Goal: Task Accomplishment & Management: Manage account settings

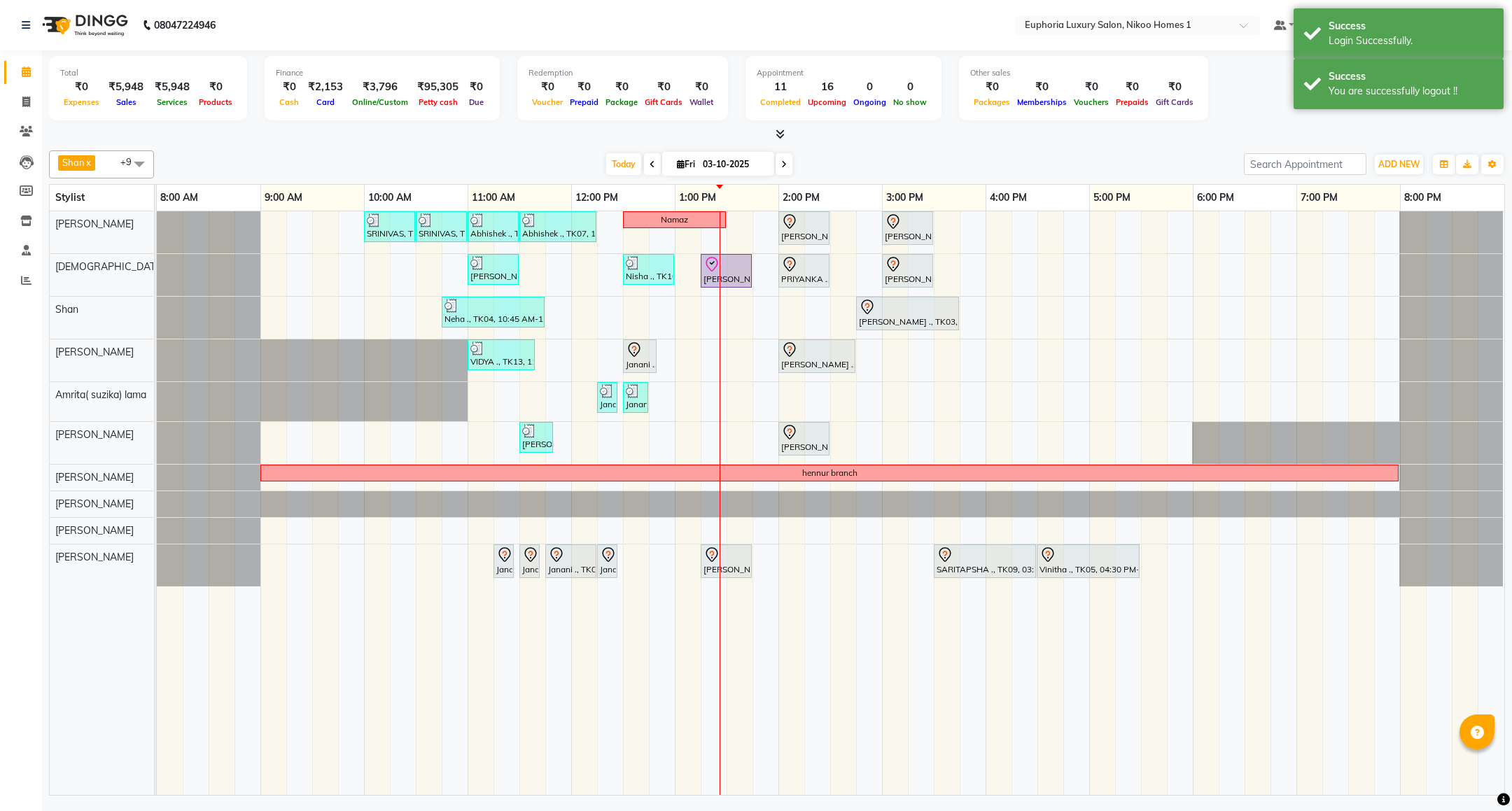
click at [994, 263] on div "SRINIVAS, TK06, 10:00 AM-10:30 AM, EL-HAIR CUT (Senior Stylist) with hairwash M…" at bounding box center [830, 503] width 1348 height 584
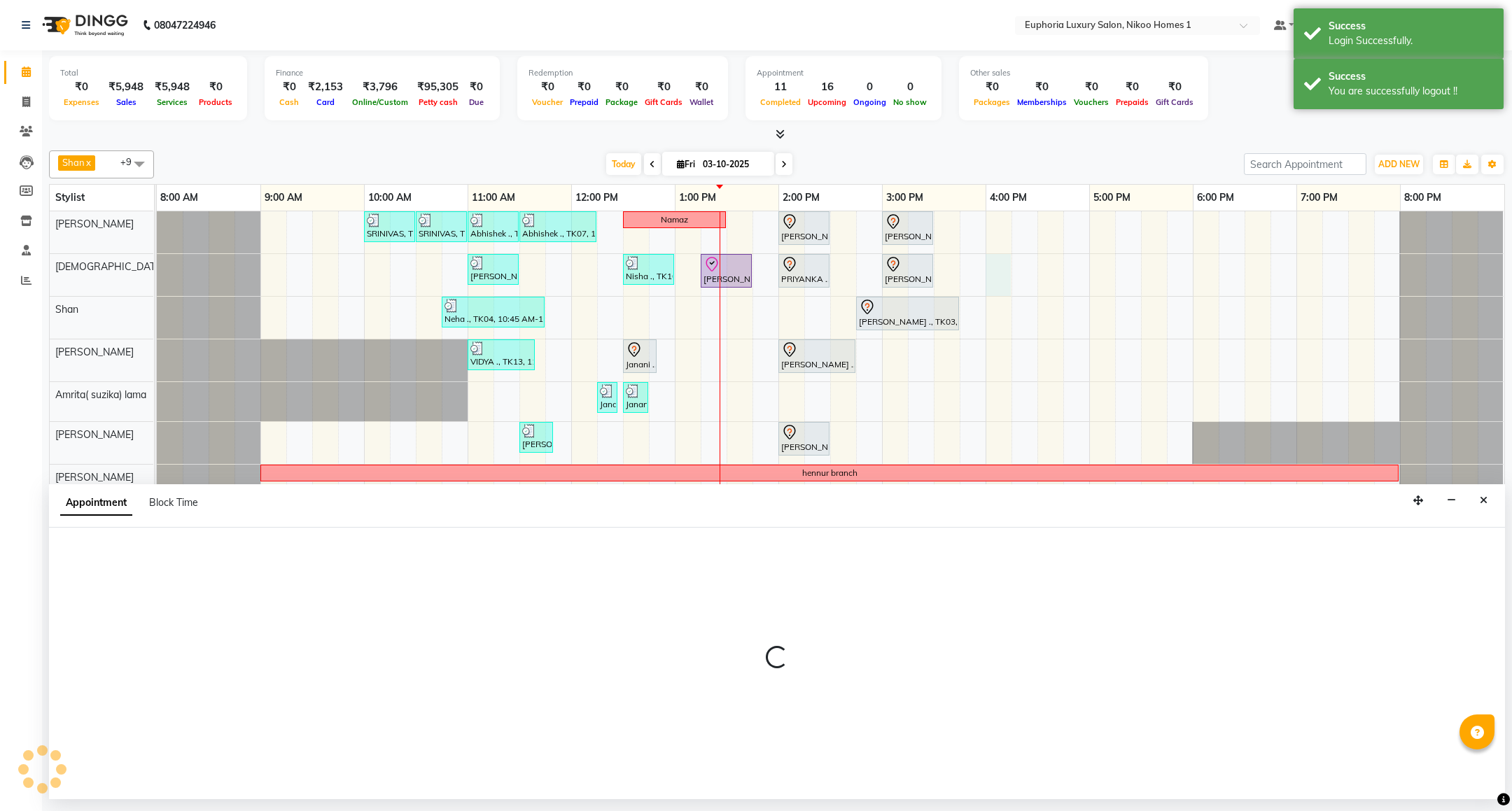
select select "85373"
select select "960"
select select "tentative"
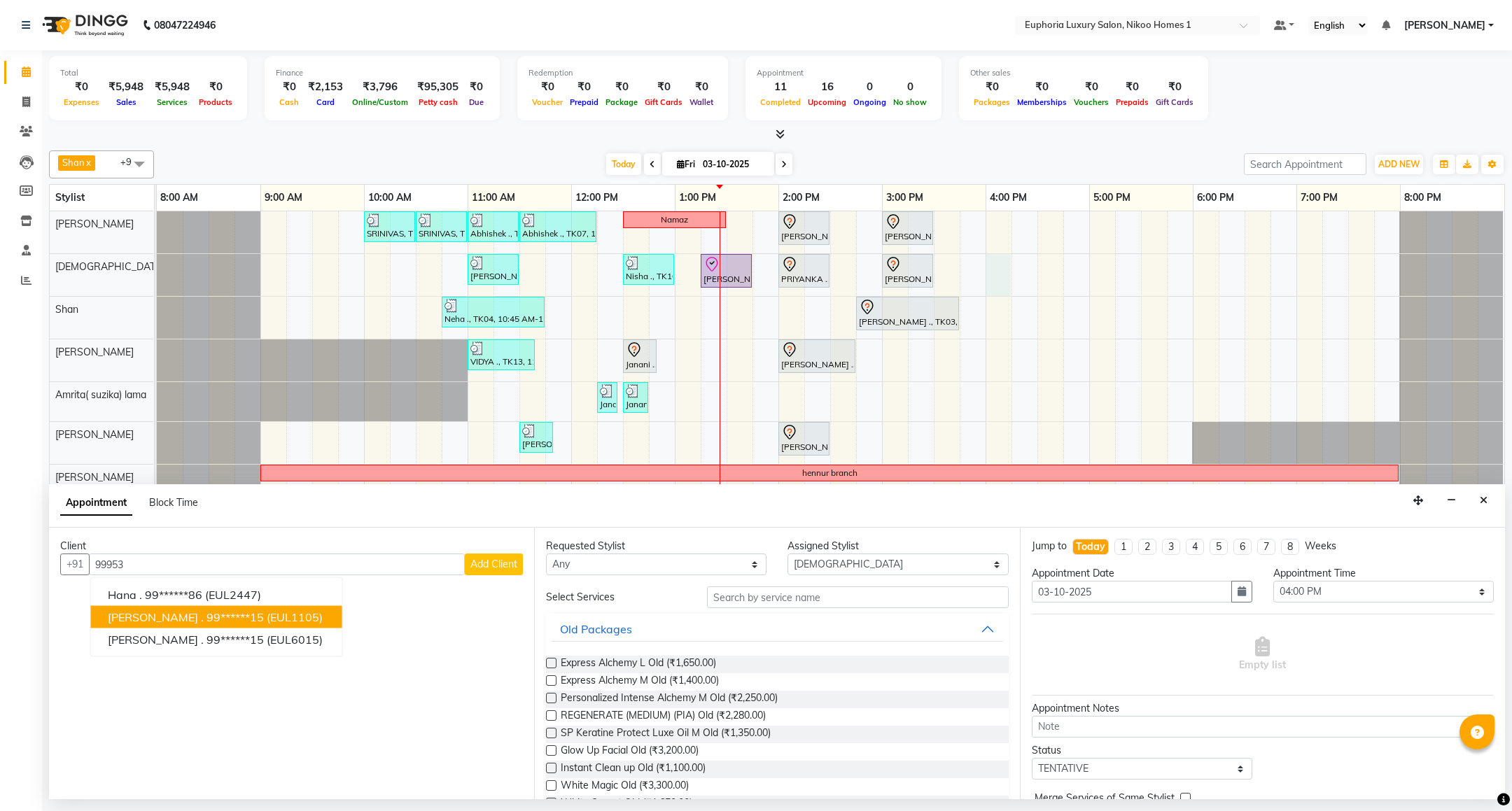
click at [271, 625] on span "(EUL1105)" at bounding box center [295, 617] width 56 height 14
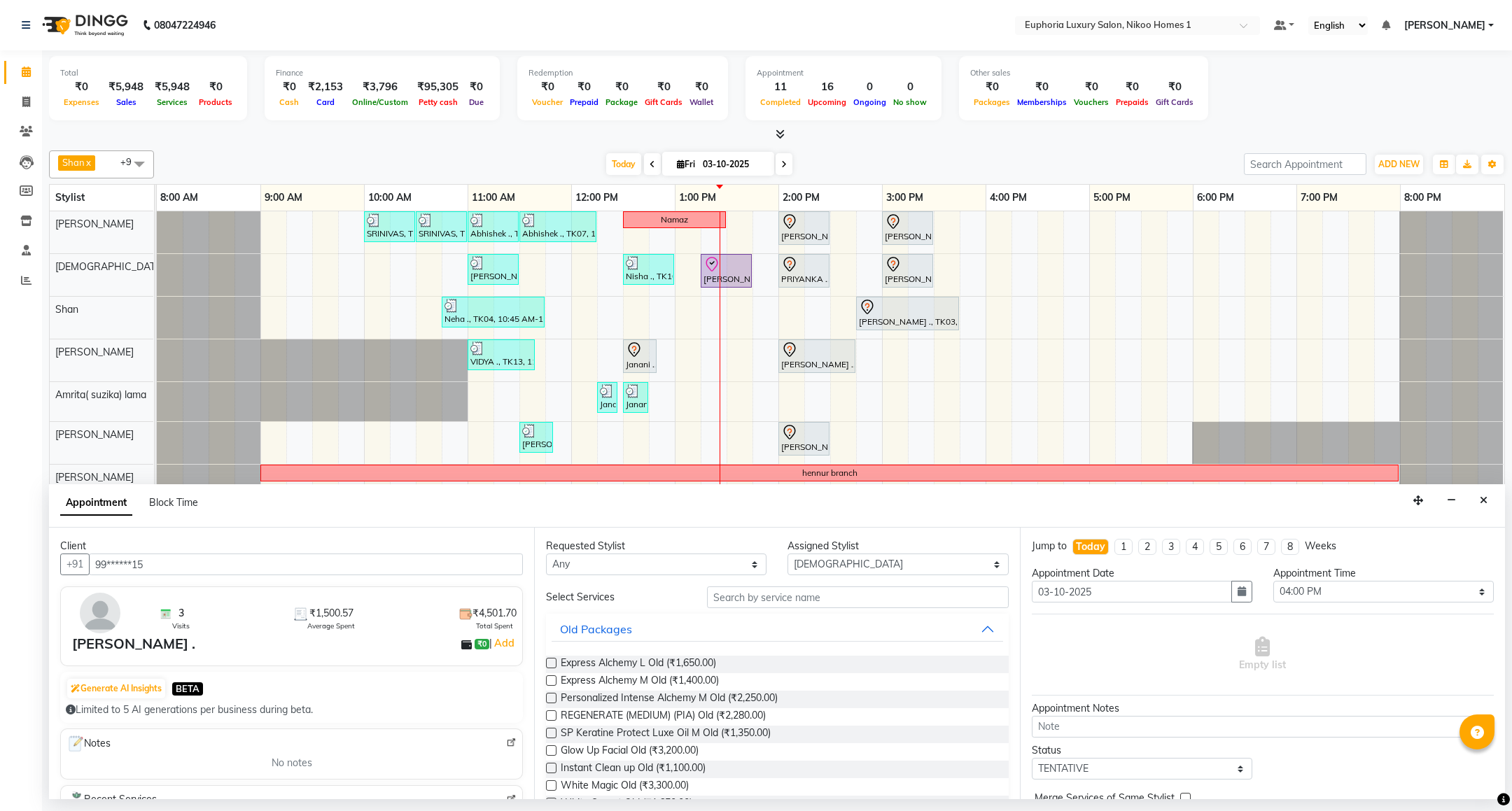
type input "99******15"
click at [712, 607] on input "text" at bounding box center [858, 597] width 301 height 22
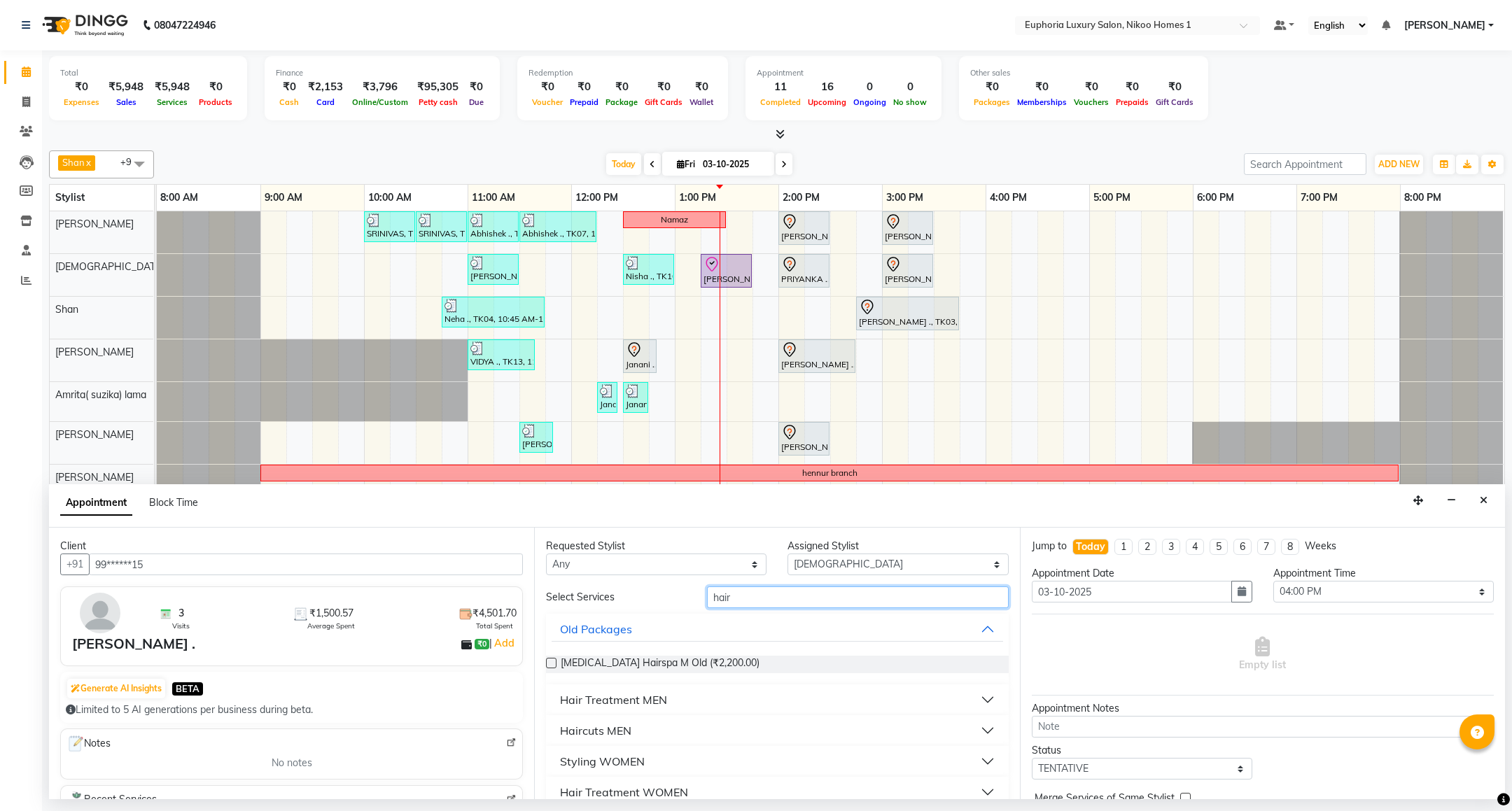
type input "hair"
click at [584, 733] on div "Haircuts MEN" at bounding box center [595, 730] width 71 height 17
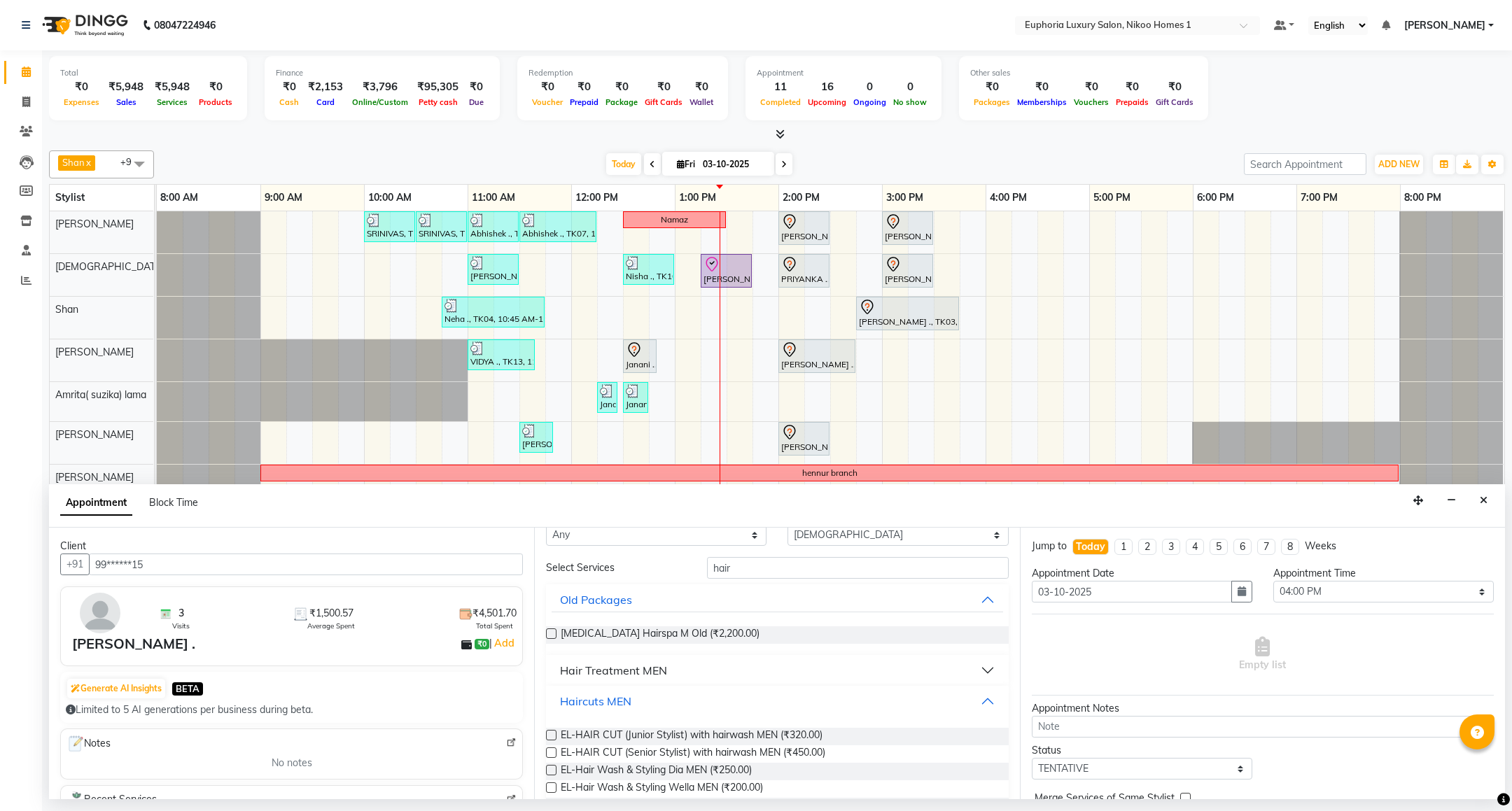
scroll to position [105, 0]
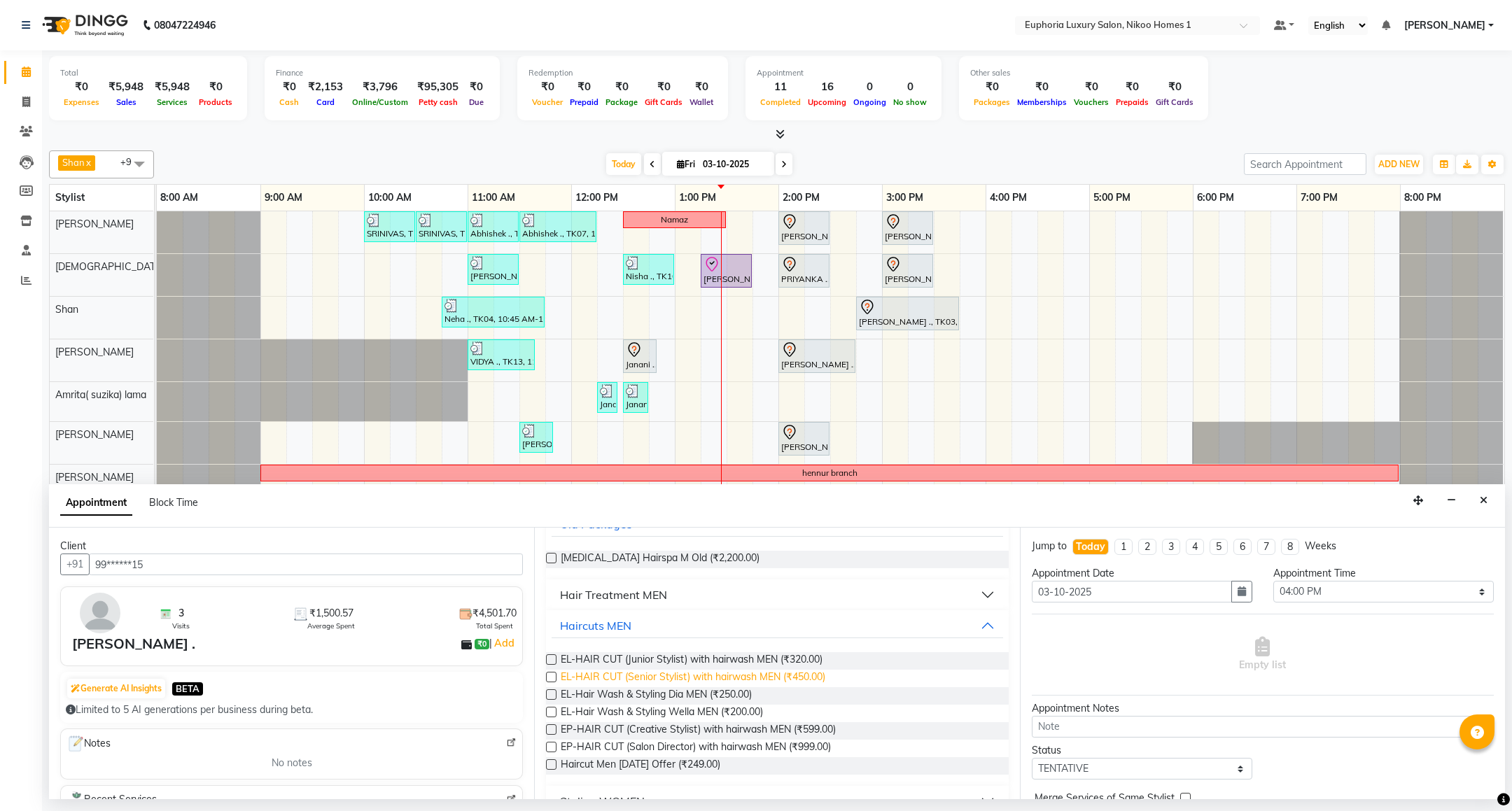
click at [788, 681] on span "EL-HAIR CUT (Senior Stylist) with hairwash MEN (₹450.00)" at bounding box center [693, 679] width 265 height 17
checkbox input "false"
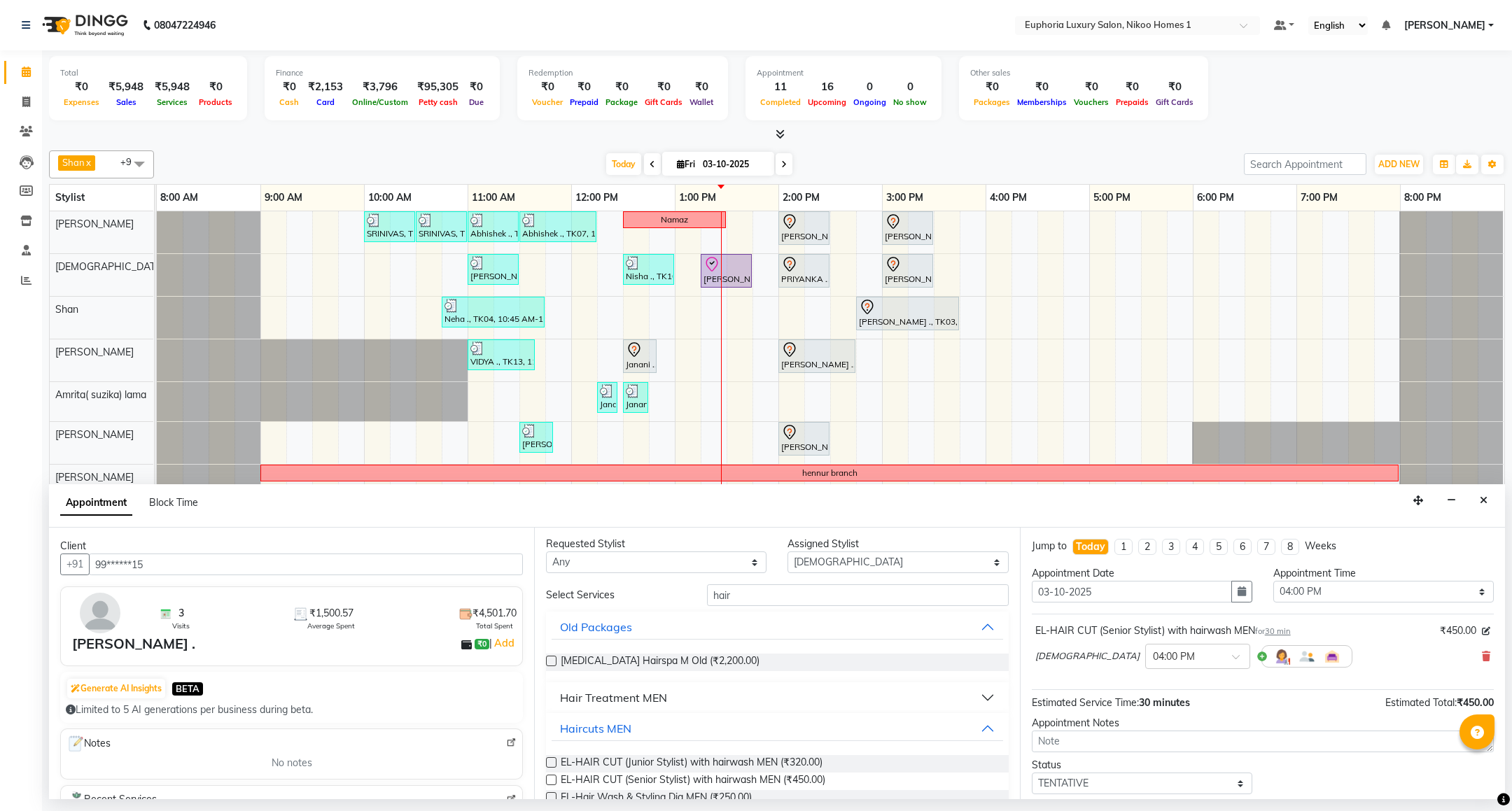
scroll to position [0, 0]
click at [751, 597] on input "hair" at bounding box center [858, 597] width 301 height 22
type input "h"
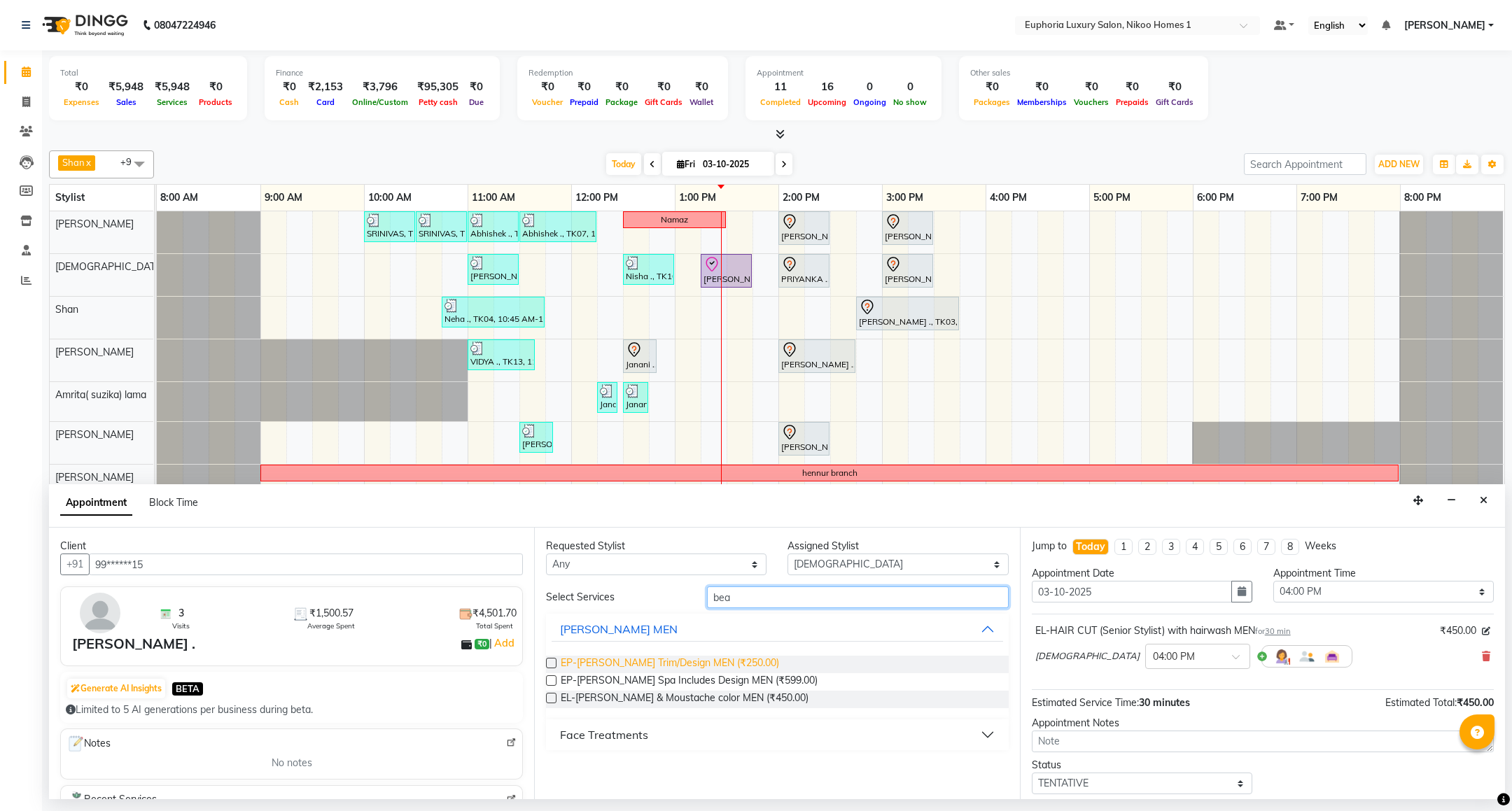
type input "bea"
click at [700, 661] on span "EP-Beard Trim/Design MEN (₹250.00)" at bounding box center [670, 664] width 219 height 17
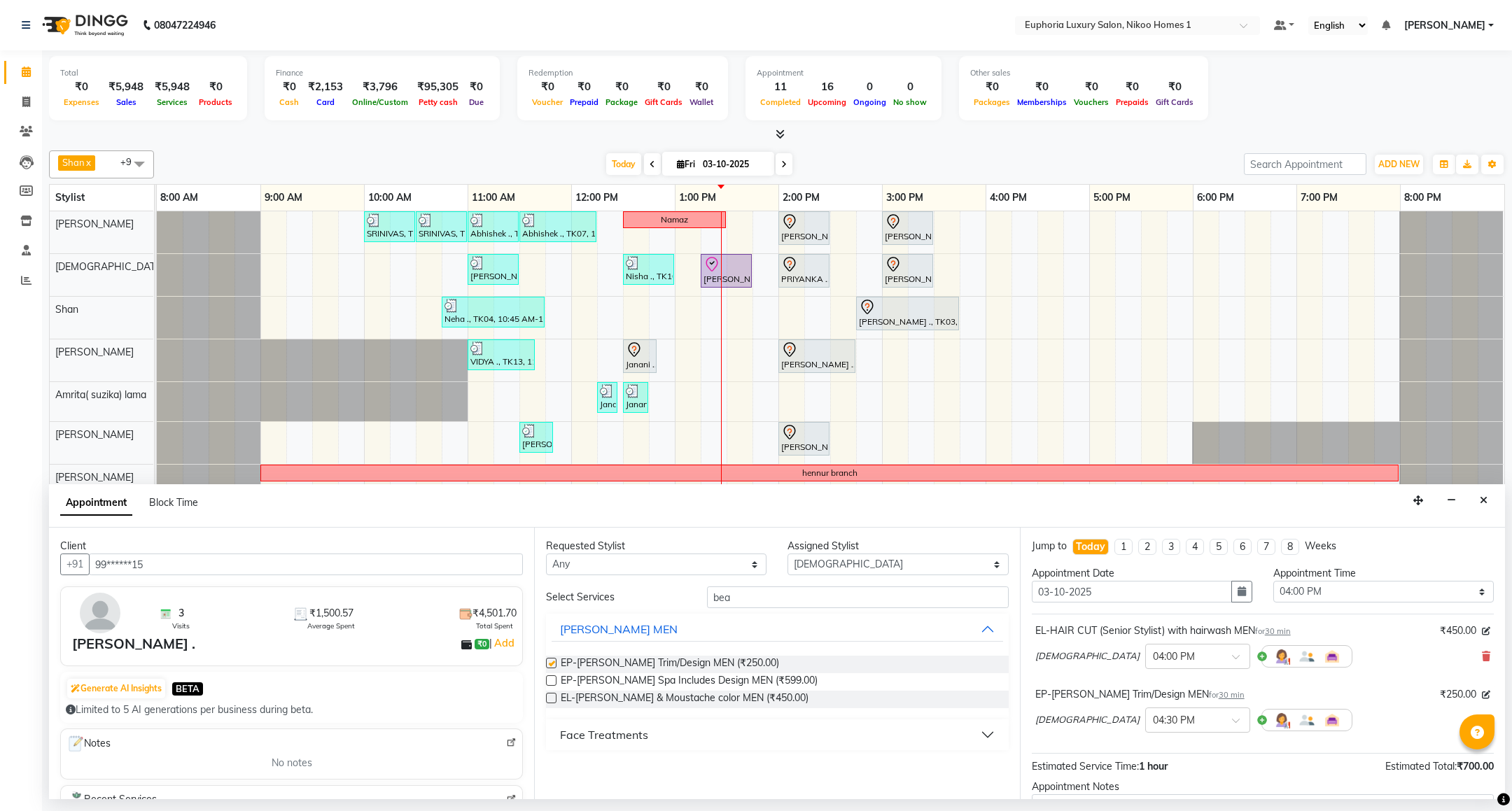
checkbox input "false"
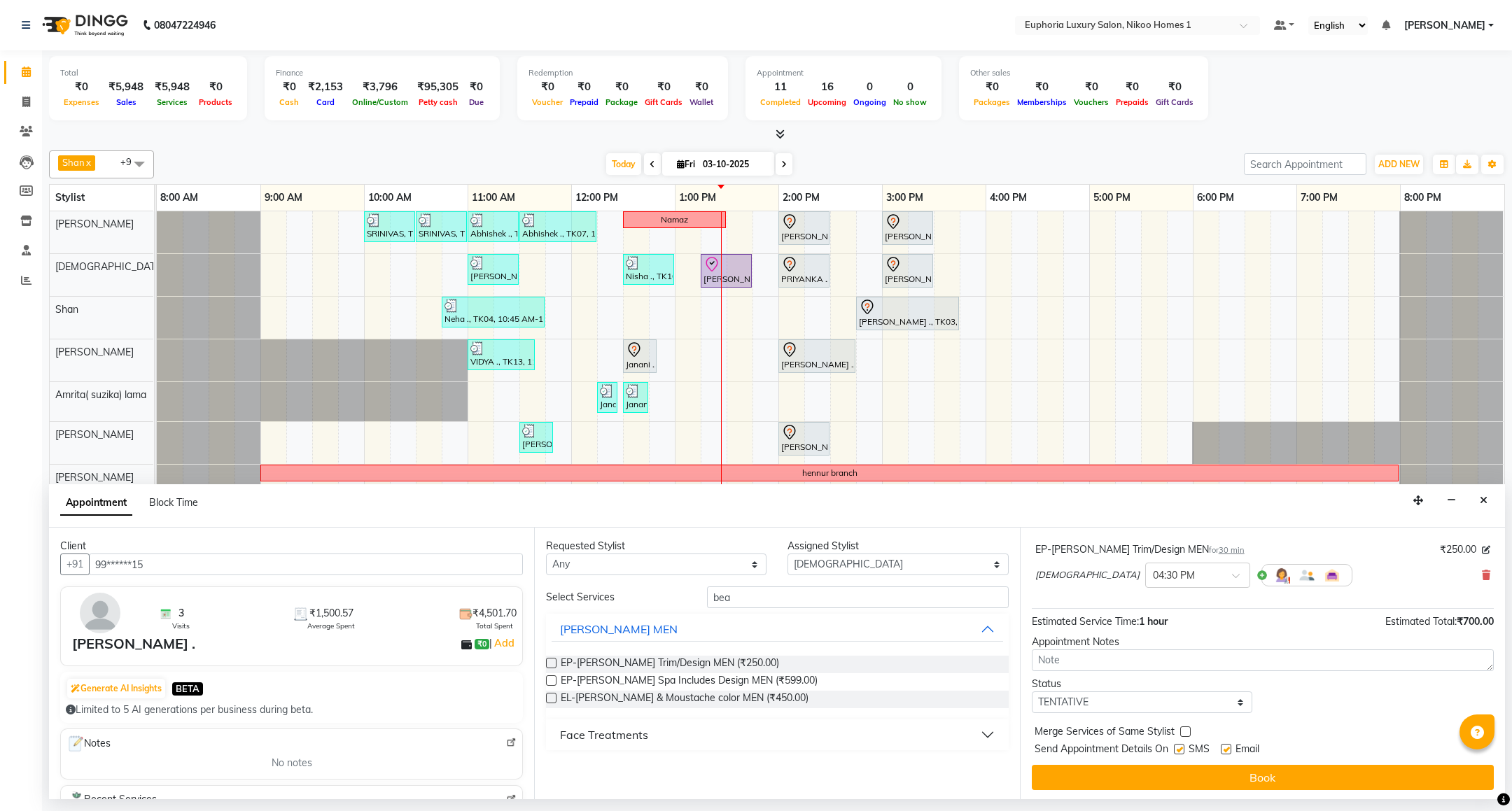
scroll to position [149, 0]
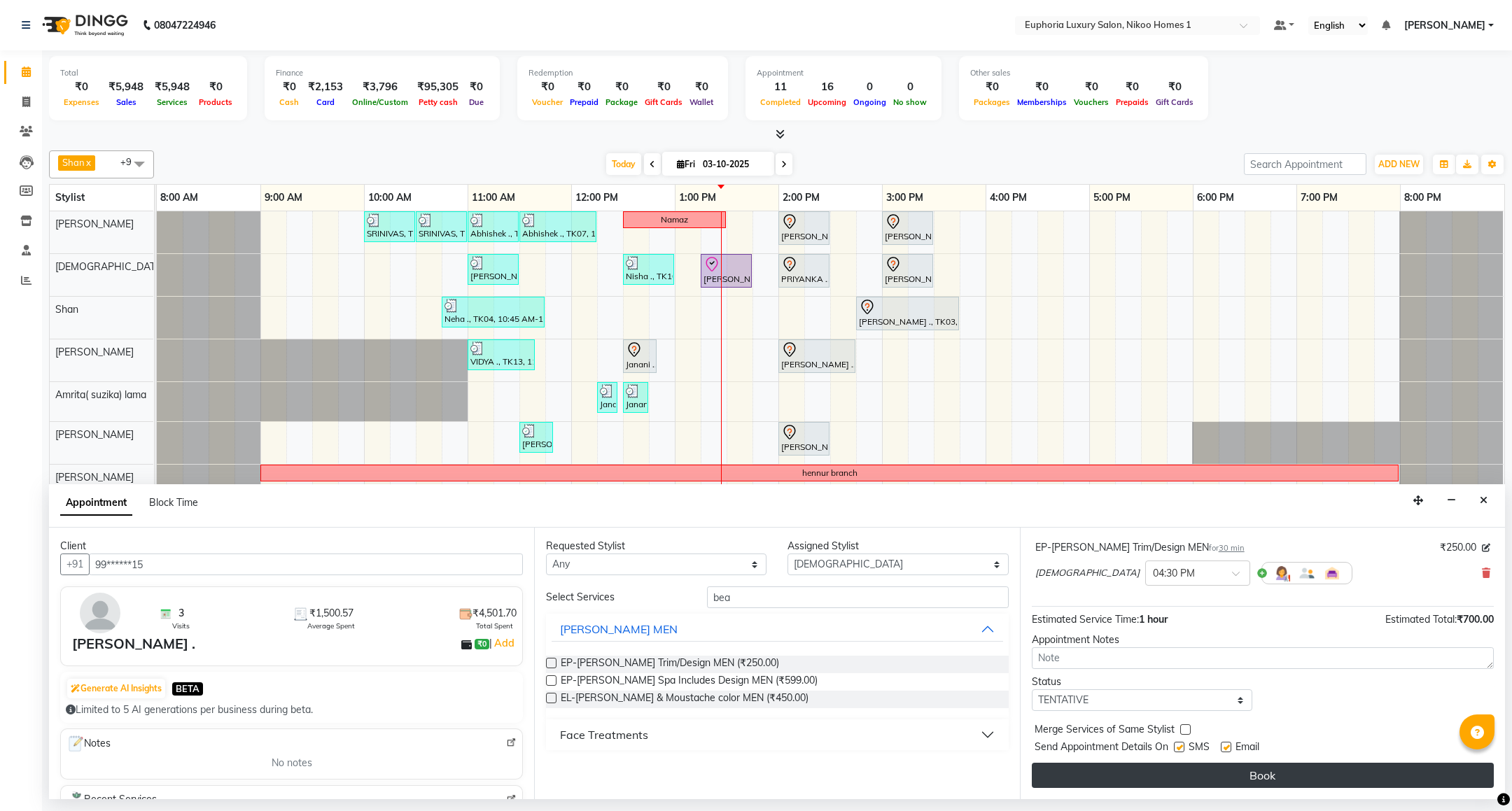
click at [1121, 779] on button "Book" at bounding box center [1263, 775] width 462 height 25
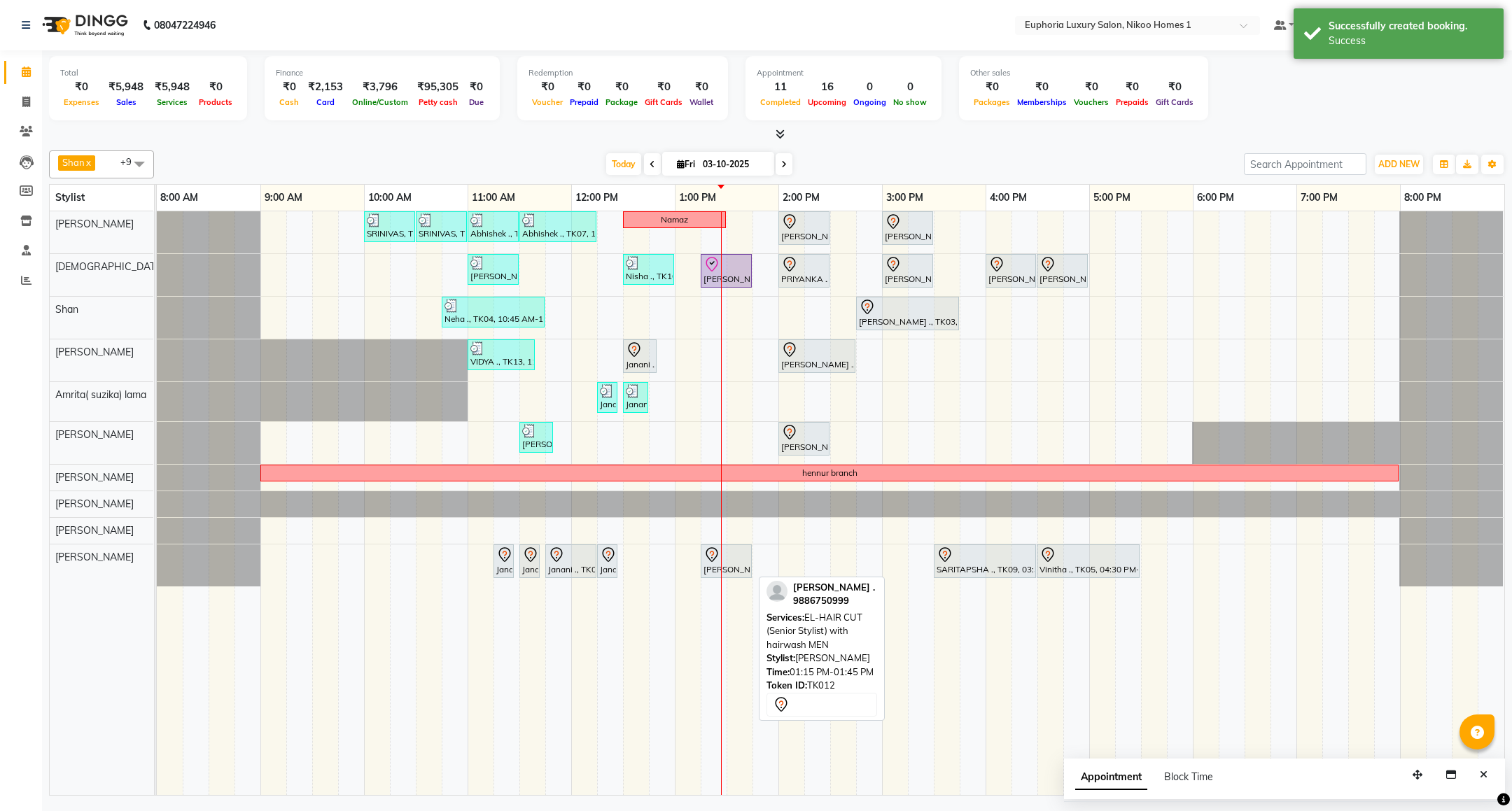
click at [727, 556] on div at bounding box center [726, 555] width 45 height 17
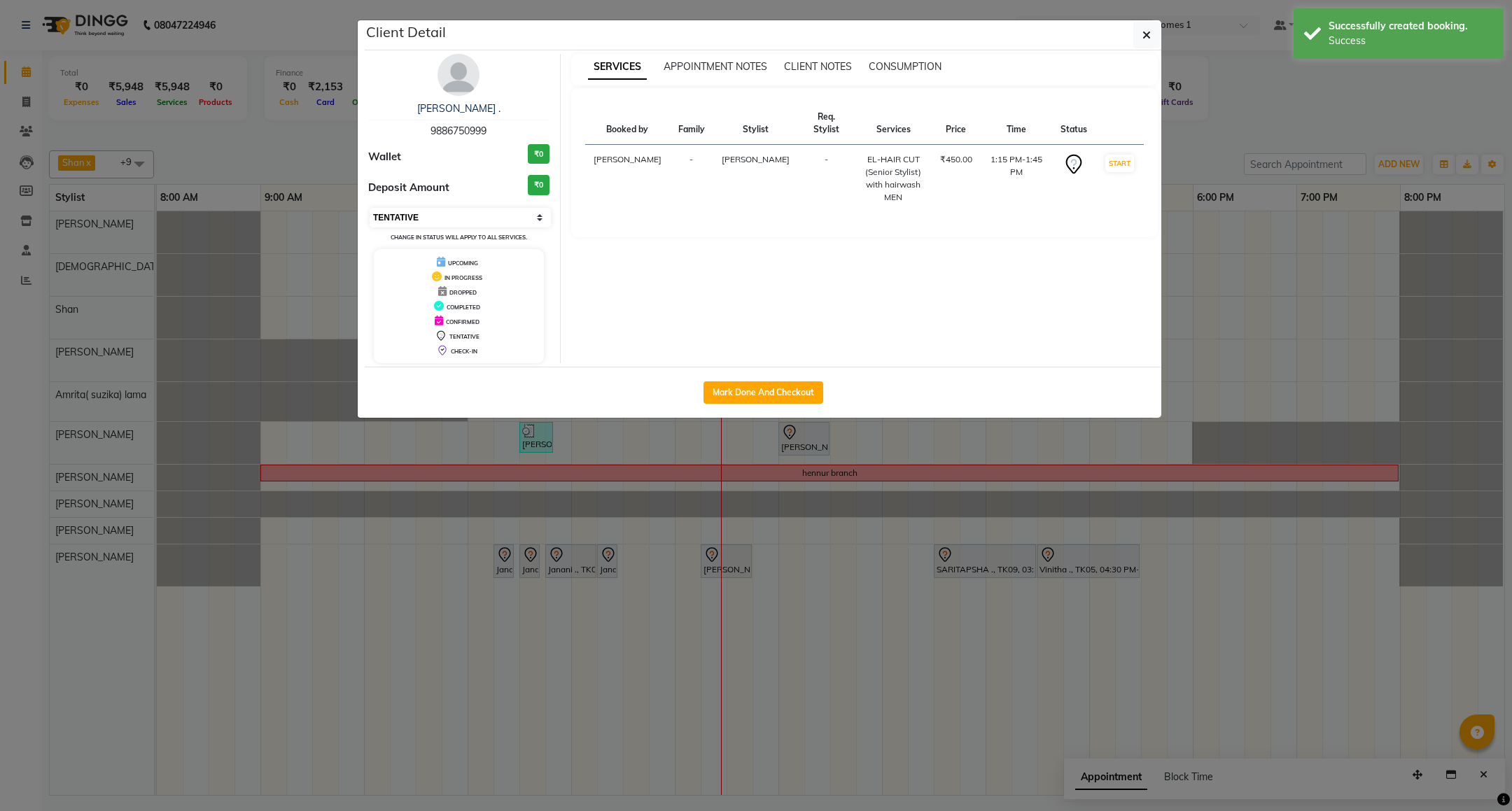
click at [469, 227] on select "Select IN SERVICE CONFIRMED TENTATIVE CHECK IN MARK DONE DROPPED UPCOMING" at bounding box center [461, 217] width 181 height 19
select select "8"
click at [370, 209] on select "Select IN SERVICE CONFIRMED TENTATIVE CHECK IN MARK DONE DROPPED UPCOMING" at bounding box center [461, 217] width 181 height 19
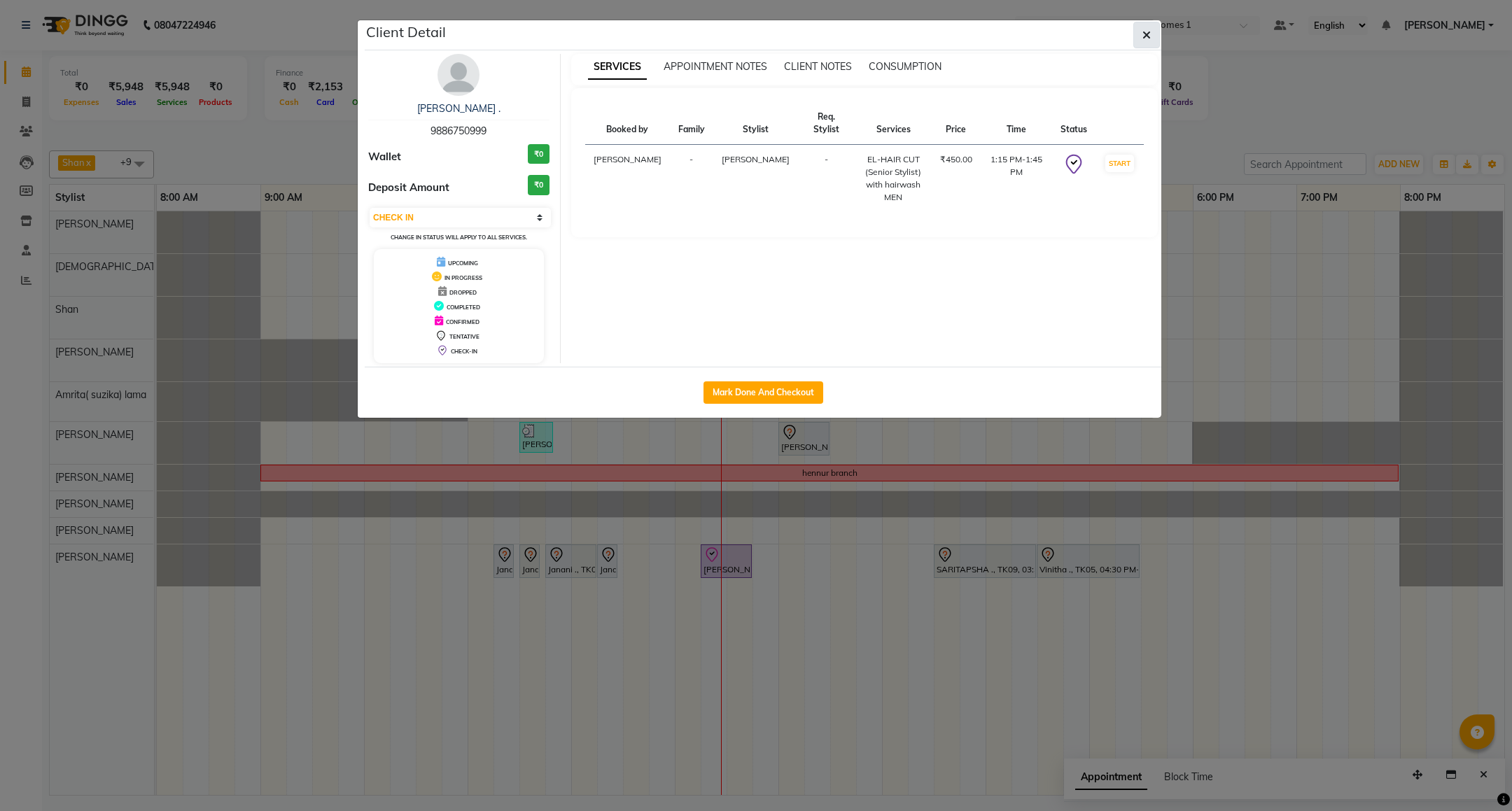
click at [1151, 42] on button "button" at bounding box center [1146, 35] width 27 height 27
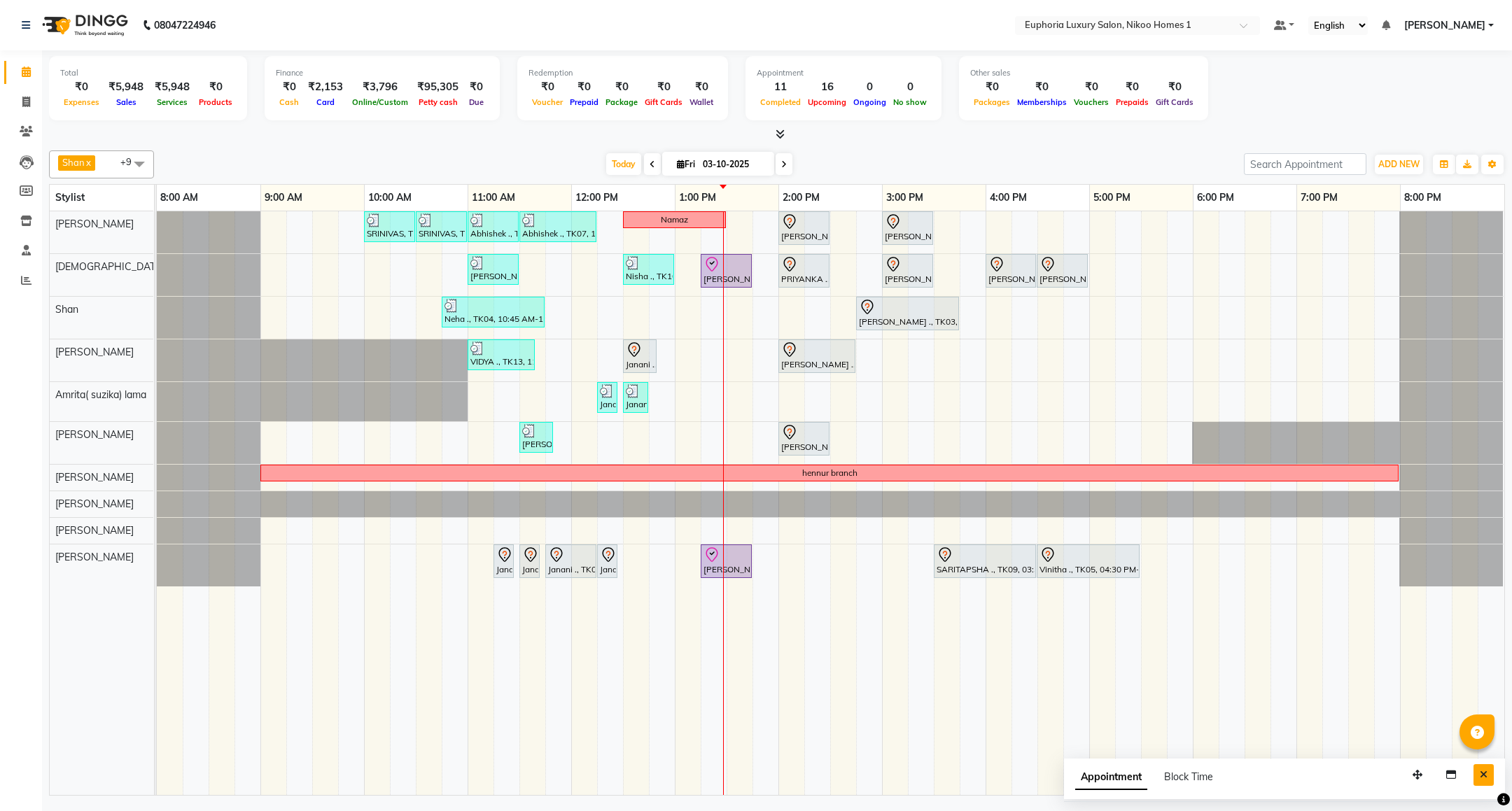
click at [1489, 776] on button "Close" at bounding box center [1484, 775] width 20 height 22
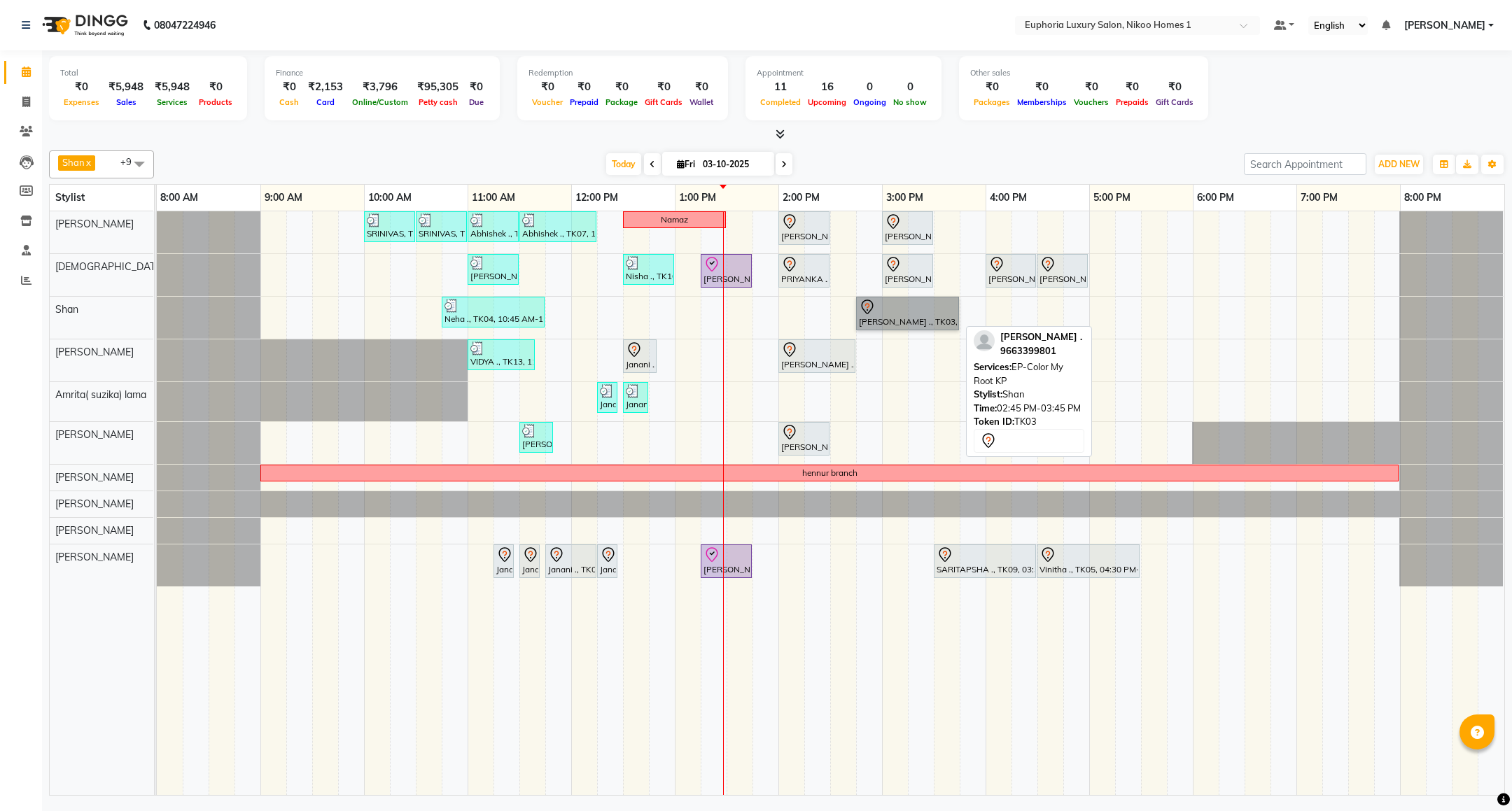
drag, startPoint x: 935, startPoint y: 322, endPoint x: 925, endPoint y: 327, distance: 11.2
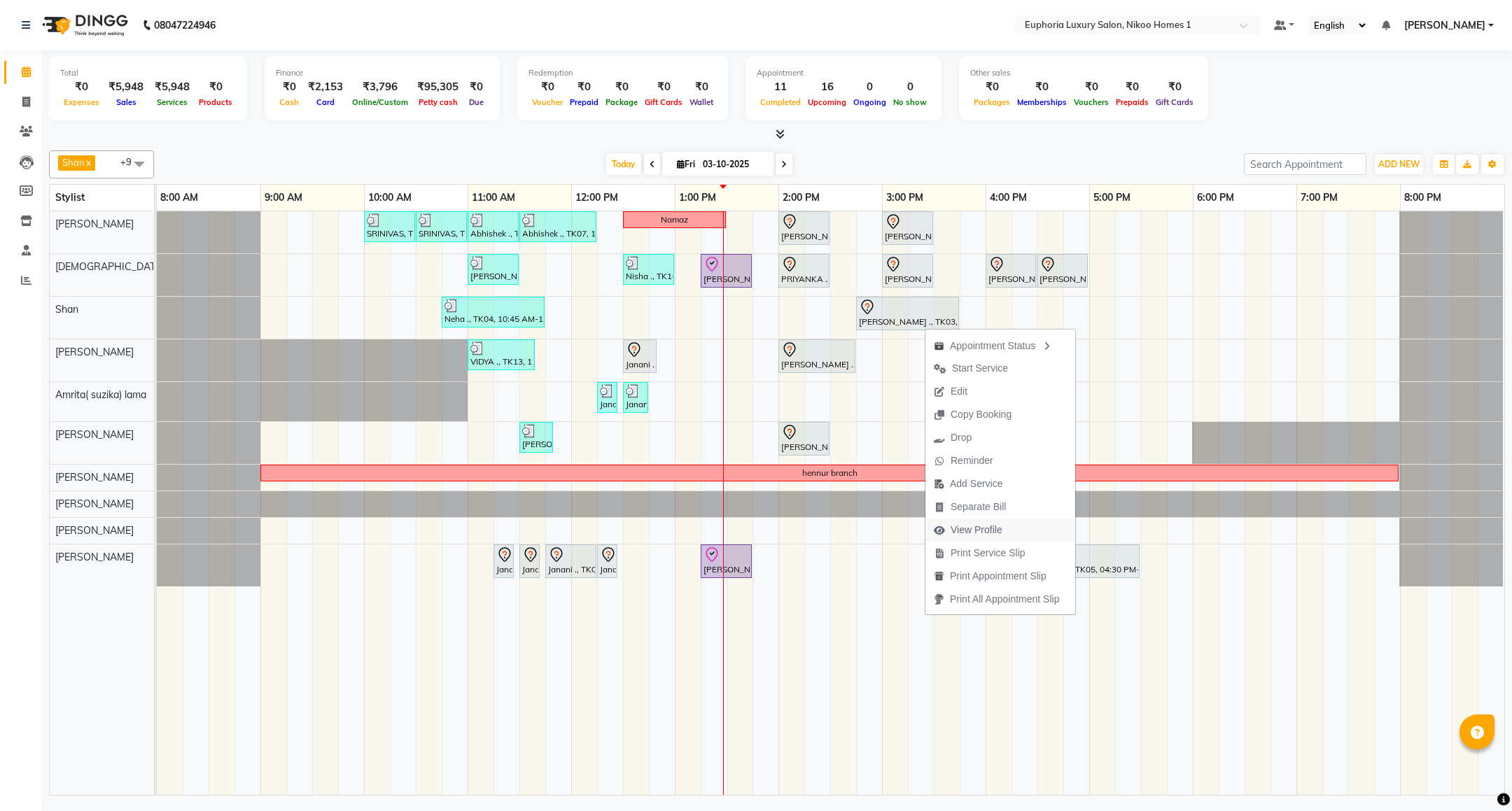
click at [981, 530] on span "View Profile" at bounding box center [977, 530] width 52 height 14
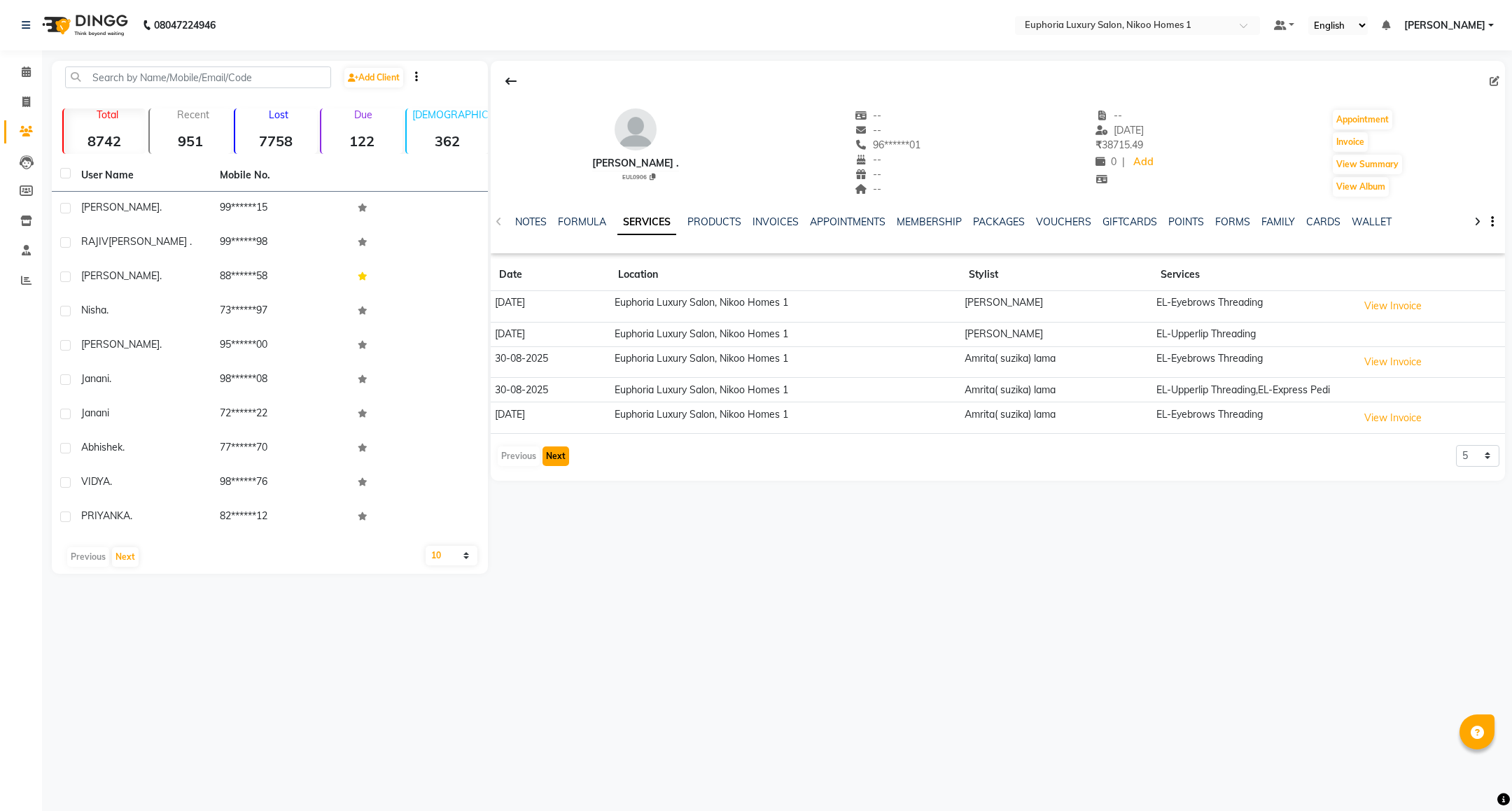
click at [563, 456] on button "Next" at bounding box center [556, 456] width 27 height 19
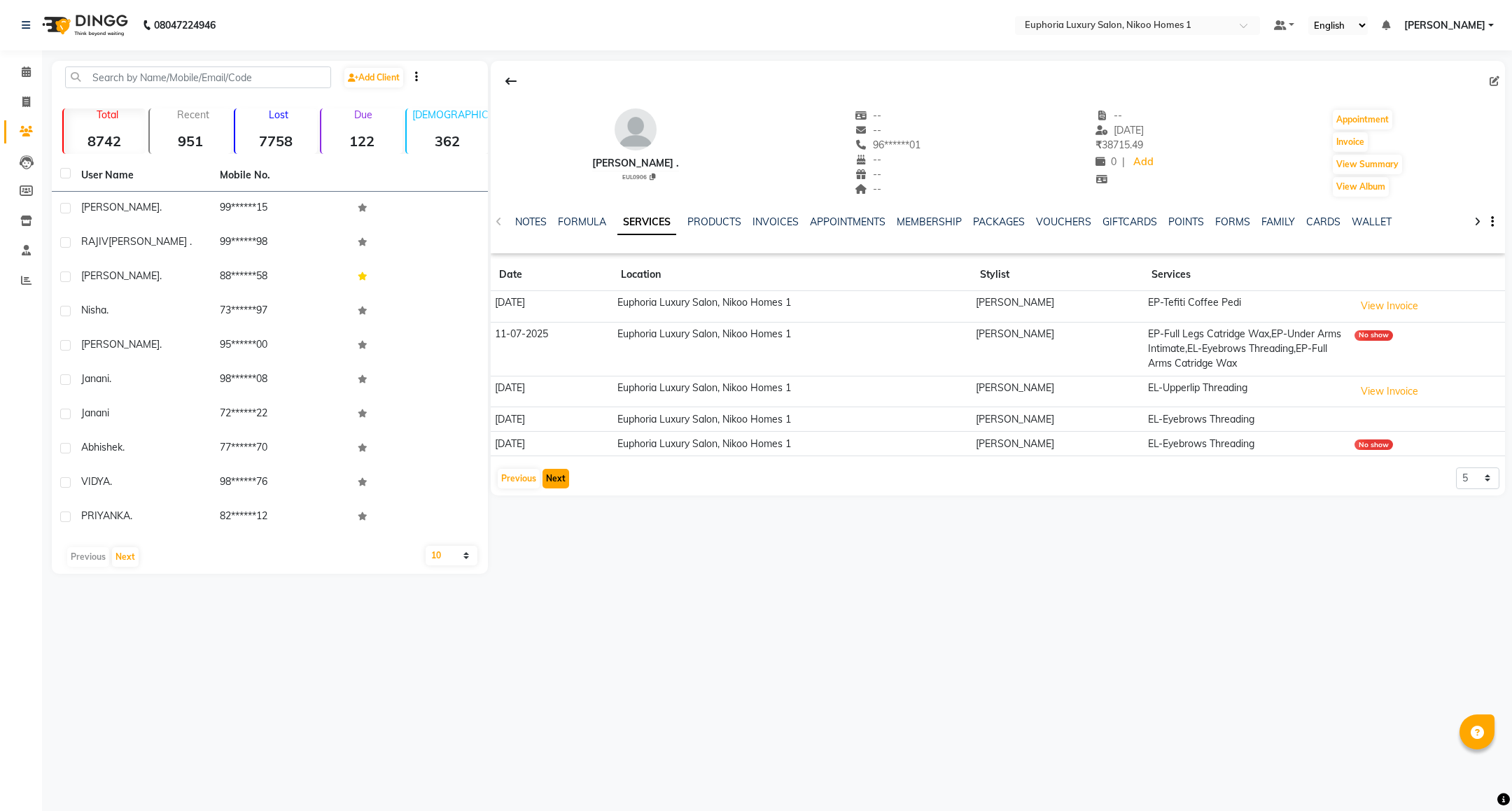
click at [561, 486] on button "Next" at bounding box center [556, 479] width 27 height 19
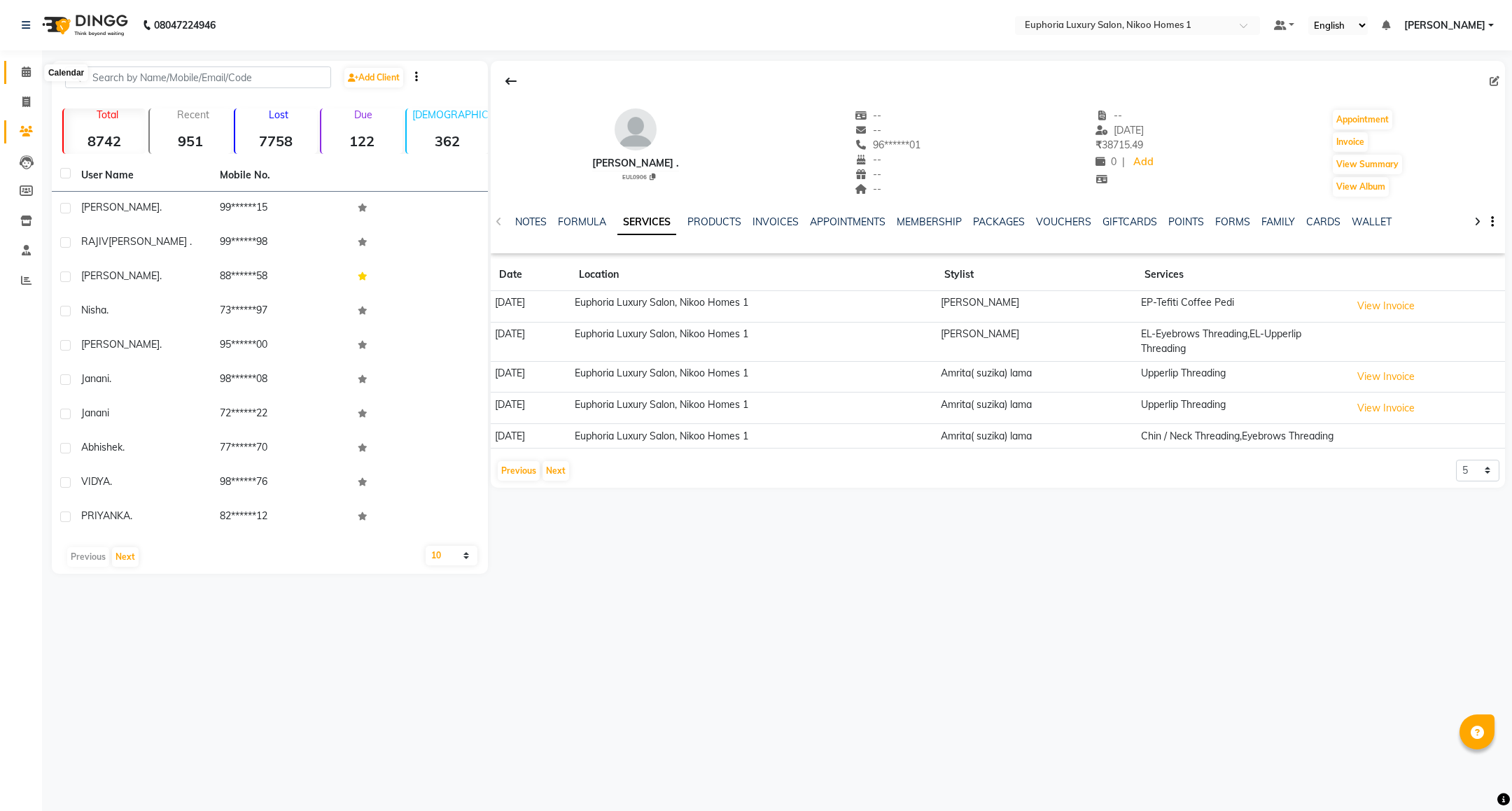
click at [30, 76] on icon at bounding box center [26, 71] width 9 height 11
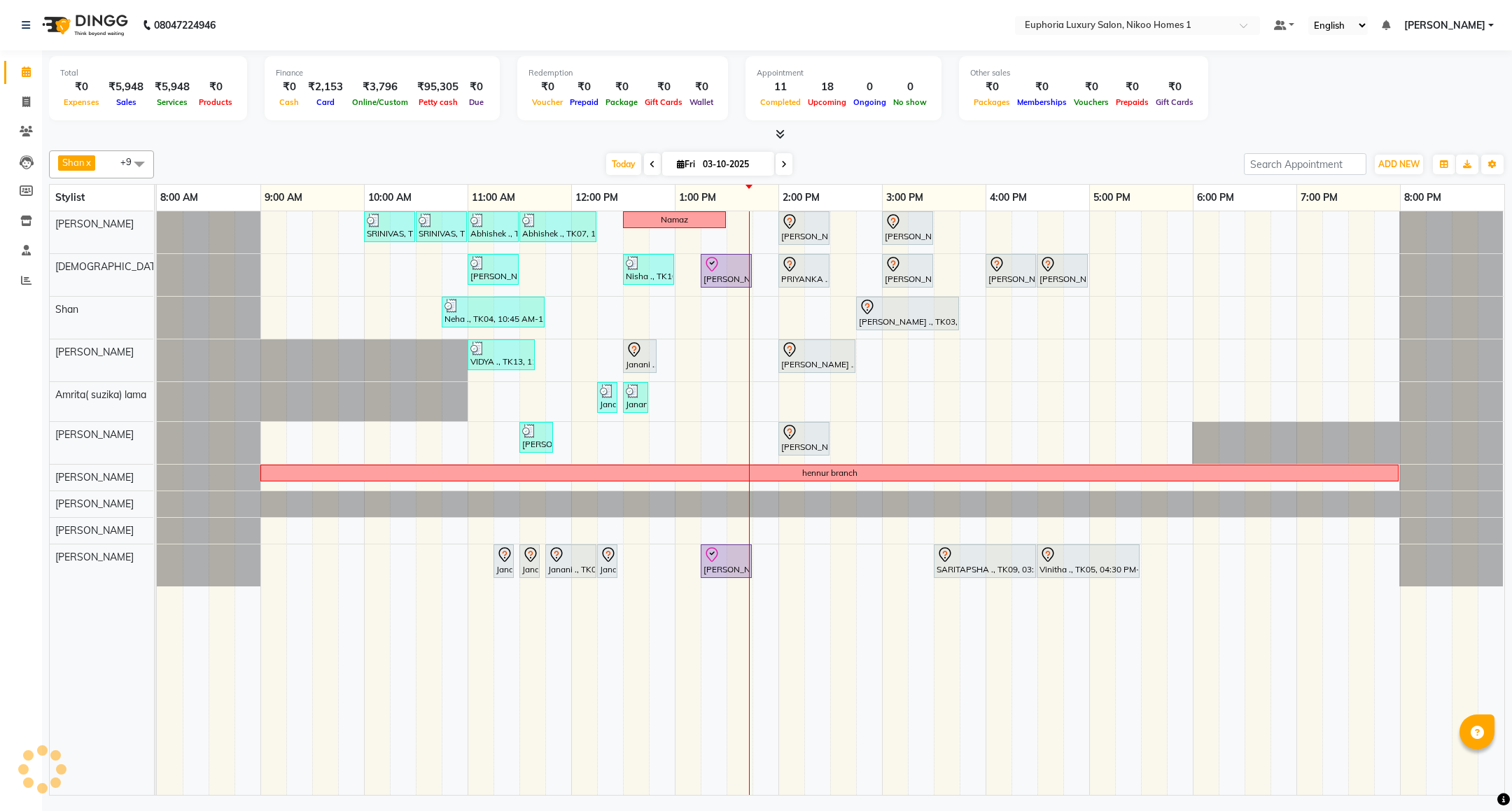
click at [567, 95] on div "Prepaid" at bounding box center [584, 101] width 36 height 14
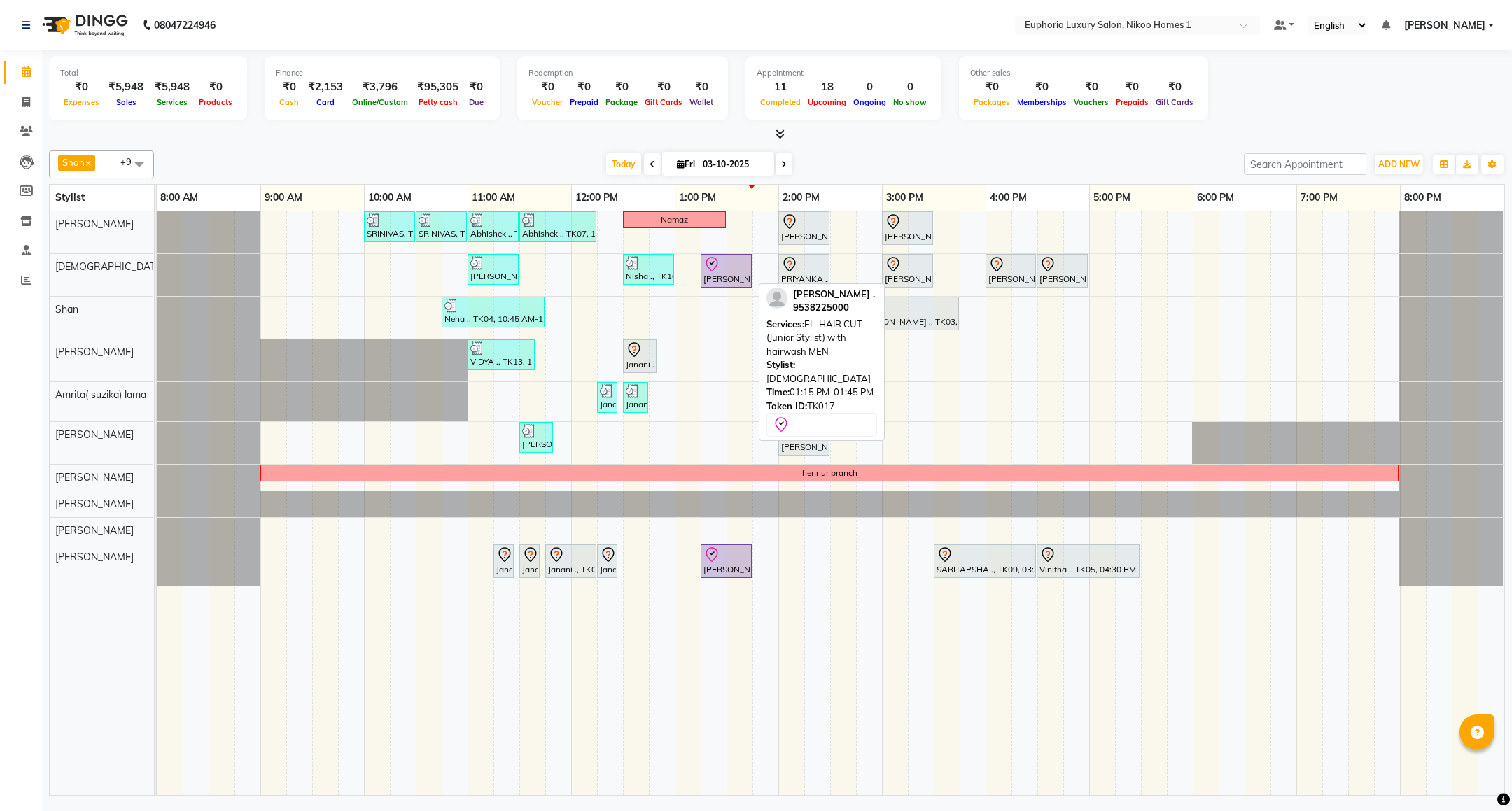
click at [716, 275] on div "[PERSON_NAME] ., TK17, 01:15 PM-01:45 PM, EL-HAIR CUT (Junior Stylist) with hai…" at bounding box center [726, 271] width 48 height 30
select select "8"
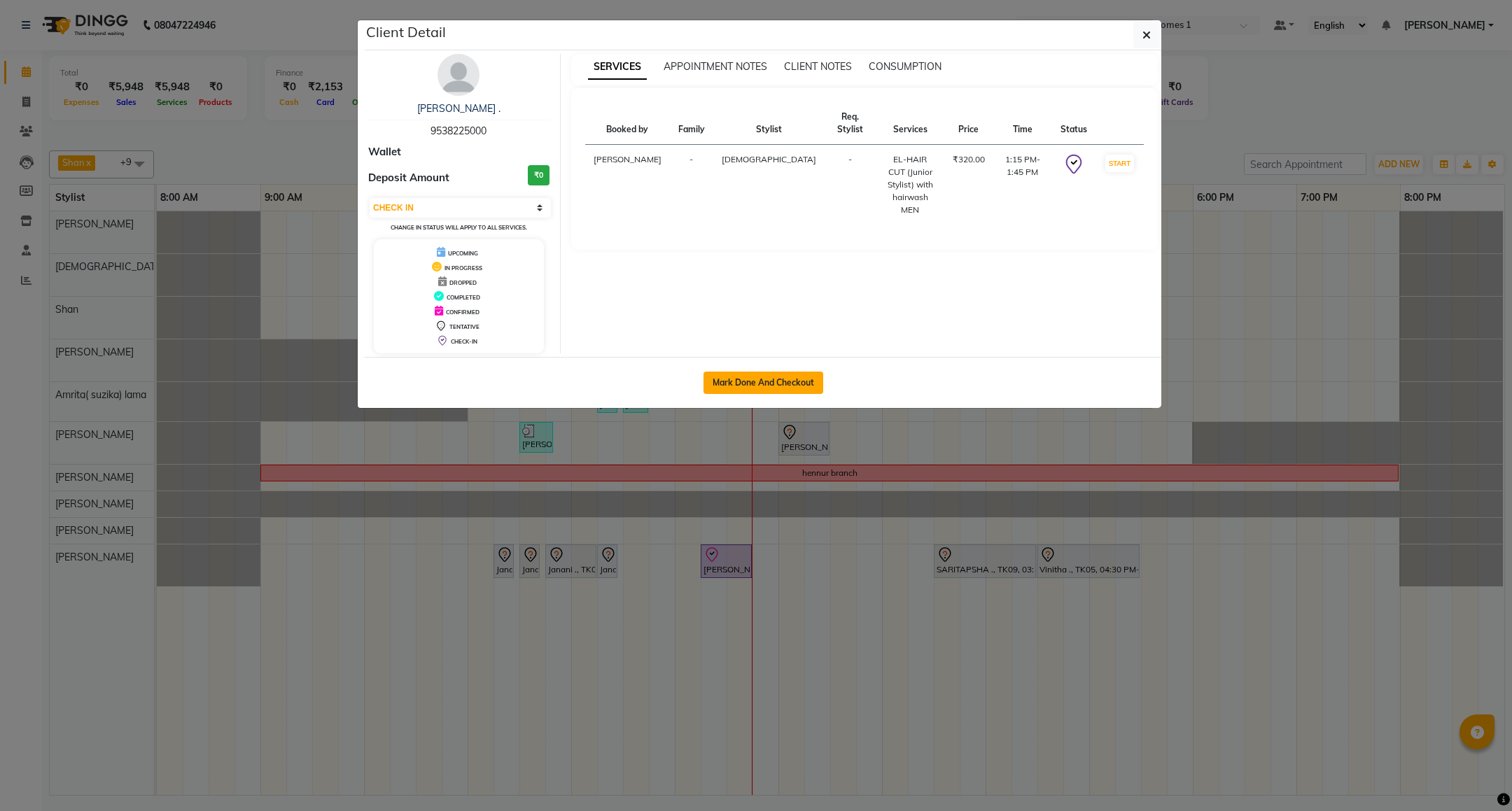
click at [748, 389] on button "Mark Done And Checkout" at bounding box center [764, 383] width 119 height 22
select select "service"
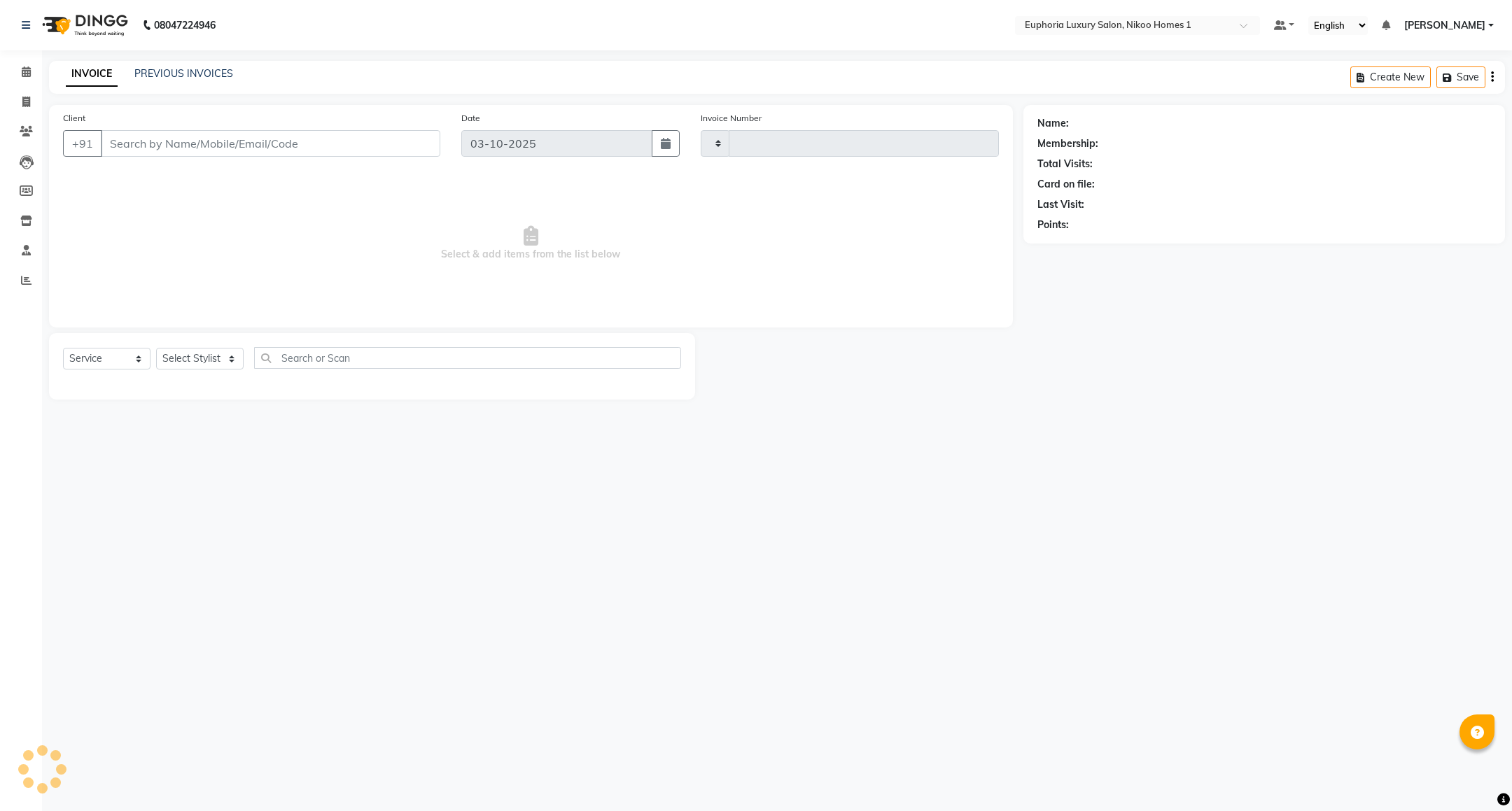
type input "4464"
select select "7987"
type input "95******00"
select select "85373"
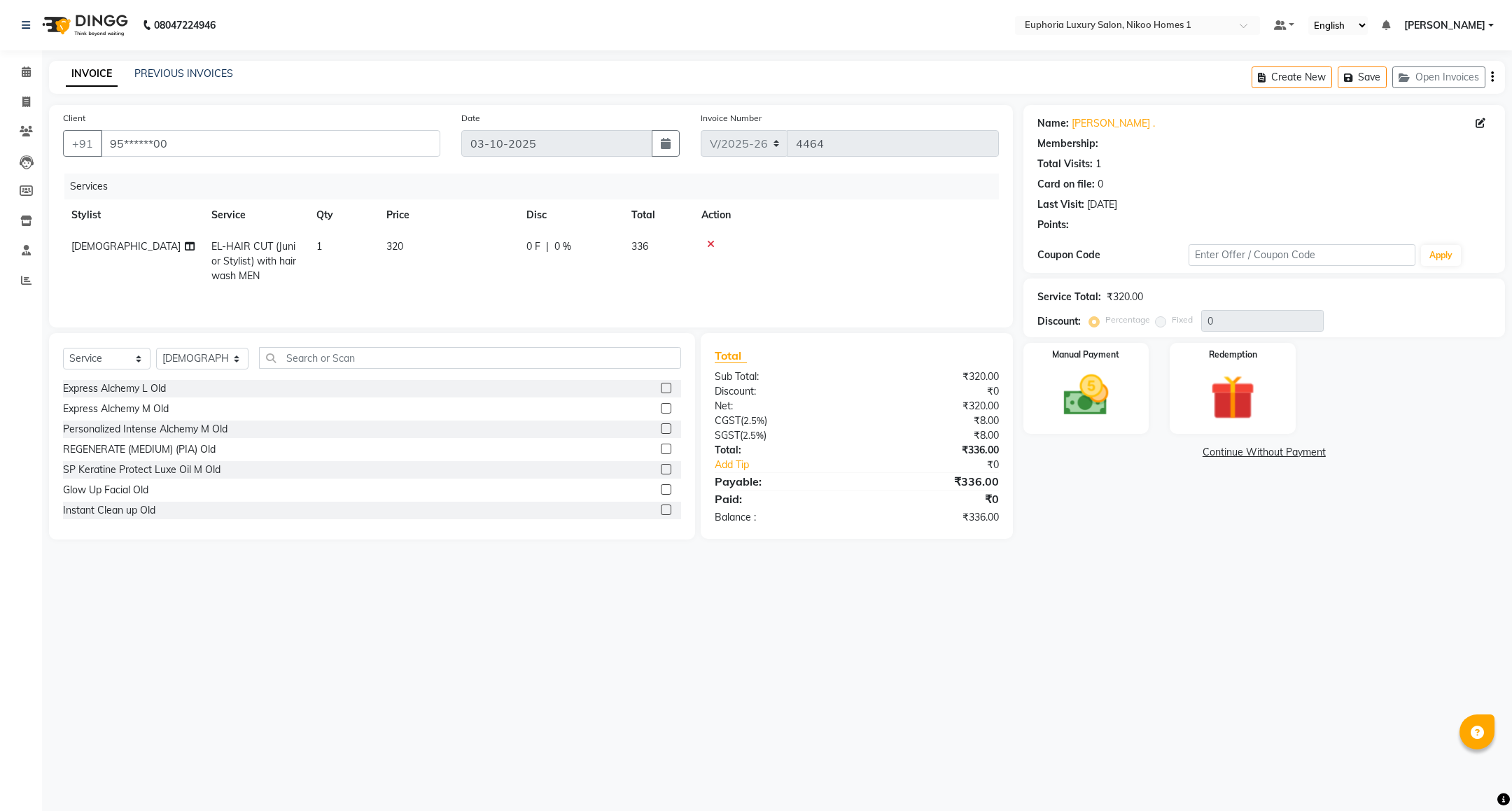
select select "1: Object"
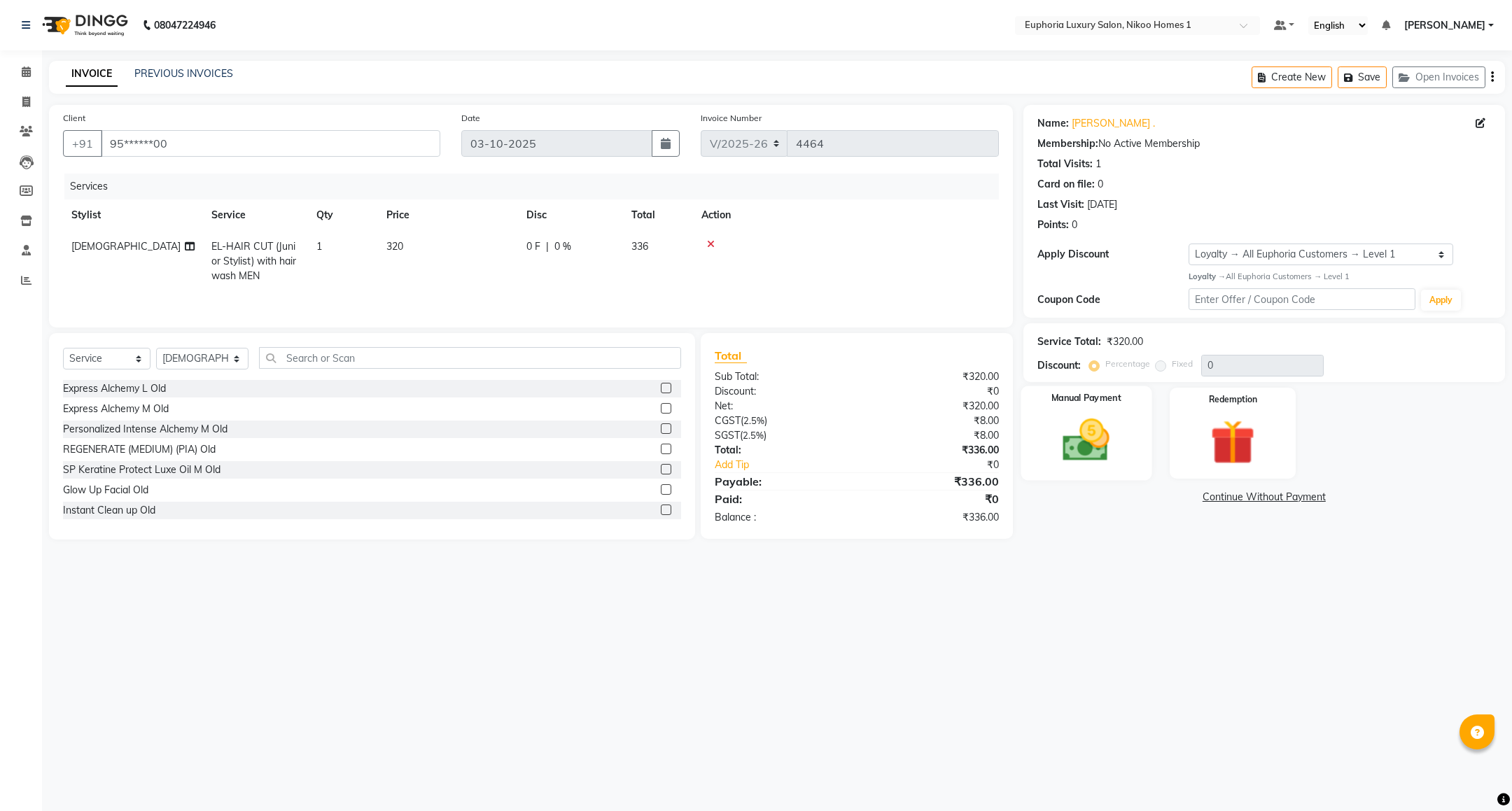
click at [1082, 439] on img at bounding box center [1086, 440] width 76 height 54
click at [1167, 497] on span "CARD" at bounding box center [1167, 498] width 30 height 16
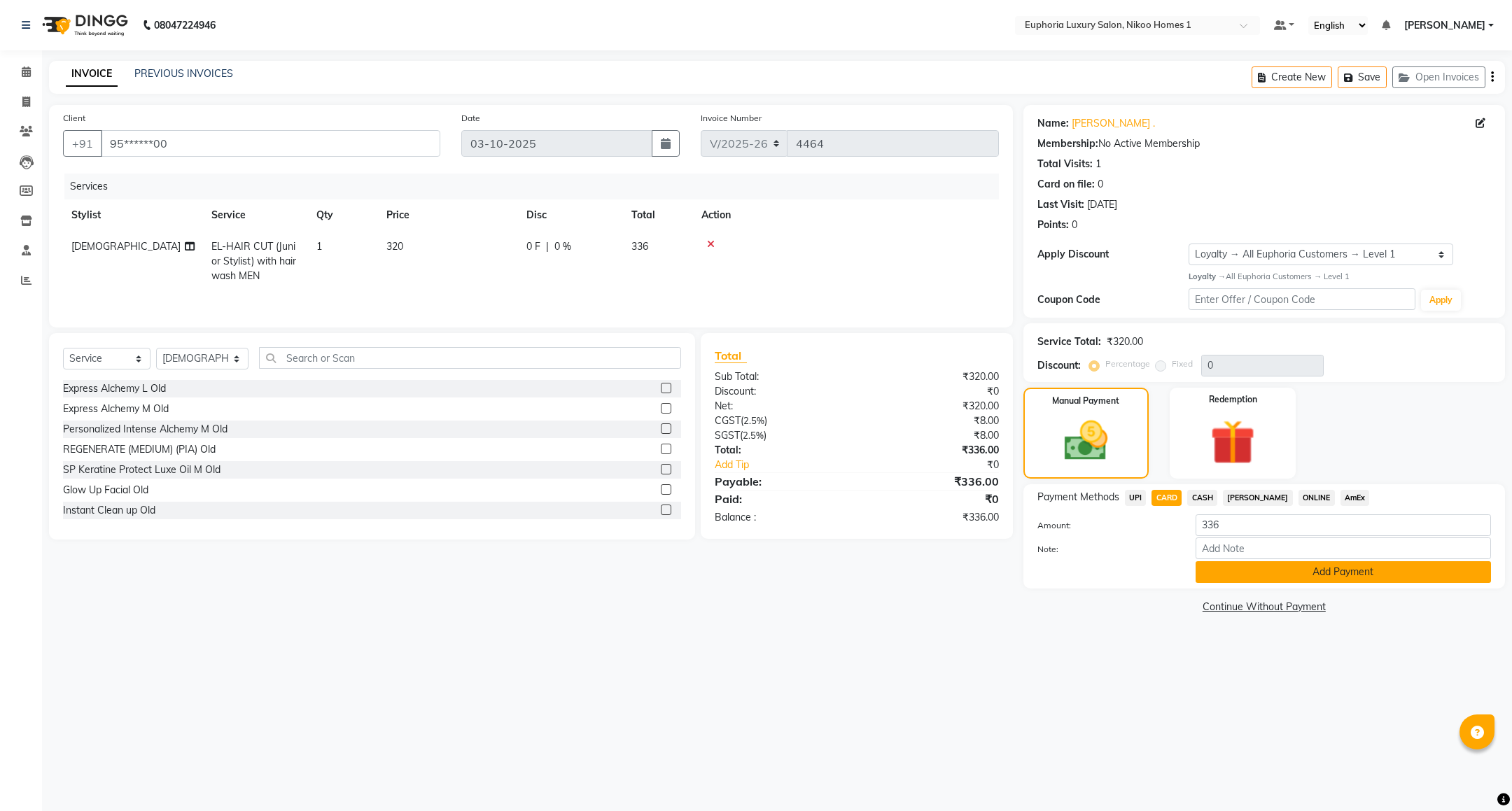
click at [1246, 567] on button "Add Payment" at bounding box center [1344, 572] width 296 height 22
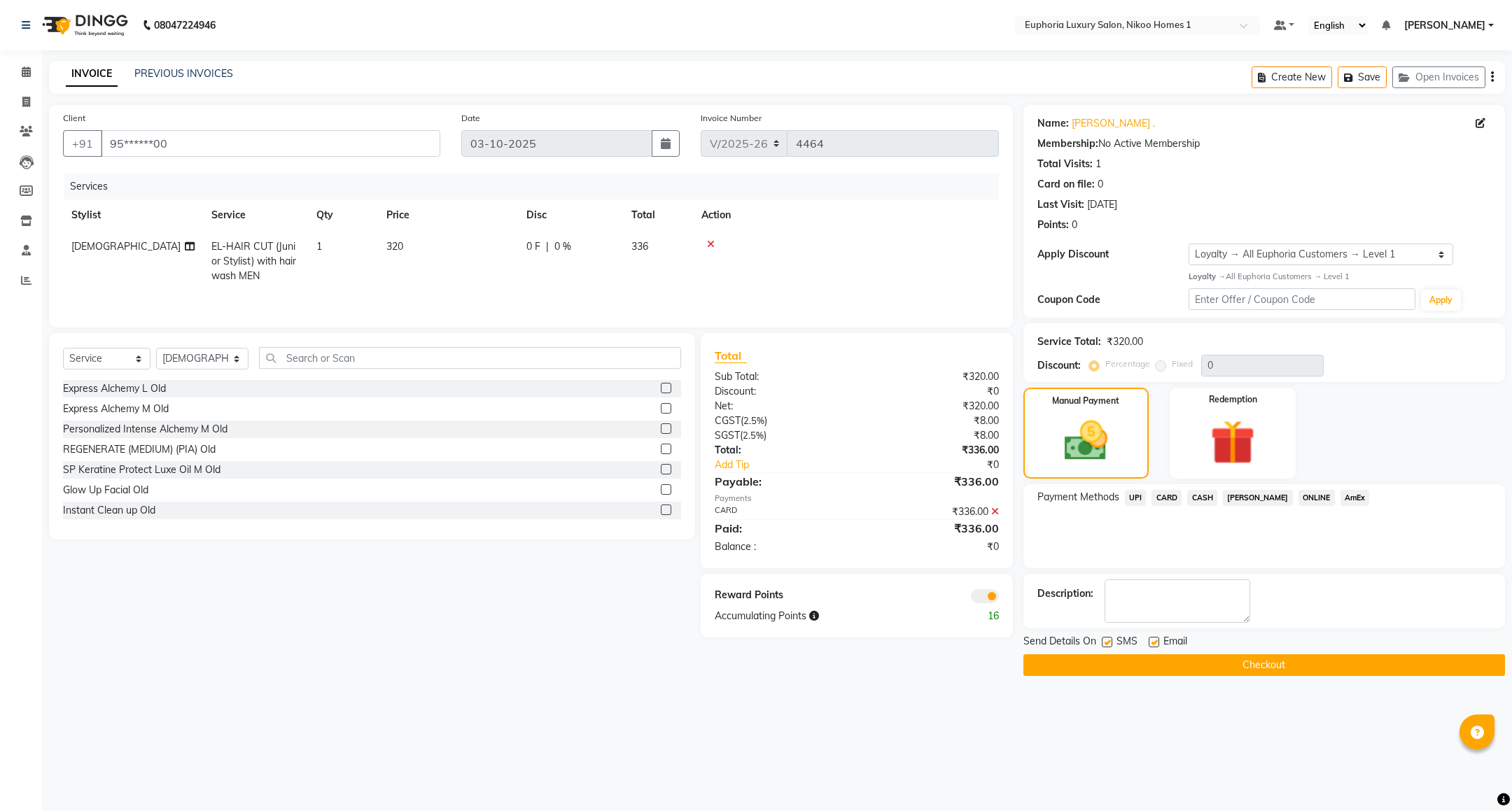
click at [1269, 660] on button "Checkout" at bounding box center [1264, 666] width 481 height 22
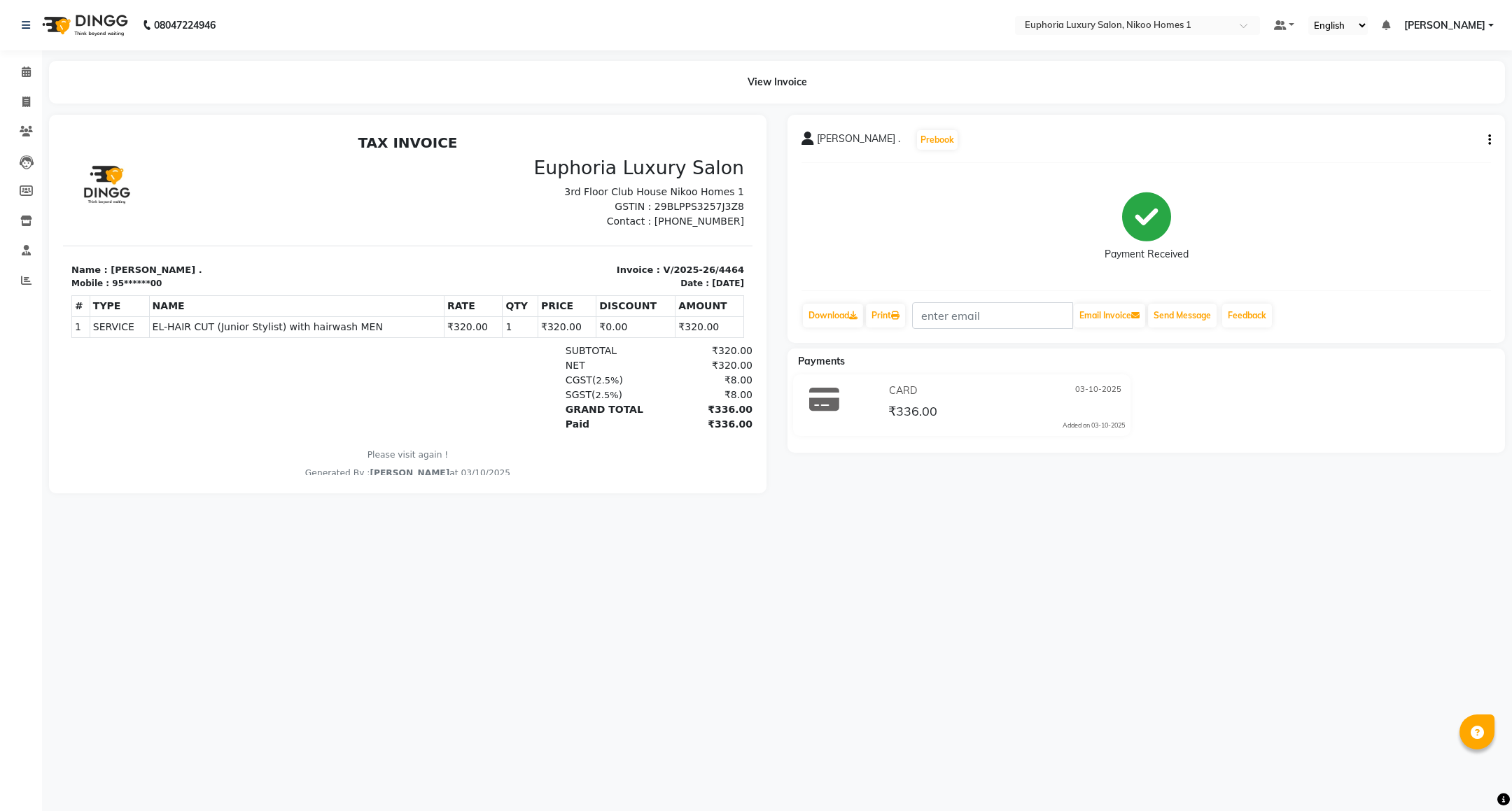
select select "7987"
select select "service"
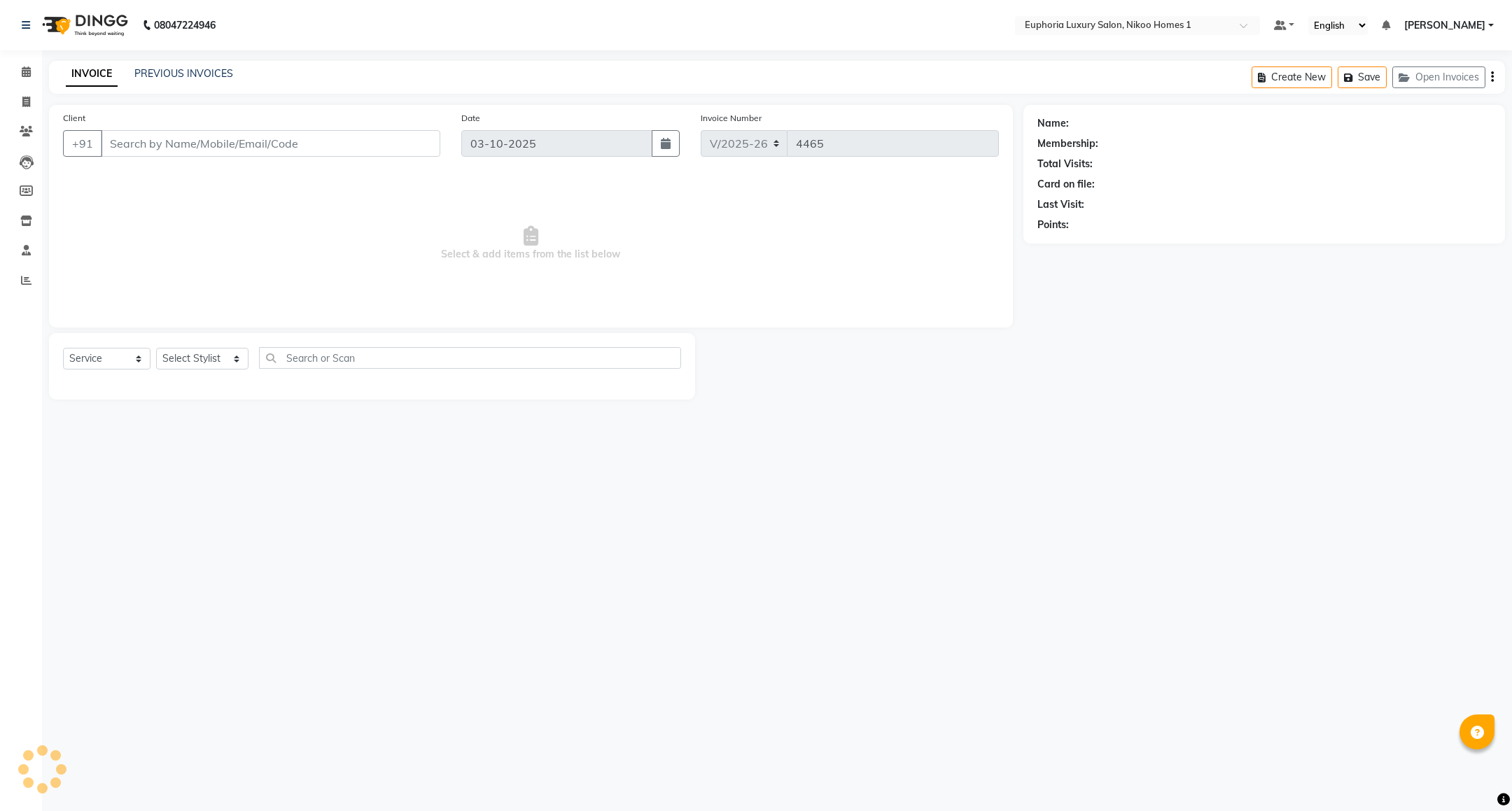
type input "95******00"
select select "85373"
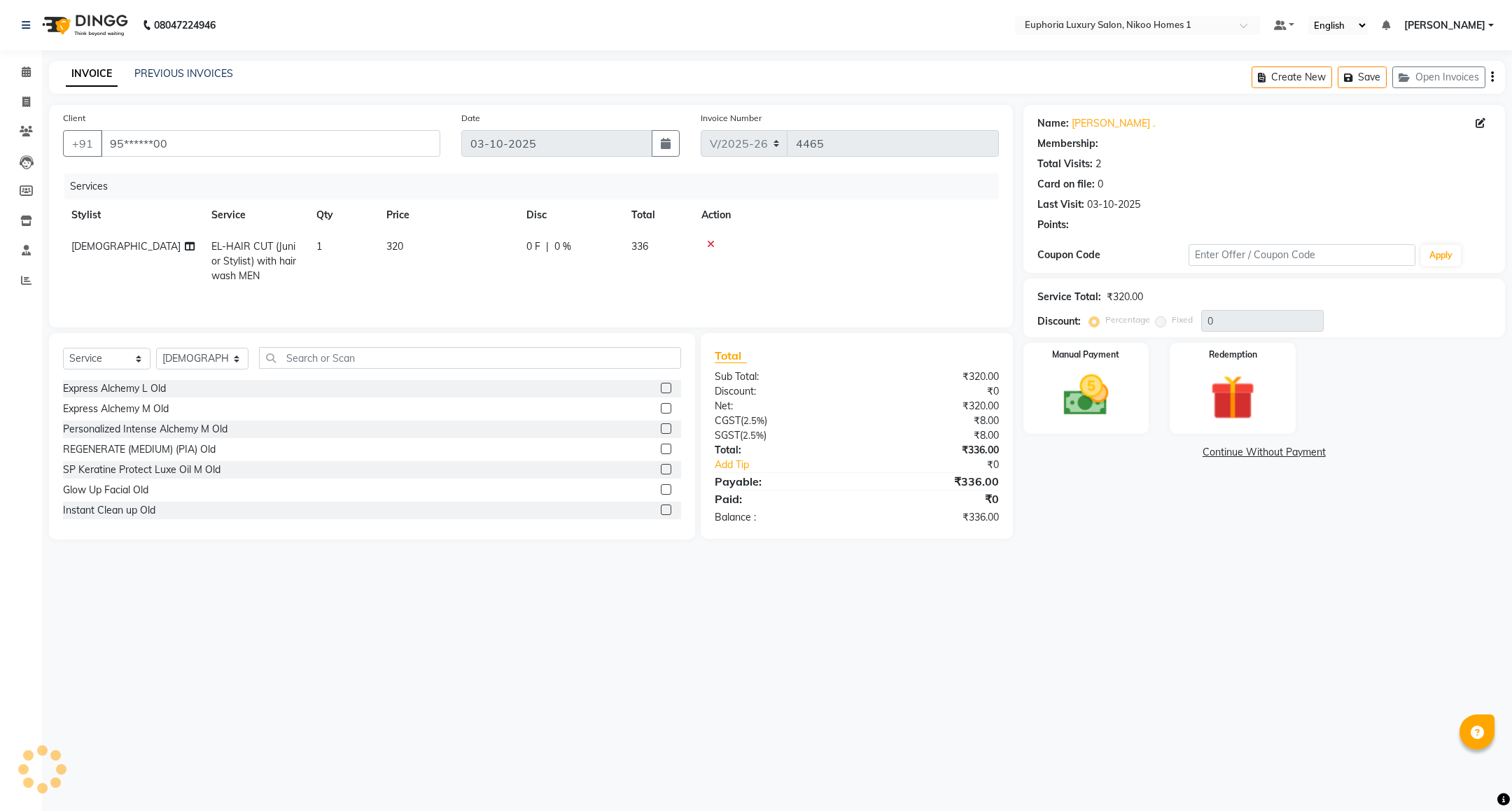
select select "1: Object"
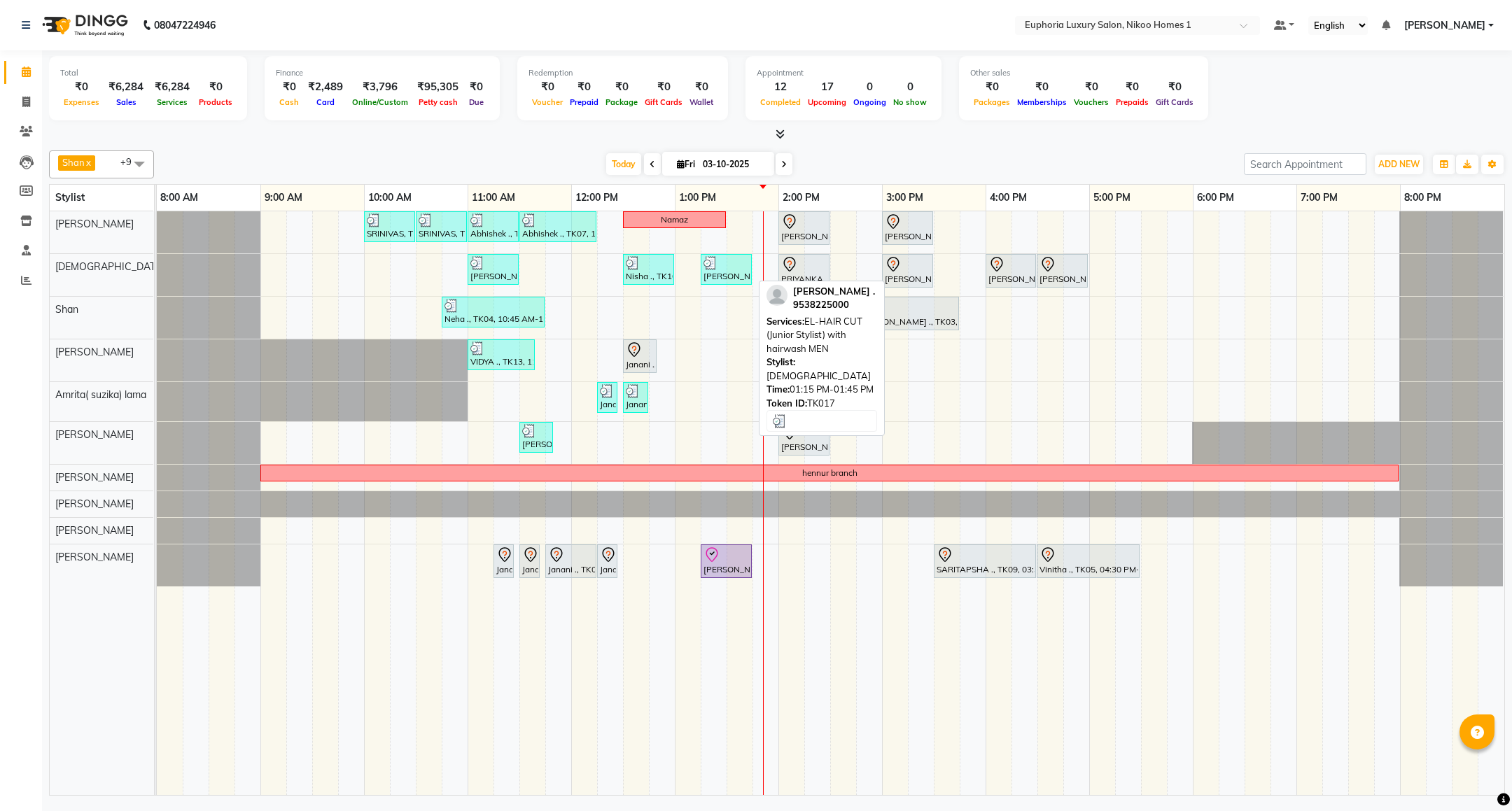
click at [712, 276] on div "[PERSON_NAME] ., TK17, 01:15 PM-01:45 PM, EL-HAIR CUT (Junior Stylist) with hai…" at bounding box center [726, 269] width 48 height 27
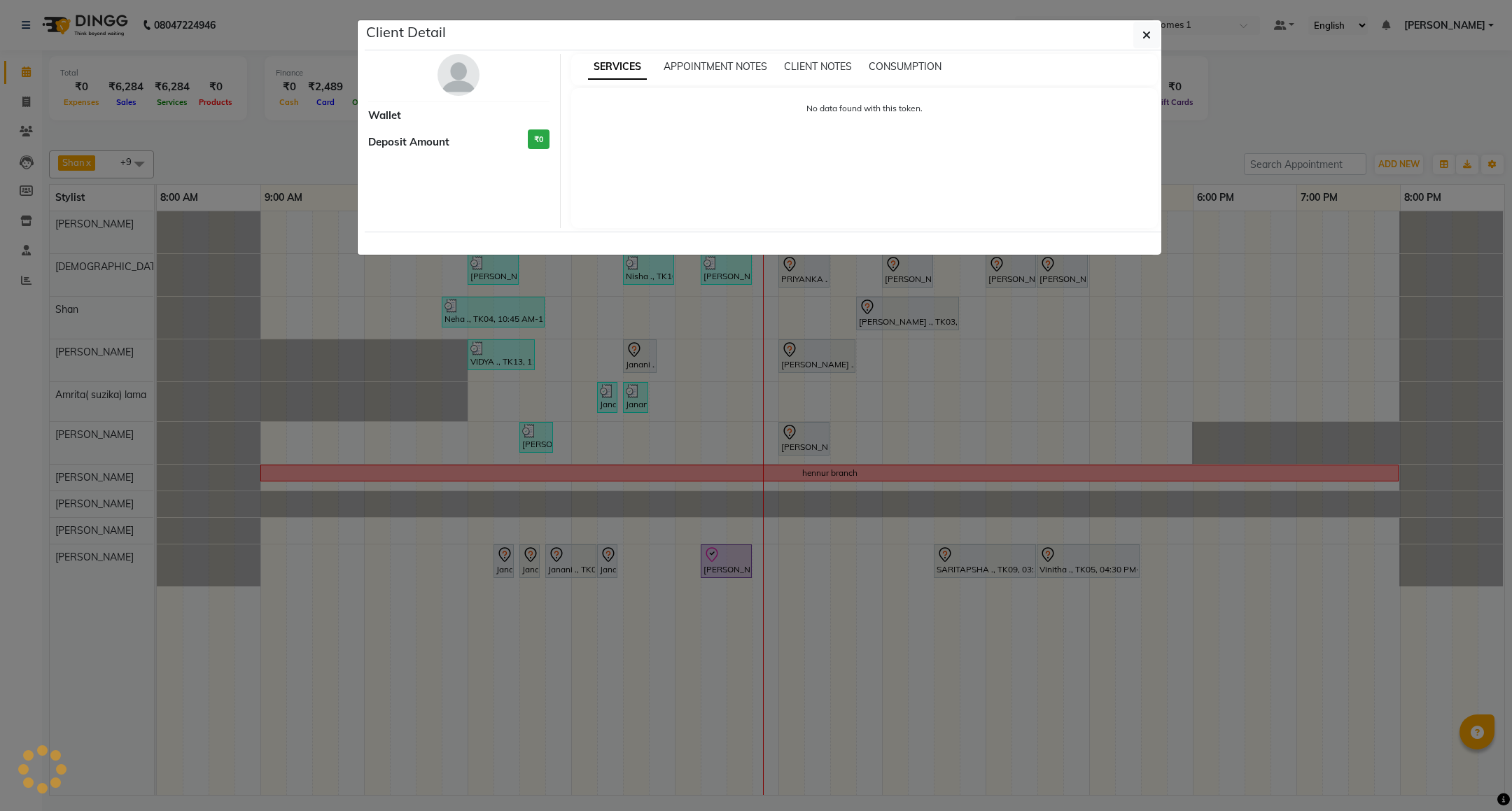
select select "3"
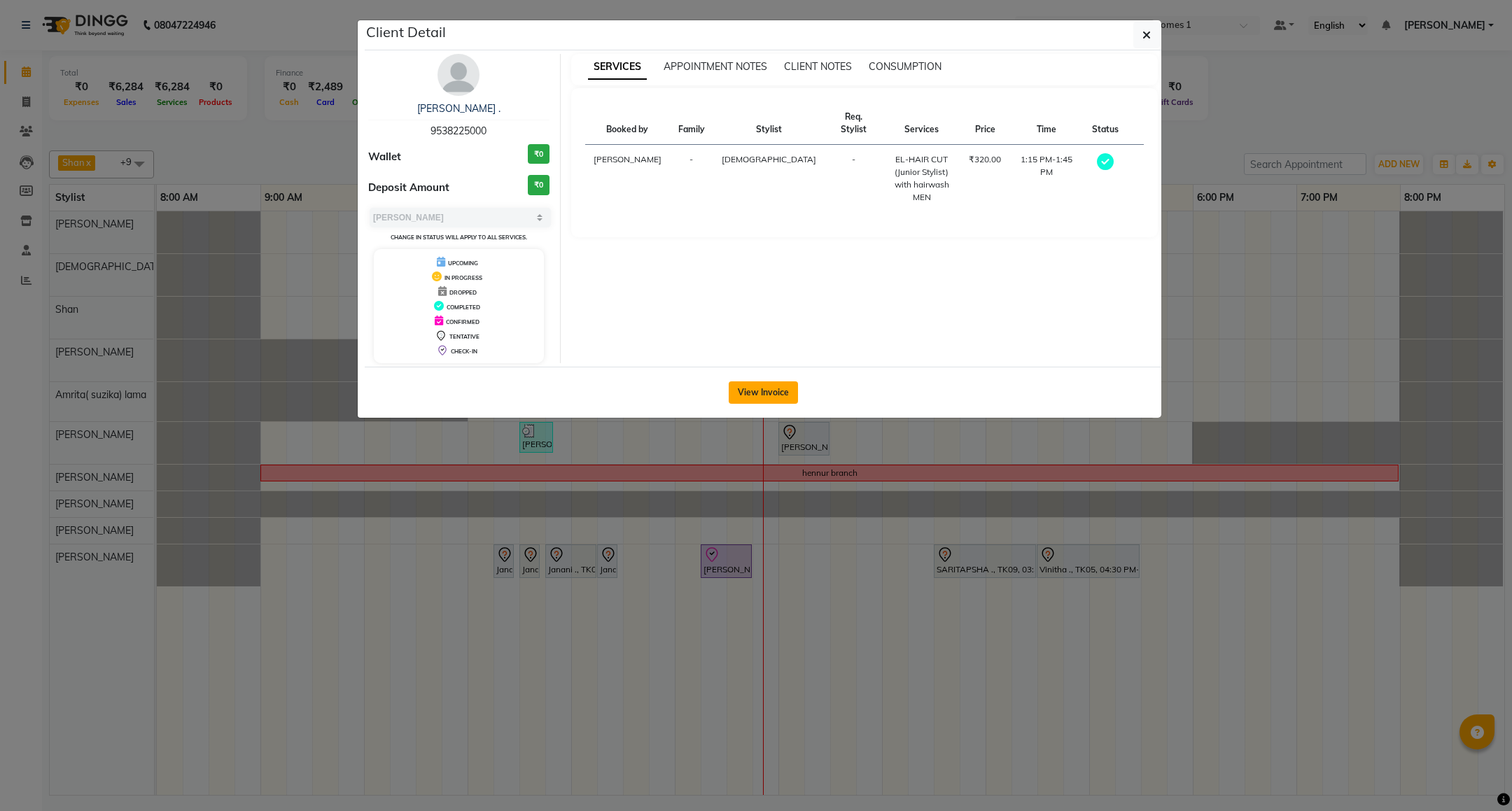
click at [738, 402] on button "View Invoice" at bounding box center [764, 392] width 69 height 22
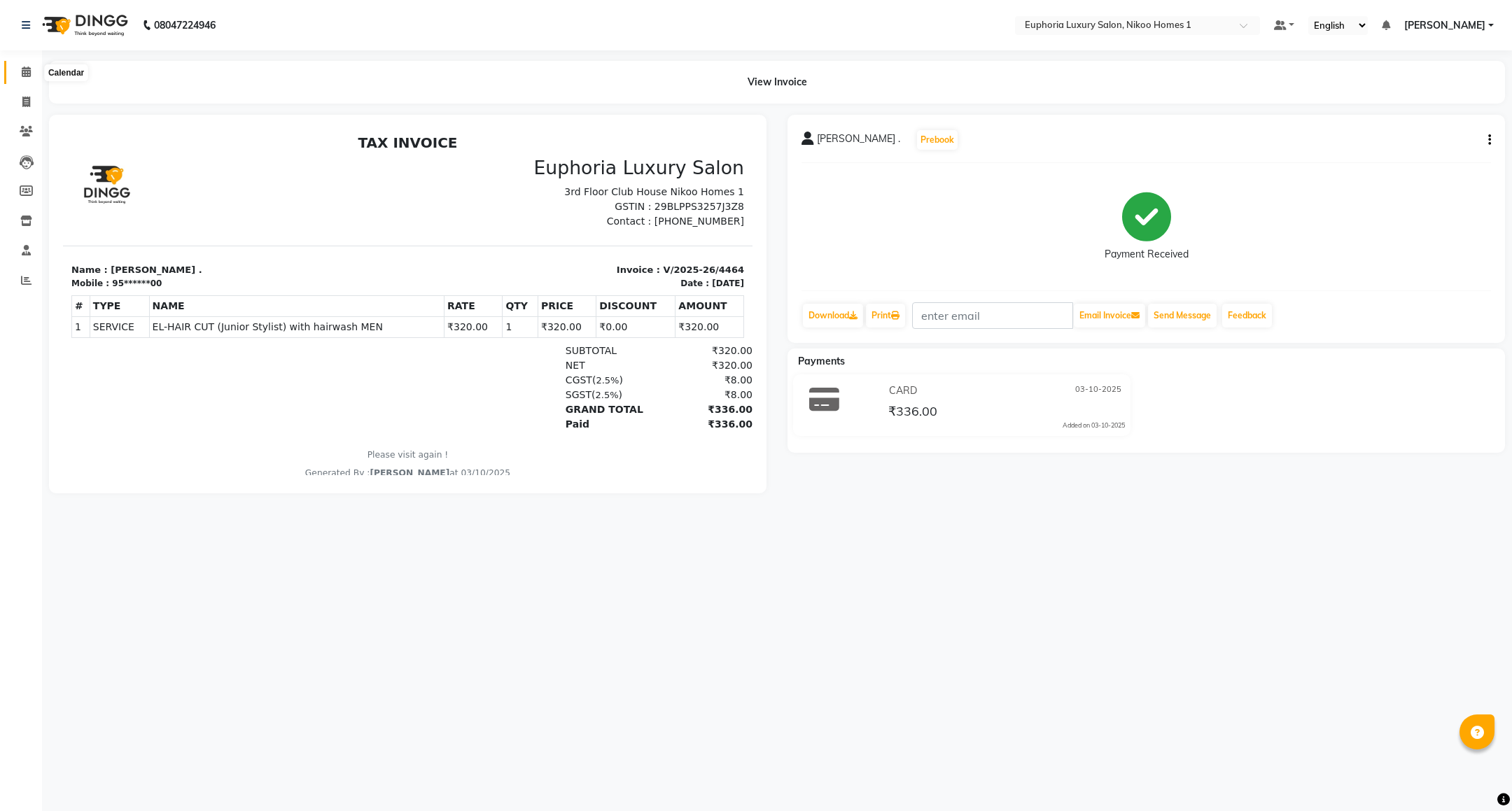
click at [27, 70] on icon at bounding box center [26, 71] width 9 height 11
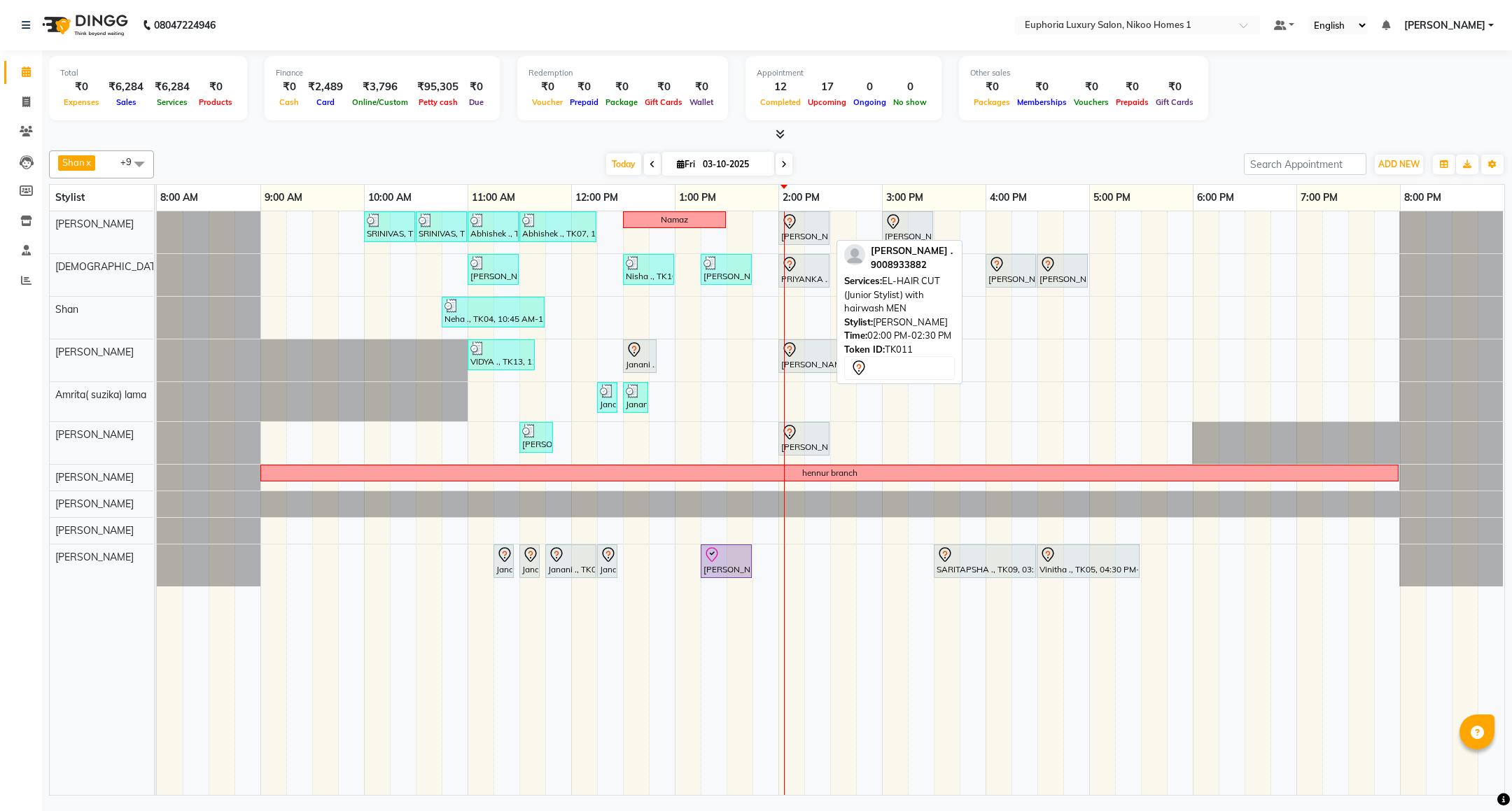
click at [822, 230] on div at bounding box center [804, 222] width 45 height 17
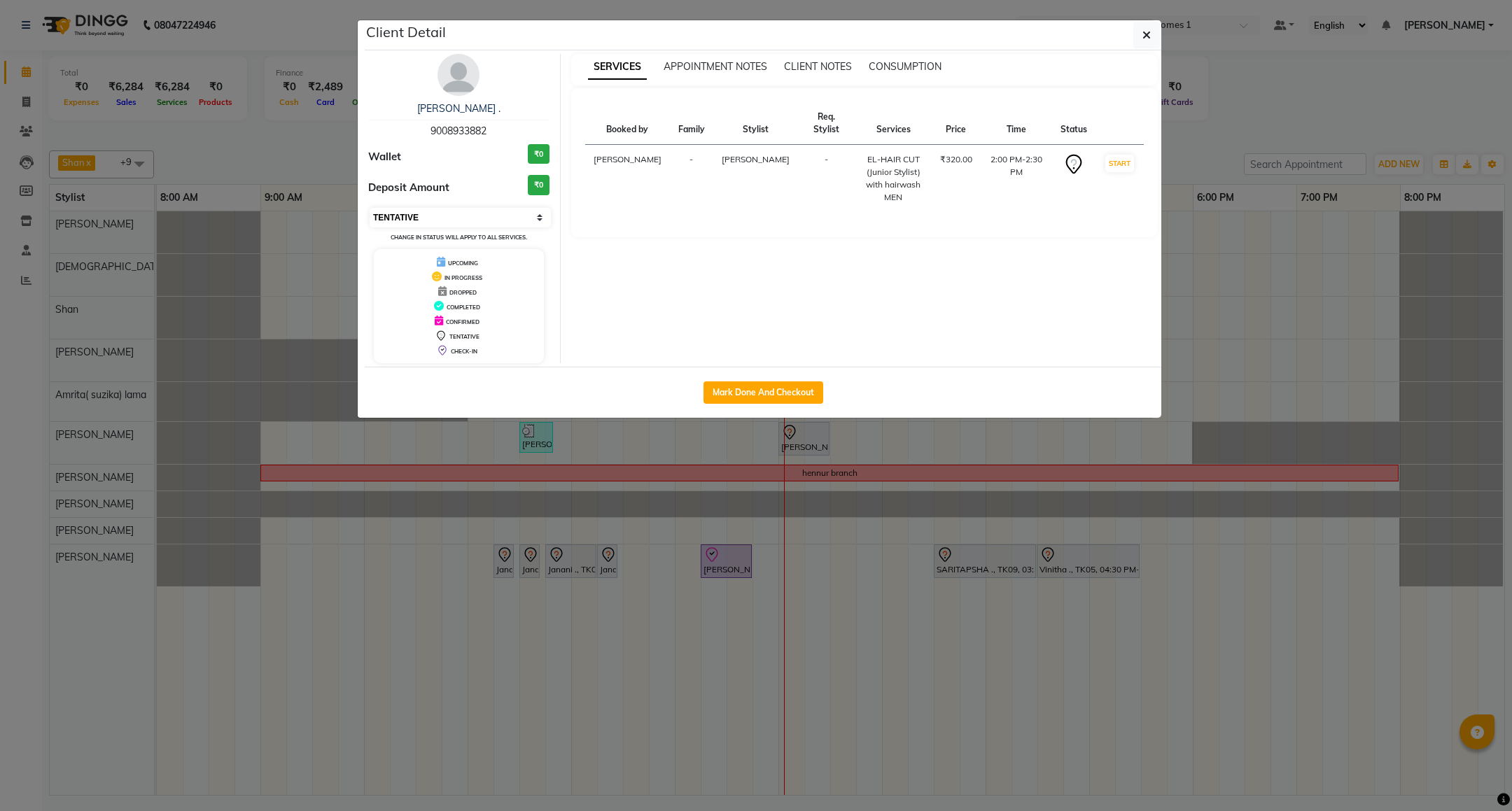
click at [461, 214] on select "Select IN SERVICE CONFIRMED TENTATIVE CHECK IN MARK DONE DROPPED UPCOMING" at bounding box center [461, 217] width 181 height 19
select select "8"
click at [370, 209] on select "Select IN SERVICE CONFIRMED TENTATIVE CHECK IN MARK DONE DROPPED UPCOMING" at bounding box center [461, 217] width 181 height 19
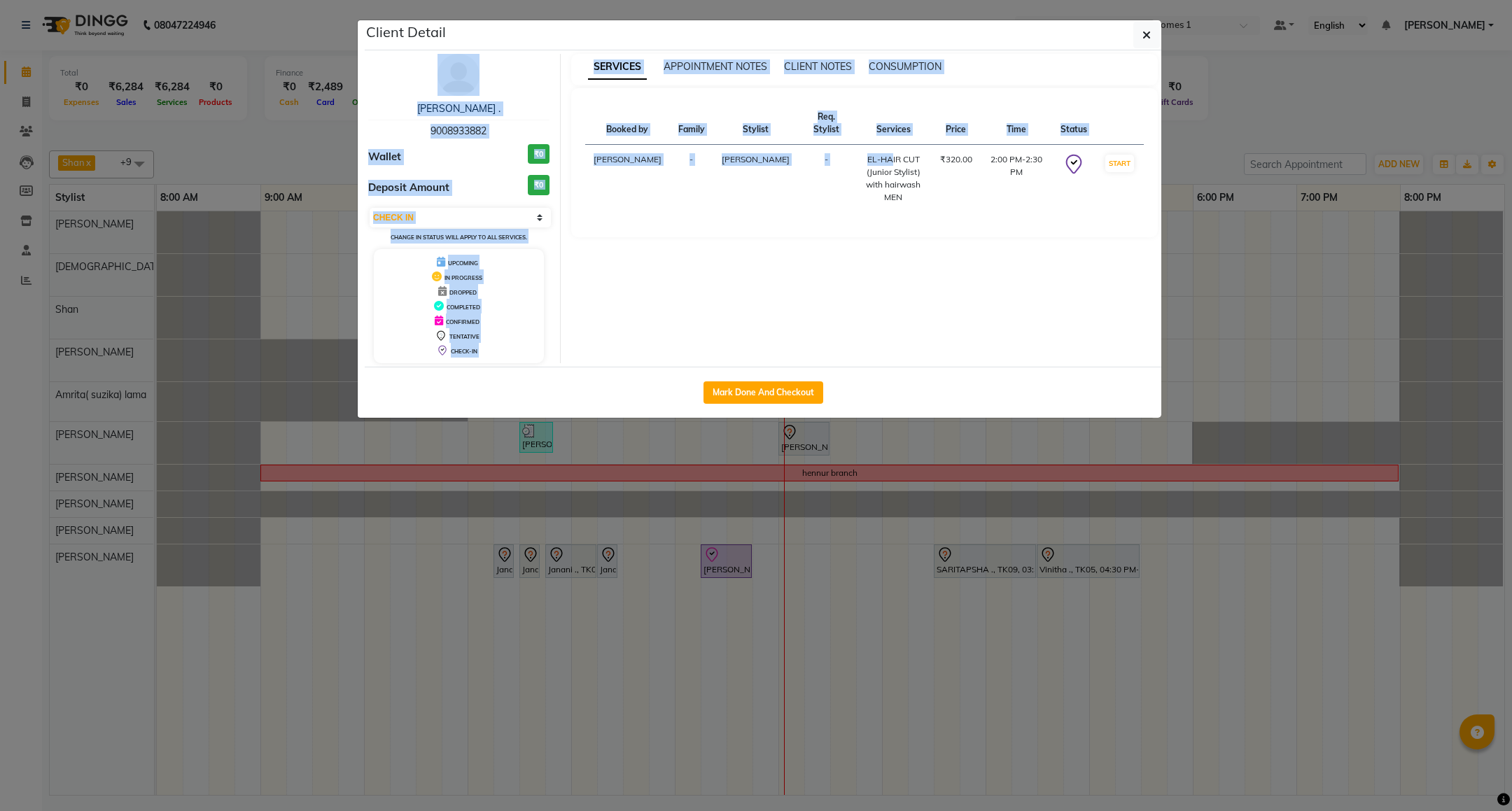
drag, startPoint x: 820, startPoint y: 37, endPoint x: 858, endPoint y: 145, distance: 114.5
click at [858, 145] on div "Client Detail Devjani . 9008933882 Wallet ₹0 Deposit Amount ₹0 Select IN SERVIC…" at bounding box center [763, 219] width 797 height 398
click at [1145, 35] on icon "button" at bounding box center [1147, 35] width 9 height 12
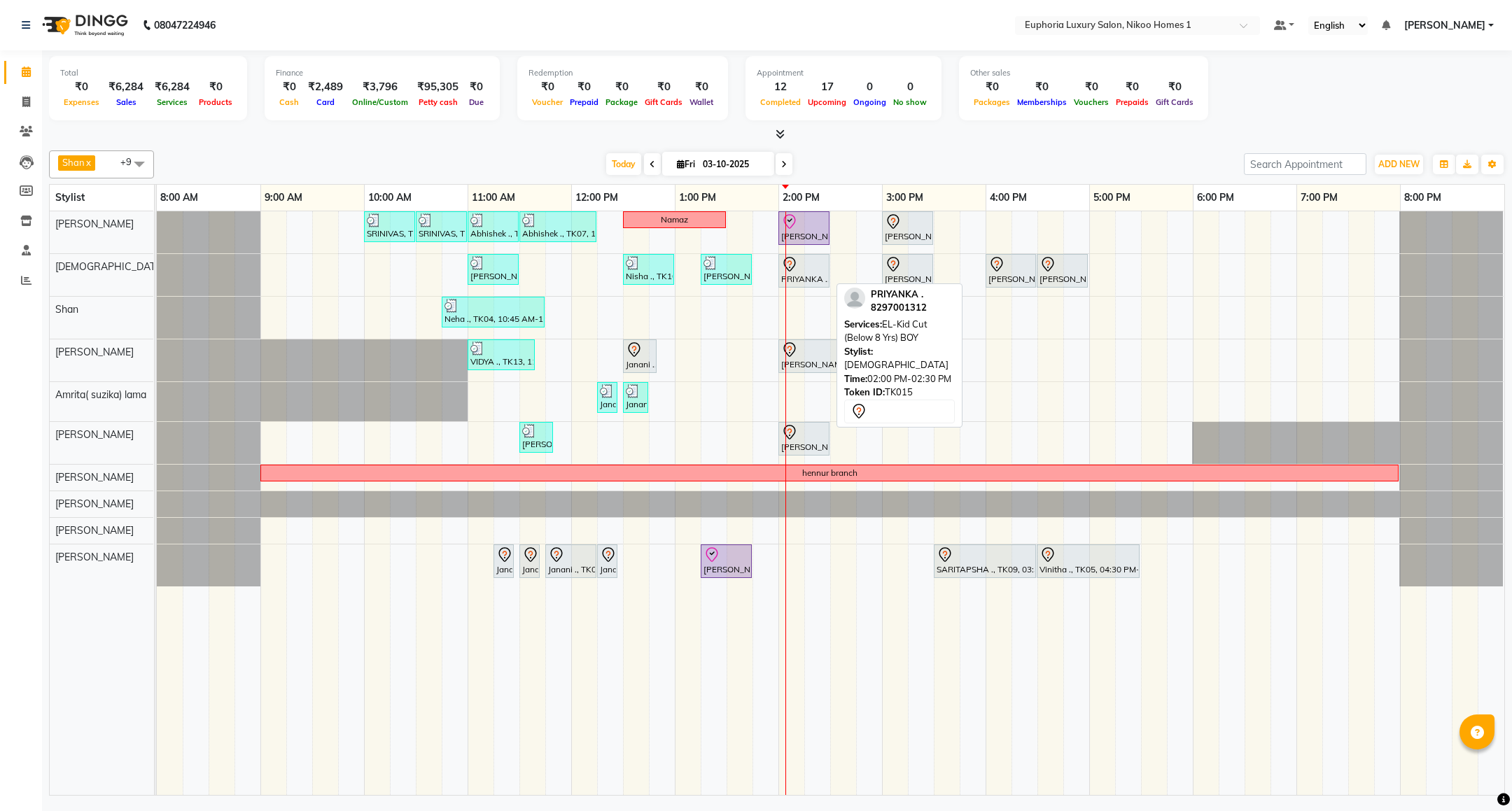
click at [810, 273] on div at bounding box center [804, 264] width 45 height 17
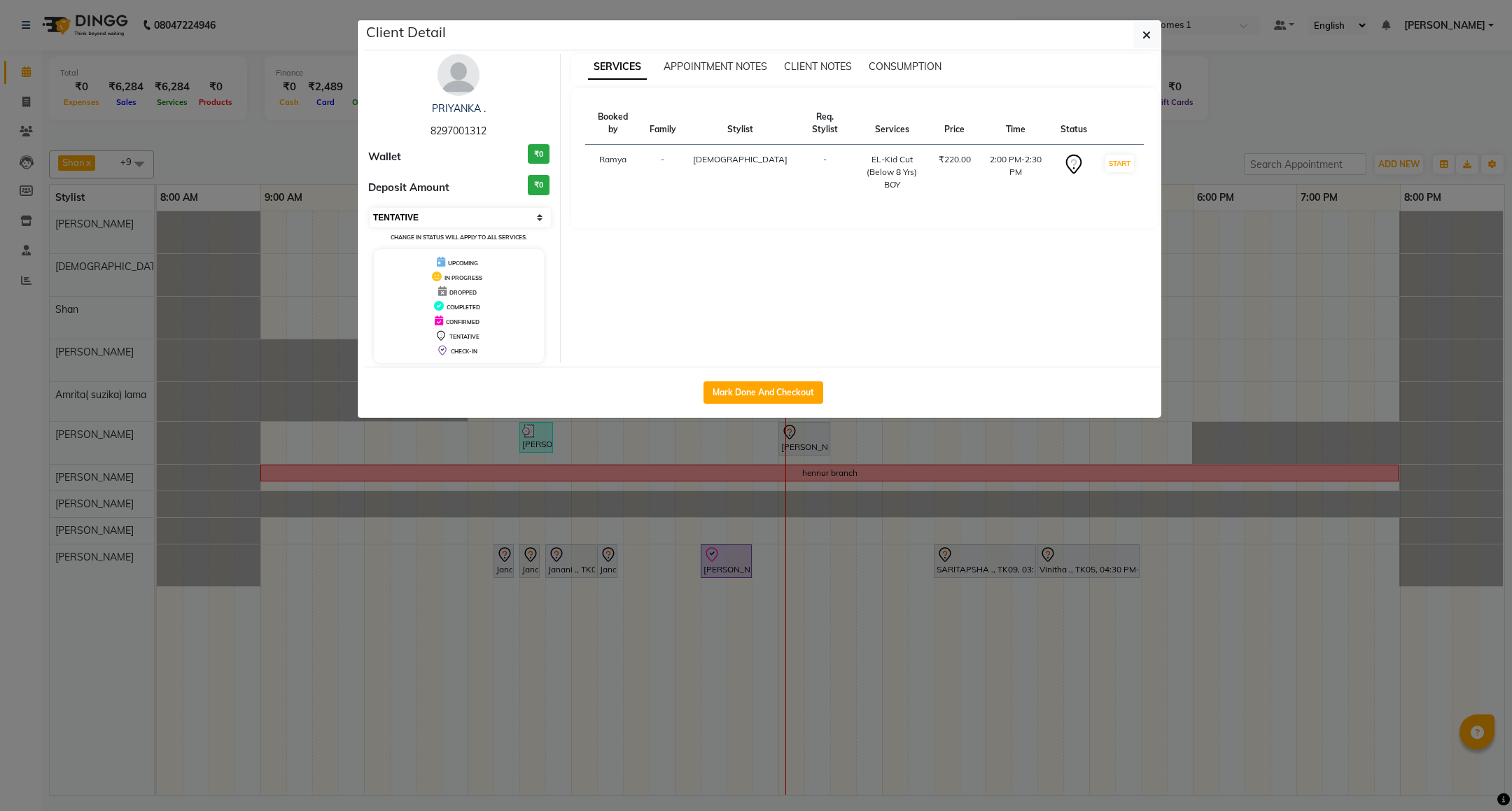
click at [448, 219] on select "Select IN SERVICE CONFIRMED TENTATIVE CHECK IN MARK DONE DROPPED UPCOMING" at bounding box center [461, 217] width 181 height 19
select select "8"
click at [370, 209] on select "Select IN SERVICE CONFIRMED TENTATIVE CHECK IN MARK DONE DROPPED UPCOMING" at bounding box center [461, 217] width 181 height 19
click at [1149, 32] on icon "button" at bounding box center [1147, 35] width 9 height 12
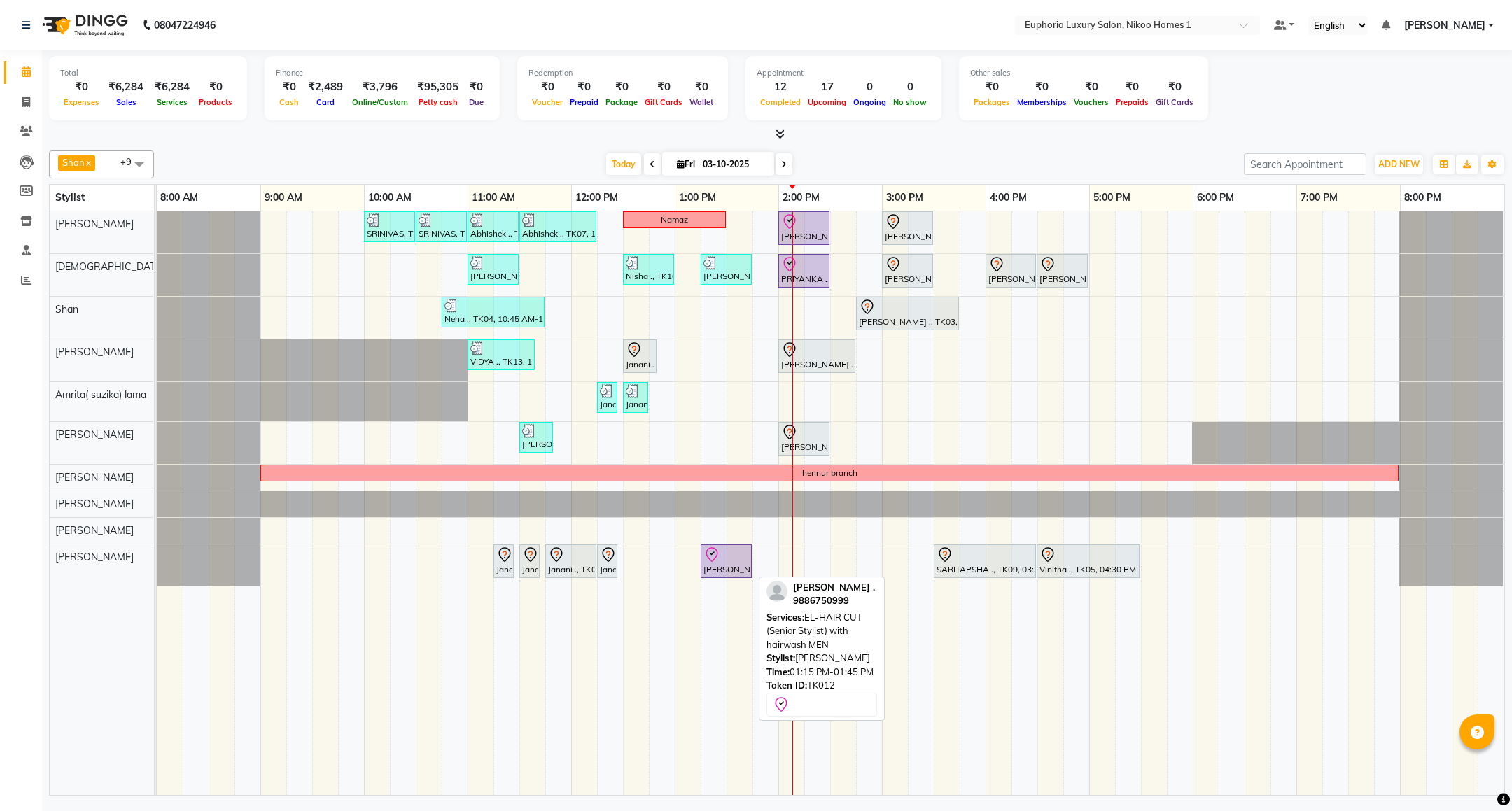
click at [728, 569] on div "Arthi ., TK12, 01:15 PM-01:45 PM, EL-HAIR CUT (Senior Stylist) with hairwash MEN" at bounding box center [726, 561] width 48 height 30
select select "8"
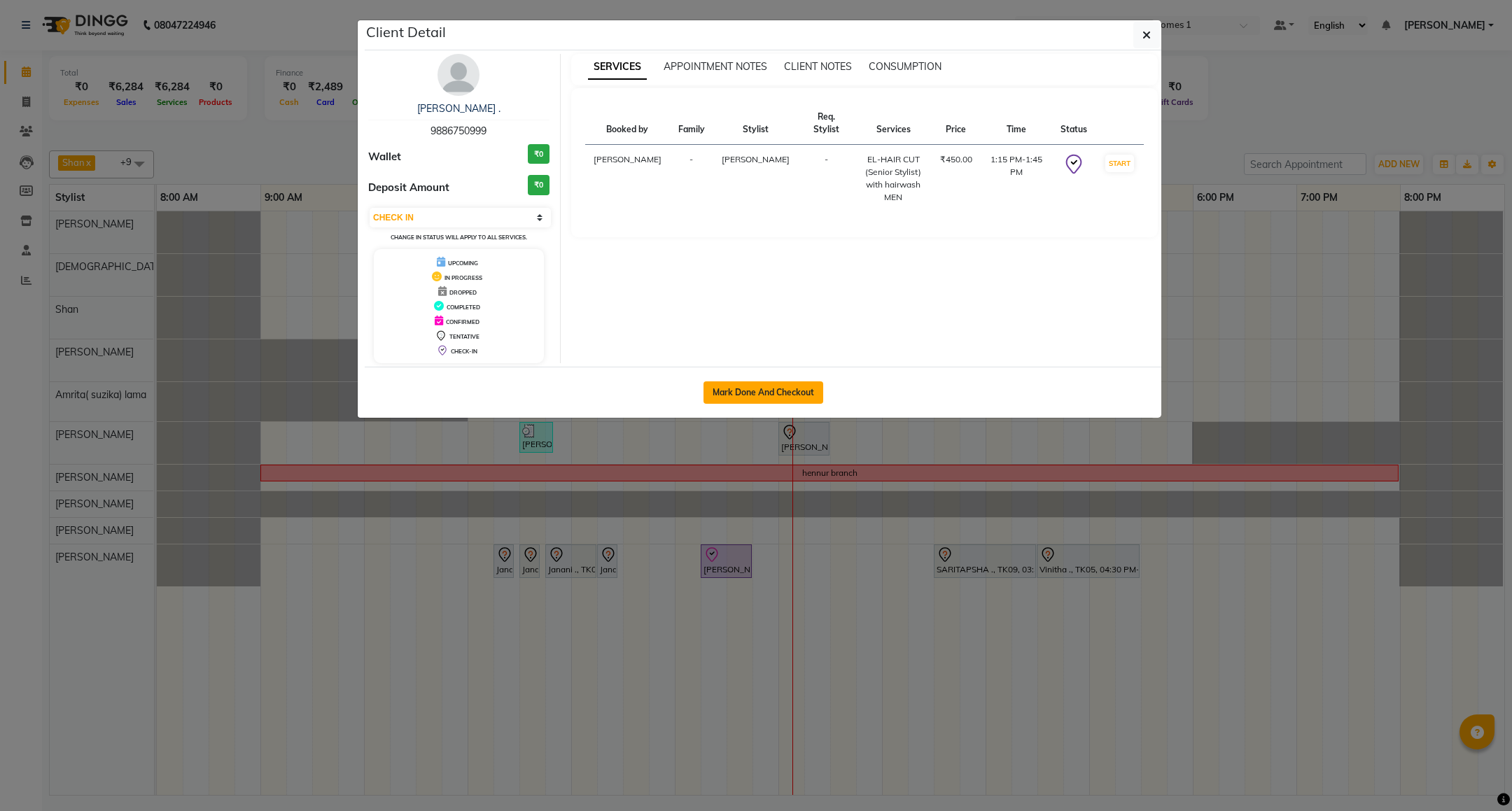
click at [762, 389] on button "Mark Done And Checkout" at bounding box center [764, 392] width 119 height 22
select select "7987"
select select "service"
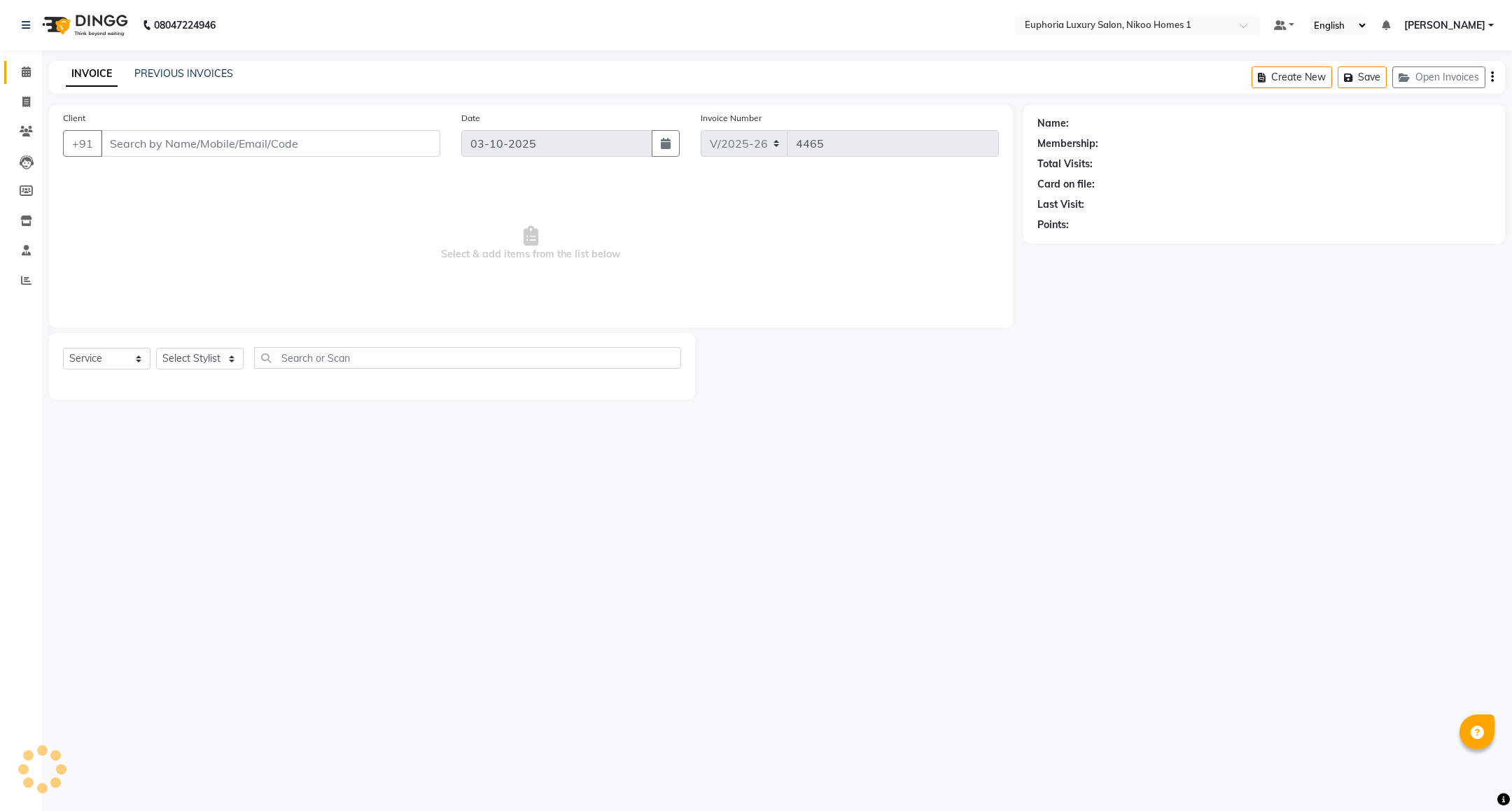
type input "98******99"
select select "93567"
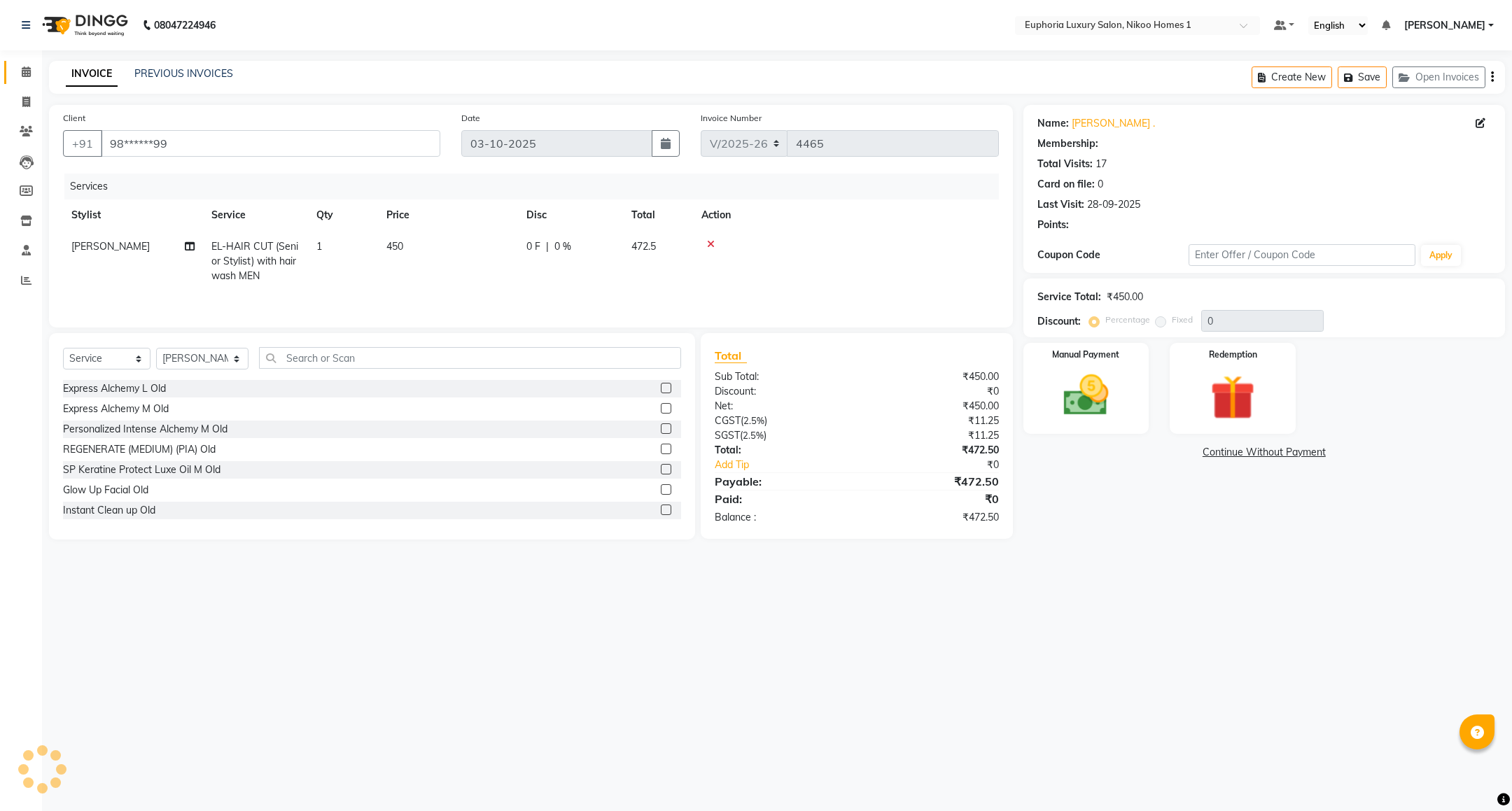
select select "1: Object"
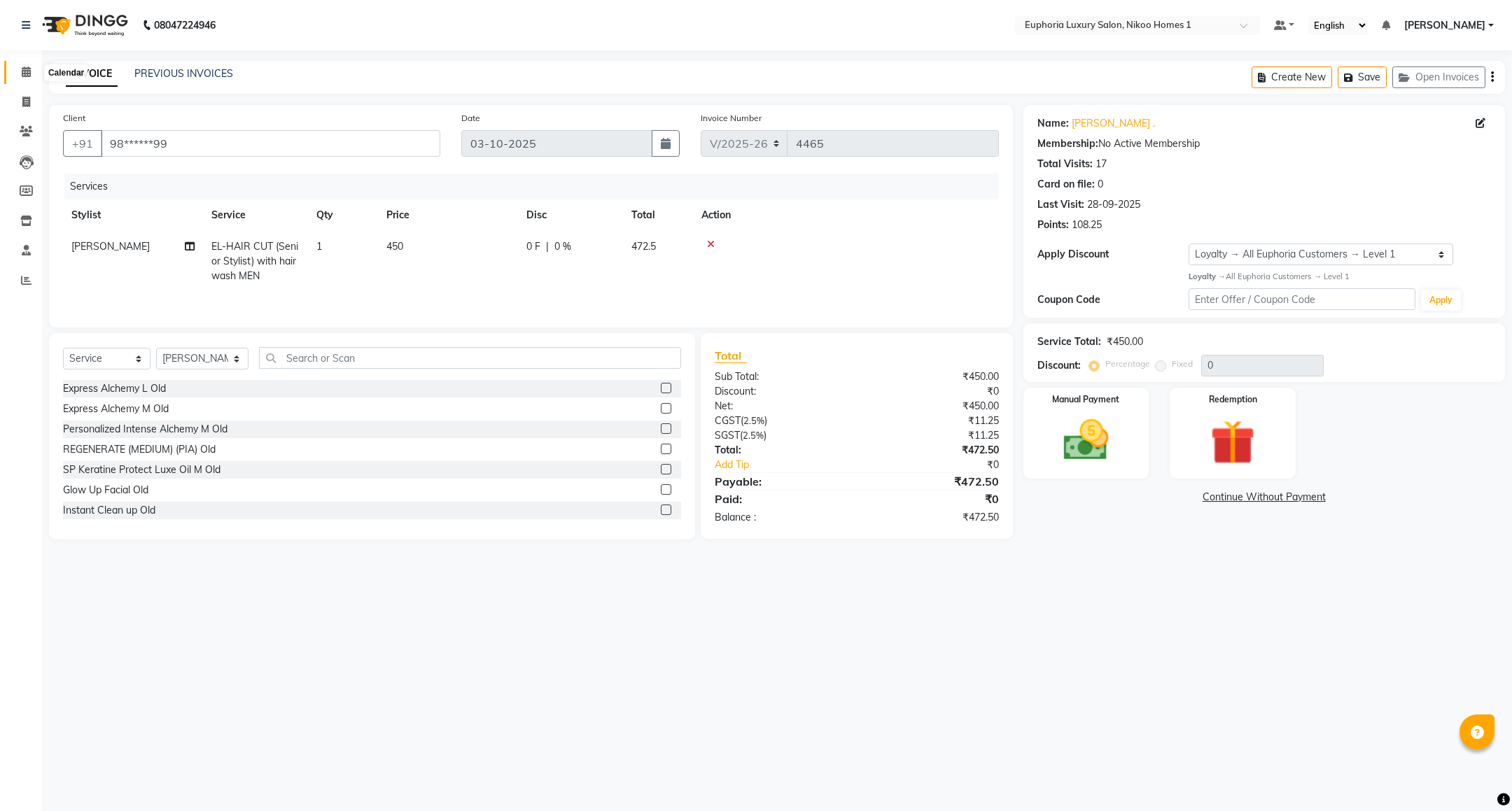
click at [25, 76] on icon at bounding box center [26, 71] width 9 height 11
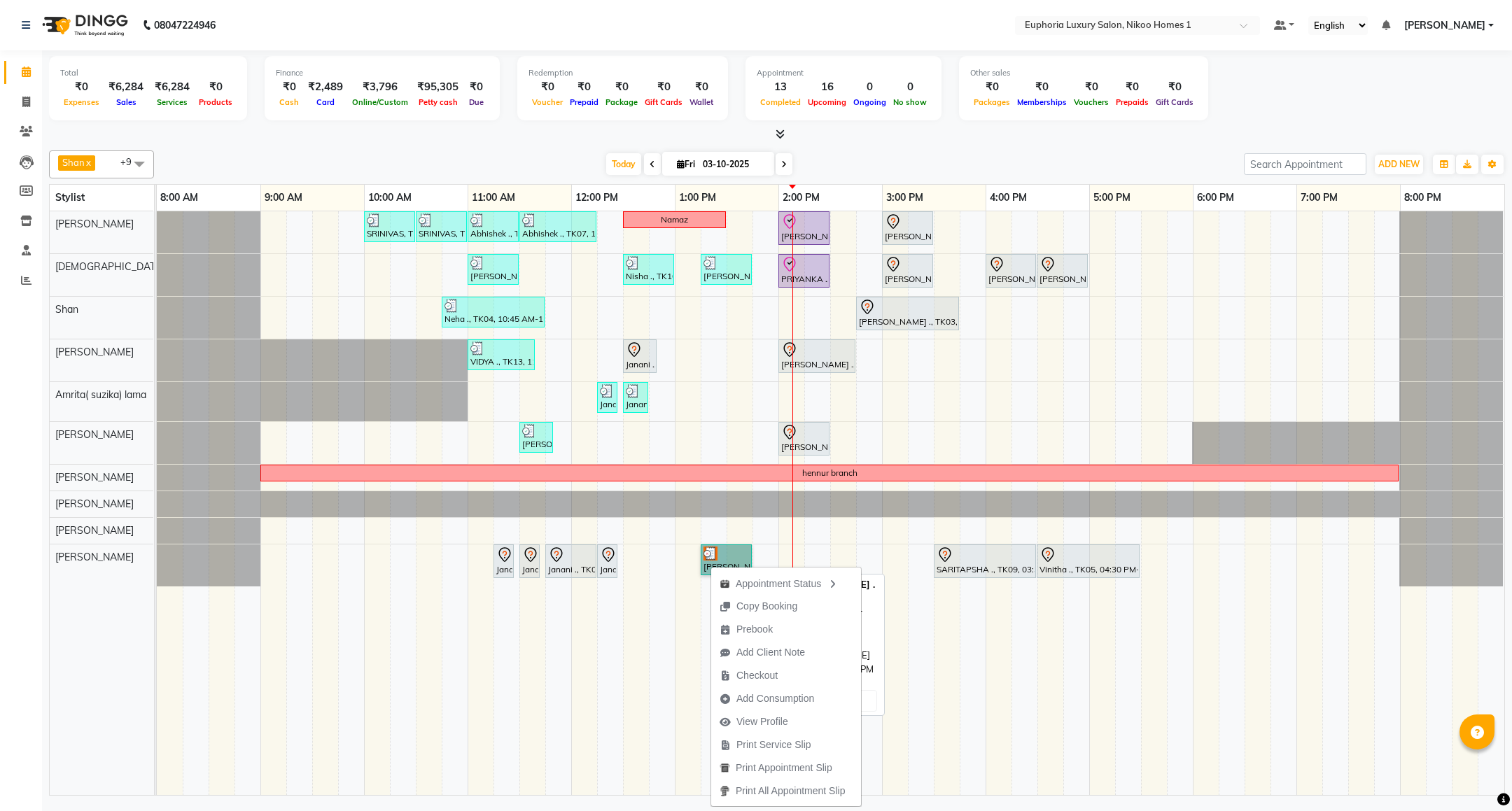
click at [716, 549] on link "Arthi ., TK12, 01:15 PM-01:45 PM, EL-HAIR CUT (Senior Stylist) with hairwash MEN" at bounding box center [726, 560] width 51 height 31
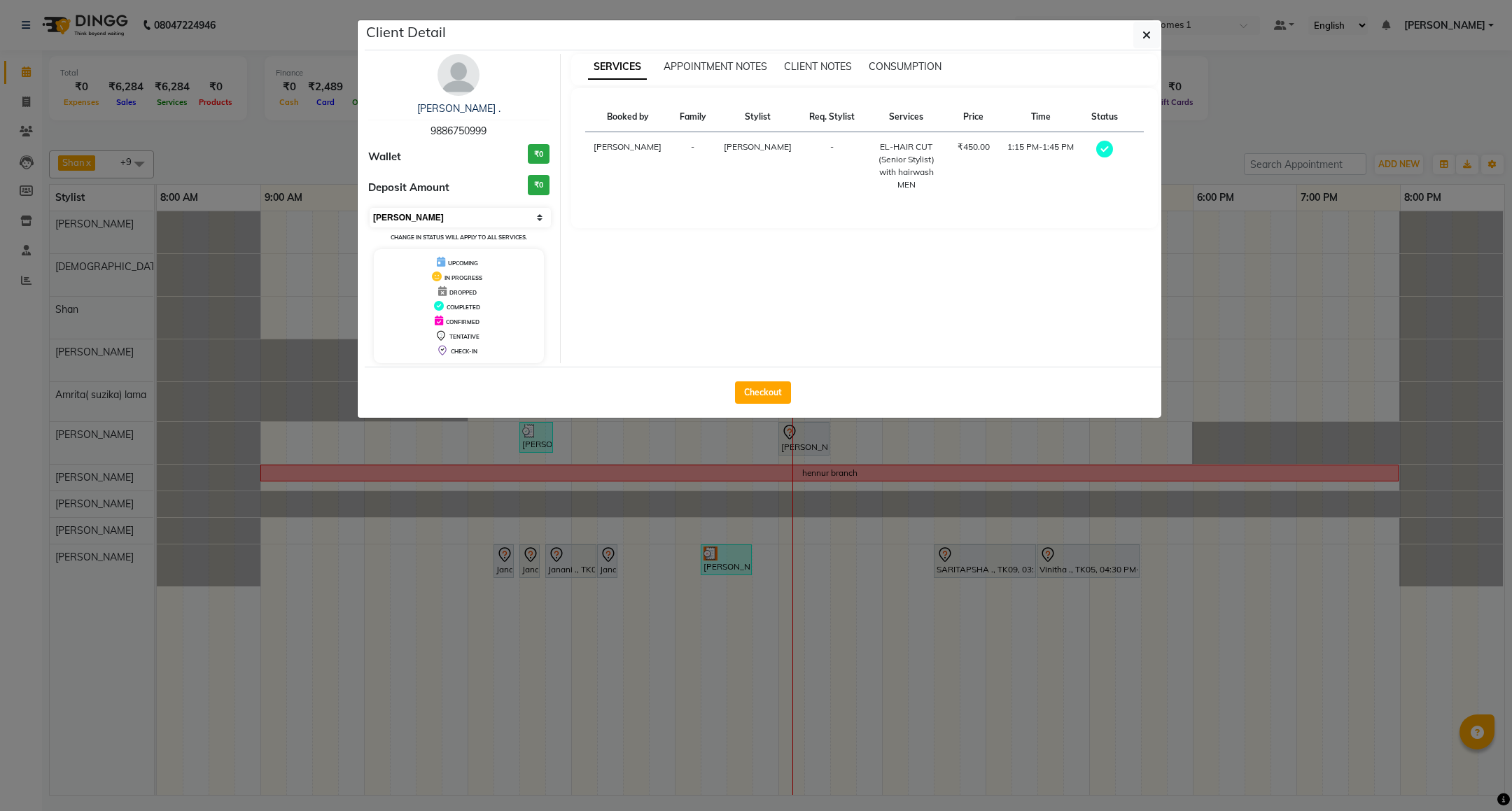
click at [435, 219] on select "Select MARK DONE UPCOMING" at bounding box center [461, 217] width 181 height 19
select select "5"
click at [370, 209] on select "Select MARK DONE UPCOMING" at bounding box center [461, 217] width 181 height 19
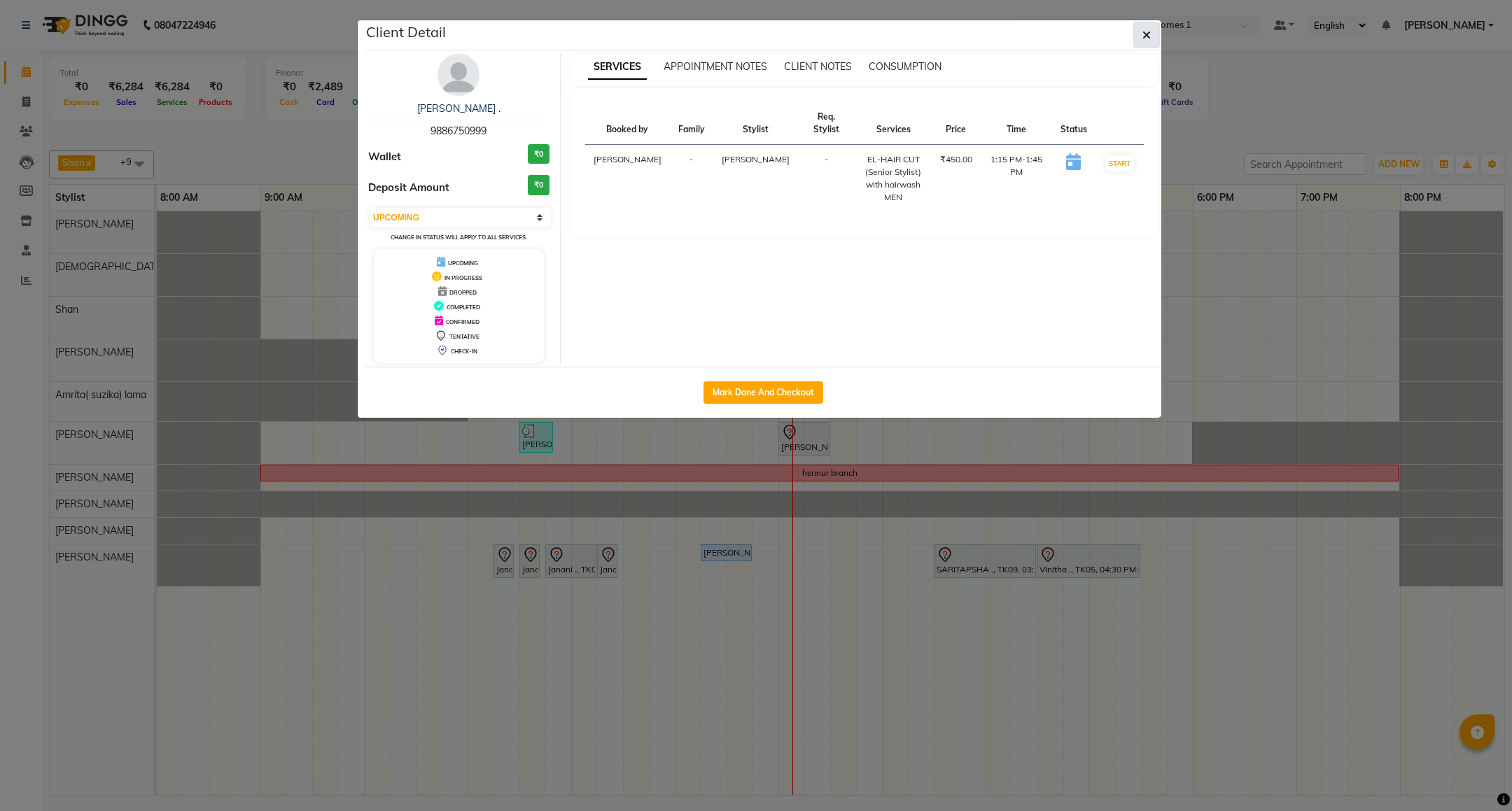
click at [1149, 32] on icon "button" at bounding box center [1147, 35] width 9 height 12
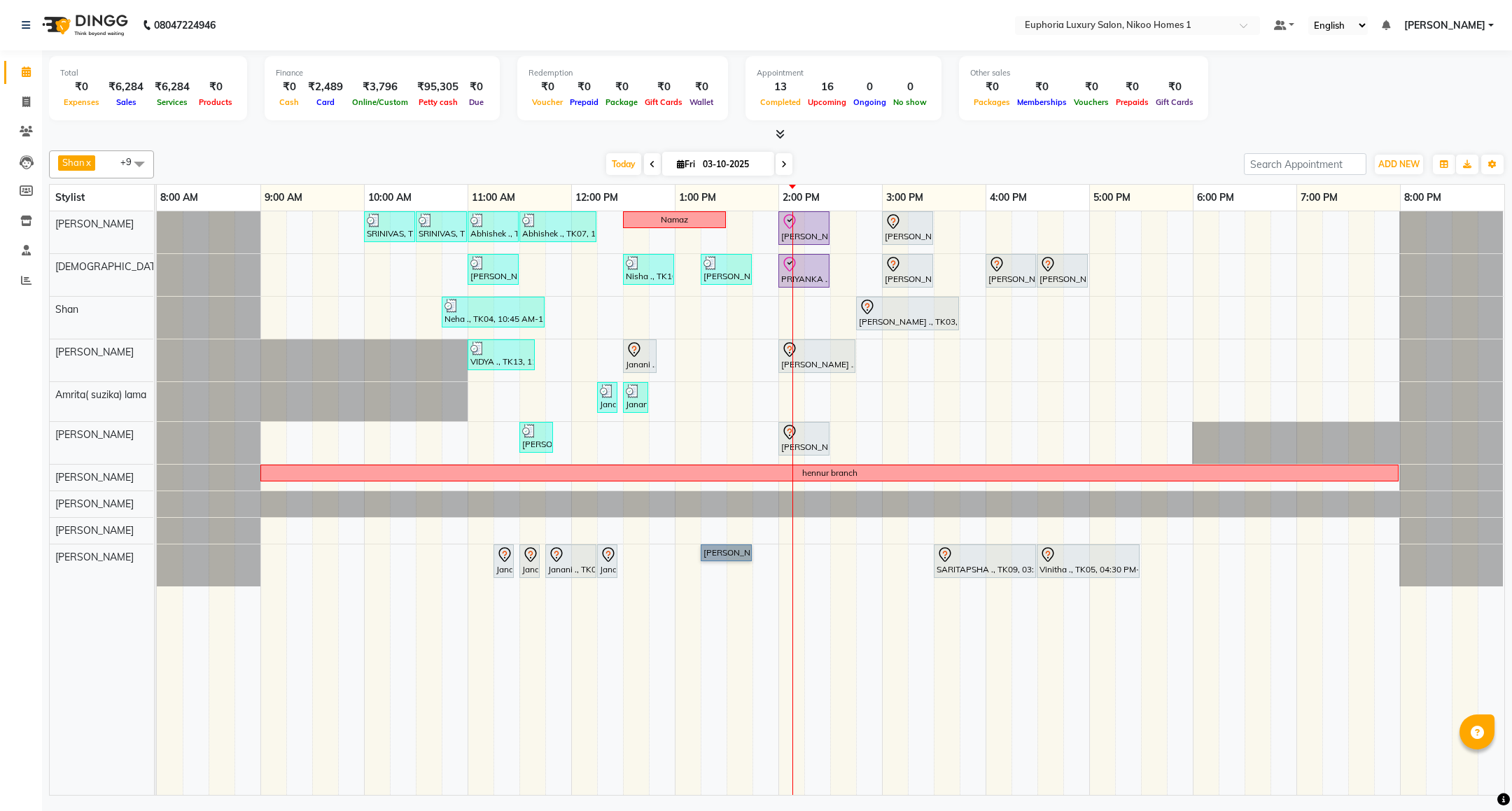
drag, startPoint x: 719, startPoint y: 547, endPoint x: 731, endPoint y: 551, distance: 12.6
click at [764, 612] on span "Edit" at bounding box center [765, 615] width 17 height 14
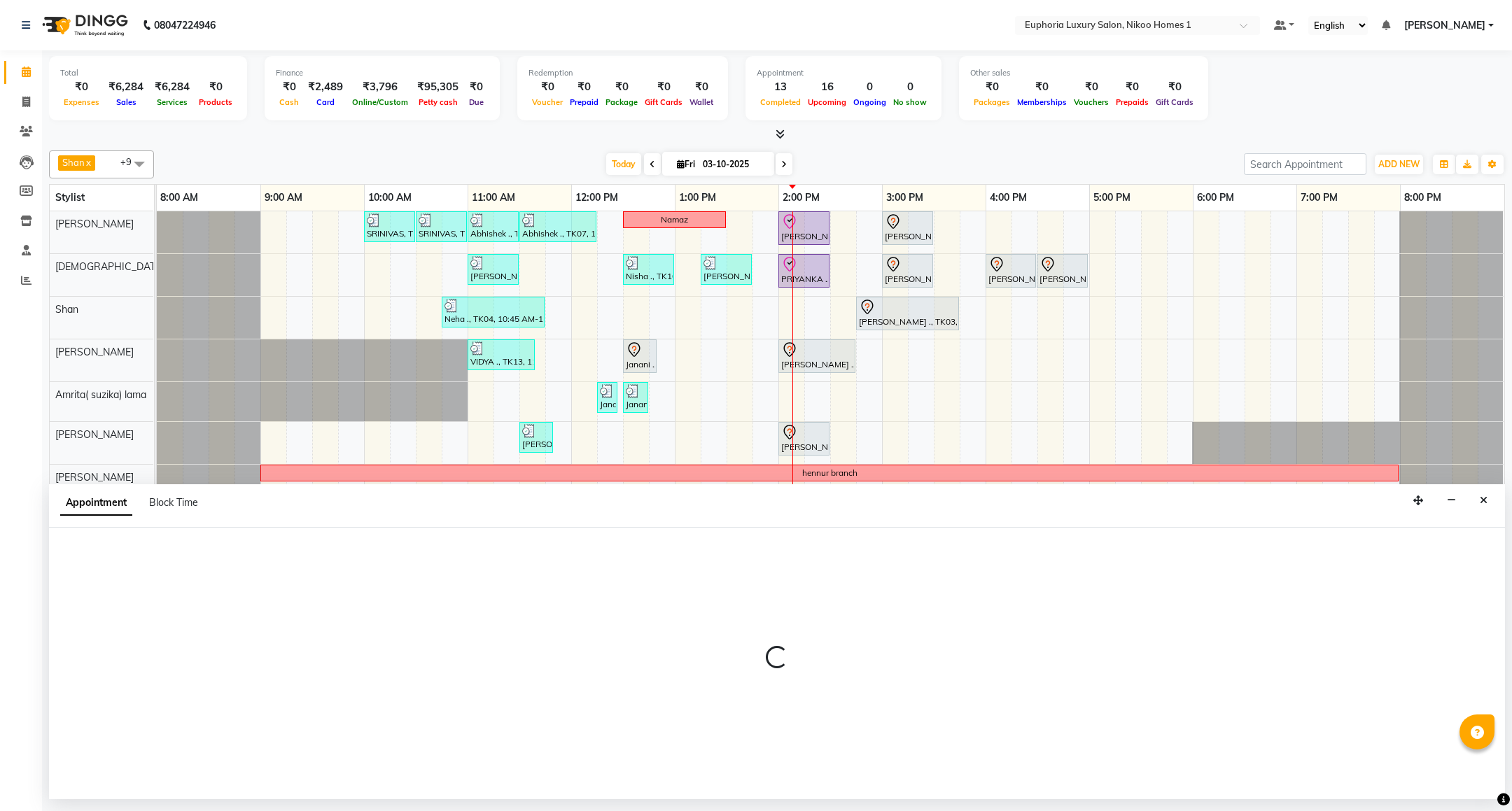
select select "tentative"
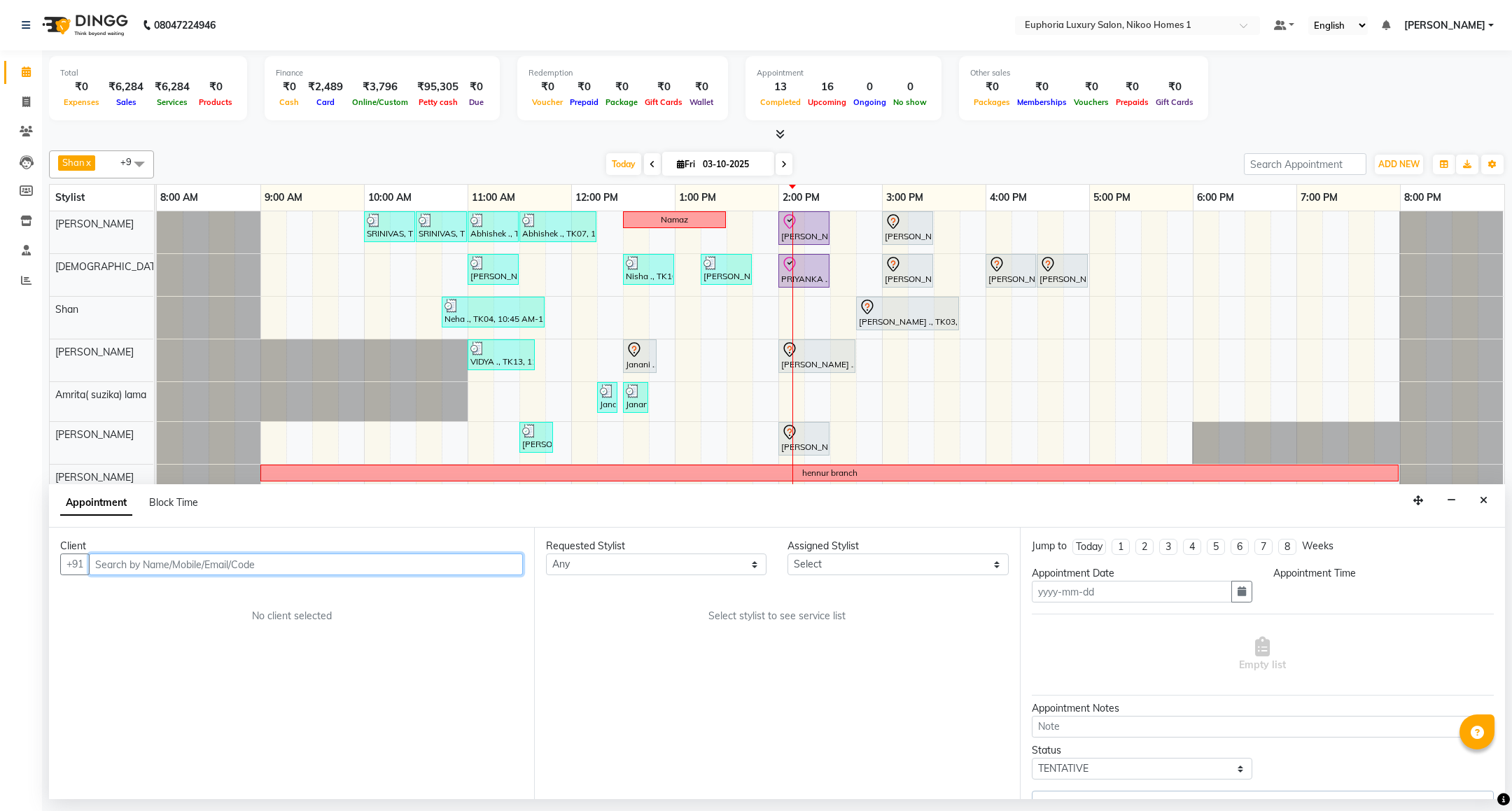
type input "03-10-2025"
select select "upcoming"
select select "795"
select select "93567"
select select "4025"
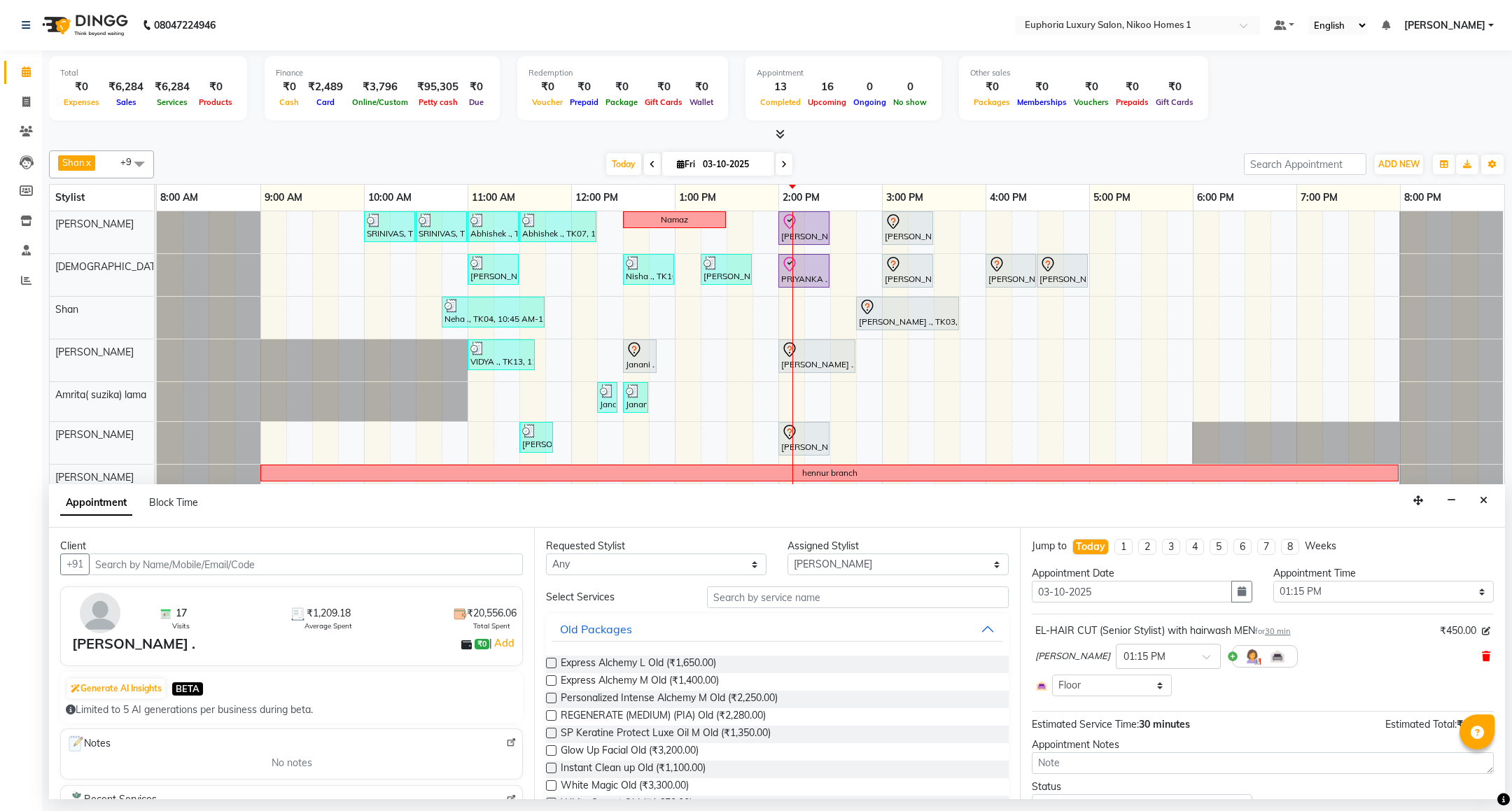
click at [1482, 661] on icon at bounding box center [1486, 657] width 9 height 10
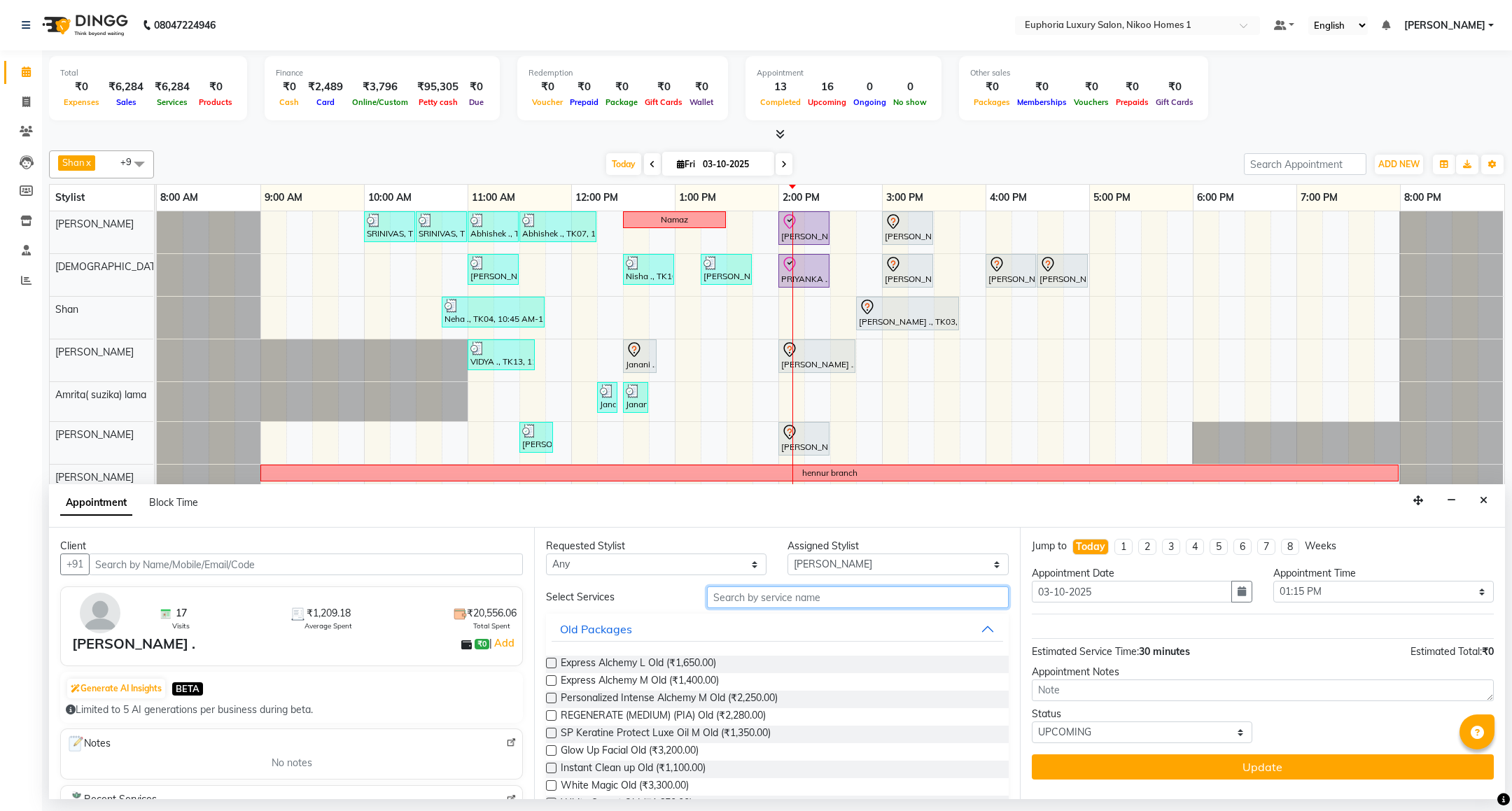
click at [735, 604] on input "text" at bounding box center [858, 597] width 301 height 22
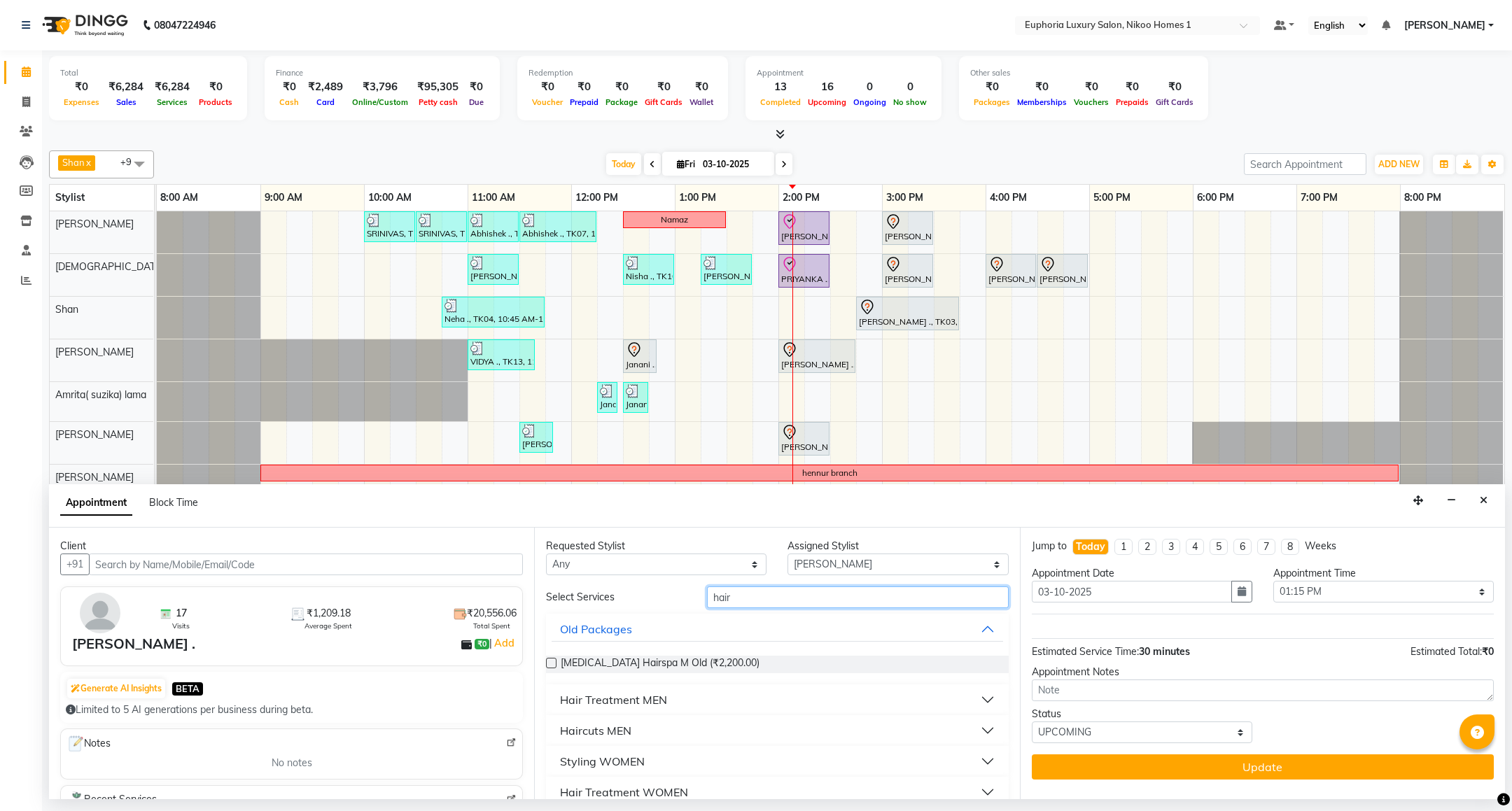
type input "hair"
click at [618, 729] on div "Haircuts MEN" at bounding box center [595, 730] width 71 height 17
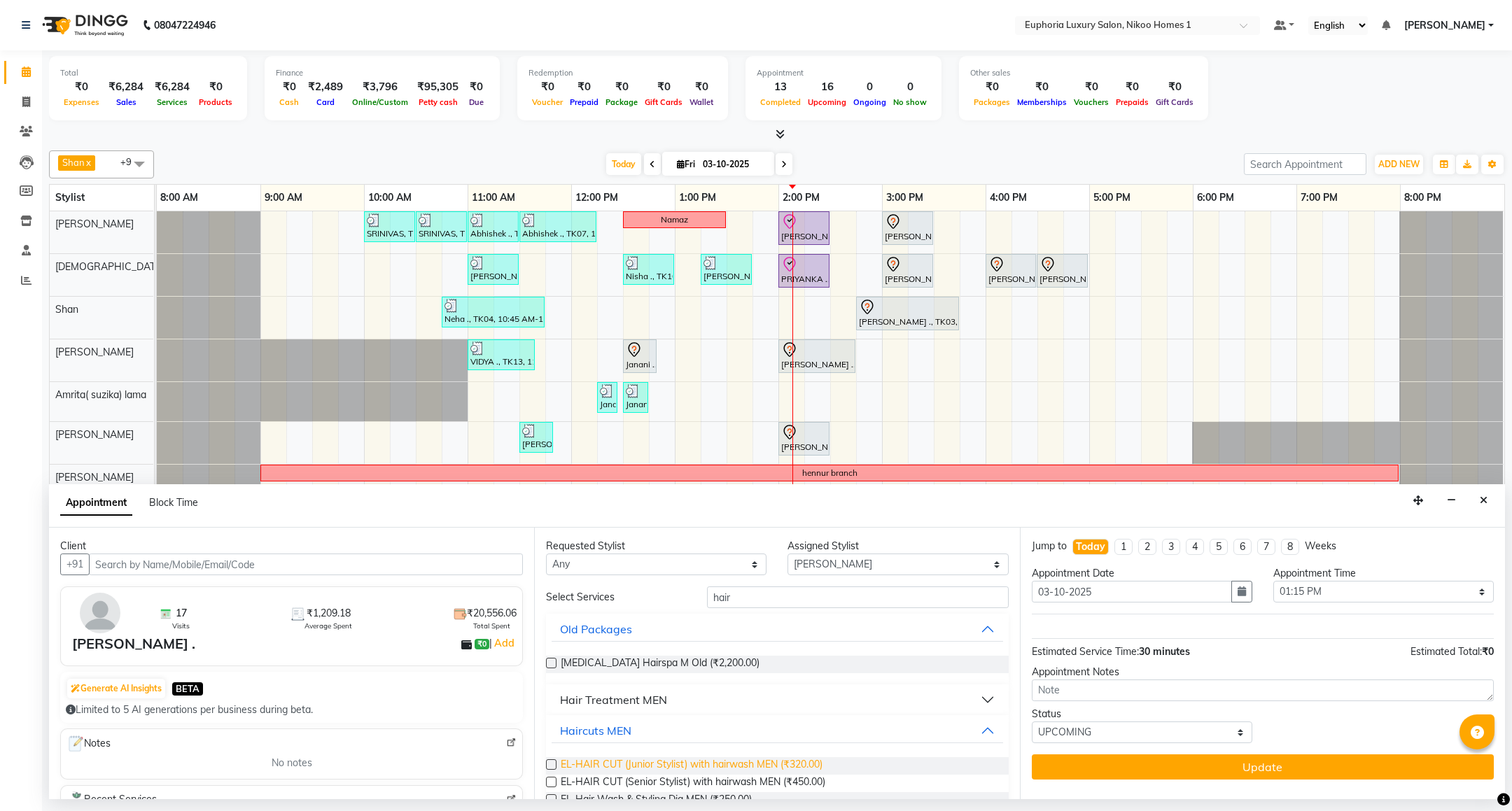
click at [759, 765] on span "EL-HAIR CUT (Junior Stylist) with hairwash MEN (₹320.00)" at bounding box center [692, 766] width 262 height 17
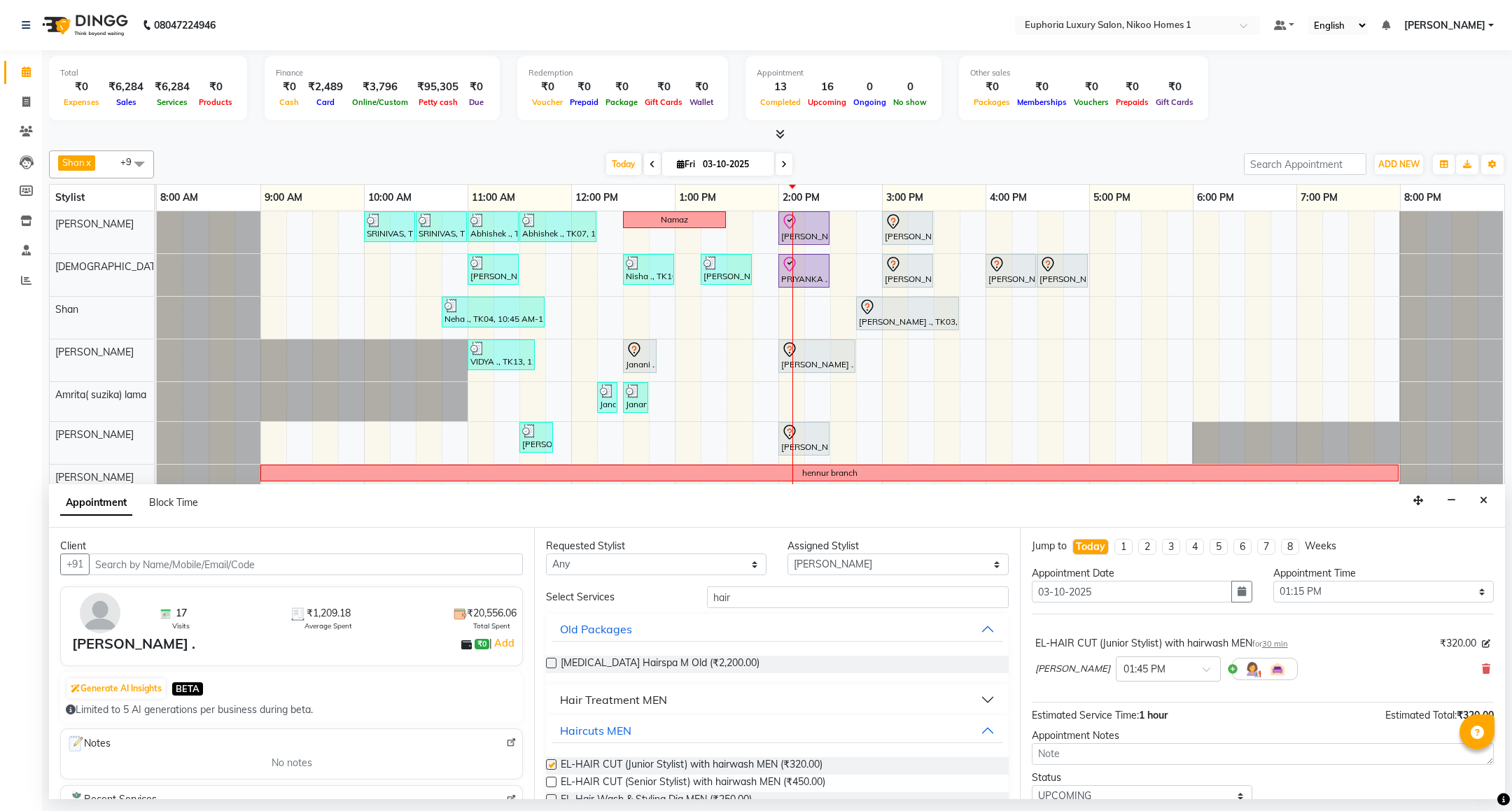
checkbox input "false"
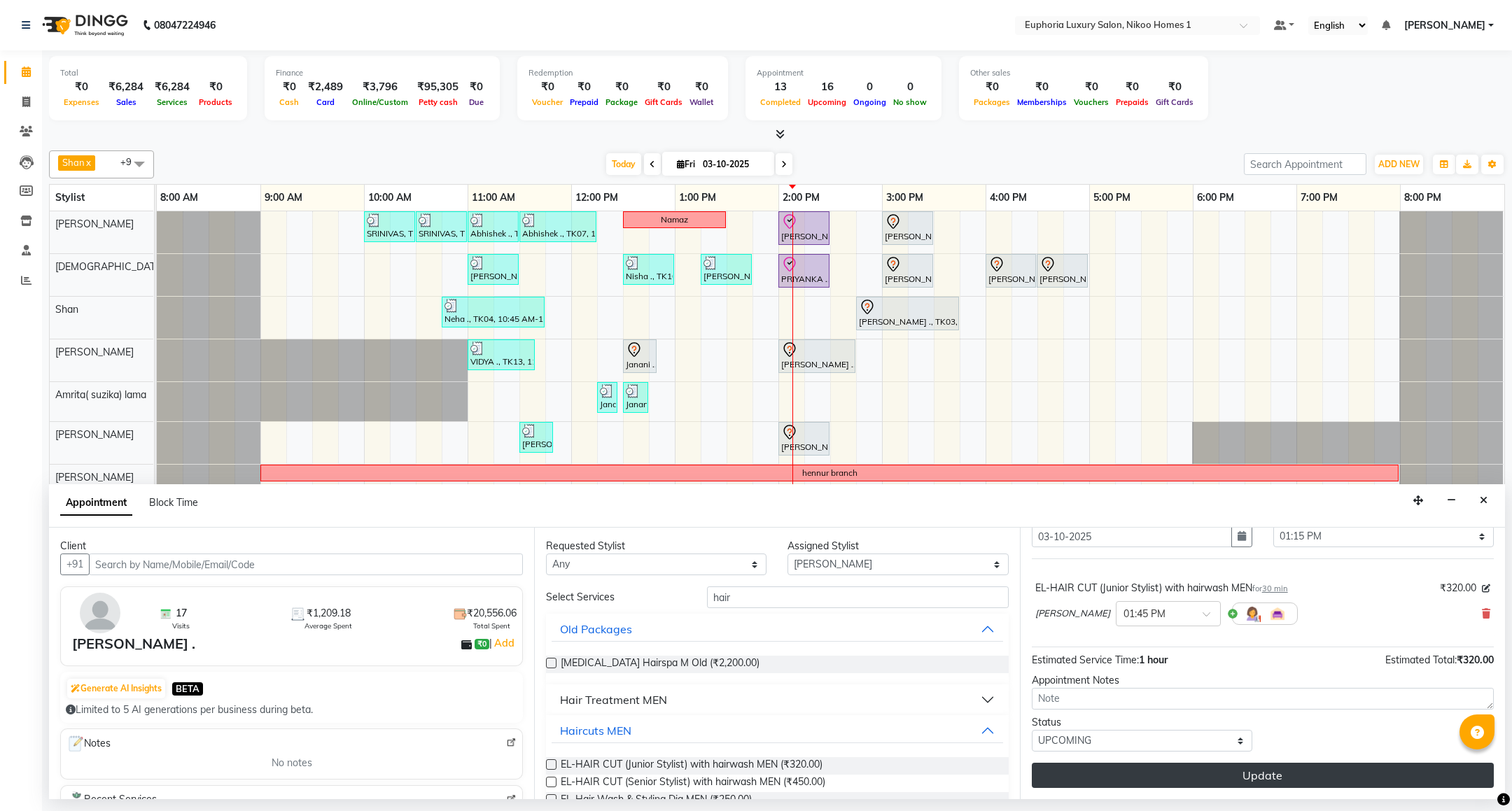
click at [1258, 769] on button "Update" at bounding box center [1263, 775] width 462 height 25
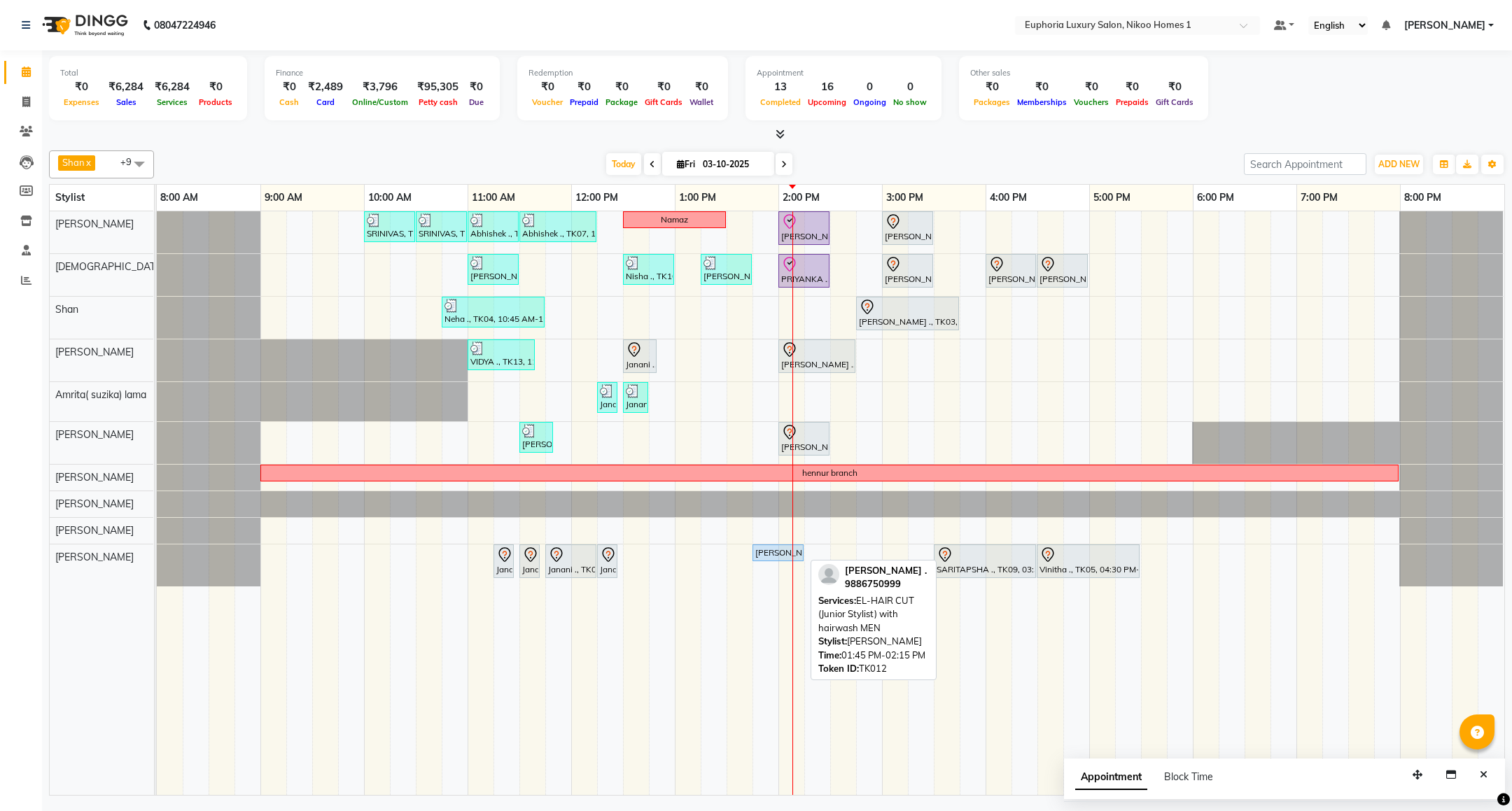
click at [784, 551] on link "[PERSON_NAME] ., TK12, 01:45 PM-02:15 PM, EL-HAIR CUT (Junior Stylist) with hai…" at bounding box center [778, 553] width 51 height 17
select select "5"
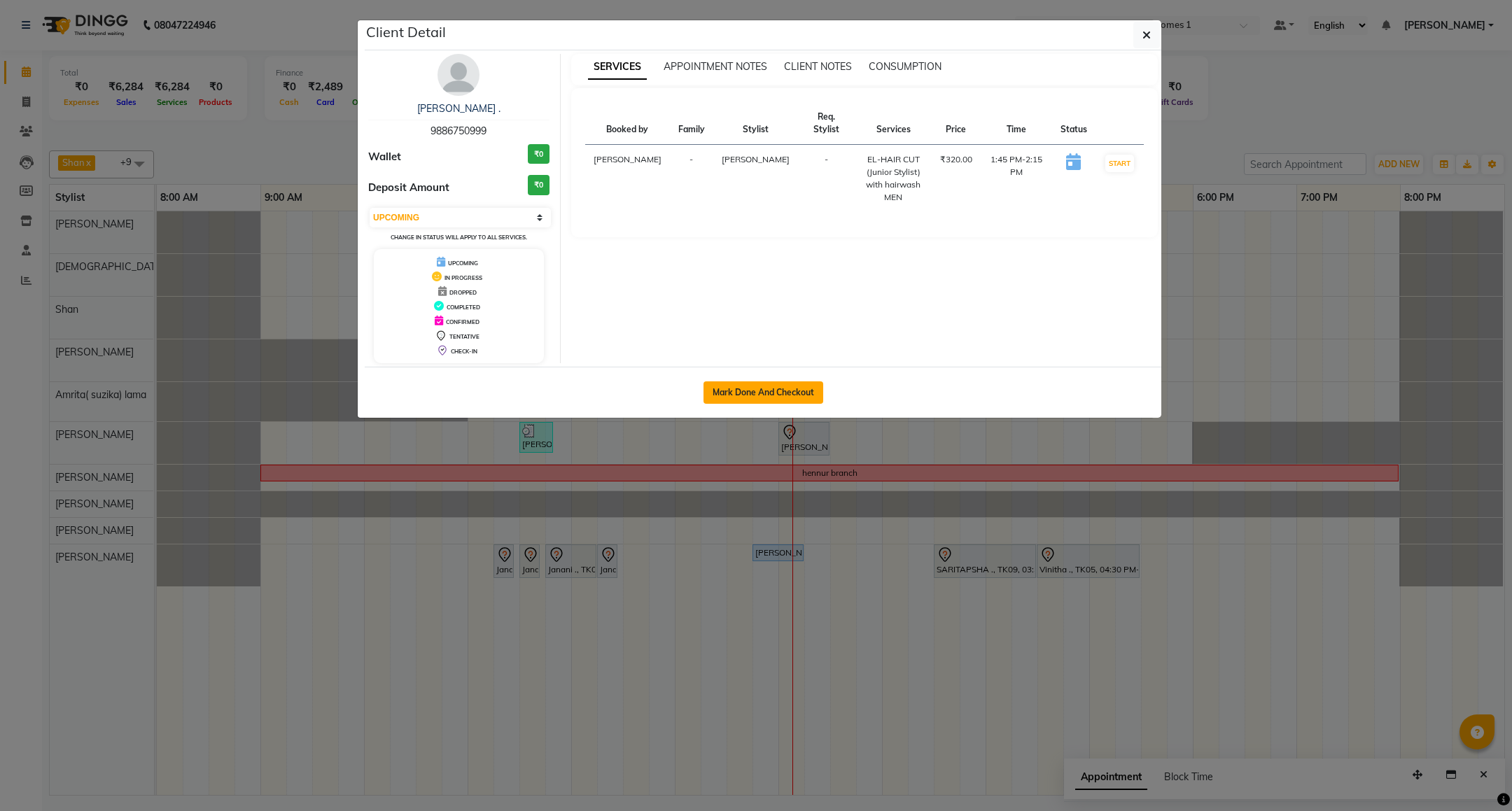
click at [739, 383] on button "Mark Done And Checkout" at bounding box center [764, 392] width 119 height 22
select select "7987"
select select "service"
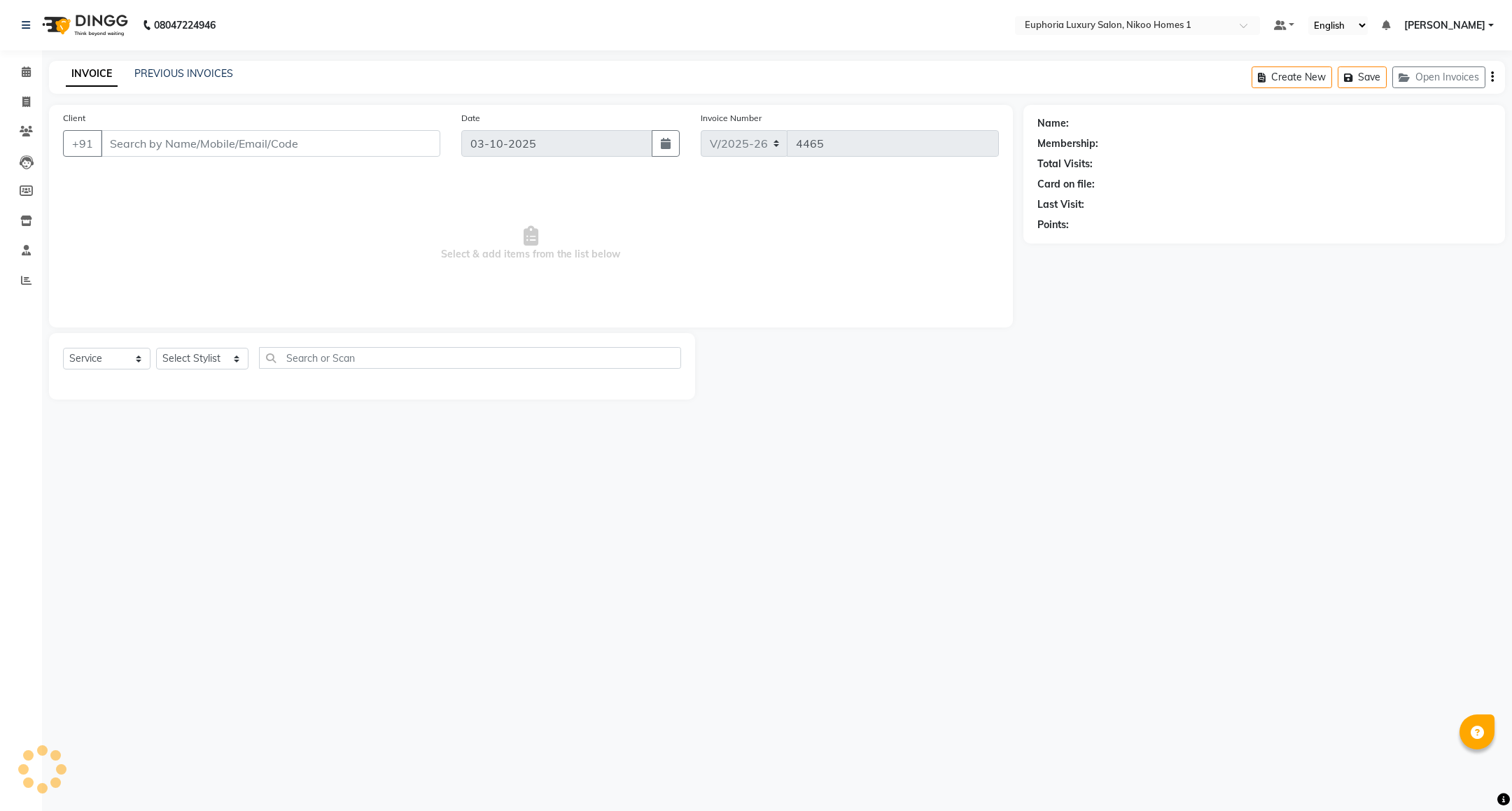
type input "98******99"
select select "93567"
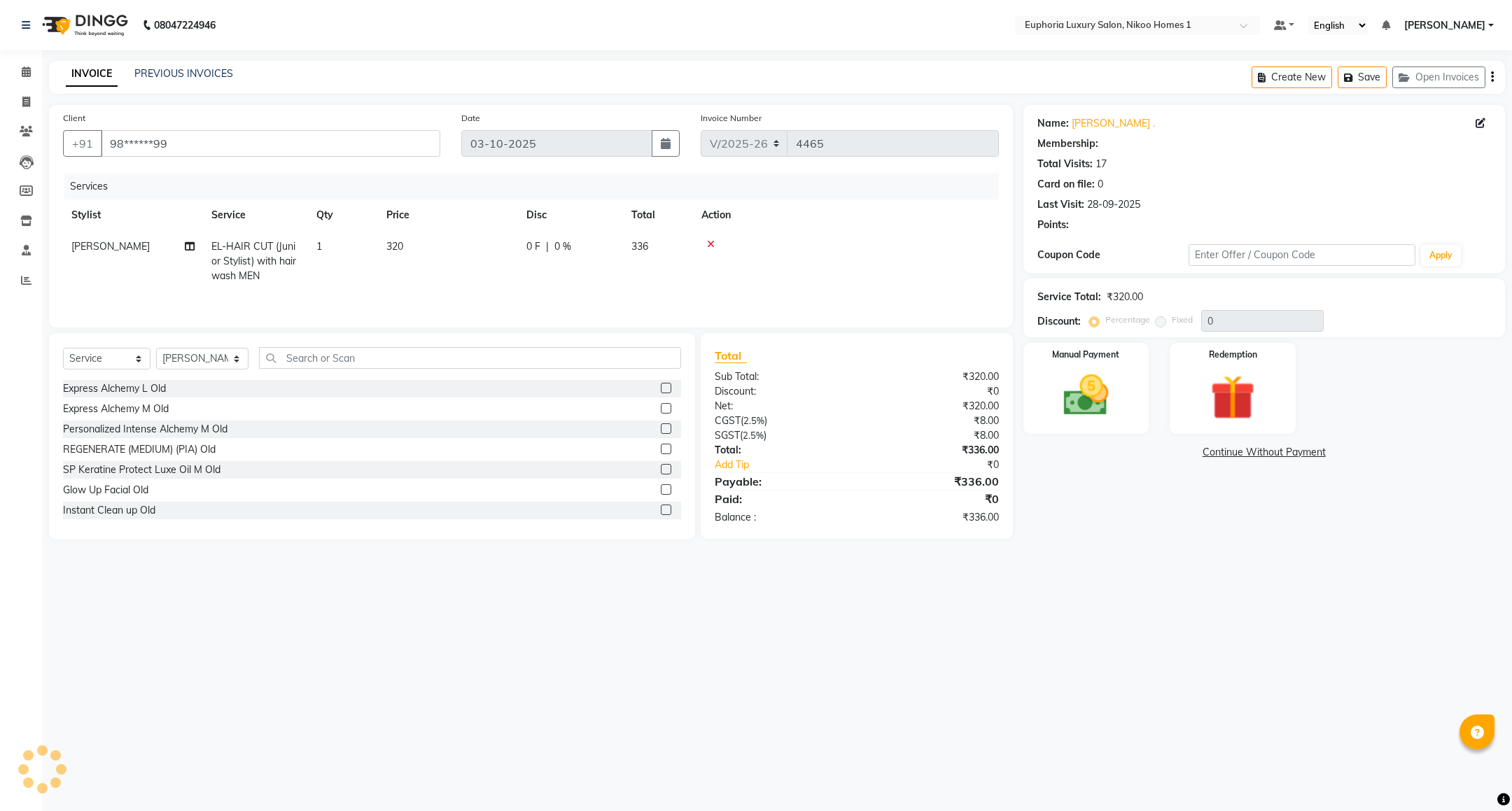
select select "1: Object"
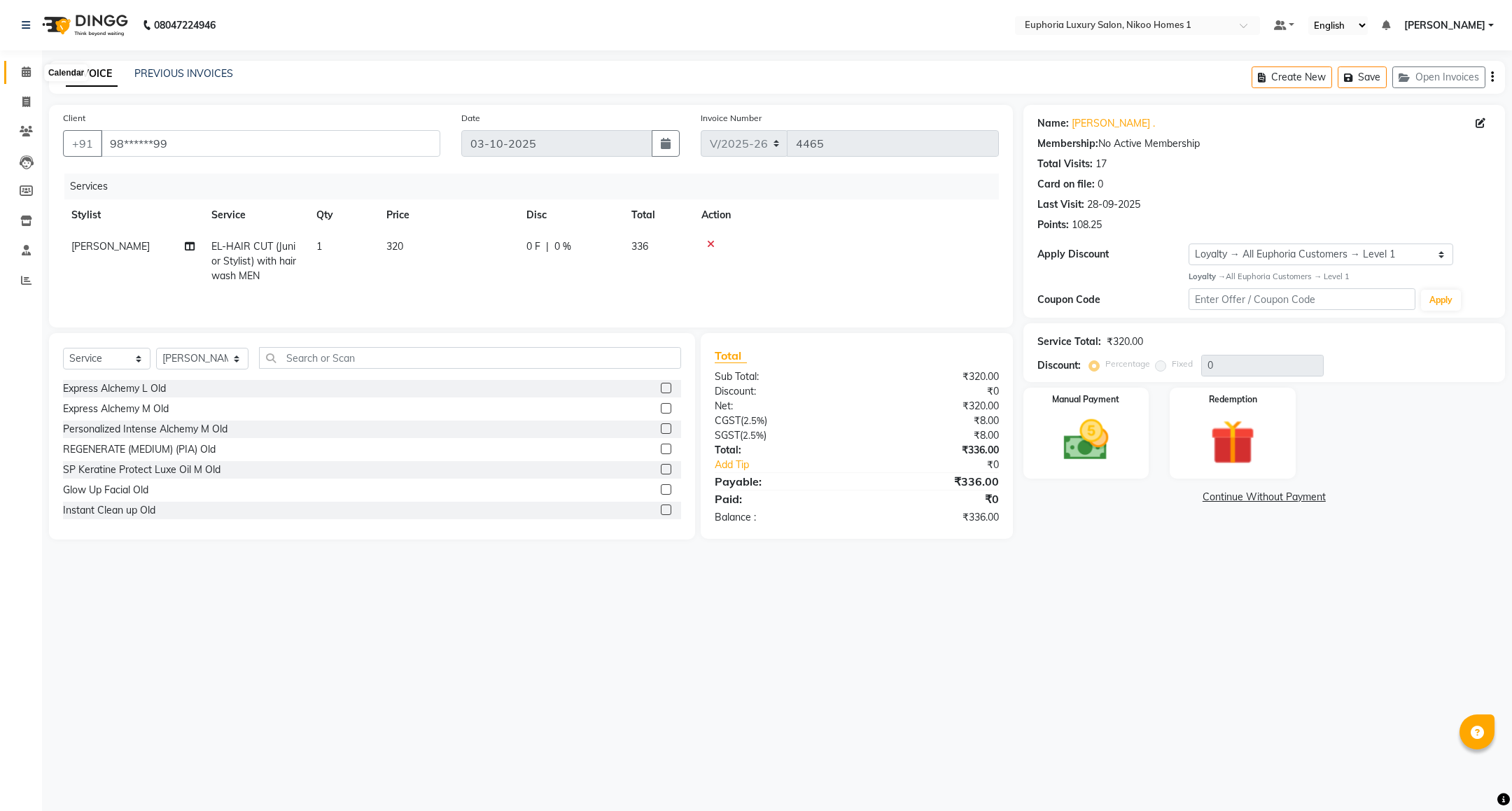
click at [32, 67] on span at bounding box center [26, 72] width 24 height 16
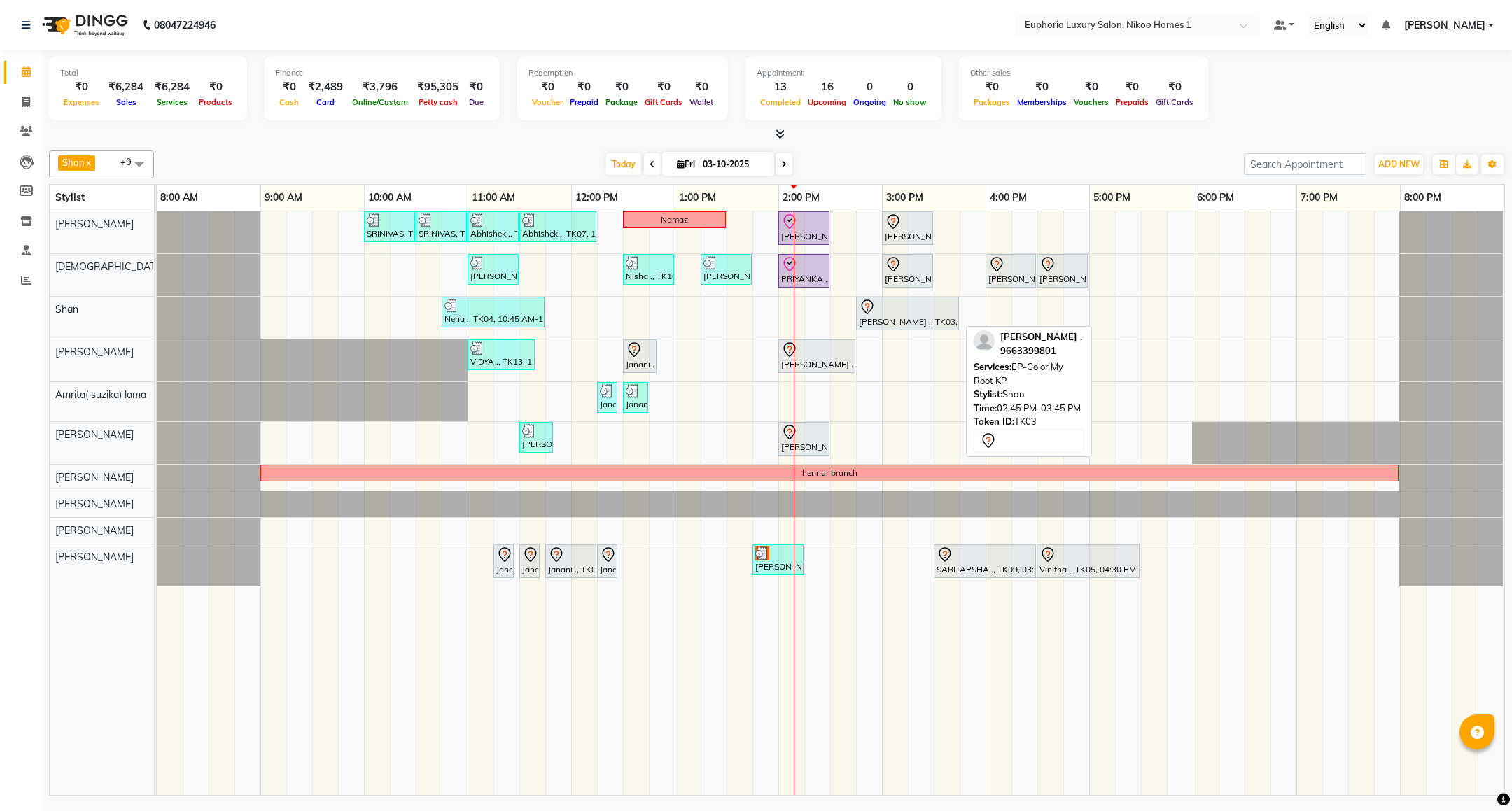
click at [880, 313] on div at bounding box center [907, 307] width 97 height 17
select select "7"
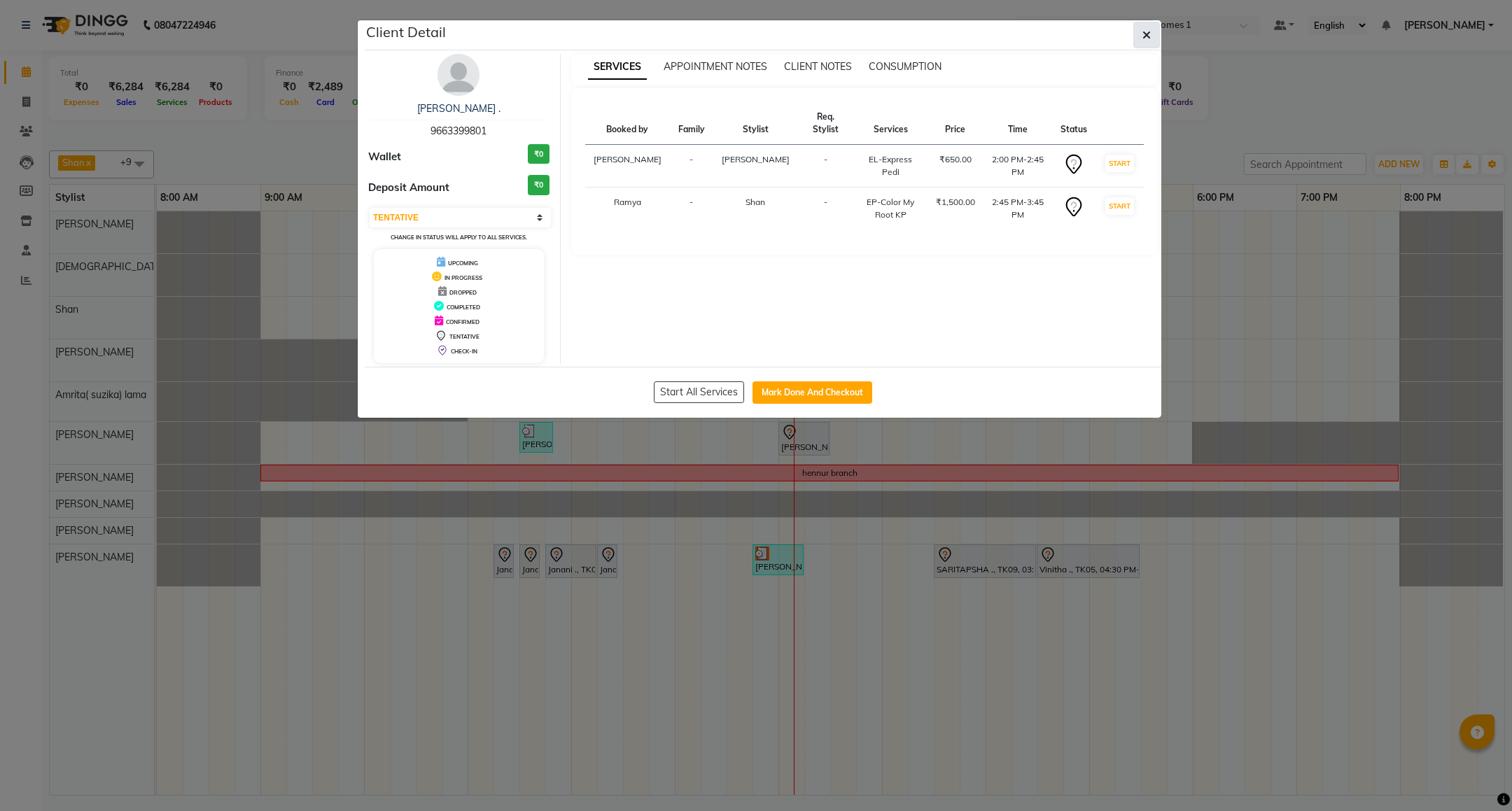
click at [1145, 25] on button "button" at bounding box center [1146, 35] width 27 height 27
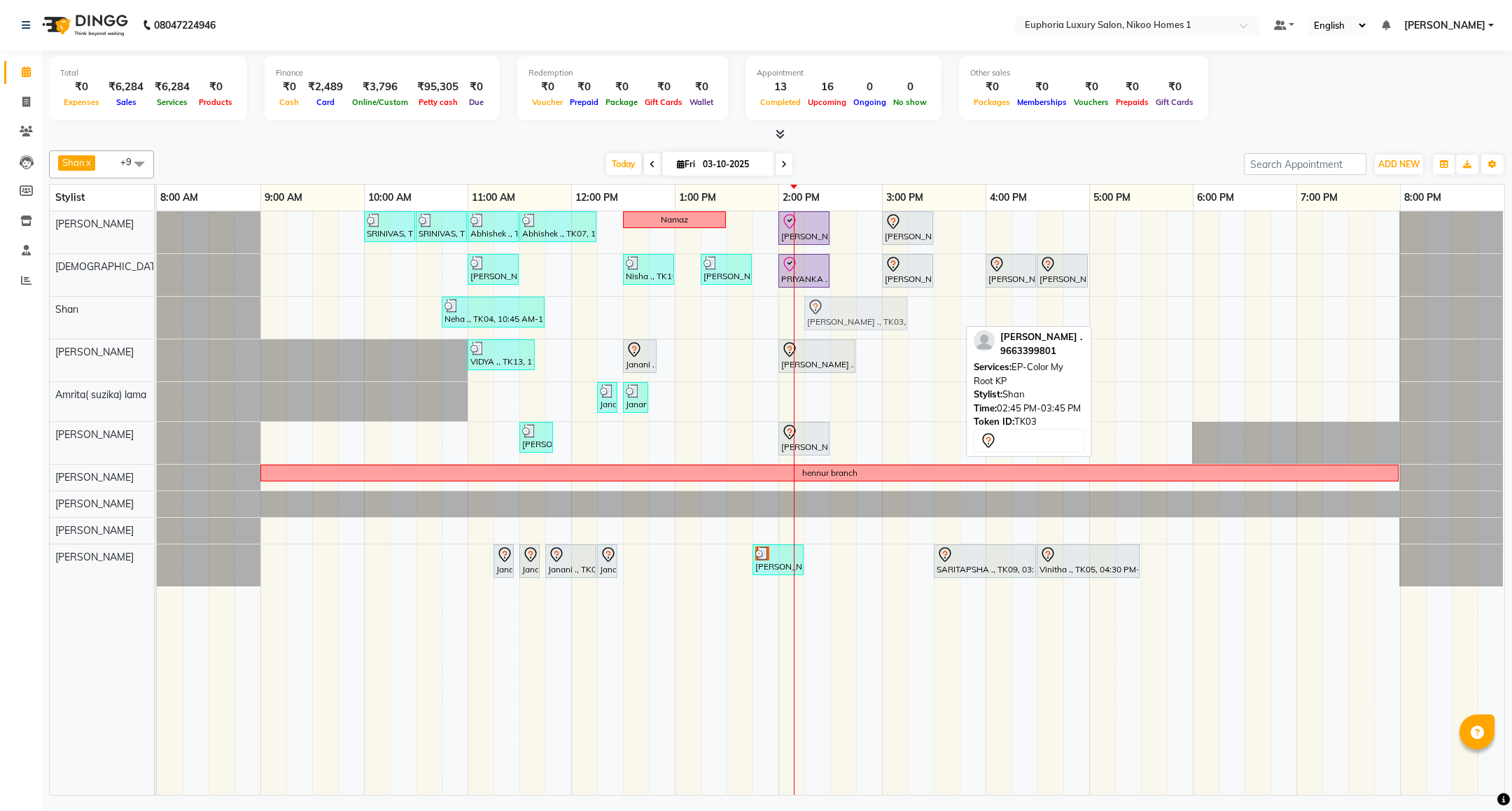
drag, startPoint x: 874, startPoint y: 316, endPoint x: 824, endPoint y: 316, distance: 50.0
click at [157, 316] on div "Neha ., TK04, 10:45 AM-11:45 AM, EP-Artistic Cut - Creative Stylist Suman Chand…" at bounding box center [157, 317] width 0 height 42
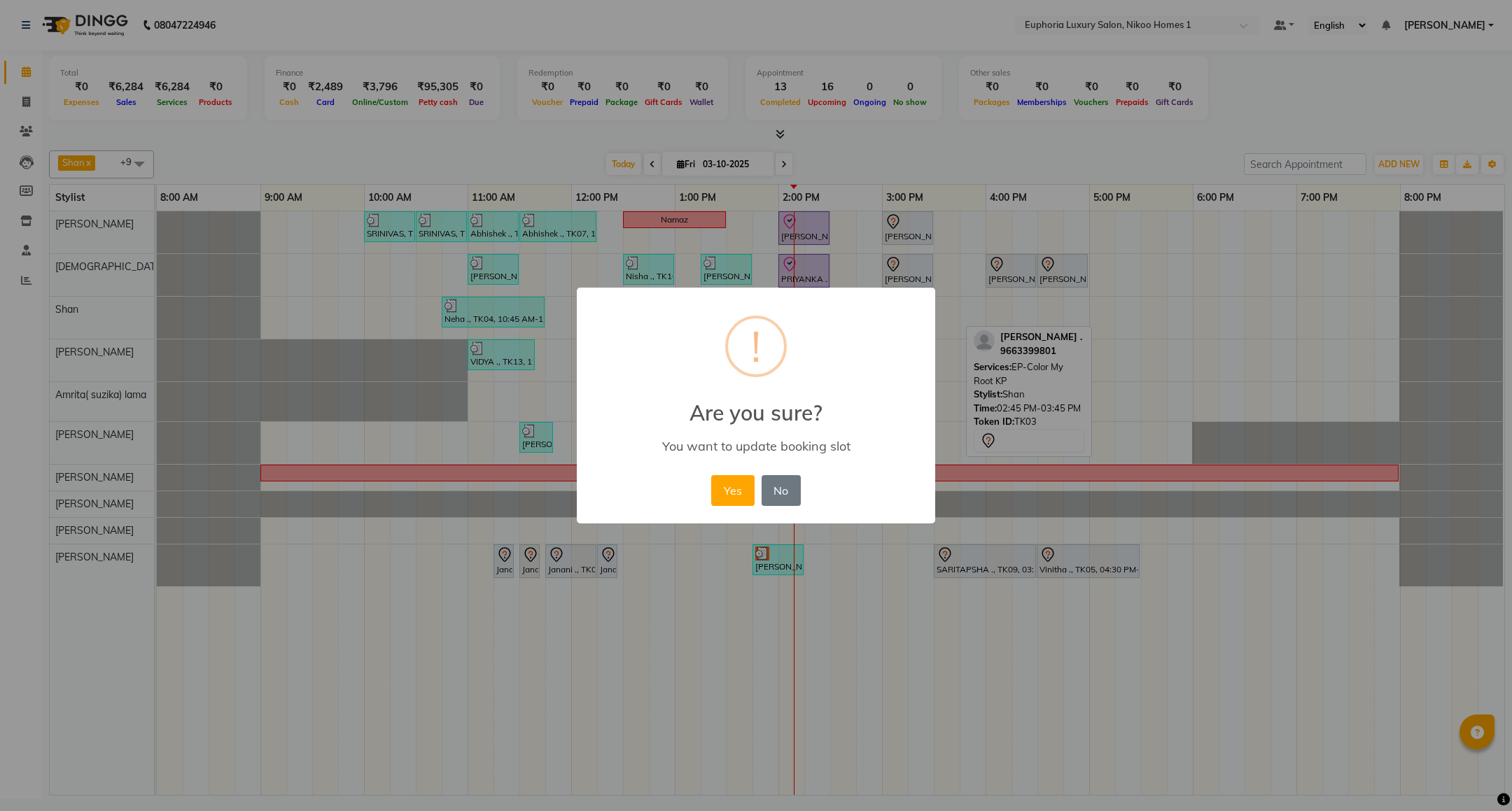
click at [755, 498] on div "Yes No No" at bounding box center [755, 491] width 96 height 38
click at [723, 494] on button "Yes" at bounding box center [732, 491] width 42 height 31
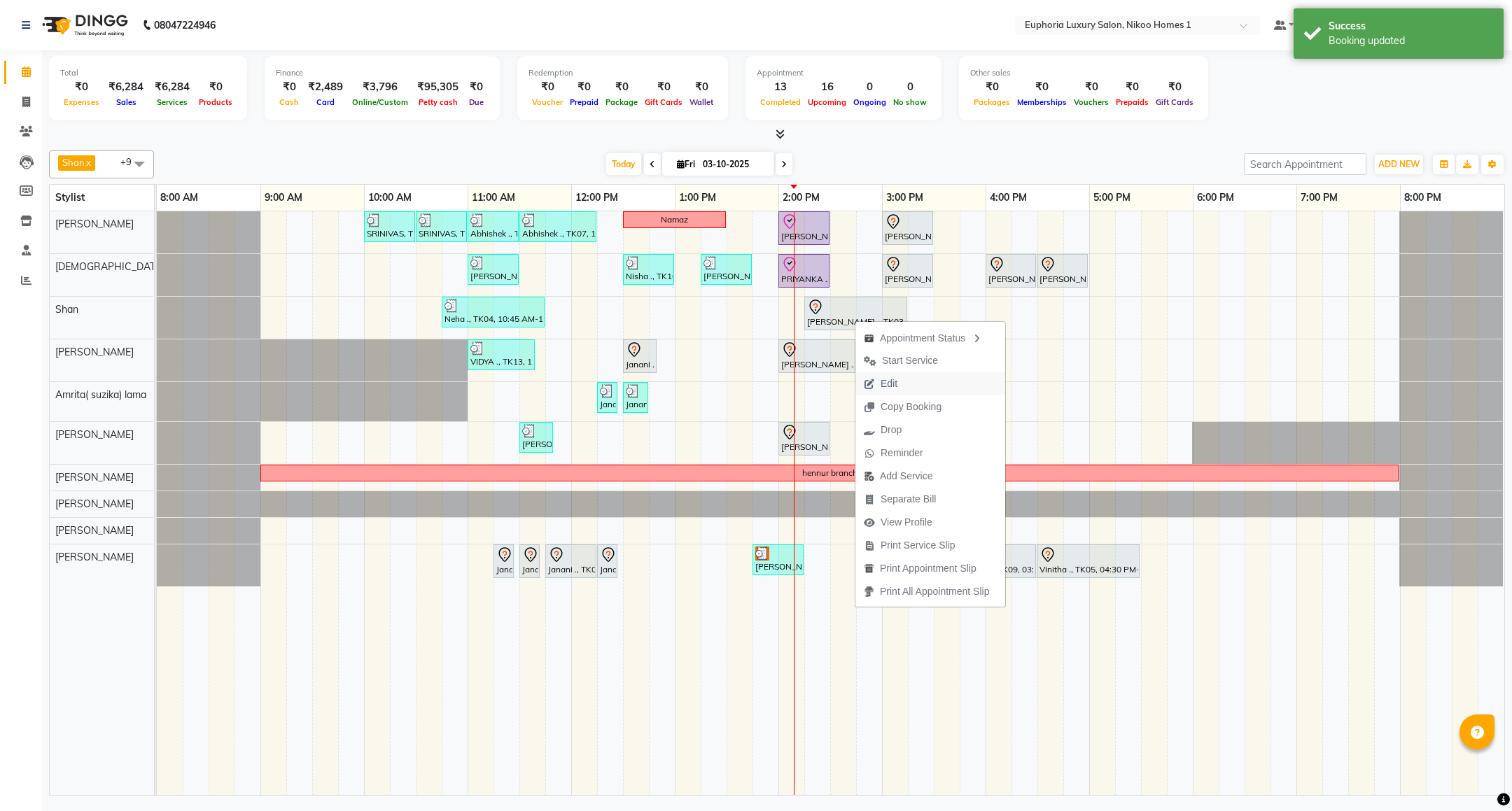
click at [879, 378] on span "Edit" at bounding box center [881, 384] width 50 height 23
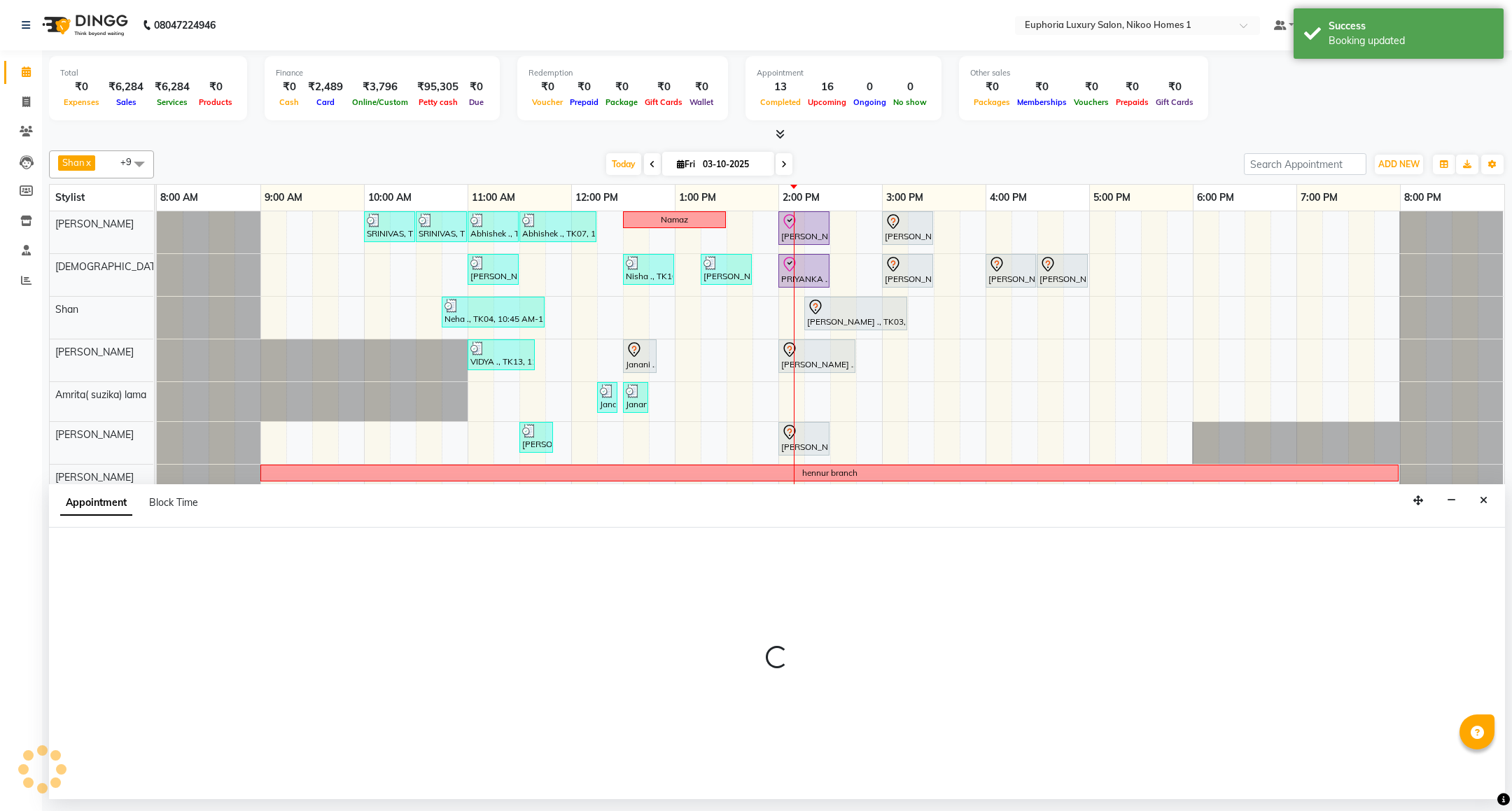
select select "tentative"
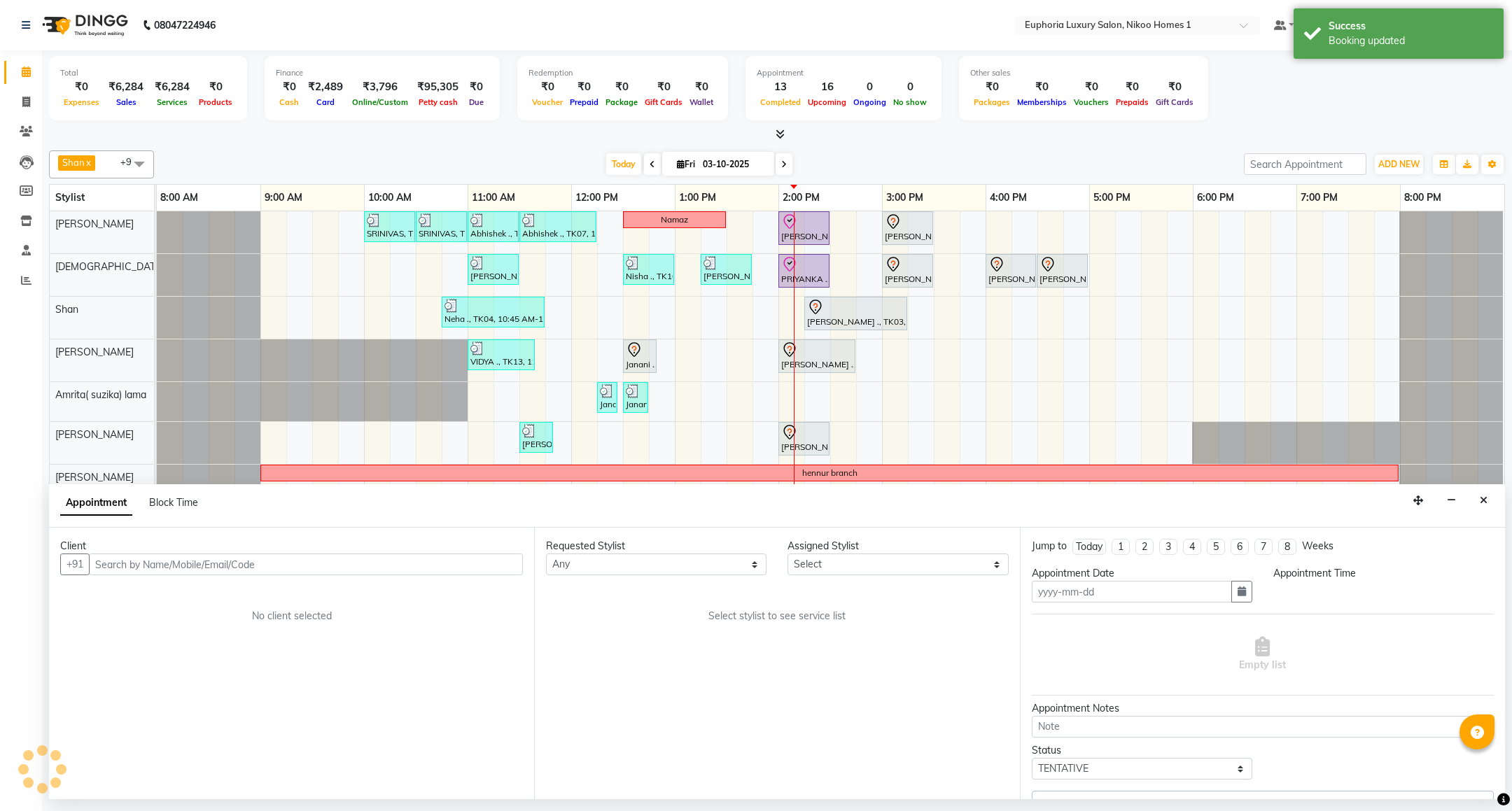
type input "03-10-2025"
select select "92628"
select select "840"
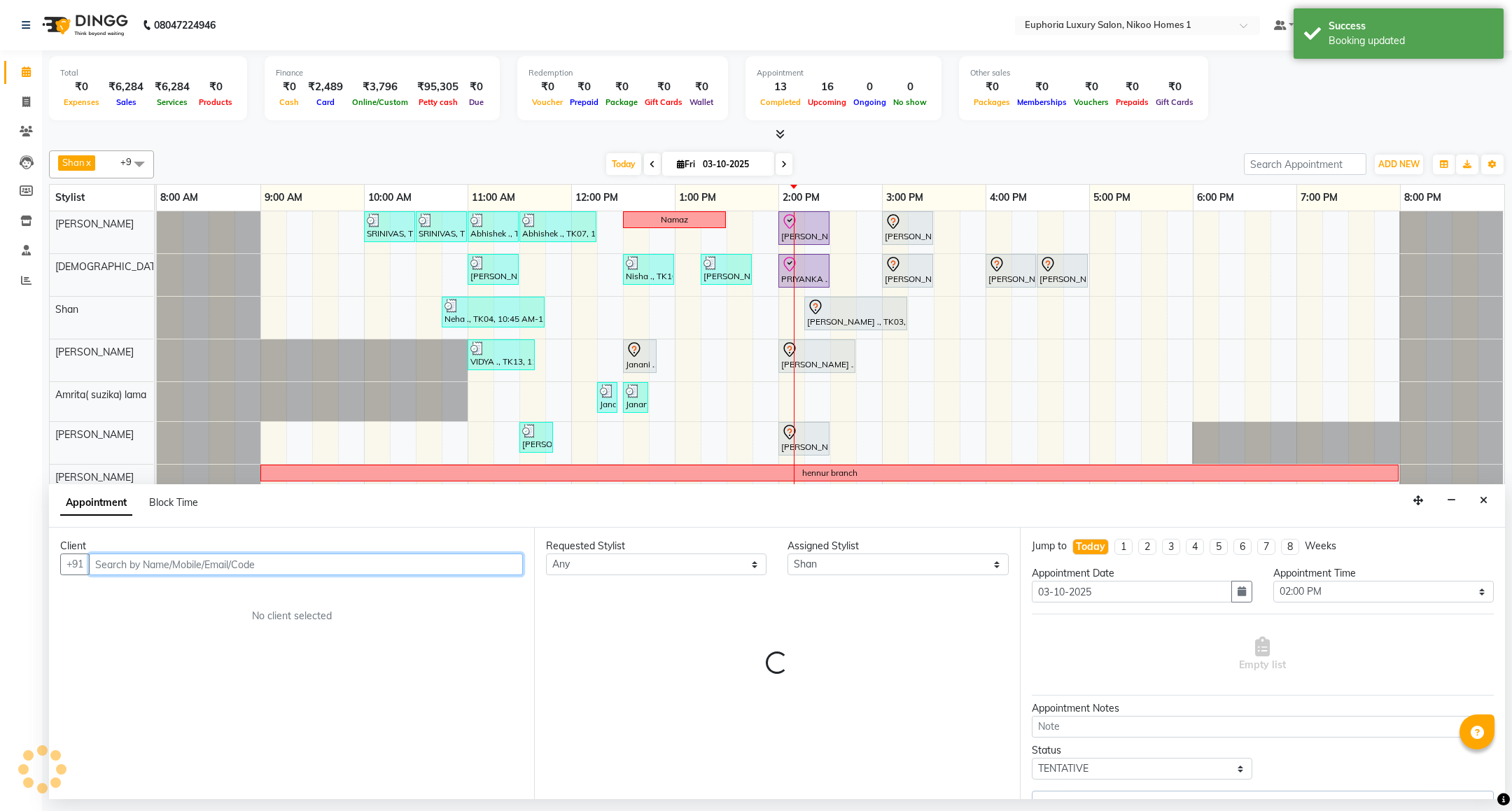
select select "4025"
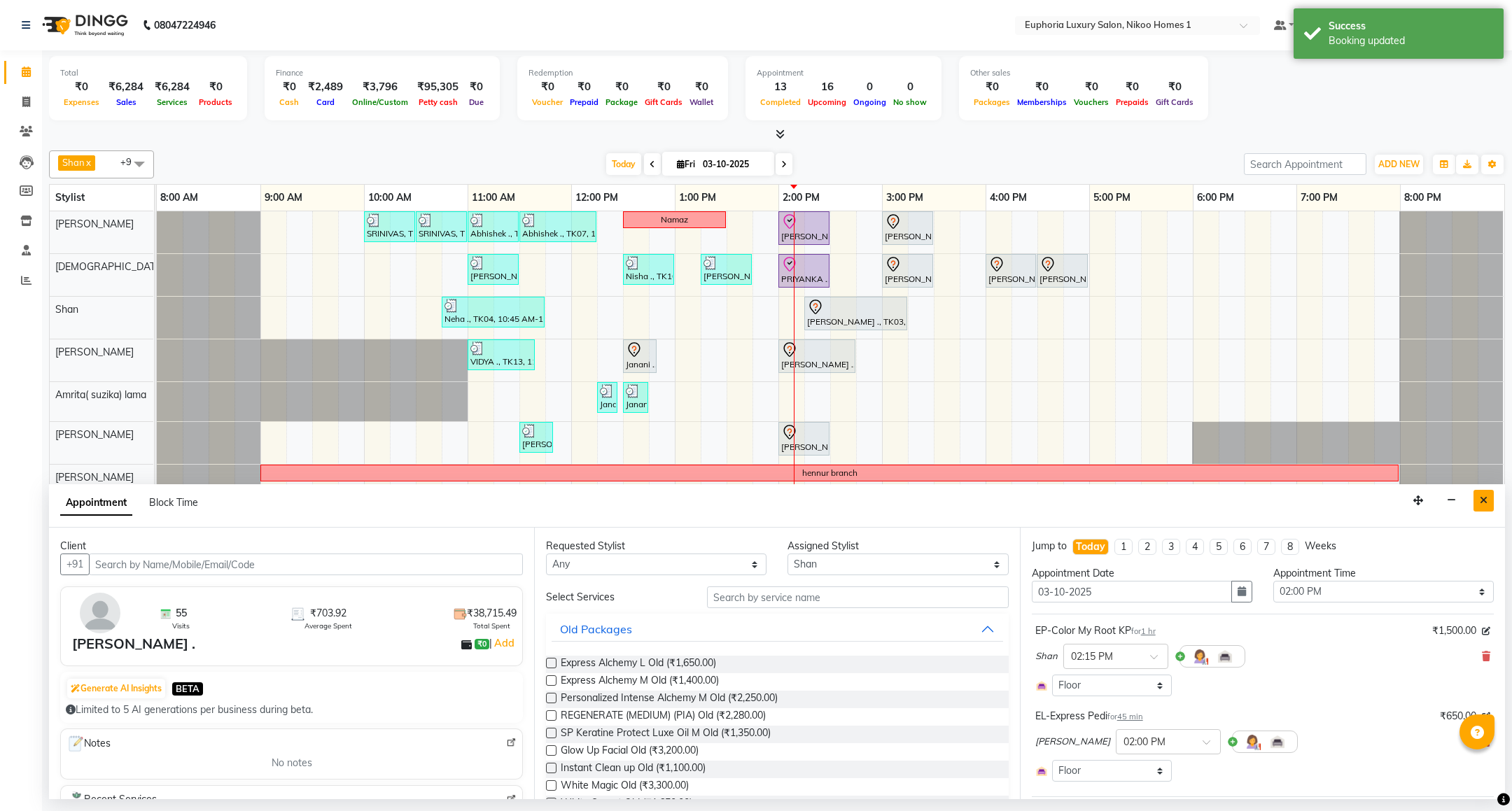
click at [1479, 506] on button "Close" at bounding box center [1484, 501] width 20 height 22
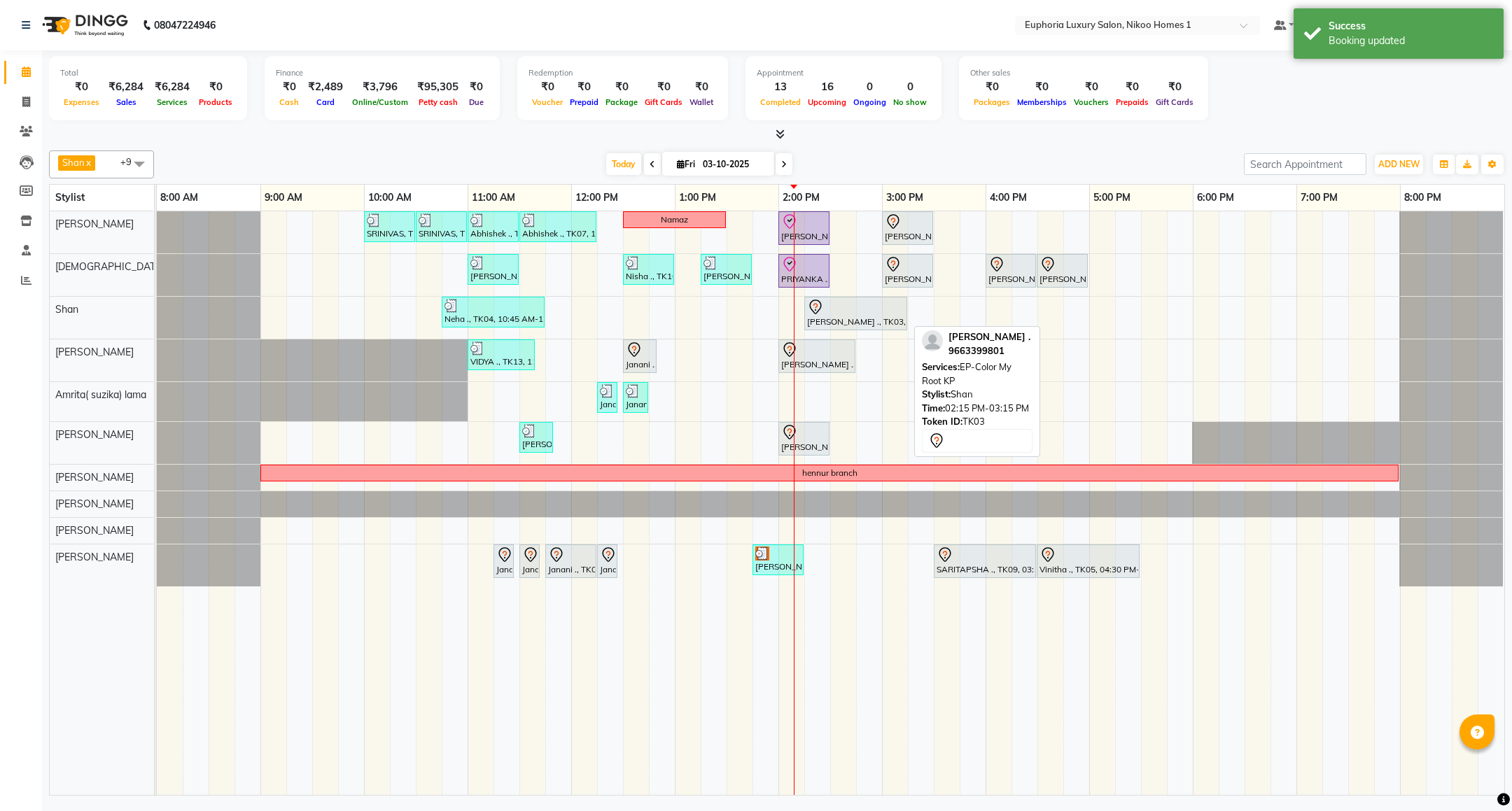
click at [861, 313] on div at bounding box center [856, 307] width 97 height 17
click at [860, 313] on div at bounding box center [856, 307] width 97 height 17
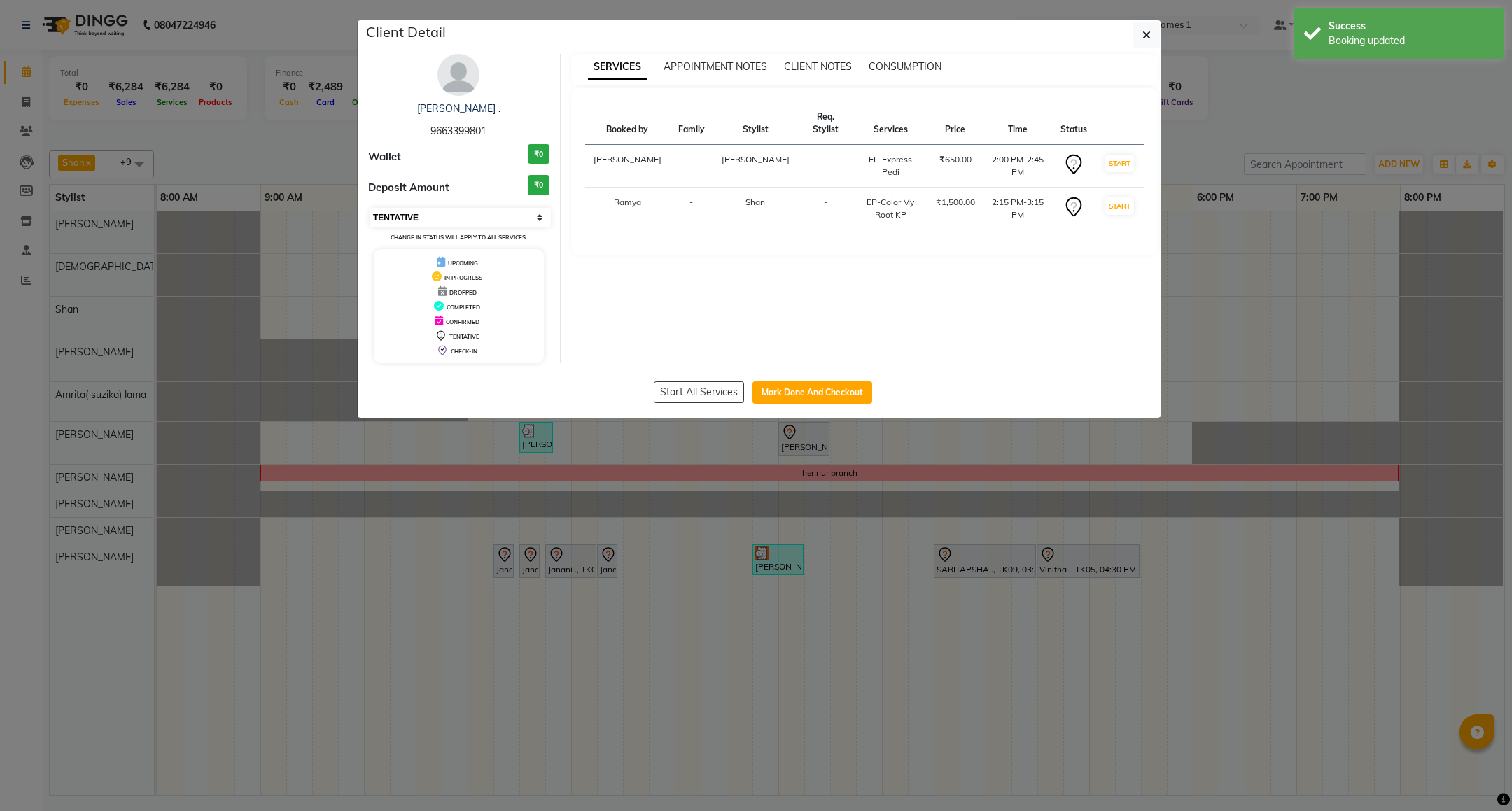
click at [479, 219] on select "Select IN SERVICE CONFIRMED TENTATIVE CHECK IN MARK DONE DROPPED UPCOMING" at bounding box center [461, 217] width 181 height 19
select select "8"
click at [370, 209] on select "Select IN SERVICE CONFIRMED TENTATIVE CHECK IN MARK DONE DROPPED UPCOMING" at bounding box center [461, 217] width 181 height 19
click at [1143, 32] on icon "button" at bounding box center [1147, 35] width 9 height 12
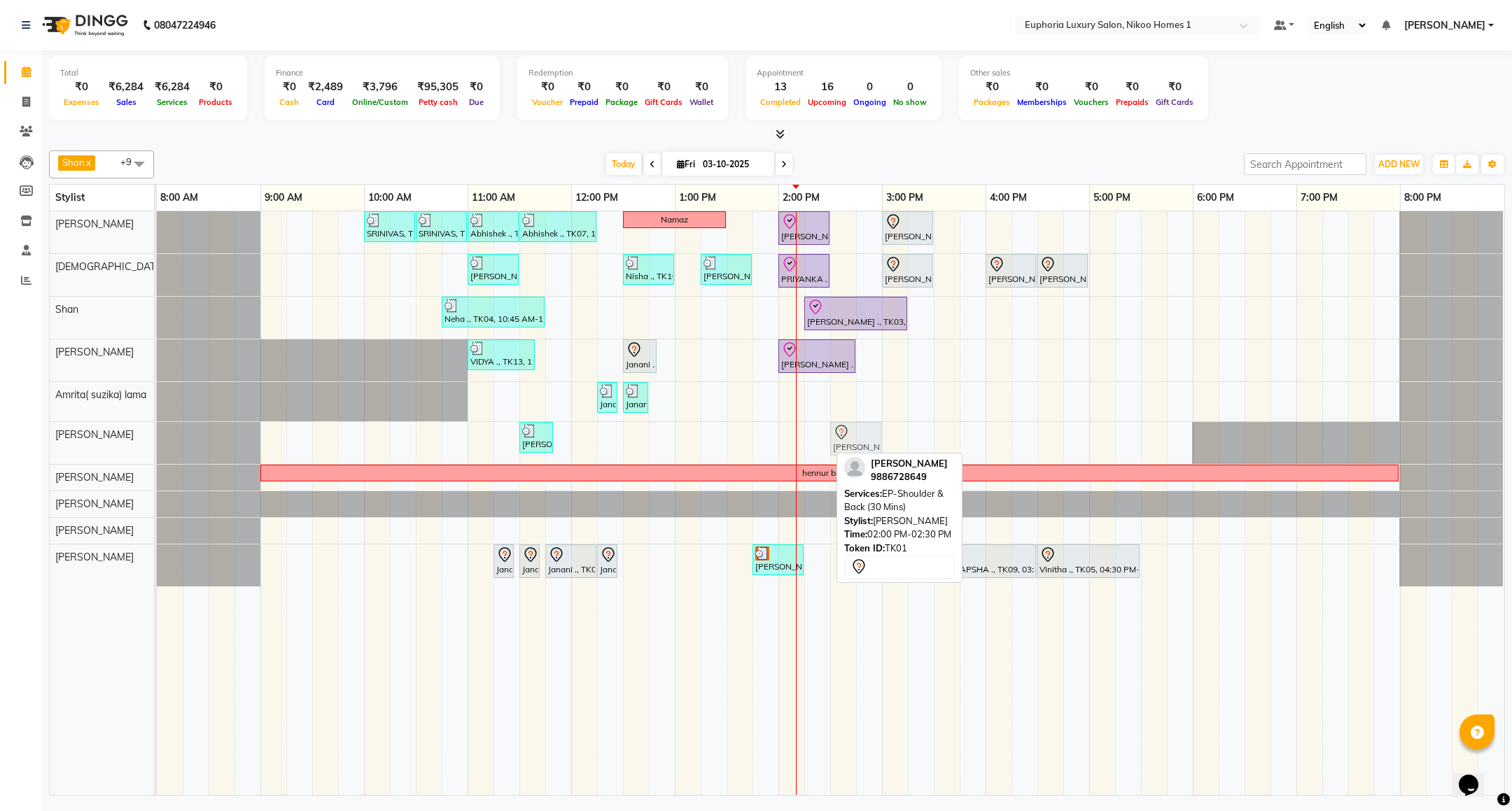
drag, startPoint x: 803, startPoint y: 442, endPoint x: 847, endPoint y: 439, distance: 44.1
click at [157, 439] on div "Rob, TK14, 11:30 AM-11:50 AM, EL-Eyebrows Threading Anandita, TK01, 02:00 PM-02…" at bounding box center [157, 443] width 0 height 42
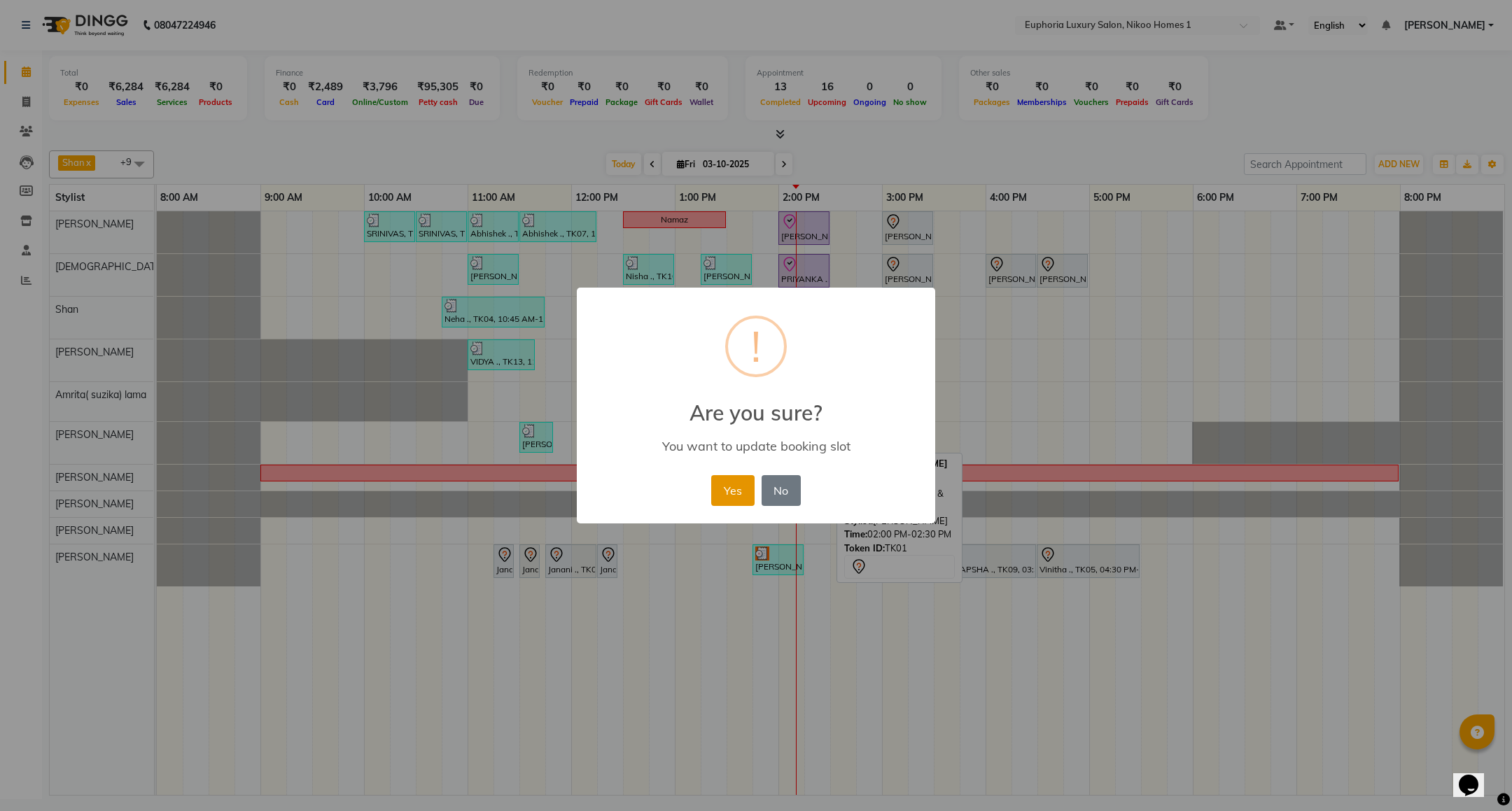
click at [721, 491] on button "Yes" at bounding box center [732, 491] width 42 height 31
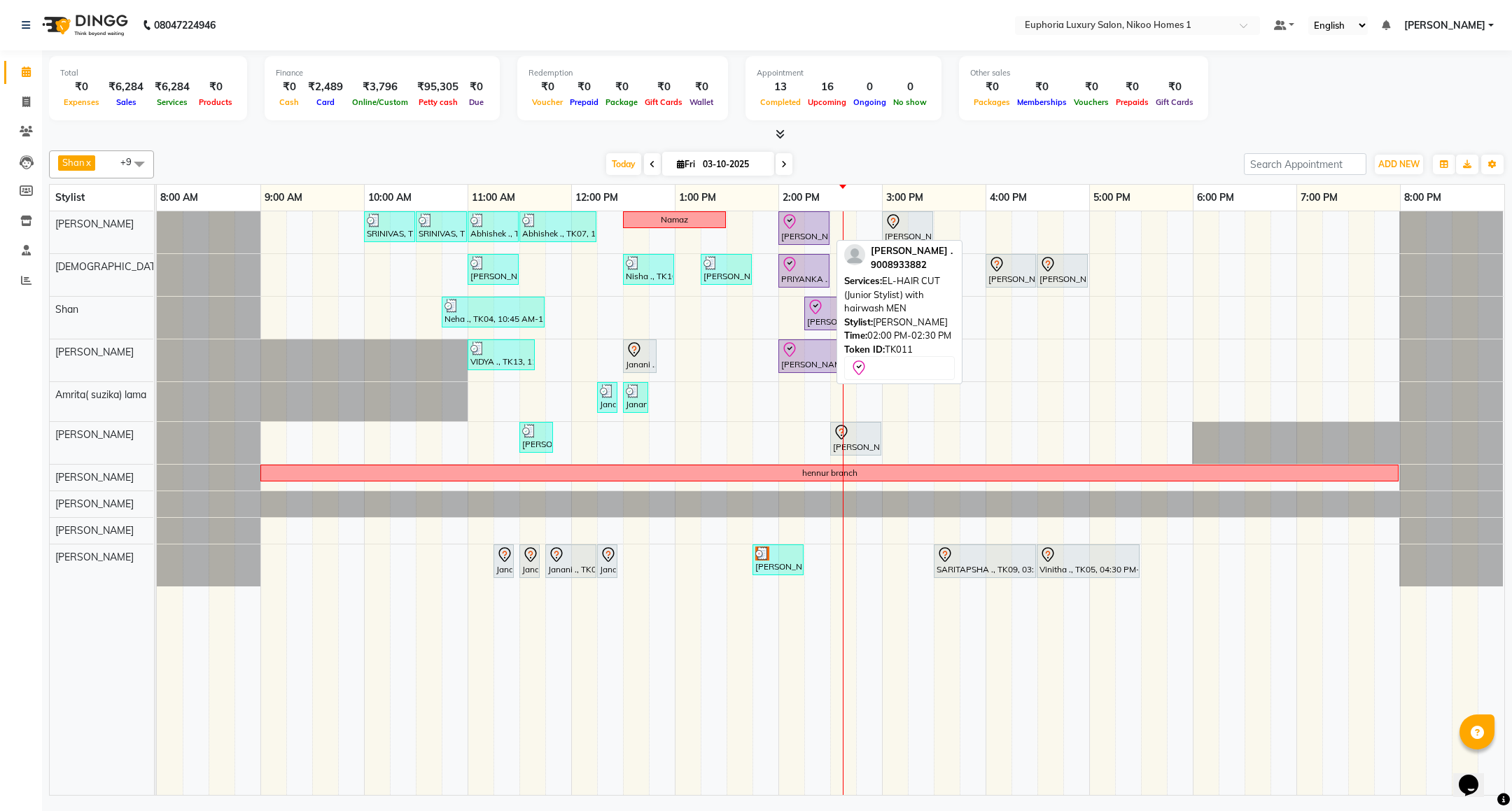
click at [803, 225] on div at bounding box center [804, 222] width 45 height 17
select select "8"
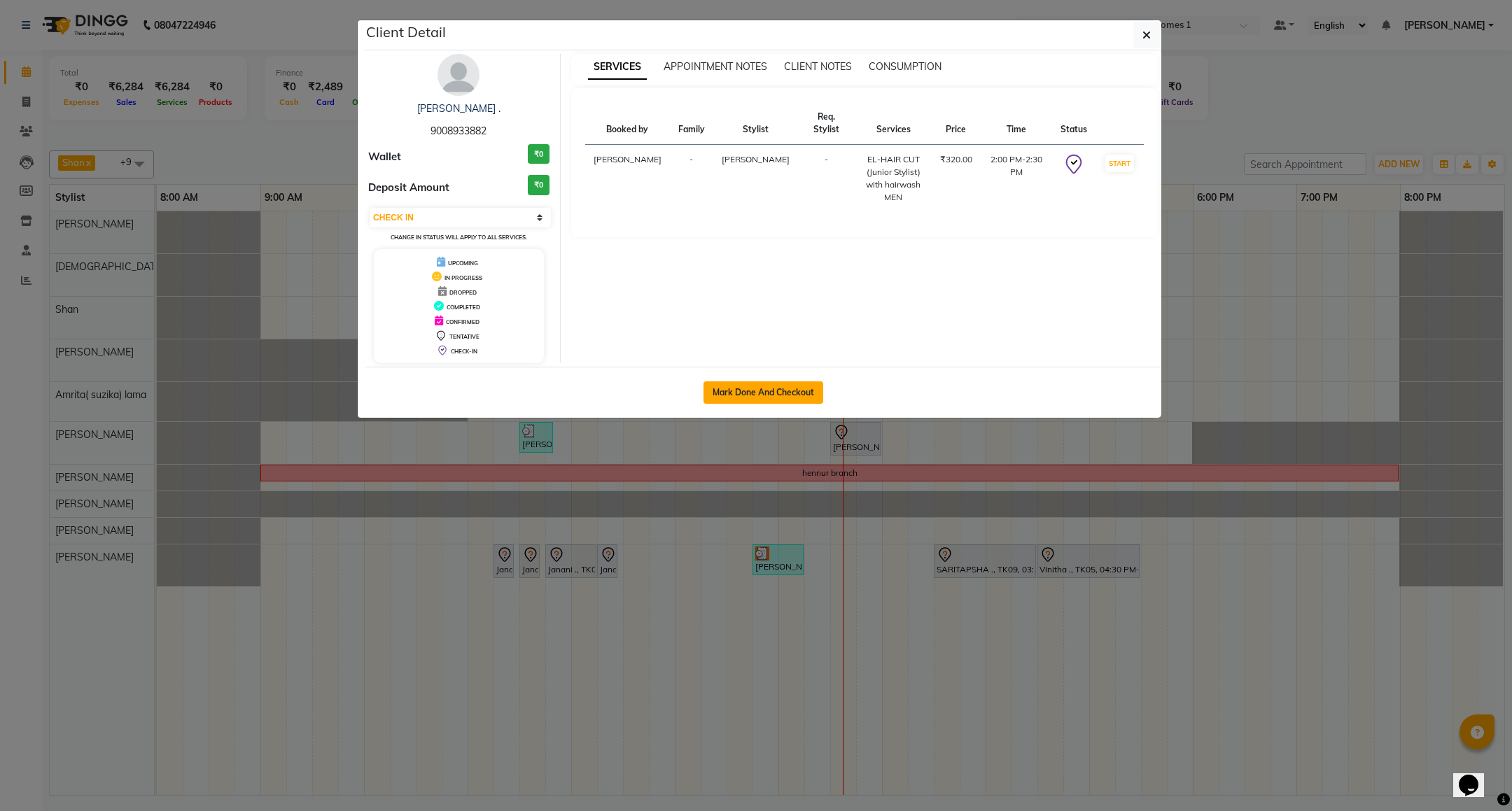
click at [765, 386] on button "Mark Done And Checkout" at bounding box center [764, 392] width 119 height 22
select select "service"
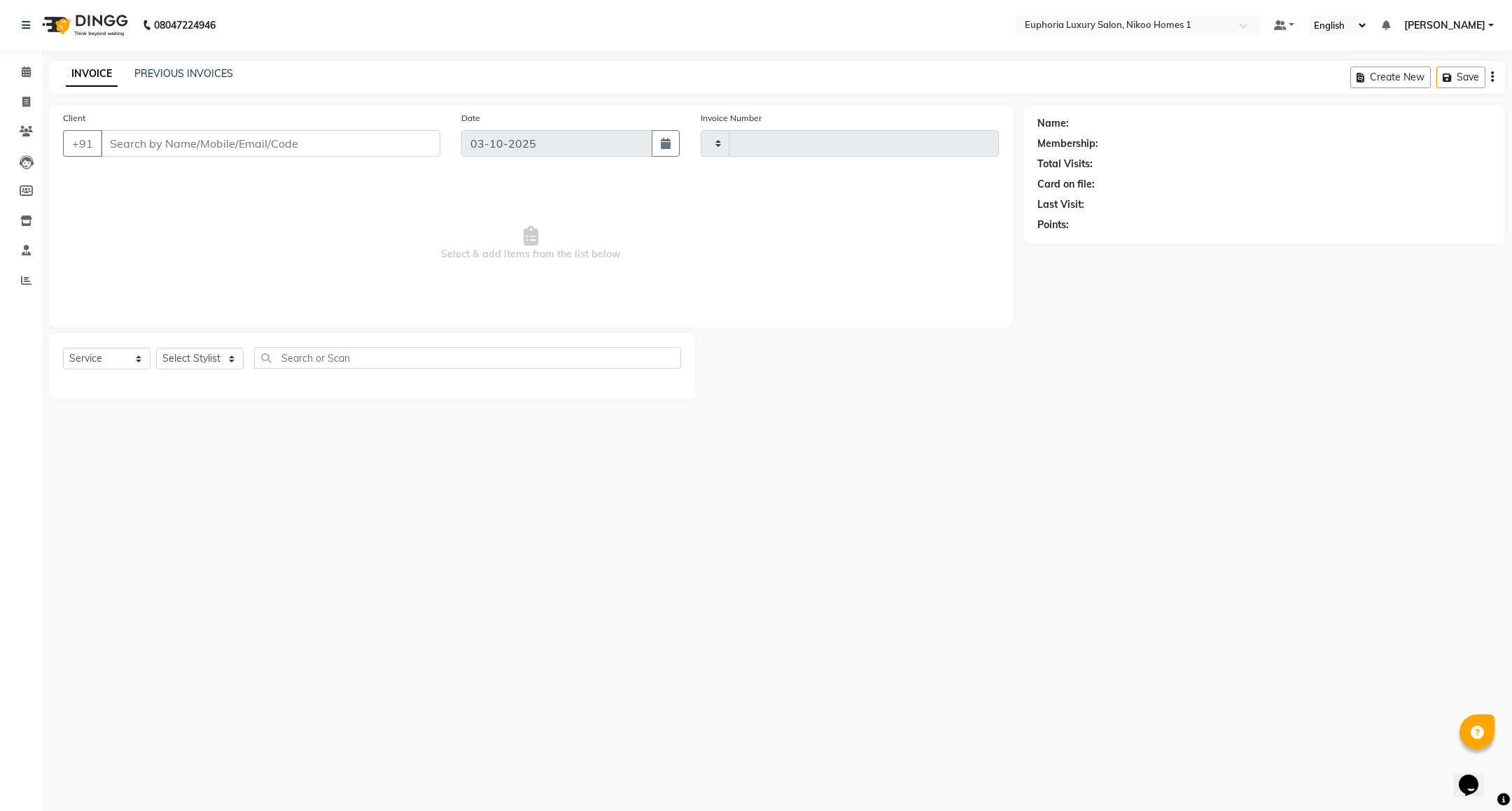
type input "4465"
select select "7987"
type input "90******82"
select select "85468"
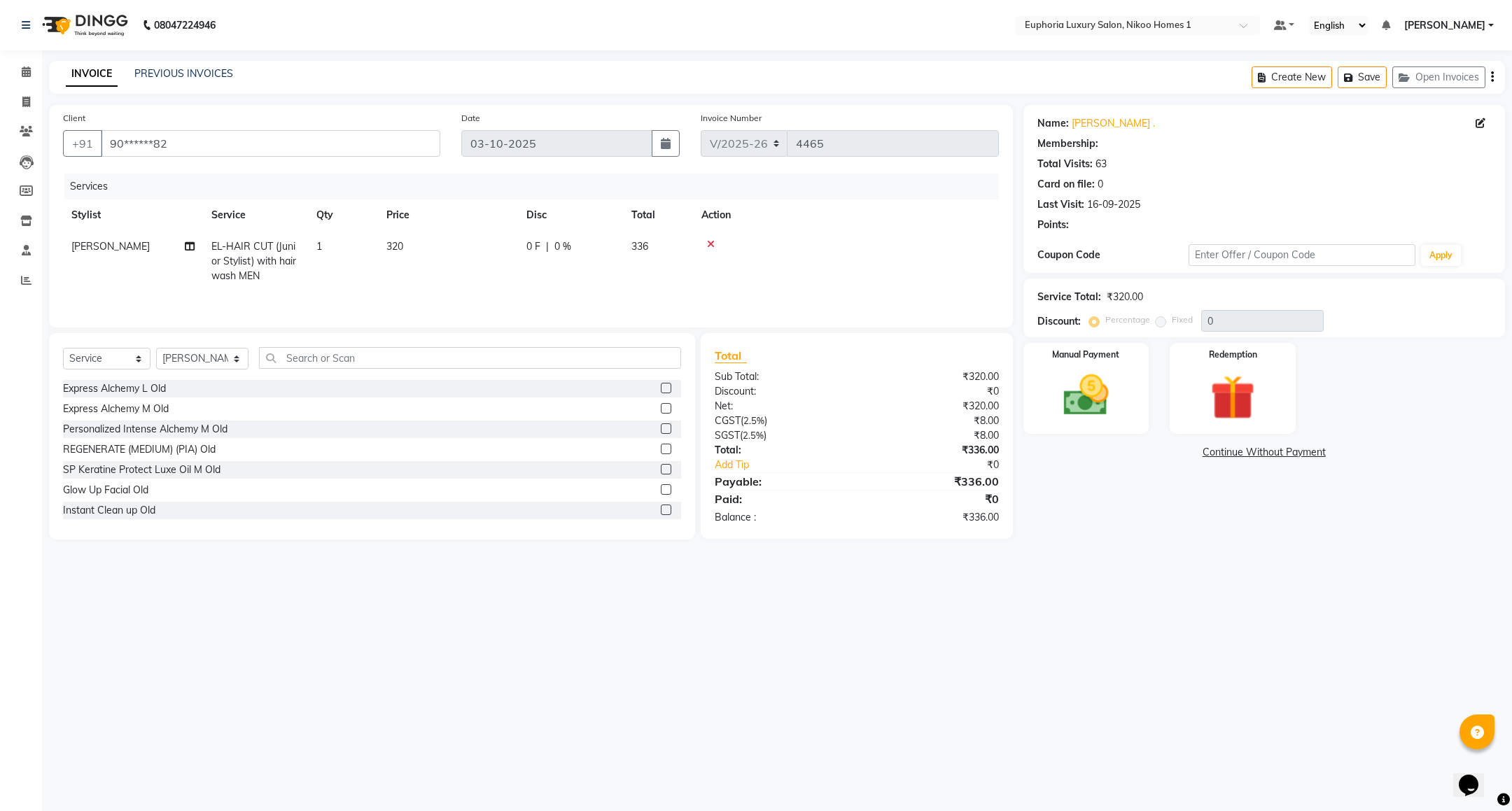
select select "1: Object"
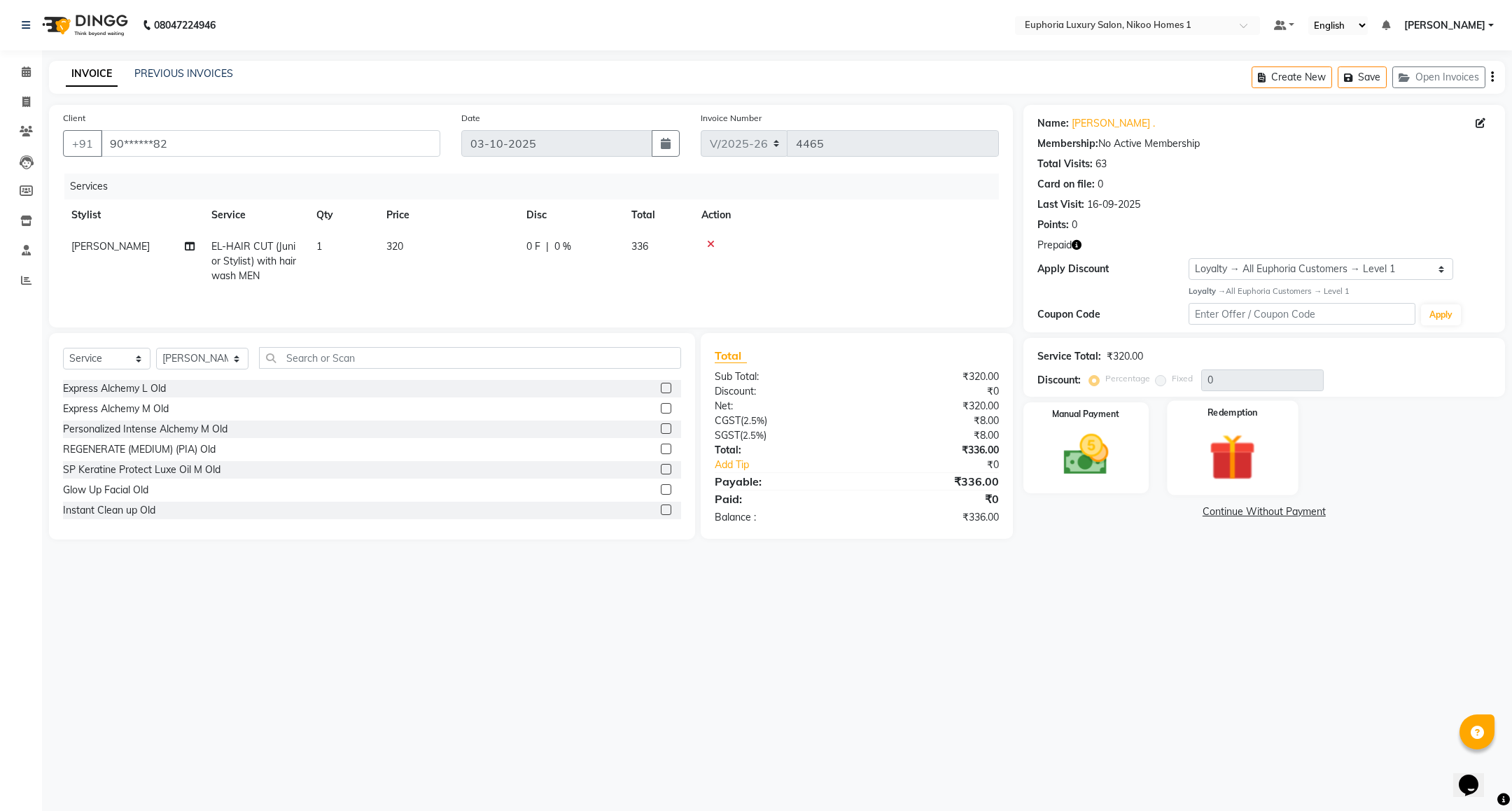
drag, startPoint x: 1189, startPoint y: 458, endPoint x: 1196, endPoint y: 456, distance: 7.3
click at [1196, 456] on div "Redemption" at bounding box center [1233, 447] width 131 height 94
click at [1218, 512] on span "Prepaid 3" at bounding box center [1233, 514] width 45 height 16
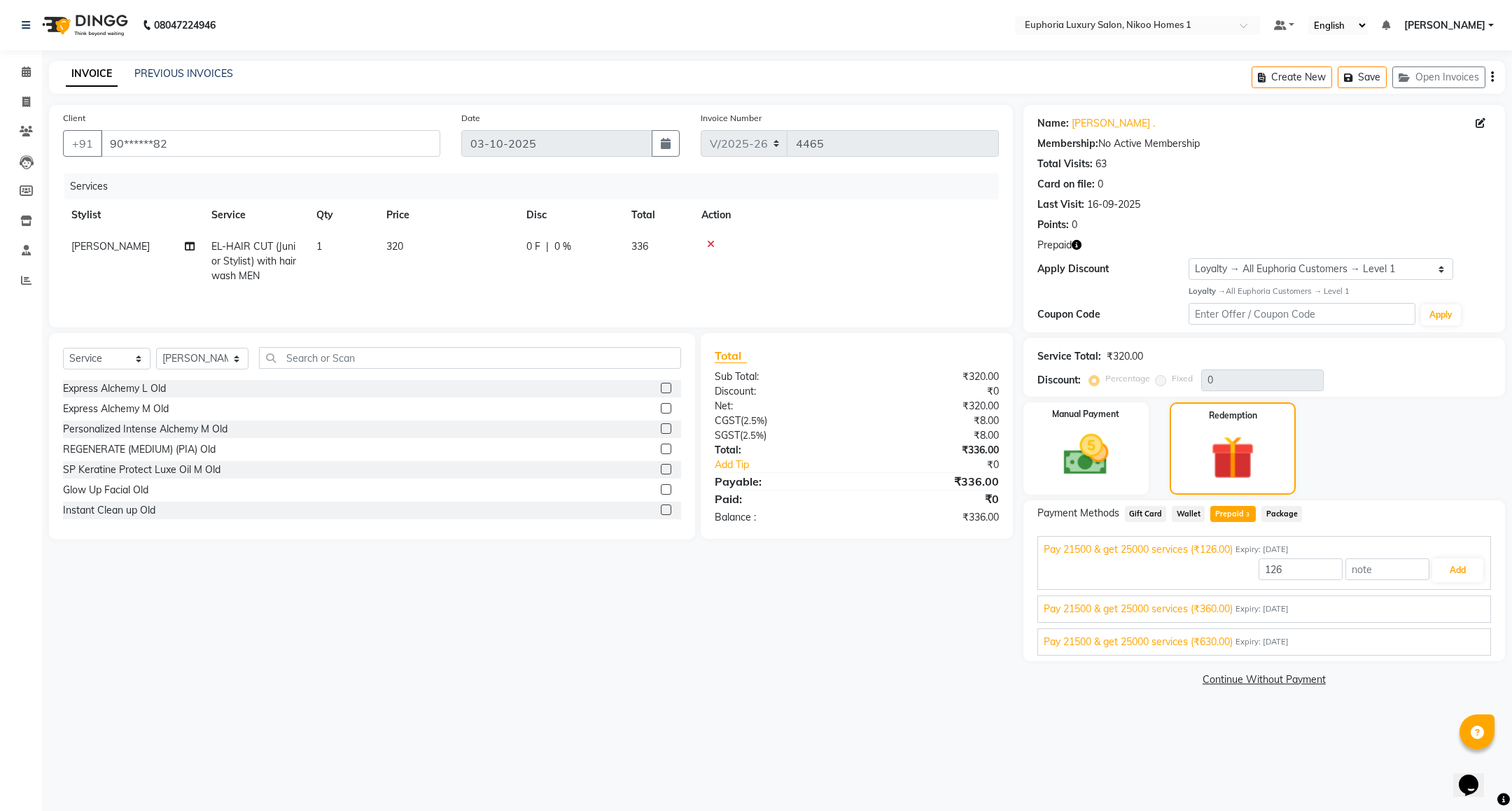
click at [1227, 609] on span "Pay 21500 & get 25000 services (₹360.00)" at bounding box center [1138, 610] width 189 height 14
click at [1453, 597] on button "Add" at bounding box center [1457, 603] width 51 height 24
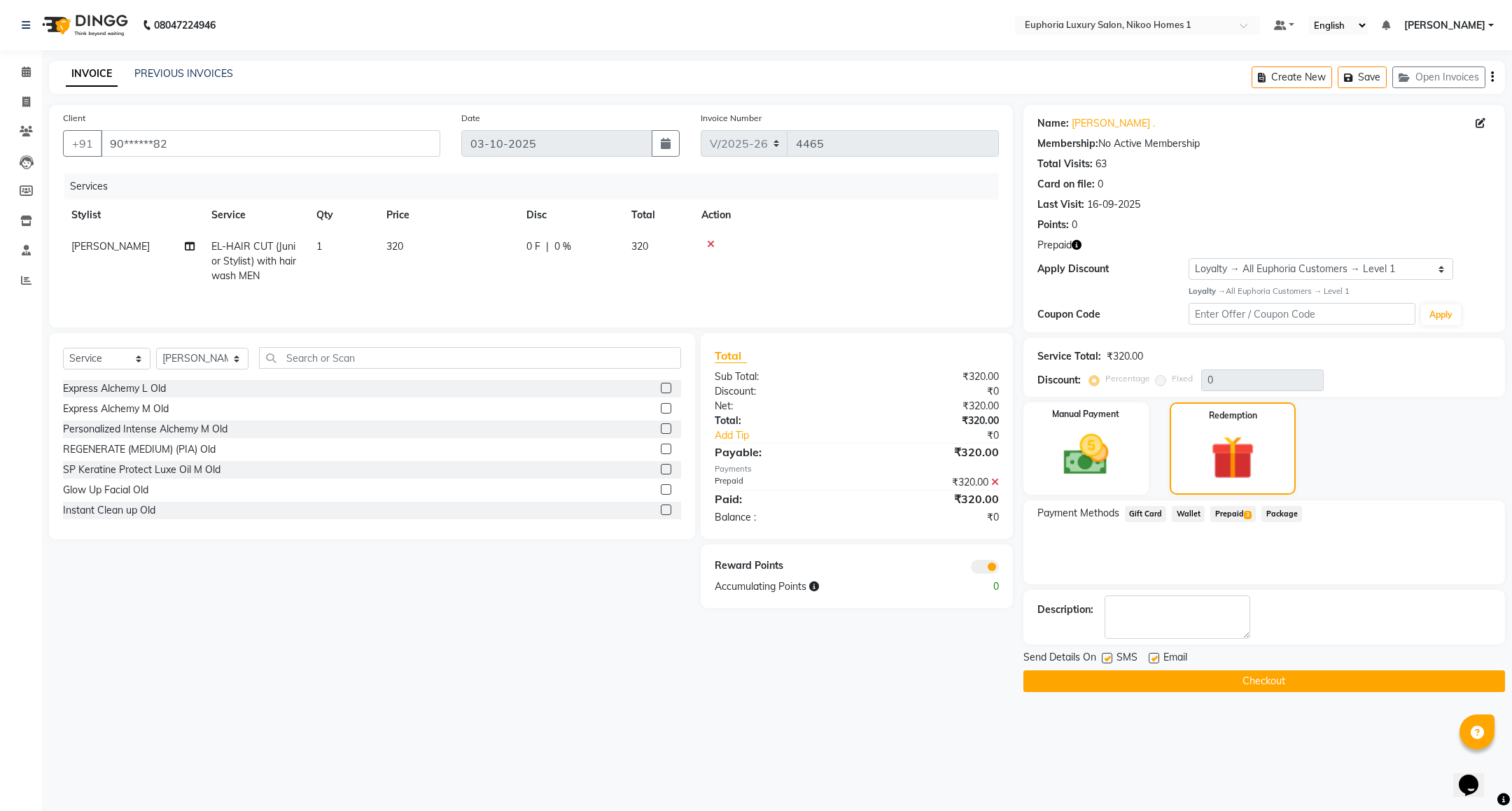
click at [1237, 681] on button "Checkout" at bounding box center [1264, 681] width 481 height 22
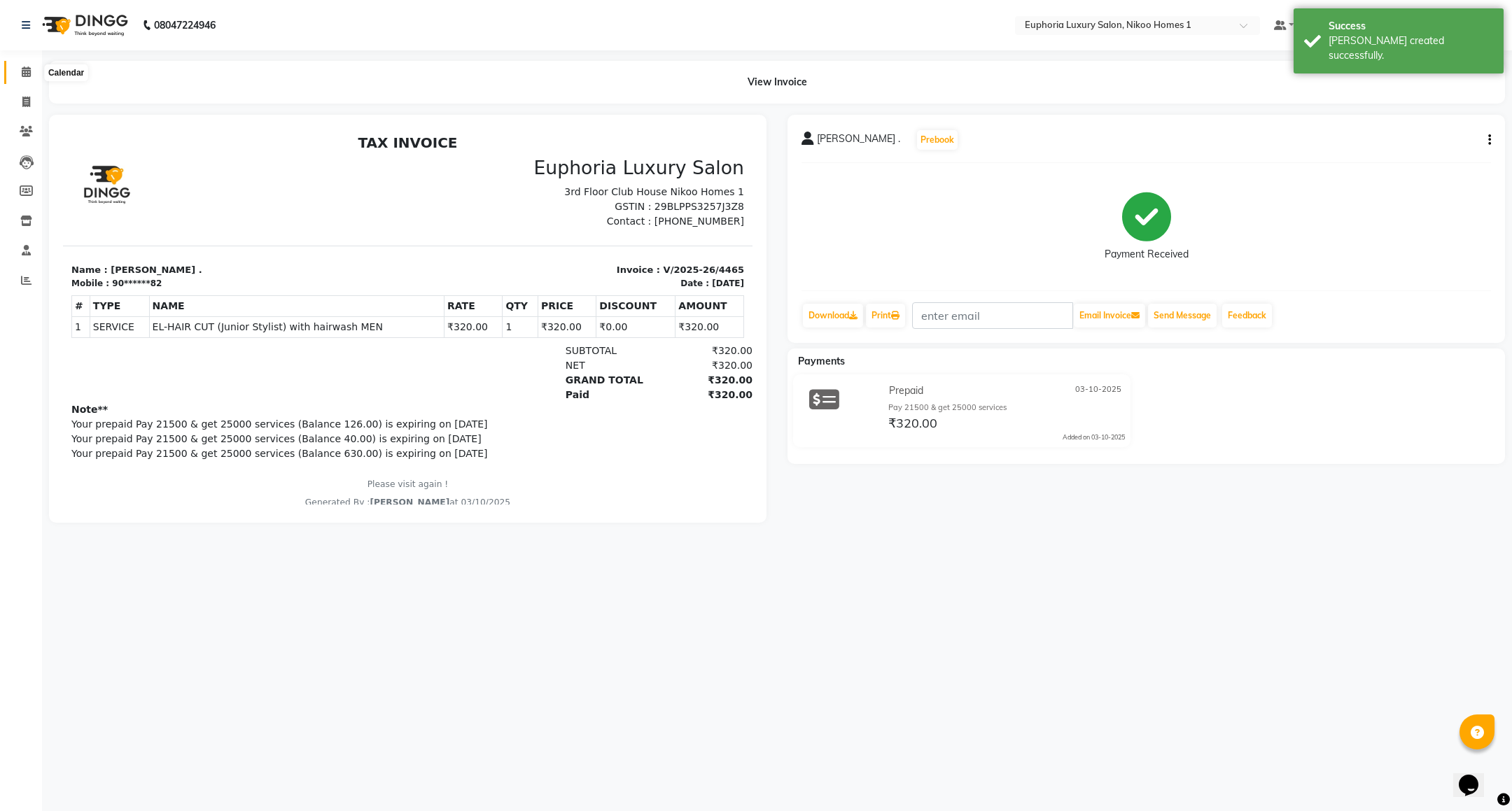
click at [21, 65] on span at bounding box center [26, 72] width 24 height 16
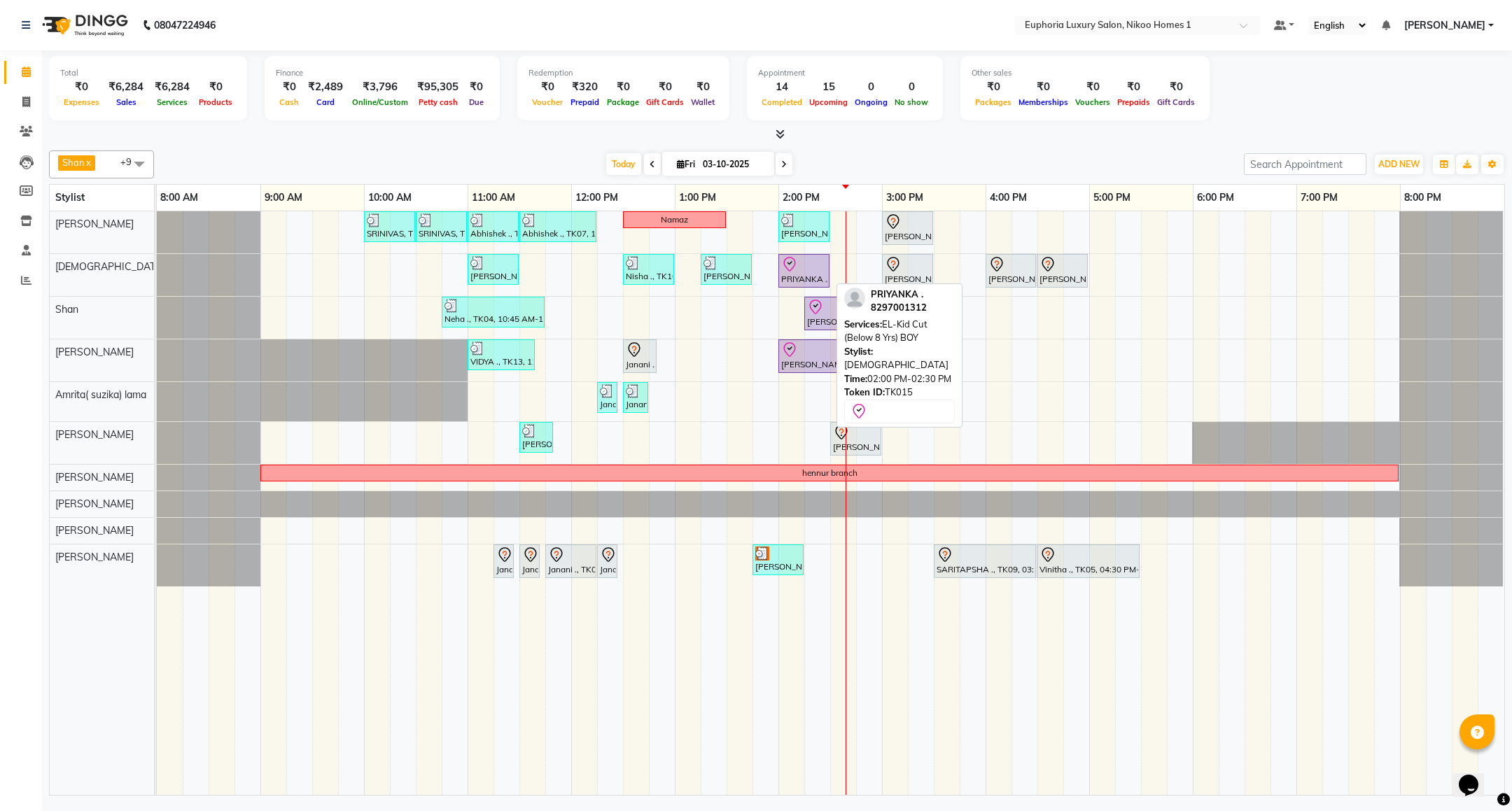
click at [810, 271] on div at bounding box center [804, 264] width 45 height 17
select select "8"
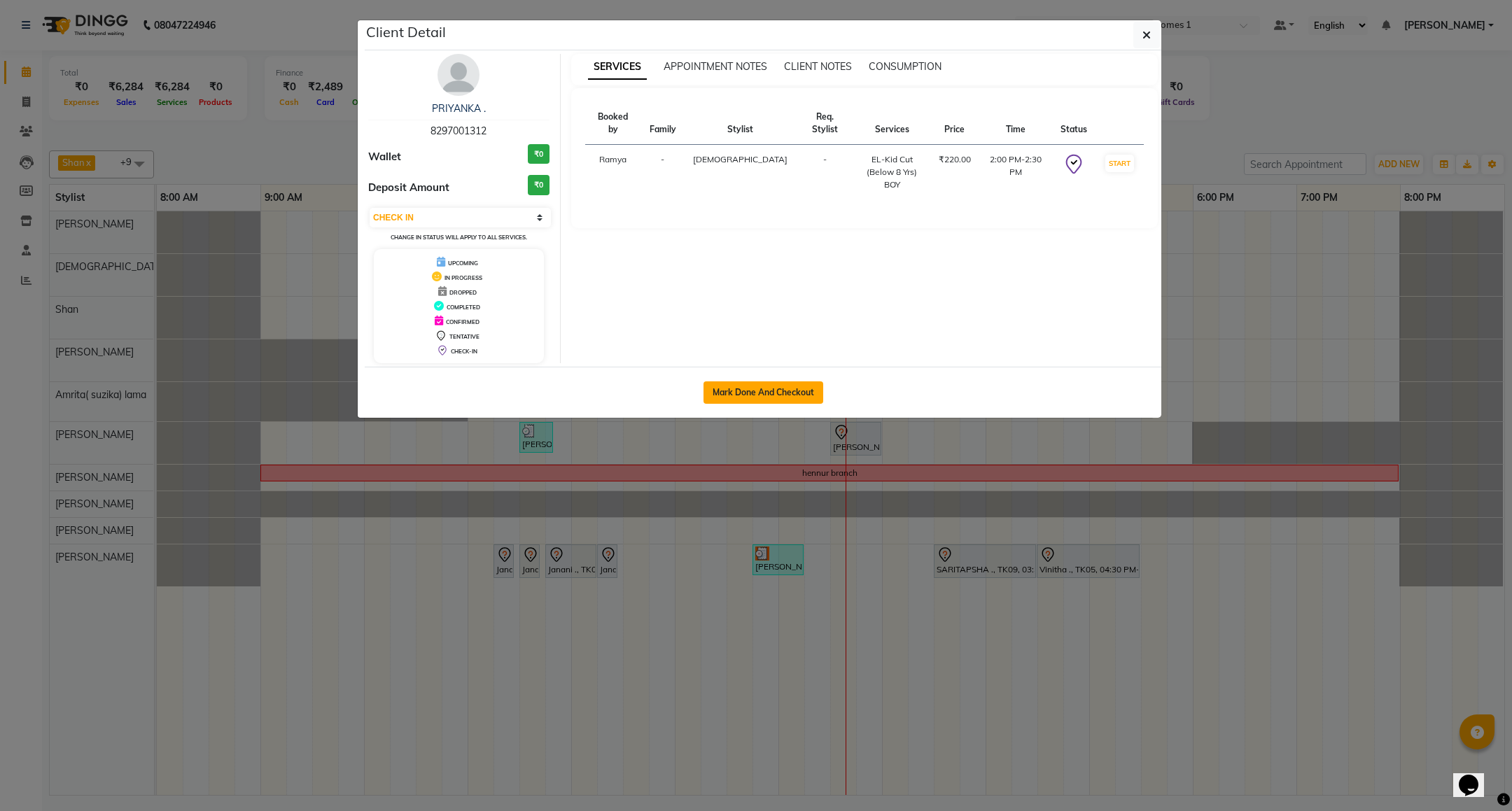
click at [755, 397] on button "Mark Done And Checkout" at bounding box center [764, 392] width 119 height 22
select select "service"
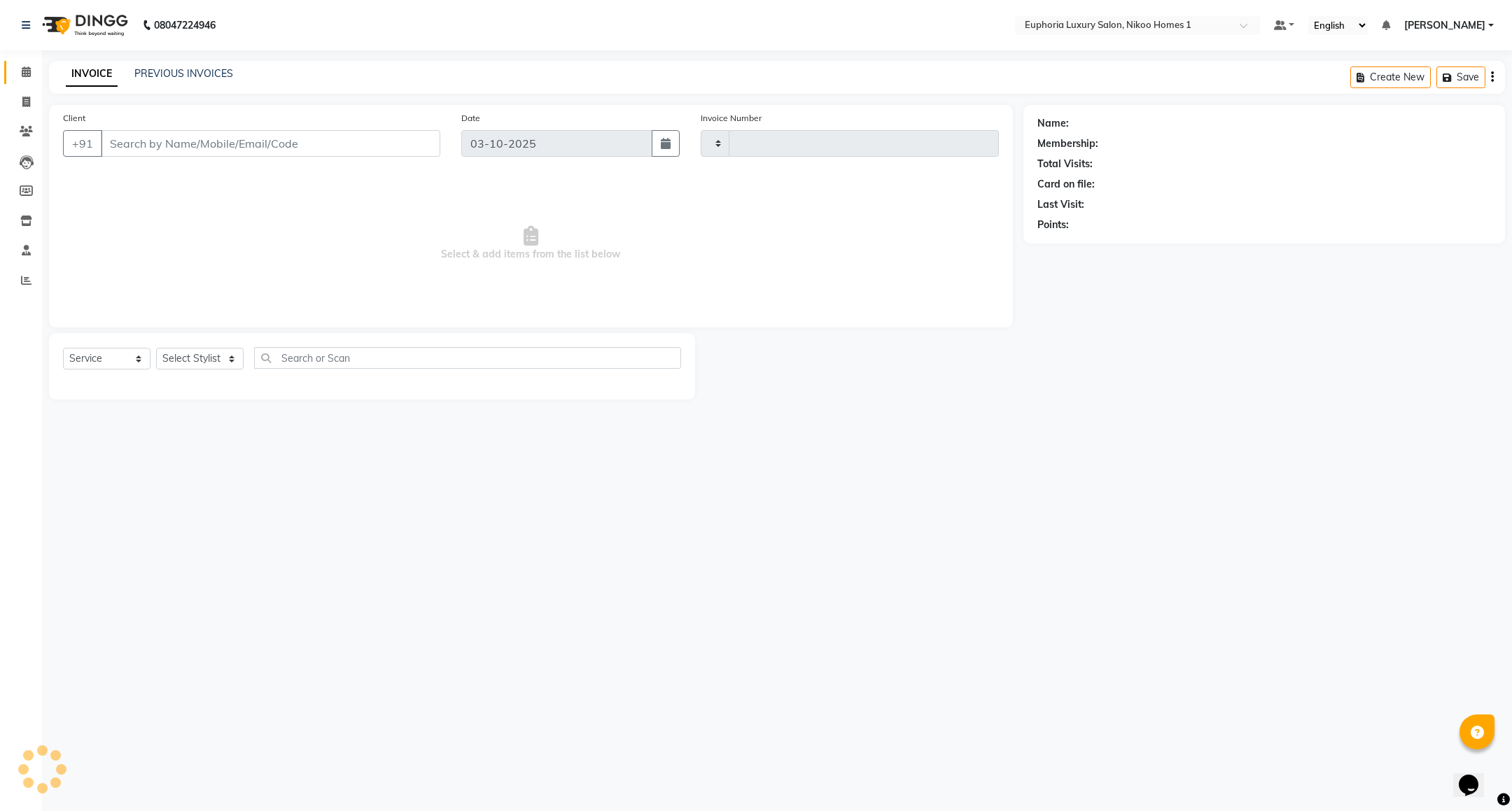
type input "4466"
select select "7987"
type input "82******12"
select select "85373"
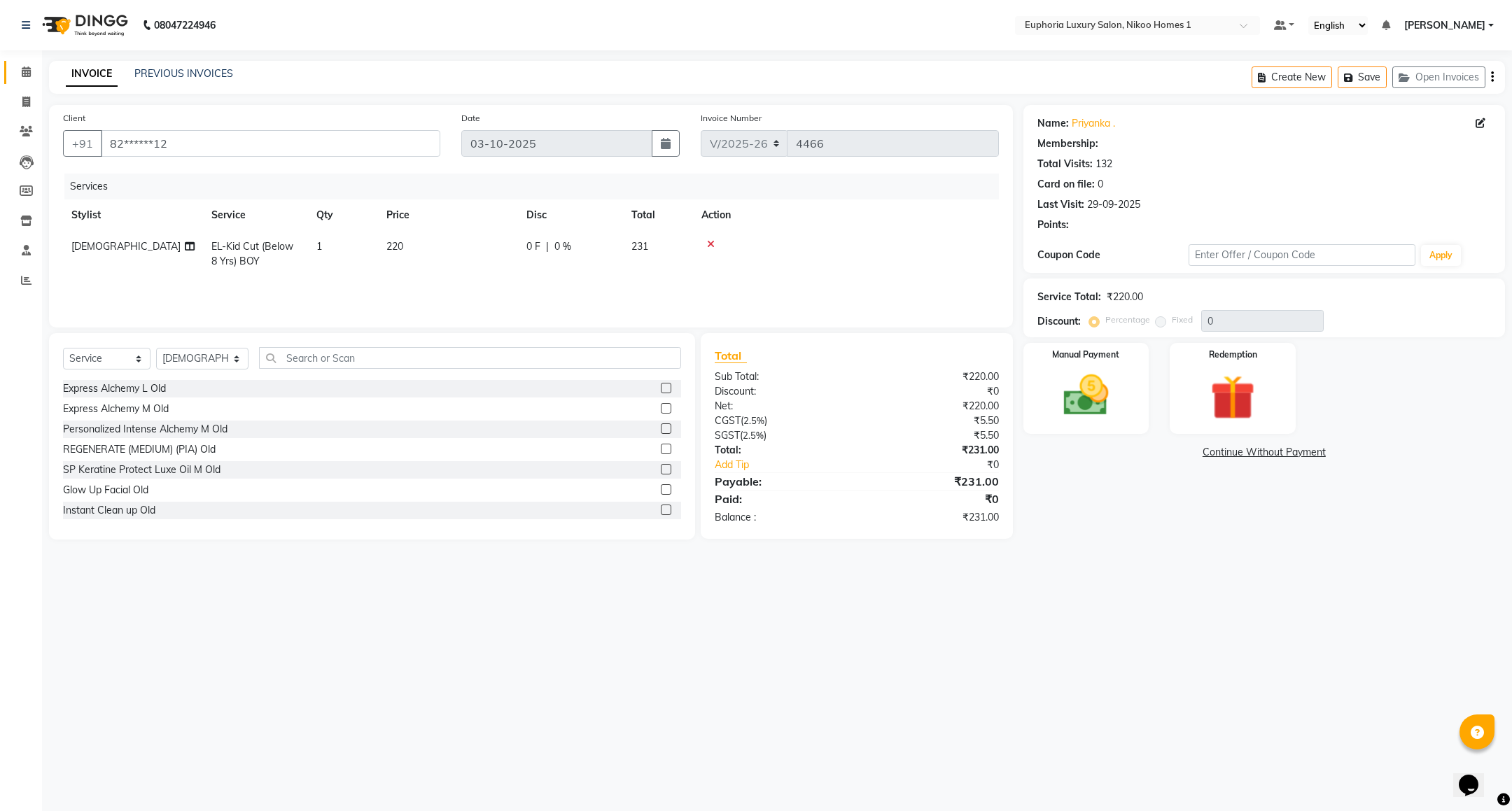
select select "1: Object"
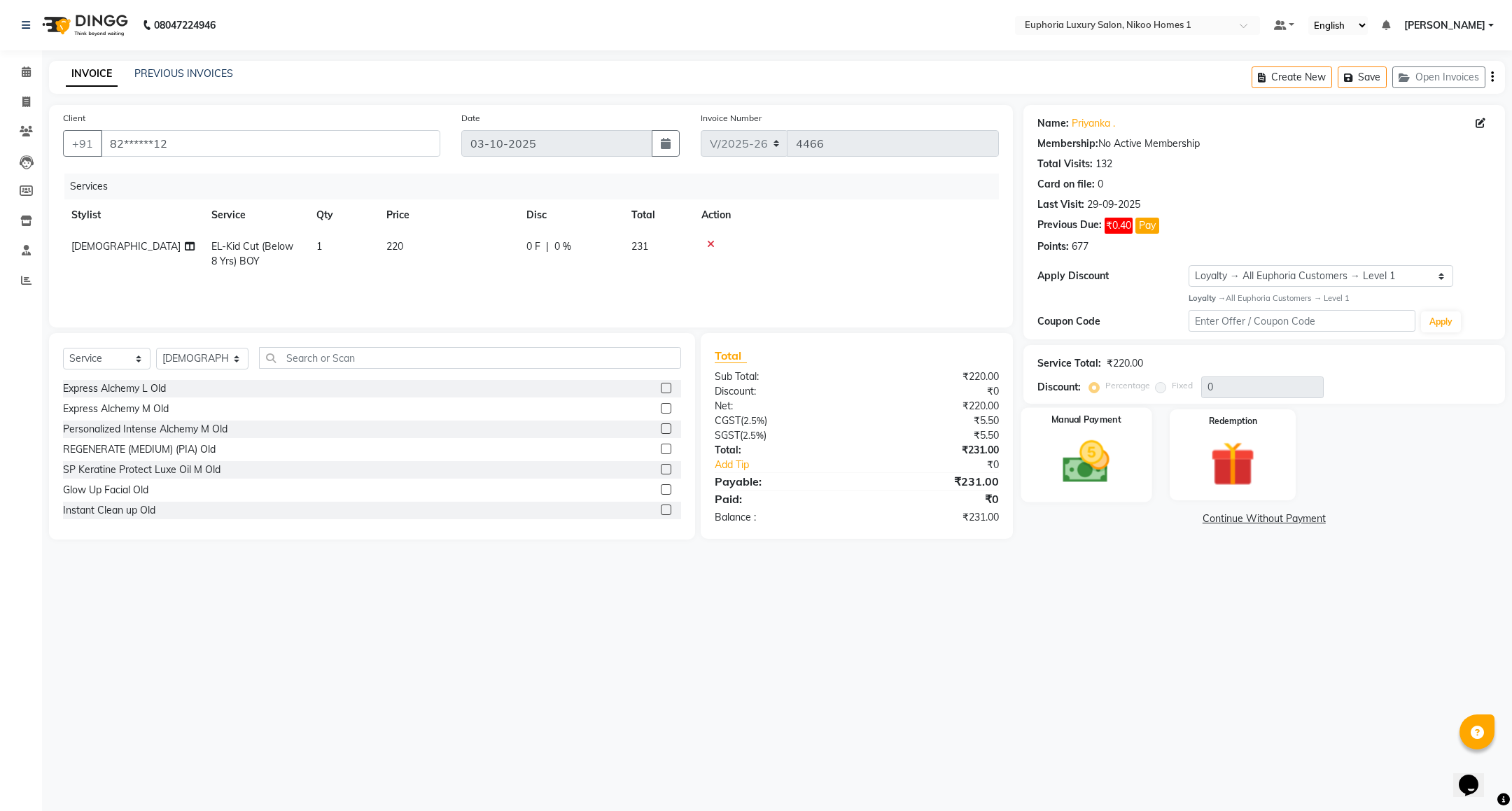
click at [1099, 454] on img at bounding box center [1086, 462] width 76 height 54
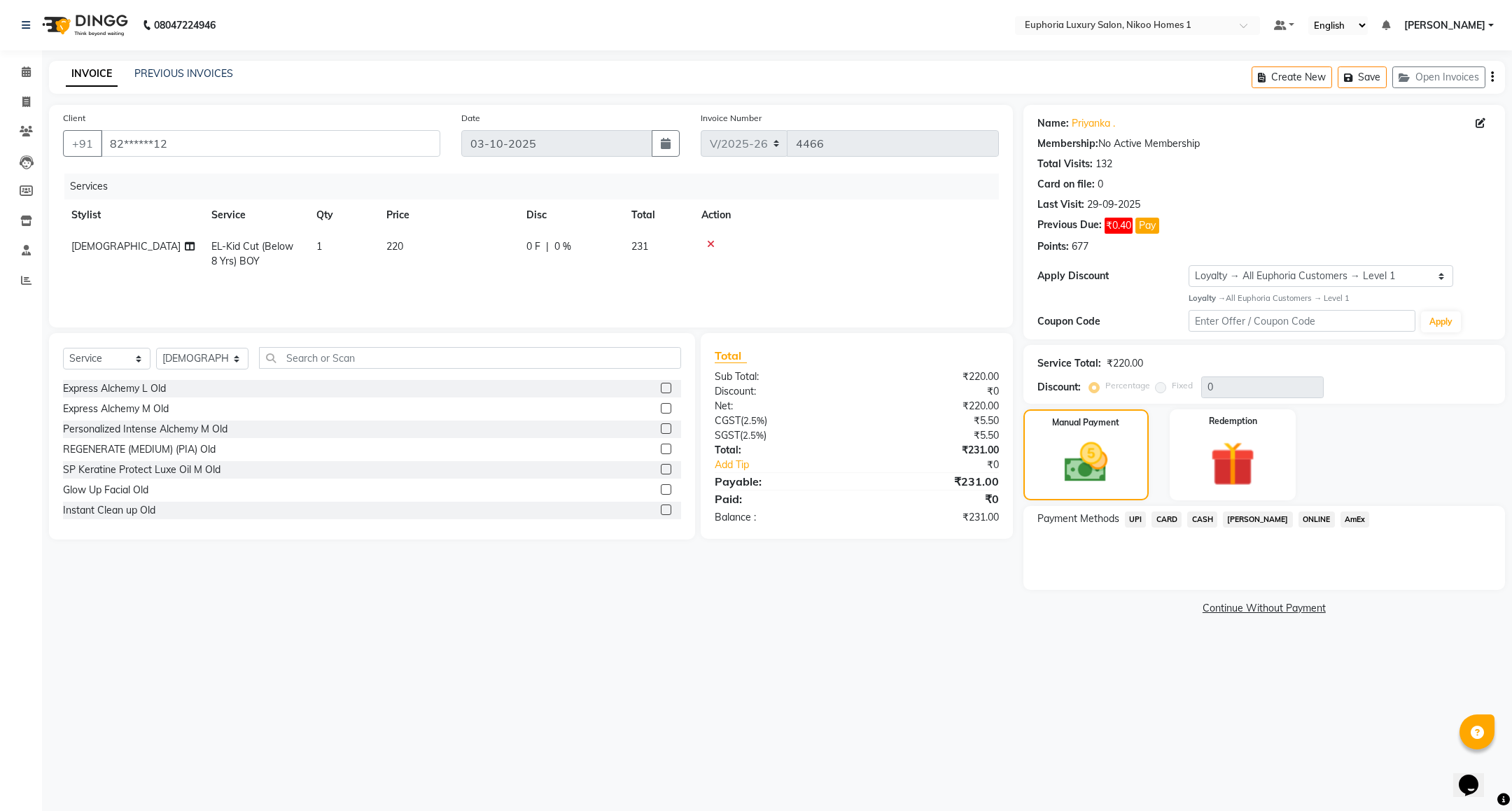
click at [1138, 523] on span "UPI" at bounding box center [1136, 520] width 22 height 16
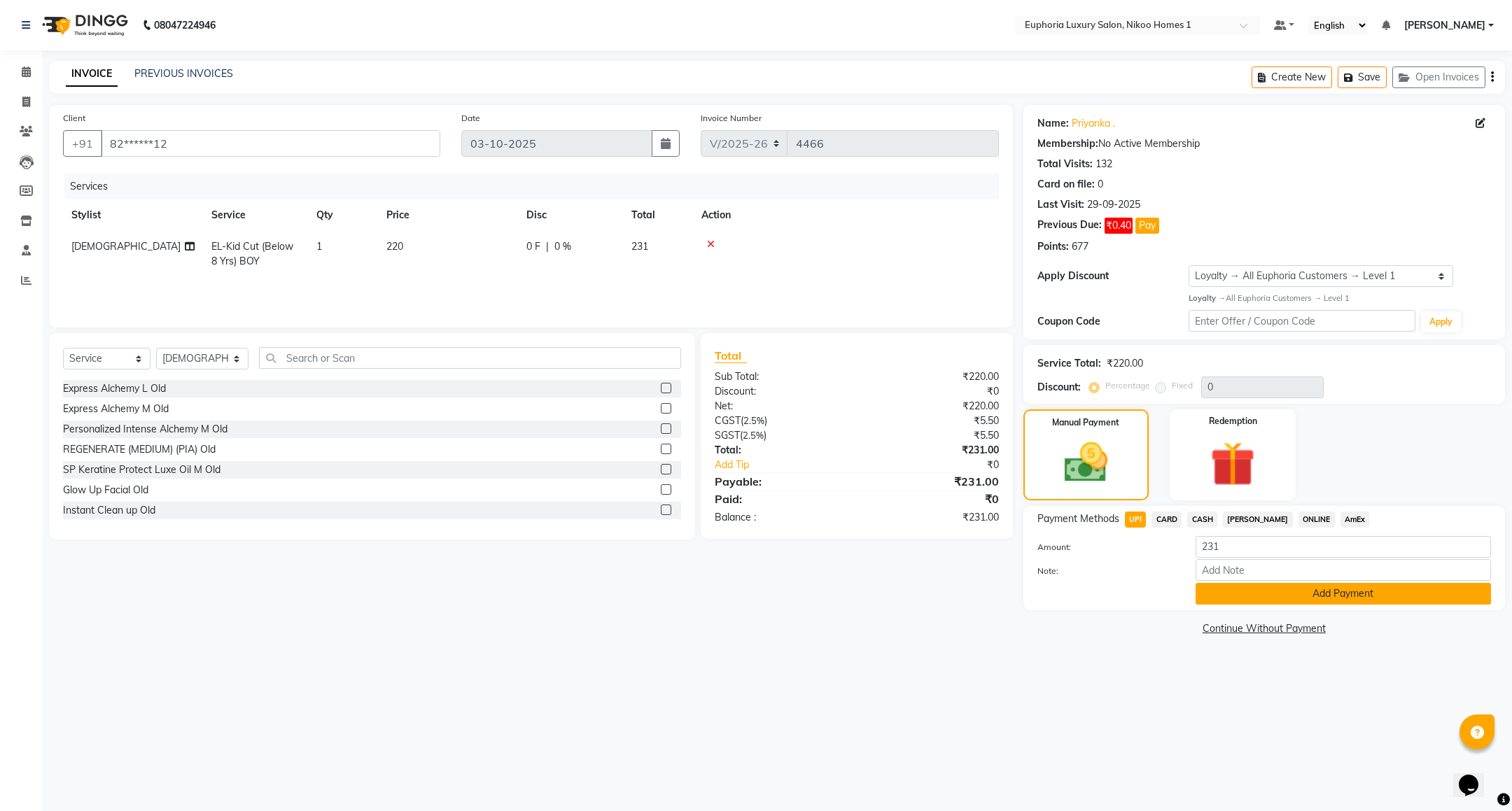
click at [1250, 599] on button "Add Payment" at bounding box center [1344, 594] width 296 height 22
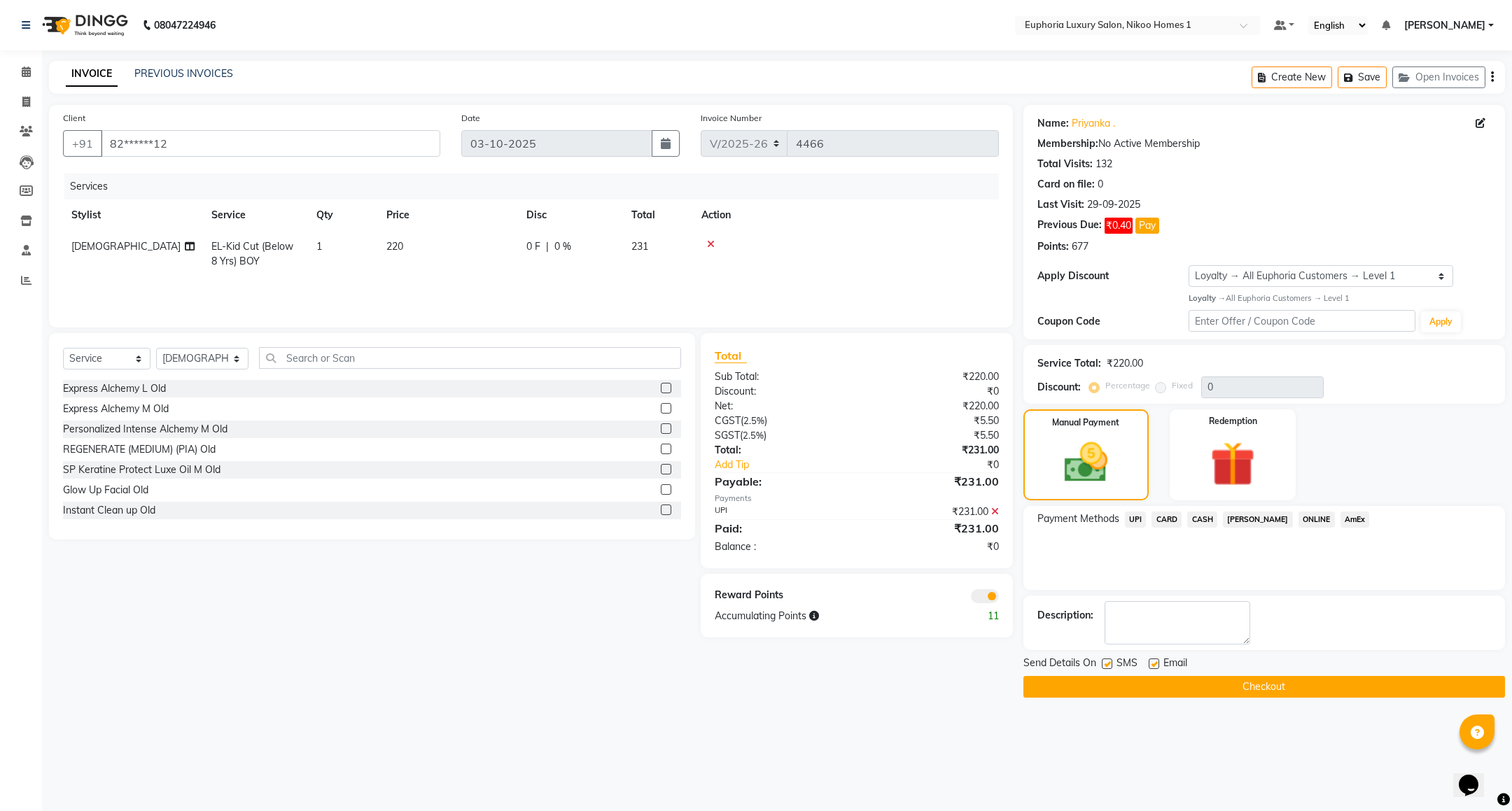
click at [1277, 679] on button "Checkout" at bounding box center [1264, 687] width 481 height 22
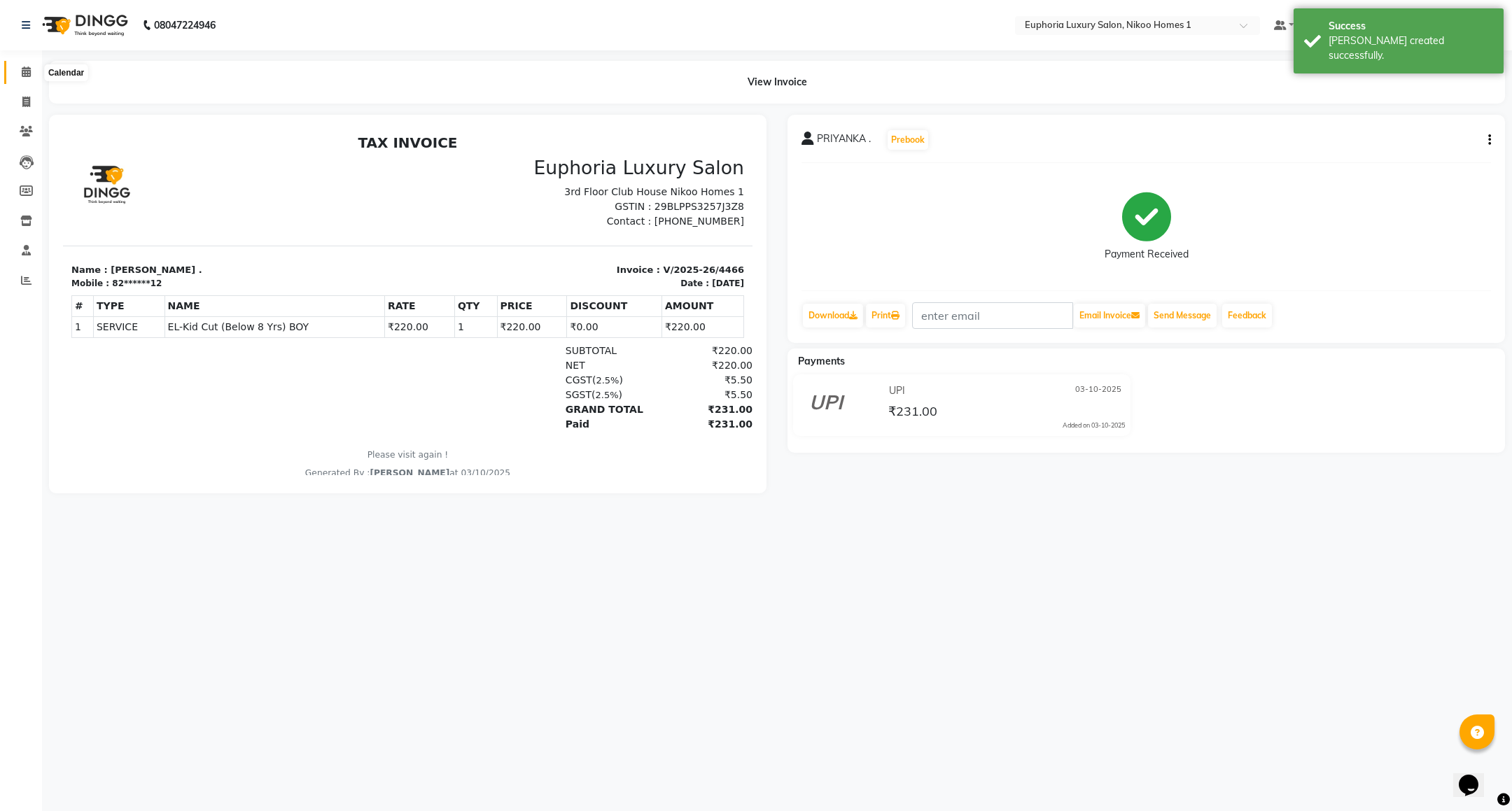
click at [28, 69] on icon at bounding box center [26, 71] width 9 height 11
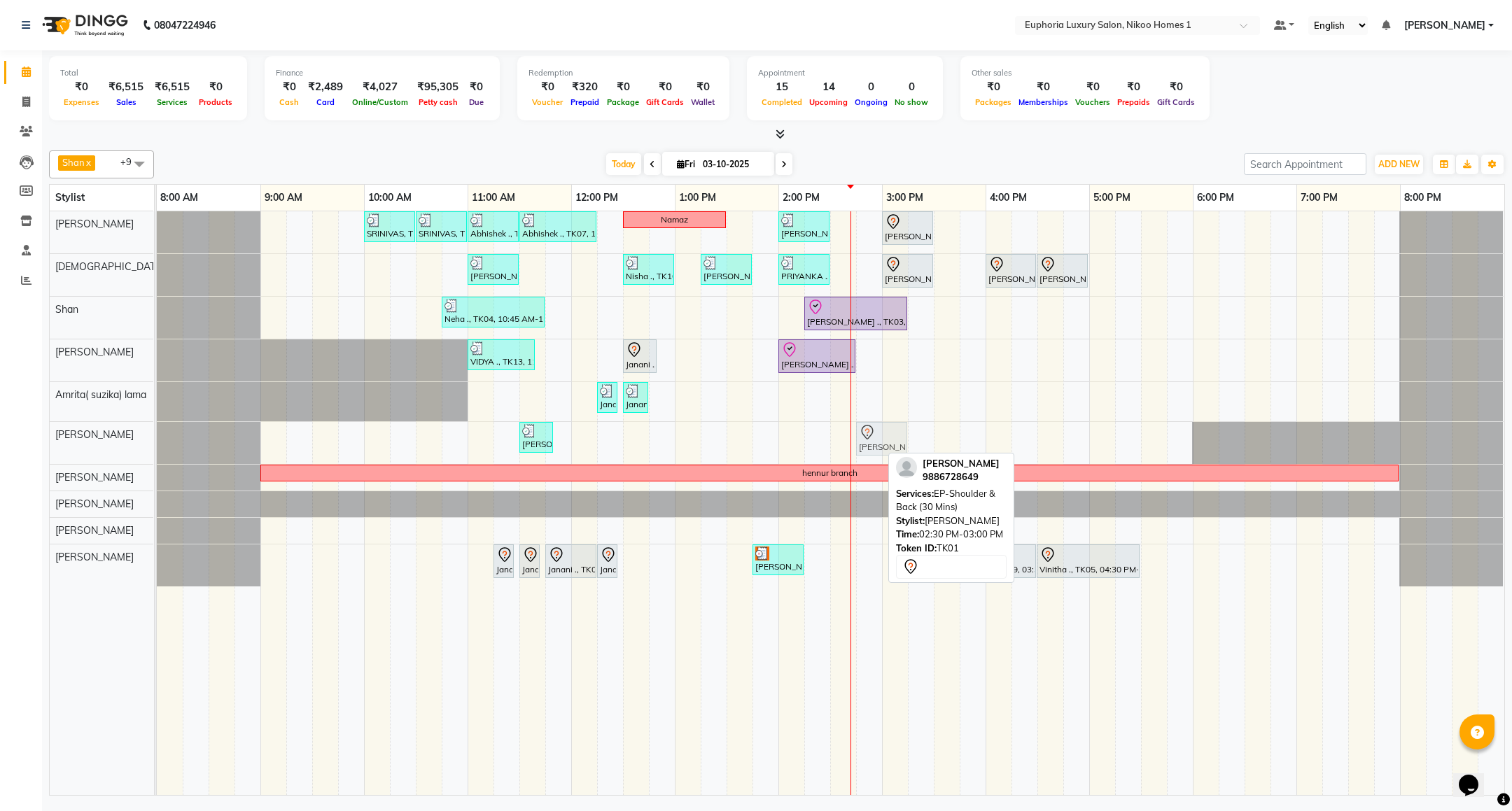
click at [157, 443] on div "Rob, TK14, 11:30 AM-11:50 AM, EL-Eyebrows Threading Anandita, TK01, 02:30 PM-03…" at bounding box center [157, 443] width 0 height 42
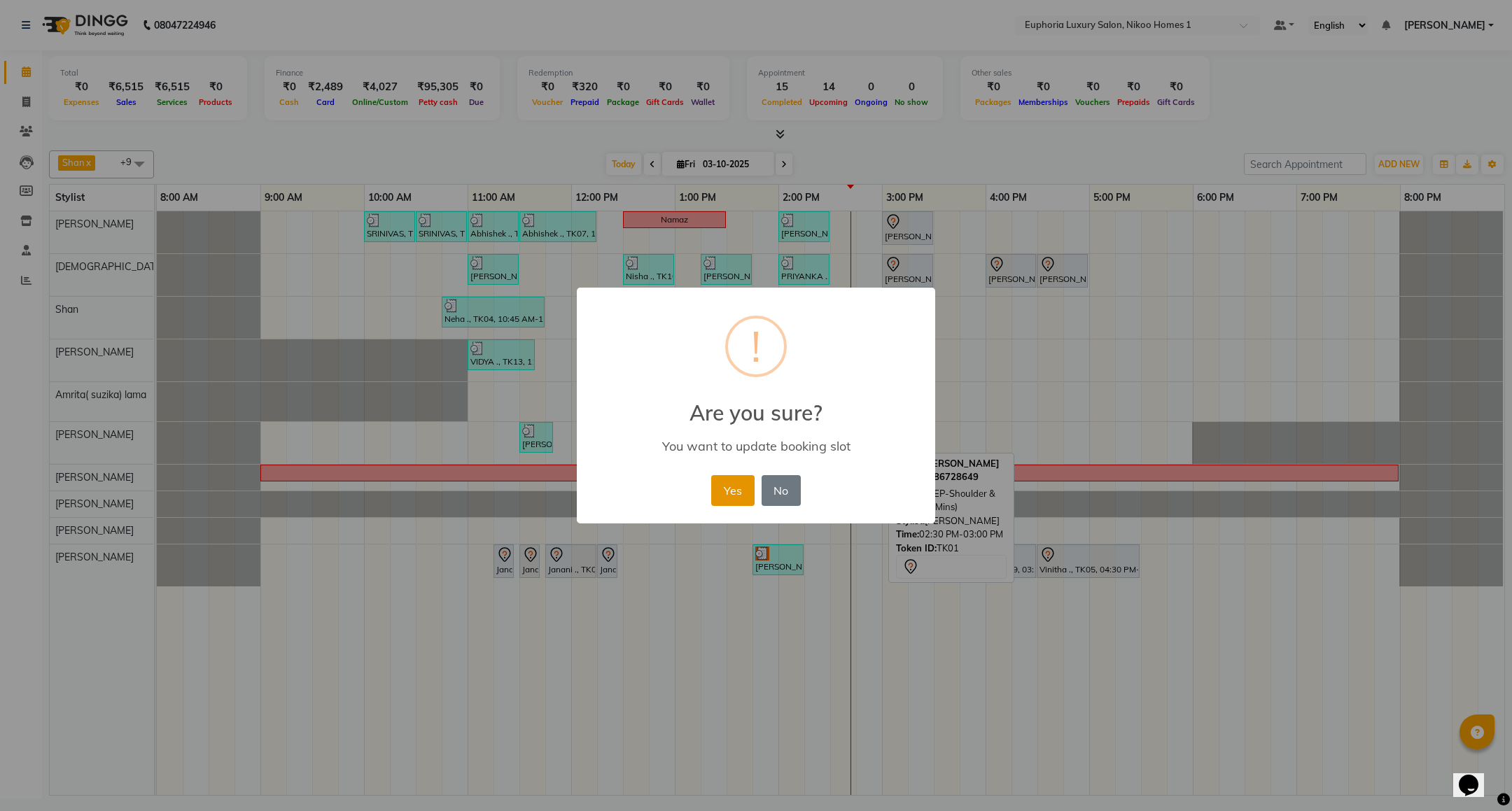
click at [730, 490] on button "Yes" at bounding box center [732, 491] width 42 height 31
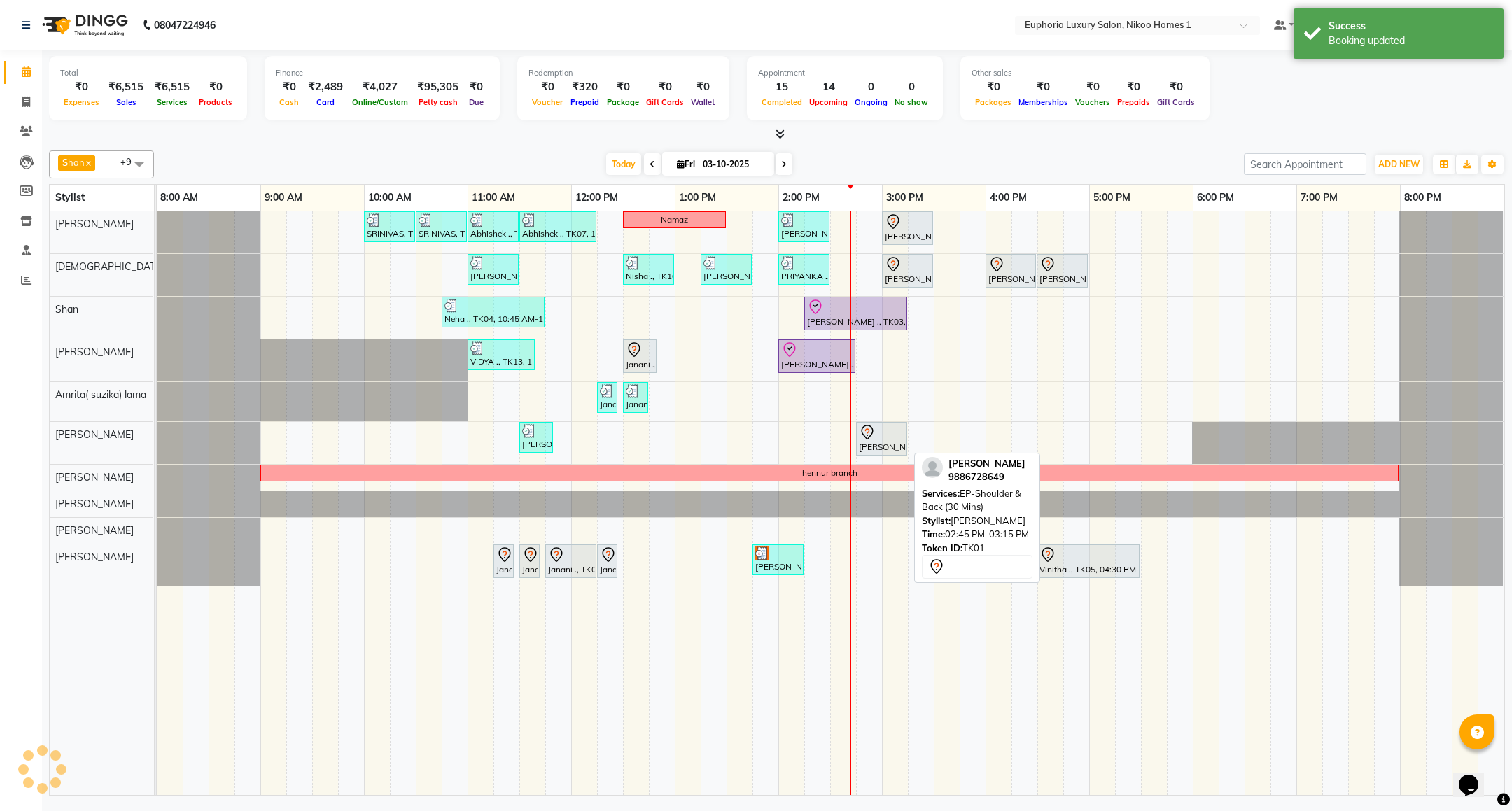
click at [883, 438] on div at bounding box center [882, 432] width 45 height 17
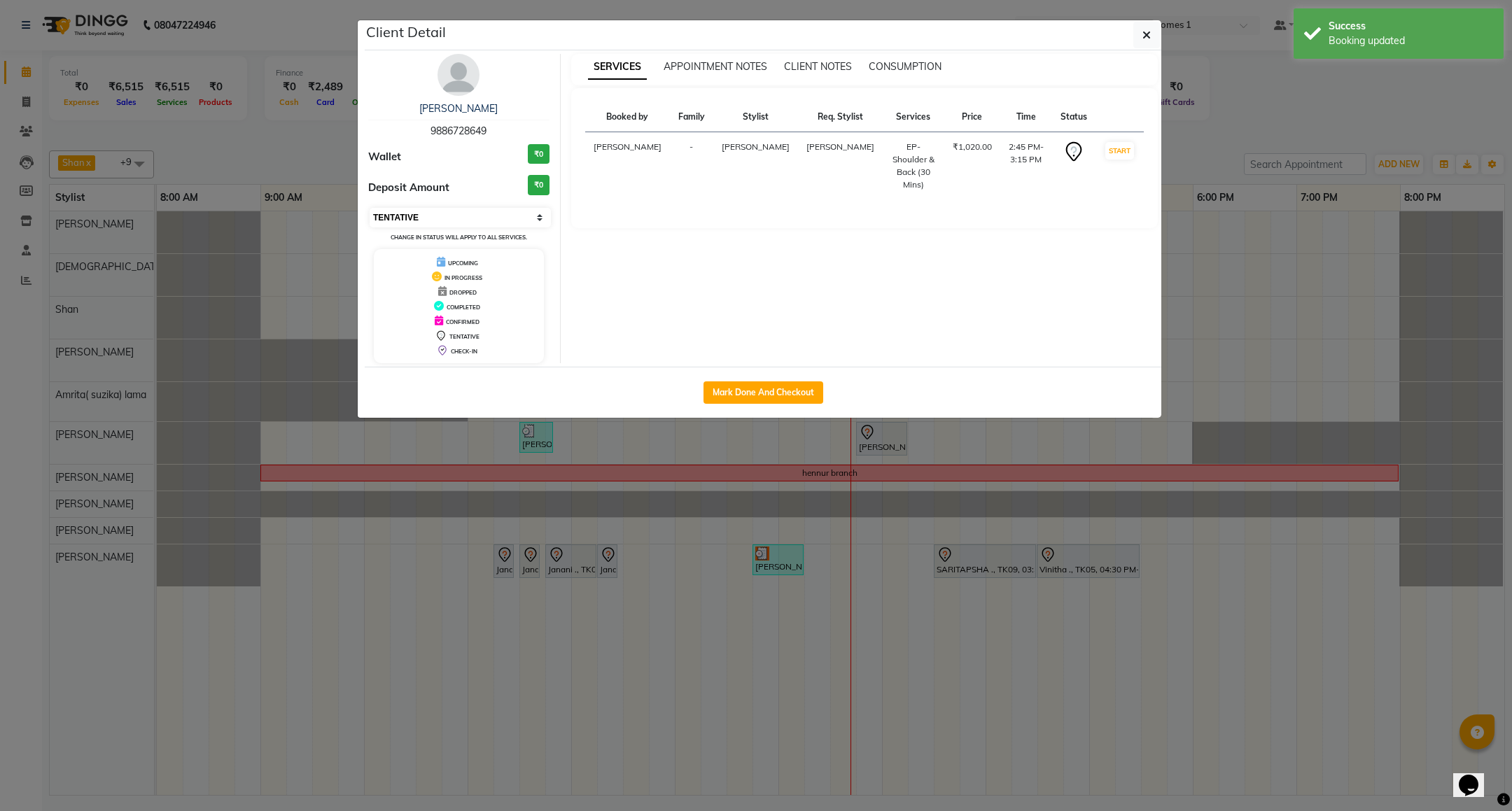
click at [435, 223] on select "Select IN SERVICE CONFIRMED TENTATIVE CHECK IN MARK DONE DROPPED UPCOMING" at bounding box center [461, 217] width 181 height 19
select select "8"
click at [370, 209] on select "Select IN SERVICE CONFIRMED TENTATIVE CHECK IN MARK DONE DROPPED UPCOMING" at bounding box center [461, 217] width 181 height 19
click at [1143, 39] on icon "button" at bounding box center [1147, 35] width 9 height 12
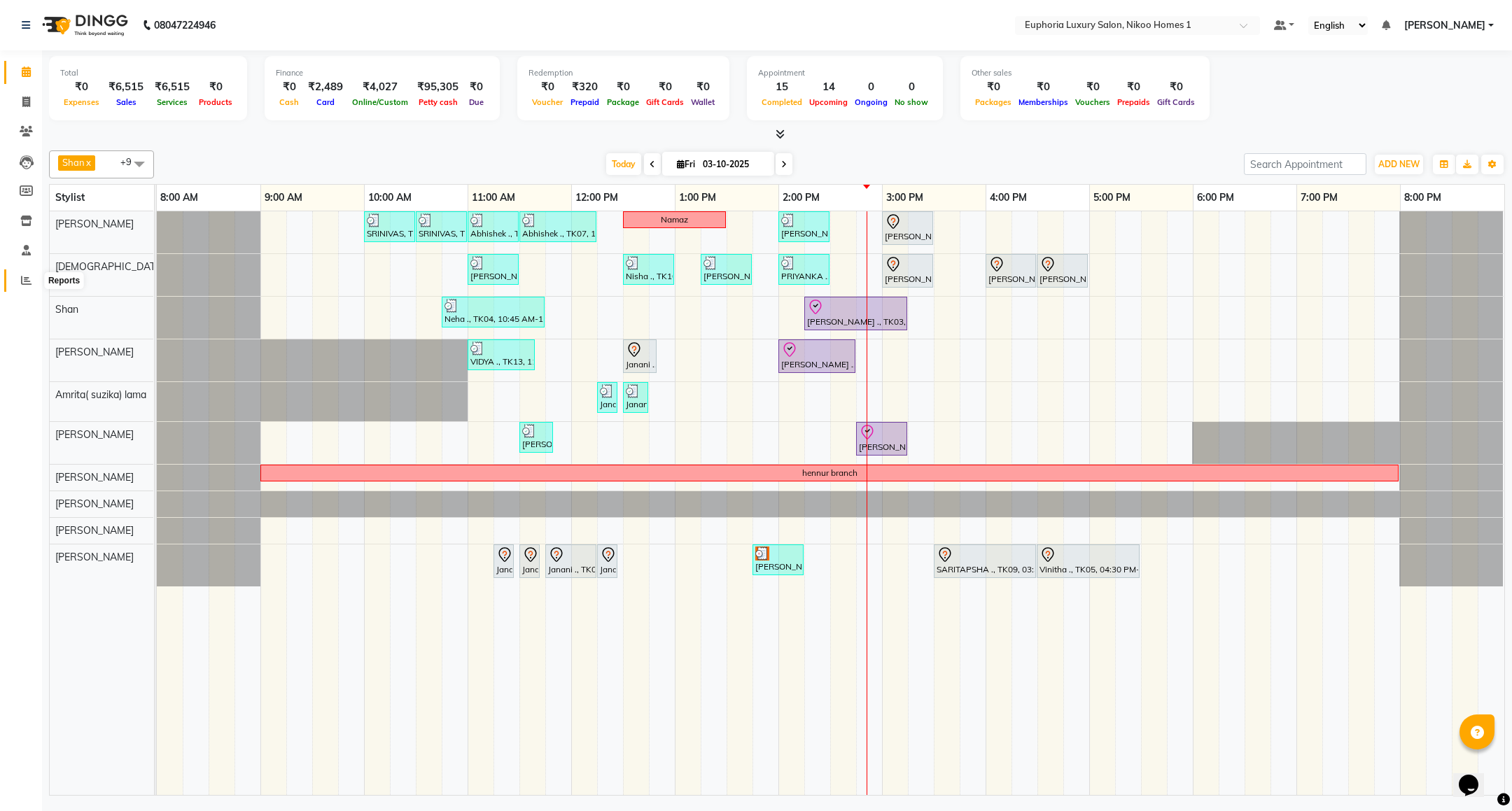
click at [17, 277] on span at bounding box center [26, 281] width 24 height 16
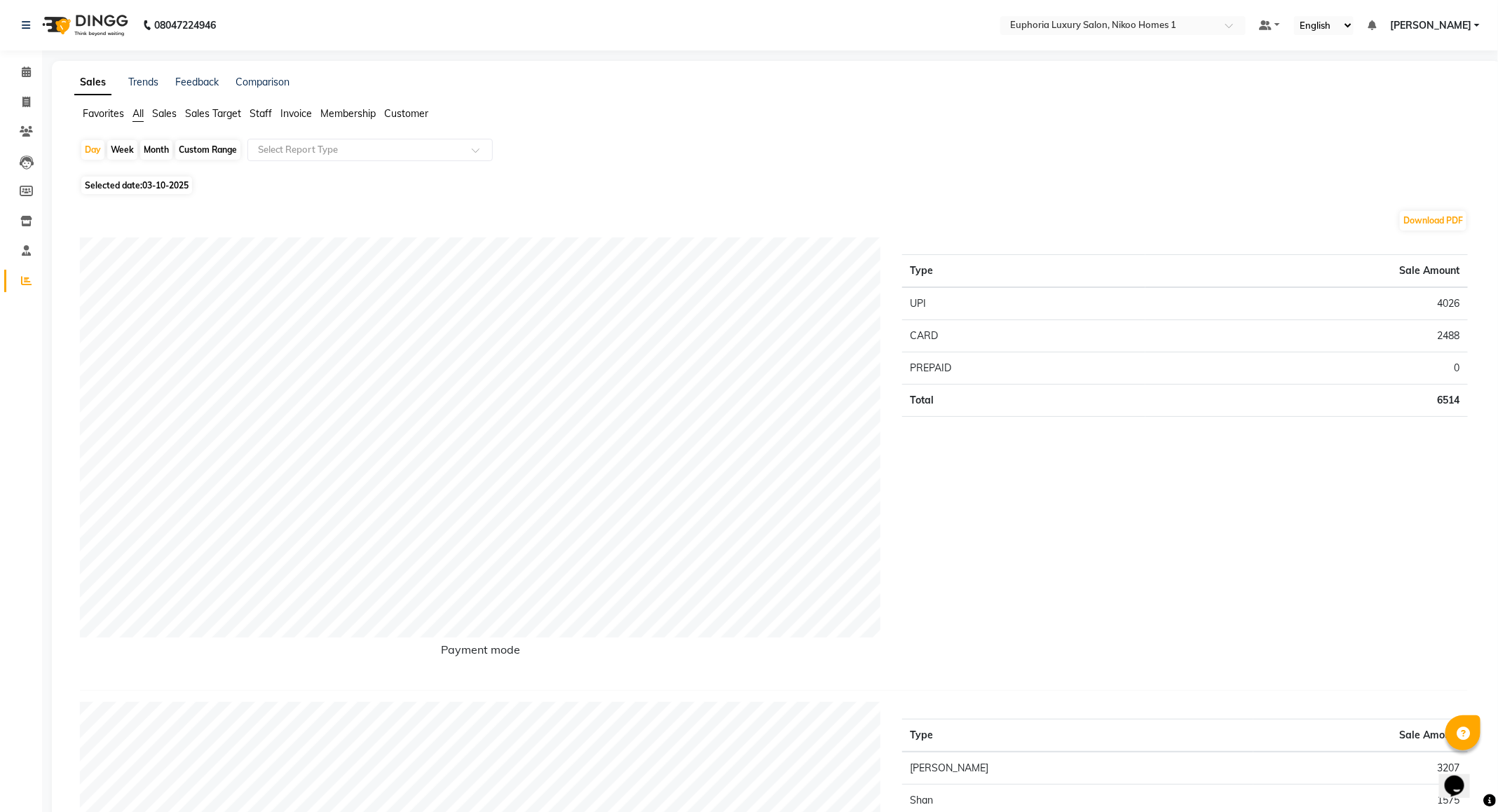
click at [194, 162] on div "Day Week Month Custom Range Select Report Type" at bounding box center [777, 156] width 1394 height 34
click at [198, 156] on div "Custom Range" at bounding box center [208, 150] width 65 height 19
select select "10"
select select "2025"
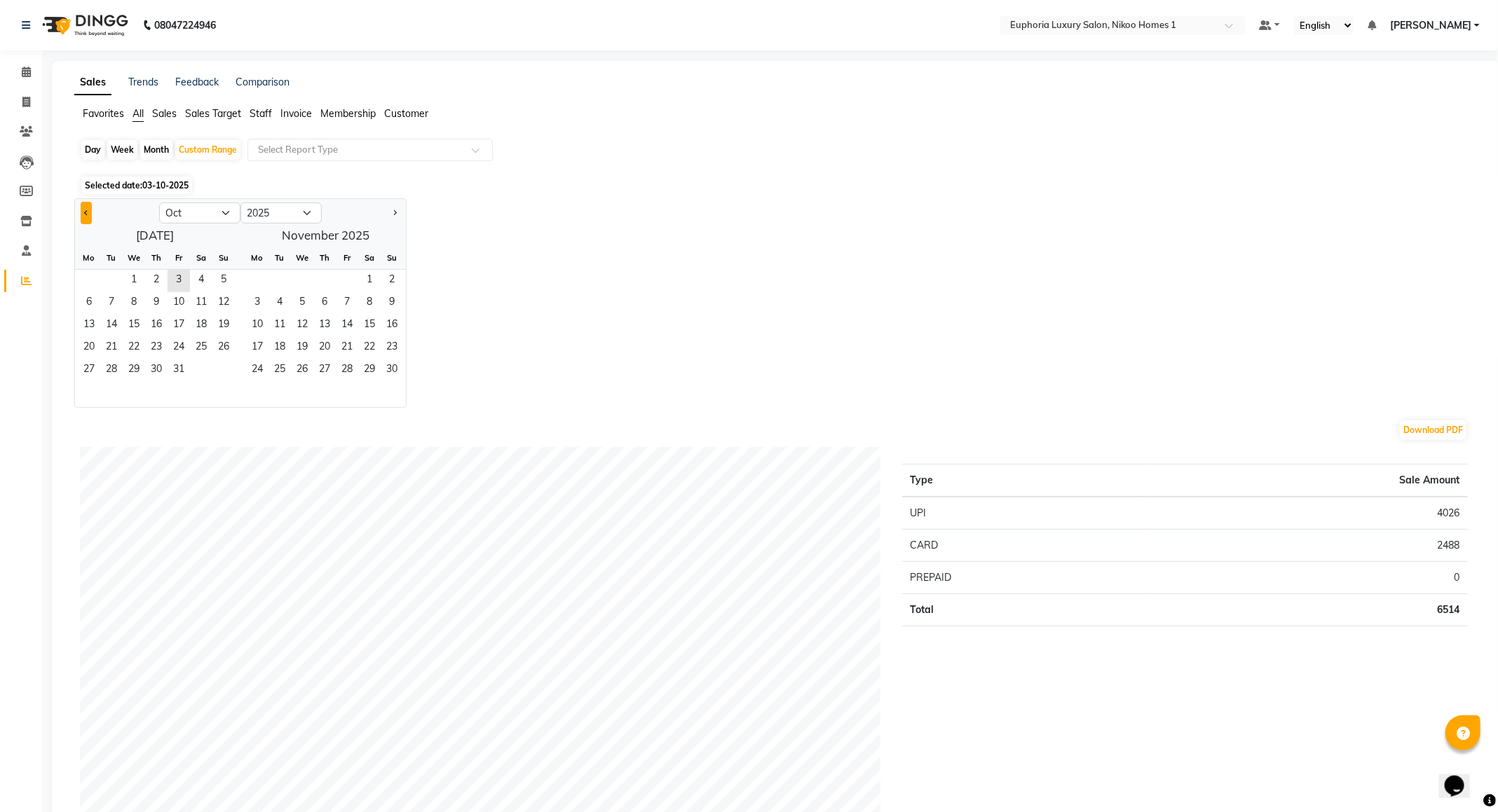
click at [84, 213] on span "Previous month" at bounding box center [86, 212] width 5 height 5
select select "9"
click at [92, 275] on span "1" at bounding box center [89, 281] width 22 height 22
click at [107, 369] on span "30" at bounding box center [111, 370] width 22 height 22
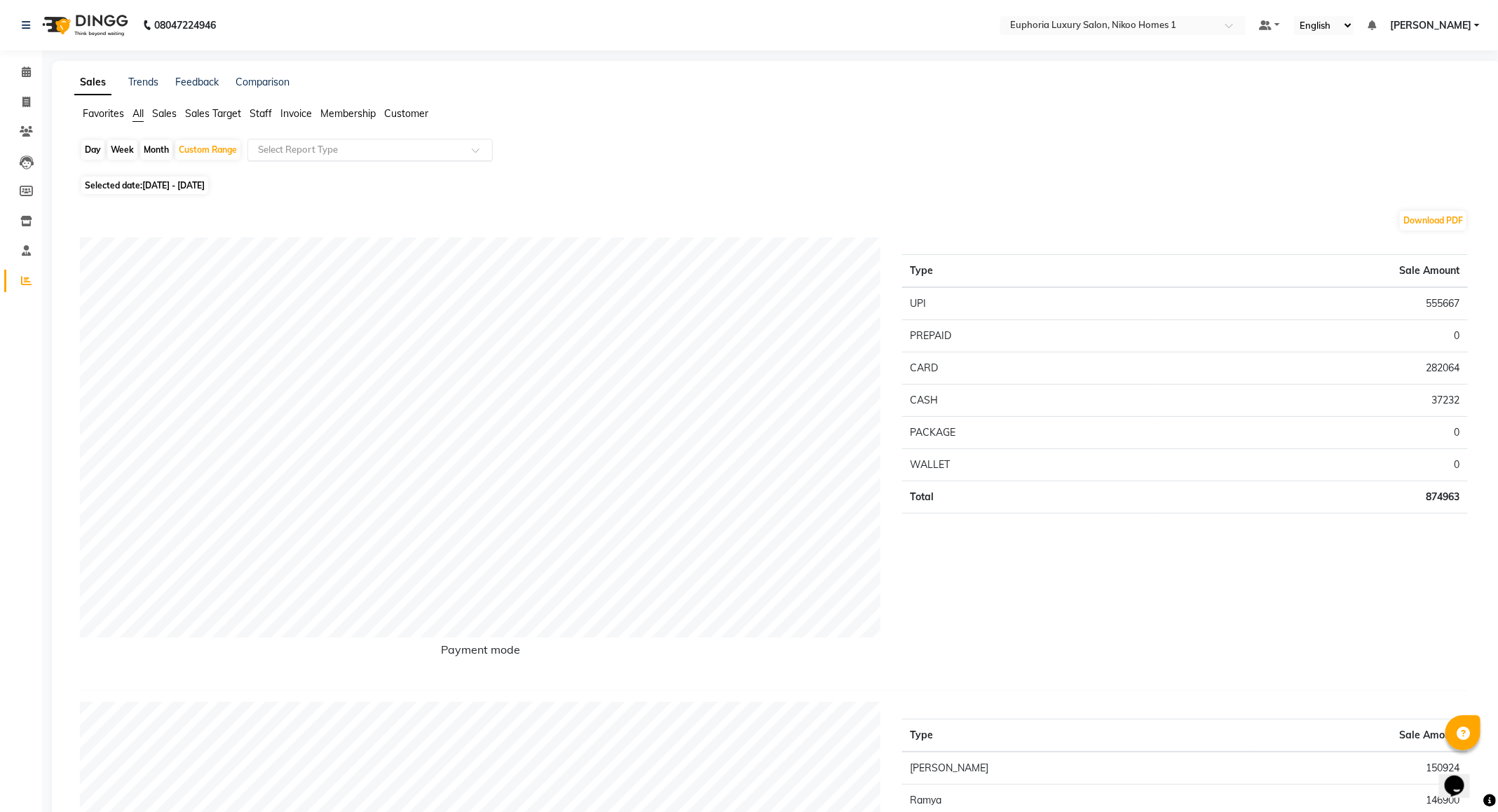
click at [335, 146] on input "text" at bounding box center [356, 149] width 202 height 14
click at [316, 284] on div "Product sales" at bounding box center [370, 287] width 244 height 28
select select "full_report"
select select "csv"
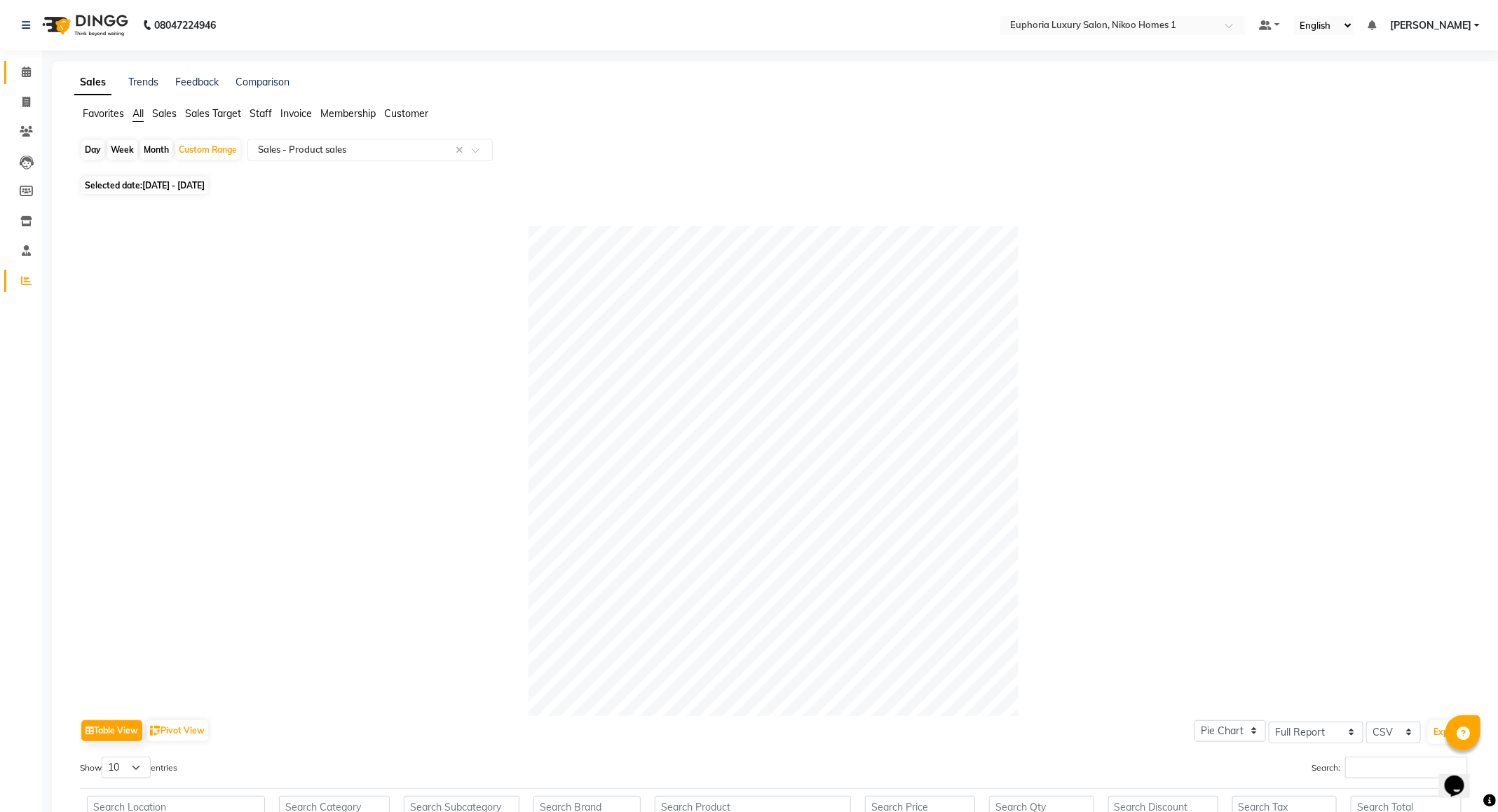
click at [25, 62] on link "Calendar" at bounding box center [21, 73] width 34 height 23
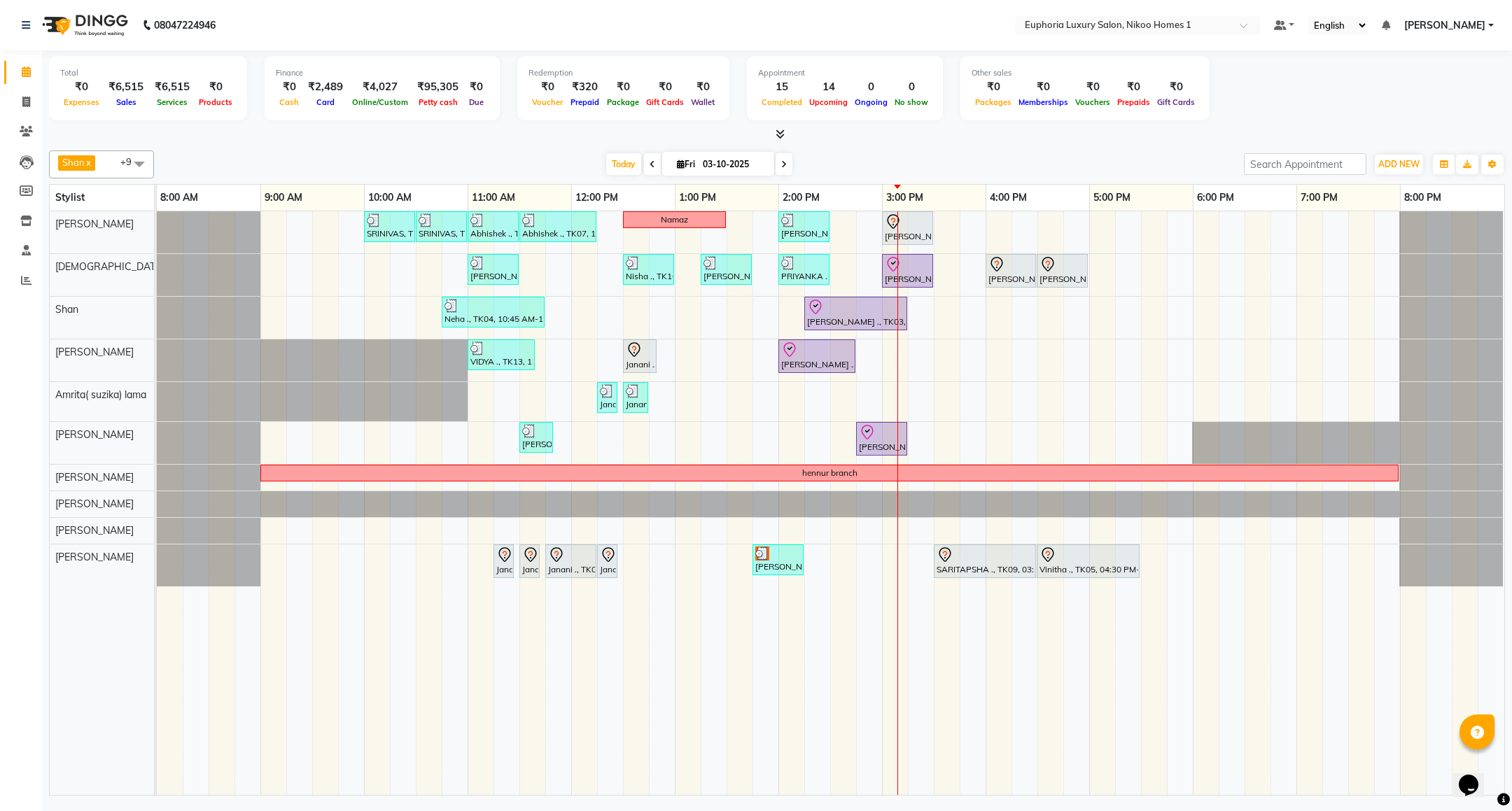
click at [650, 162] on icon at bounding box center [653, 165] width 6 height 9
type input "02-10-2025"
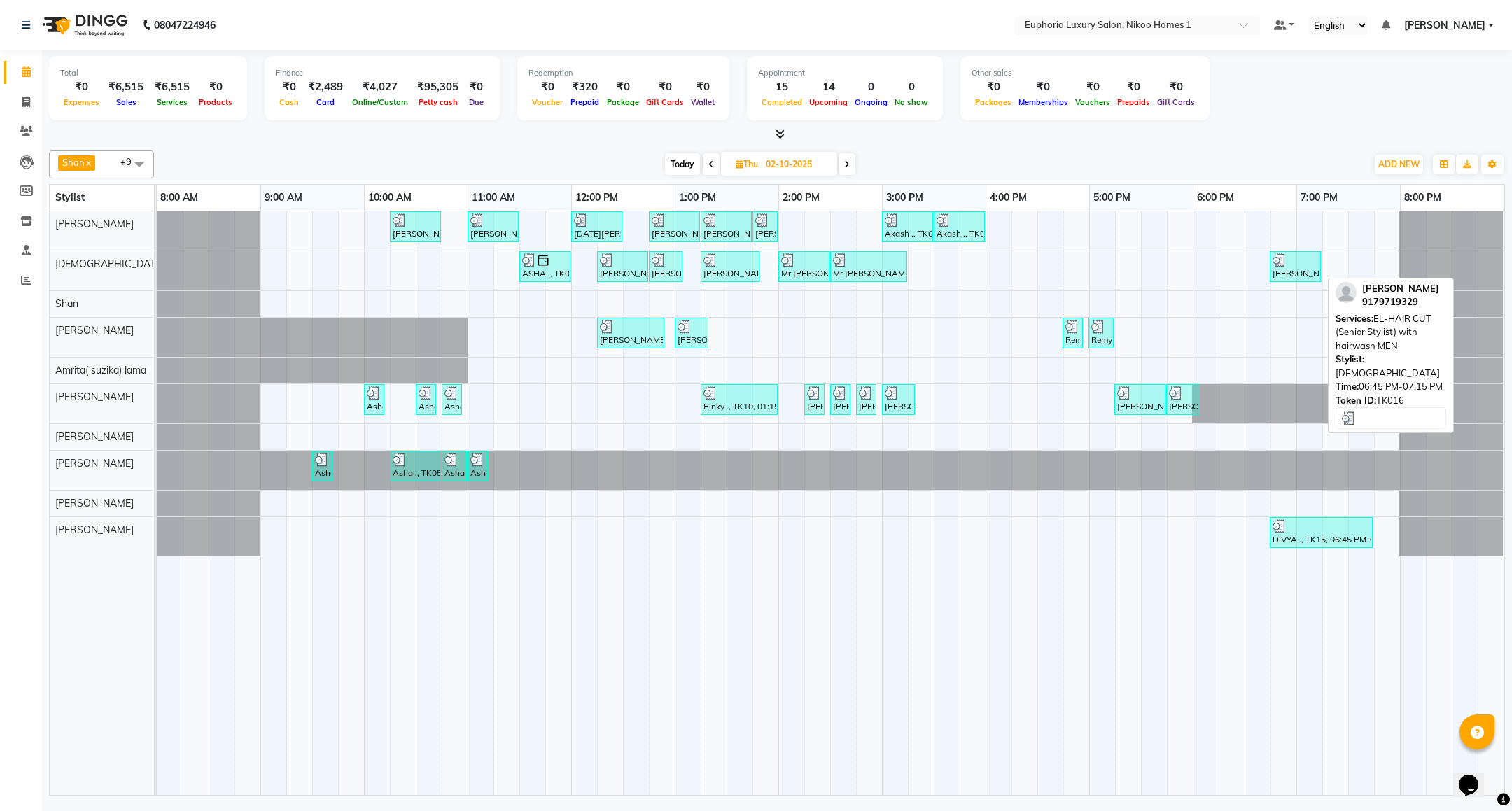
click at [1280, 268] on img at bounding box center [1280, 260] width 14 height 14
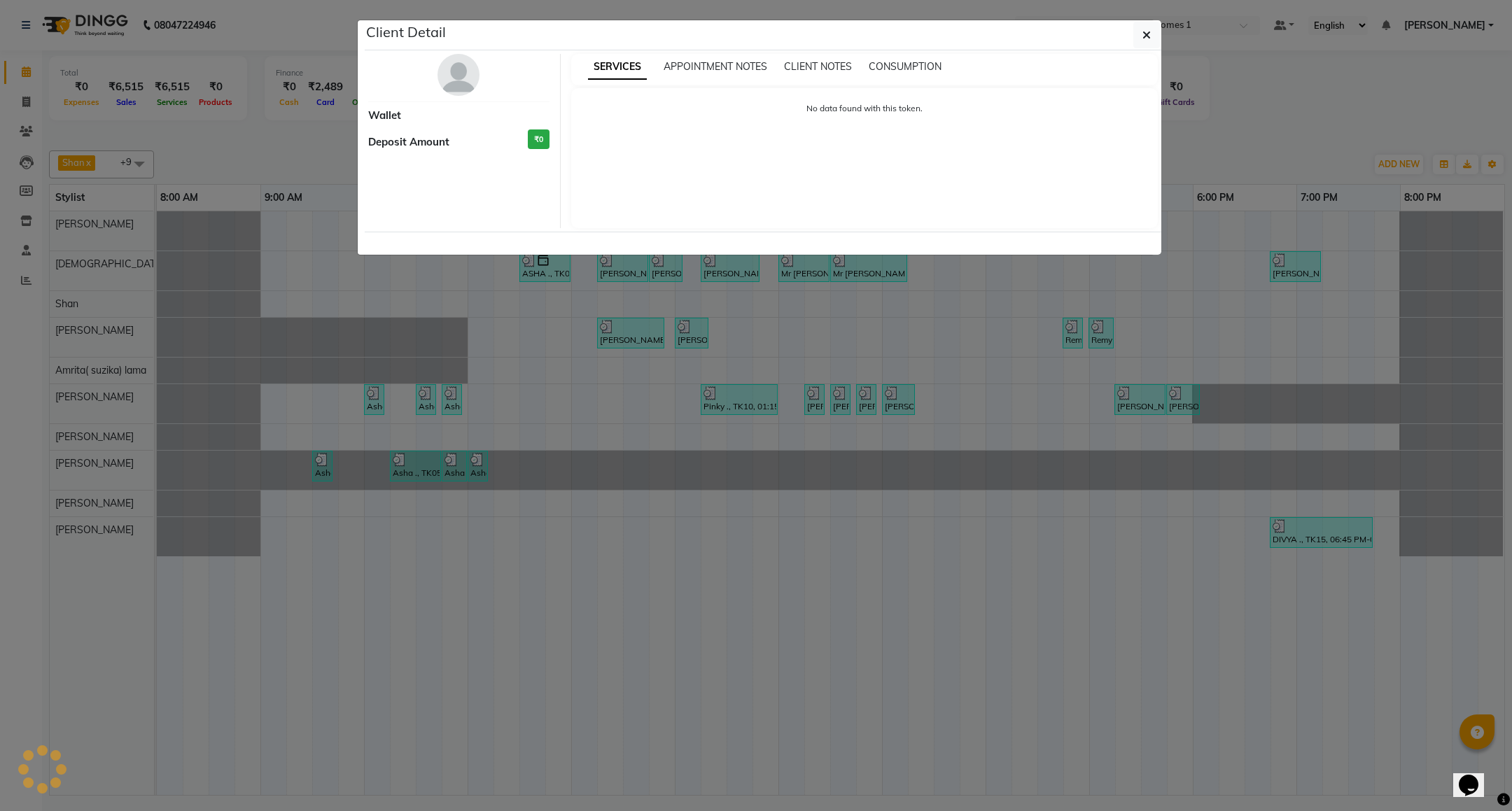
select select "3"
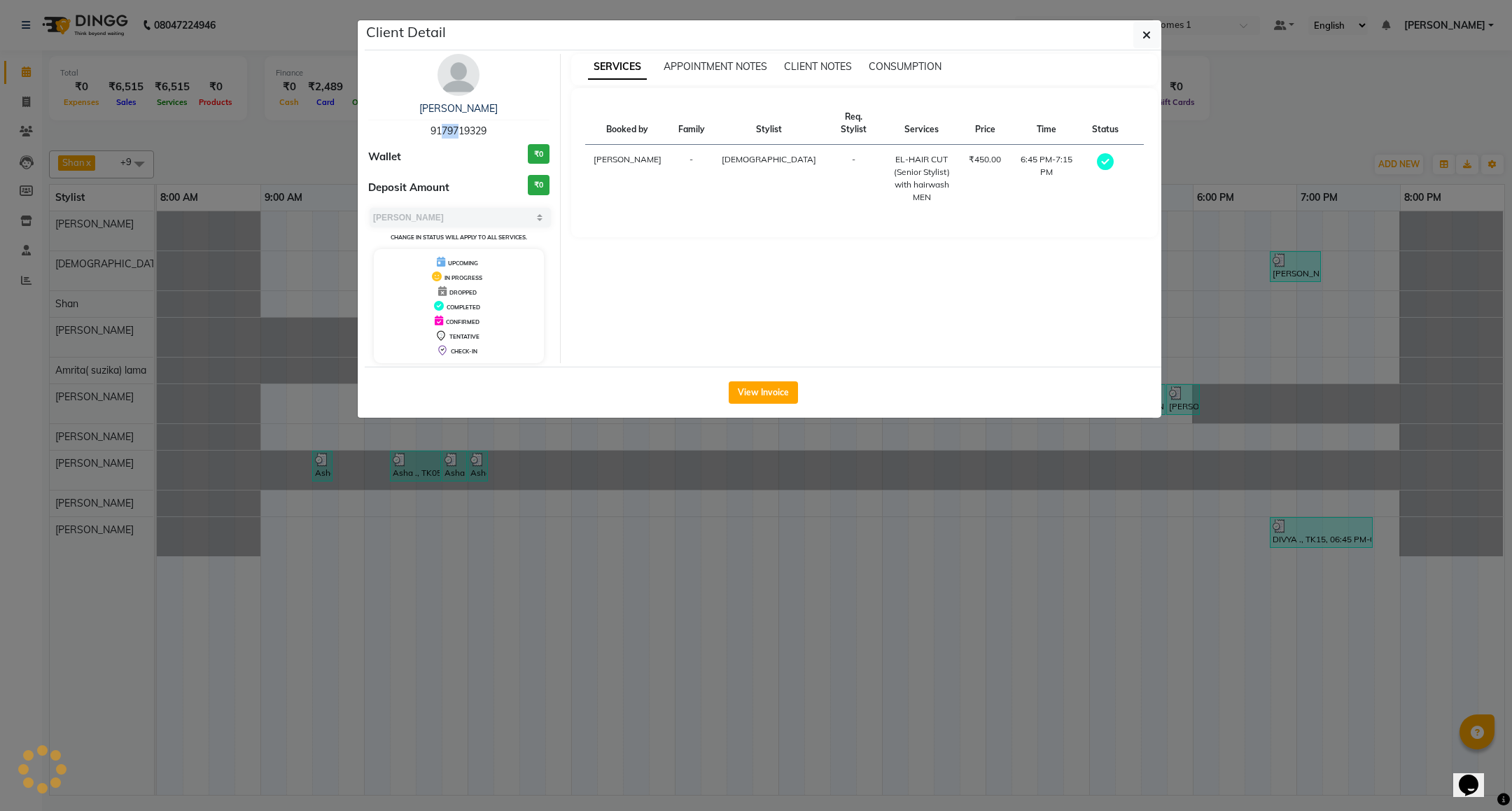
drag, startPoint x: 433, startPoint y: 132, endPoint x: 450, endPoint y: 132, distance: 17.0
click at [450, 132] on span "9179719329" at bounding box center [458, 131] width 56 height 13
drag, startPoint x: 428, startPoint y: 135, endPoint x: 481, endPoint y: 135, distance: 53.0
click at [481, 135] on span "9179719329" at bounding box center [458, 131] width 56 height 13
click at [501, 129] on div "Adithya 9179719329" at bounding box center [459, 120] width 181 height 37
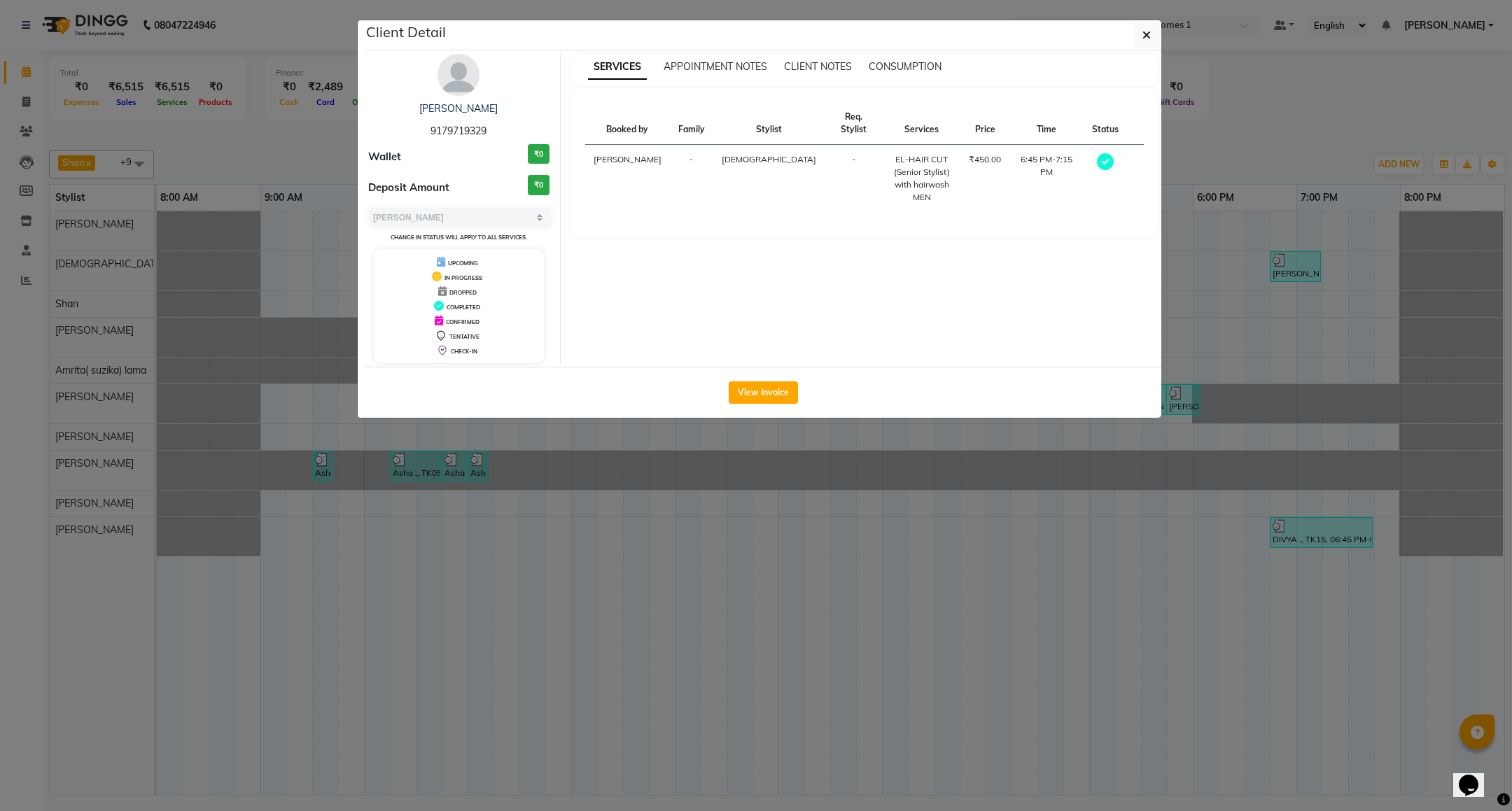
drag, startPoint x: 429, startPoint y: 132, endPoint x: 501, endPoint y: 130, distance: 72.0
click at [501, 130] on div "Adithya 9179719329" at bounding box center [459, 120] width 181 height 37
copy span "9179719329"
click at [1143, 39] on icon "button" at bounding box center [1147, 35] width 9 height 12
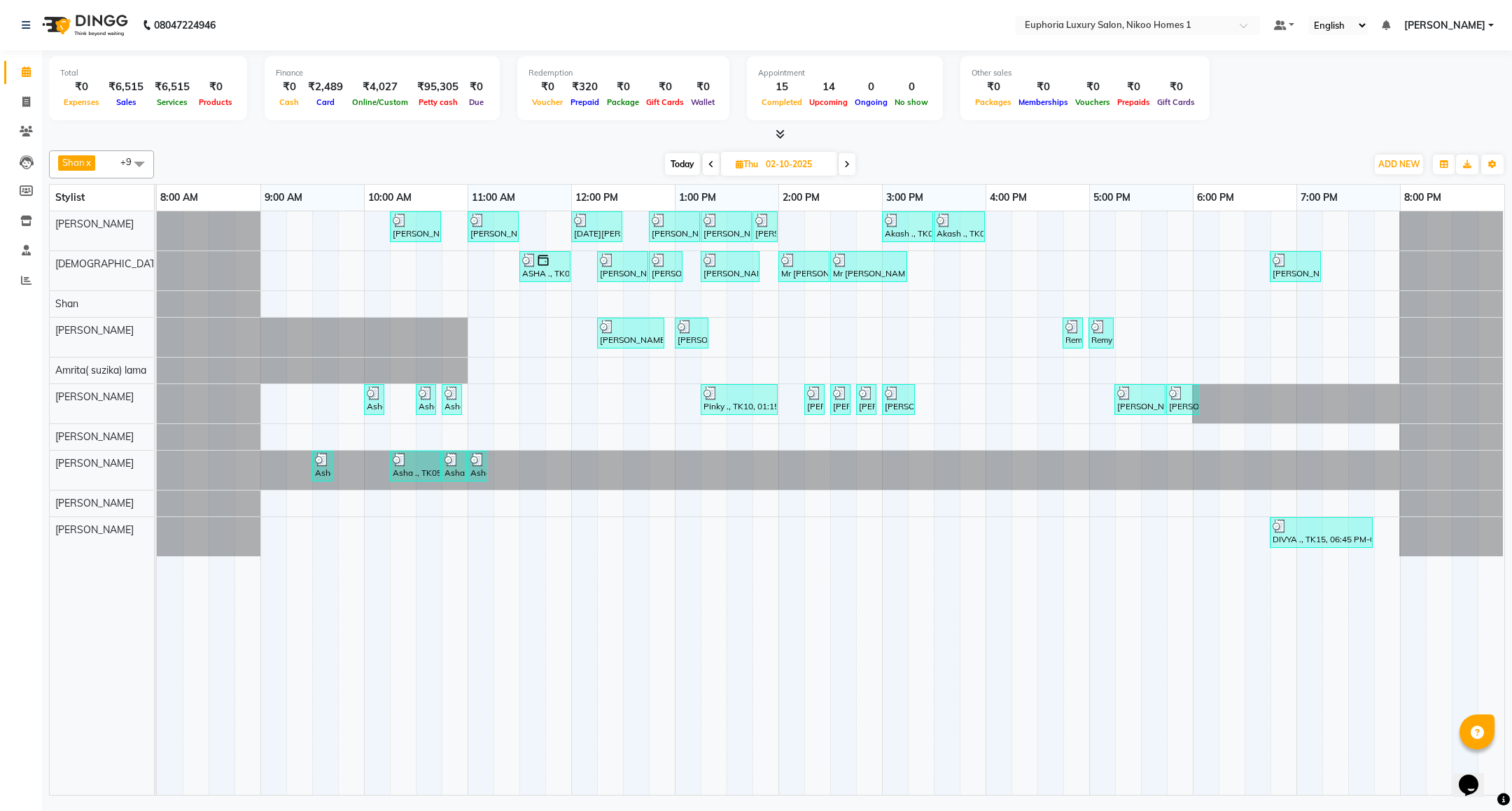
click at [846, 164] on icon at bounding box center [847, 165] width 6 height 9
type input "03-10-2025"
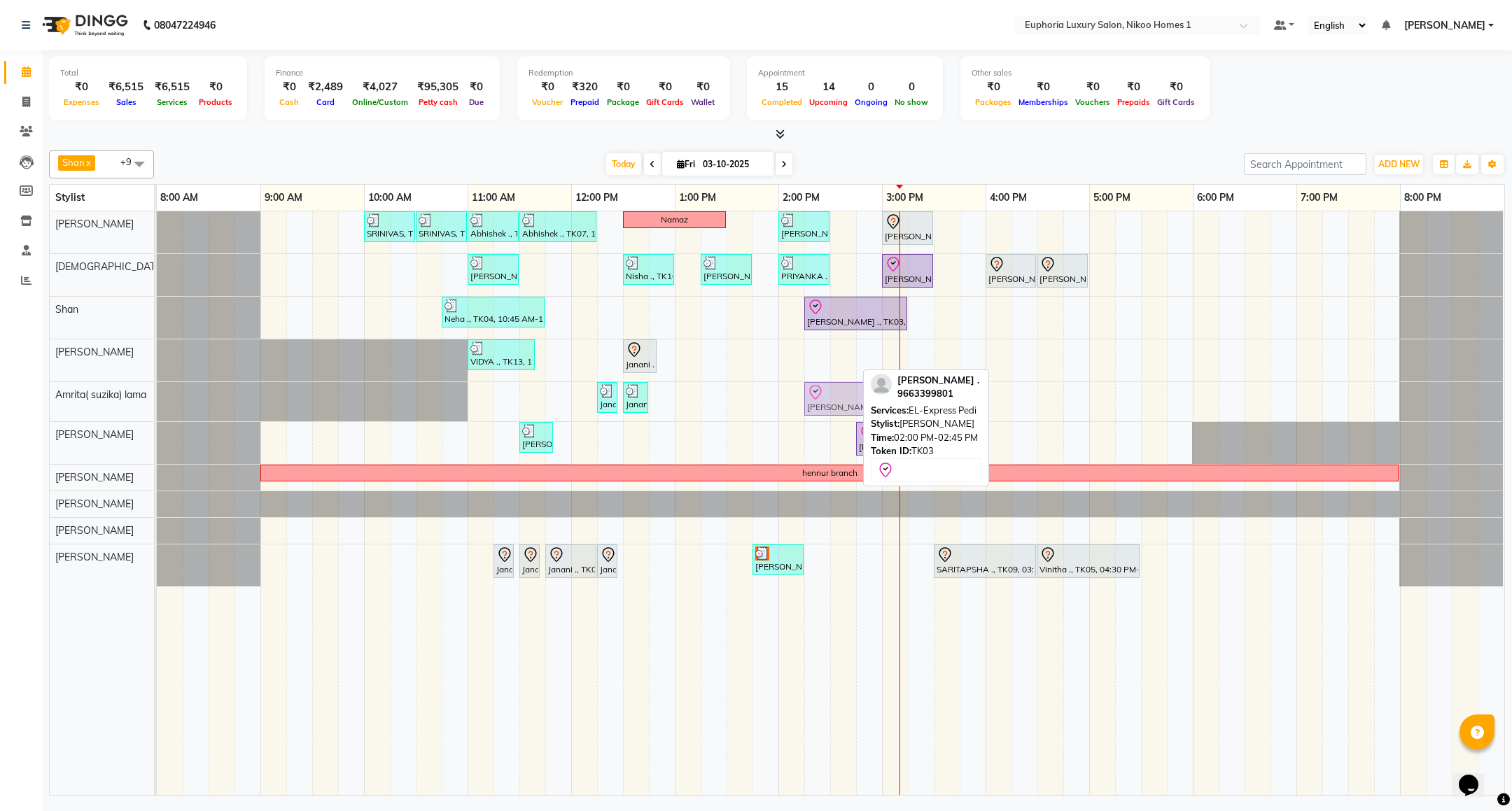
drag, startPoint x: 828, startPoint y: 353, endPoint x: 855, endPoint y: 398, distance: 52.5
click at [855, 398] on tbody "SRINIVAS, TK06, 10:00 AM-10:30 AM, EL-HAIR CUT (Senior Stylist) with hairwash M…" at bounding box center [830, 399] width 1347 height 375
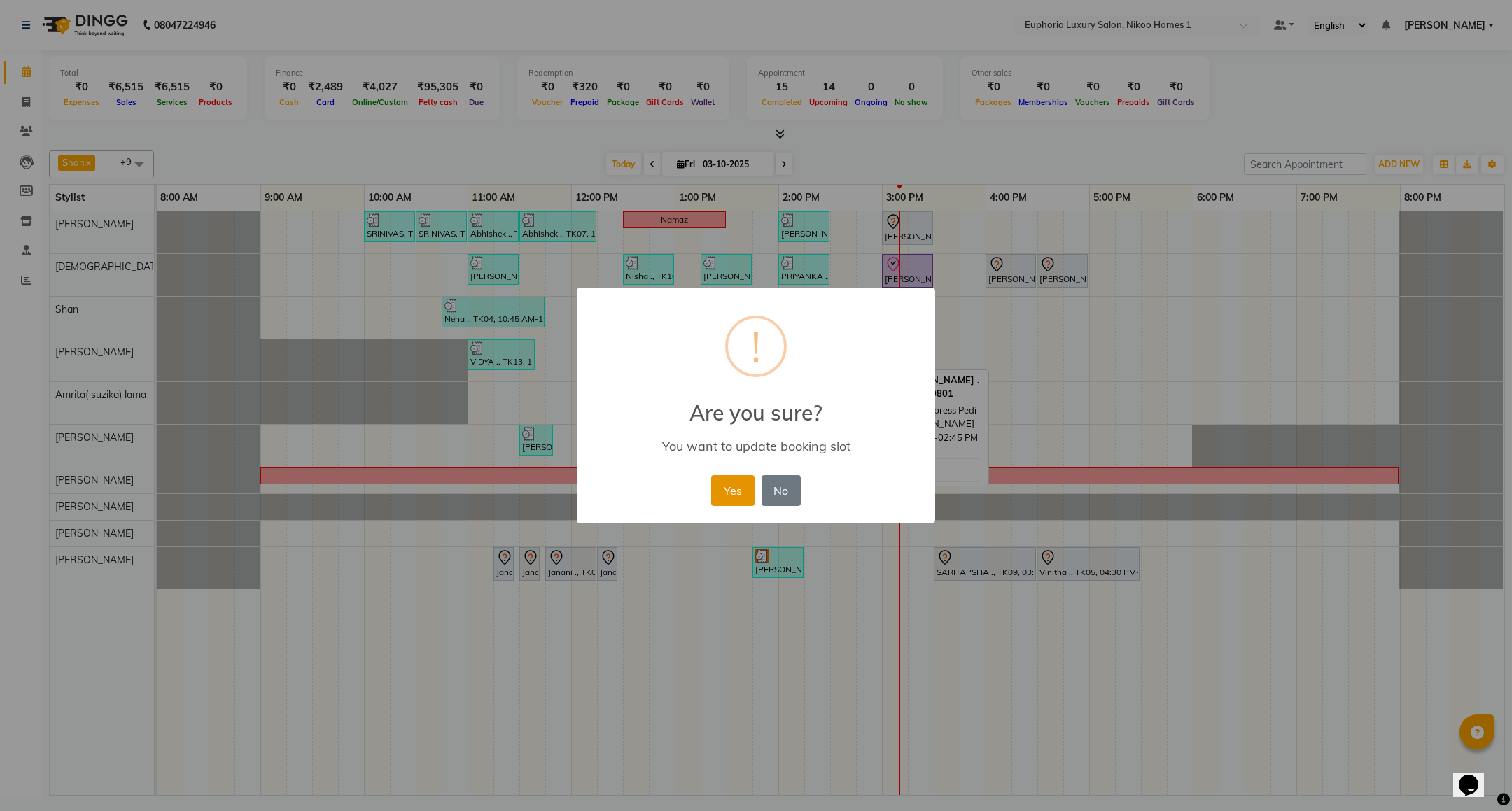
click at [737, 485] on button "Yes" at bounding box center [732, 491] width 42 height 31
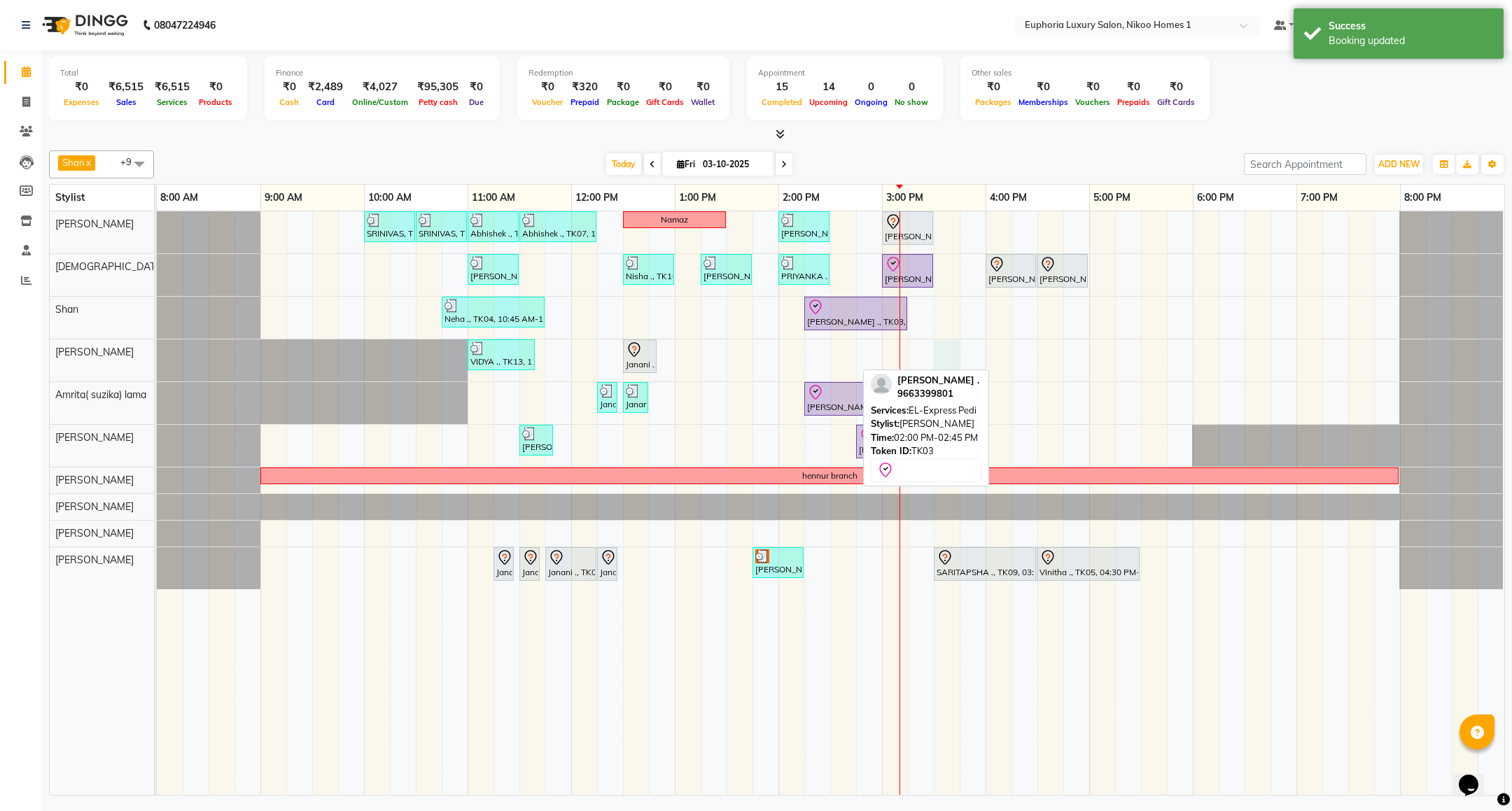
click at [936, 358] on div "SRINIVAS, TK06, 10:00 AM-10:30 AM, EL-HAIR CUT (Senior Stylist) with hairwash M…" at bounding box center [830, 503] width 1348 height 584
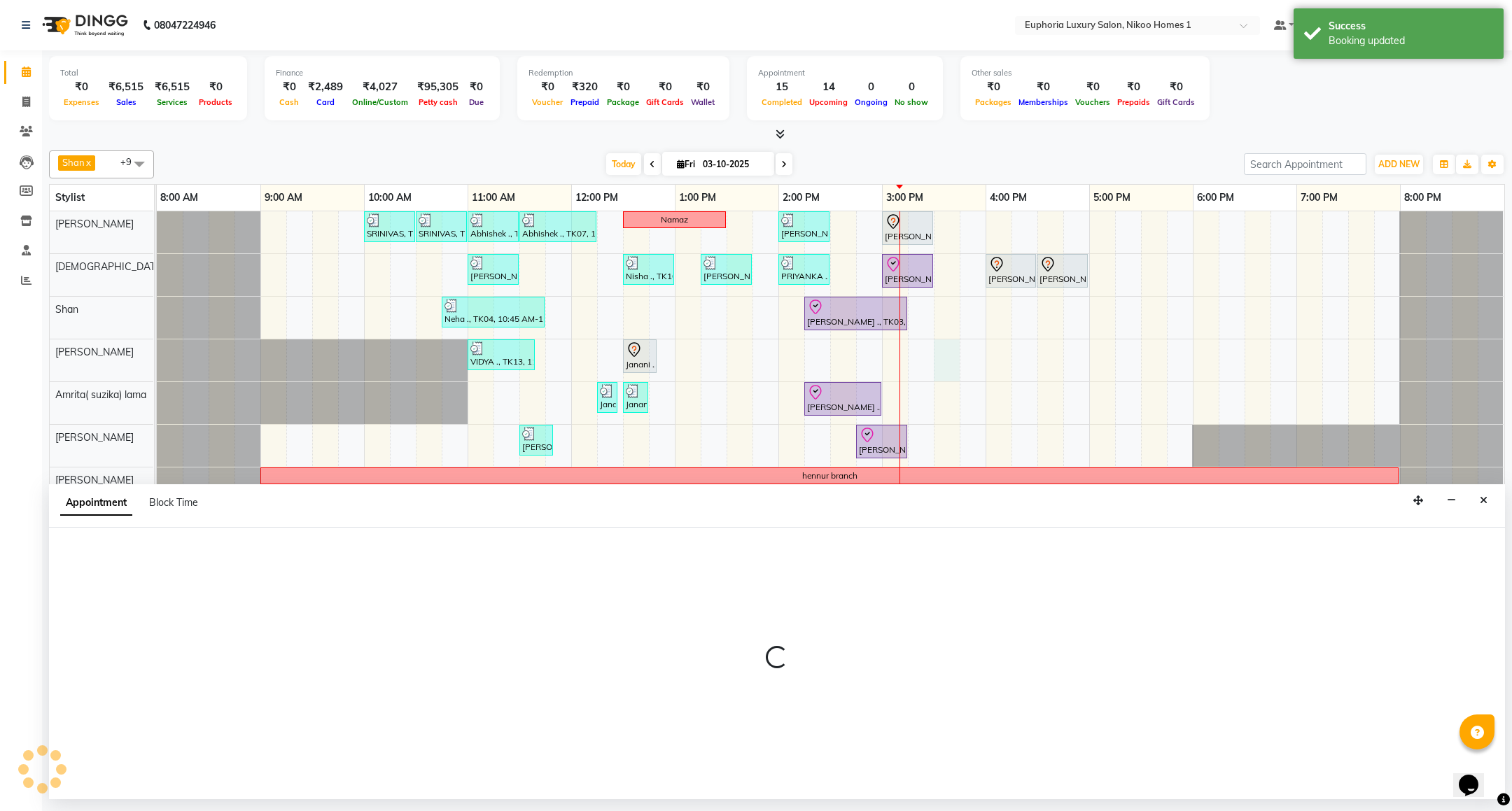
select select "81452"
select select "tentative"
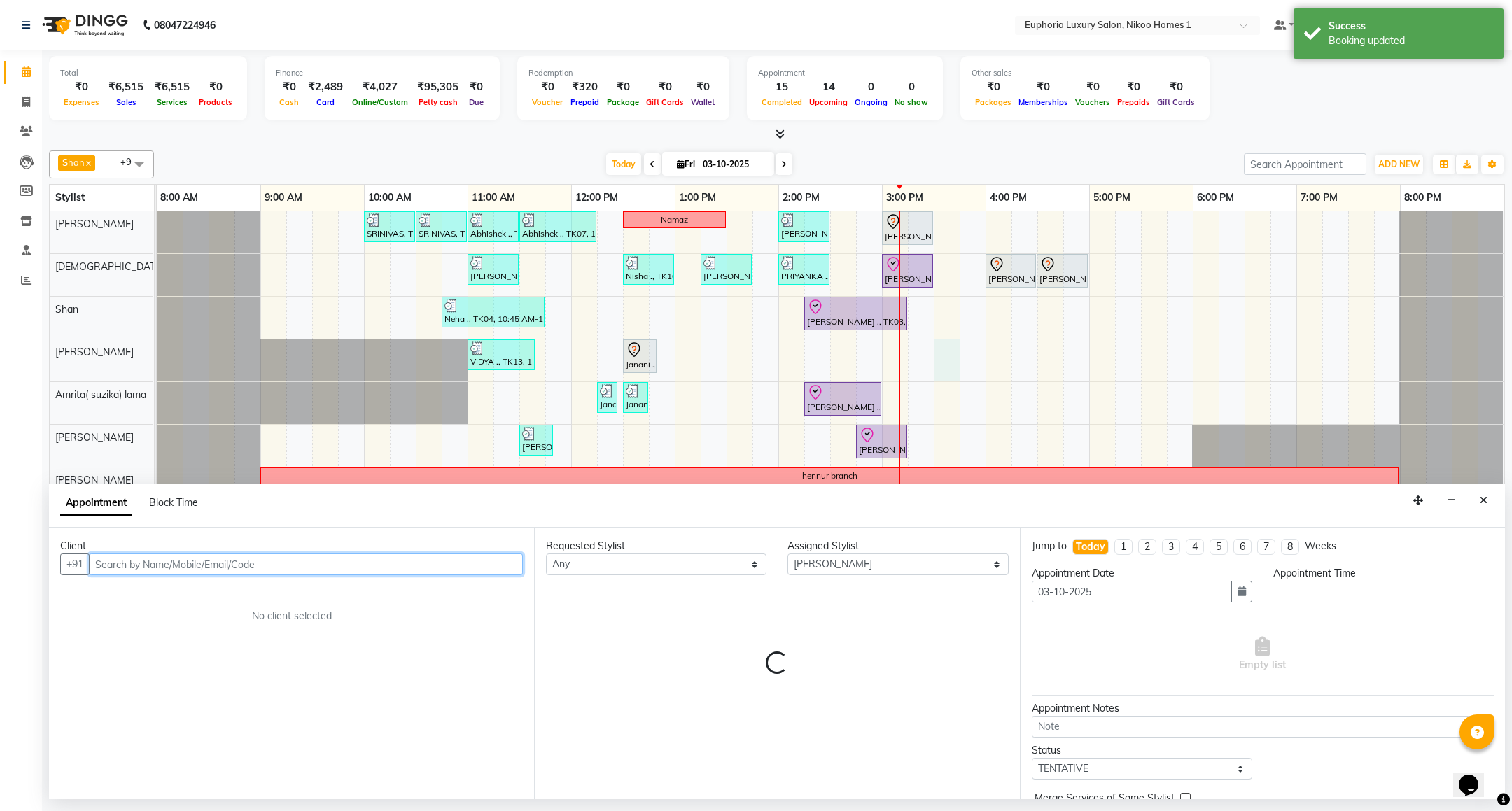
select select "930"
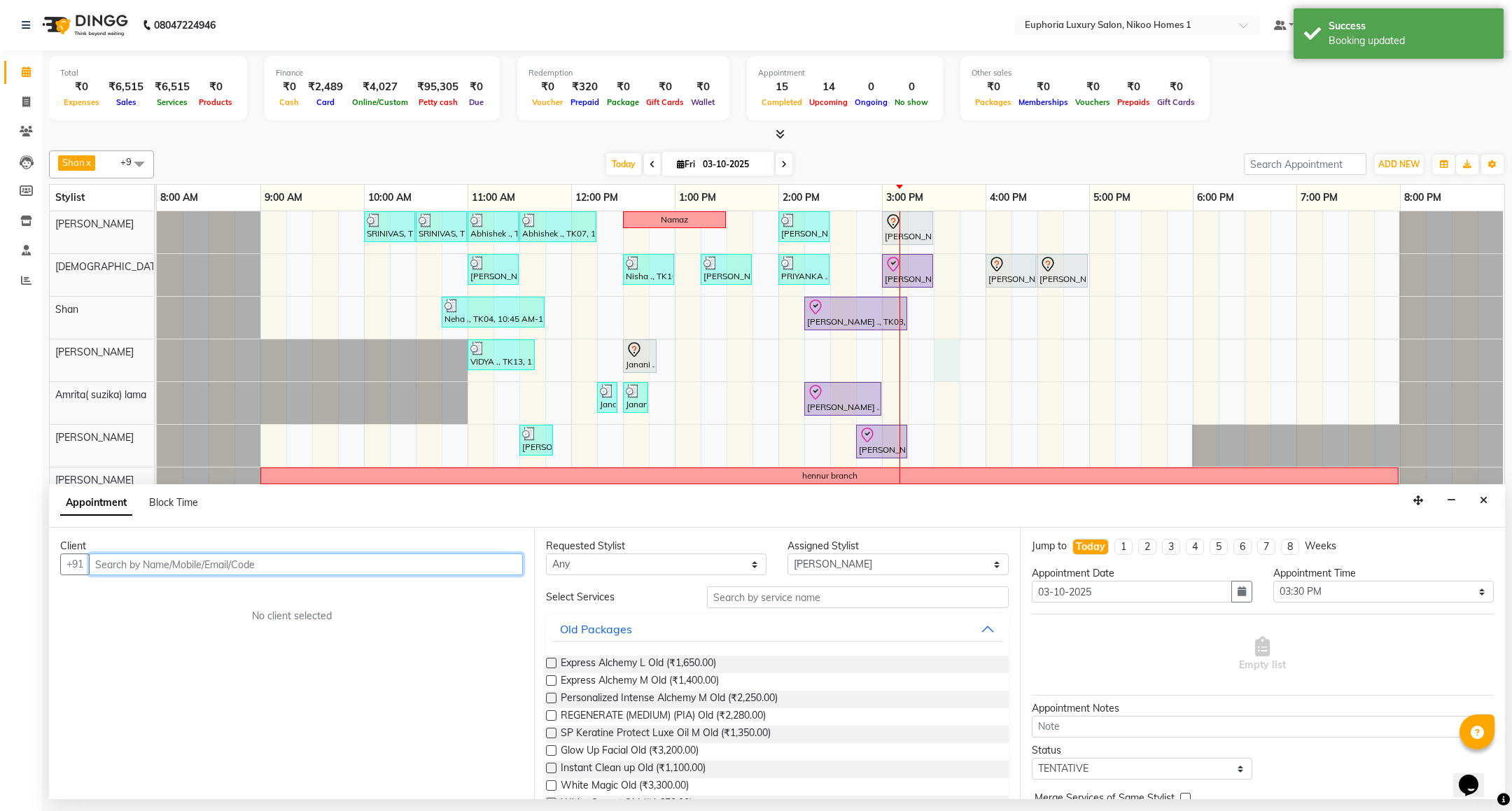
paste input "9179719329"
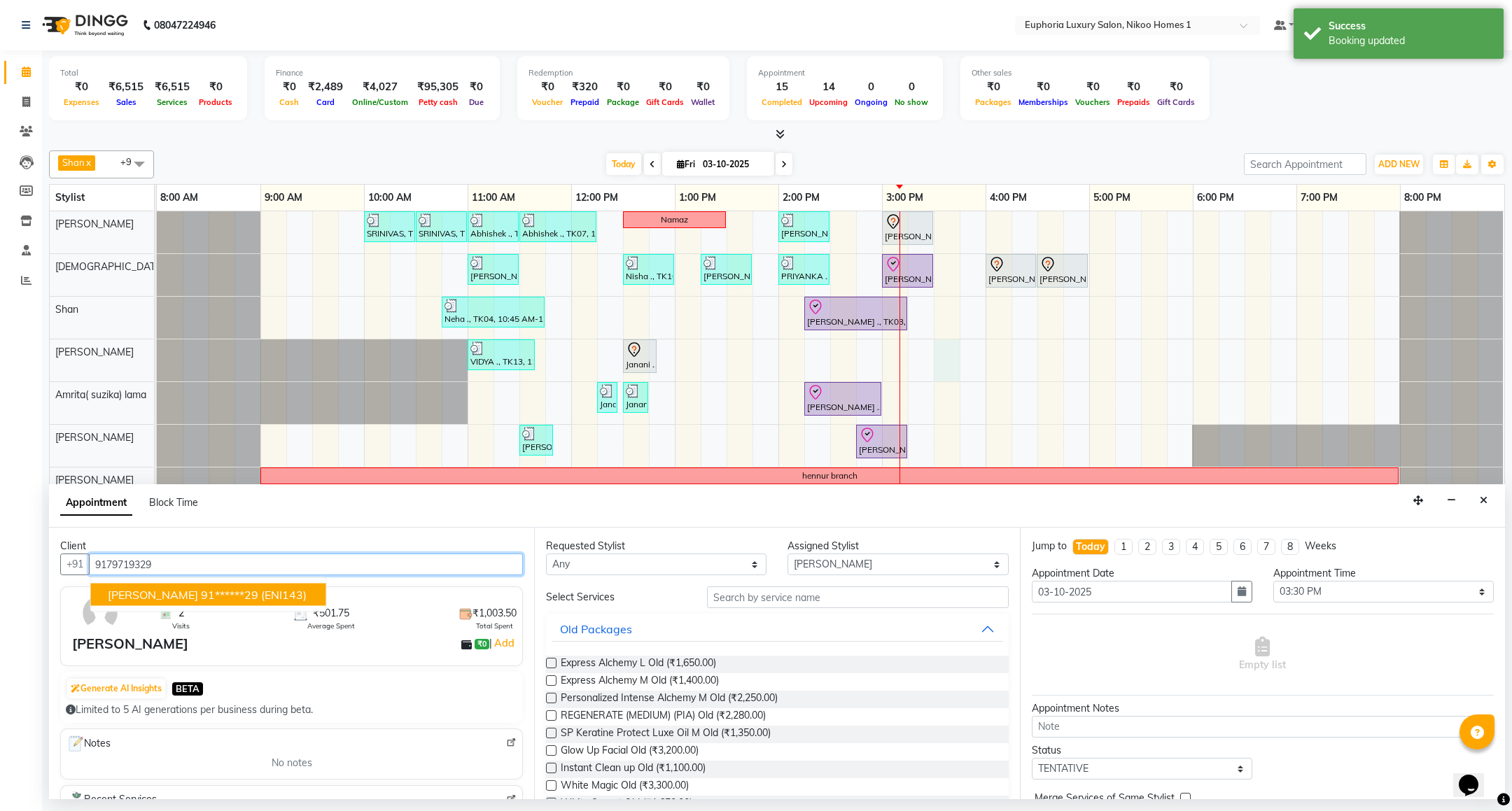
click at [201, 602] on ngb-highlight "91******29" at bounding box center [230, 594] width 58 height 14
type input "91******29"
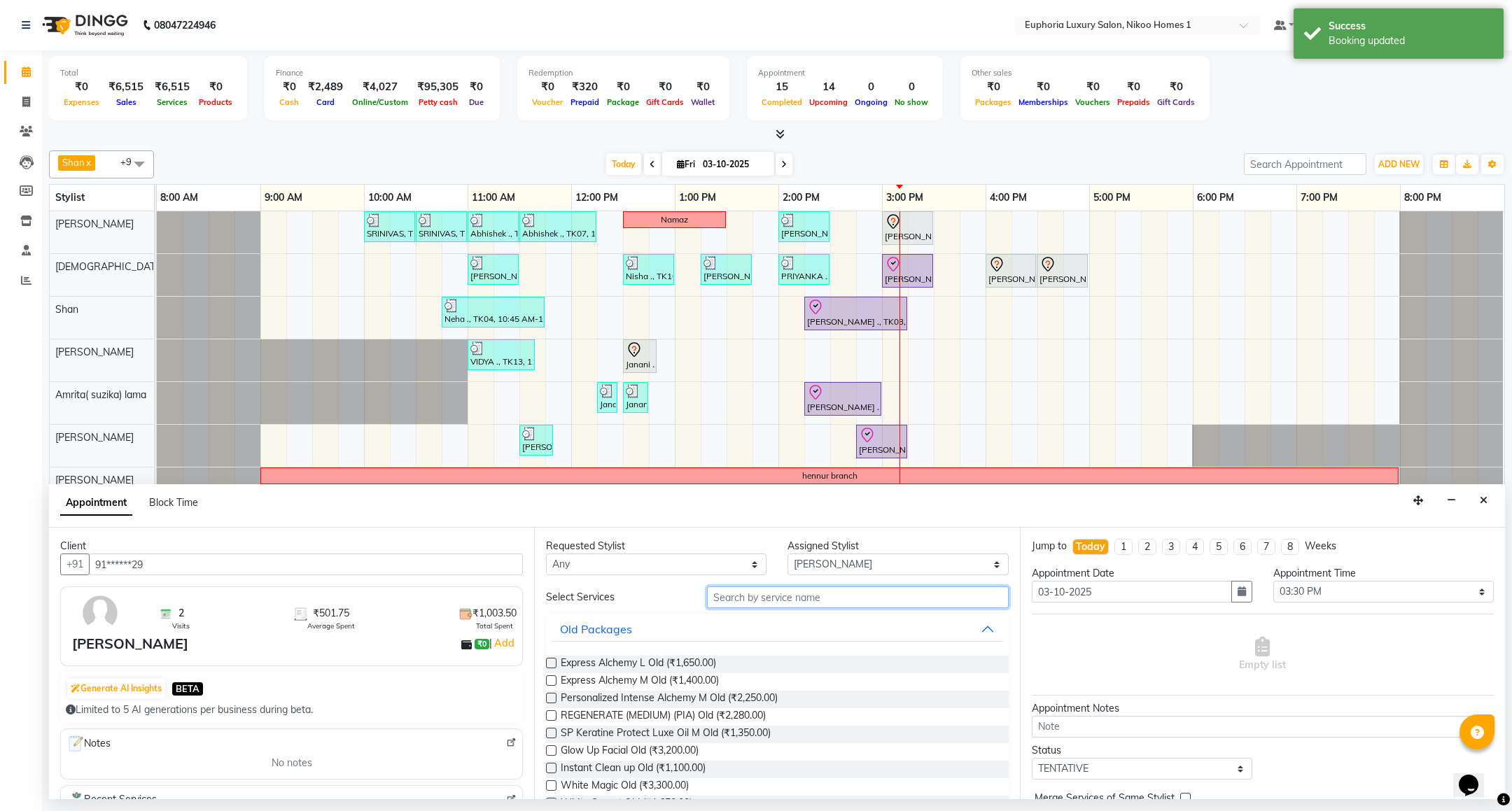
click at [774, 607] on input "text" at bounding box center [858, 597] width 301 height 22
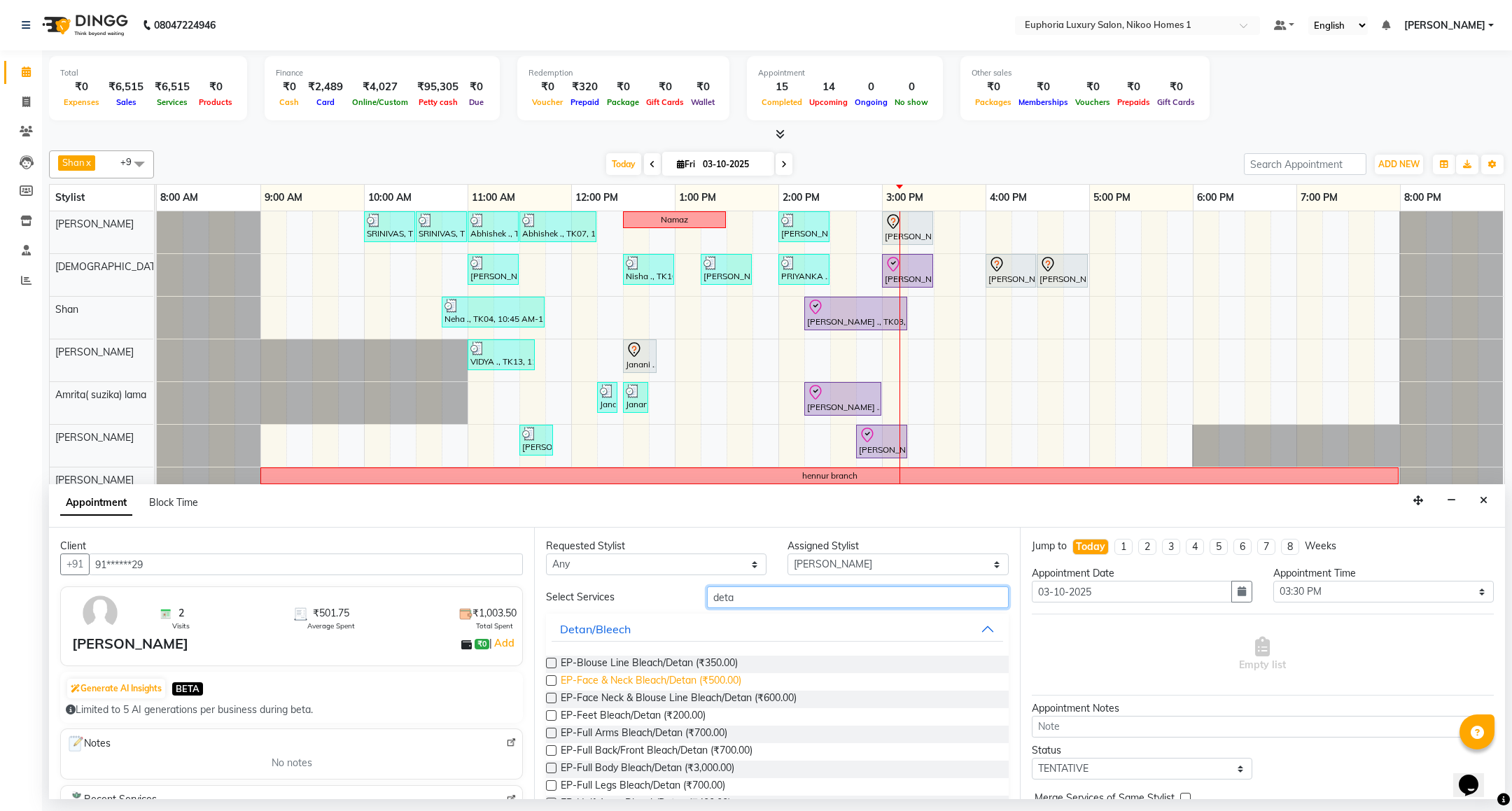
type input "deta"
click at [641, 677] on span "EP-Face & Neck Bleach/Detan (₹500.00)" at bounding box center [651, 682] width 181 height 17
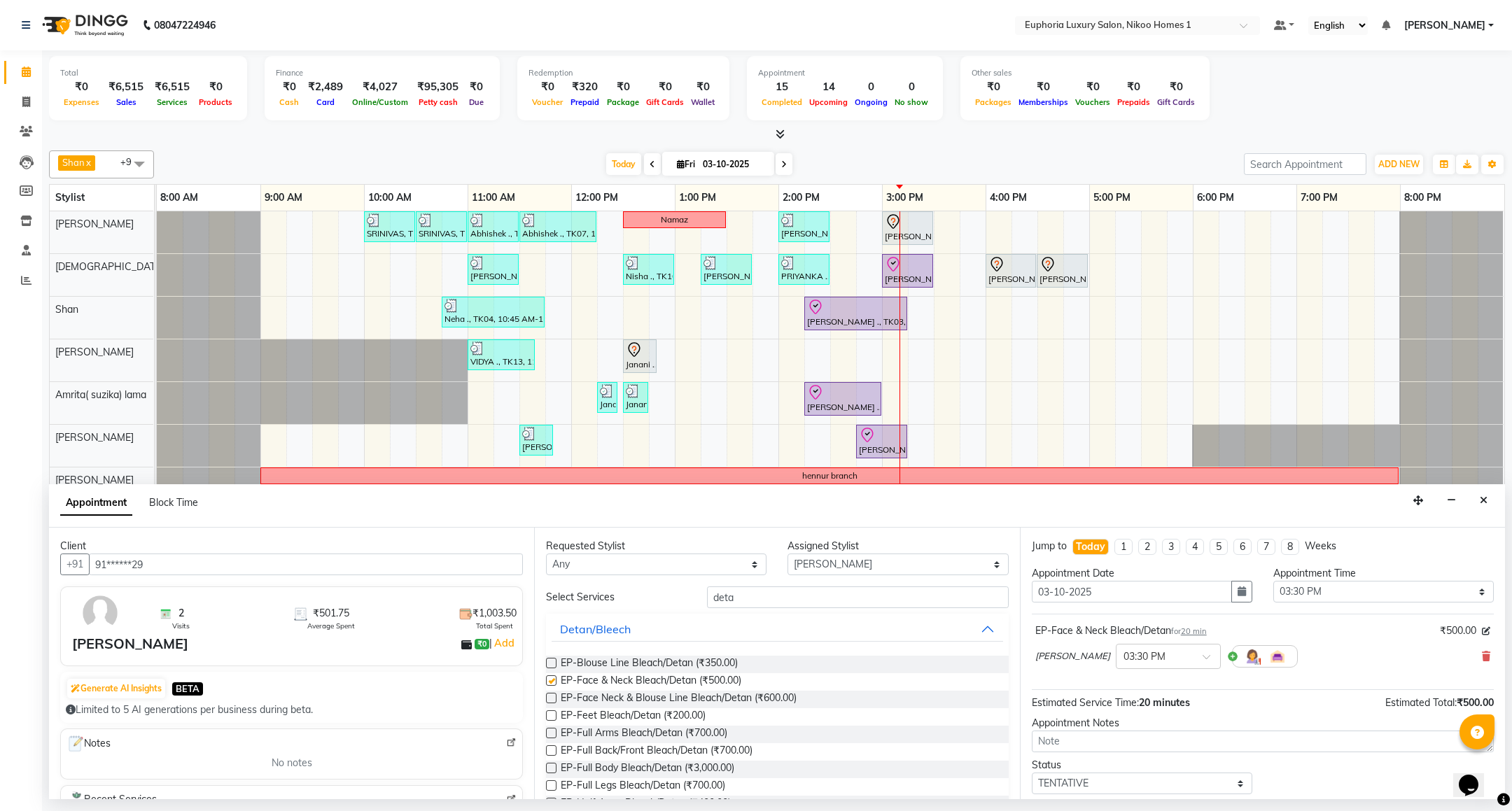
checkbox input "false"
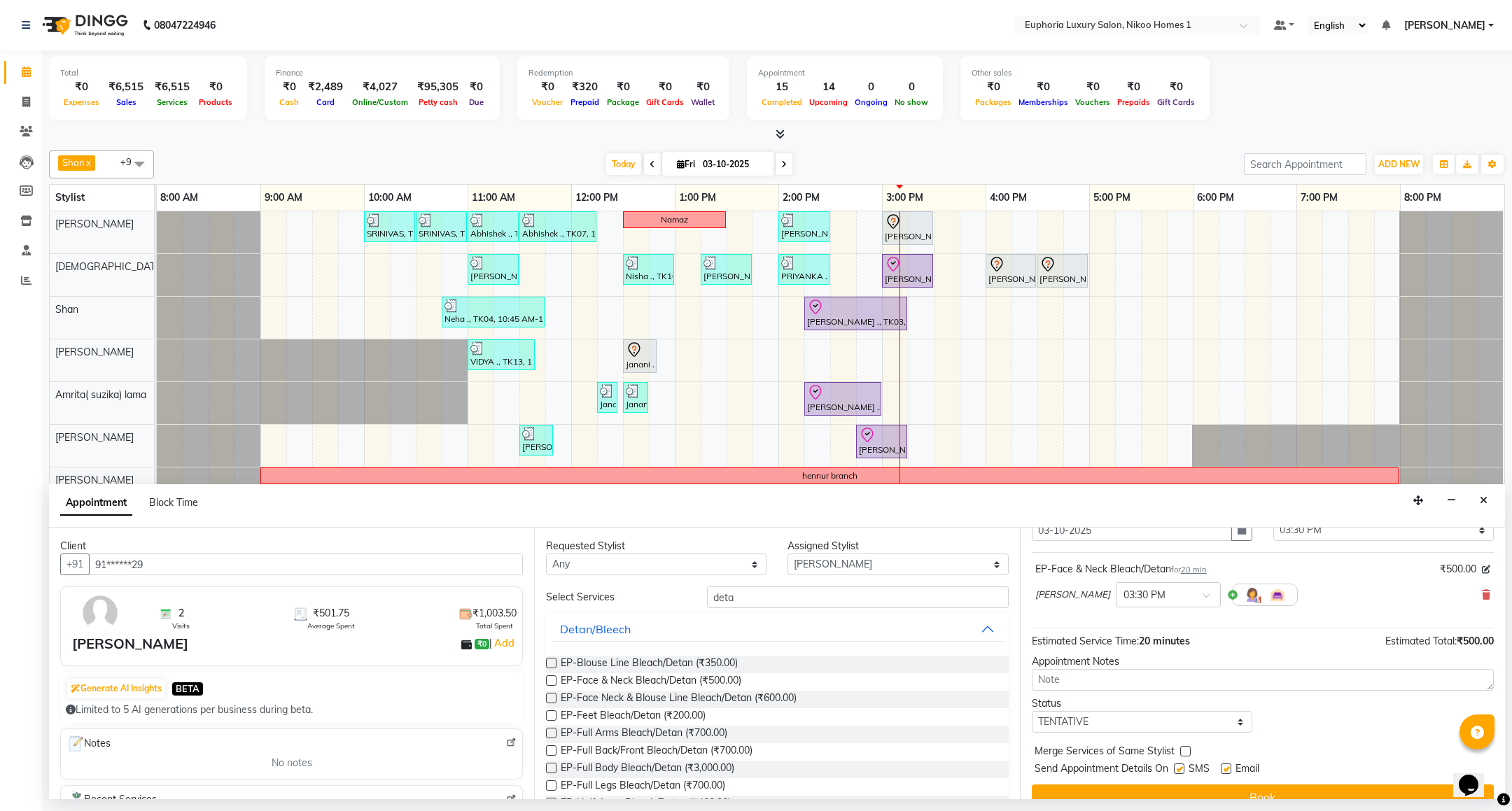
scroll to position [86, 0]
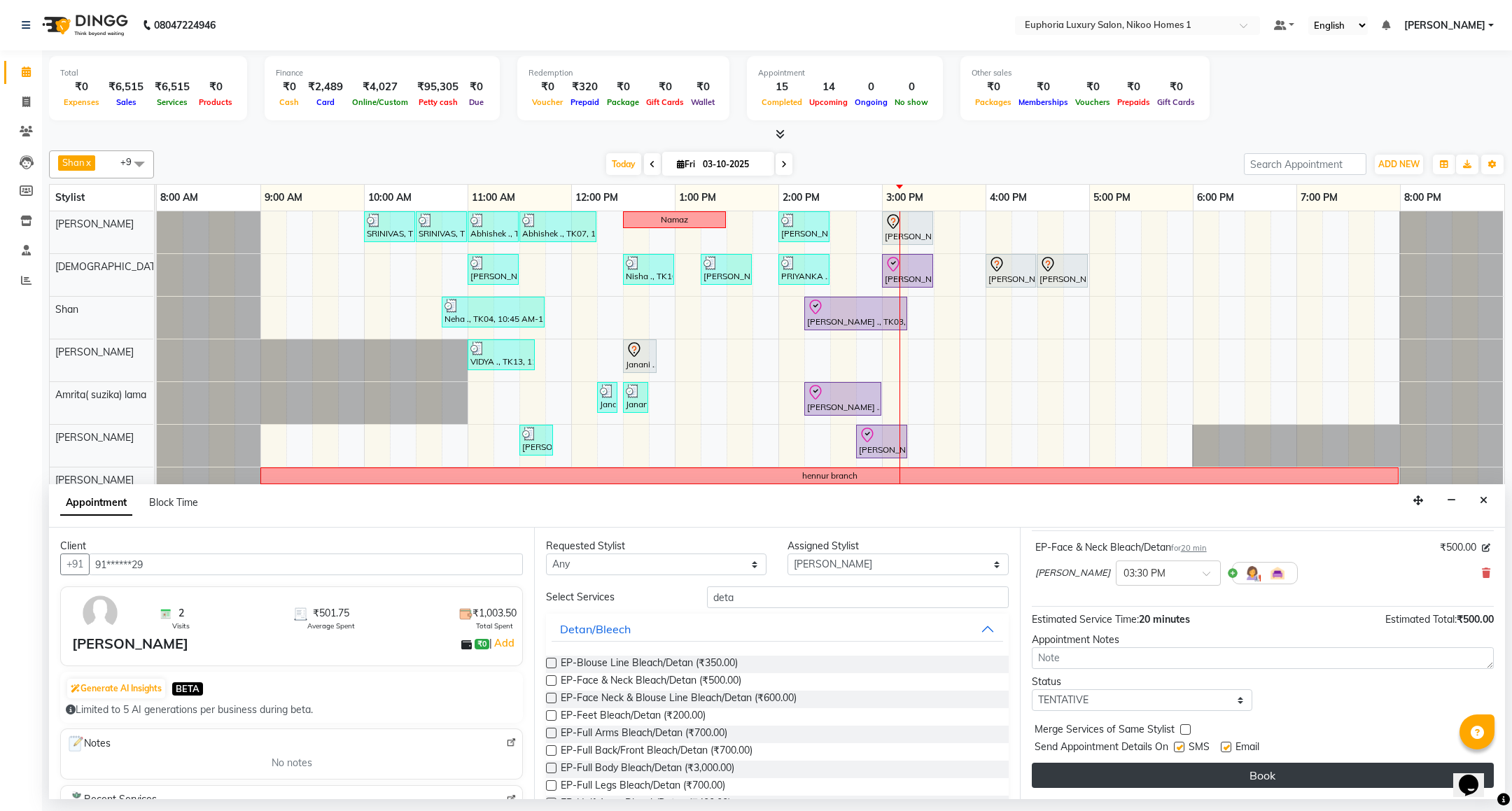
click at [1146, 780] on button "Book" at bounding box center [1263, 775] width 462 height 25
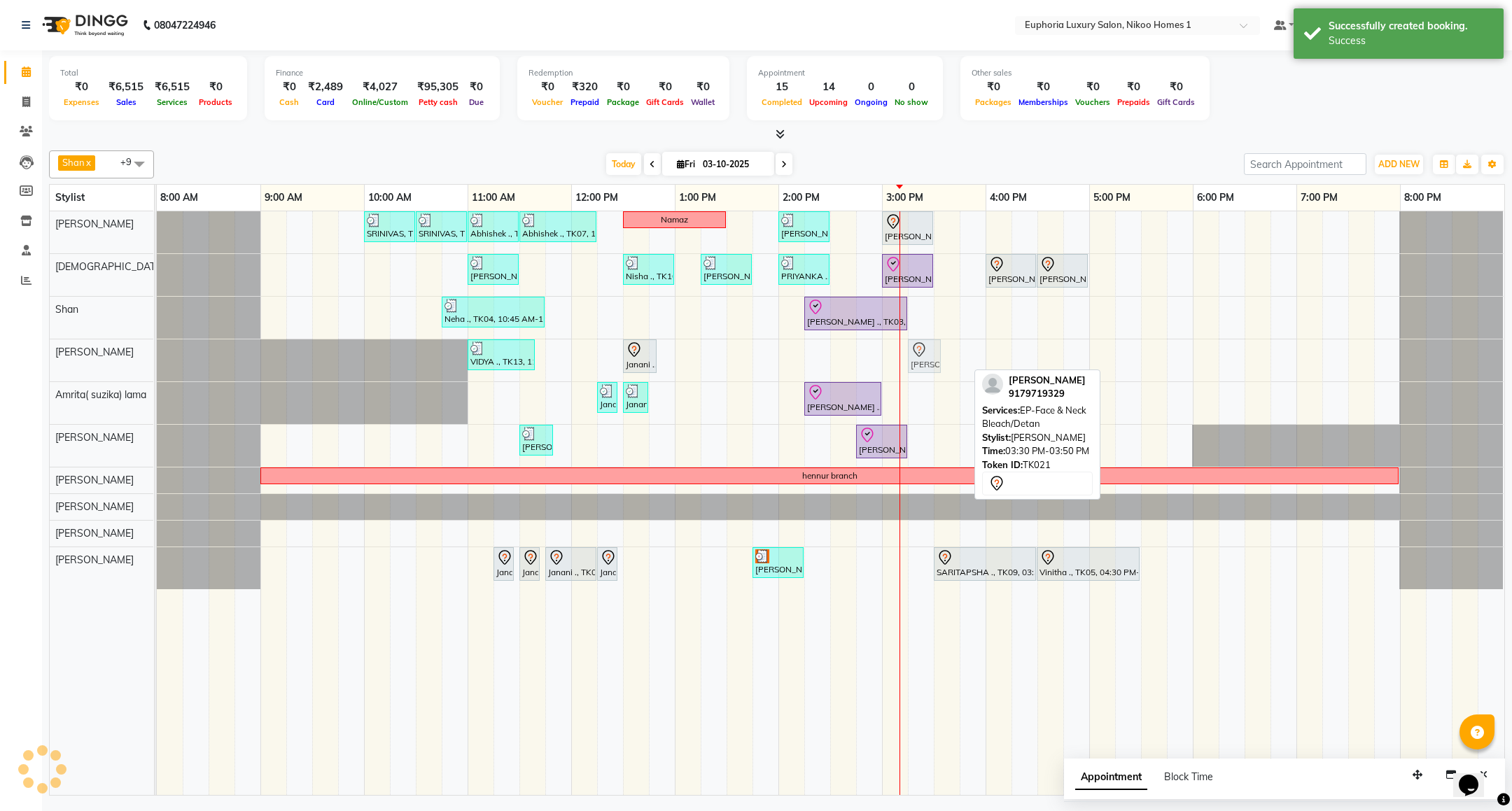
drag, startPoint x: 945, startPoint y: 353, endPoint x: 926, endPoint y: 357, distance: 19.4
click at [157, 357] on div "VIDYA ., TK13, 11:00 AM-11:40 AM, EL-Eyebrows Threading,EL-Upperlip Threading J…" at bounding box center [157, 361] width 0 height 42
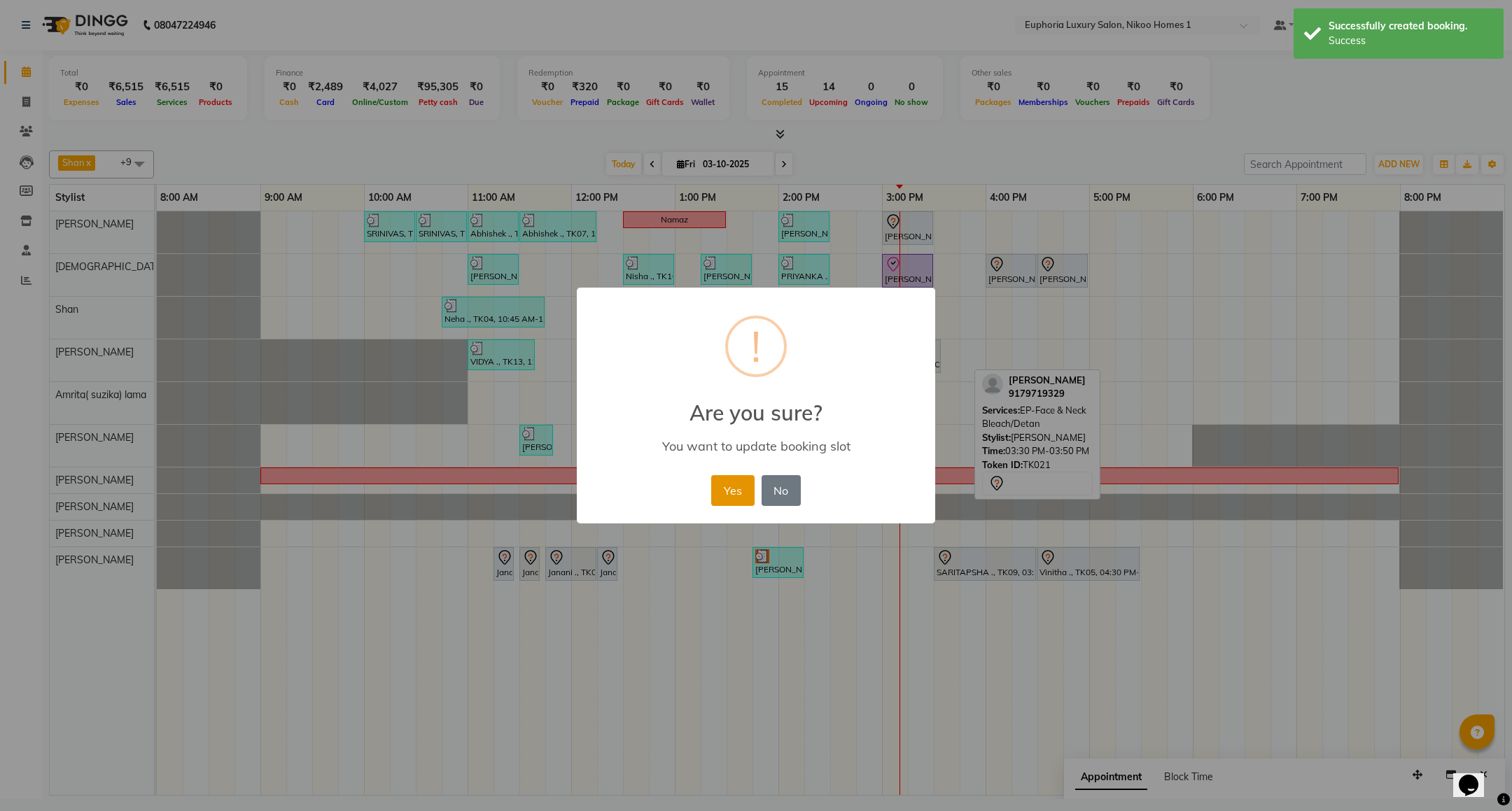
click at [714, 487] on button "Yes" at bounding box center [732, 491] width 42 height 31
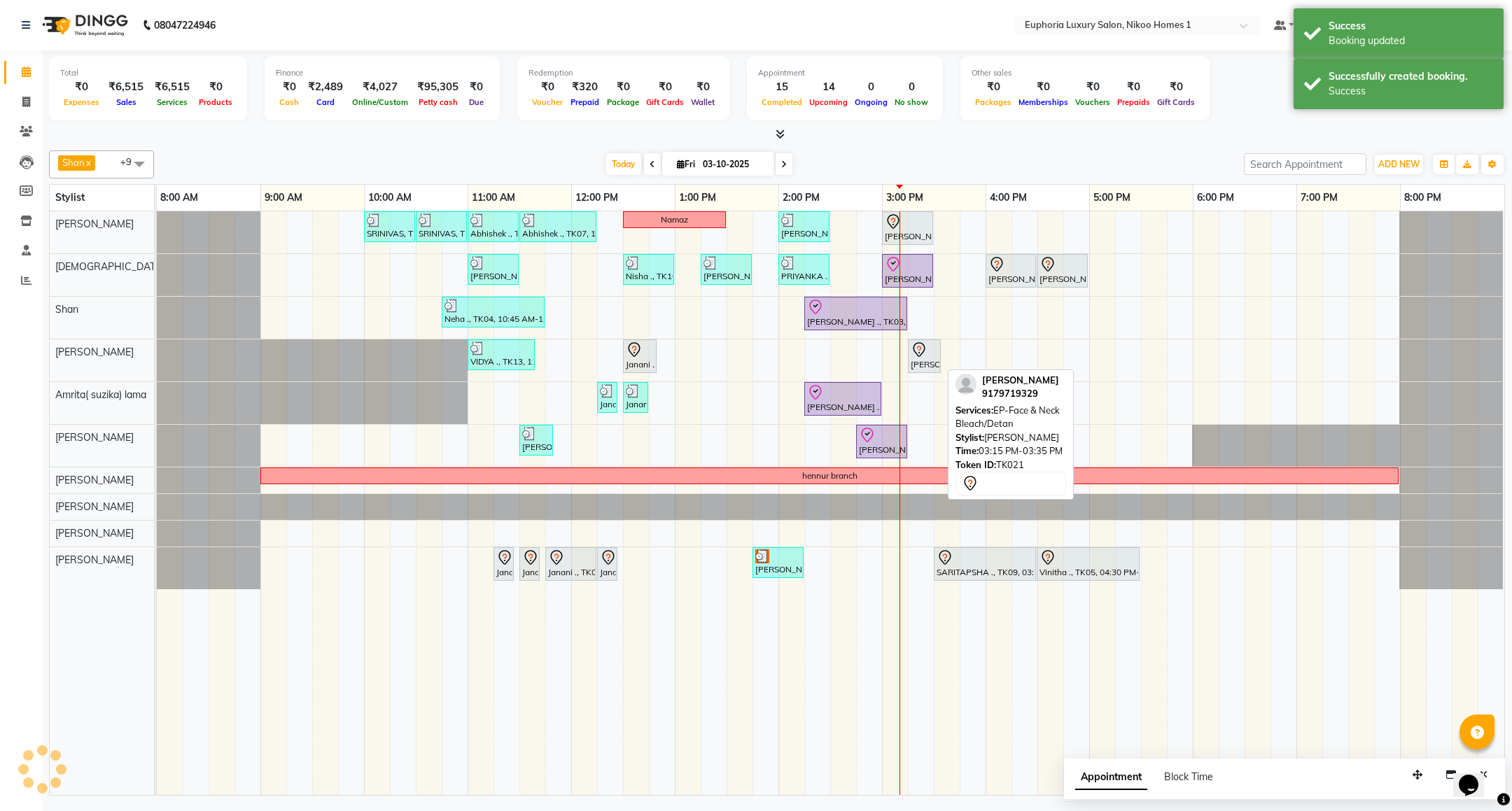
click at [933, 358] on div at bounding box center [925, 350] width 27 height 17
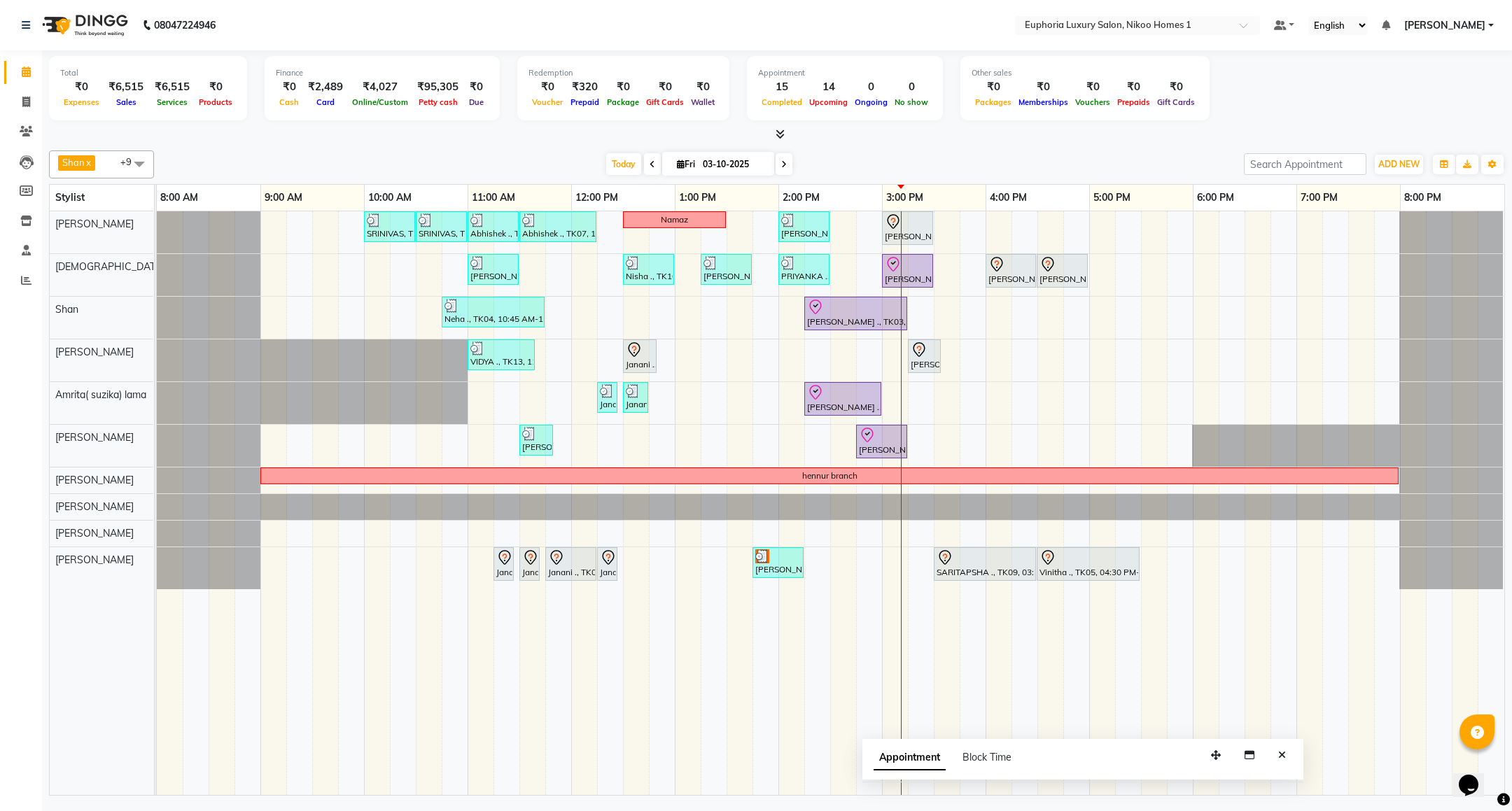
drag, startPoint x: 1413, startPoint y: 774, endPoint x: 1212, endPoint y: 754, distance: 202.0
click at [1212, 754] on icon "button" at bounding box center [1216, 756] width 10 height 10
click at [1277, 757] on button "Close" at bounding box center [1282, 756] width 20 height 22
click at [931, 671] on td at bounding box center [921, 503] width 26 height 584
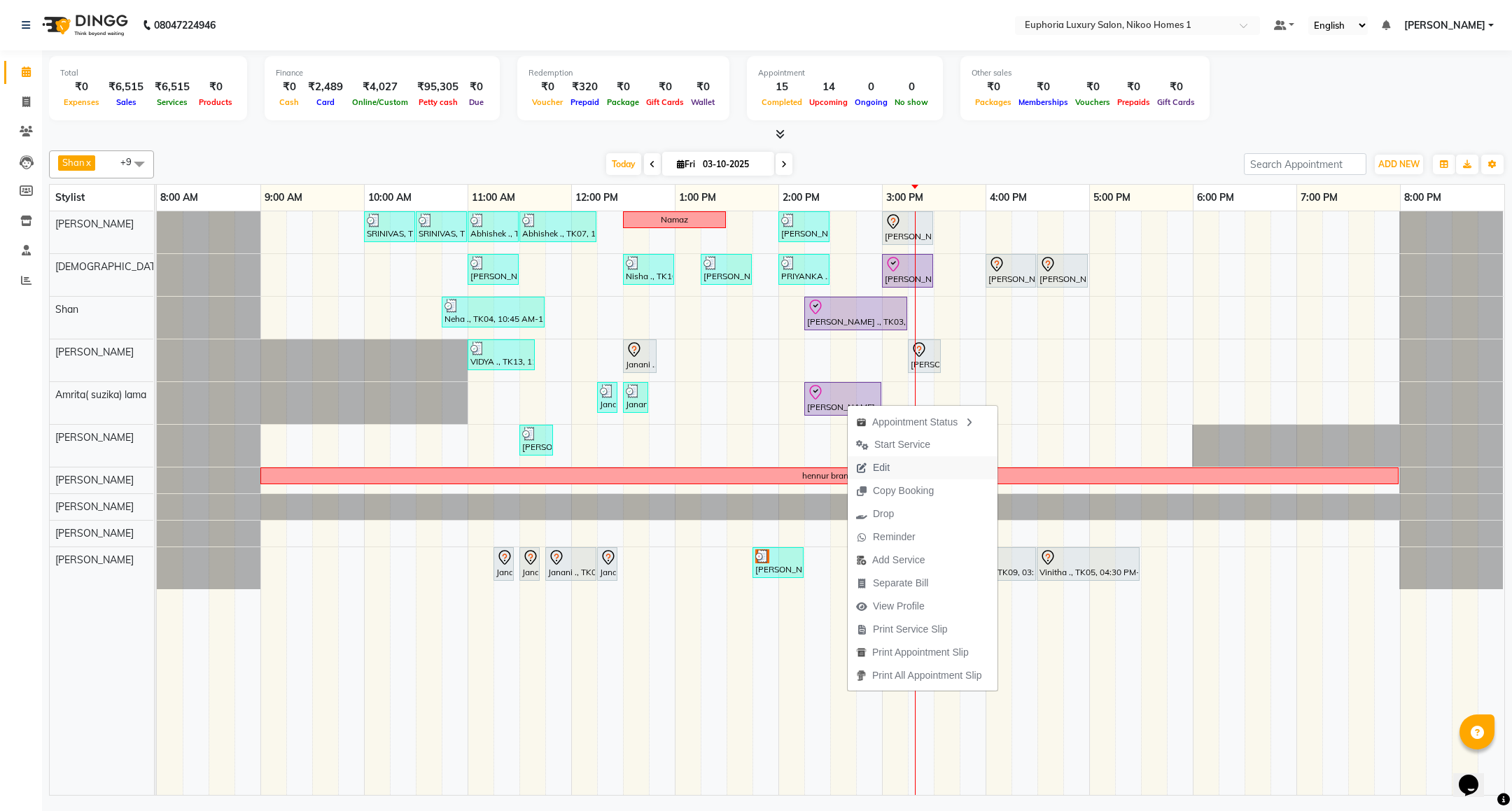
click at [870, 466] on span "Edit" at bounding box center [873, 468] width 50 height 23
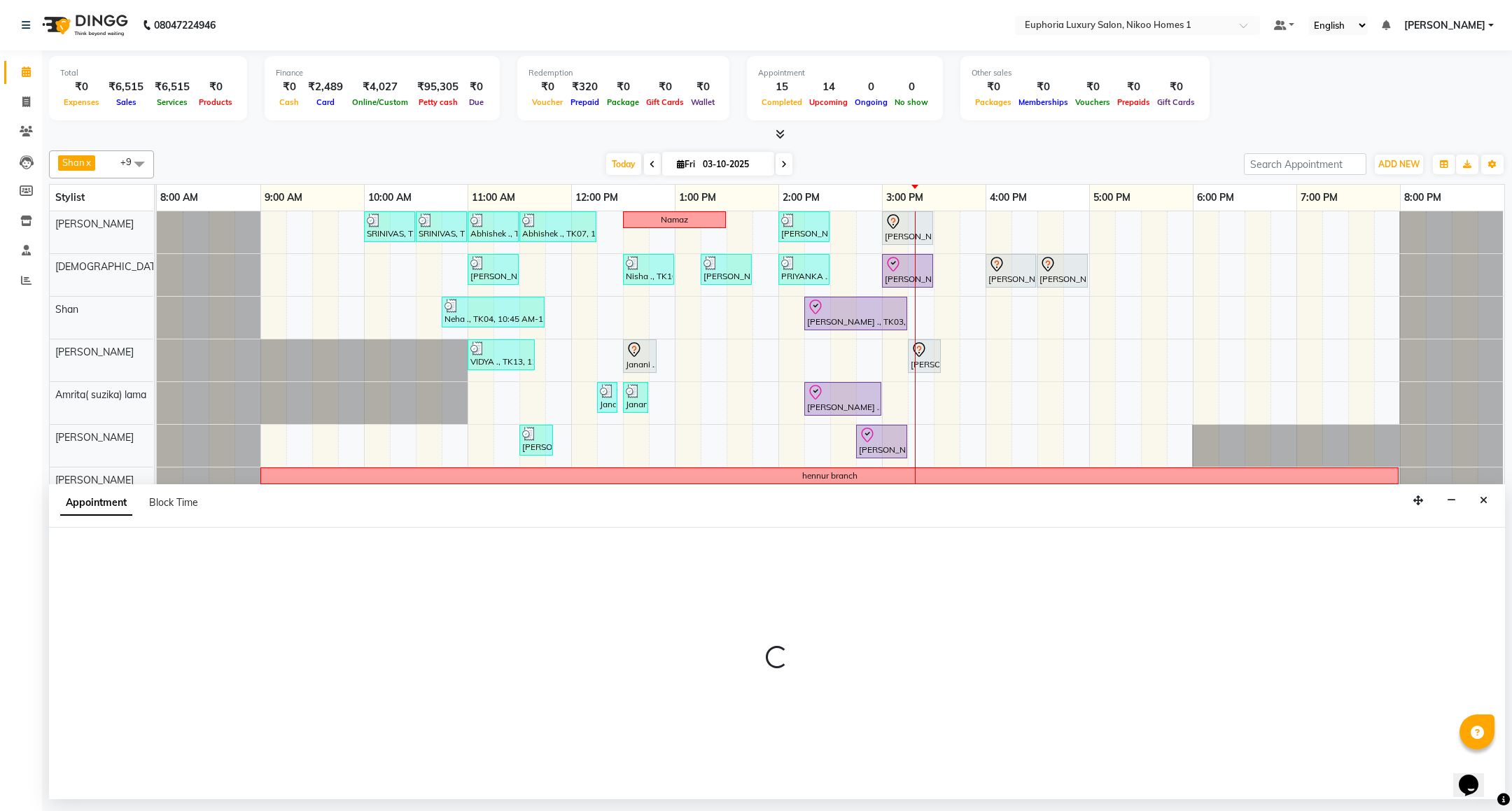
select select "tentative"
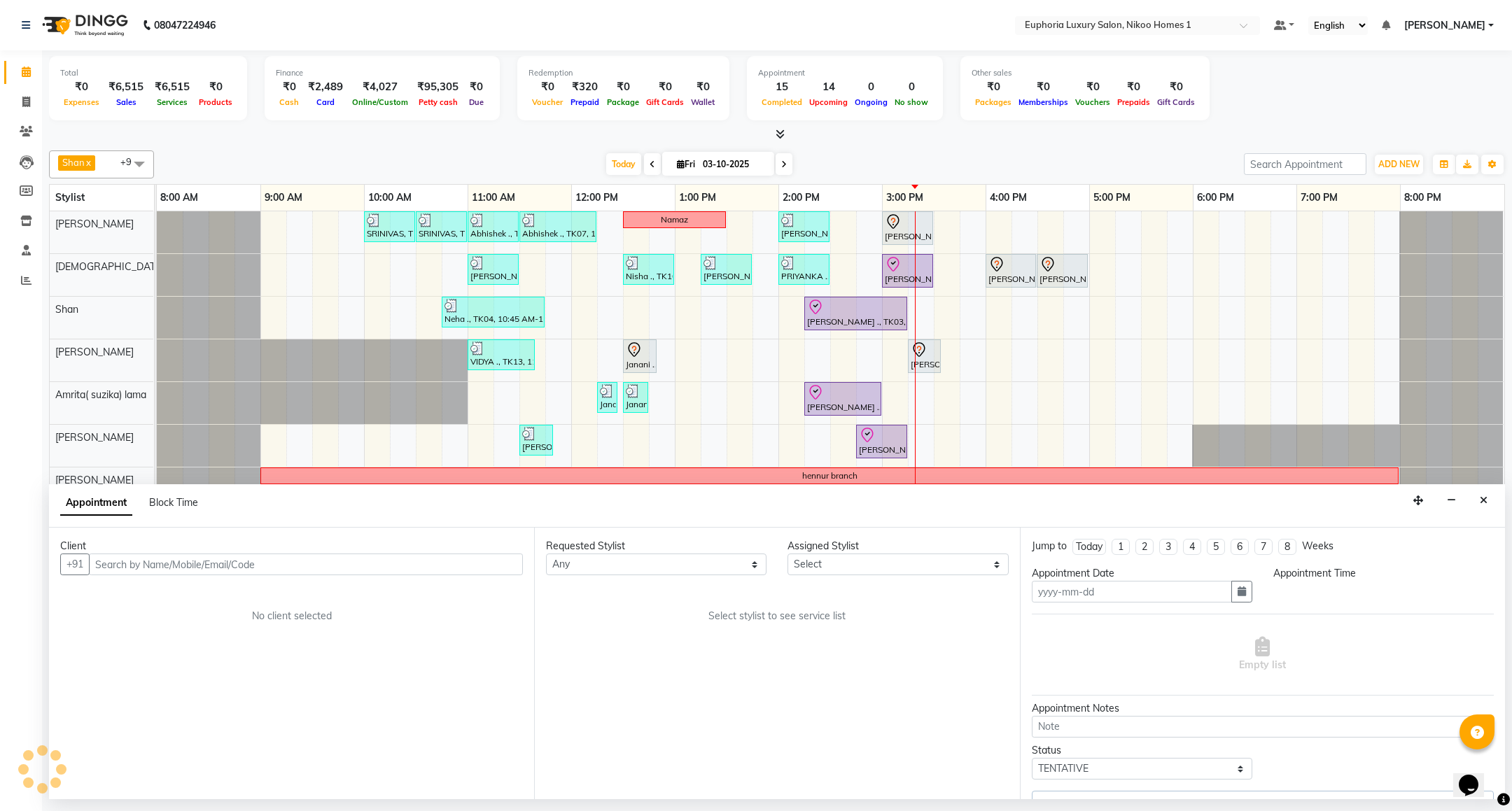
type input "03-10-2025"
select select "check-in"
select select "74231"
select select "855"
select select "4025"
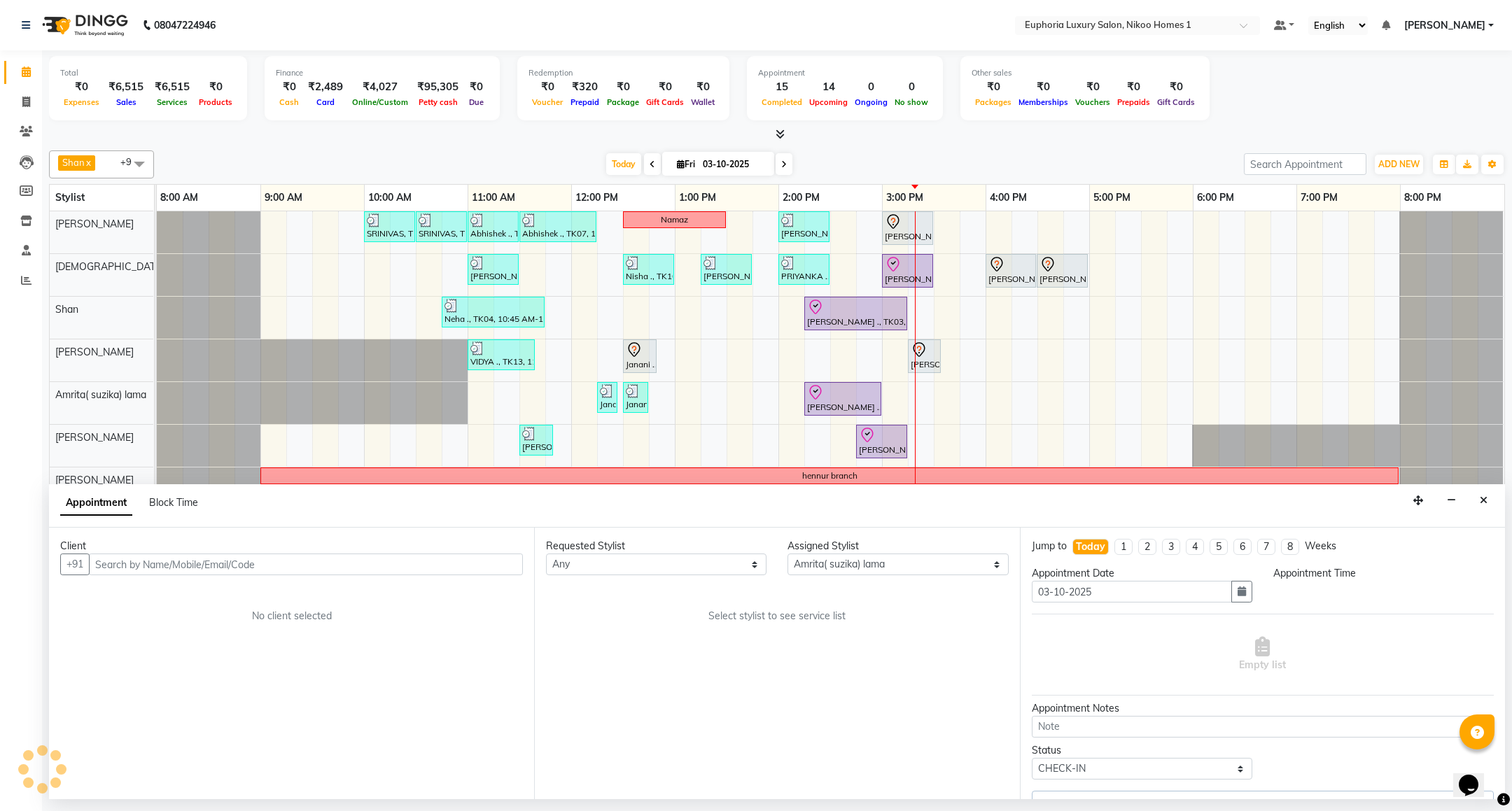
select select "4025"
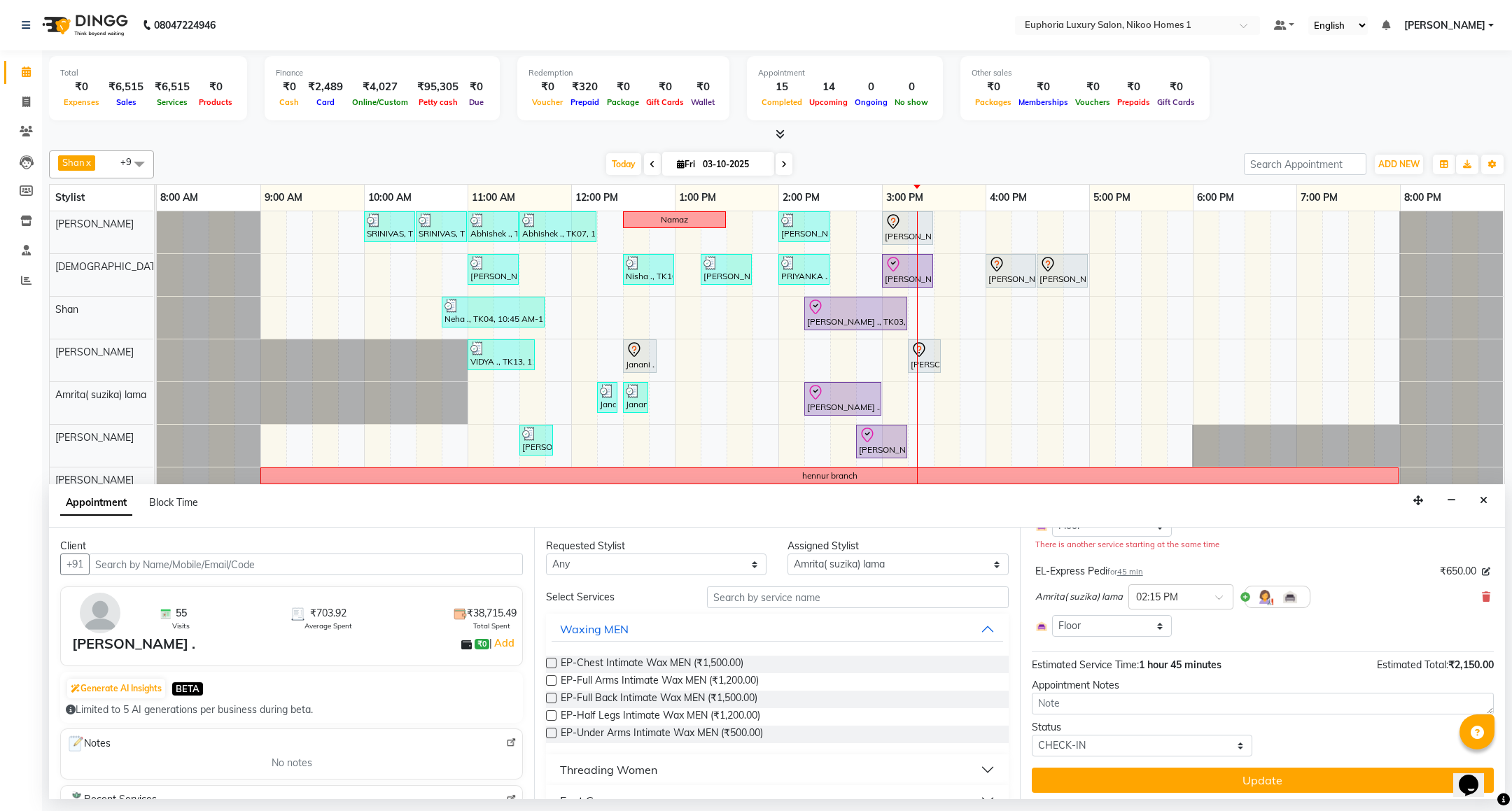
scroll to position [167, 0]
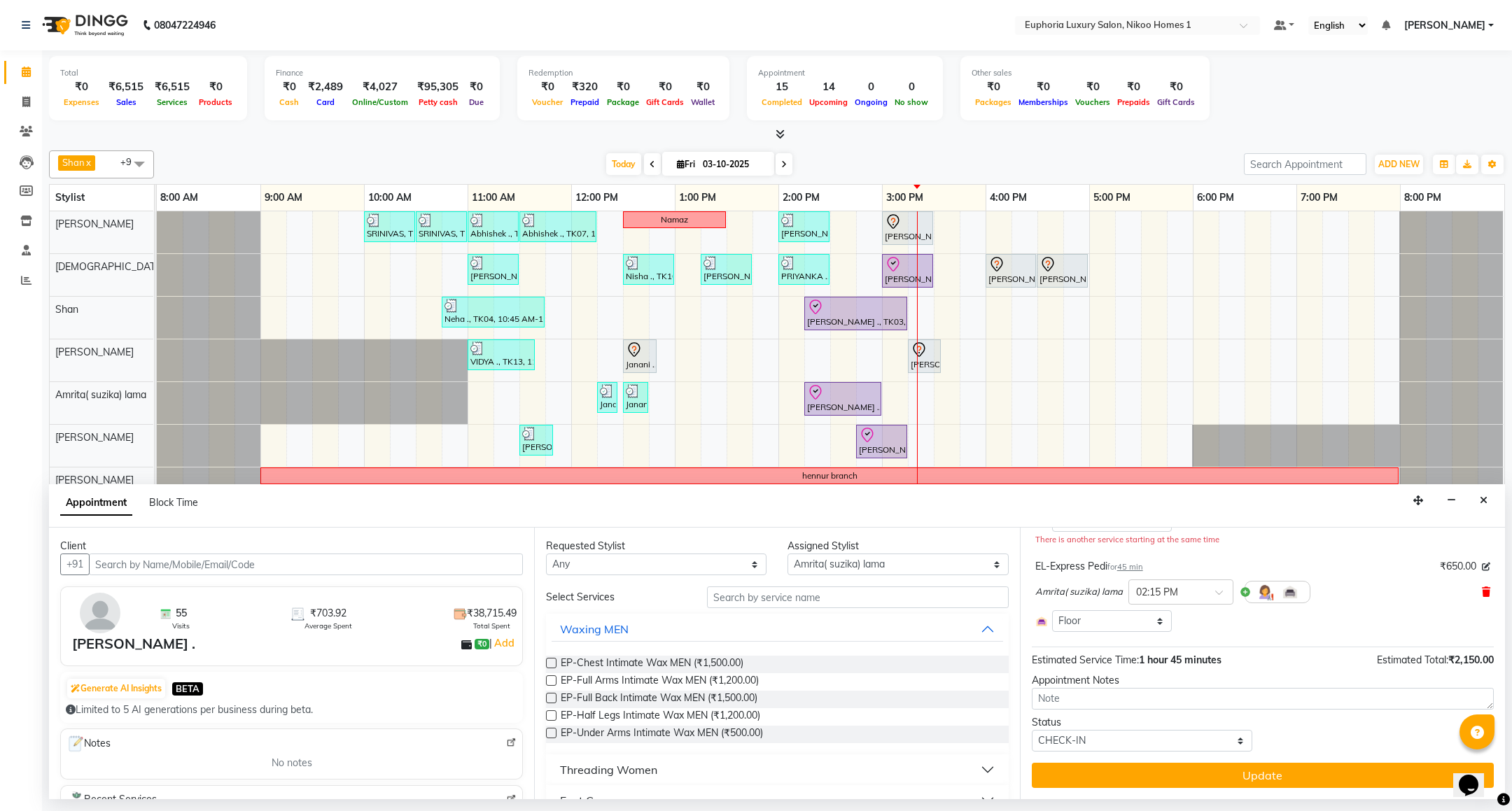
click at [1482, 595] on icon at bounding box center [1486, 592] width 9 height 10
click at [773, 615] on div "Waxing MEN" at bounding box center [777, 629] width 462 height 31
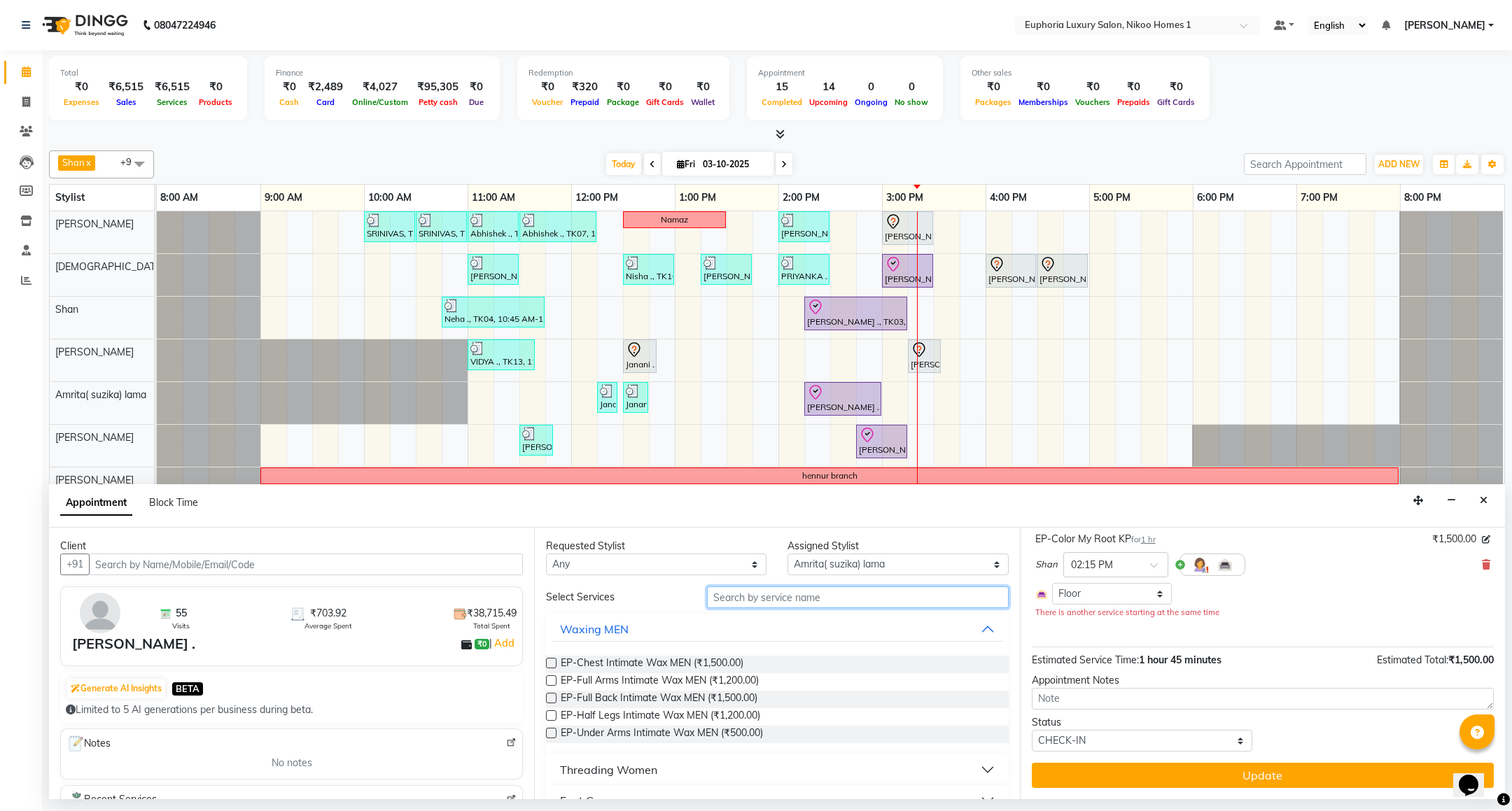
click at [762, 602] on input "text" at bounding box center [858, 597] width 301 height 22
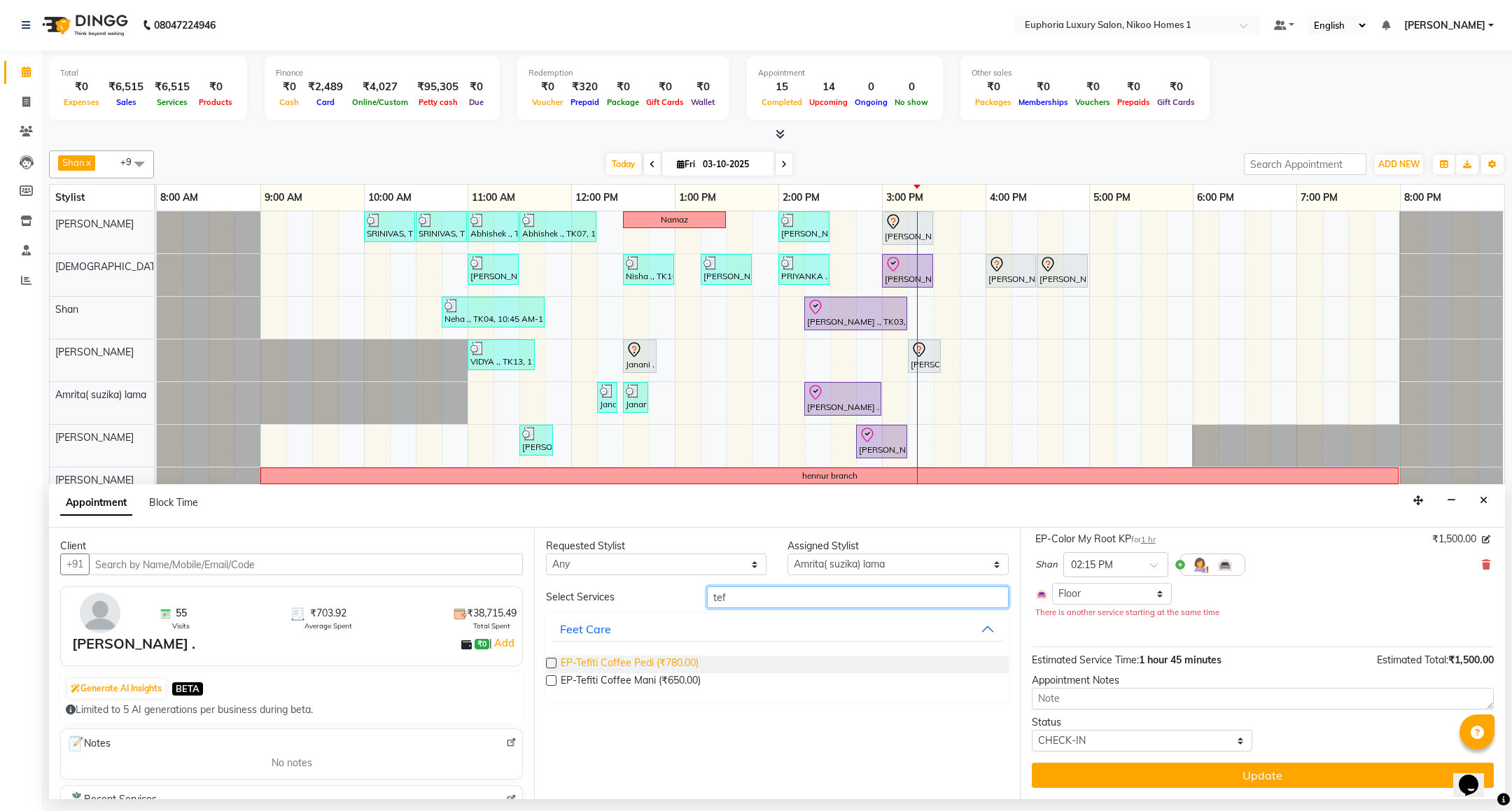
type input "tef"
click at [656, 663] on span "EP-Tefiti Coffee Pedi (₹780.00)" at bounding box center [630, 664] width 138 height 17
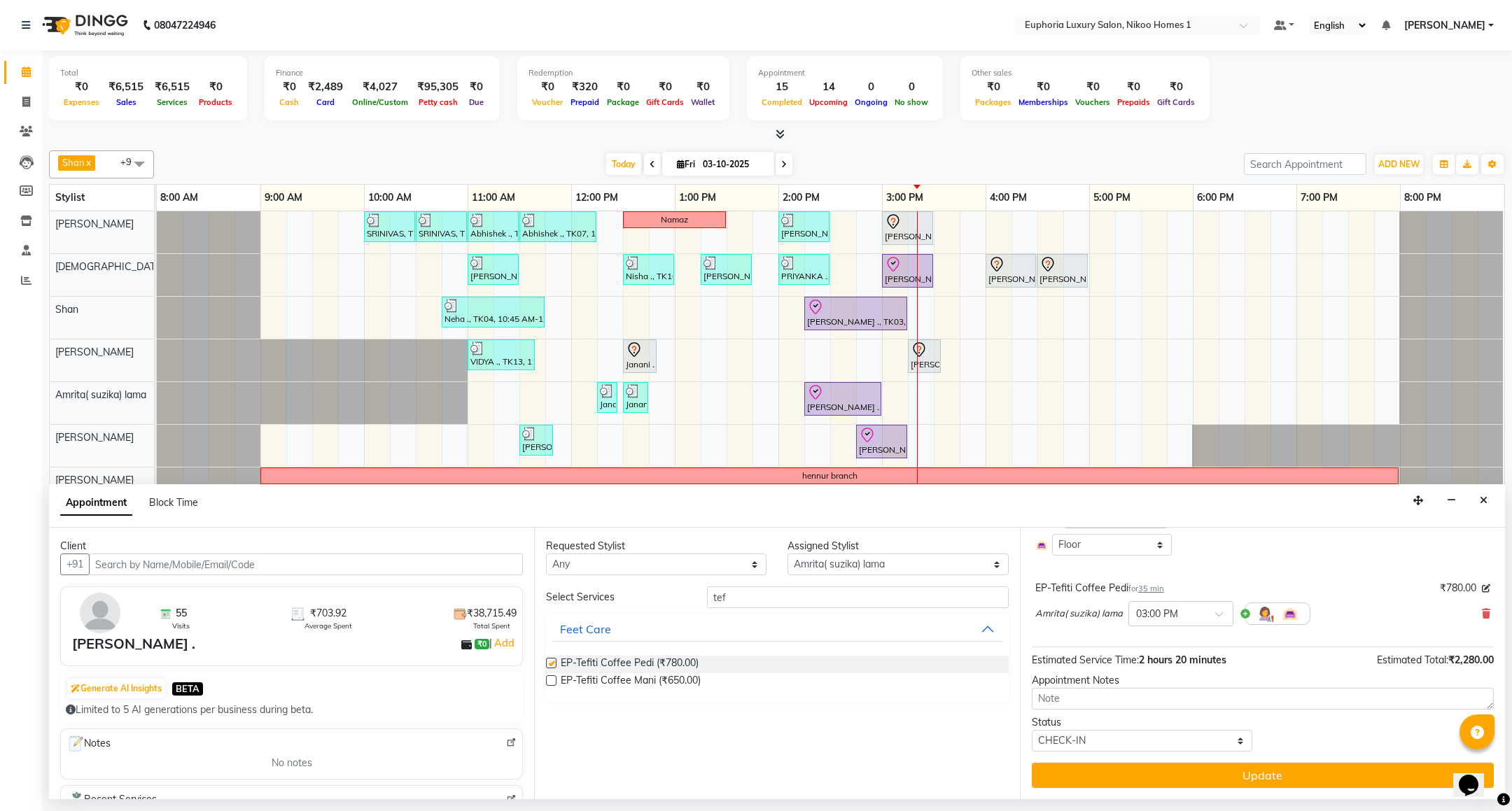
checkbox input "false"
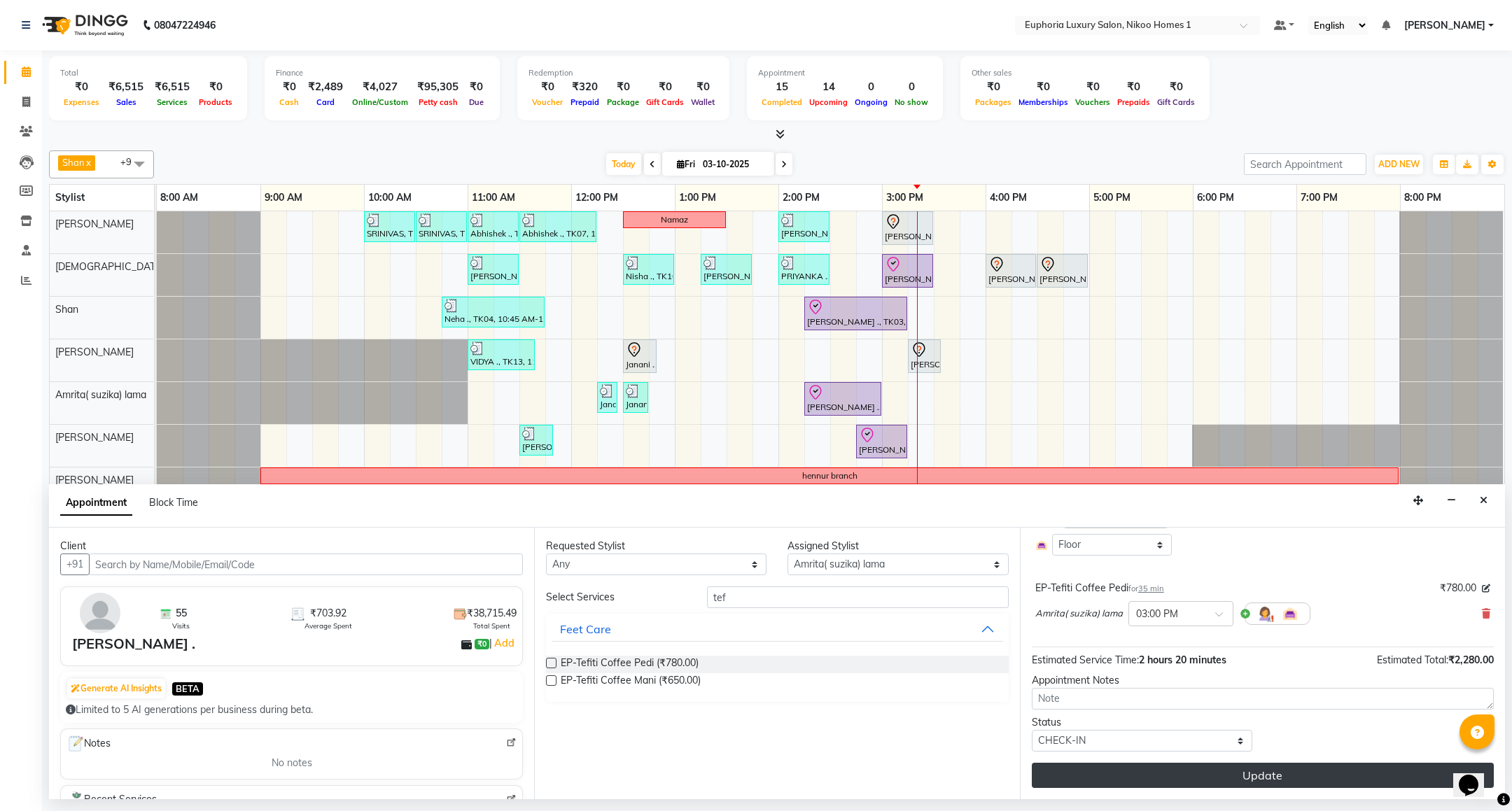
click at [1201, 769] on button "Update" at bounding box center [1263, 775] width 462 height 25
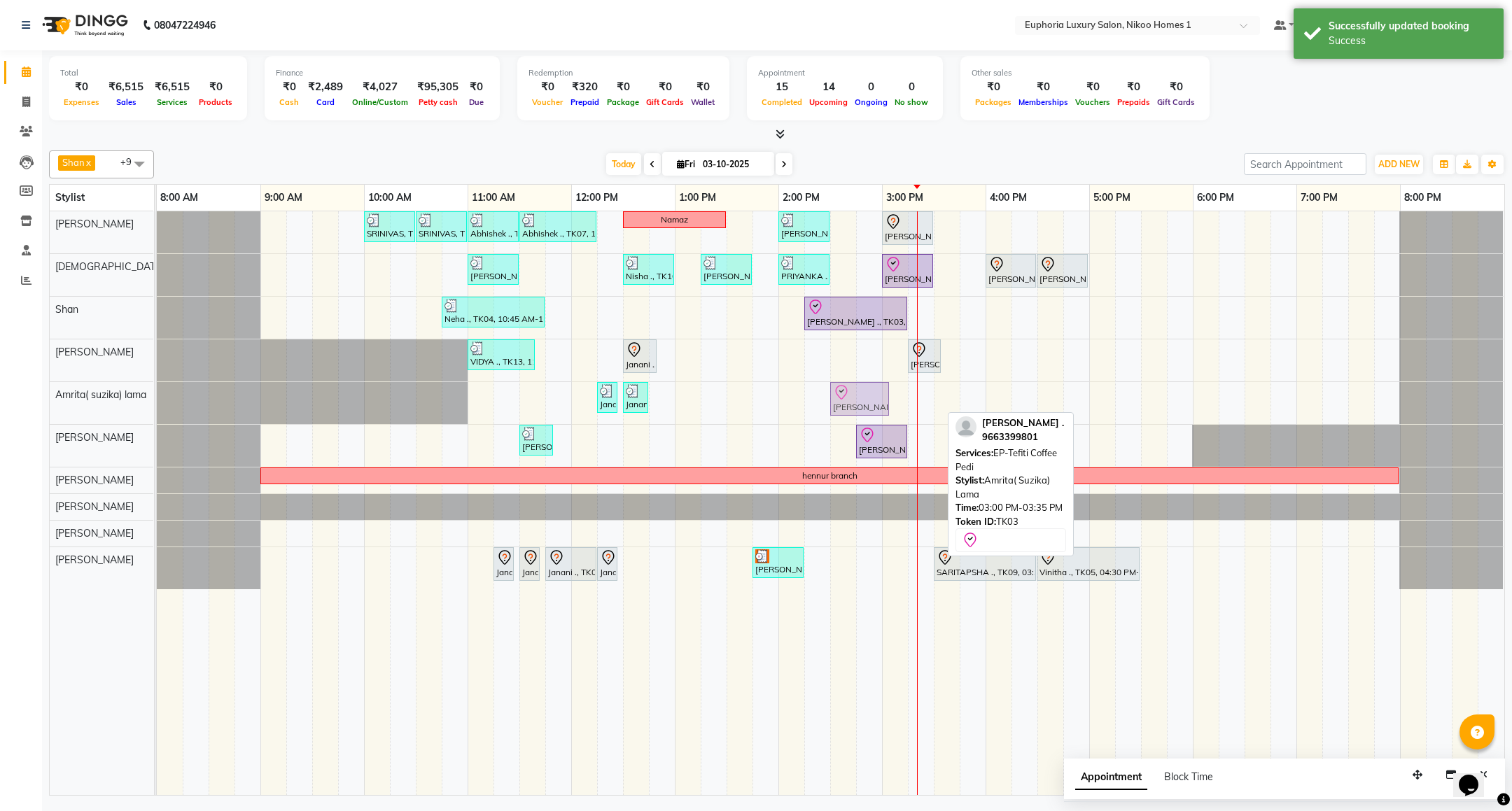
drag, startPoint x: 892, startPoint y: 399, endPoint x: 815, endPoint y: 398, distance: 77.0
click at [157, 396] on div "Janani, TK16, 12:15 PM-12:20 PM, EP-Under Arms Intimate Janani, TK16, 12:30 PM-…" at bounding box center [157, 403] width 0 height 42
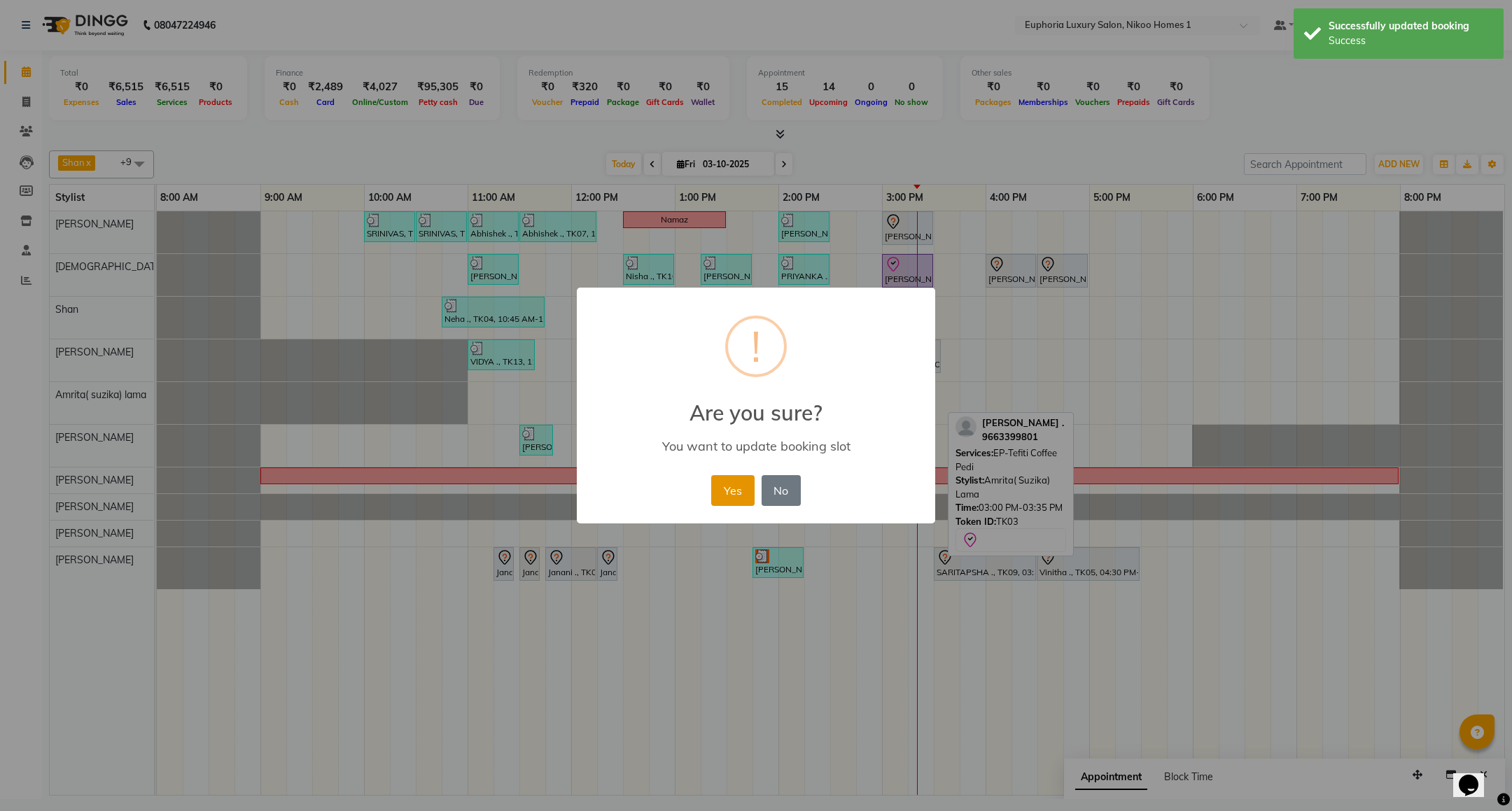
click at [717, 490] on button "Yes" at bounding box center [732, 491] width 42 height 31
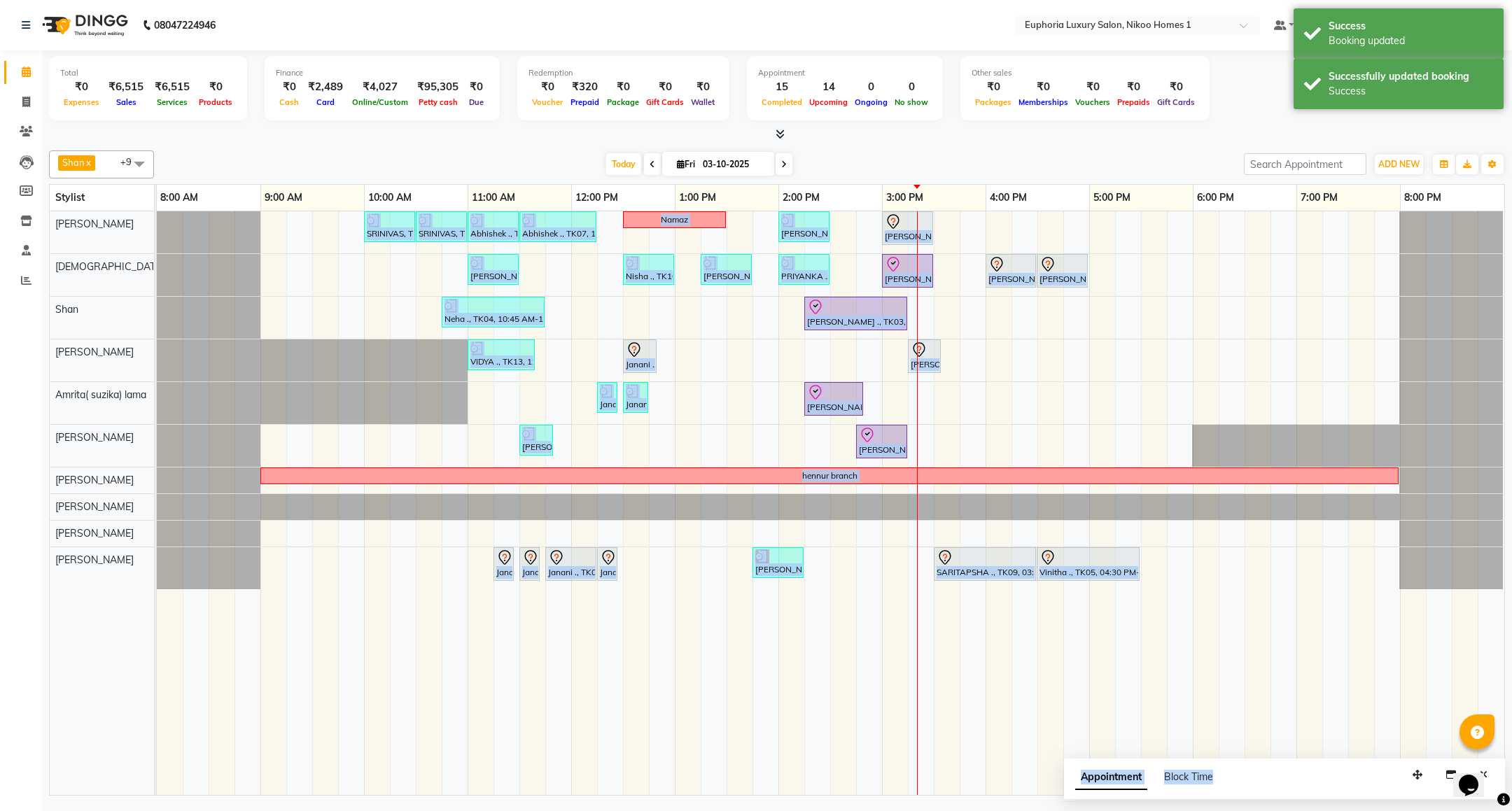
drag, startPoint x: 1311, startPoint y: 781, endPoint x: 912, endPoint y: 769, distance: 399.2
click at [912, 769] on div "Shan x Insha pasha x Roshni lama x Zahid x Kishore K x Atif Ali x EVA KIPGEN x …" at bounding box center [777, 470] width 1456 height 651
click at [893, 742] on td at bounding box center [895, 503] width 26 height 584
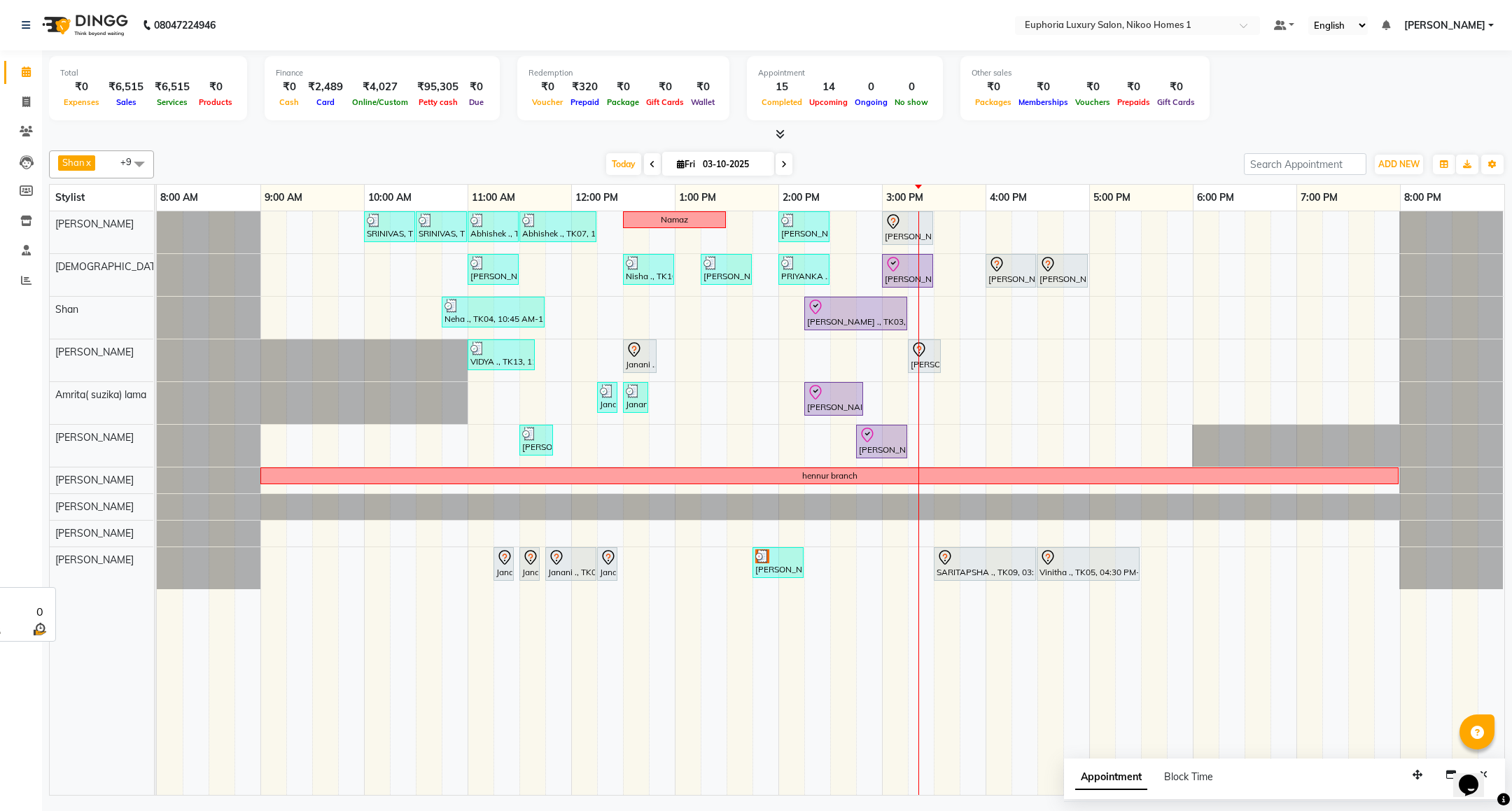
click at [109, 566] on div "[PERSON_NAME]" at bounding box center [101, 561] width 104 height 26
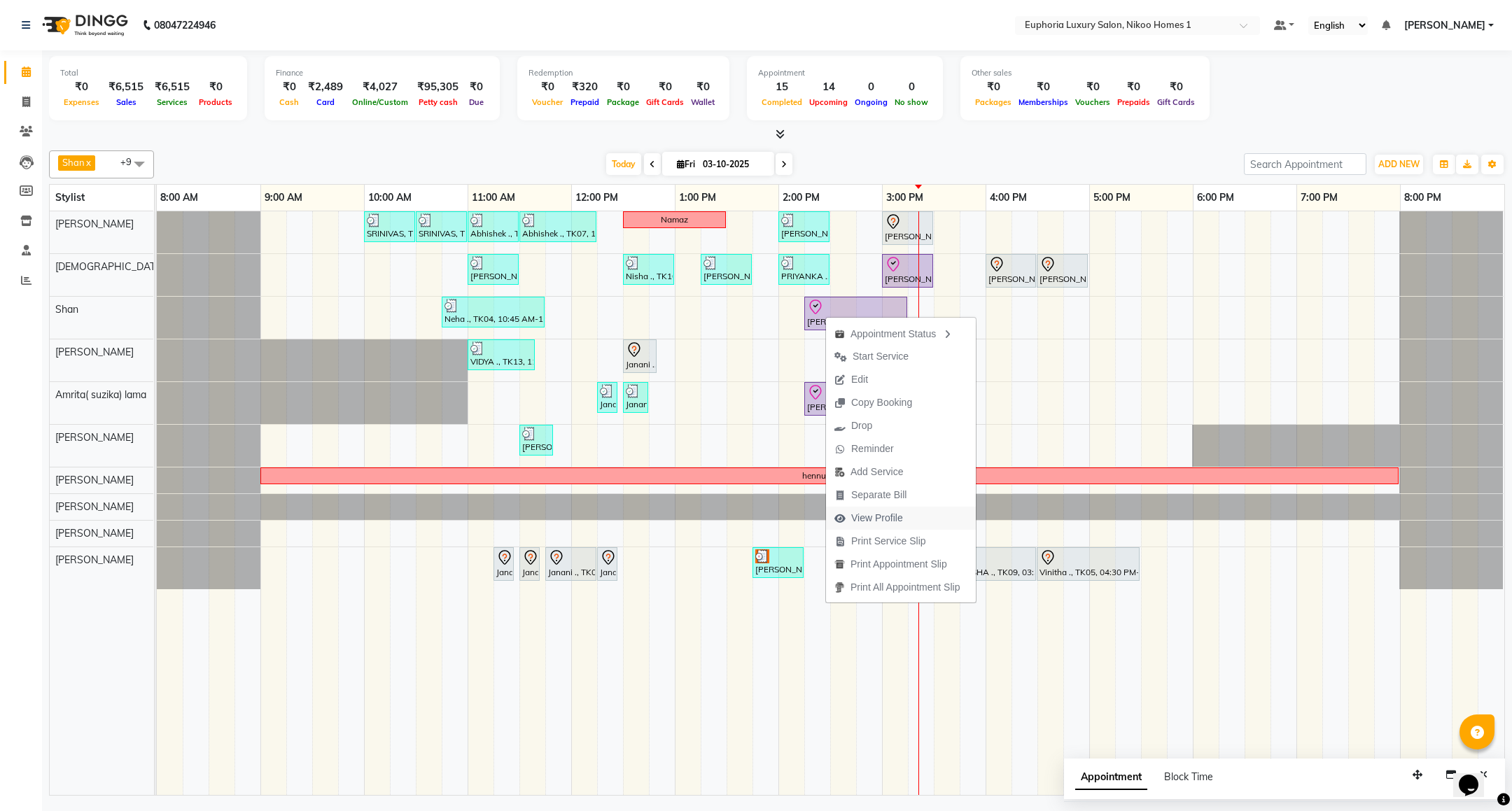
click at [877, 511] on span "View Profile" at bounding box center [877, 518] width 52 height 14
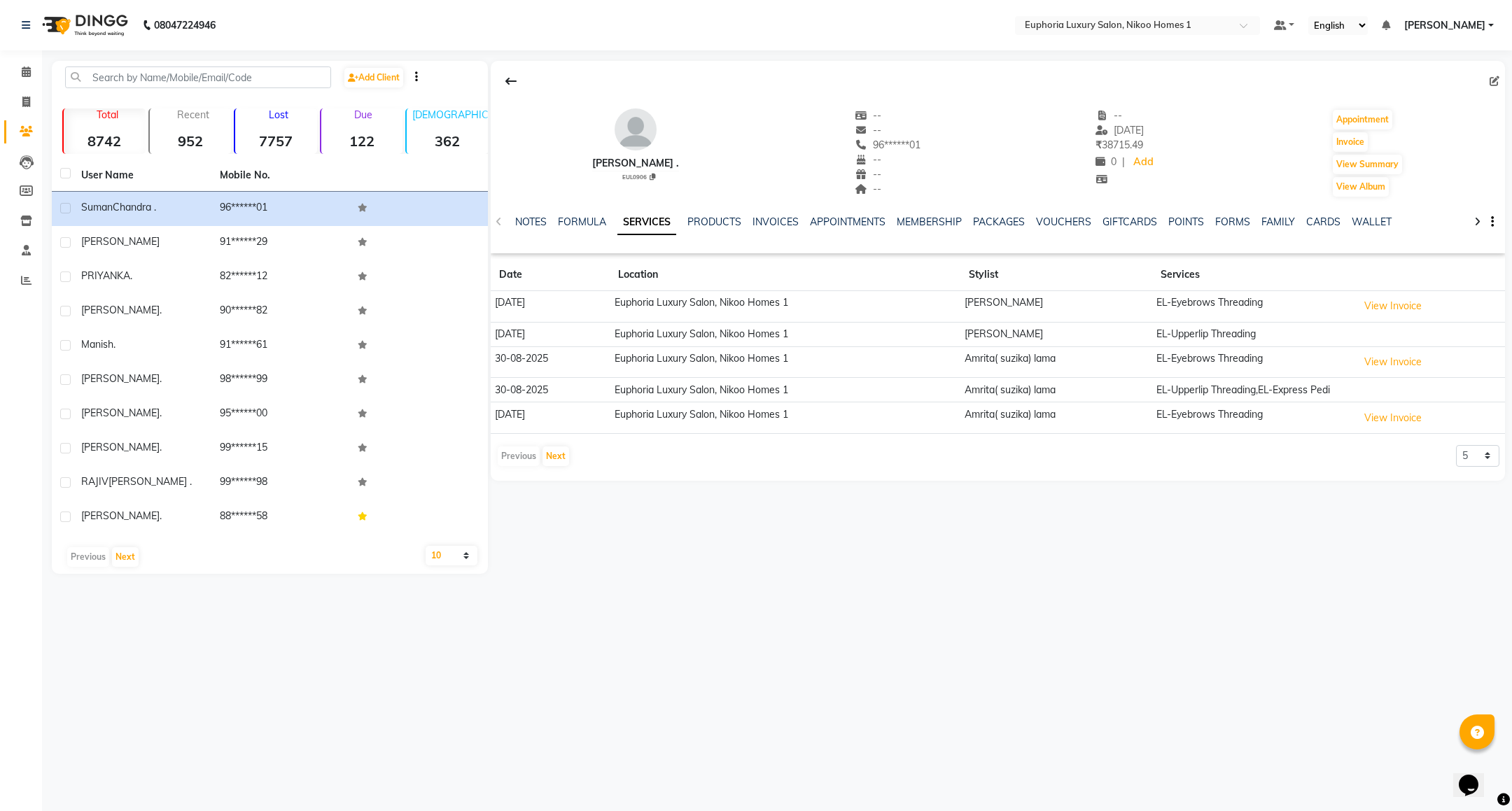
click at [1066, 213] on div "NOTES FORMULA SERVICES PRODUCTS INVOICES APPOINTMENTS MEMBERSHIP PACKAGES VOUCH…" at bounding box center [998, 222] width 1015 height 48
click at [1065, 227] on link "VOUCHERS" at bounding box center [1064, 222] width 55 height 13
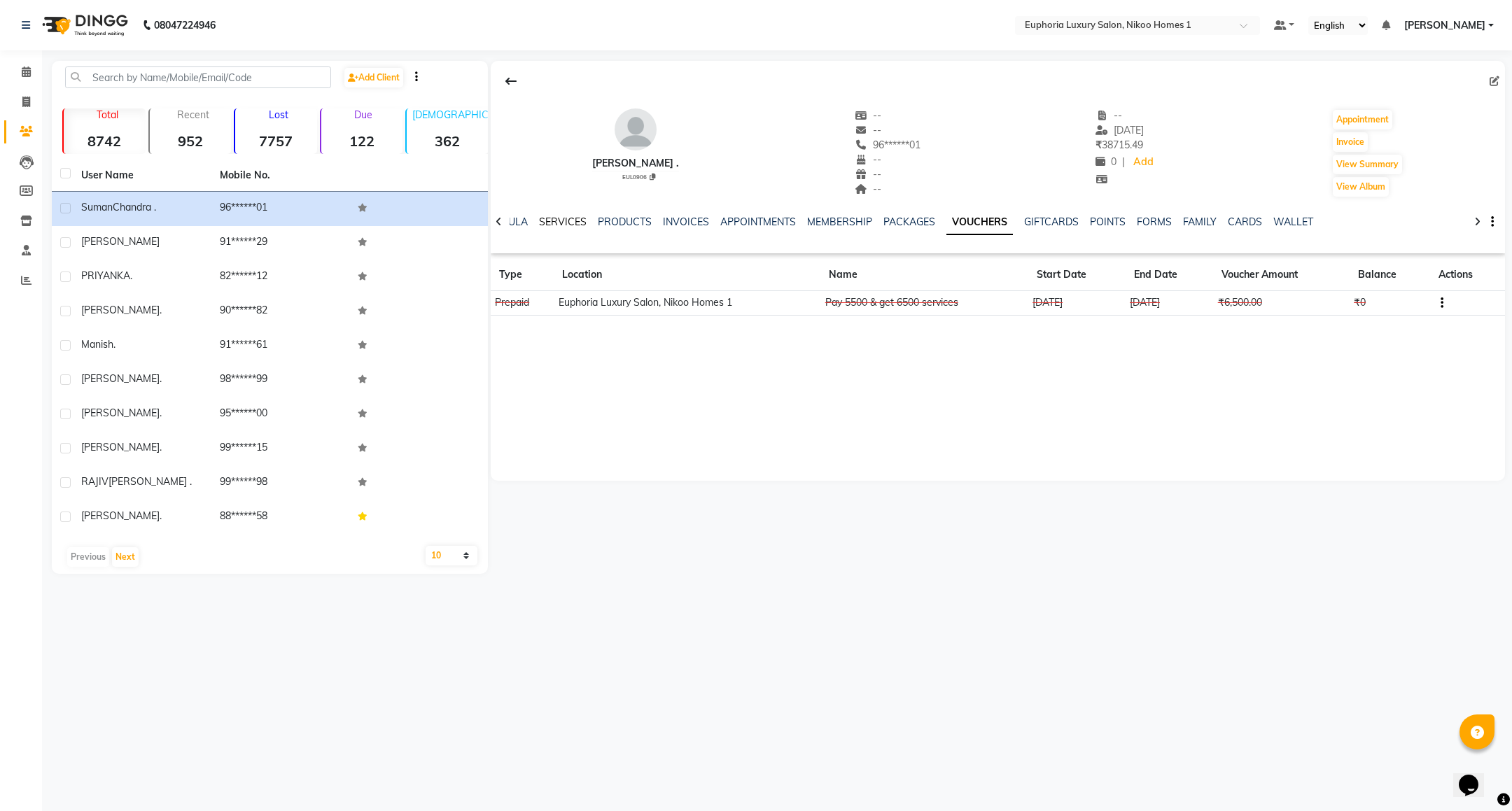
click at [553, 227] on link "SERVICES" at bounding box center [563, 222] width 47 height 13
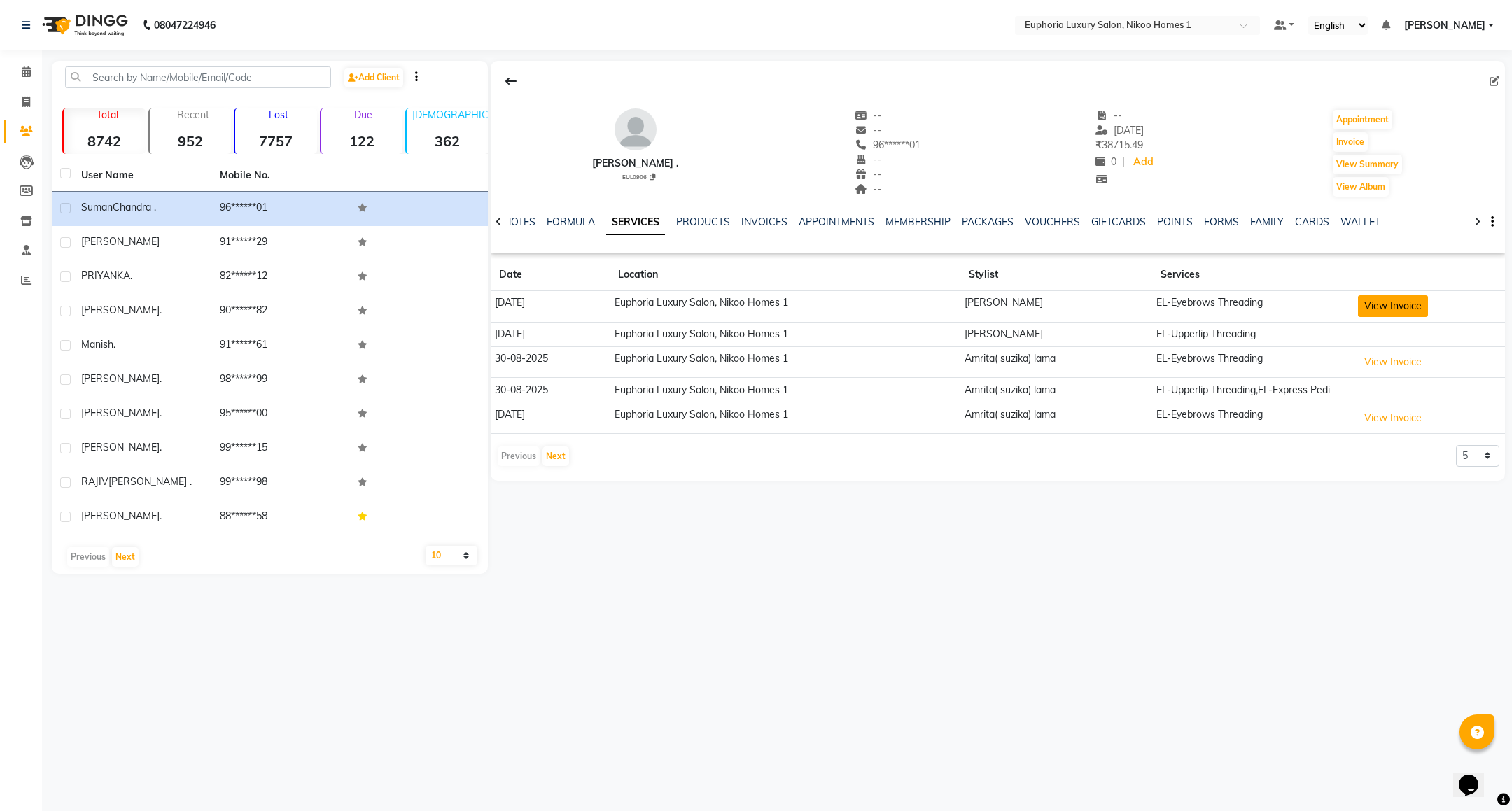
click at [1391, 314] on button "View Invoice" at bounding box center [1393, 307] width 70 height 22
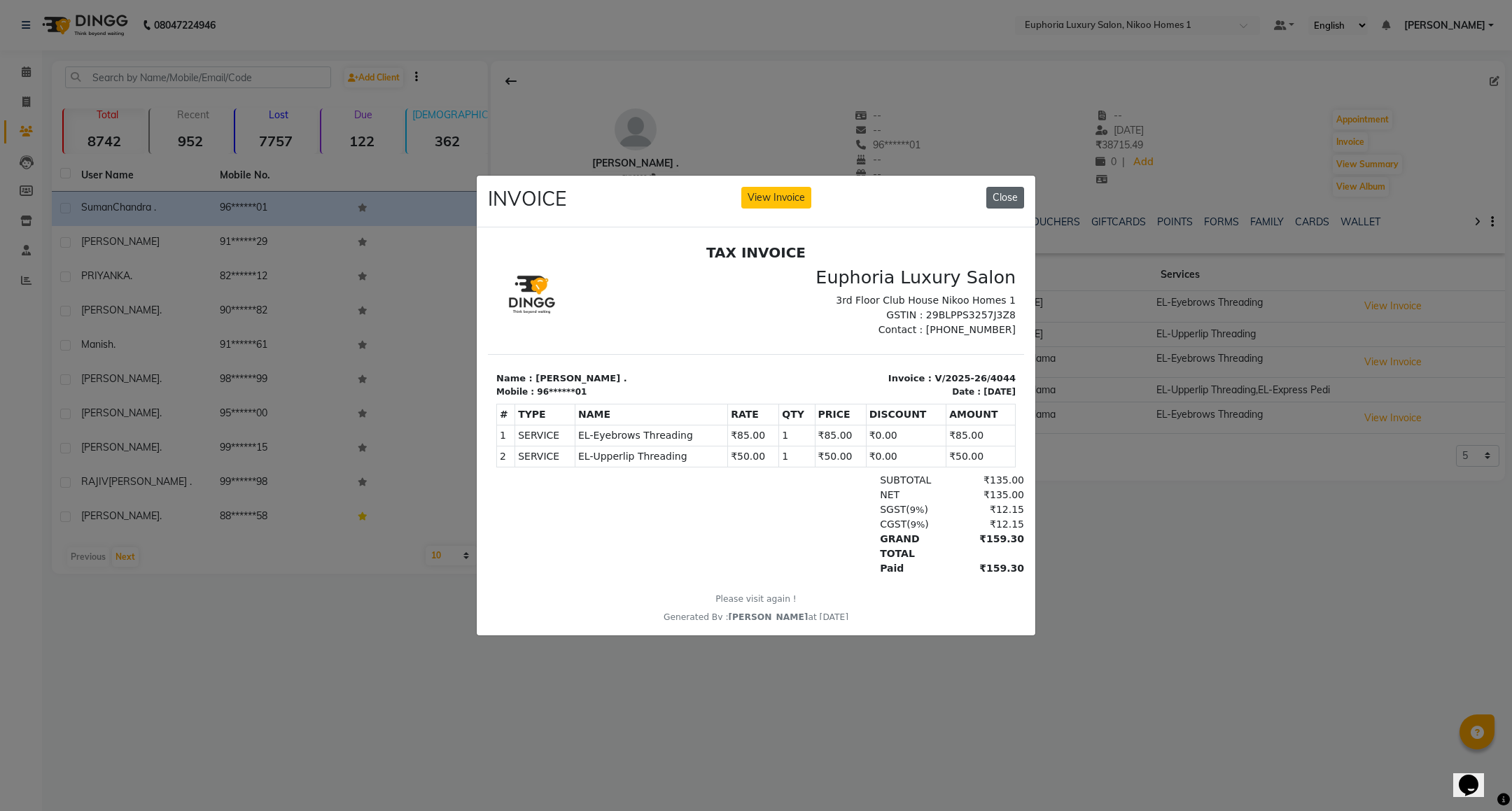
click at [1002, 195] on button "Close" at bounding box center [1005, 198] width 38 height 22
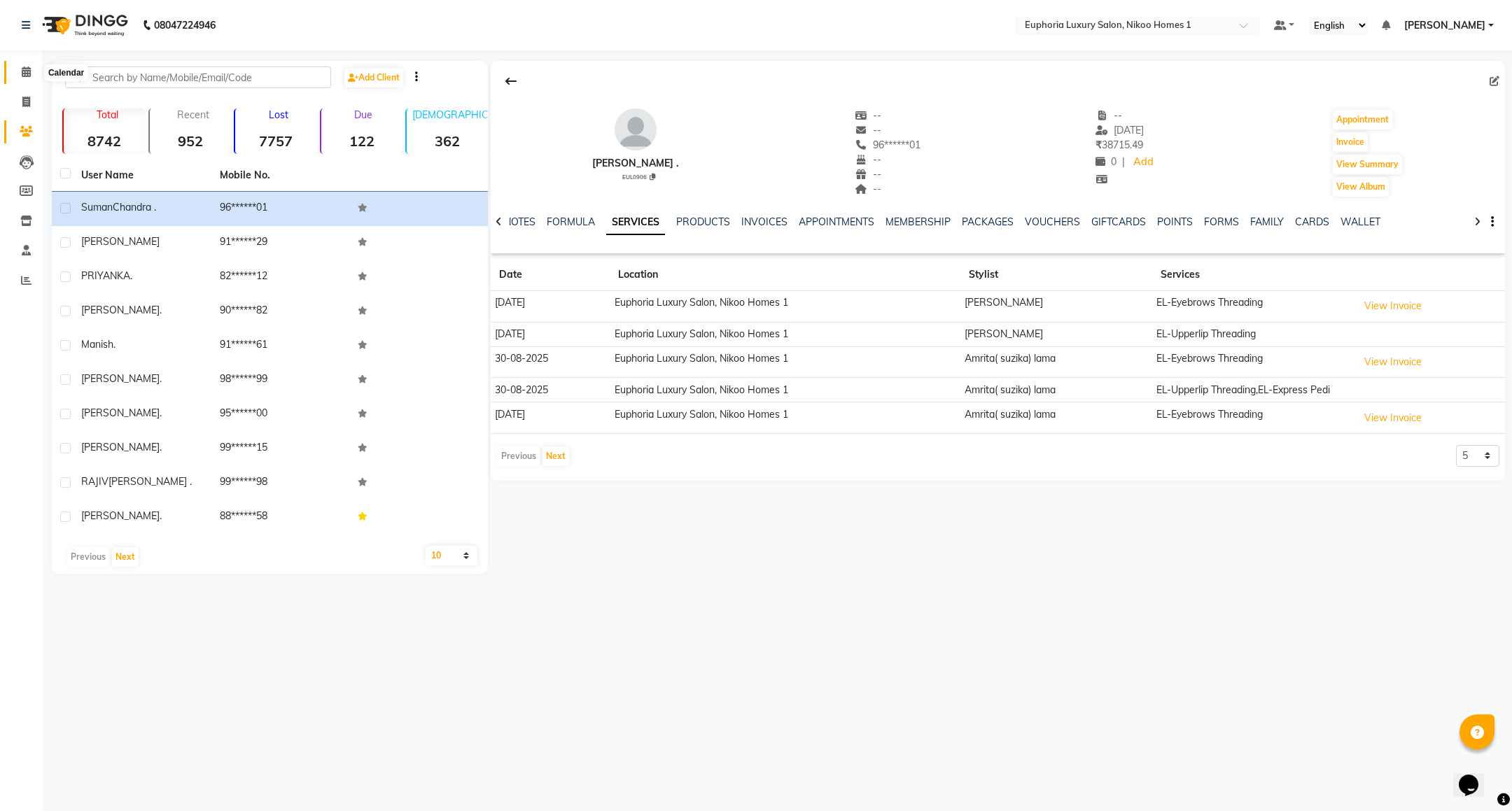
click at [32, 74] on span at bounding box center [26, 72] width 24 height 16
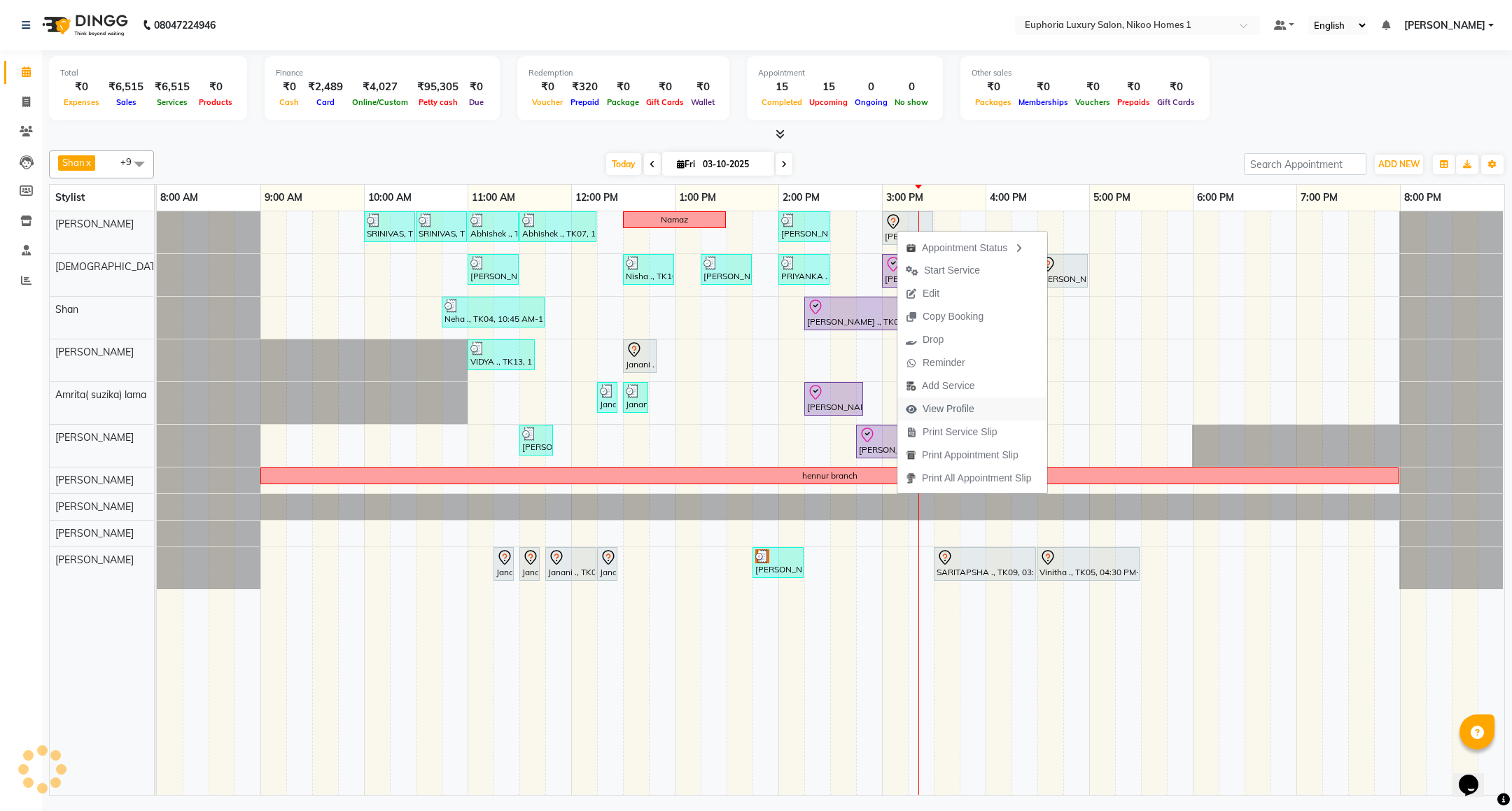
click at [943, 404] on span "View Profile" at bounding box center [949, 409] width 52 height 14
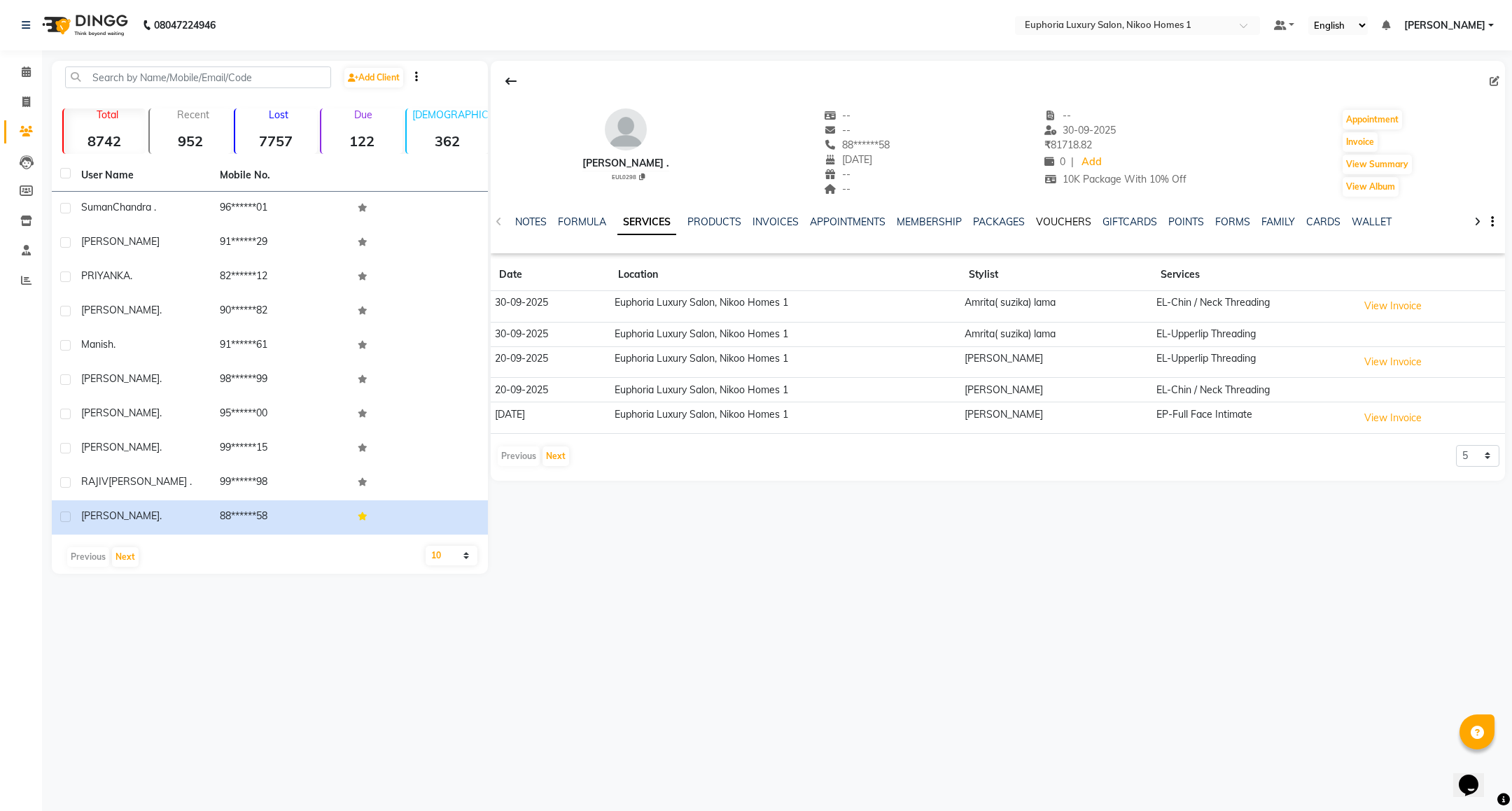
click at [1061, 217] on link "VOUCHERS" at bounding box center [1064, 222] width 55 height 13
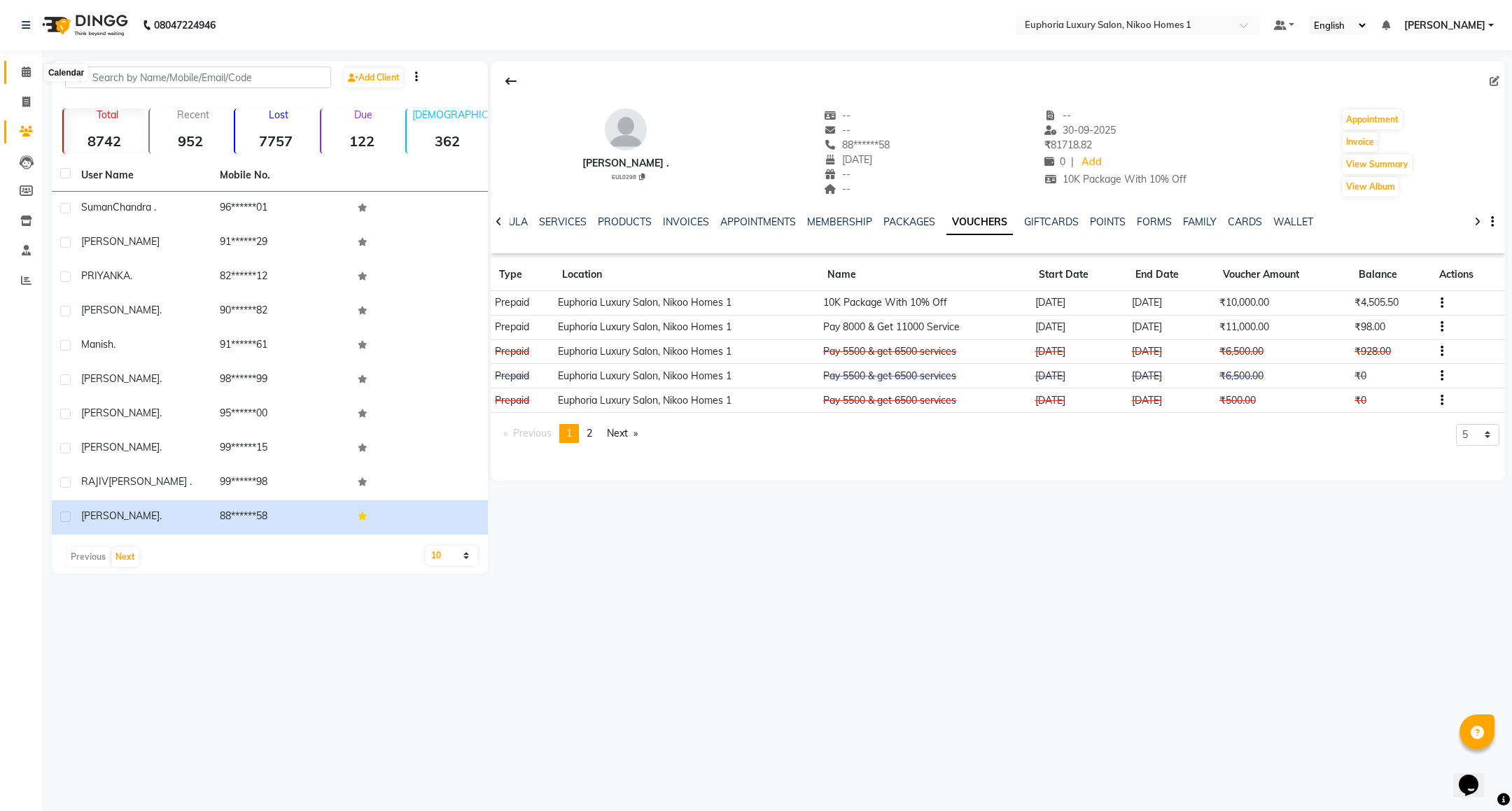
click at [23, 66] on icon at bounding box center [26, 71] width 9 height 11
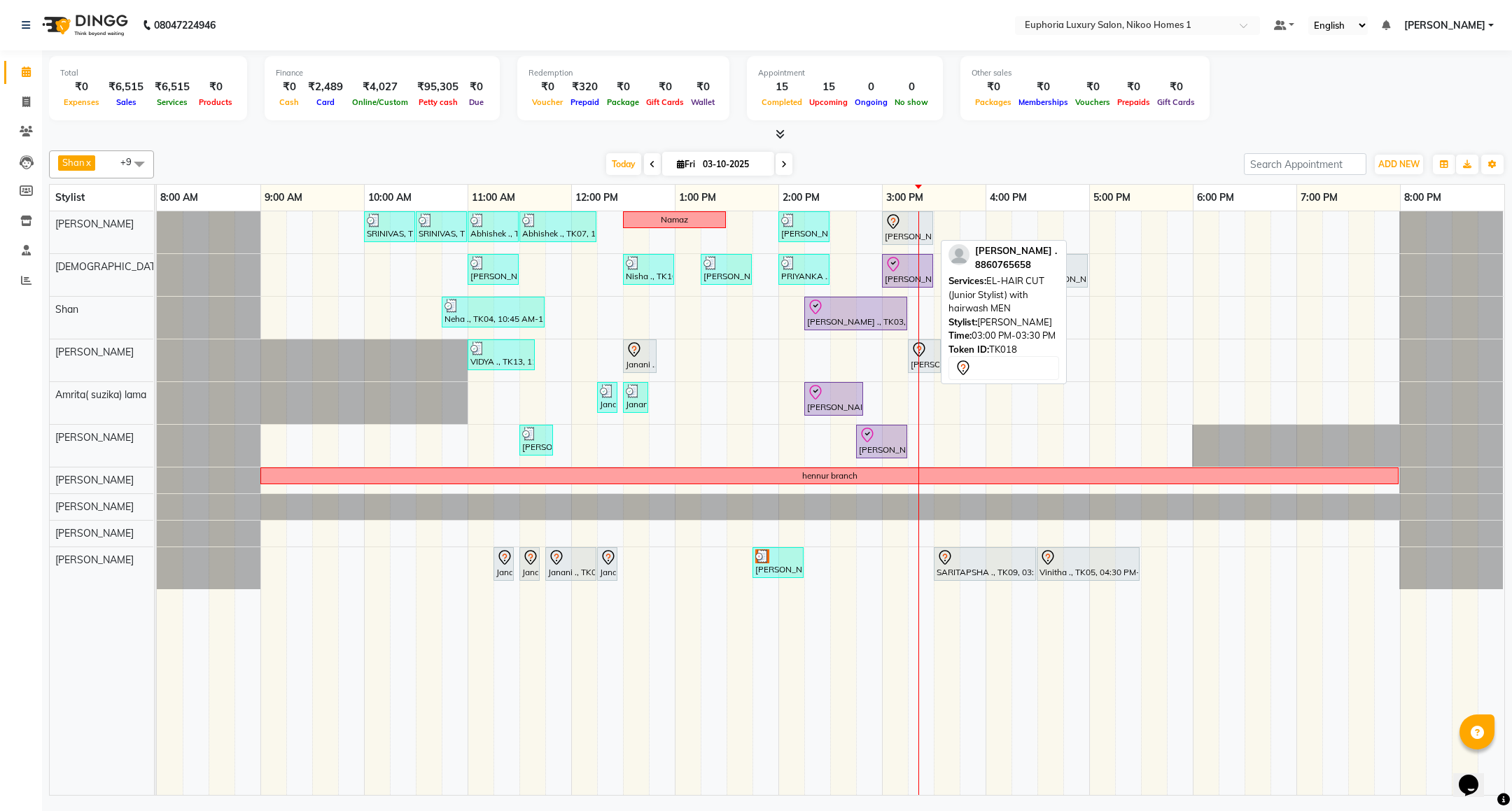
click at [910, 240] on div "[PERSON_NAME] ., TK18, 03:00 PM-03:30 PM, EL-HAIR CUT (Junior Stylist) with hai…" at bounding box center [907, 228] width 48 height 30
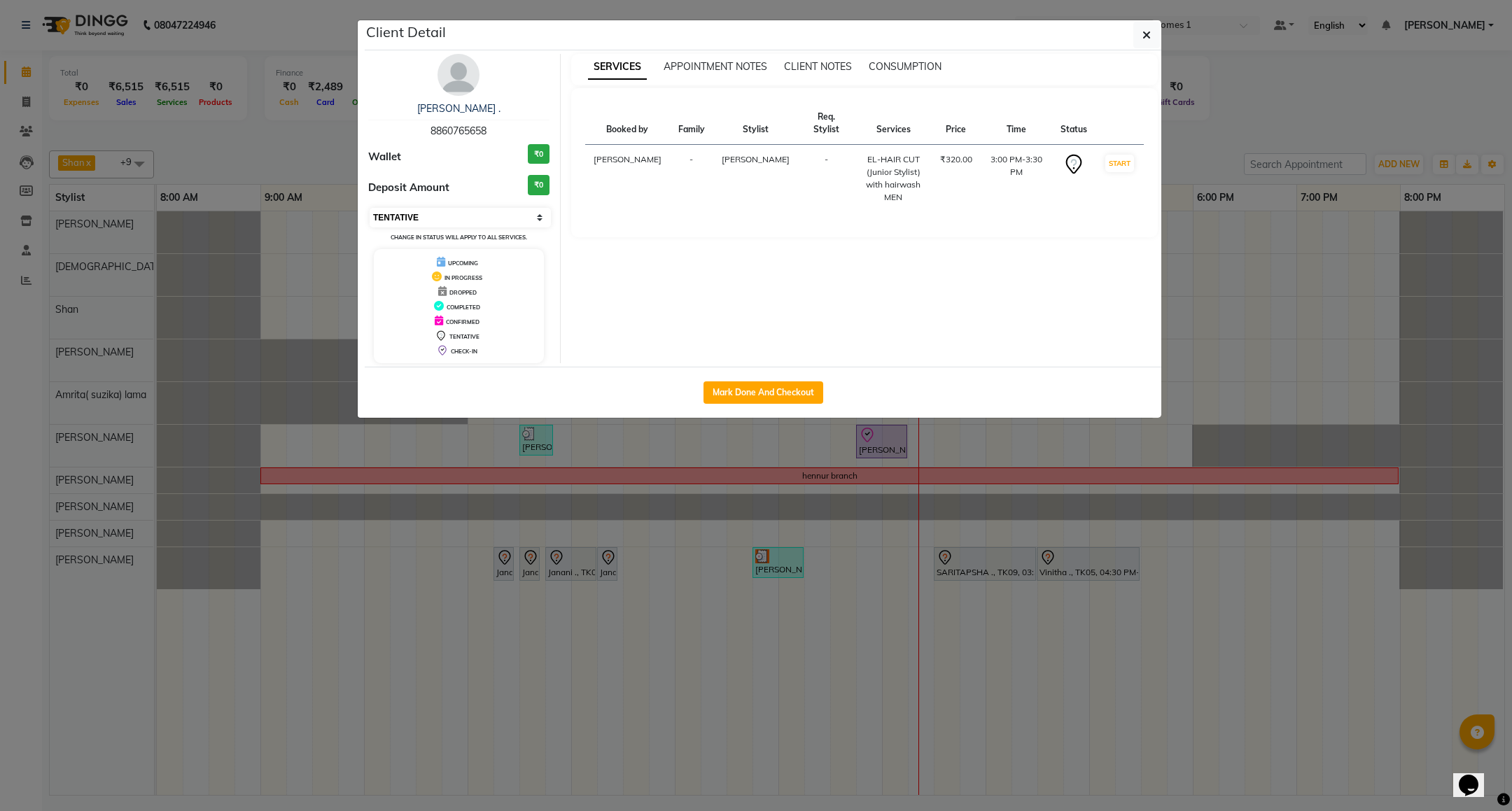
click at [467, 225] on select "Select IN SERVICE CONFIRMED TENTATIVE CHECK IN MARK DONE DROPPED UPCOMING" at bounding box center [461, 217] width 181 height 19
select select "8"
click at [370, 209] on select "Select IN SERVICE CONFIRMED TENTATIVE CHECK IN MARK DONE DROPPED UPCOMING" at bounding box center [461, 217] width 181 height 19
click at [1144, 39] on icon "button" at bounding box center [1147, 35] width 9 height 12
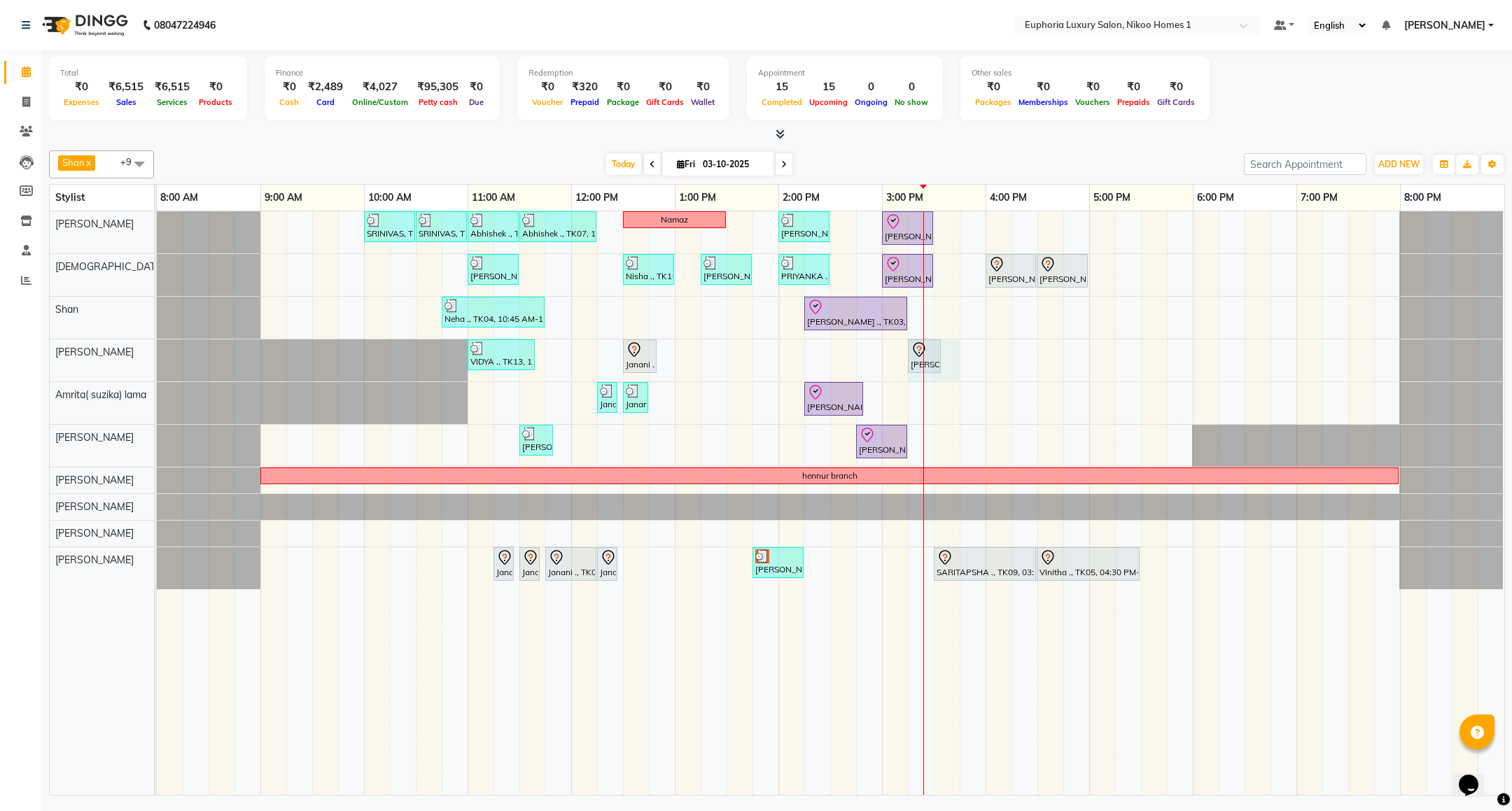
drag, startPoint x: 924, startPoint y: 360, endPoint x: 948, endPoint y: 363, distance: 24.2
click at [948, 363] on div "SRINIVAS, TK06, 10:00 AM-10:30 AM, EL-HAIR CUT (Senior Stylist) with hairwash M…" at bounding box center [830, 503] width 1348 height 584
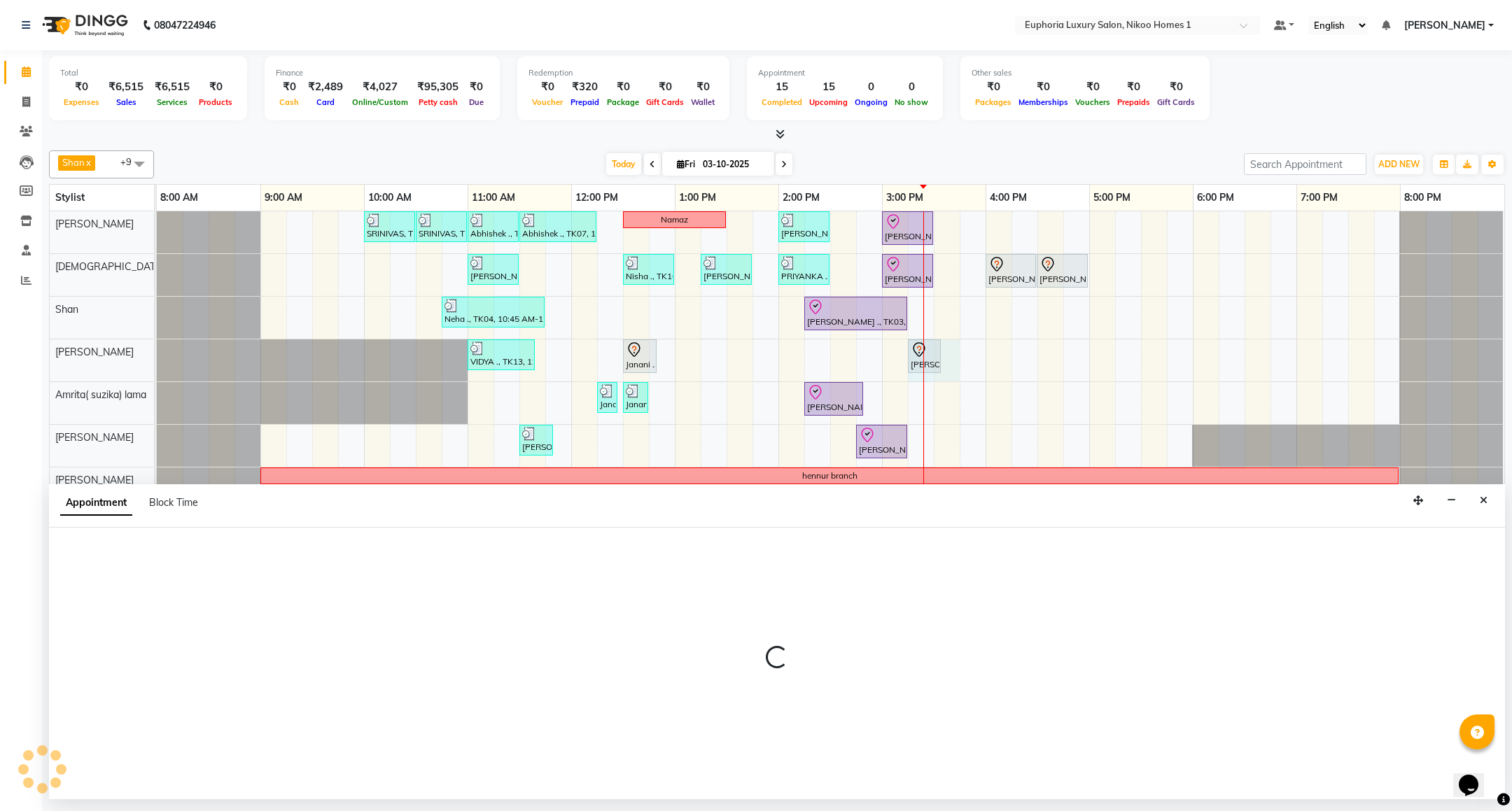
select select "81452"
select select "tentative"
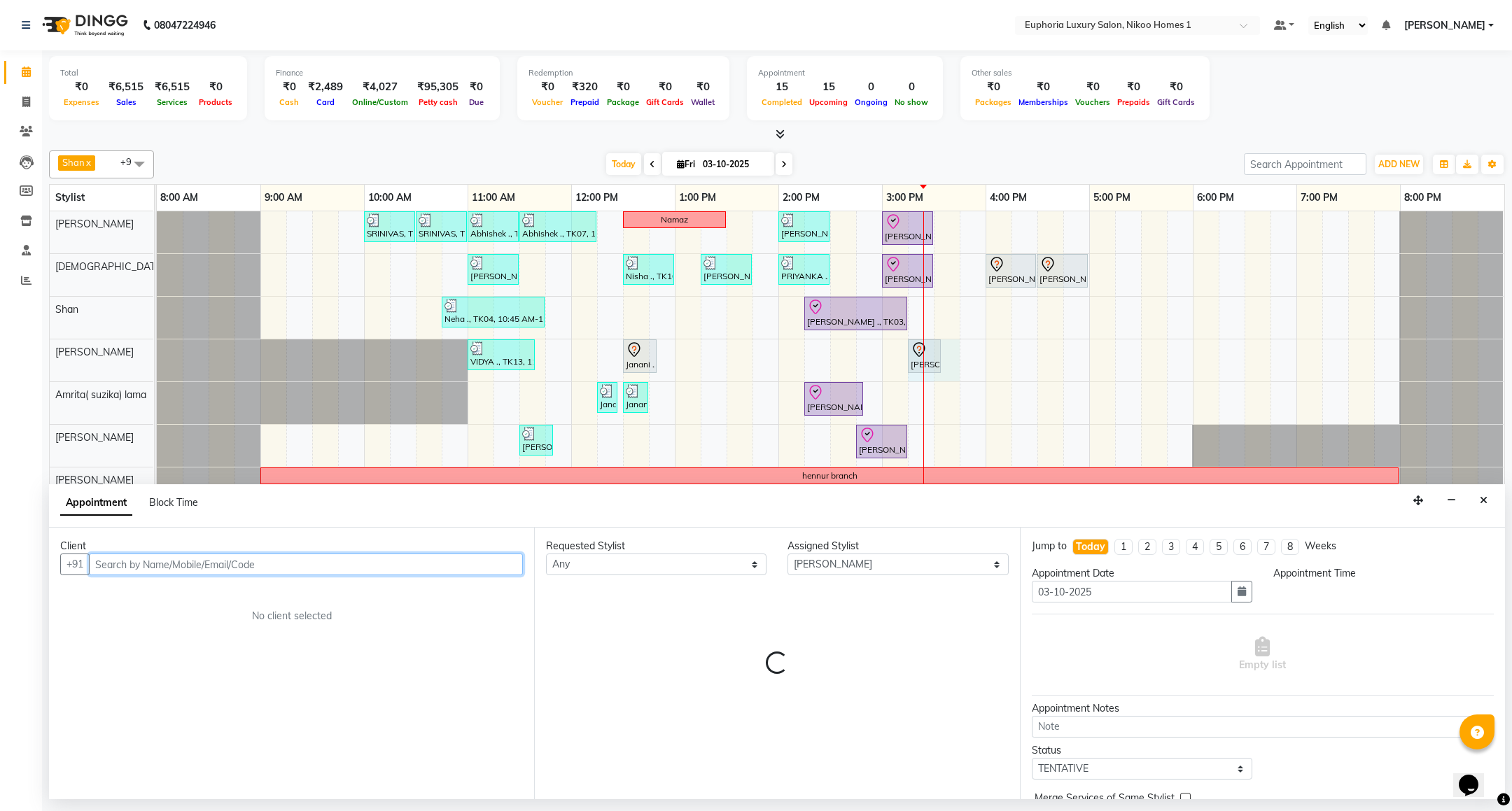
select select "915"
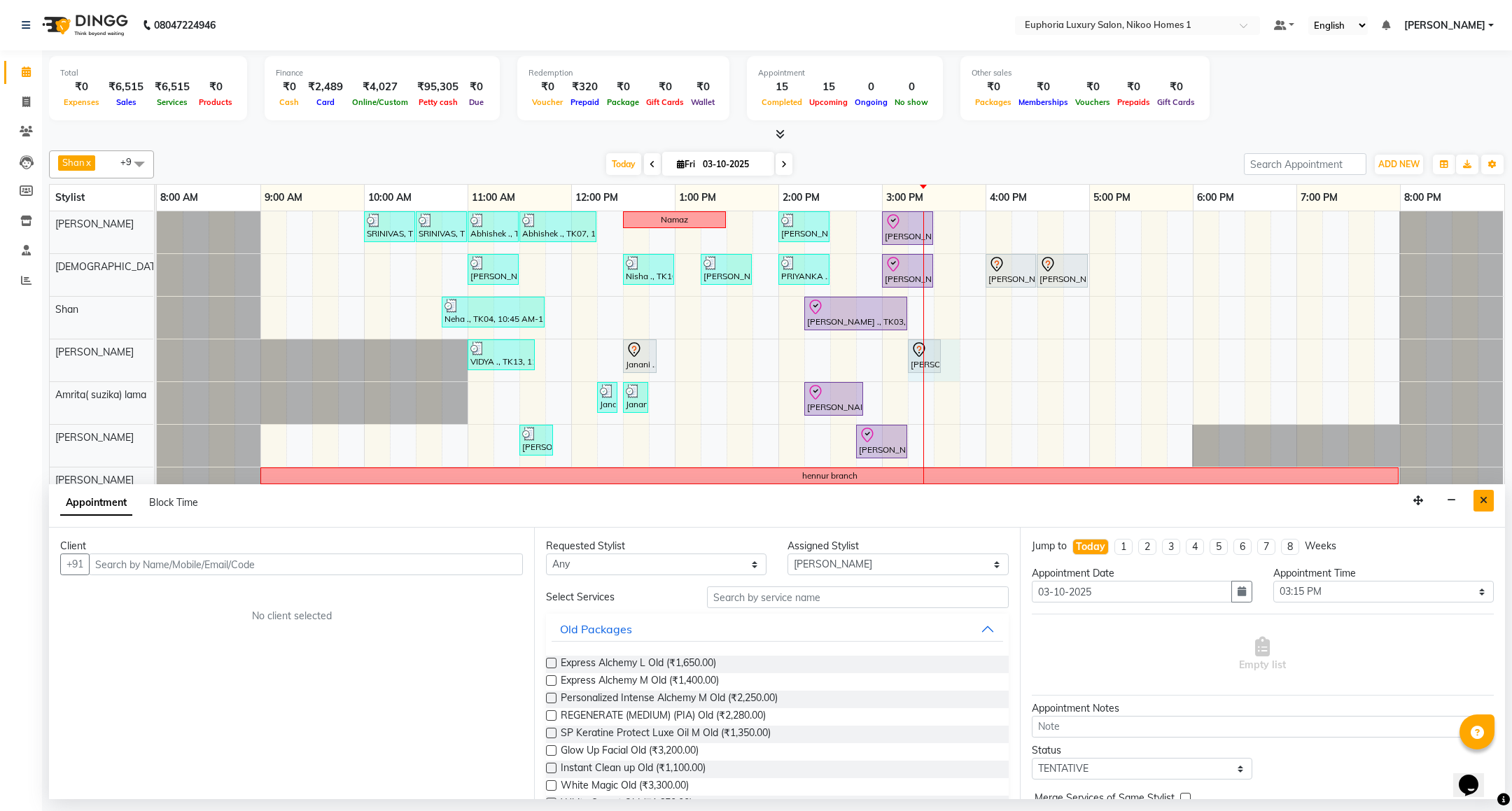
click at [1482, 499] on icon "Close" at bounding box center [1483, 501] width 8 height 10
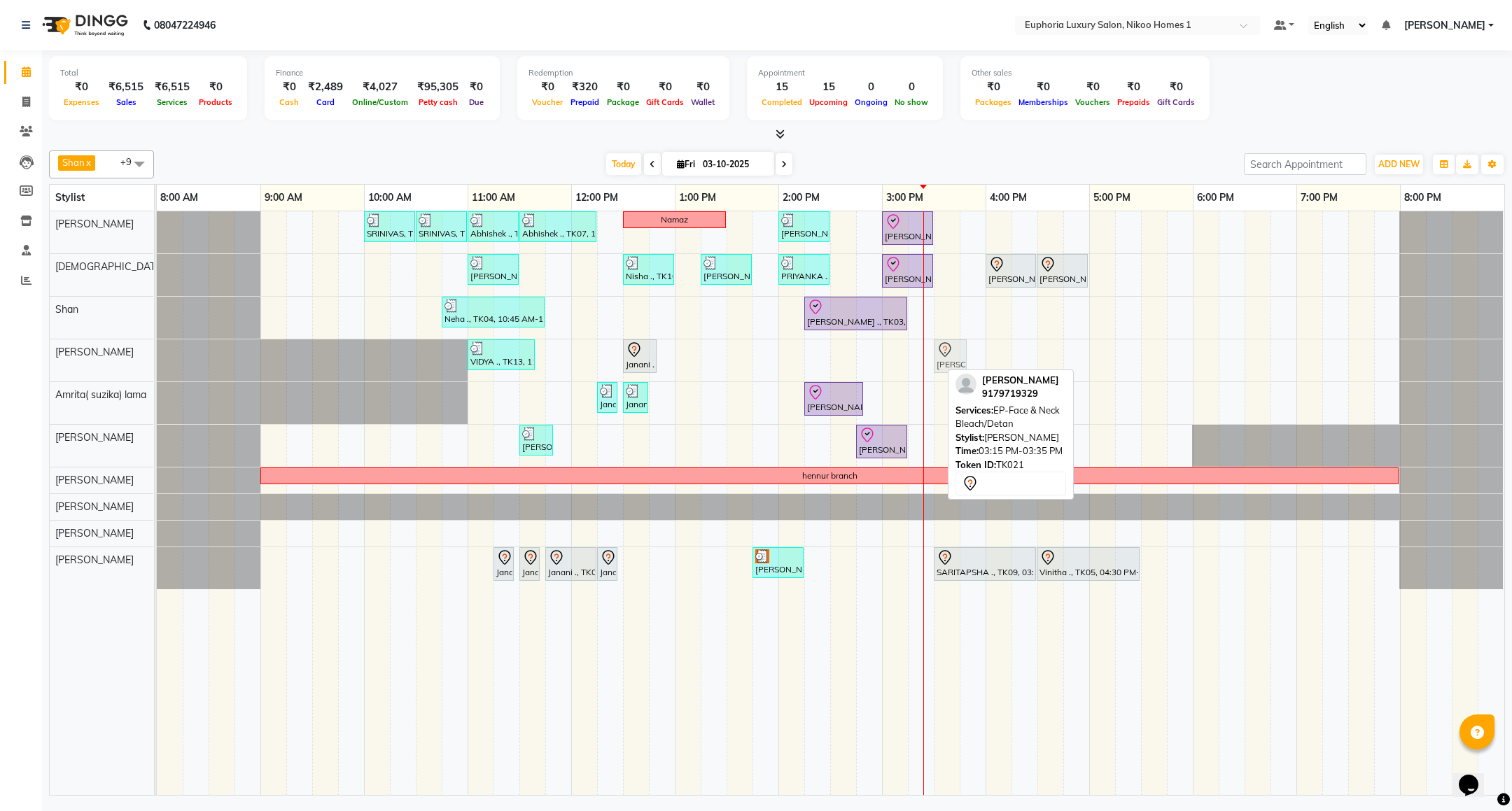
drag, startPoint x: 929, startPoint y: 355, endPoint x: 948, endPoint y: 360, distance: 19.6
click at [157, 360] on div "VIDYA ., TK13, 11:00 AM-11:40 AM, EL-Eyebrows Threading,EL-Upperlip Threading J…" at bounding box center [157, 361] width 0 height 42
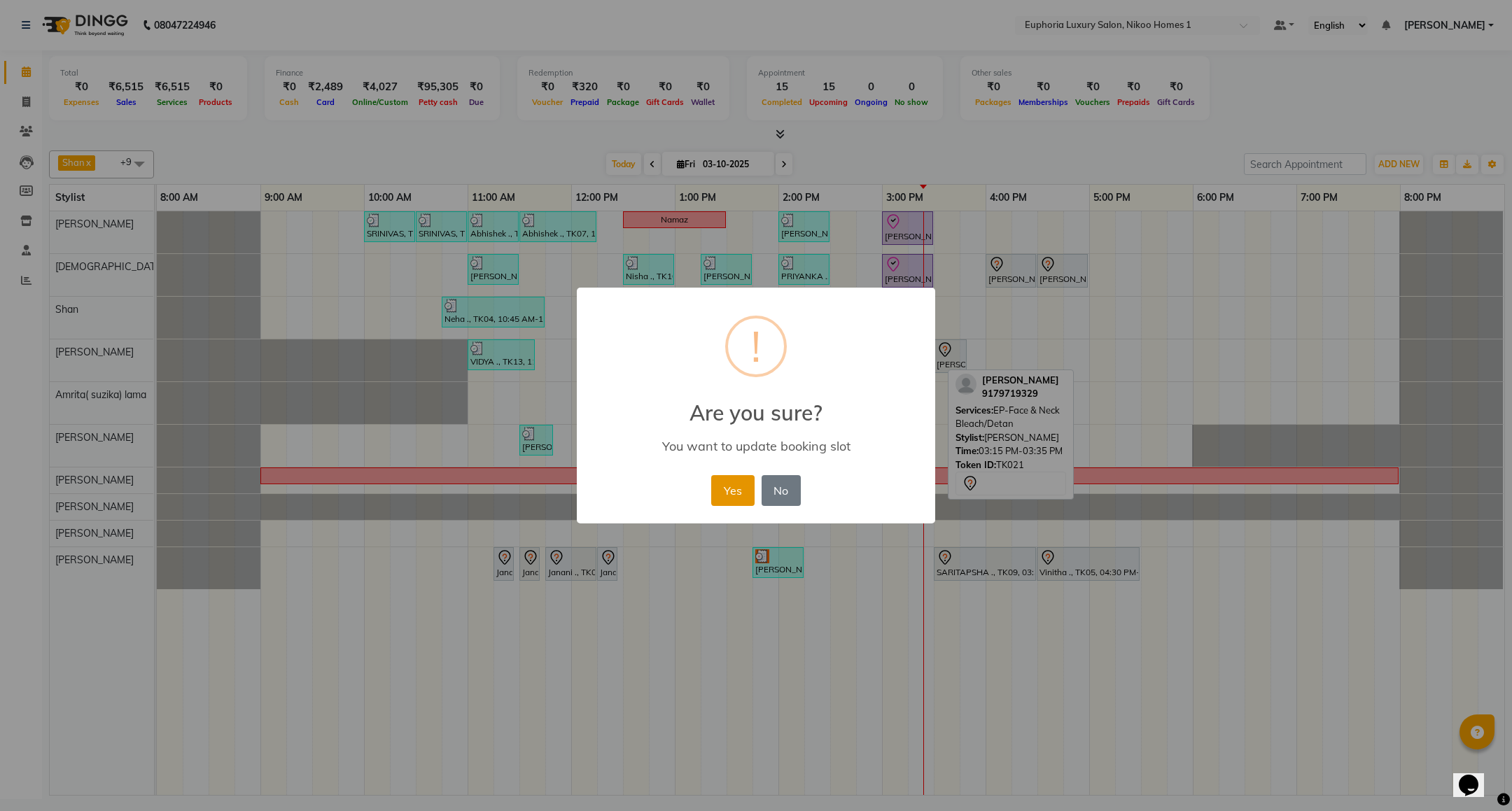
click at [735, 492] on button "Yes" at bounding box center [732, 491] width 42 height 31
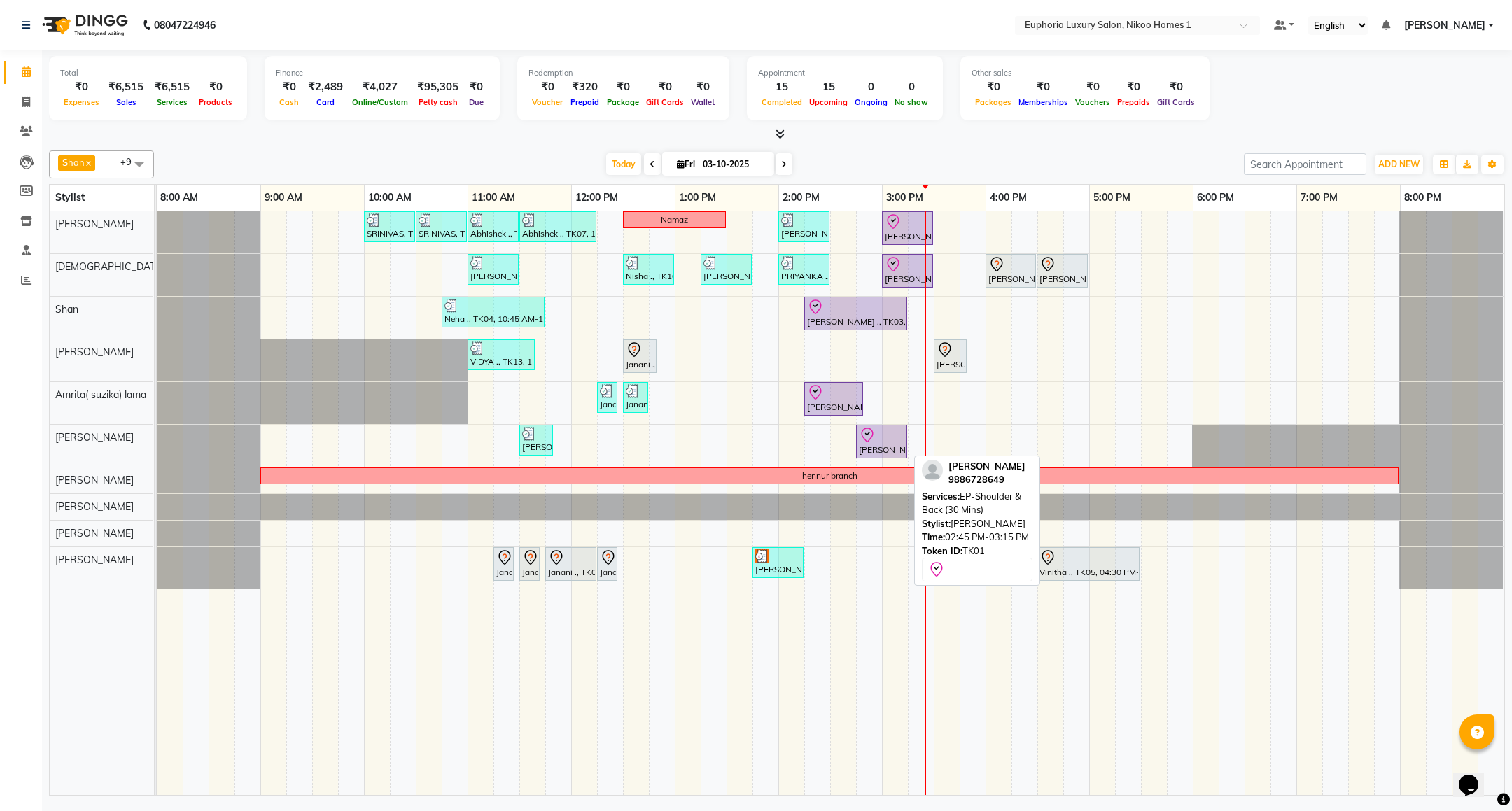
click at [882, 442] on div at bounding box center [882, 435] width 45 height 17
select select "8"
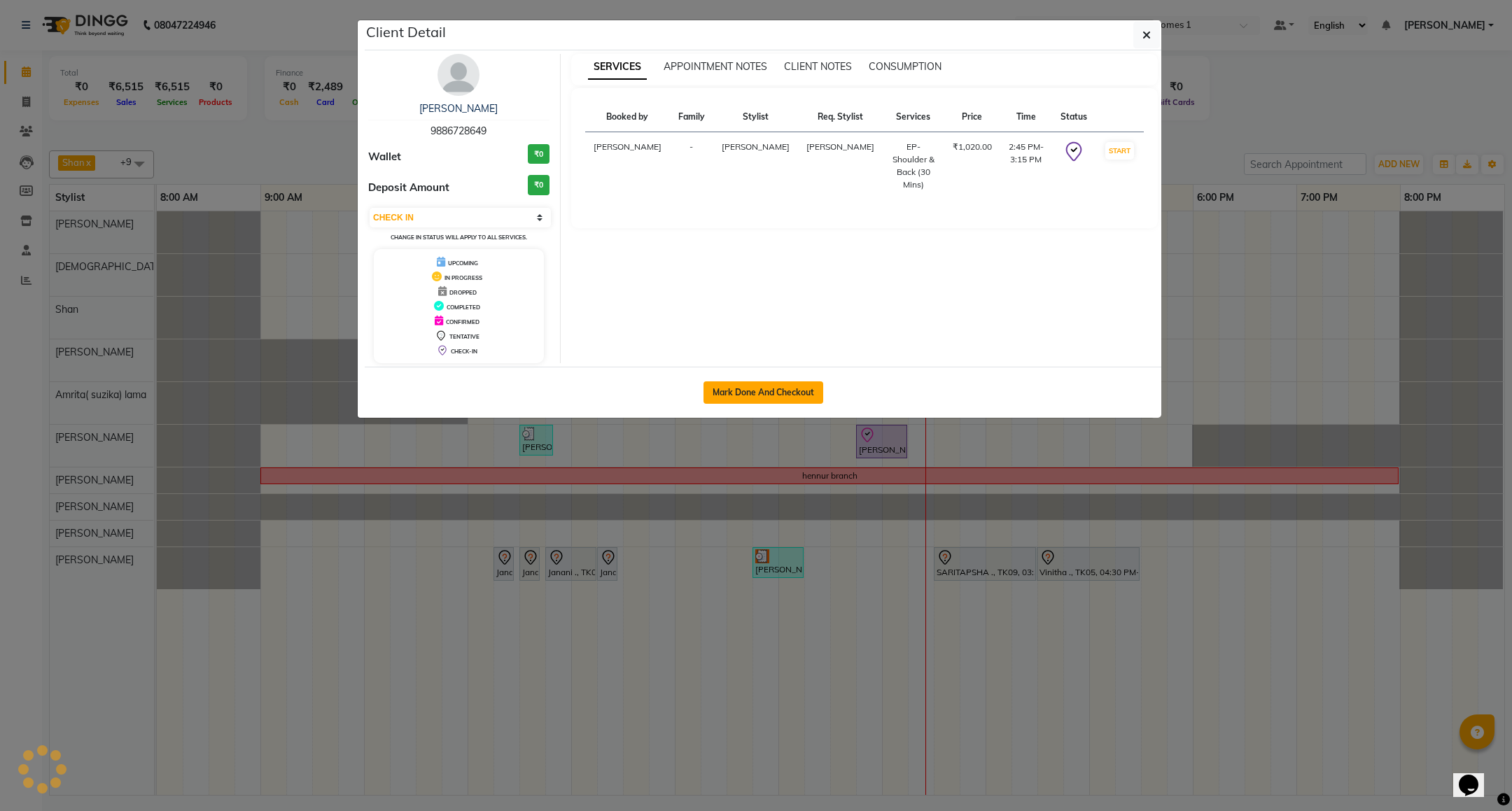
click at [746, 403] on button "Mark Done And Checkout" at bounding box center [764, 392] width 119 height 22
select select "service"
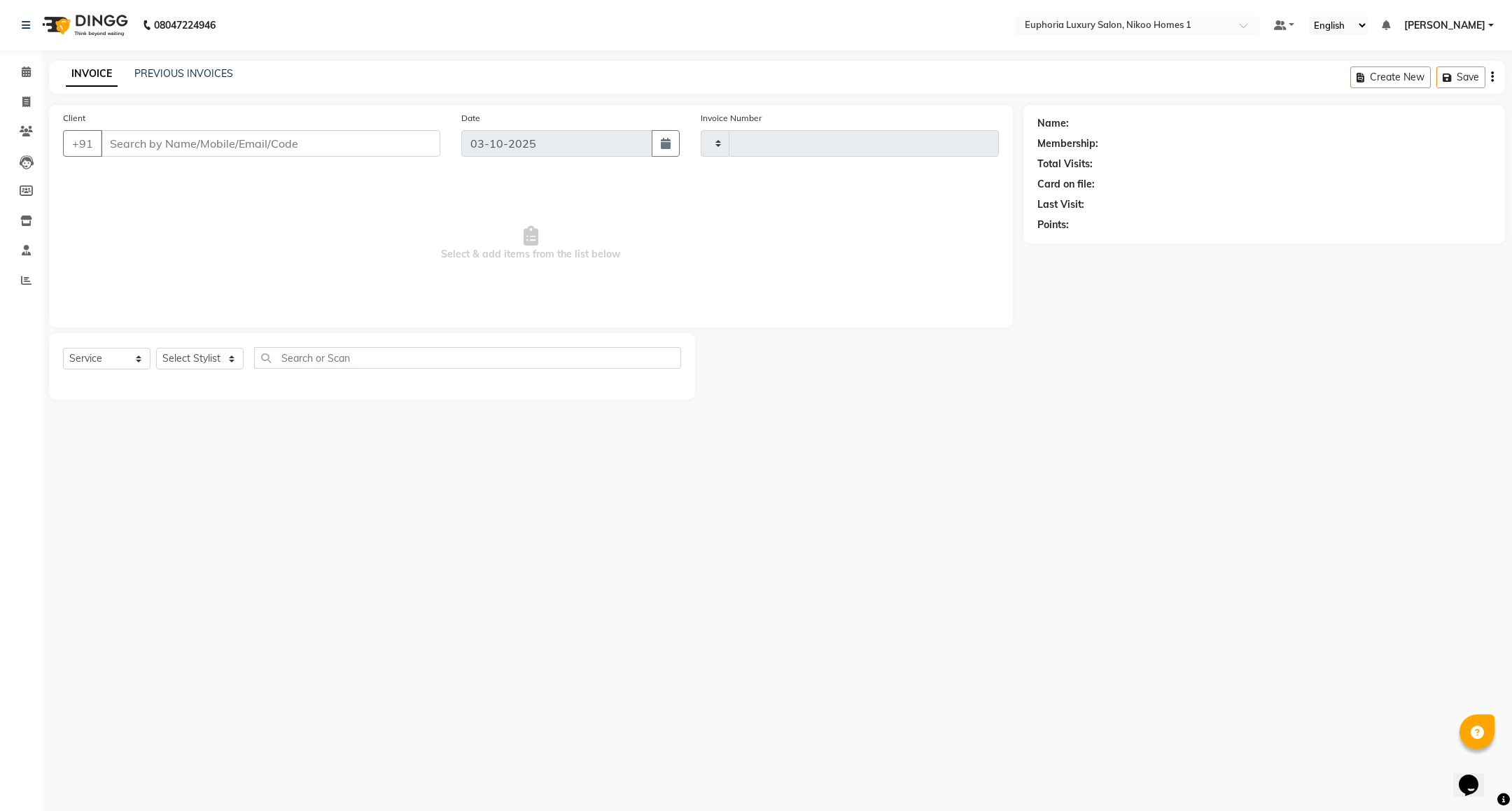
type input "4467"
select select "7987"
type input "98******49"
select select "74089"
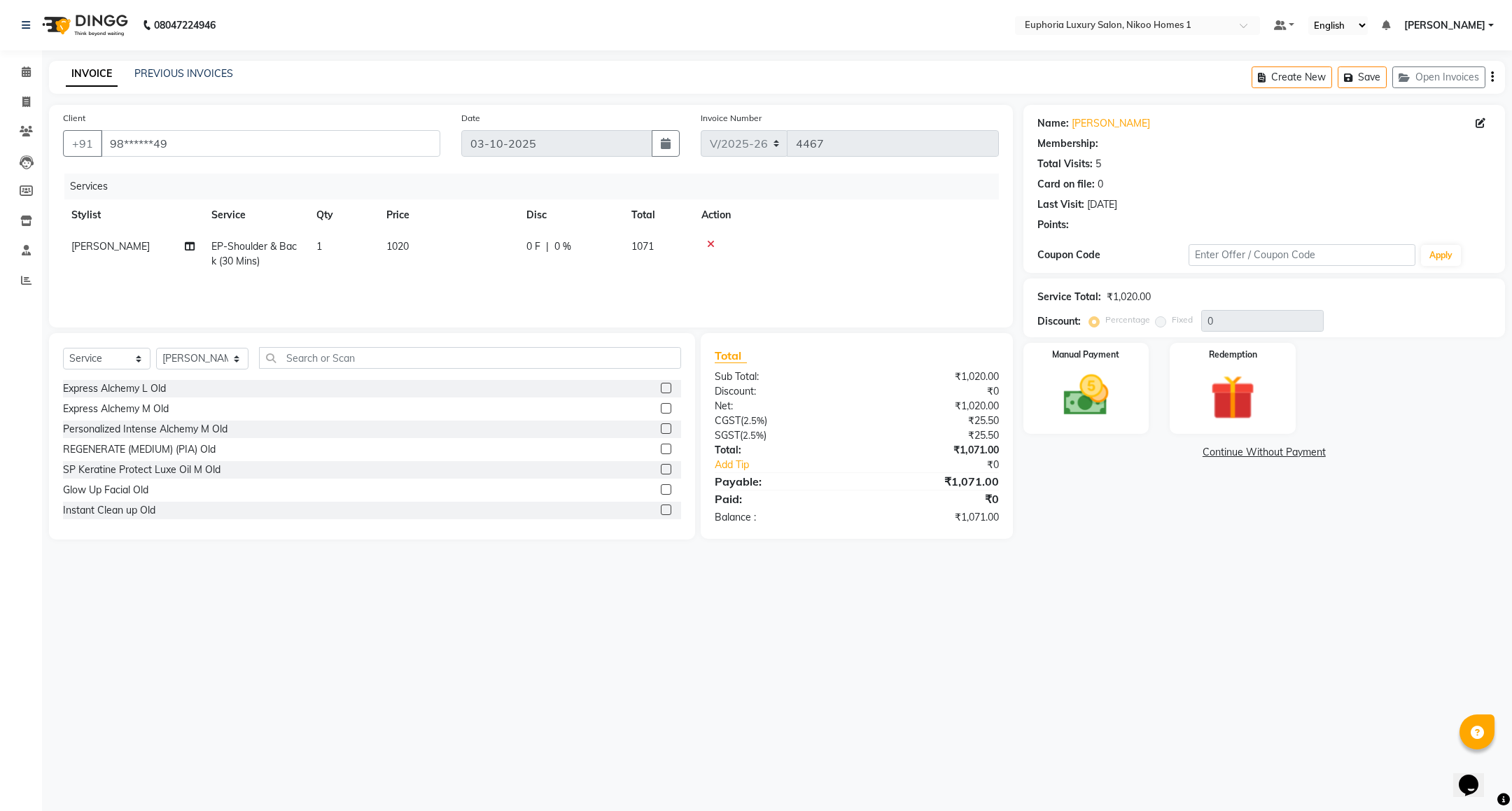
type input "15"
select select "2: Object"
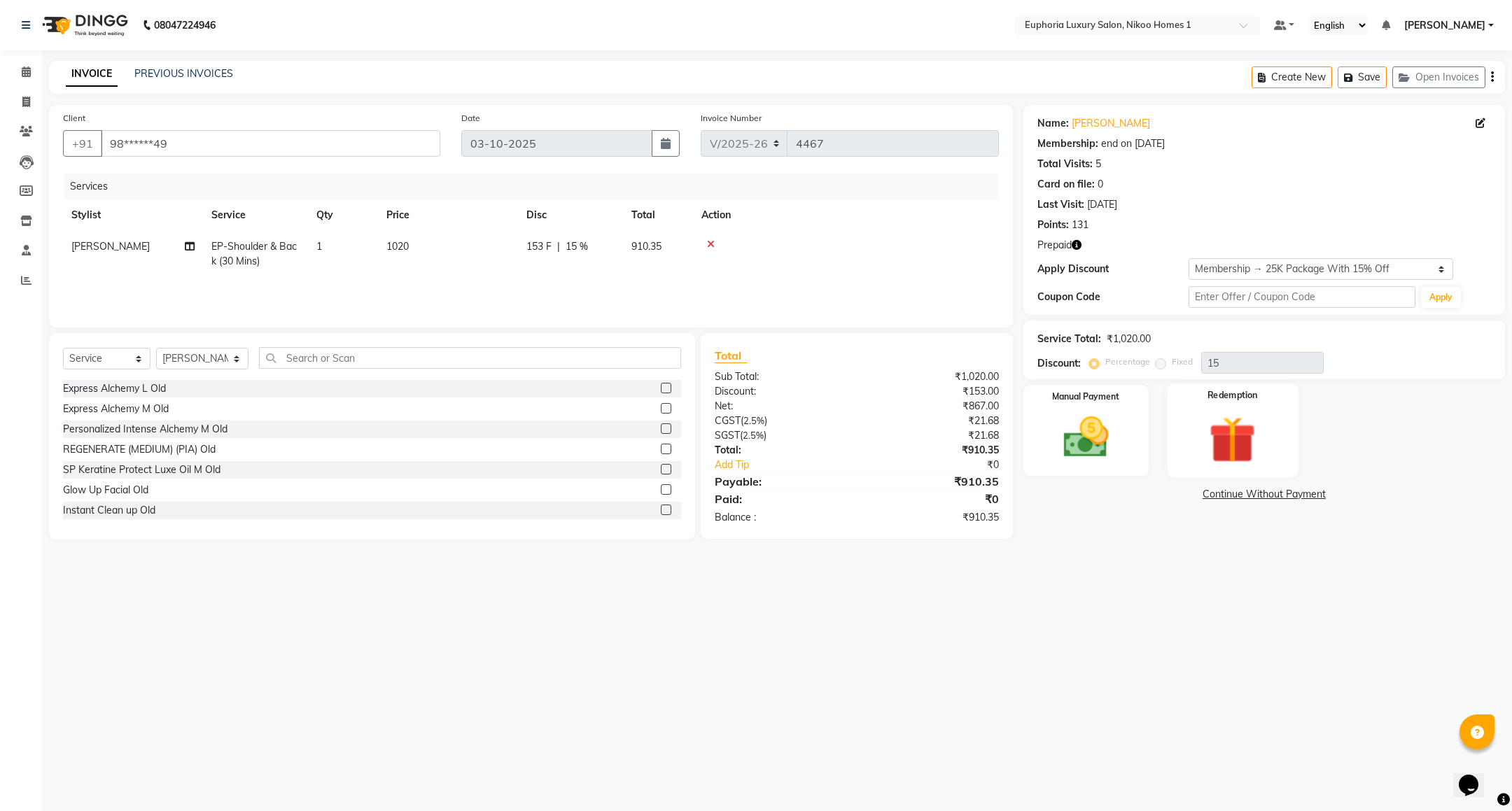
click at [1244, 420] on img at bounding box center [1233, 440] width 76 height 58
click at [1233, 499] on span "Prepaid 1" at bounding box center [1233, 497] width 45 height 16
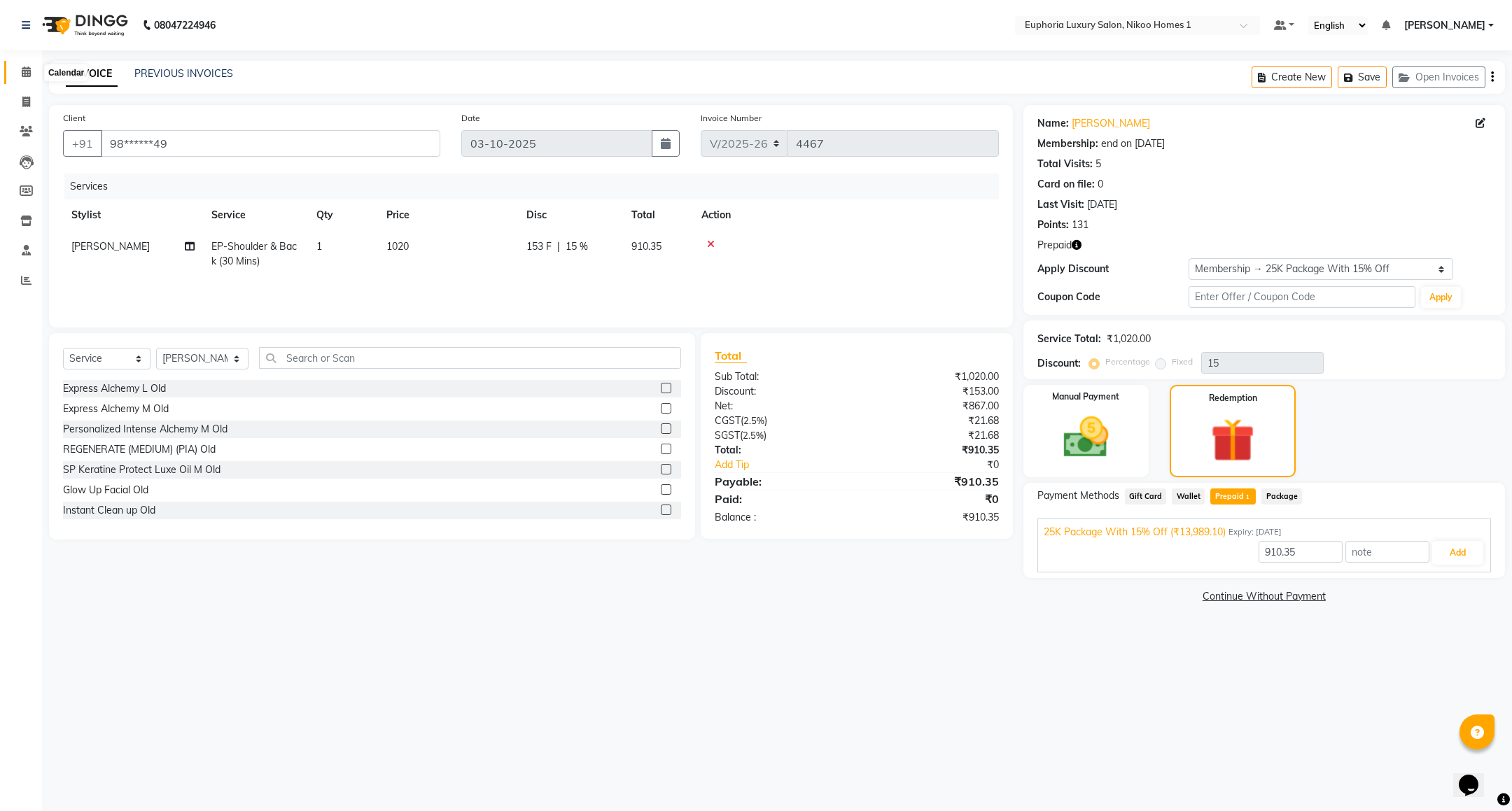
click at [22, 65] on span at bounding box center [26, 72] width 24 height 16
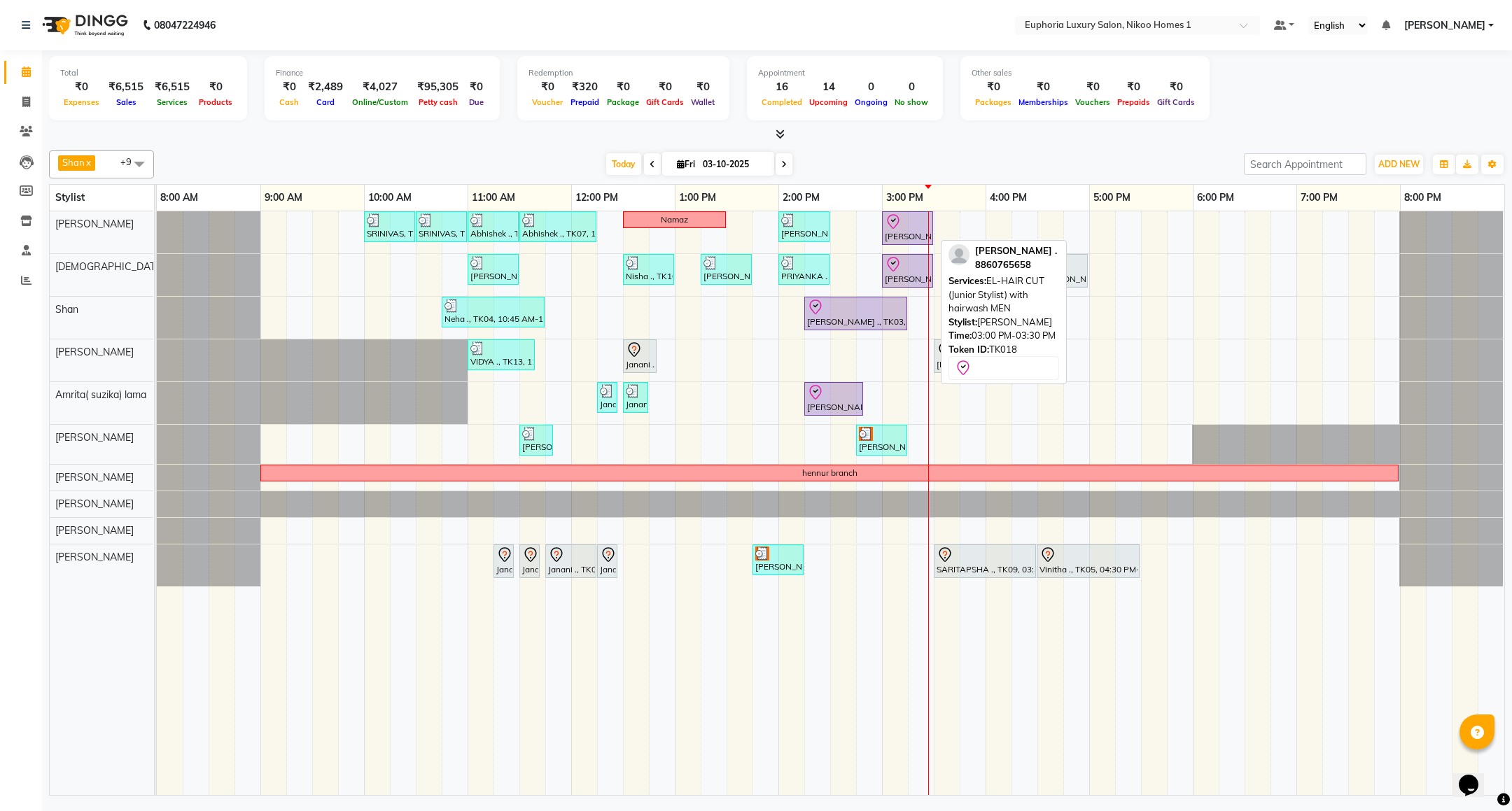
click at [912, 233] on div "[PERSON_NAME] ., TK18, 03:00 PM-03:30 PM, EL-HAIR CUT (Junior Stylist) with hai…" at bounding box center [907, 228] width 48 height 30
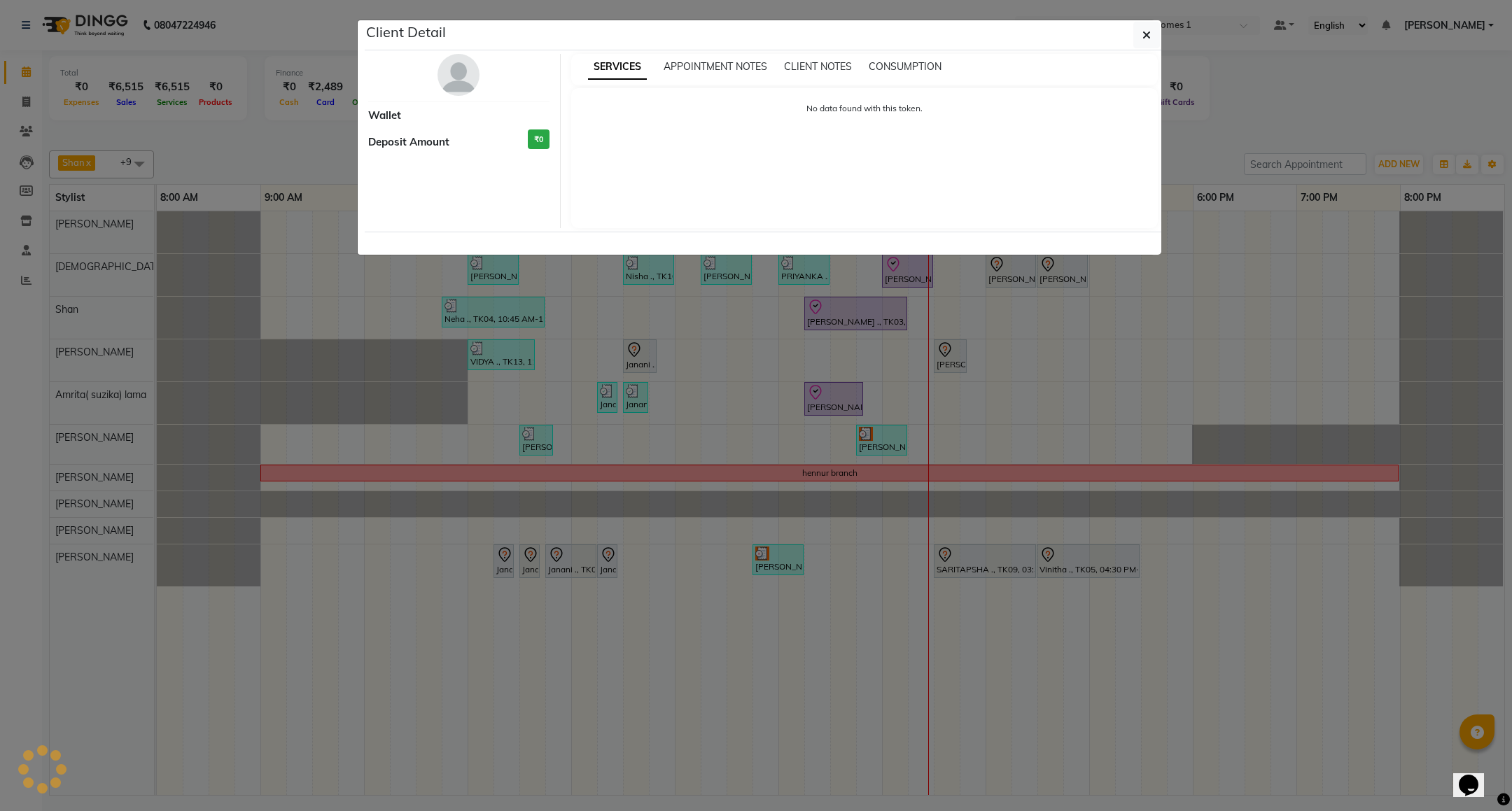
select select "8"
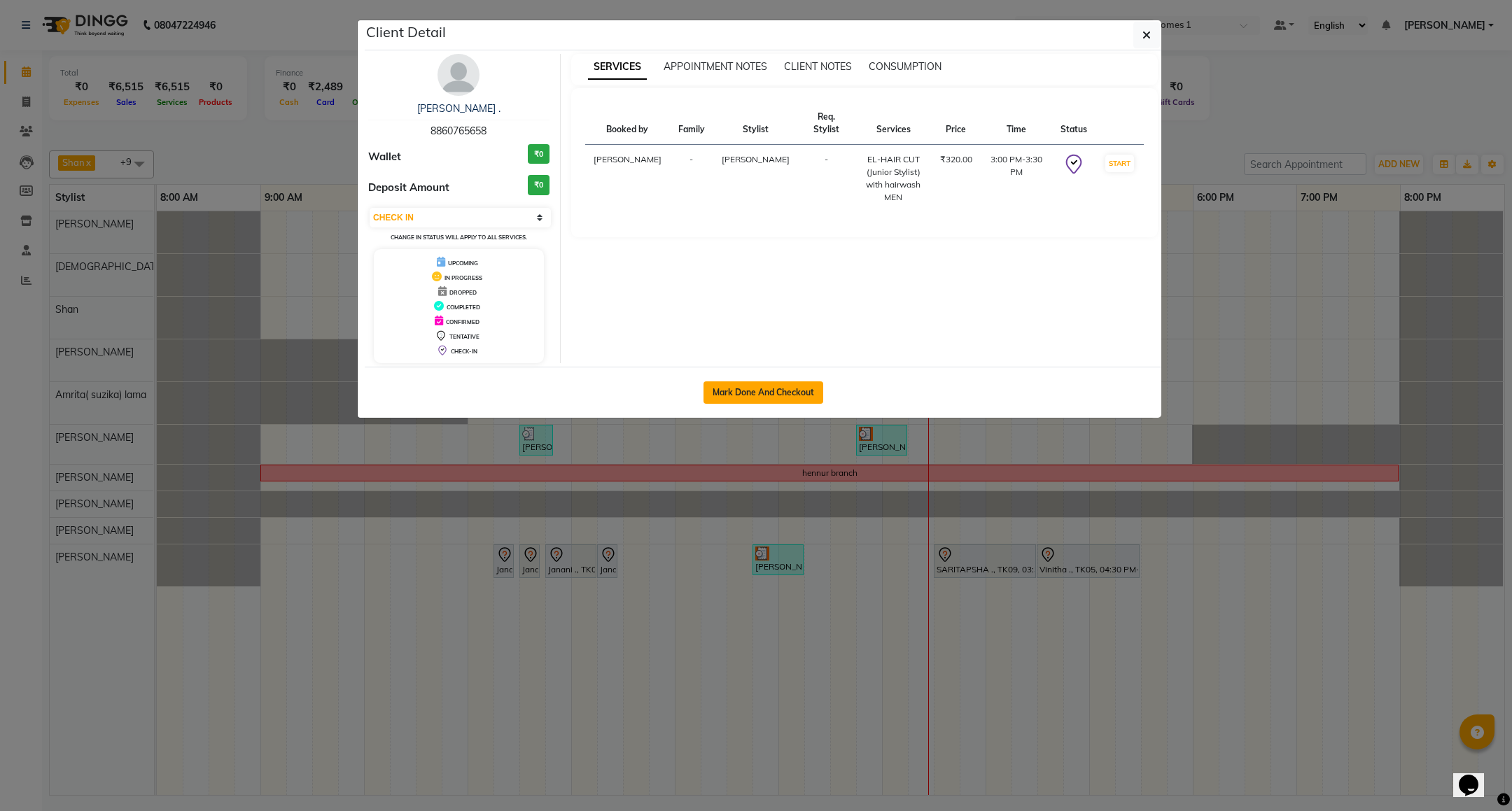
click at [805, 385] on button "Mark Done And Checkout" at bounding box center [764, 392] width 119 height 22
select select "service"
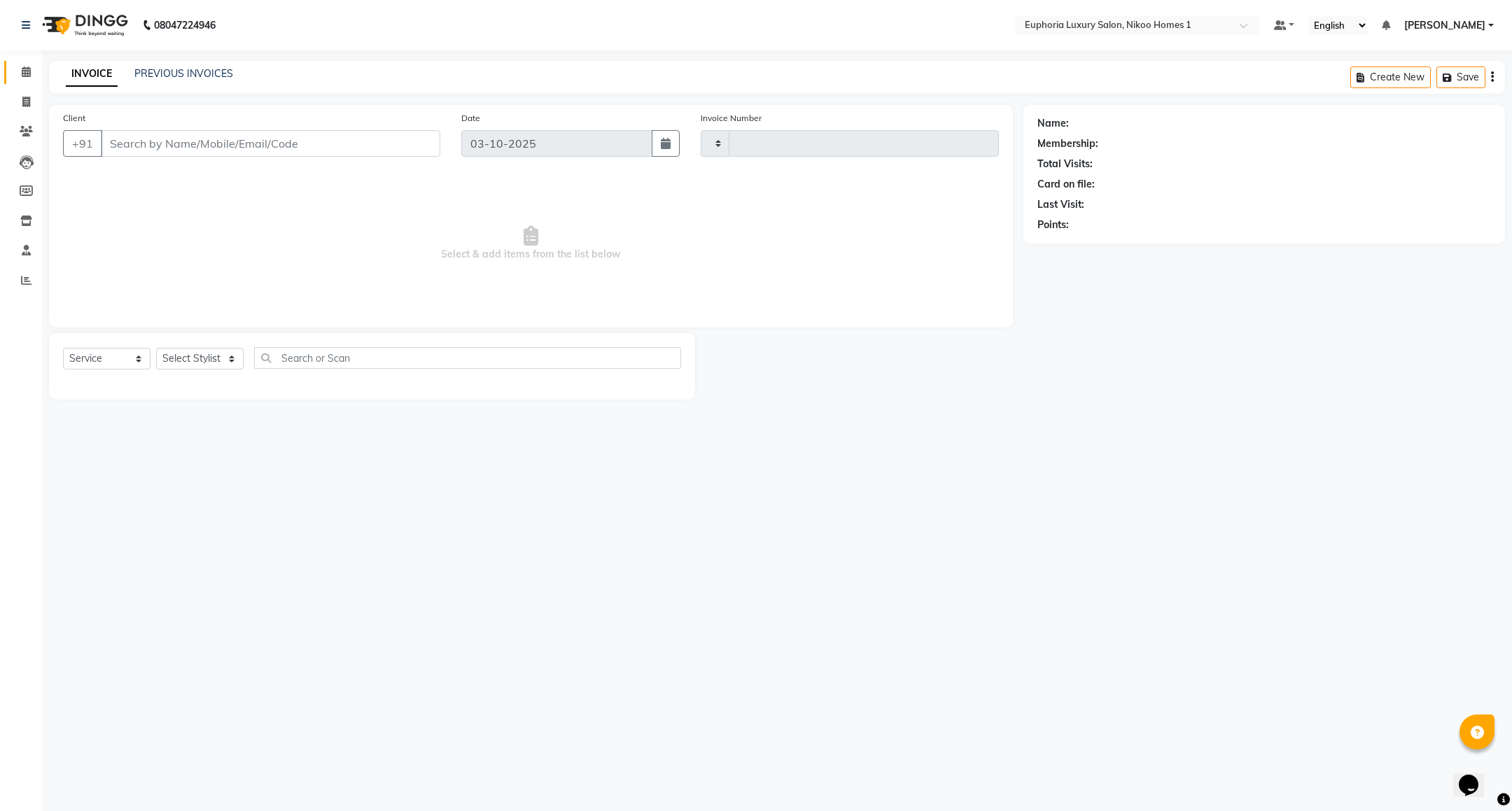
type input "4467"
select select "7987"
type input "88******58"
select select "85468"
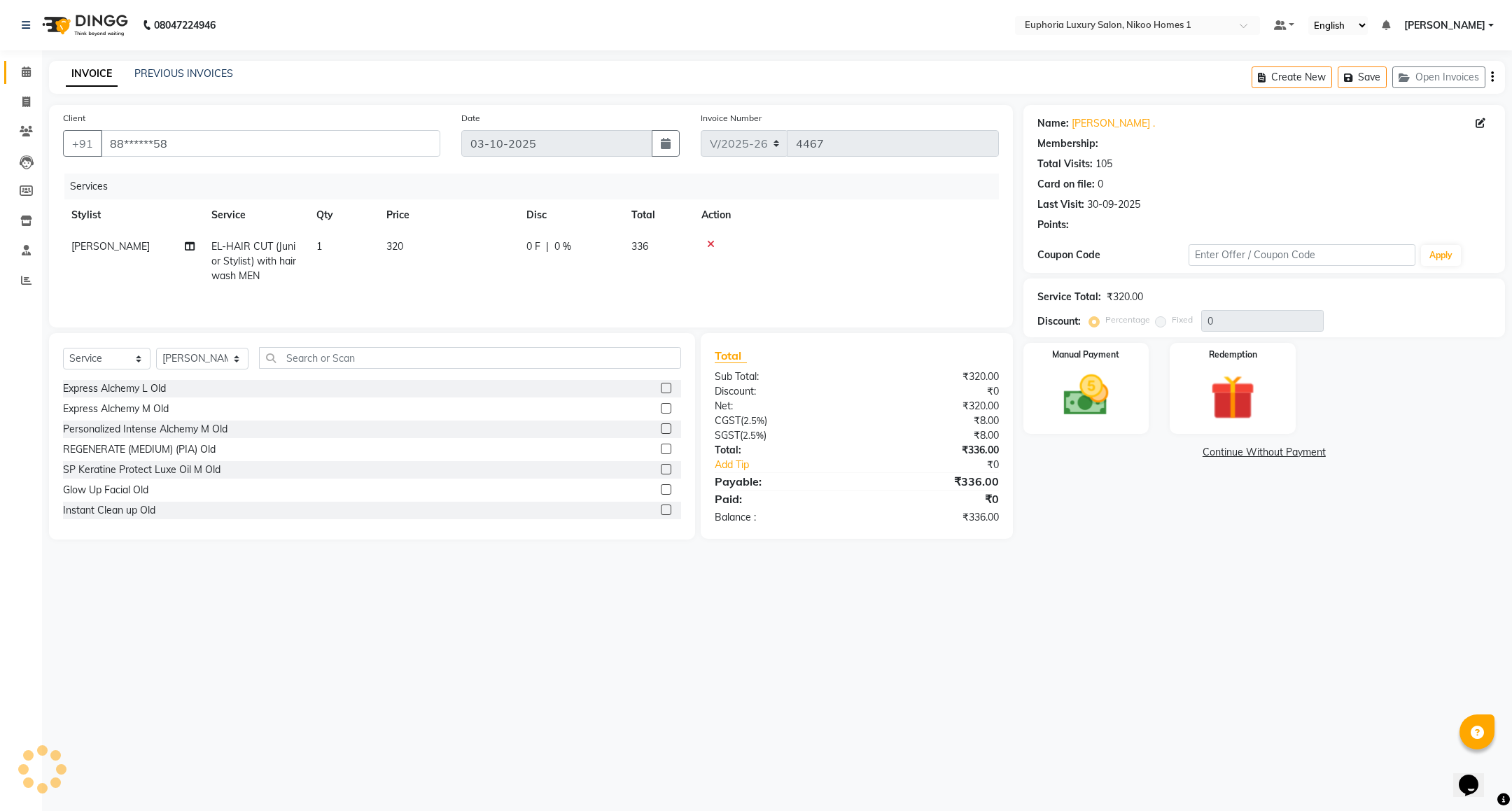
select select "2: Object"
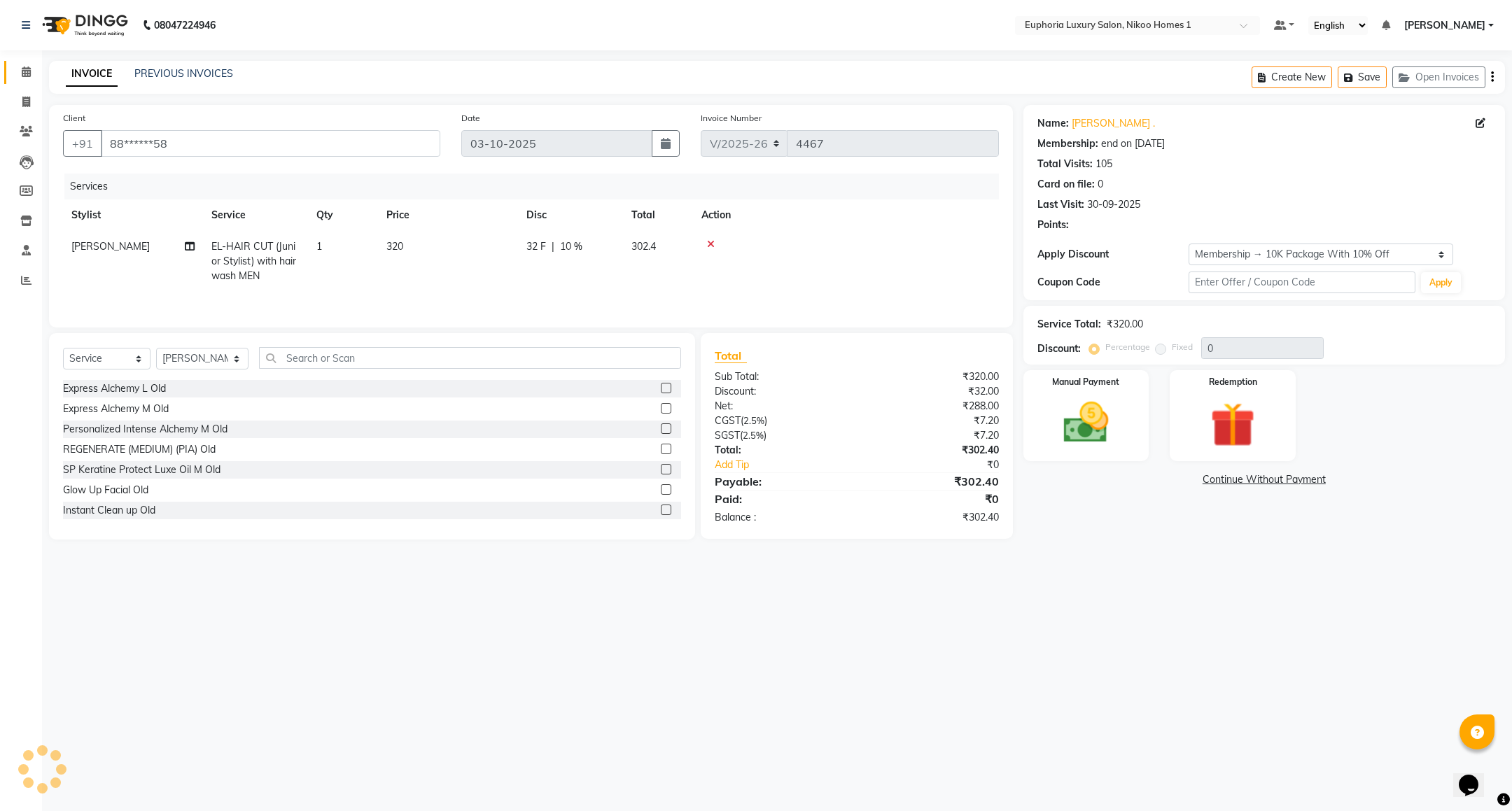
type input "10"
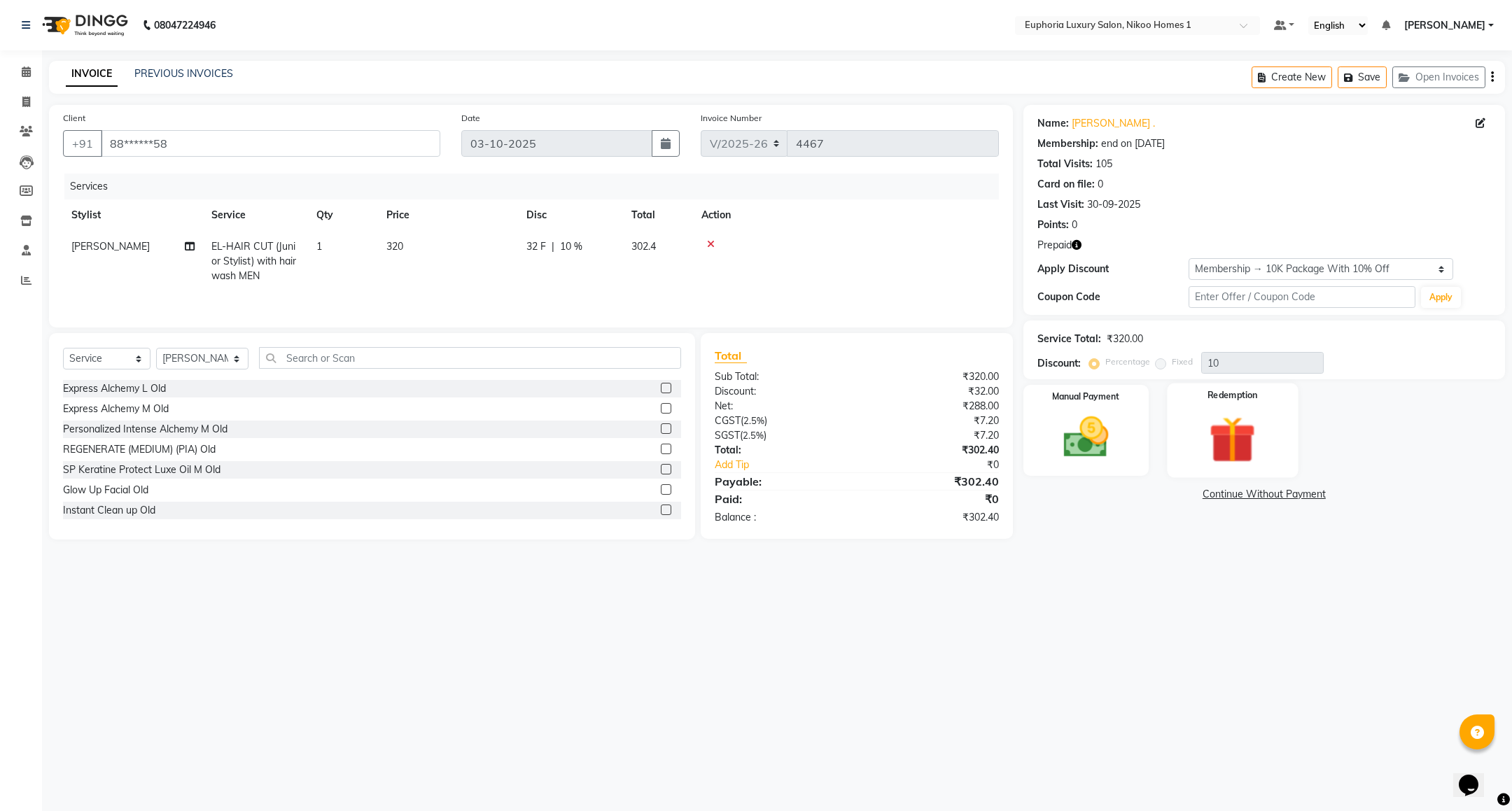
click at [1240, 426] on img at bounding box center [1233, 440] width 76 height 58
click at [1231, 498] on span "Prepaid 2" at bounding box center [1233, 497] width 45 height 16
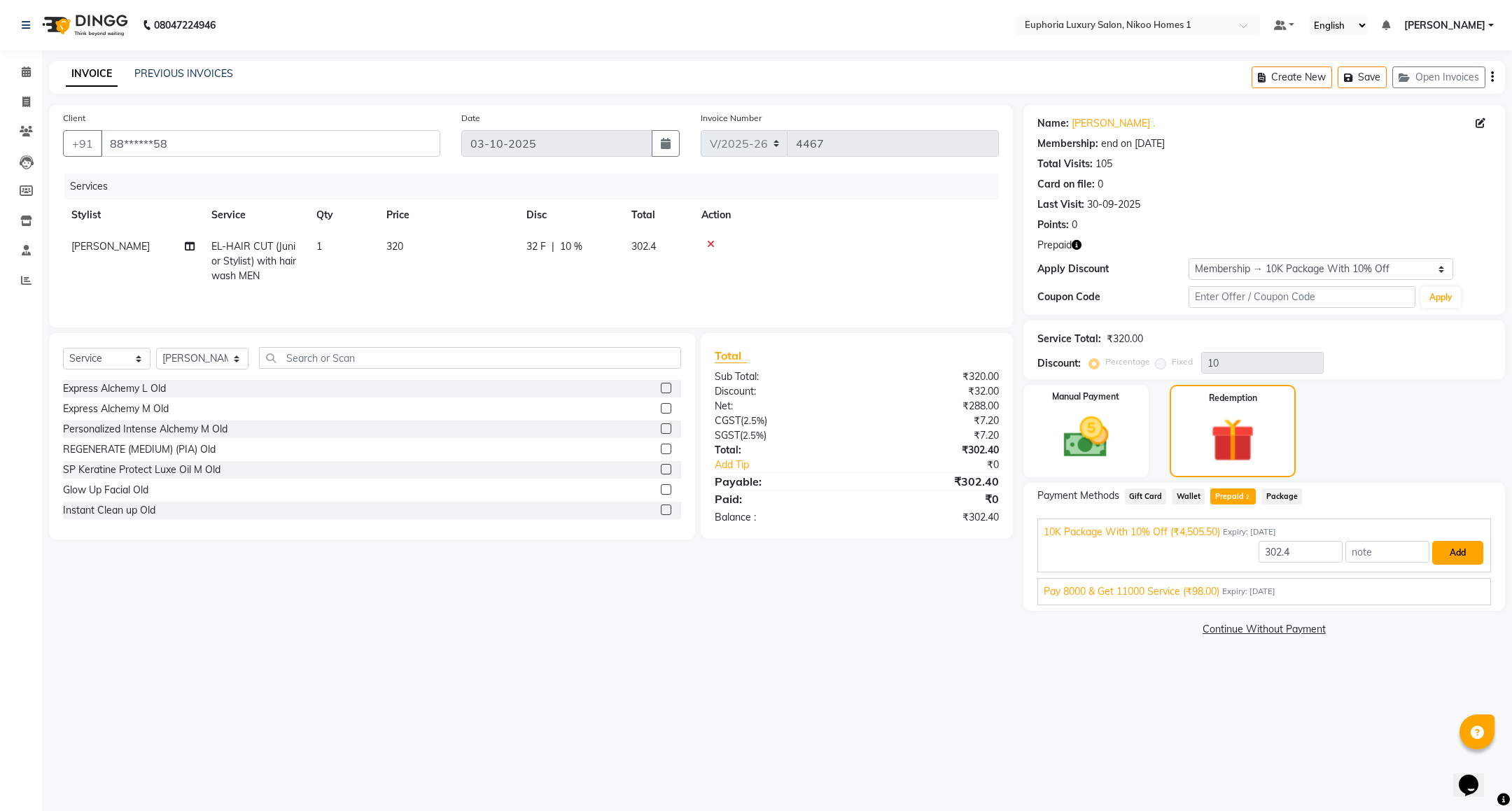
click at [1466, 553] on button "Add" at bounding box center [1457, 553] width 51 height 24
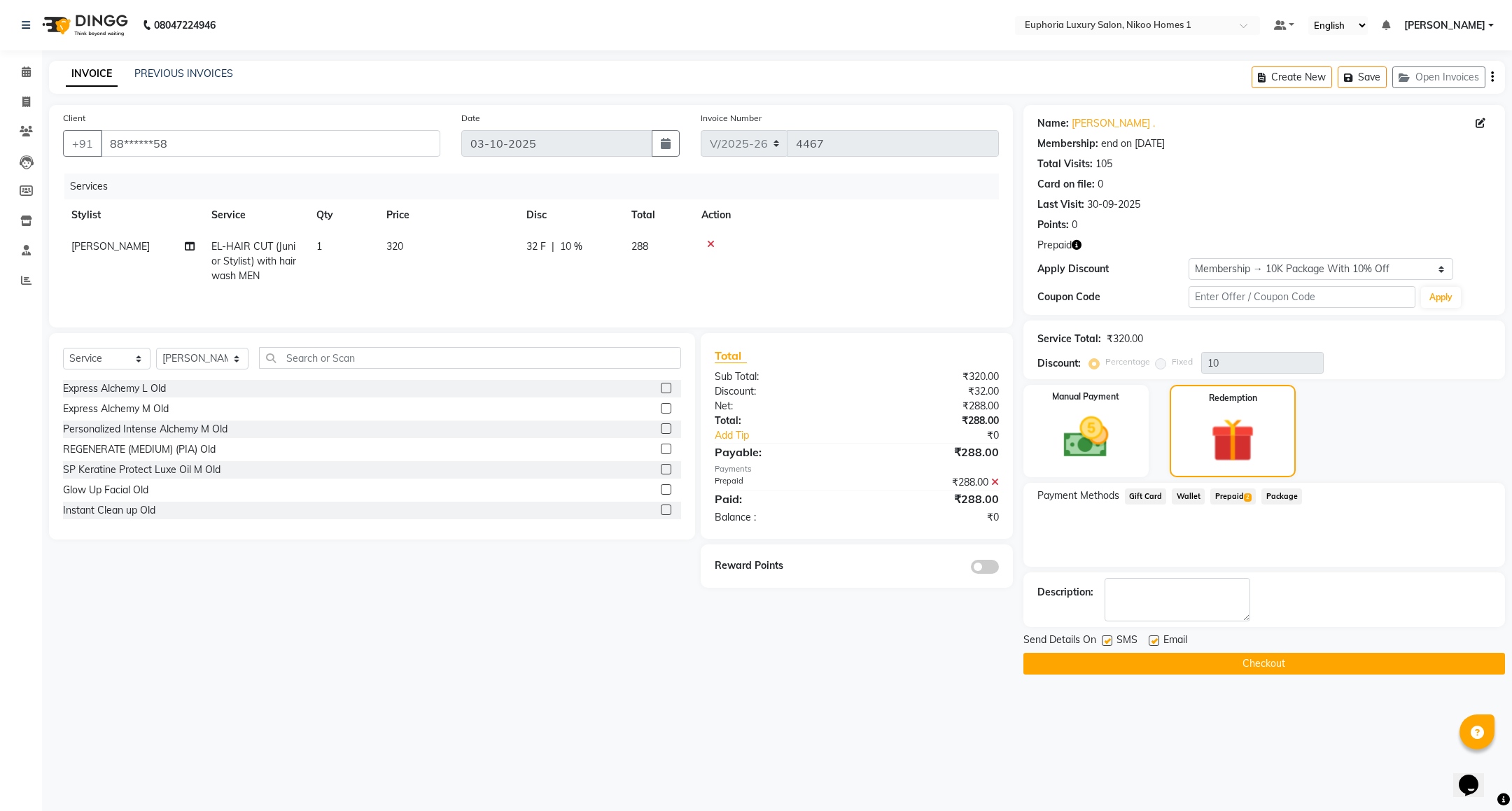
click at [1257, 663] on button "Checkout" at bounding box center [1264, 664] width 481 height 22
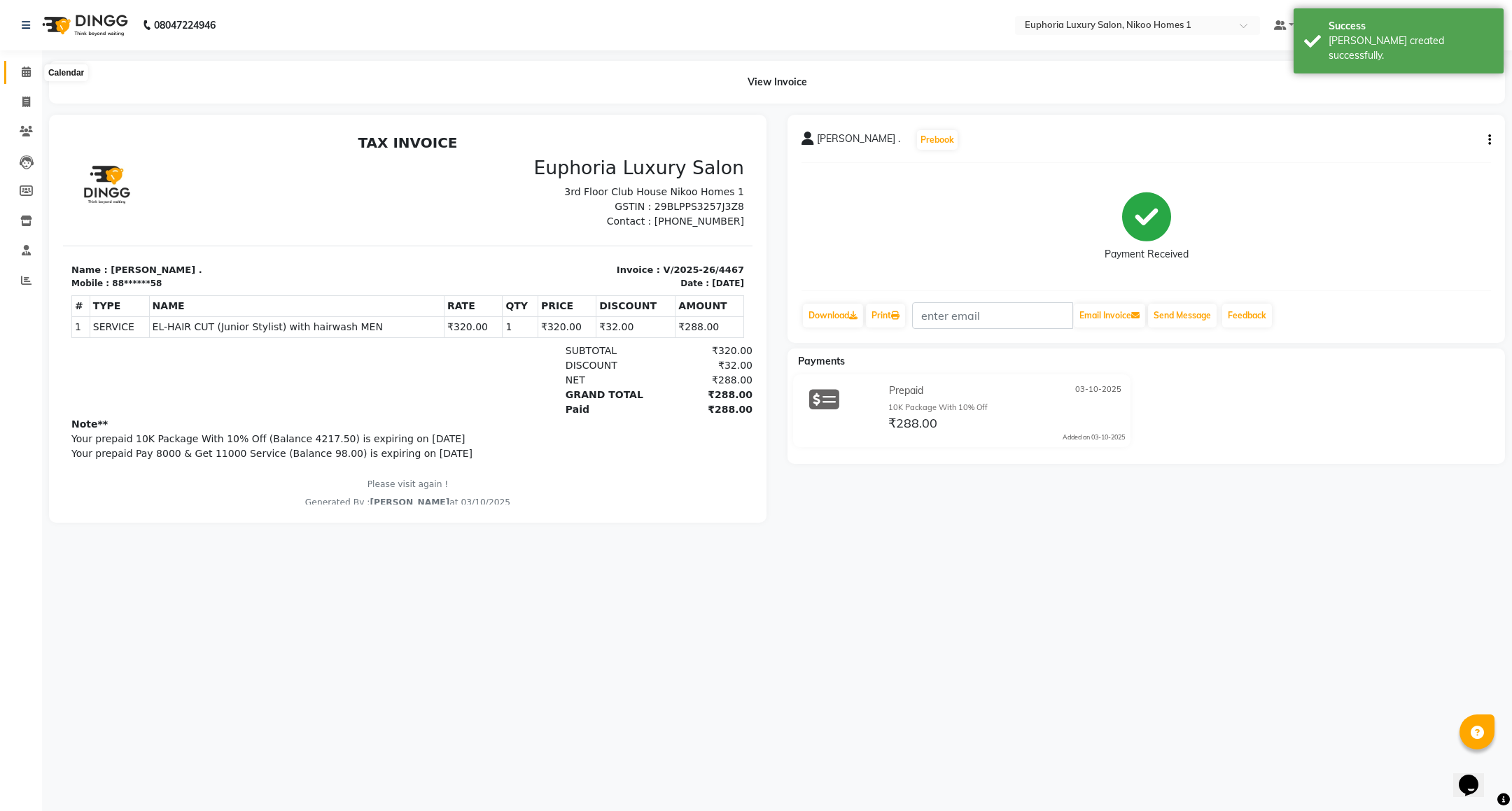
click at [26, 67] on icon at bounding box center [26, 71] width 9 height 11
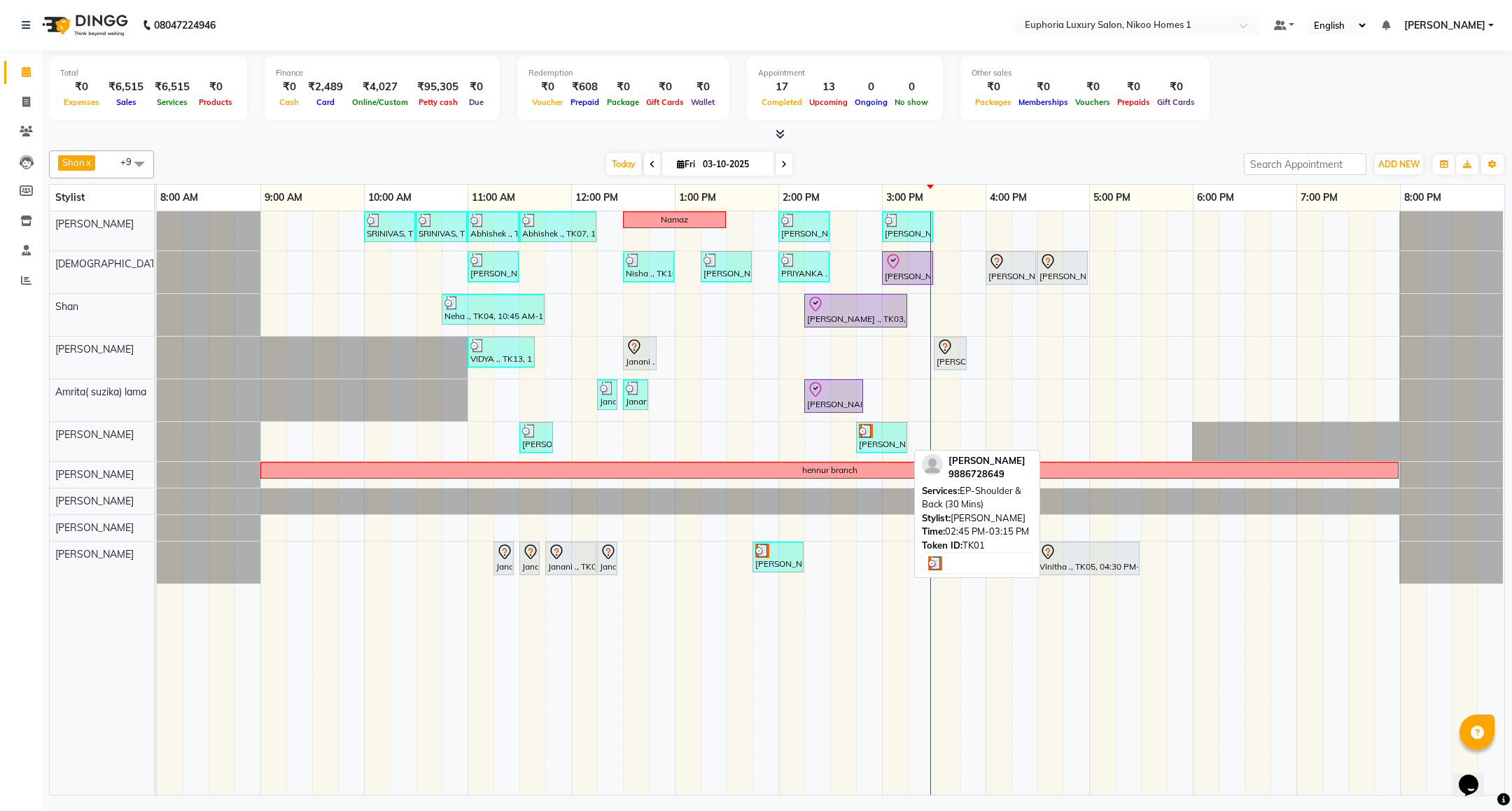
click at [892, 448] on div "[PERSON_NAME], TK01, 02:45 PM-03:15 PM, EP-Shoulder & Back (30 Mins)" at bounding box center [882, 438] width 48 height 27
select select "3"
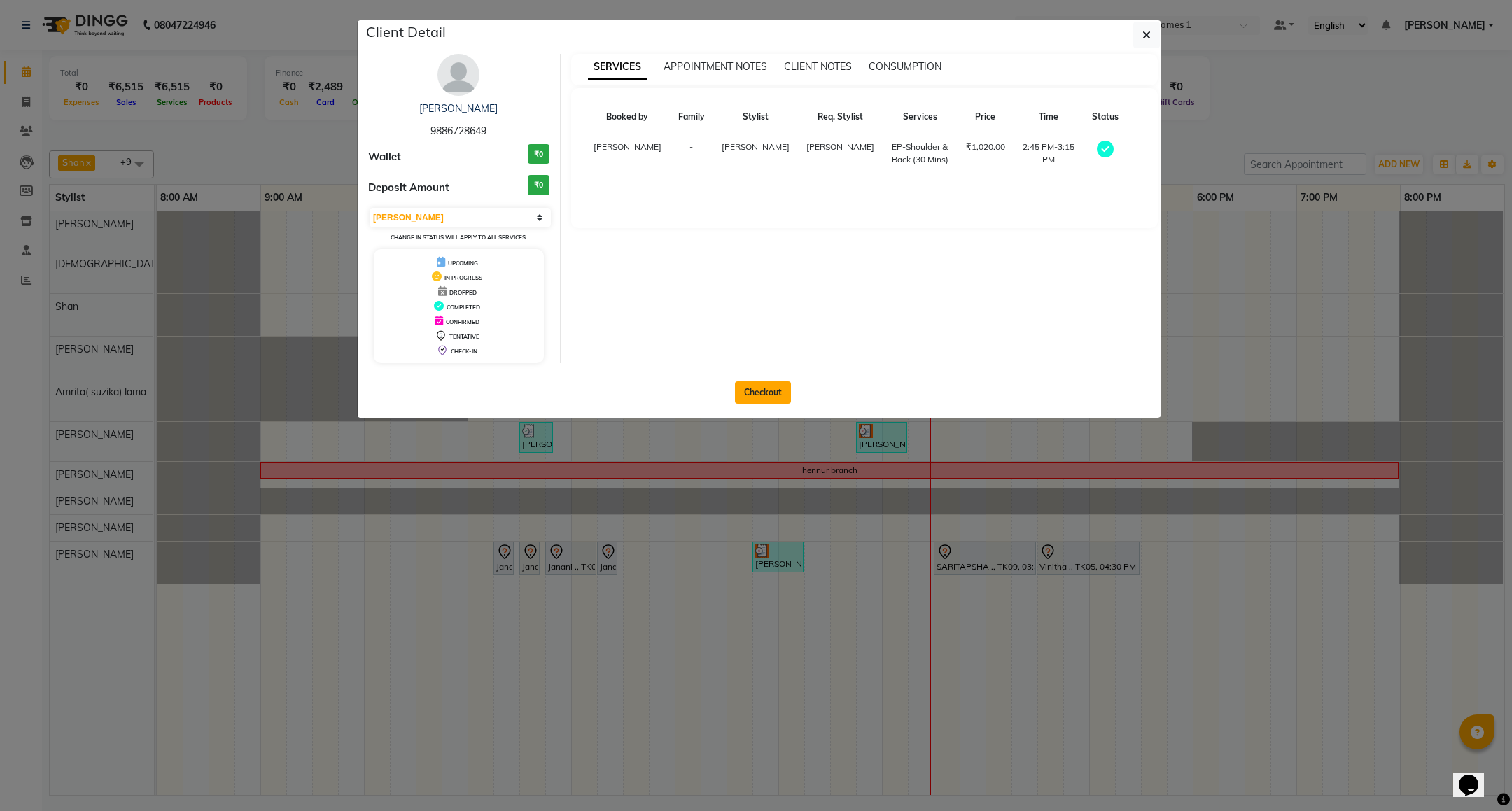
click at [751, 396] on button "Checkout" at bounding box center [763, 392] width 56 height 22
select select "7987"
select select "service"
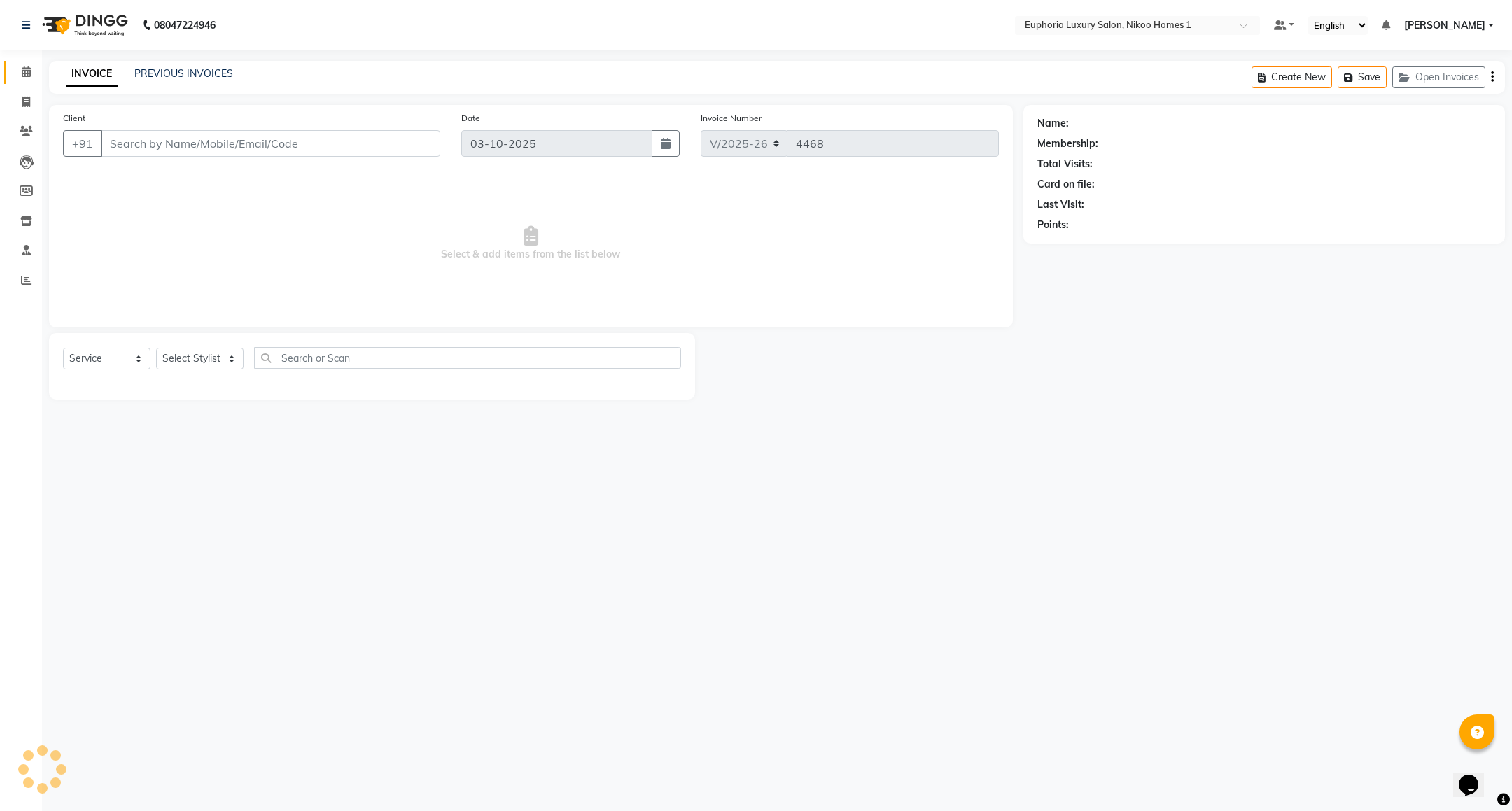
type input "98******49"
select select "74089"
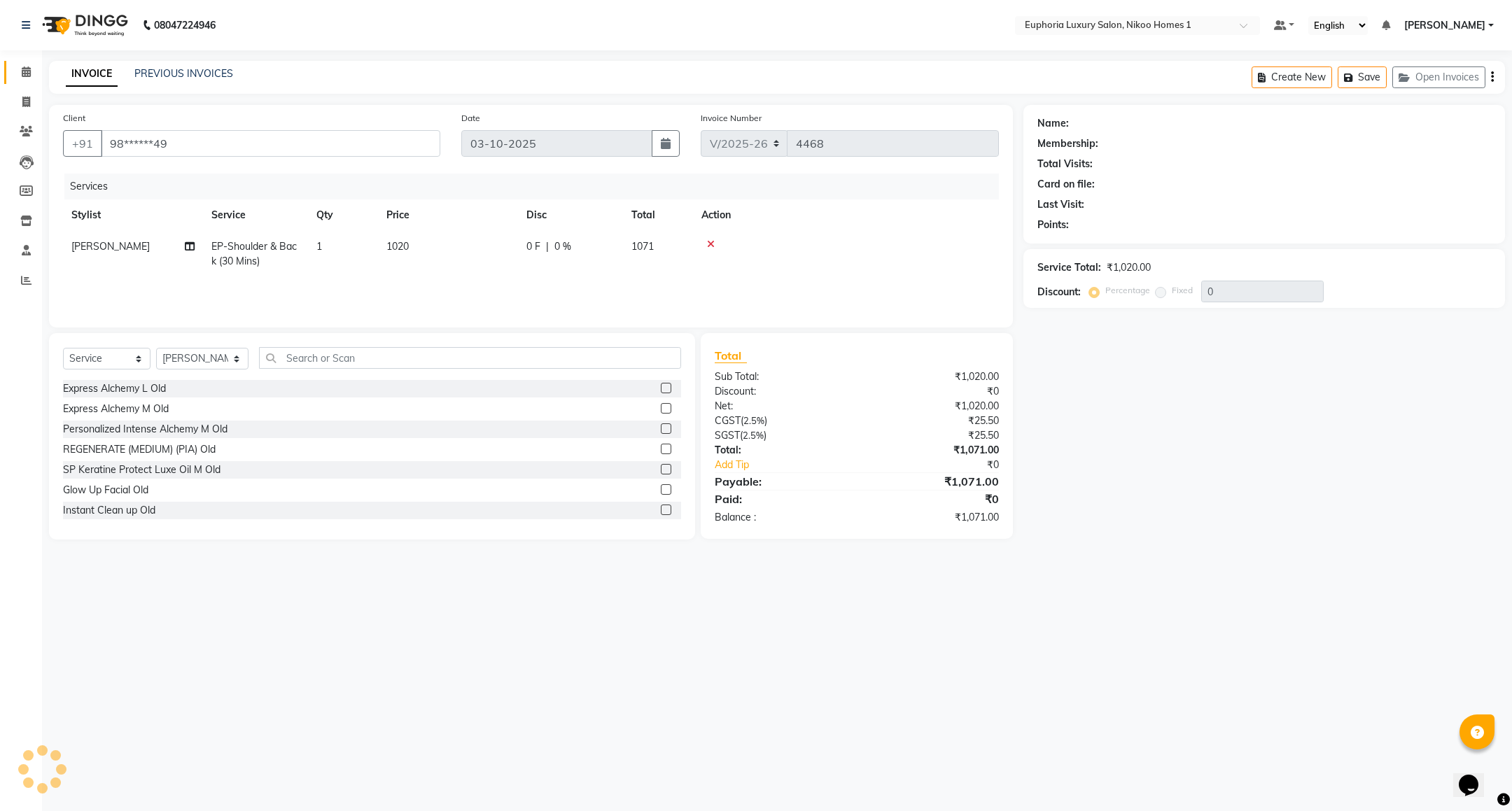
select select "2: Object"
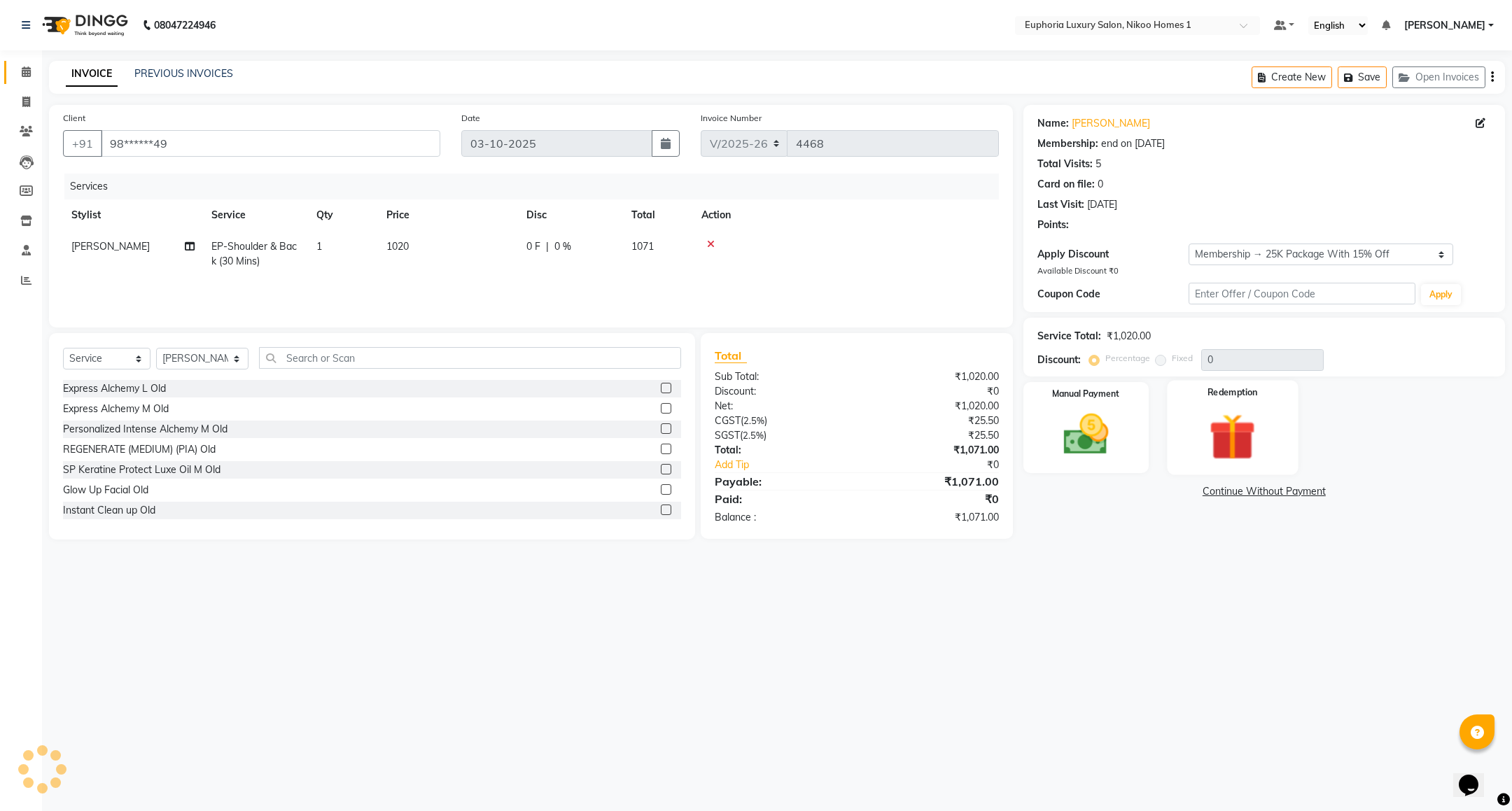
type input "15"
click at [1238, 445] on img at bounding box center [1233, 440] width 76 height 58
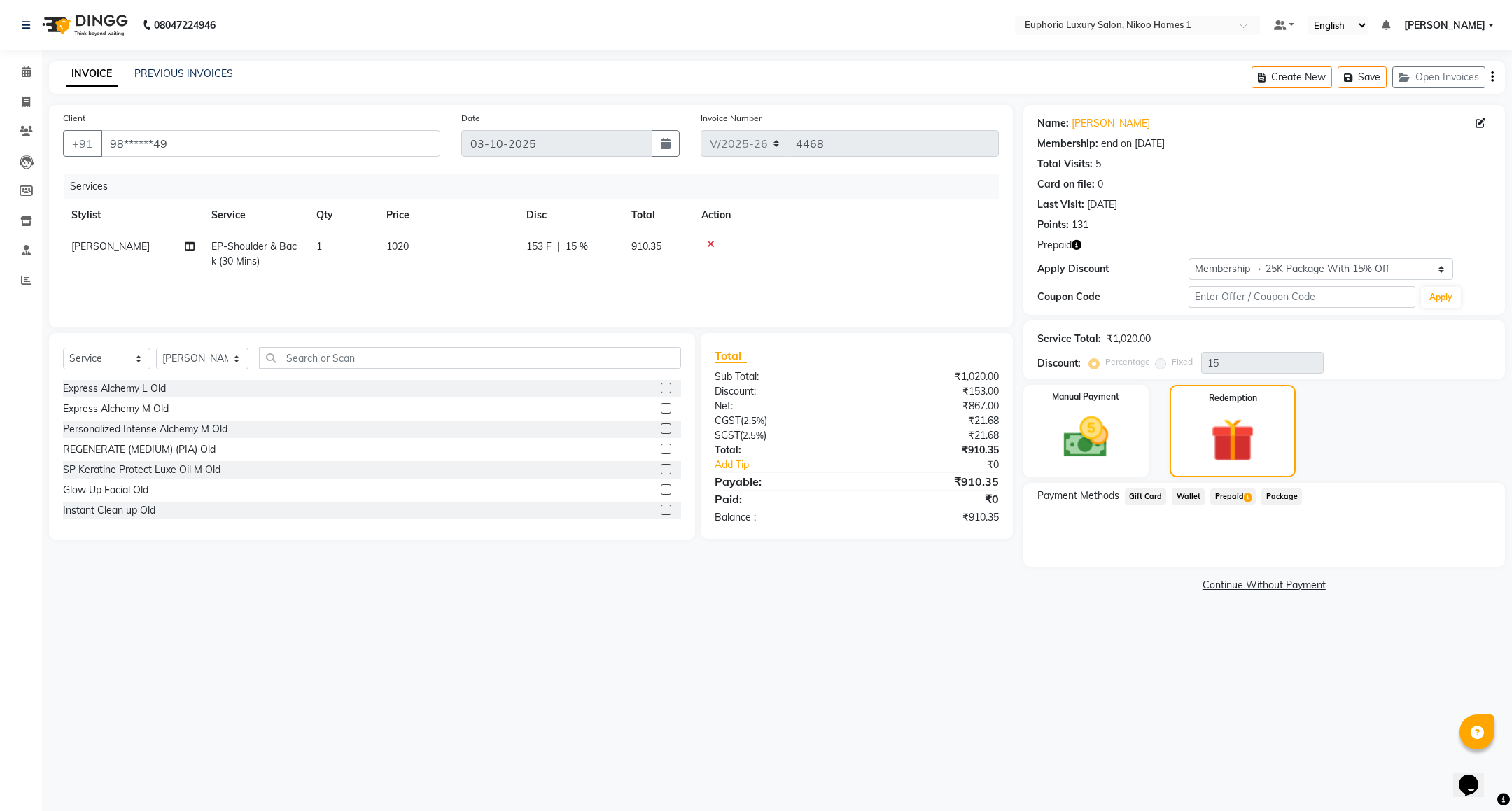
click at [1248, 499] on span "1" at bounding box center [1248, 498] width 8 height 9
click at [1433, 554] on button "Add" at bounding box center [1457, 553] width 51 height 24
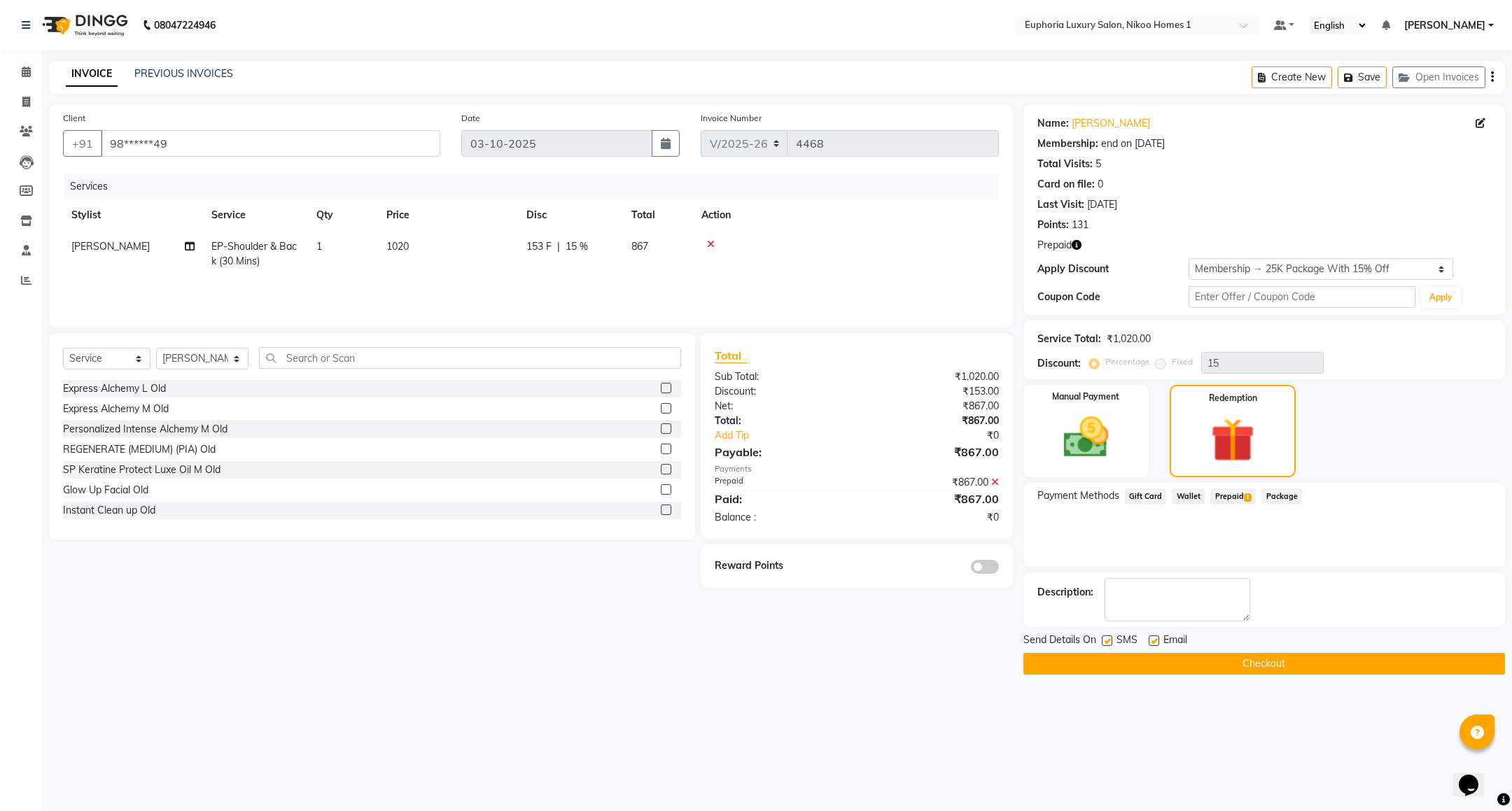
click at [1250, 673] on button "Checkout" at bounding box center [1264, 664] width 481 height 22
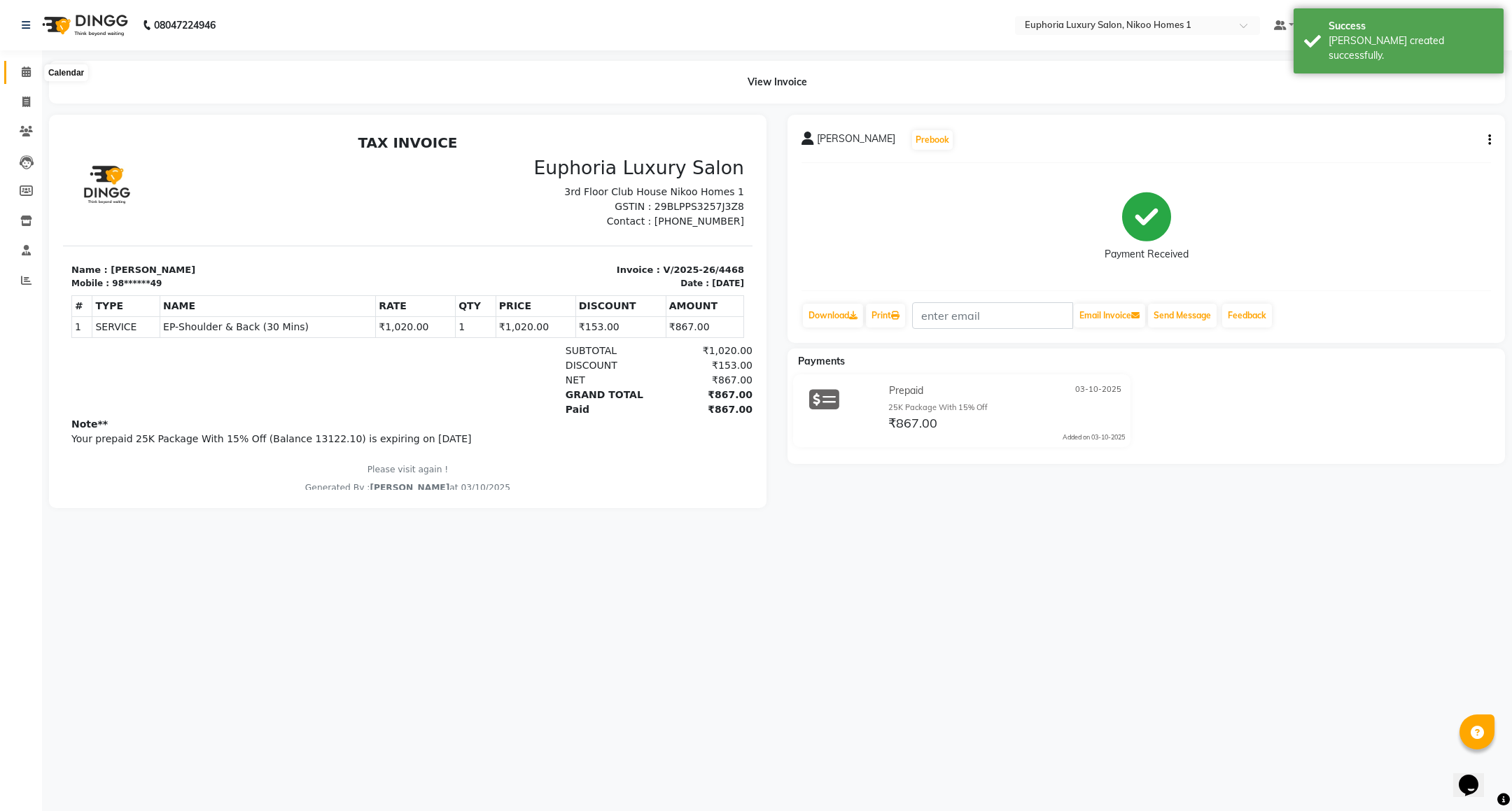
click at [23, 74] on icon at bounding box center [26, 71] width 9 height 11
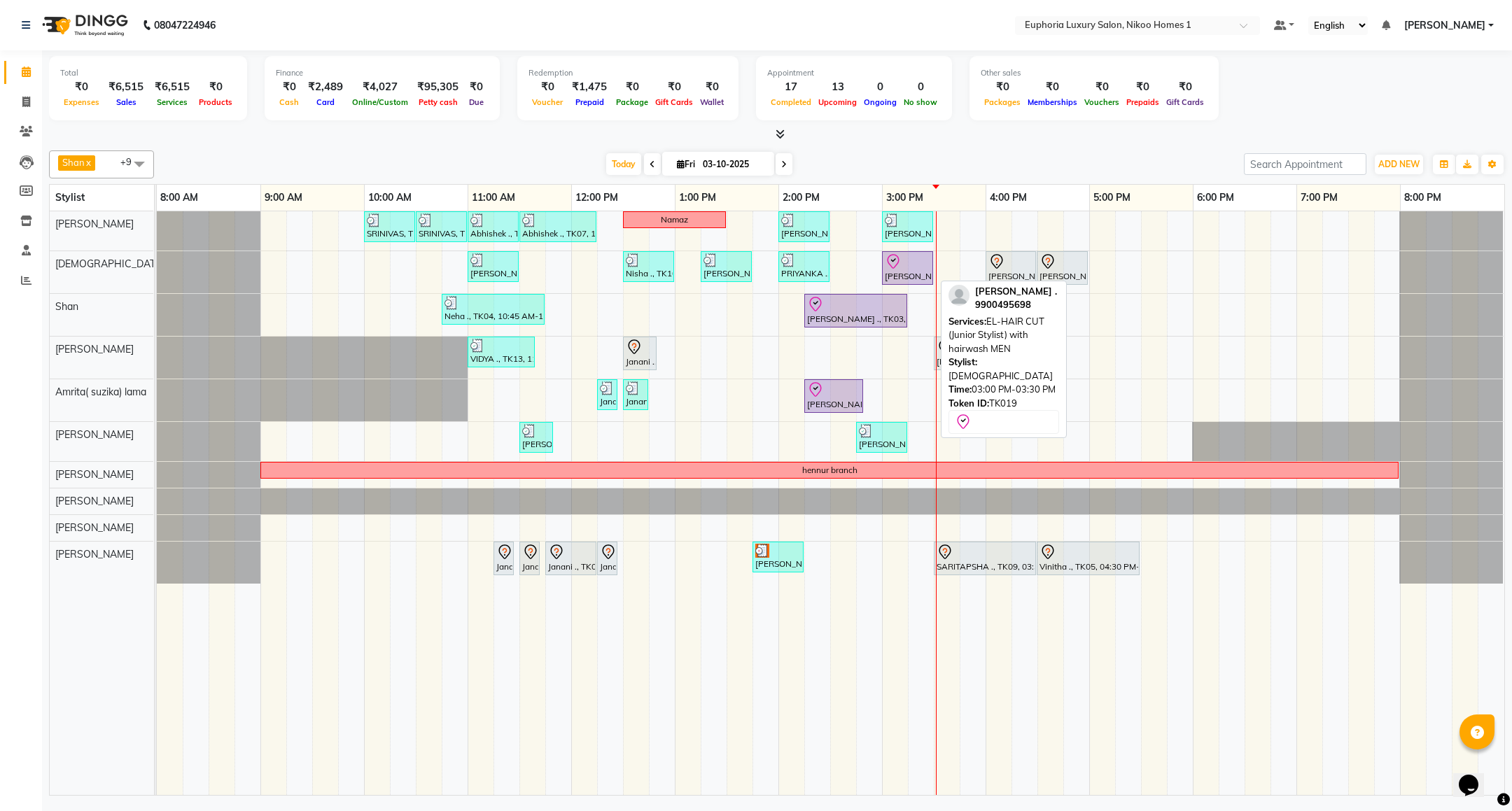
click at [914, 269] on div at bounding box center [907, 261] width 45 height 17
select select "8"
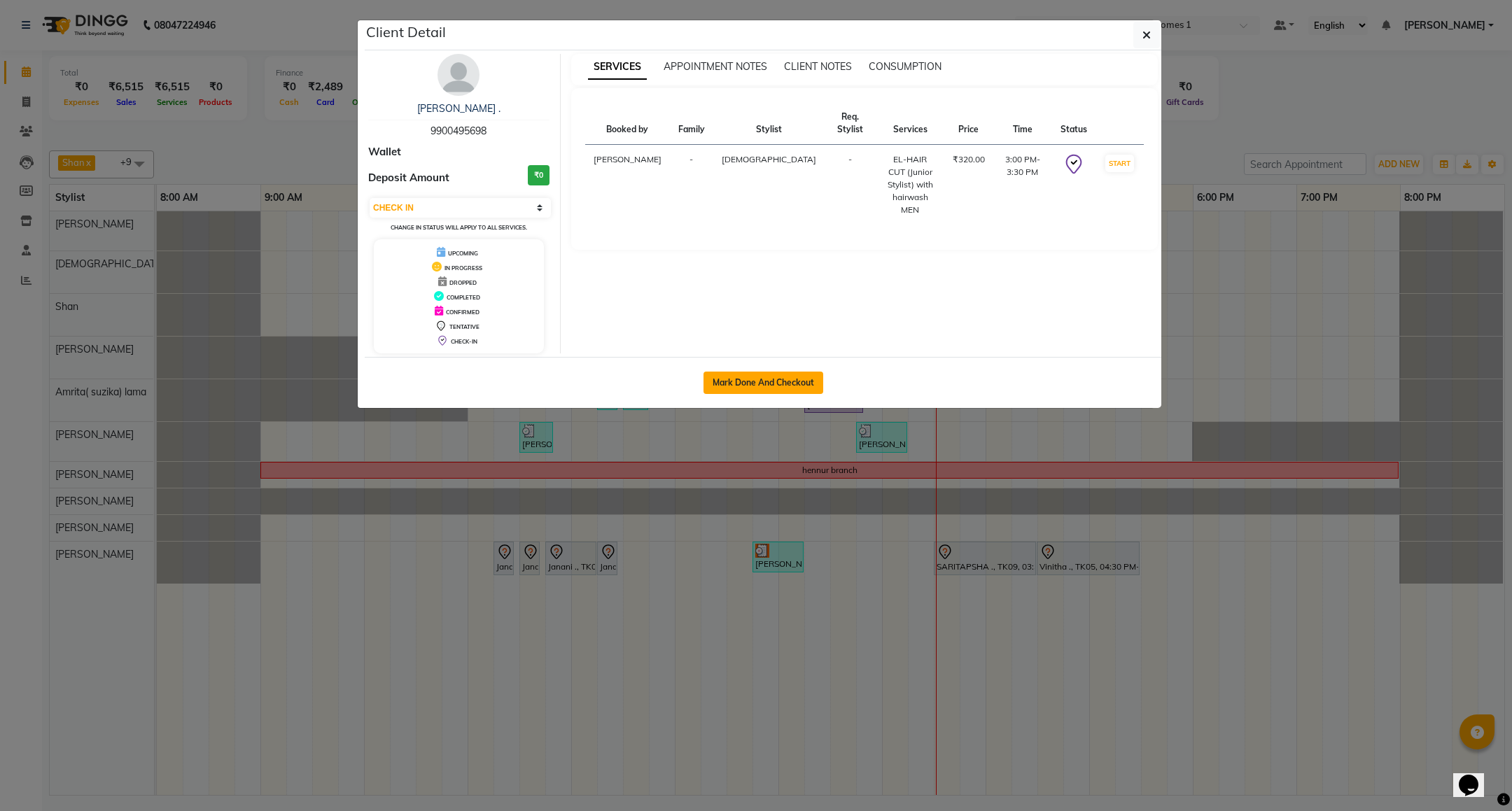
click at [779, 384] on button "Mark Done And Checkout" at bounding box center [764, 383] width 119 height 22
select select "7987"
select select "service"
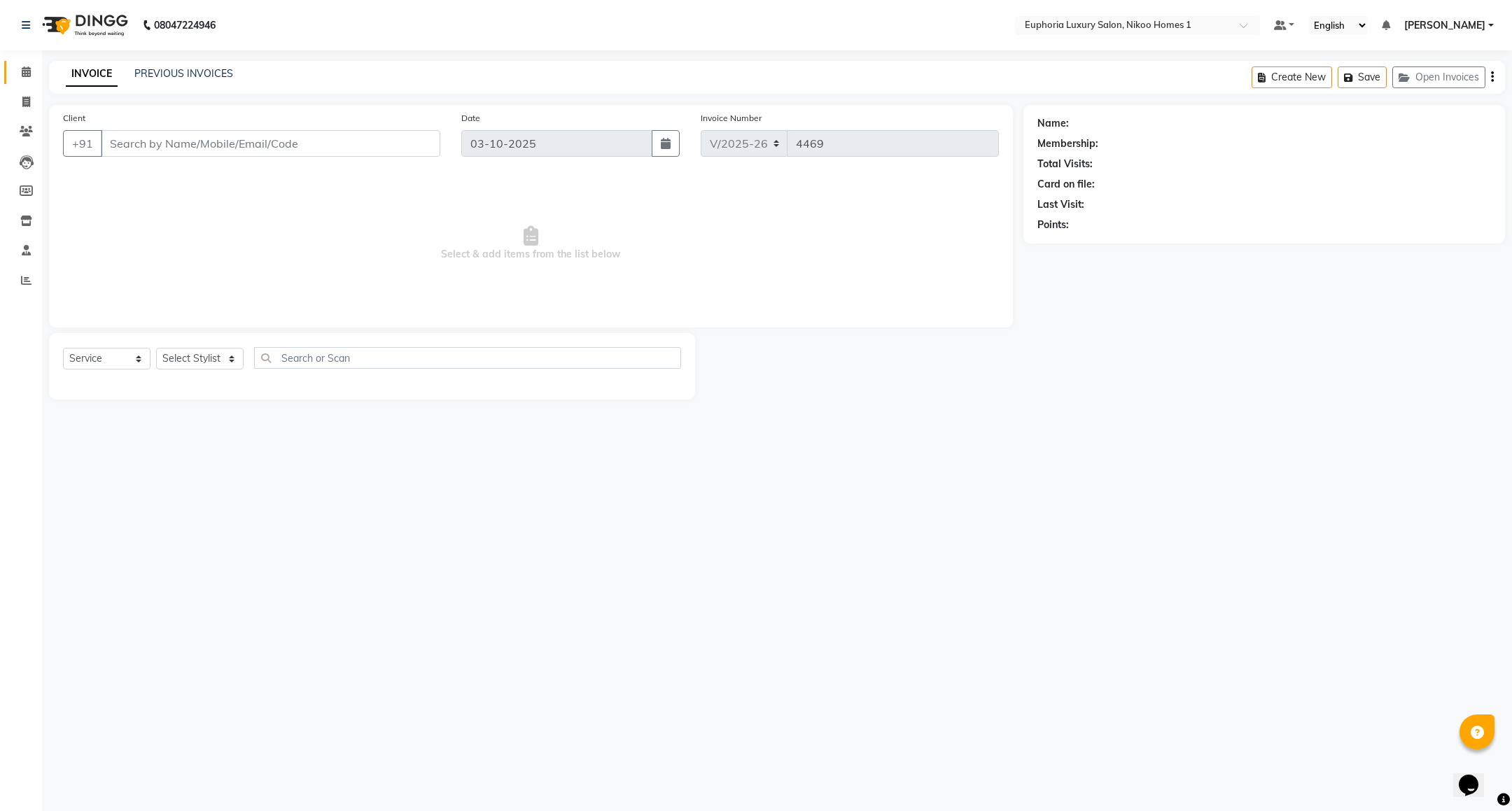
type input "99******98"
select select "85373"
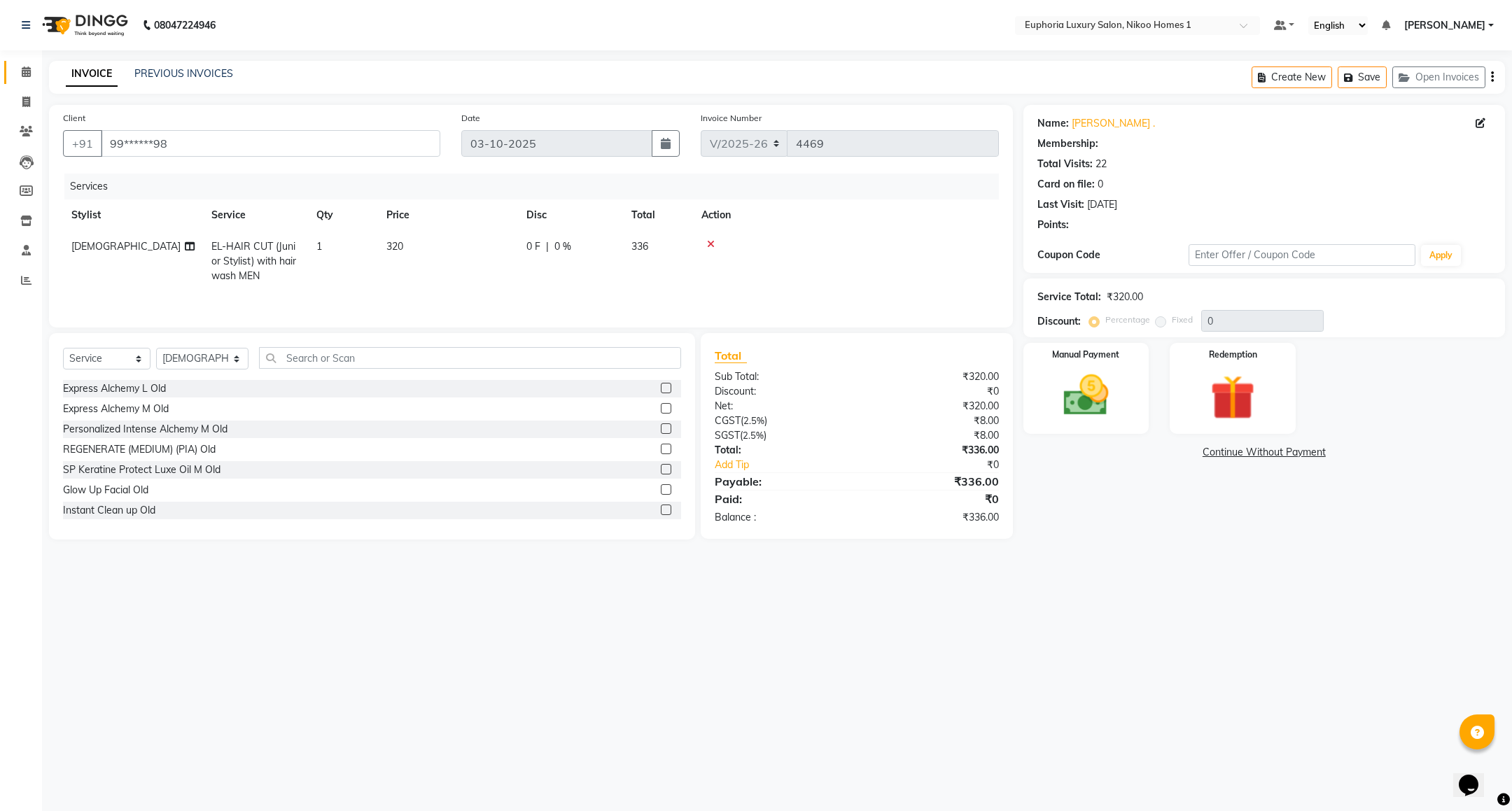
select select "1: Object"
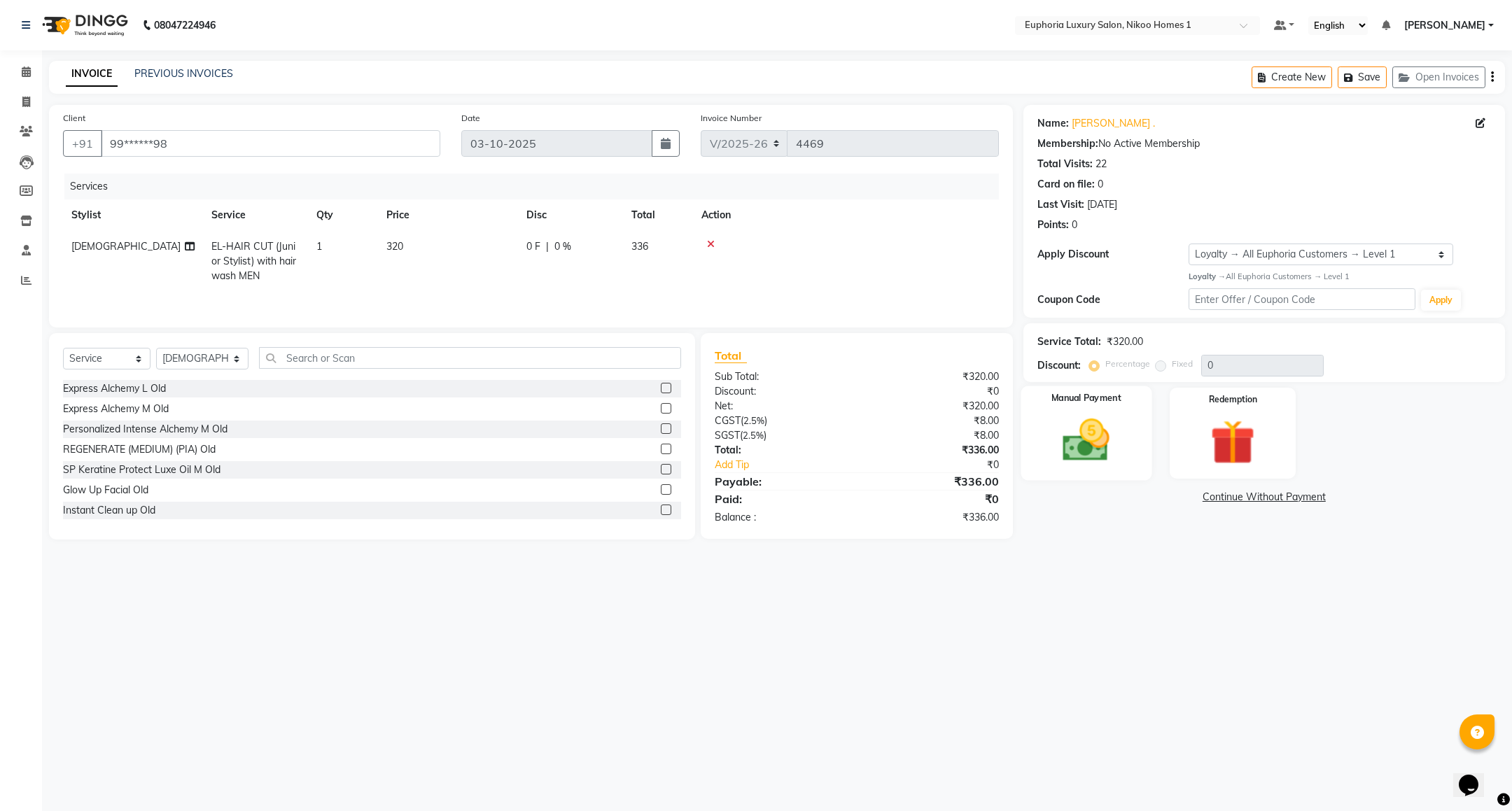
click at [1042, 414] on div "Manual Payment" at bounding box center [1086, 432] width 131 height 94
click at [1169, 500] on span "CARD" at bounding box center [1167, 498] width 30 height 16
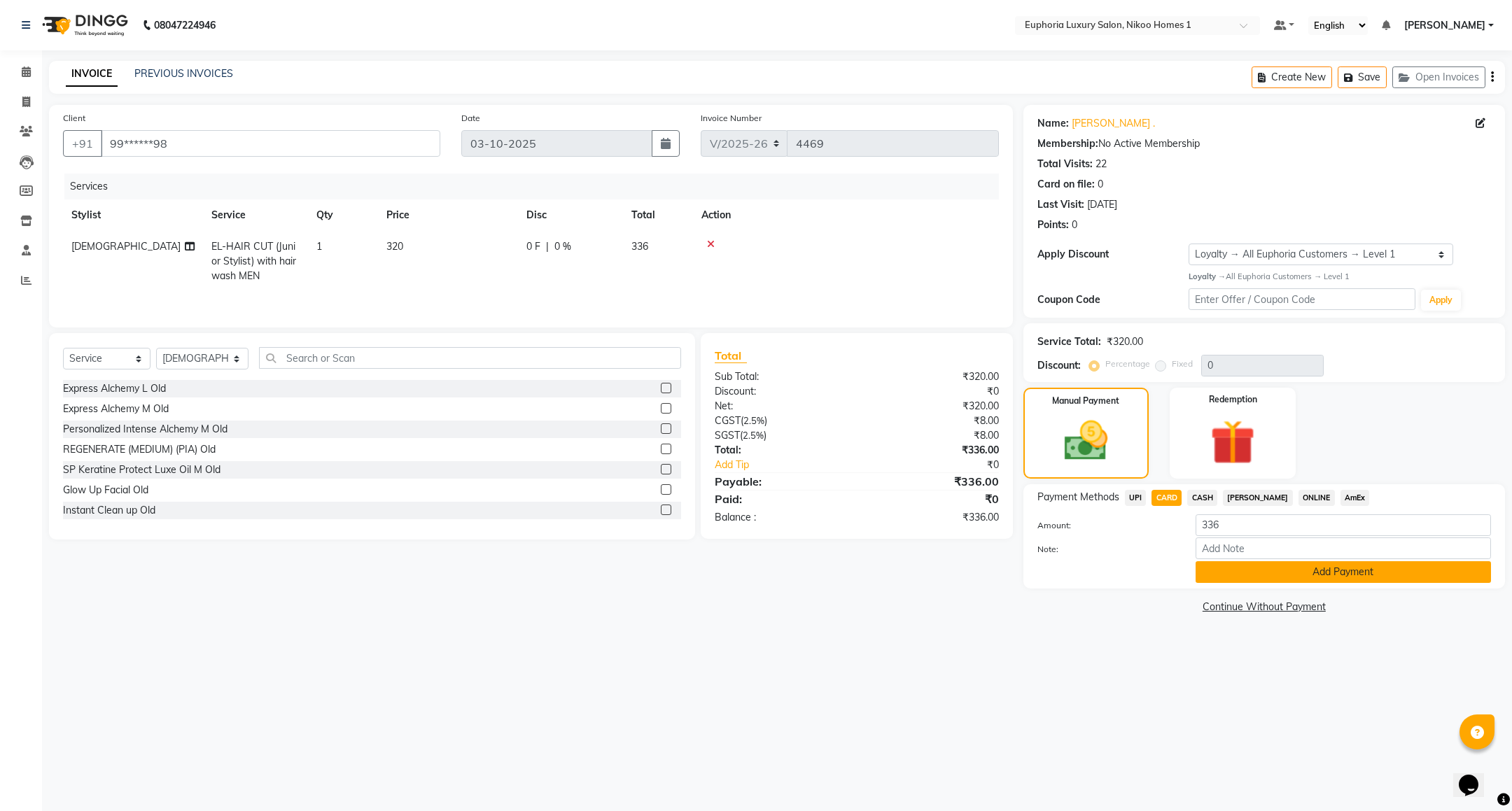
click at [1213, 567] on button "Add Payment" at bounding box center [1344, 572] width 296 height 22
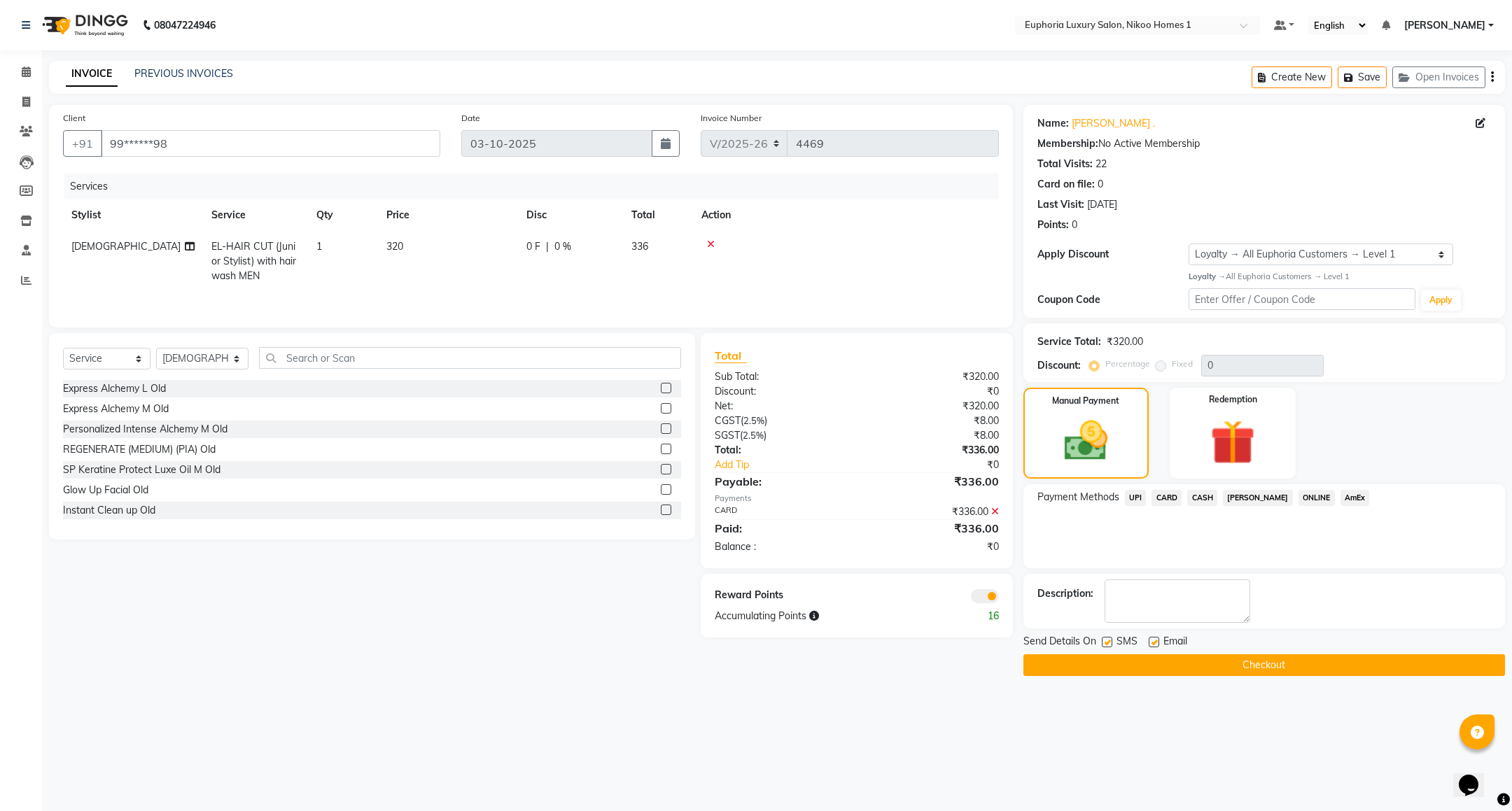
click at [1170, 674] on button "Checkout" at bounding box center [1264, 666] width 481 height 22
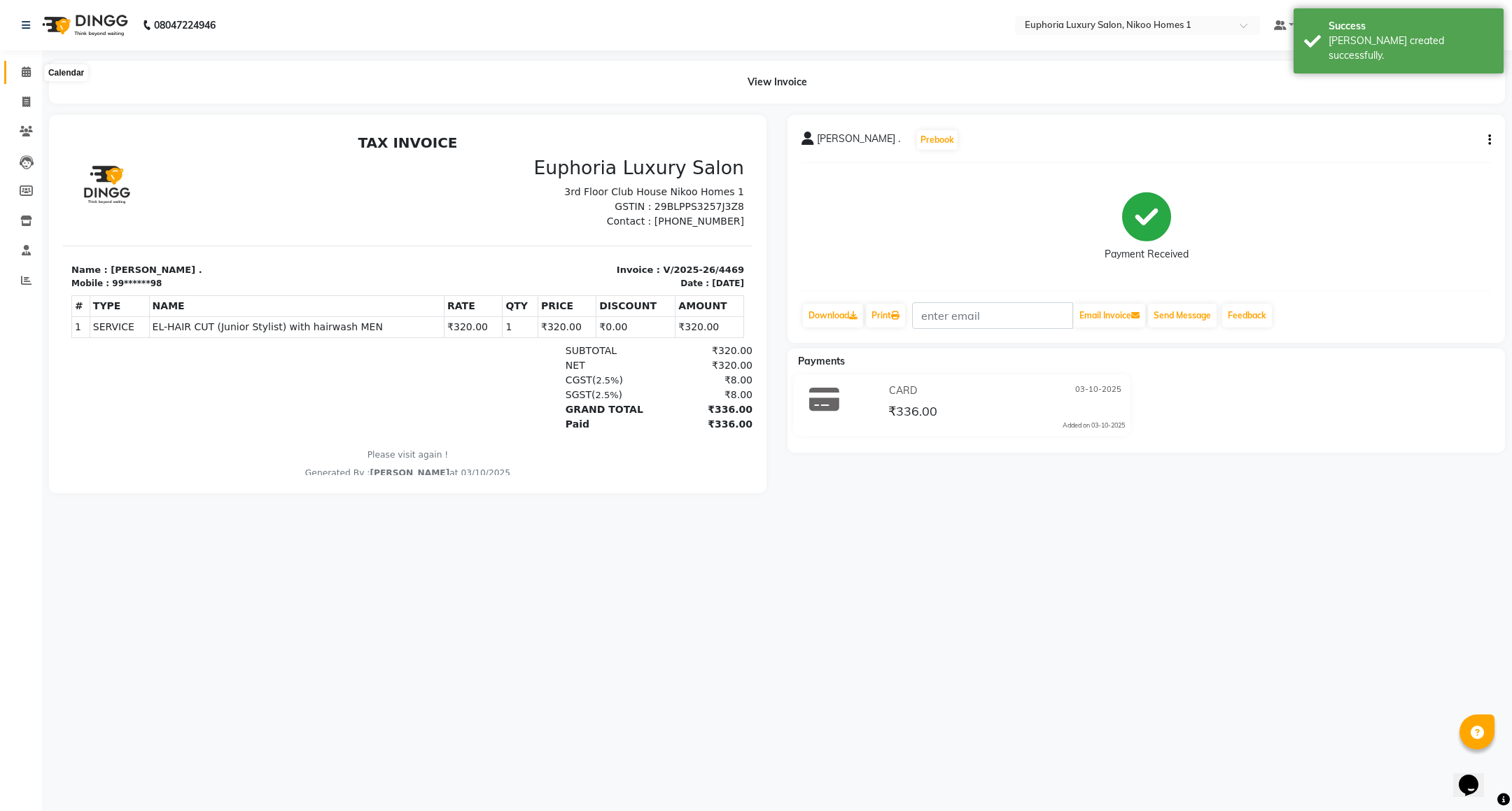
click at [22, 74] on icon at bounding box center [26, 71] width 9 height 11
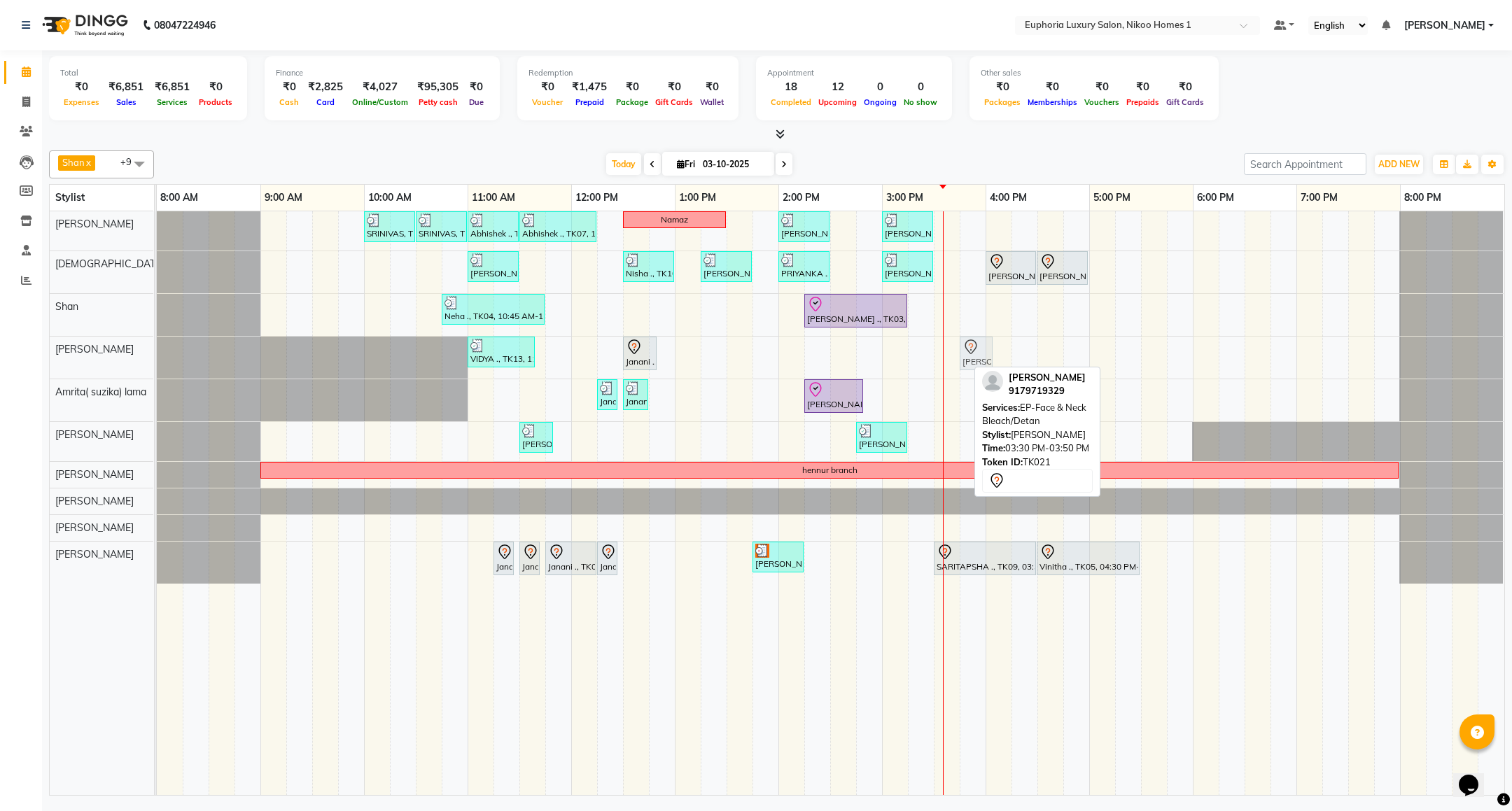
drag, startPoint x: 951, startPoint y: 361, endPoint x: 977, endPoint y: 366, distance: 26.5
click at [977, 366] on div "Shan x Insha pasha x Roshni lama x Zahid x Kishore K x Atif Ali x EVA KIPGEN x …" at bounding box center [777, 470] width 1456 height 651
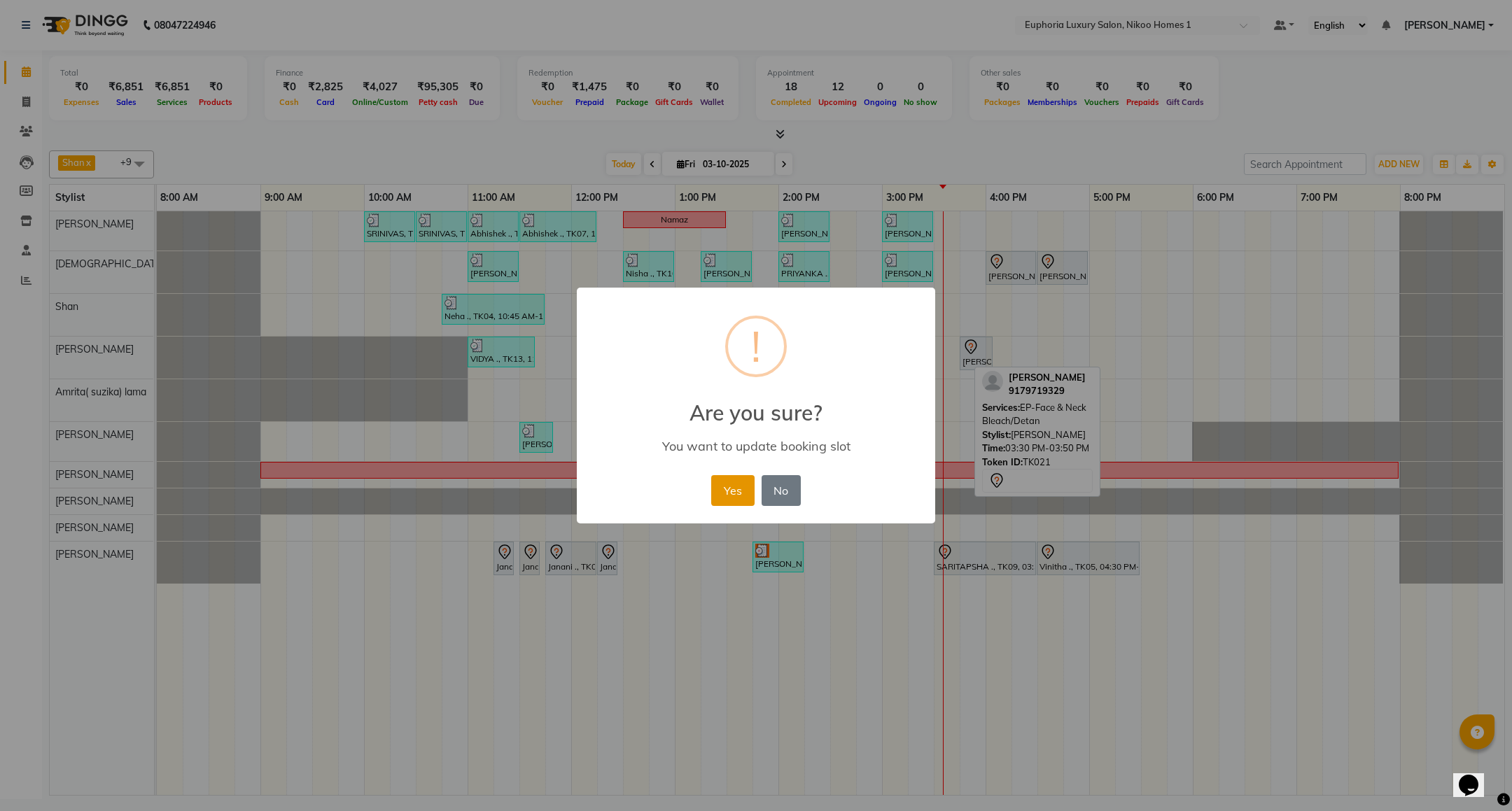
click at [719, 502] on button "Yes" at bounding box center [732, 491] width 42 height 31
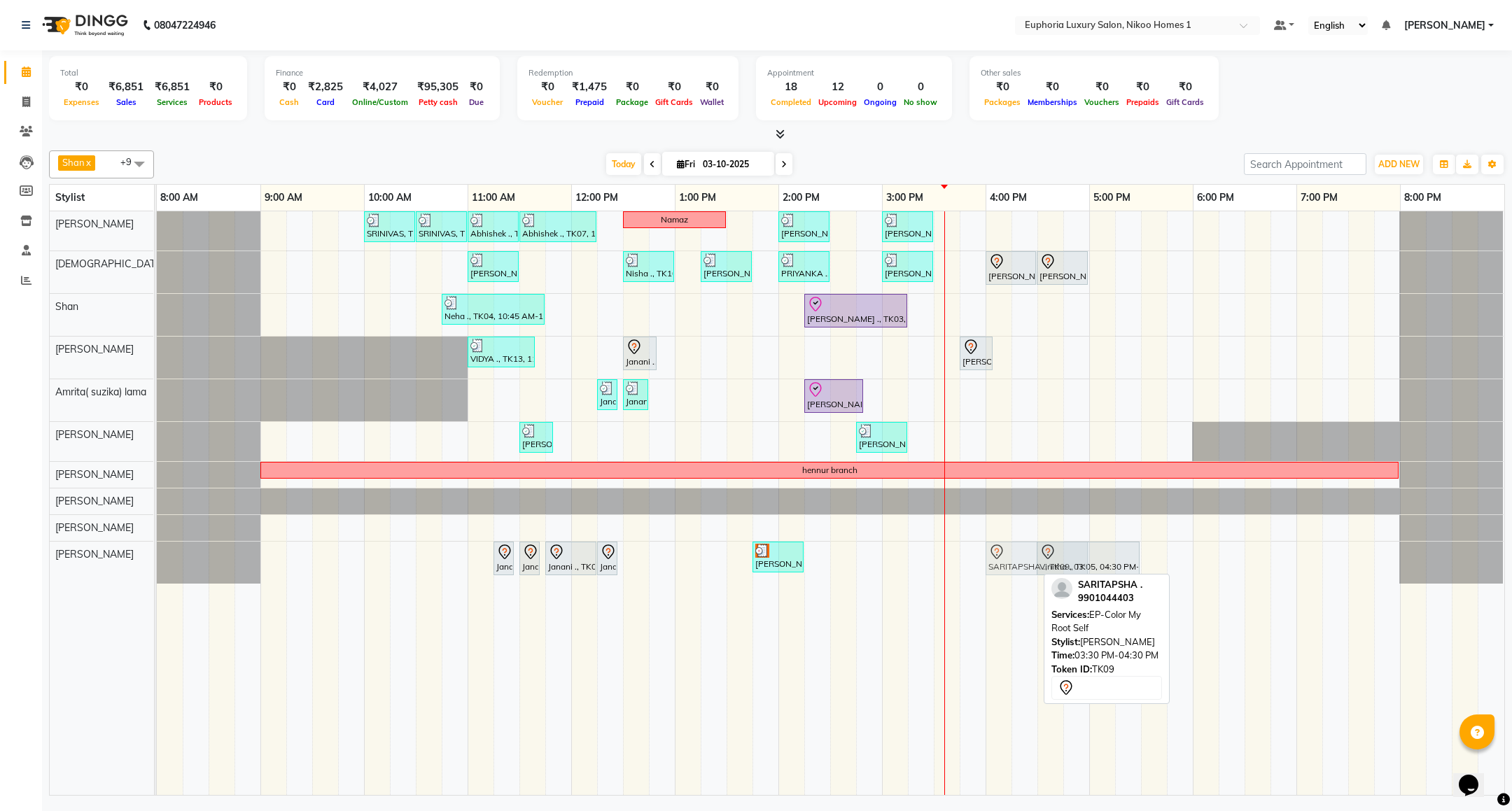
drag, startPoint x: 990, startPoint y: 558, endPoint x: 1036, endPoint y: 569, distance: 47.3
click at [157, 569] on div "Janani ., TK08, 11:15 AM-11:20 AM, EP-Shampoo (Wella) Janani ., TK08, 11:30 AM-…" at bounding box center [157, 563] width 0 height 42
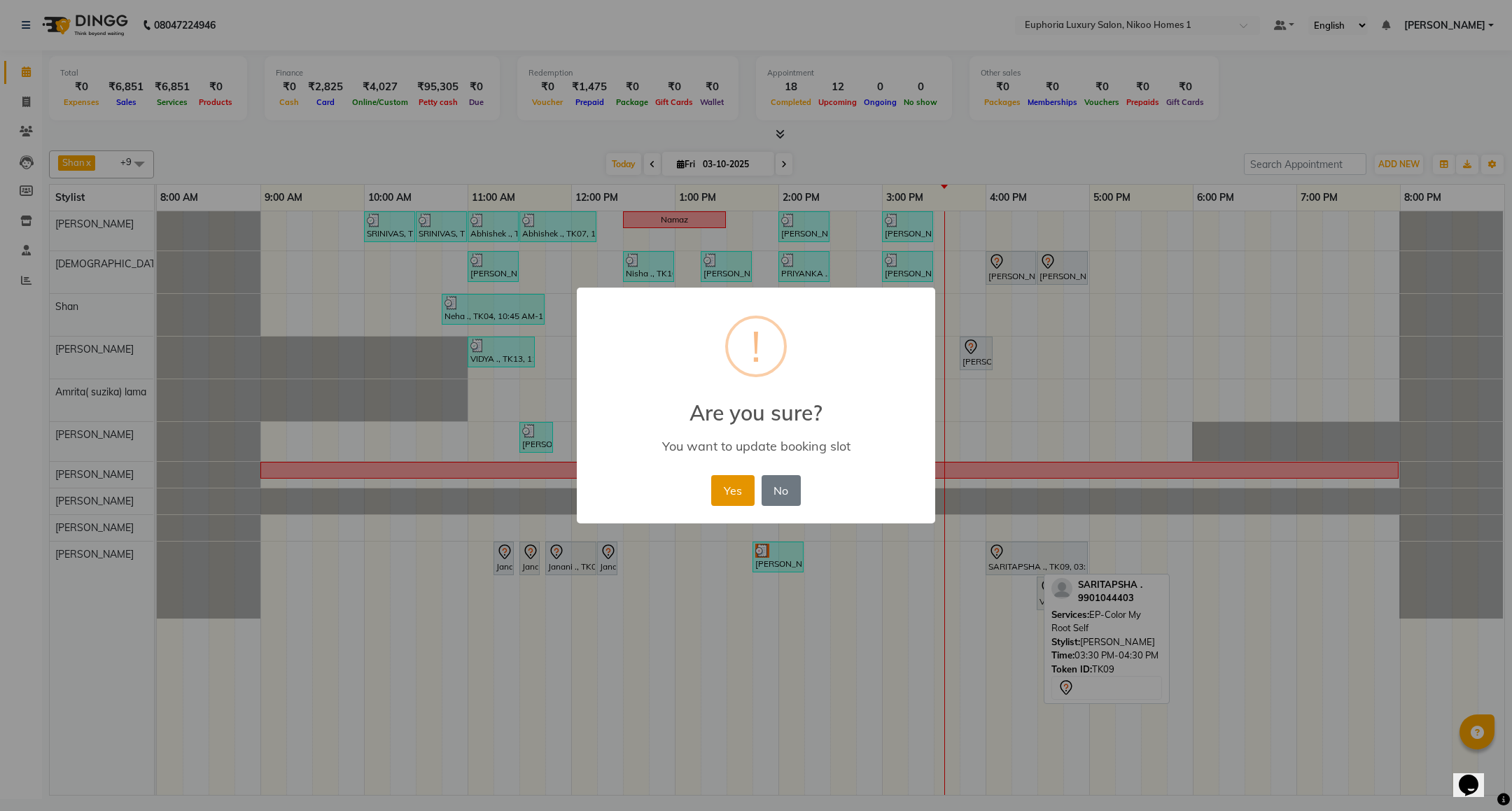
click at [740, 485] on button "Yes" at bounding box center [732, 491] width 42 height 31
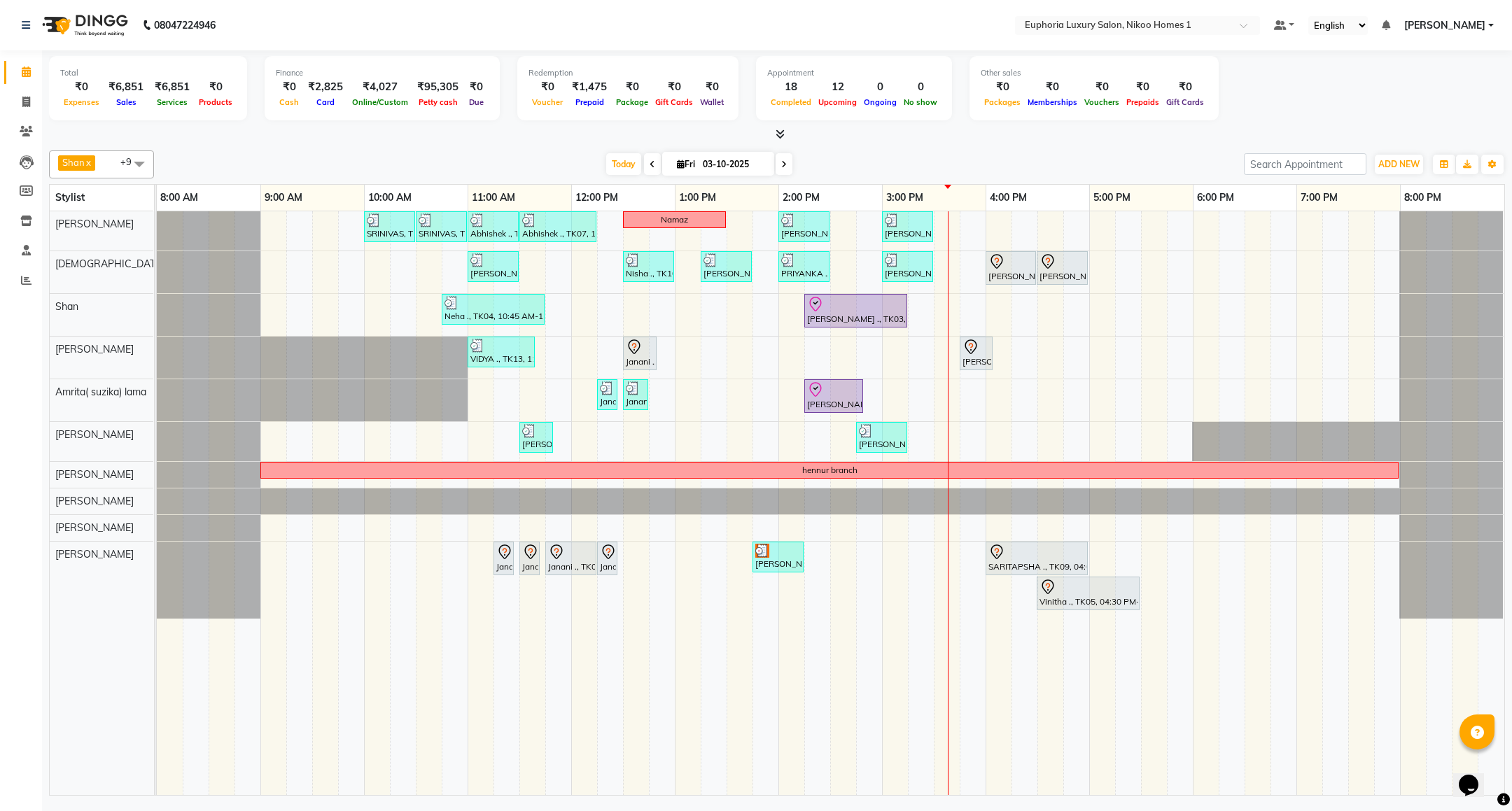
click at [962, 311] on div "SRINIVAS, TK06, 10:00 AM-10:30 AM, EL-HAIR CUT (Senior Stylist) with hairwash M…" at bounding box center [830, 503] width 1348 height 584
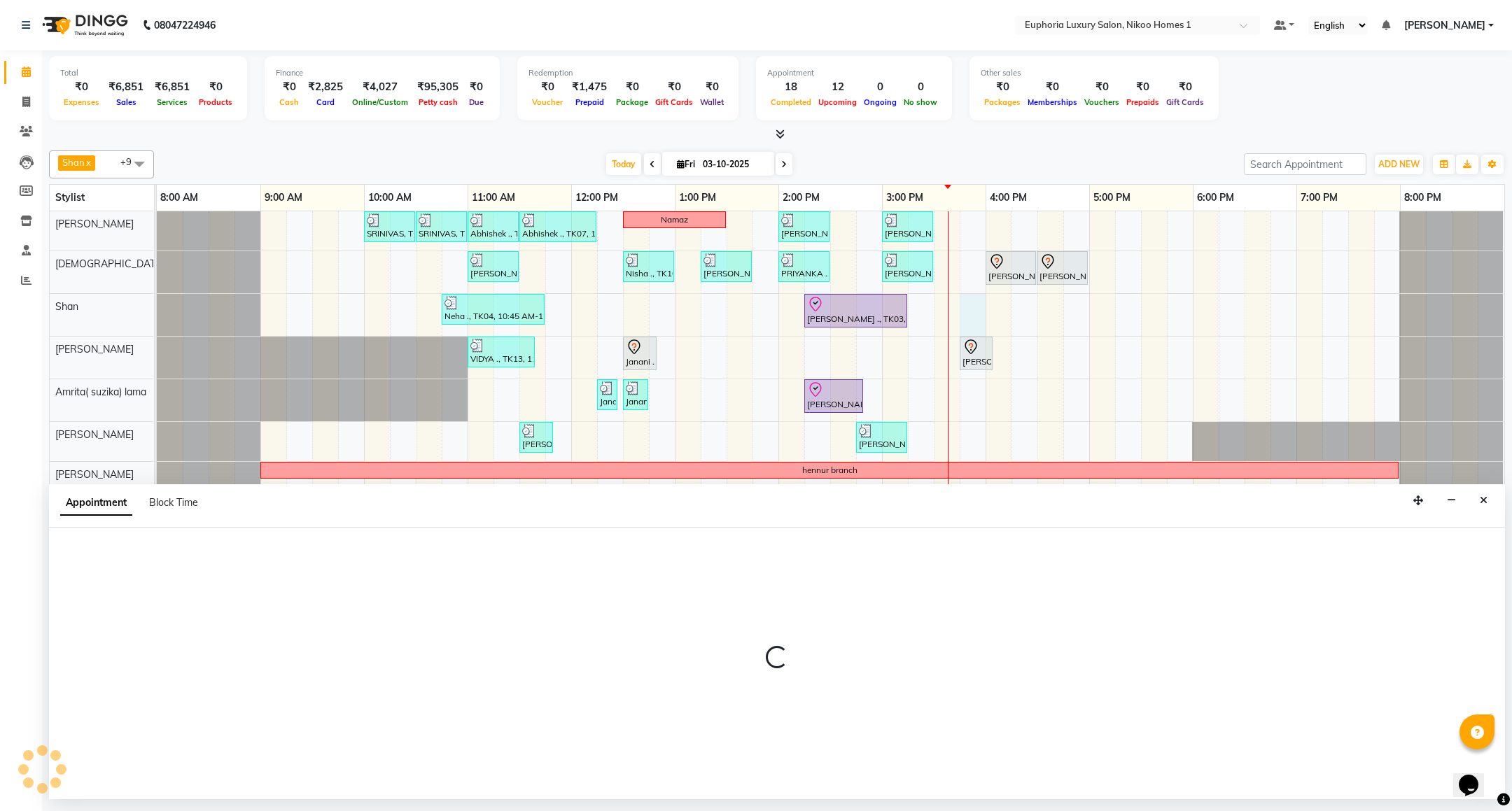
select select "92628"
select select "945"
select select "tentative"
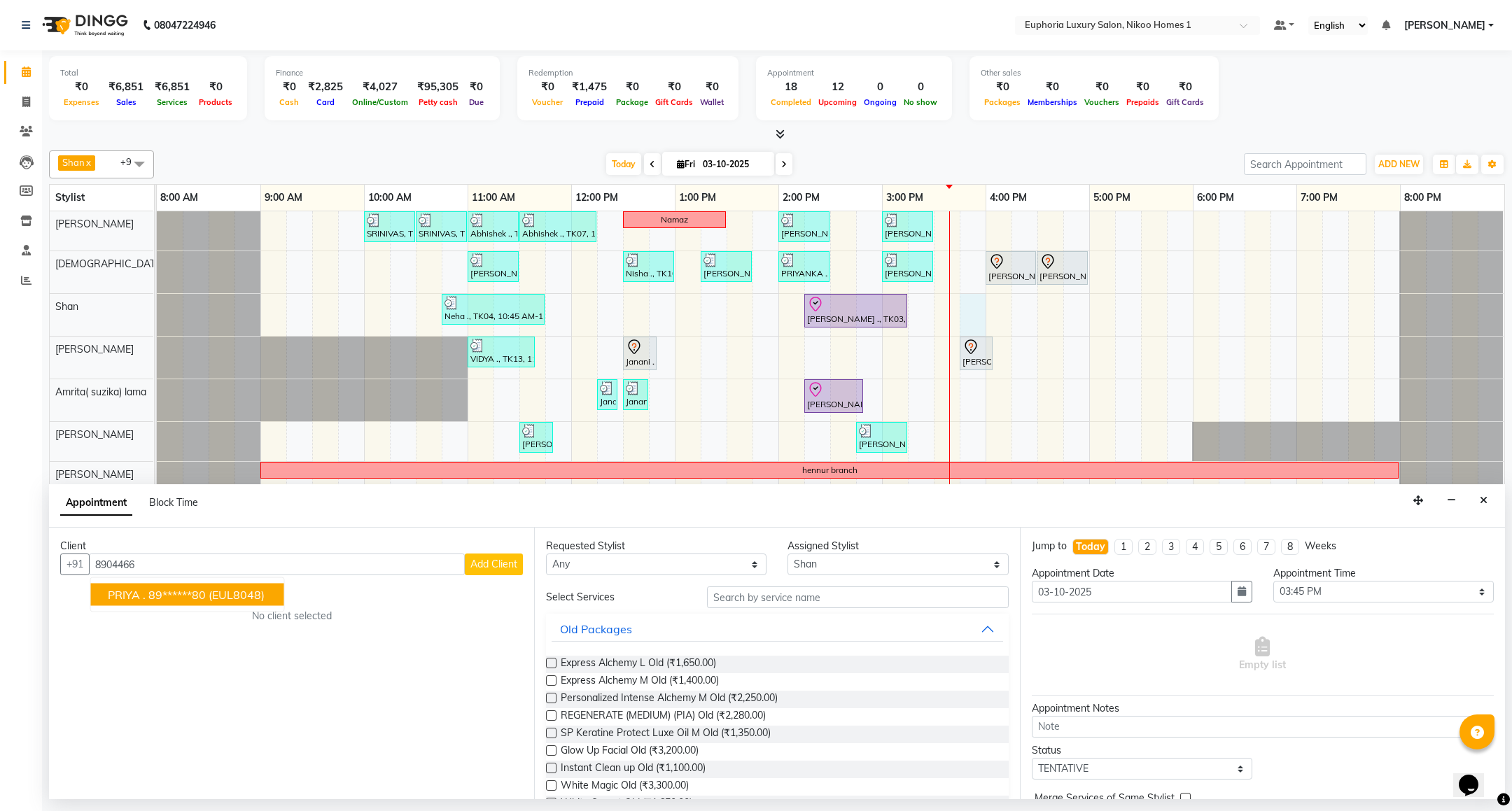
click at [206, 602] on ngb-highlight "89******80" at bounding box center [177, 594] width 58 height 14
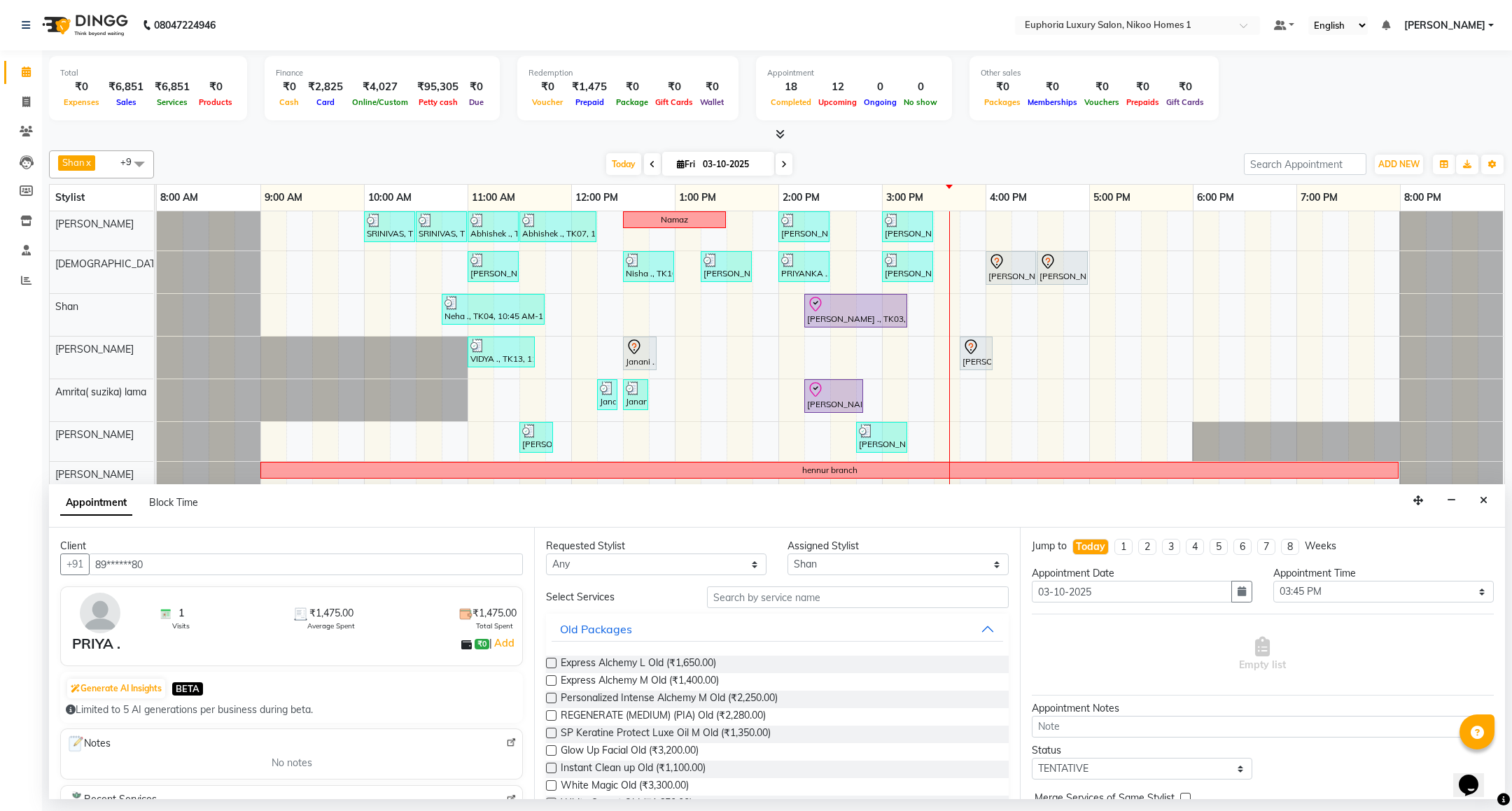
type input "89******80"
click at [767, 603] on input "text" at bounding box center [858, 597] width 301 height 22
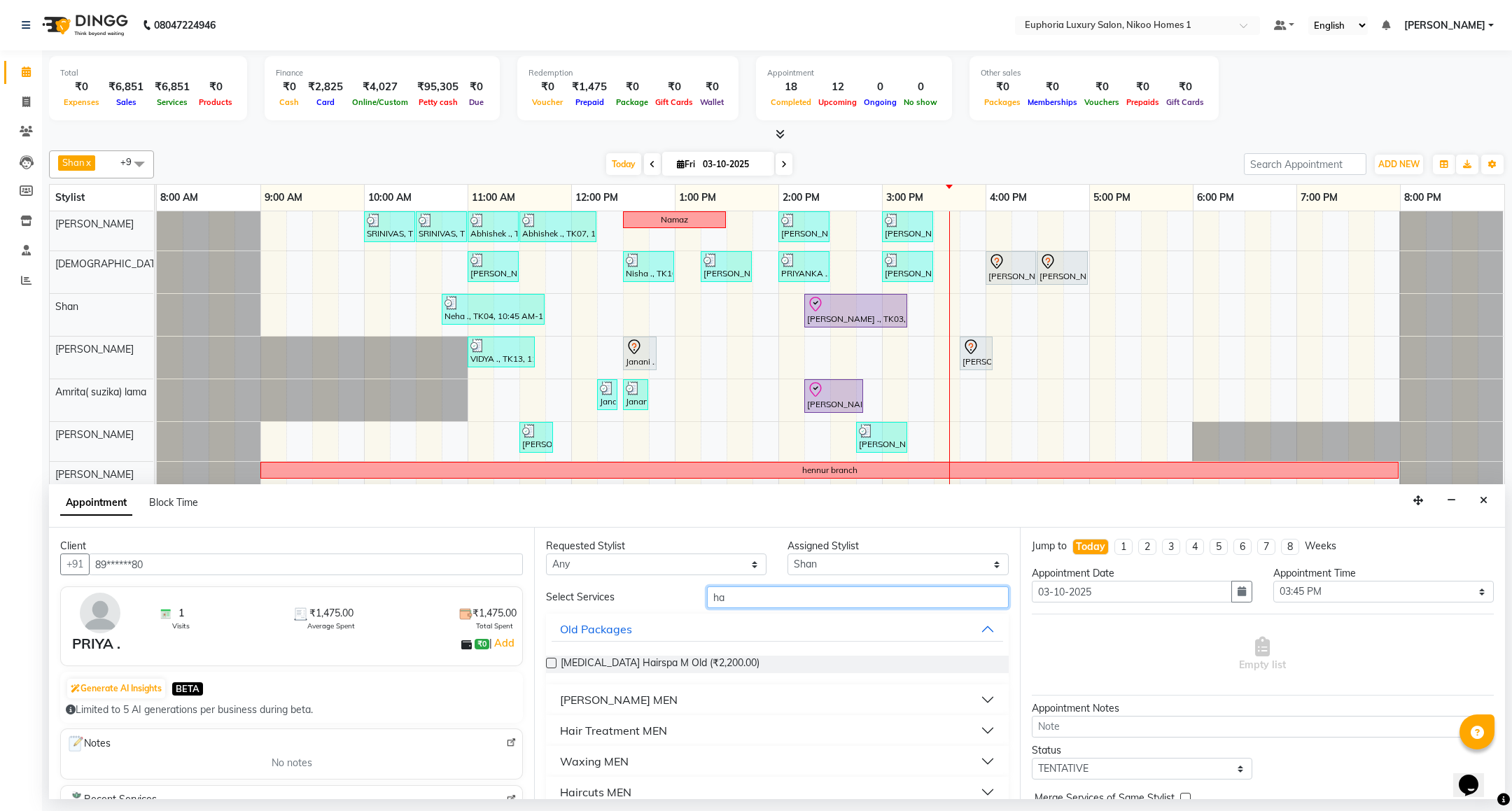
type input "h"
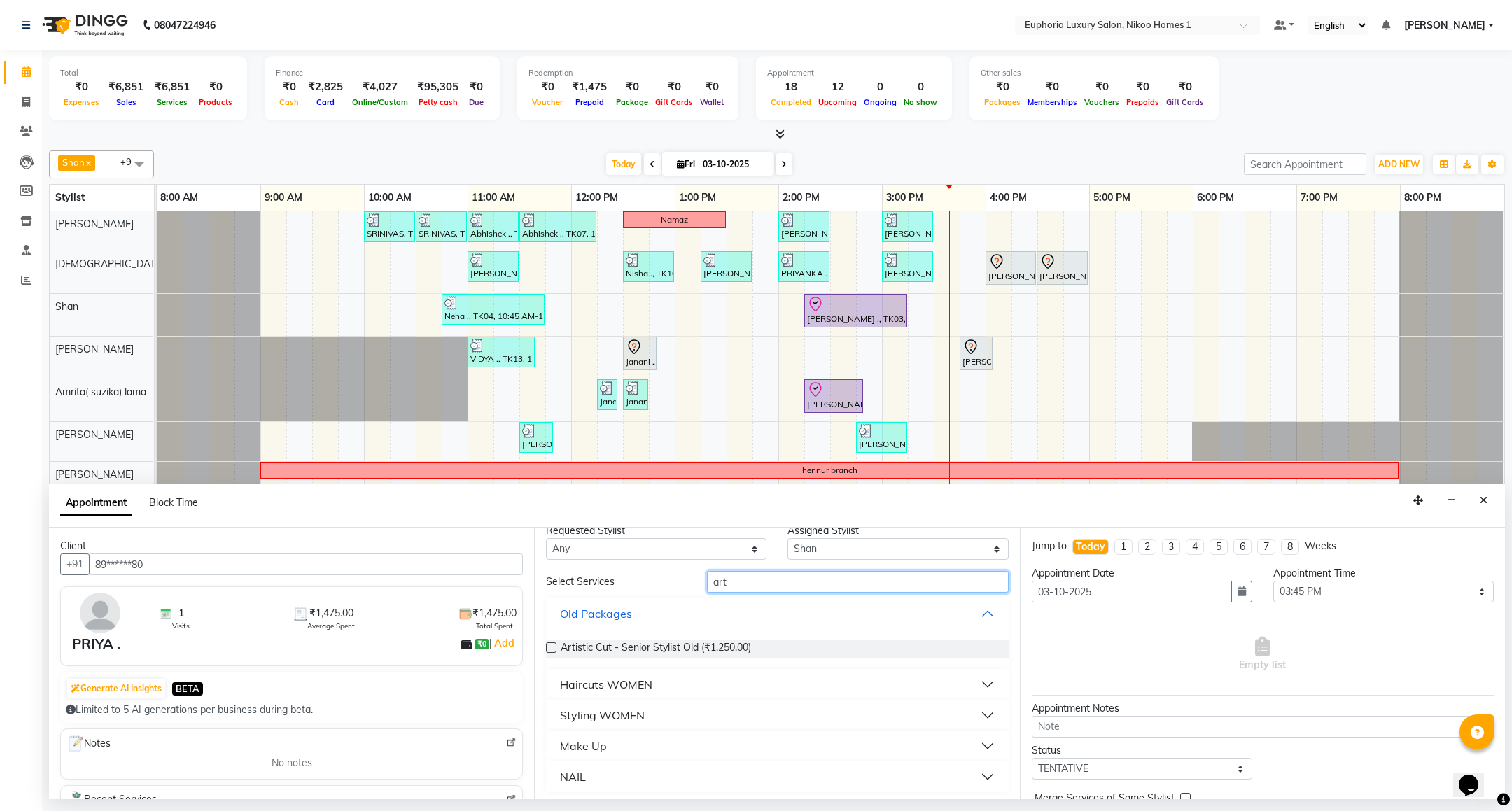
scroll to position [19, 0]
type input "art"
click at [628, 679] on div "Haircuts WOMEN" at bounding box center [606, 681] width 92 height 17
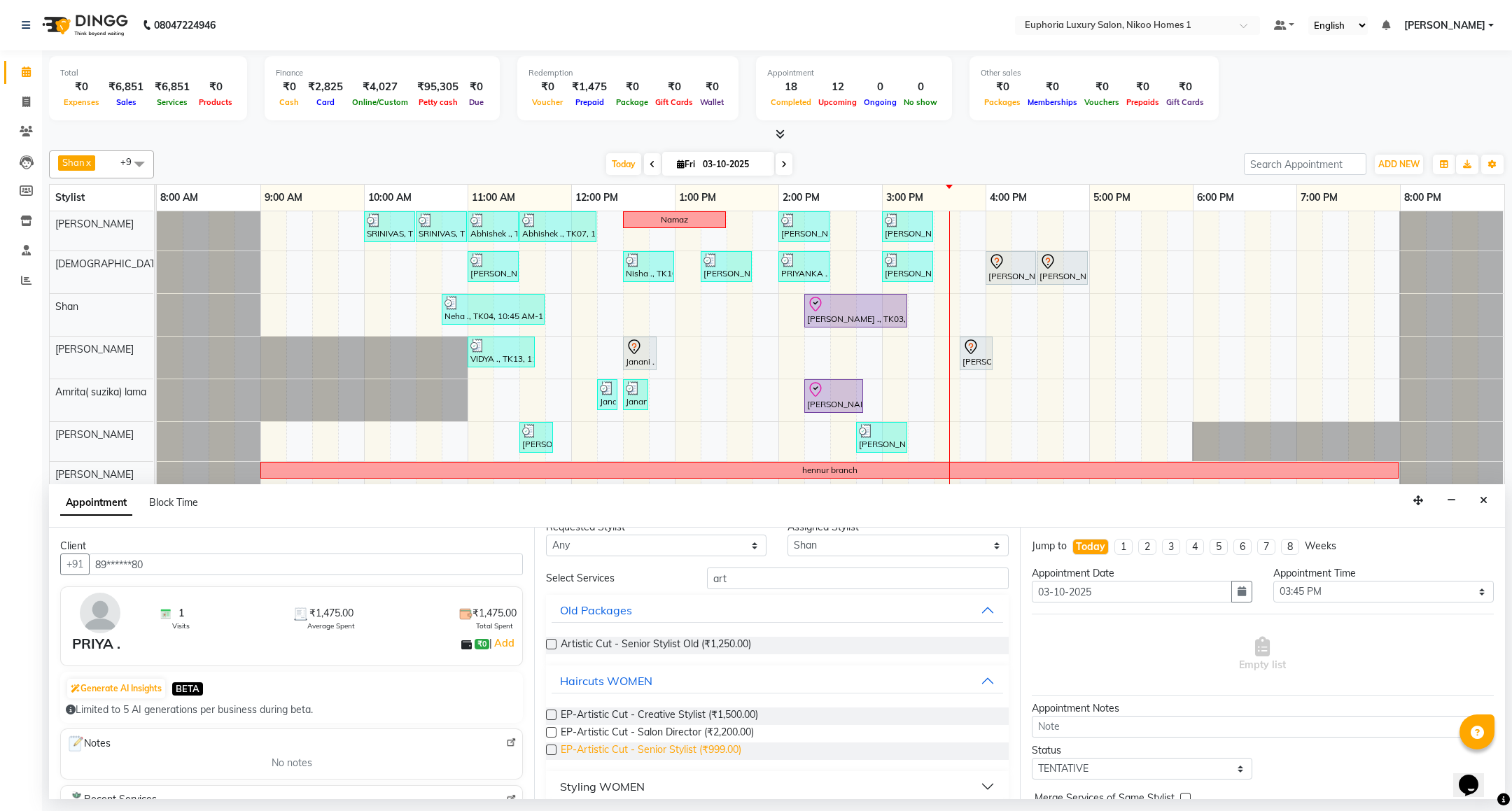
click at [735, 748] on span "EP-Artistic Cut - Senior Stylist (₹999.00)" at bounding box center [651, 751] width 181 height 17
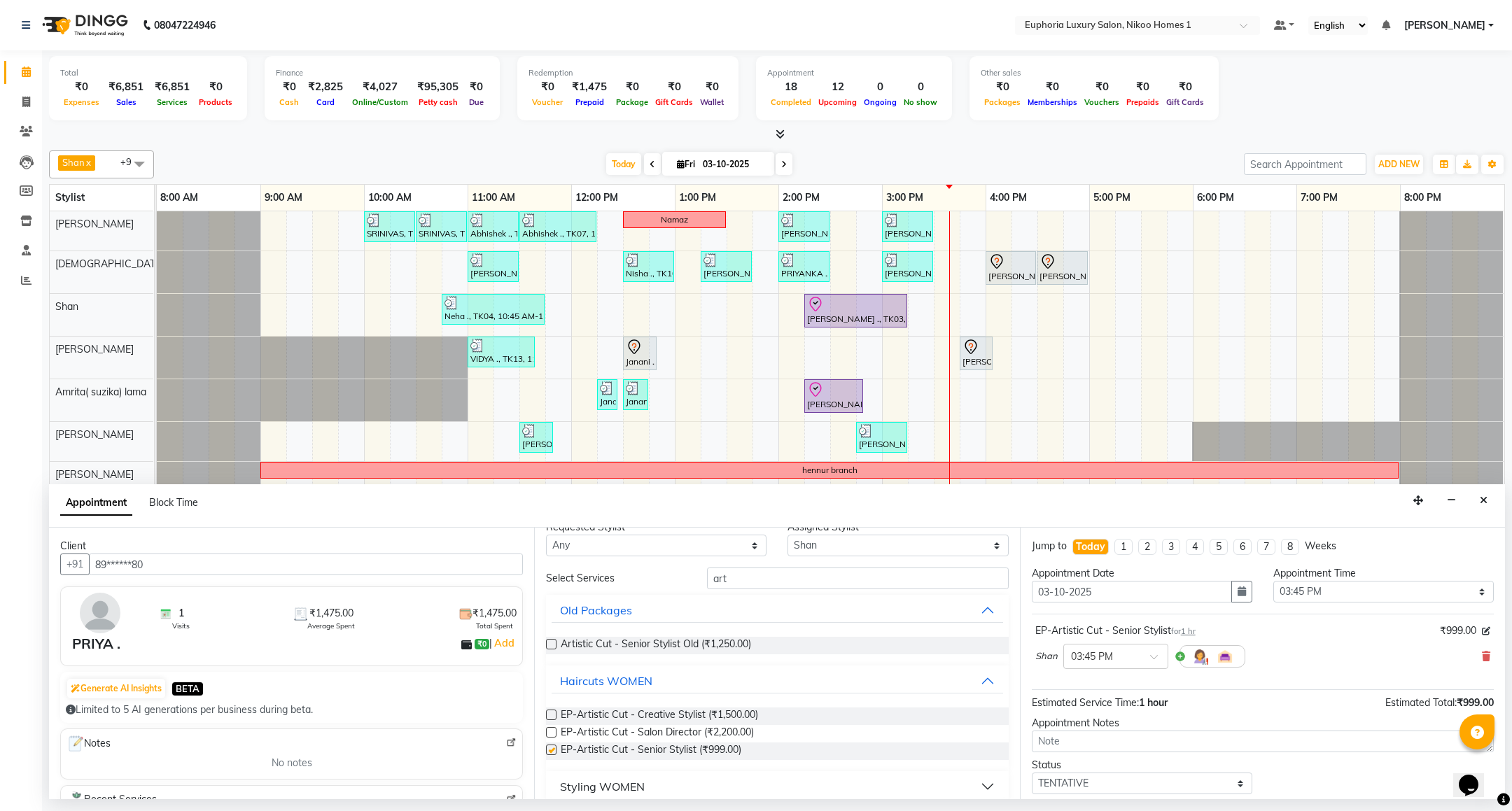
checkbox input "false"
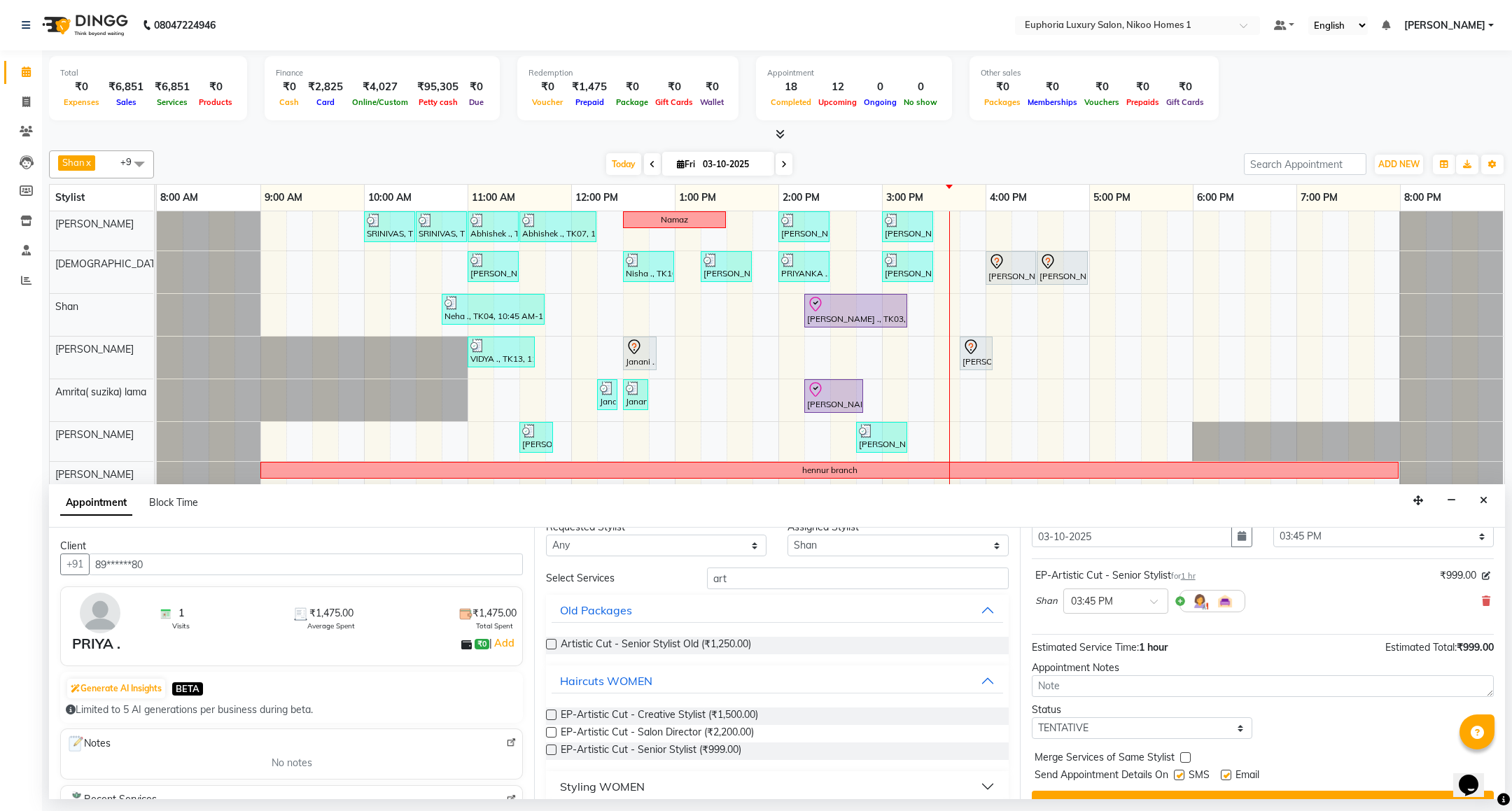
scroll to position [86, 0]
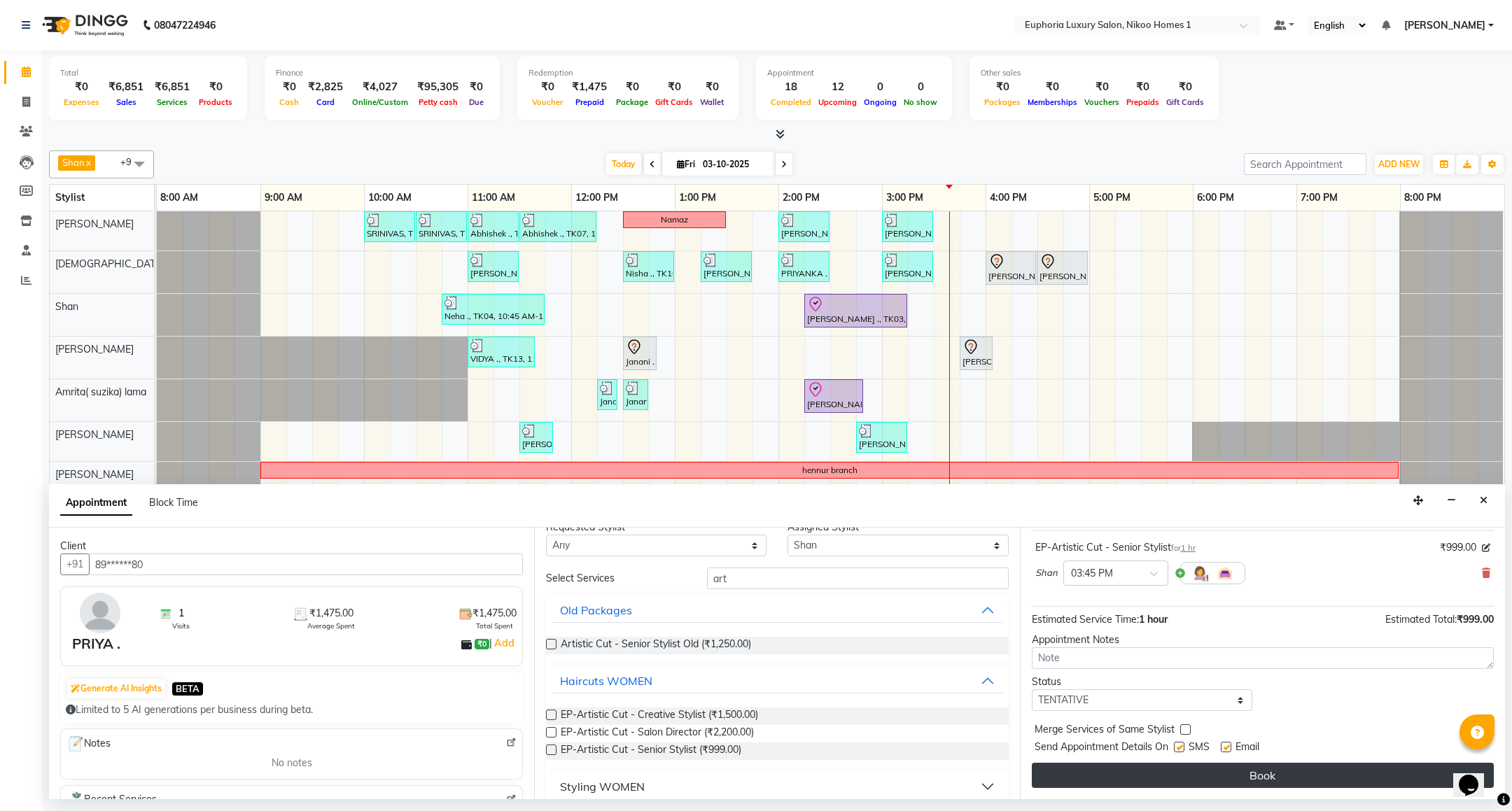
click at [1170, 775] on button "Book" at bounding box center [1263, 775] width 462 height 25
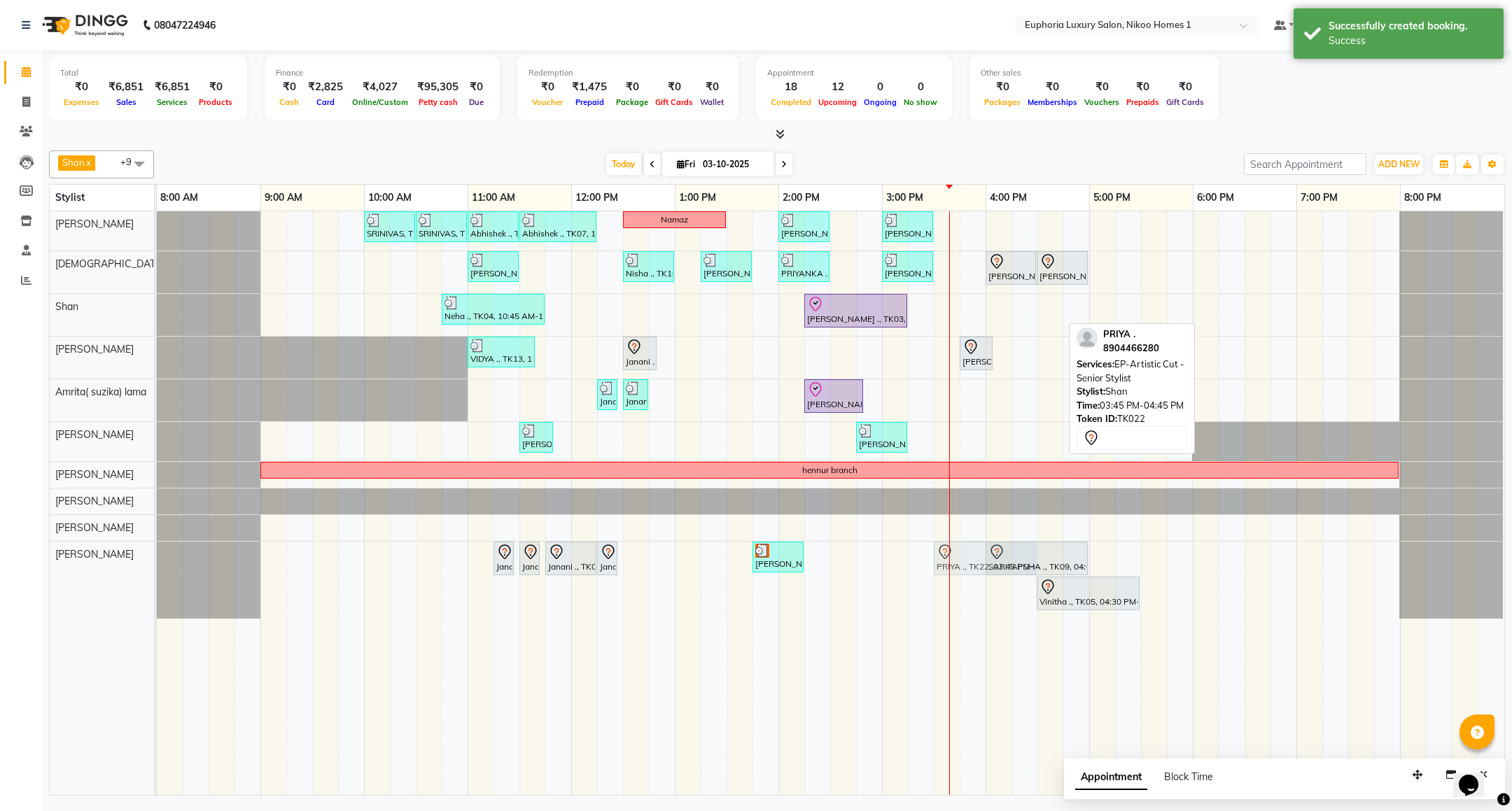
drag, startPoint x: 966, startPoint y: 322, endPoint x: 950, endPoint y: 570, distance: 248.5
click at [950, 570] on div "SRINIVAS, TK06, 10:00 AM-10:30 AM, EL-HAIR CUT (Senior Stylist) with hairwash M…" at bounding box center [830, 503] width 1348 height 584
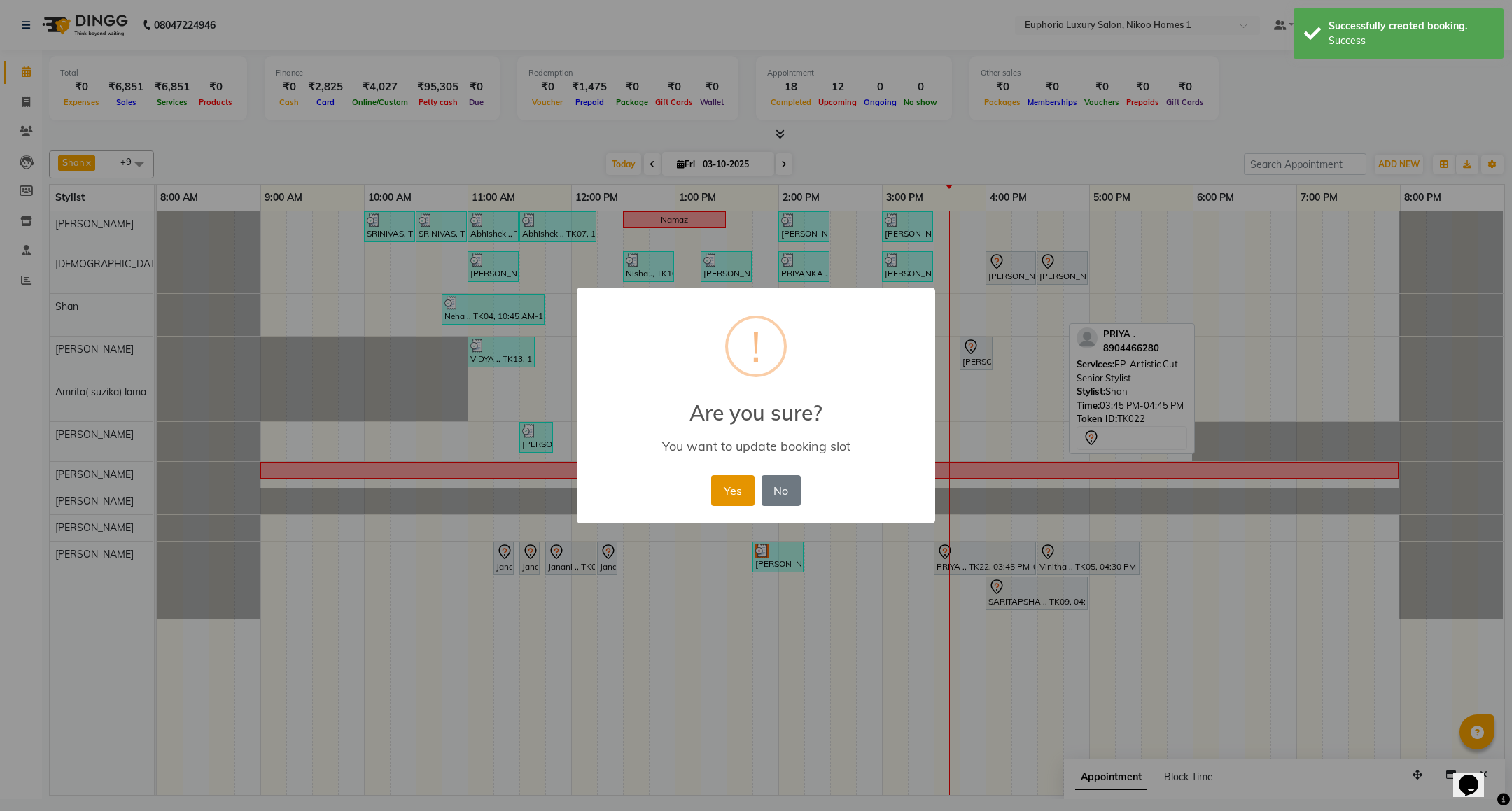
click at [738, 501] on button "Yes" at bounding box center [732, 491] width 42 height 31
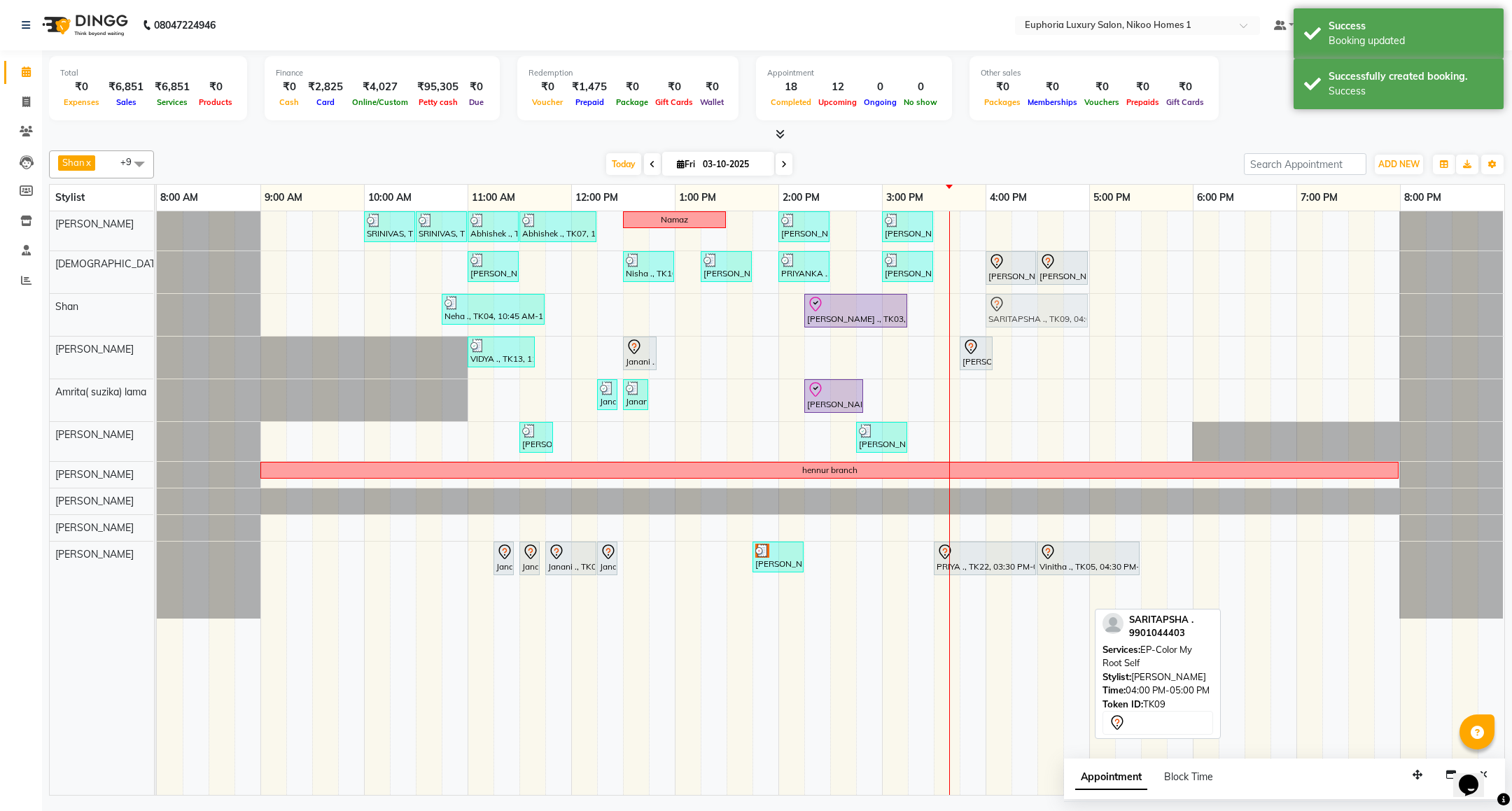
drag, startPoint x: 1030, startPoint y: 603, endPoint x: 1040, endPoint y: 328, distance: 275.2
click at [1040, 328] on tbody "SRINIVAS, TK06, 10:00 AM-10:30 AM, EL-HAIR CUT (Senior Stylist) with hairwash M…" at bounding box center [830, 415] width 1347 height 407
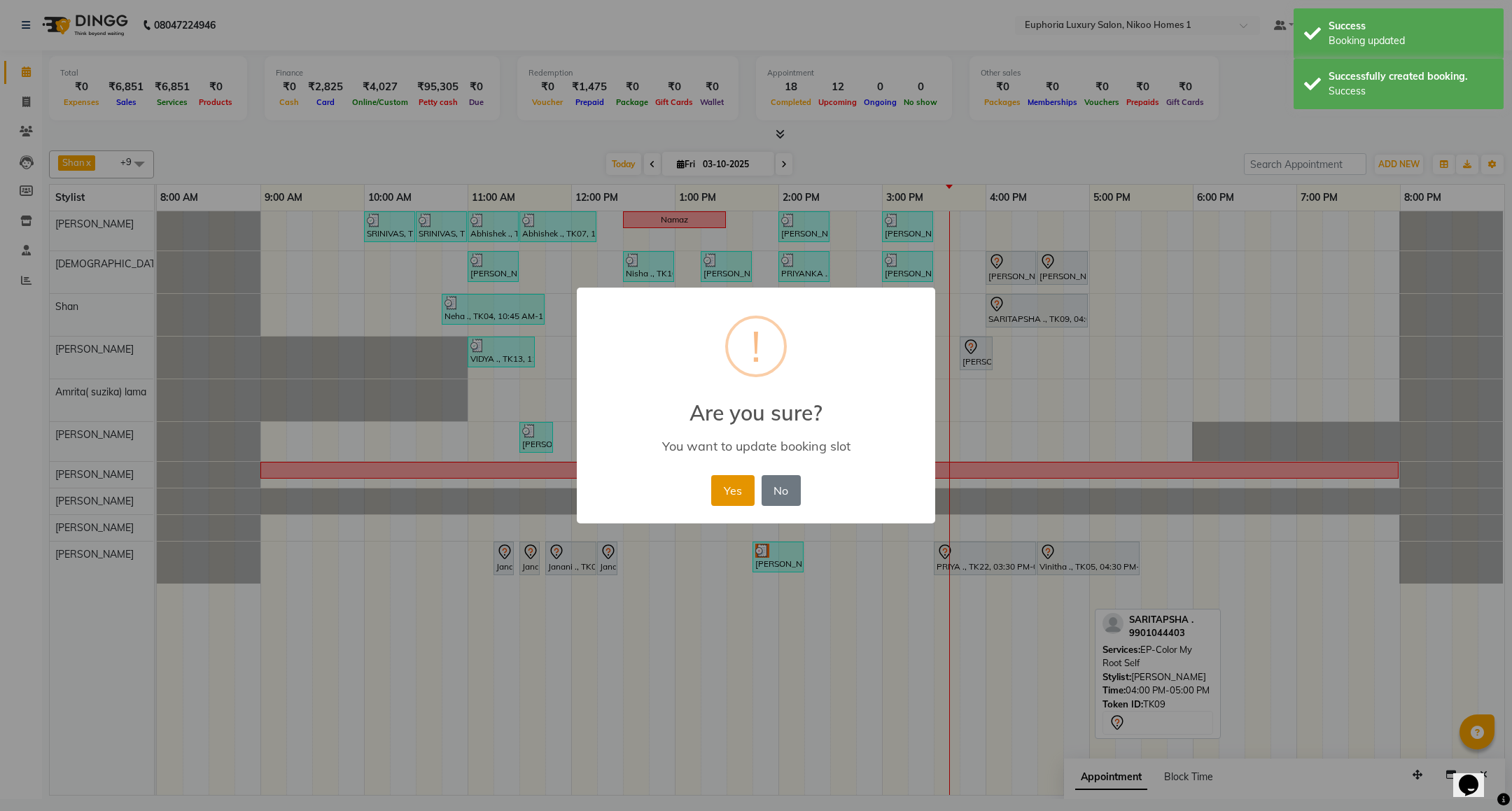
click at [725, 497] on button "Yes" at bounding box center [732, 491] width 42 height 31
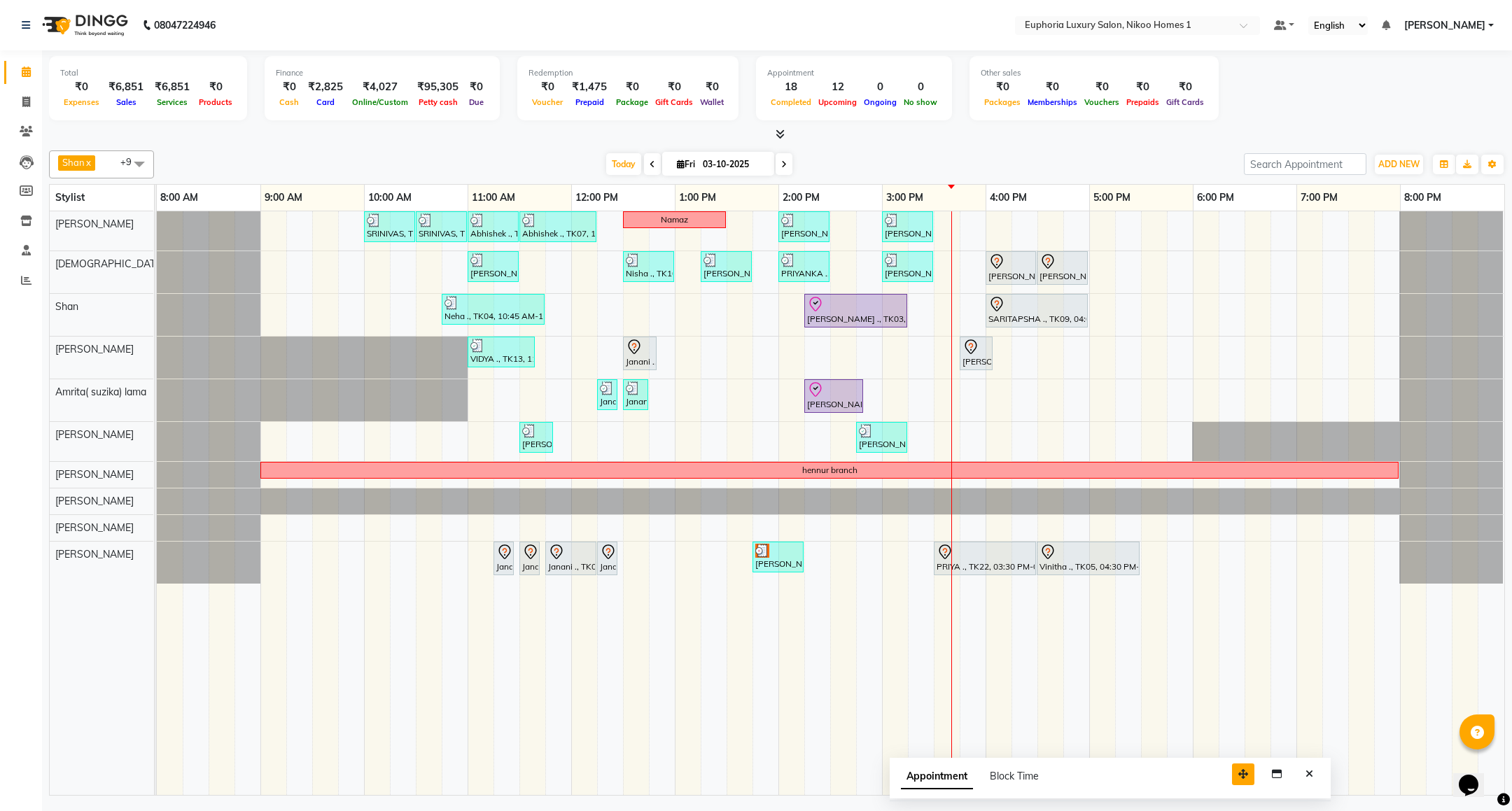
drag, startPoint x: 1412, startPoint y: 782, endPoint x: 1237, endPoint y: 781, distance: 175.0
click at [1237, 781] on button "button" at bounding box center [1243, 774] width 22 height 22
click at [1313, 778] on button "Close" at bounding box center [1309, 774] width 20 height 22
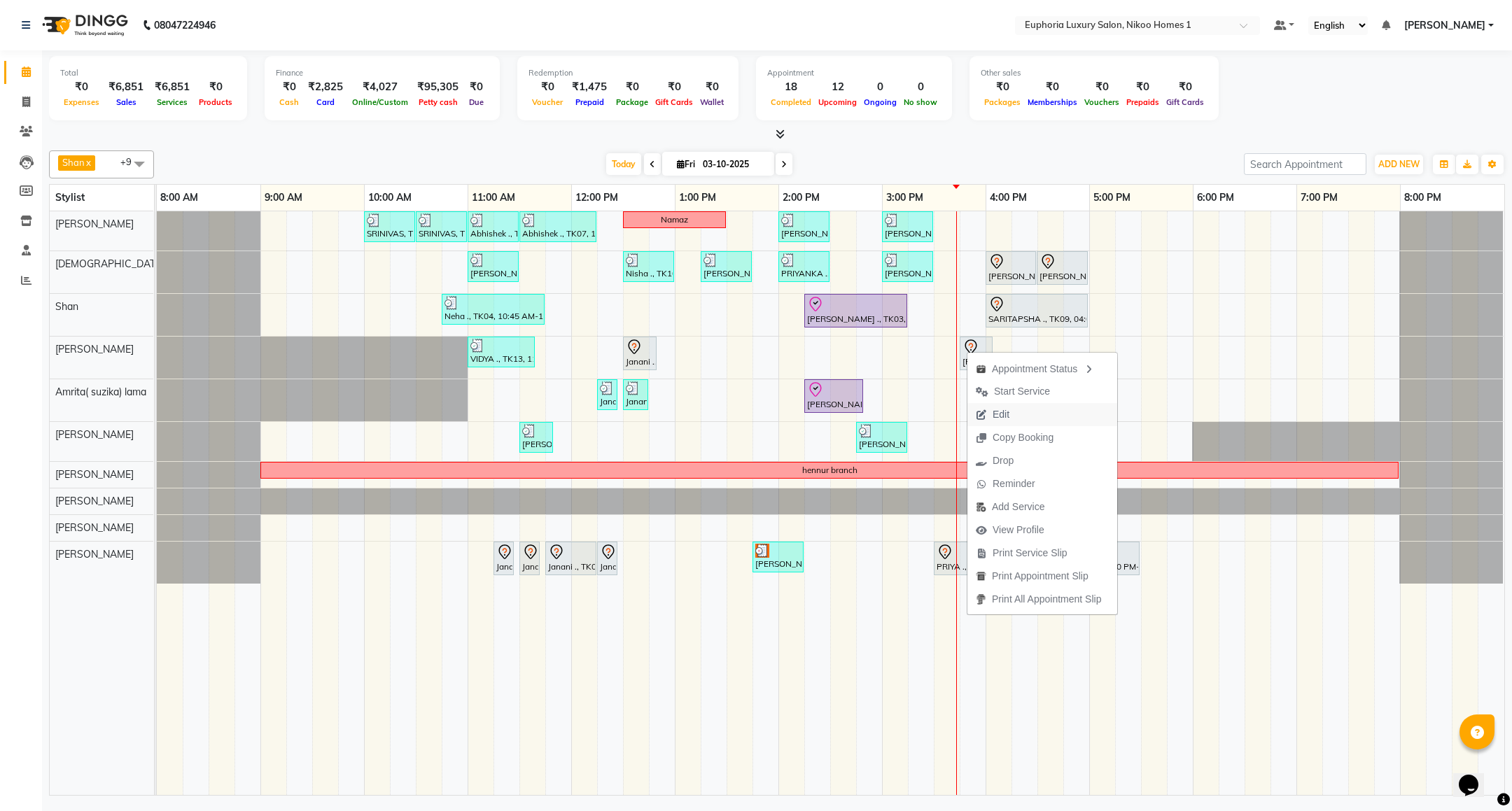
click at [996, 407] on span "Edit" at bounding box center [1000, 414] width 17 height 14
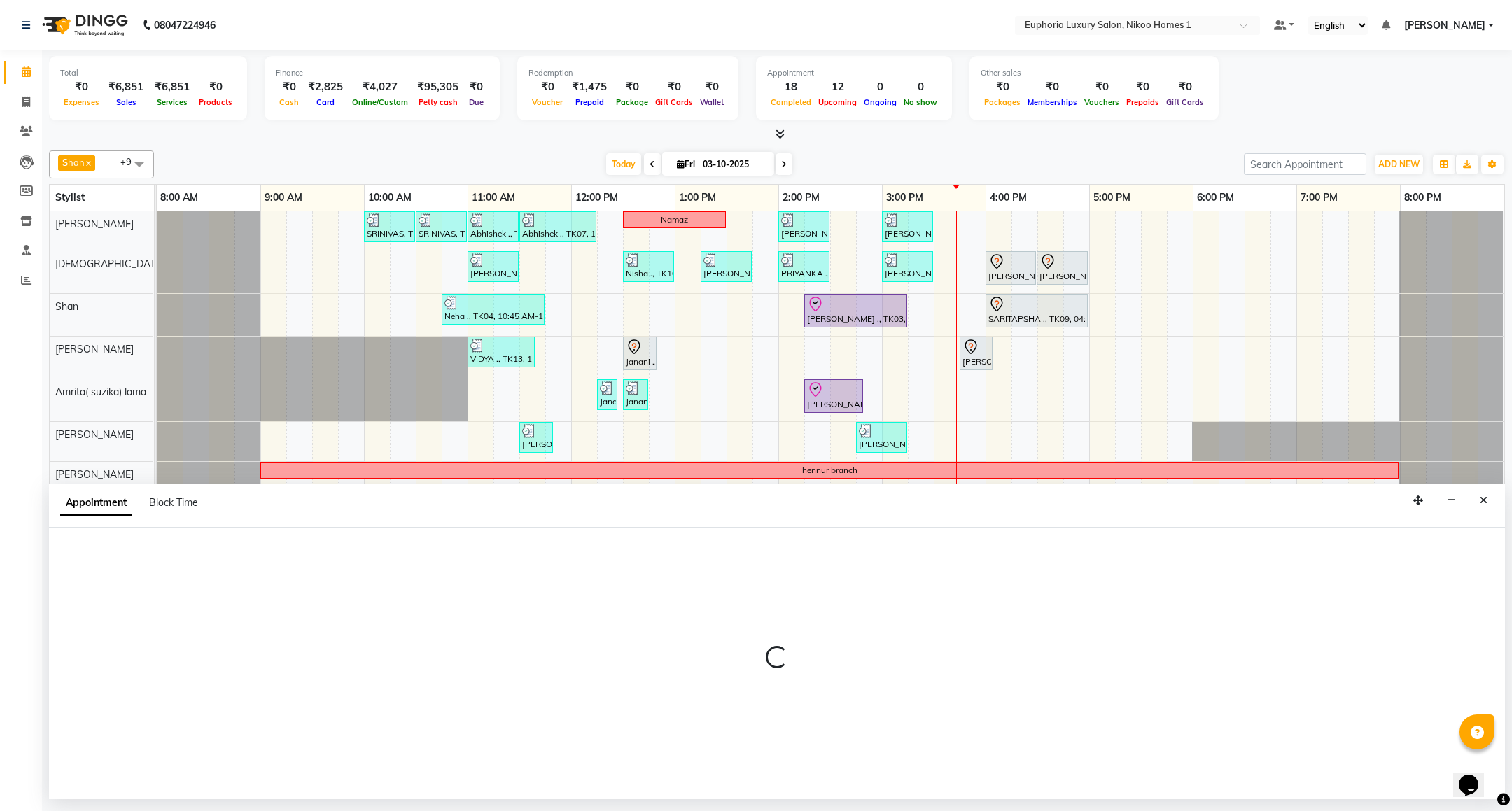
select select "tentative"
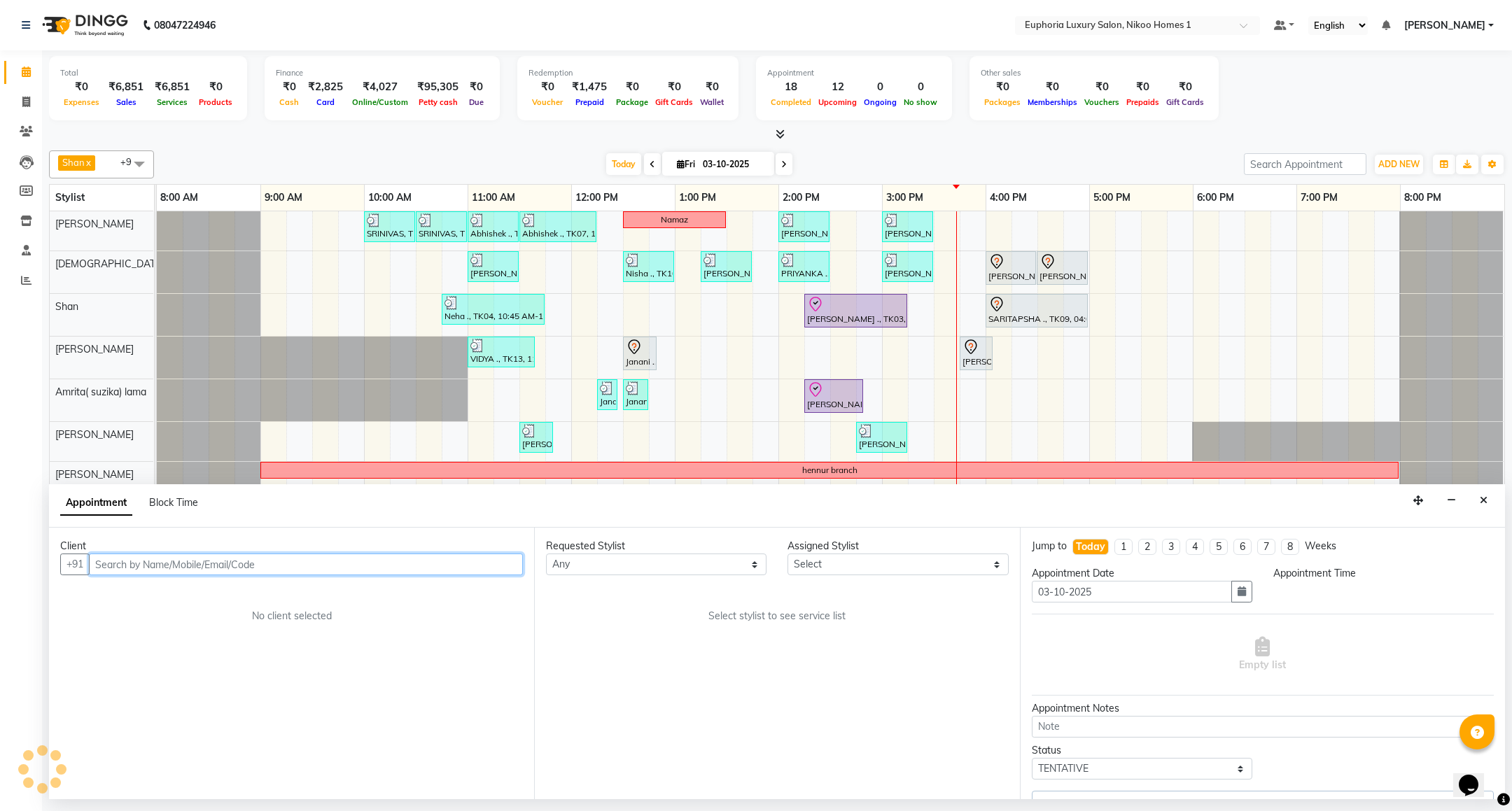
select select "81452"
select select "945"
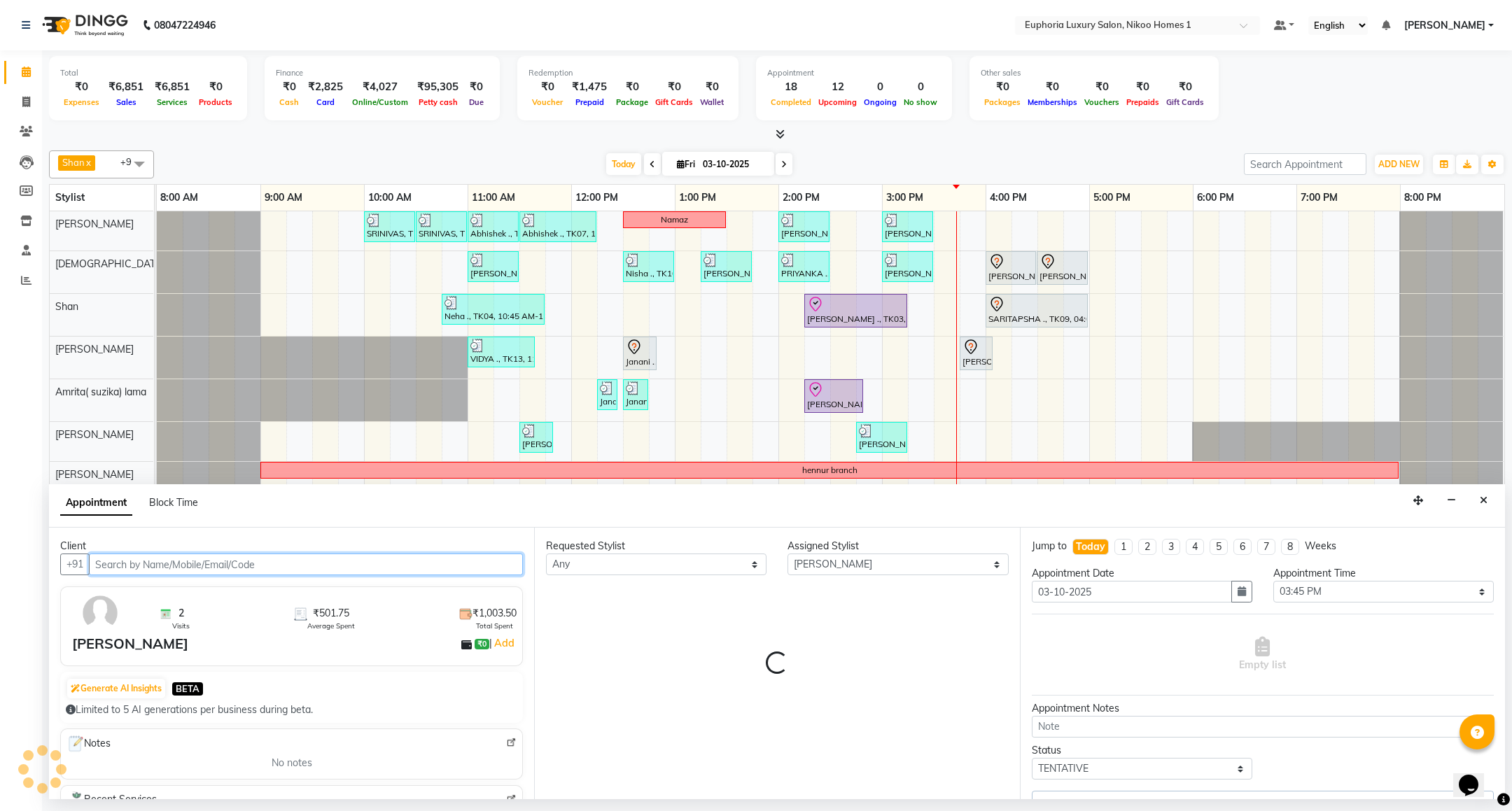
select select "4025"
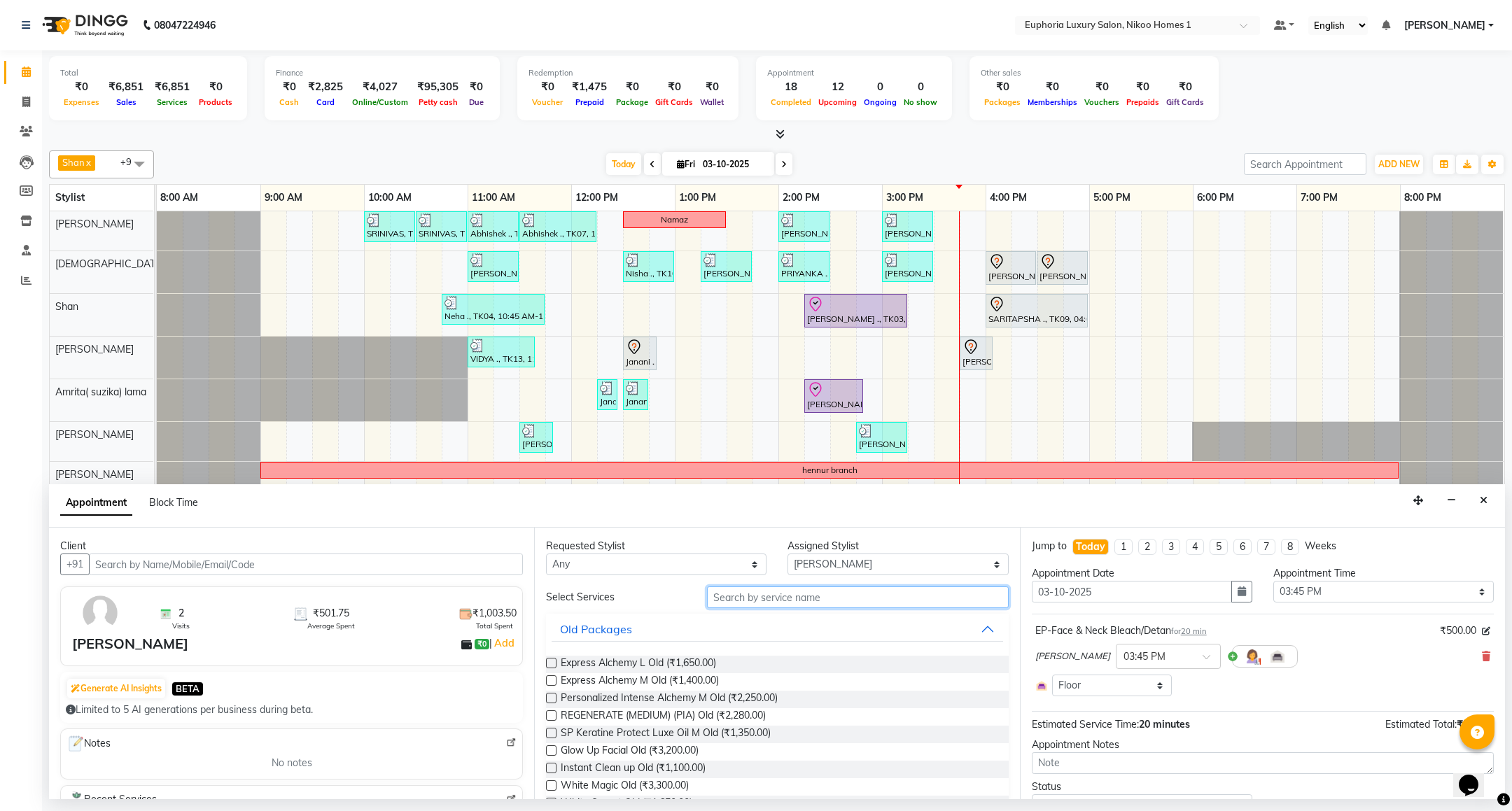
click at [744, 604] on input "text" at bounding box center [858, 597] width 301 height 22
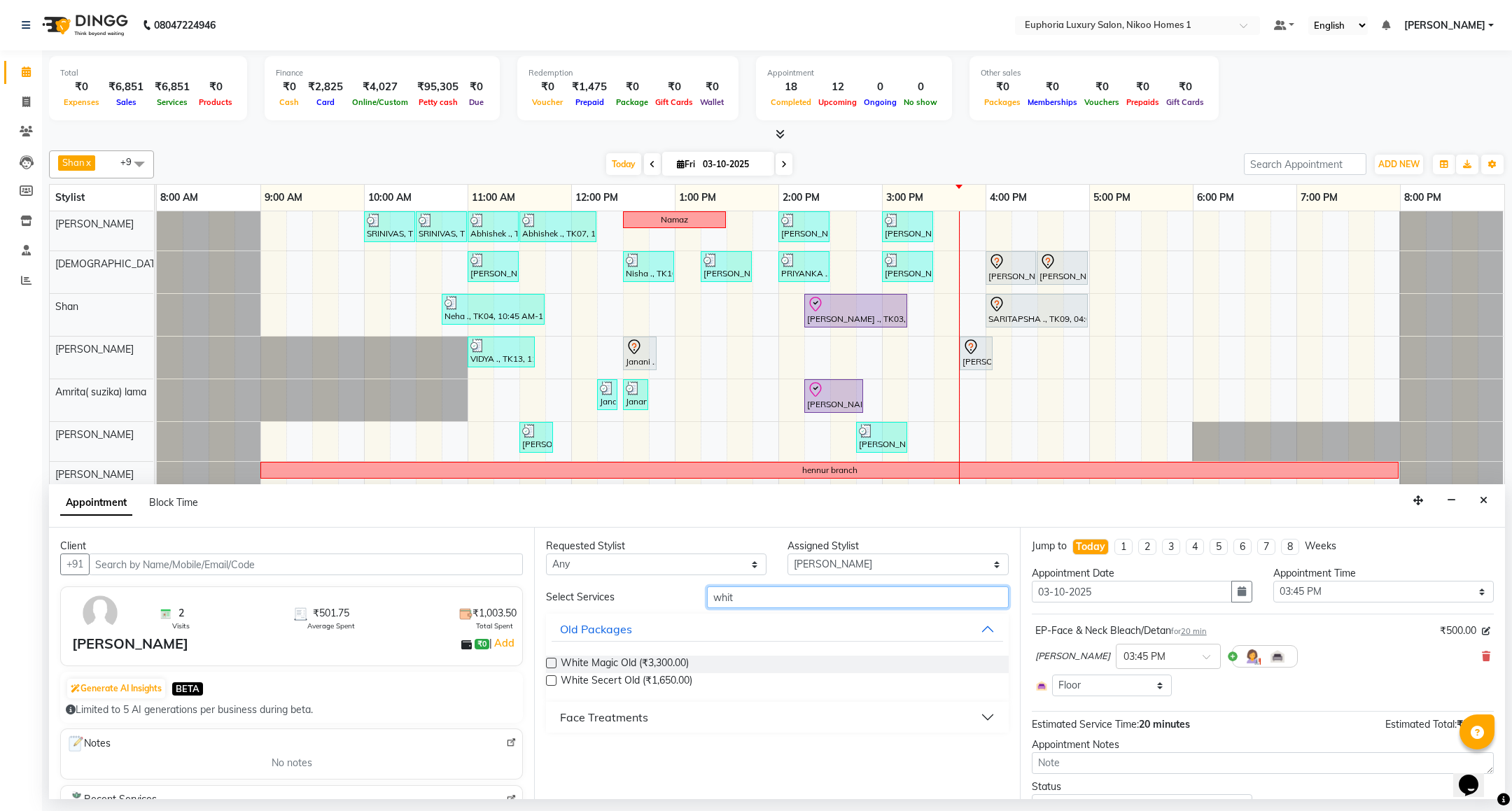
type input "whit"
click at [620, 715] on div "Face Treatments" at bounding box center [604, 717] width 89 height 17
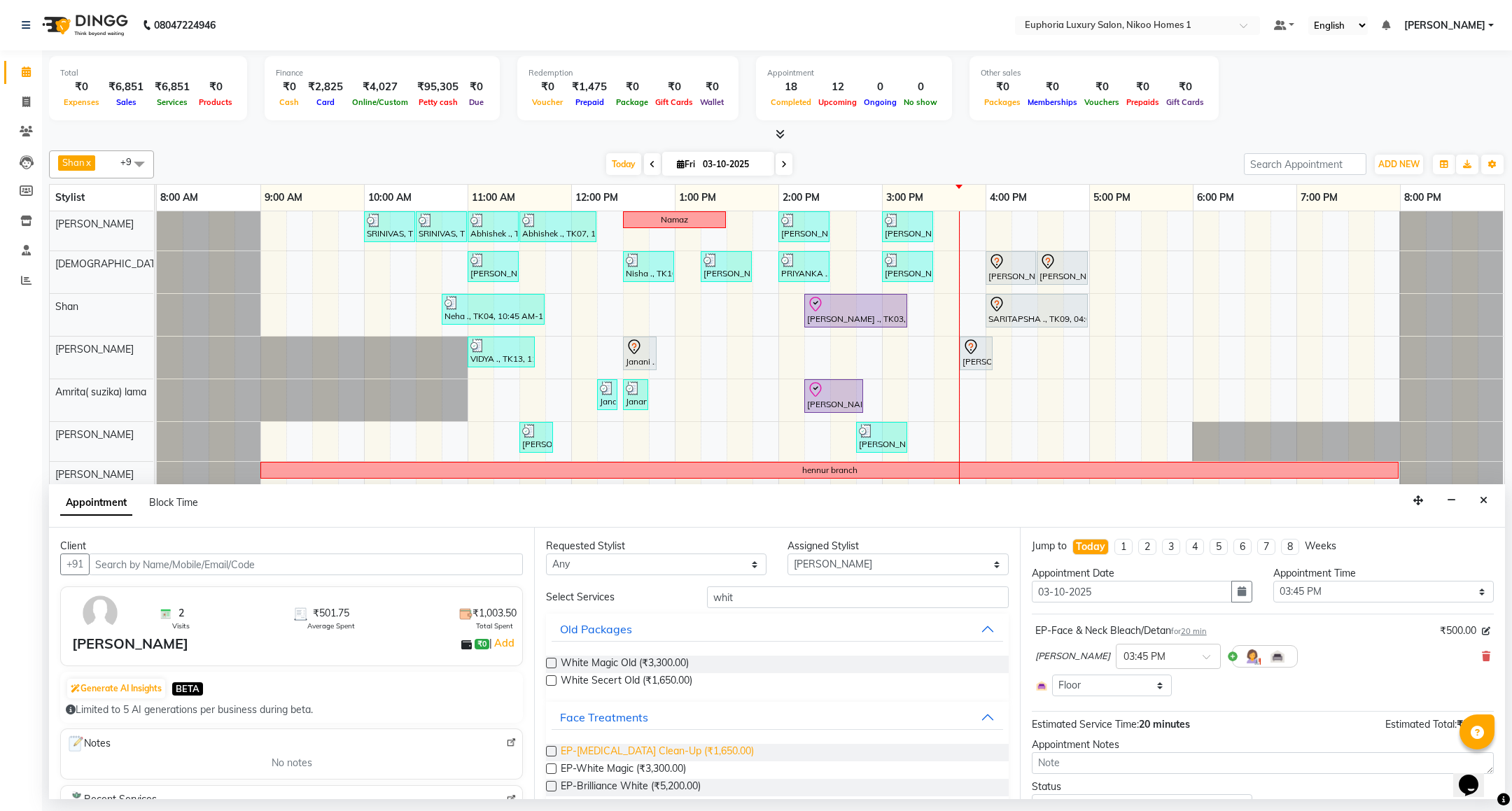
click at [682, 753] on span "EP-Whitening Clean-Up (₹1,650.00)" at bounding box center [657, 753] width 193 height 17
checkbox input "false"
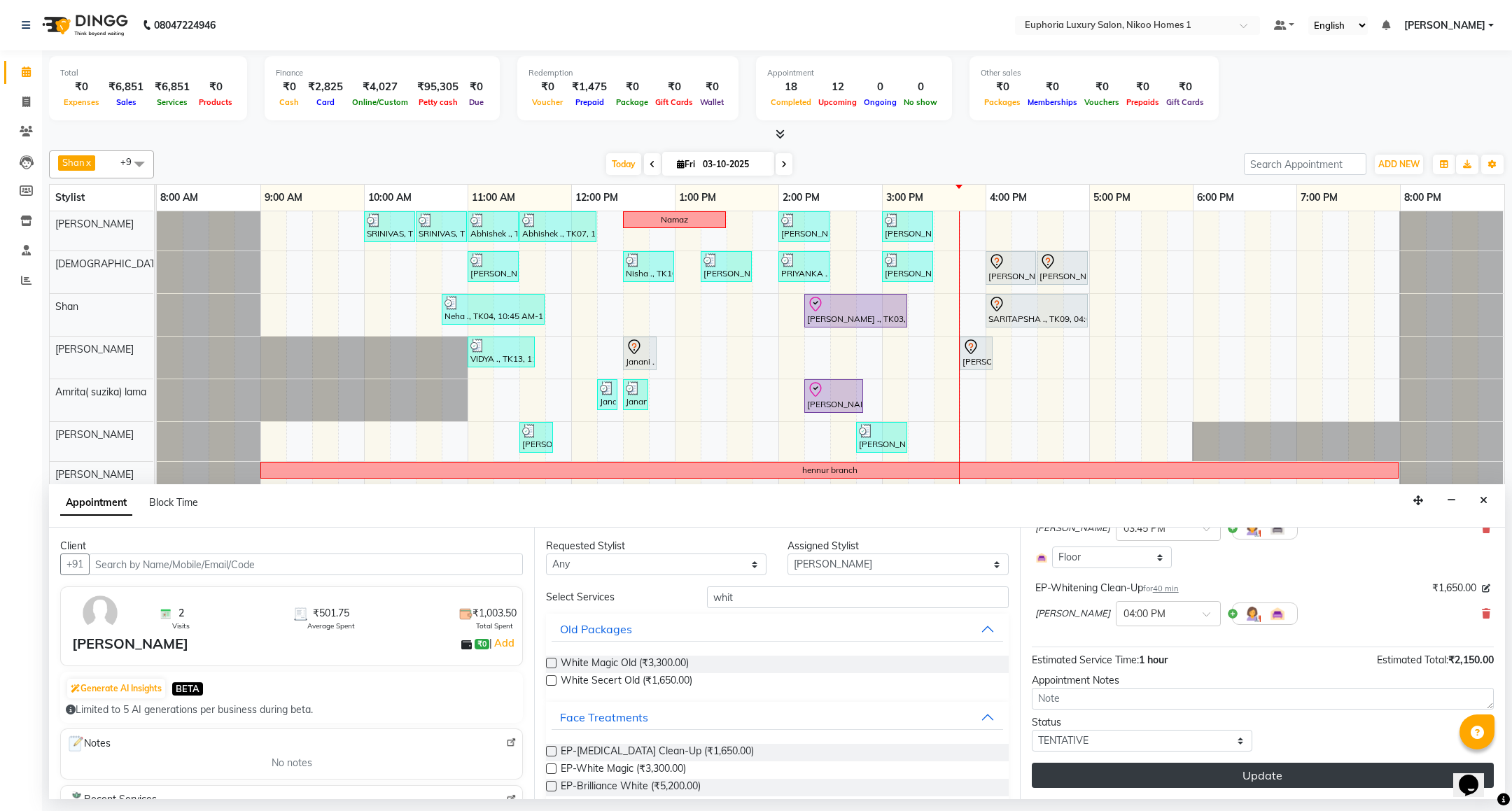
click at [1208, 778] on button "Update" at bounding box center [1263, 775] width 462 height 25
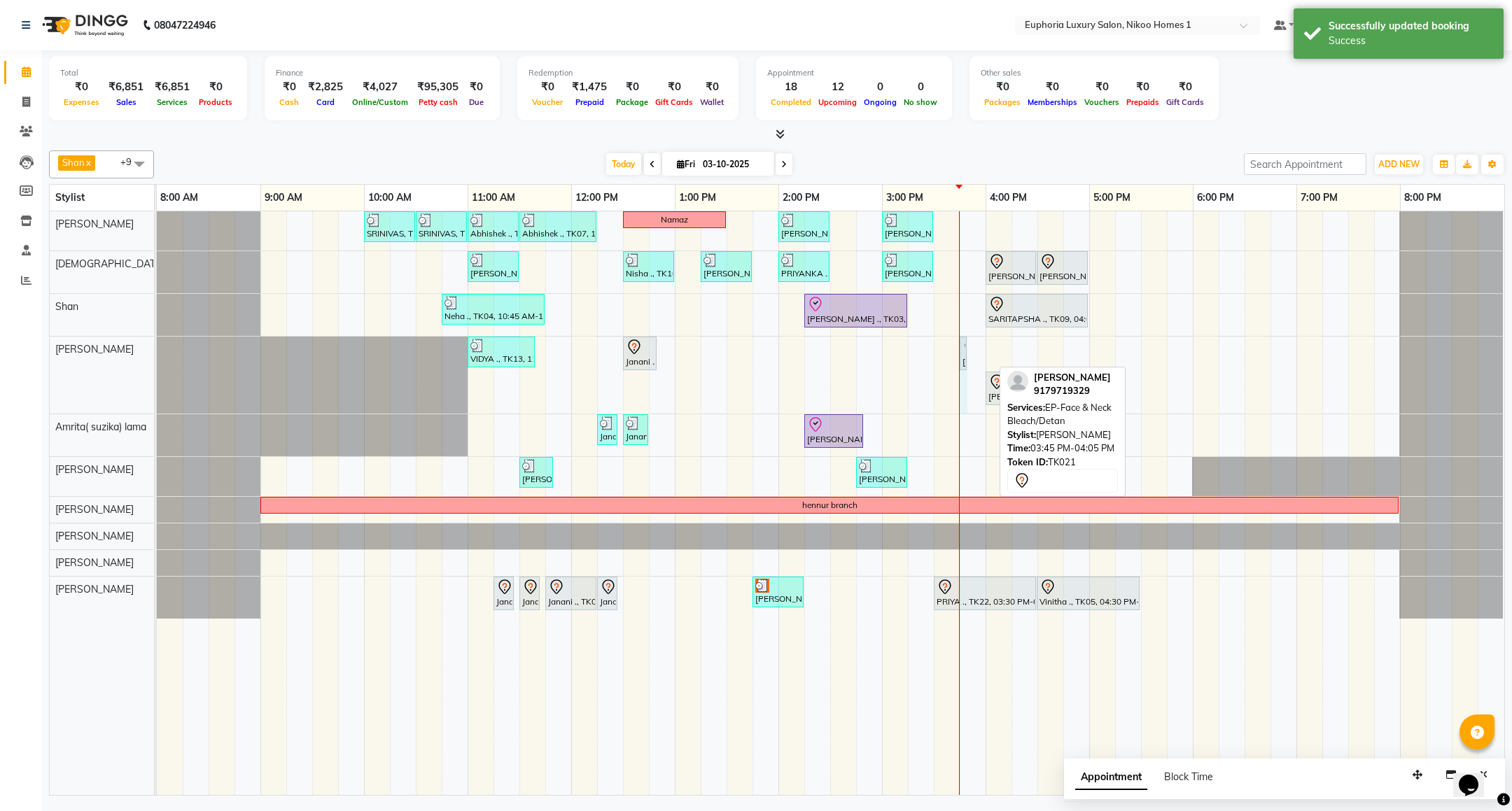
drag, startPoint x: 992, startPoint y: 349, endPoint x: 979, endPoint y: 347, distance: 13.2
click at [979, 347] on div "SRINIVAS, TK06, 10:00 AM-10:30 AM, EL-HAIR CUT (Senior Stylist) with hairwash M…" at bounding box center [830, 503] width 1348 height 584
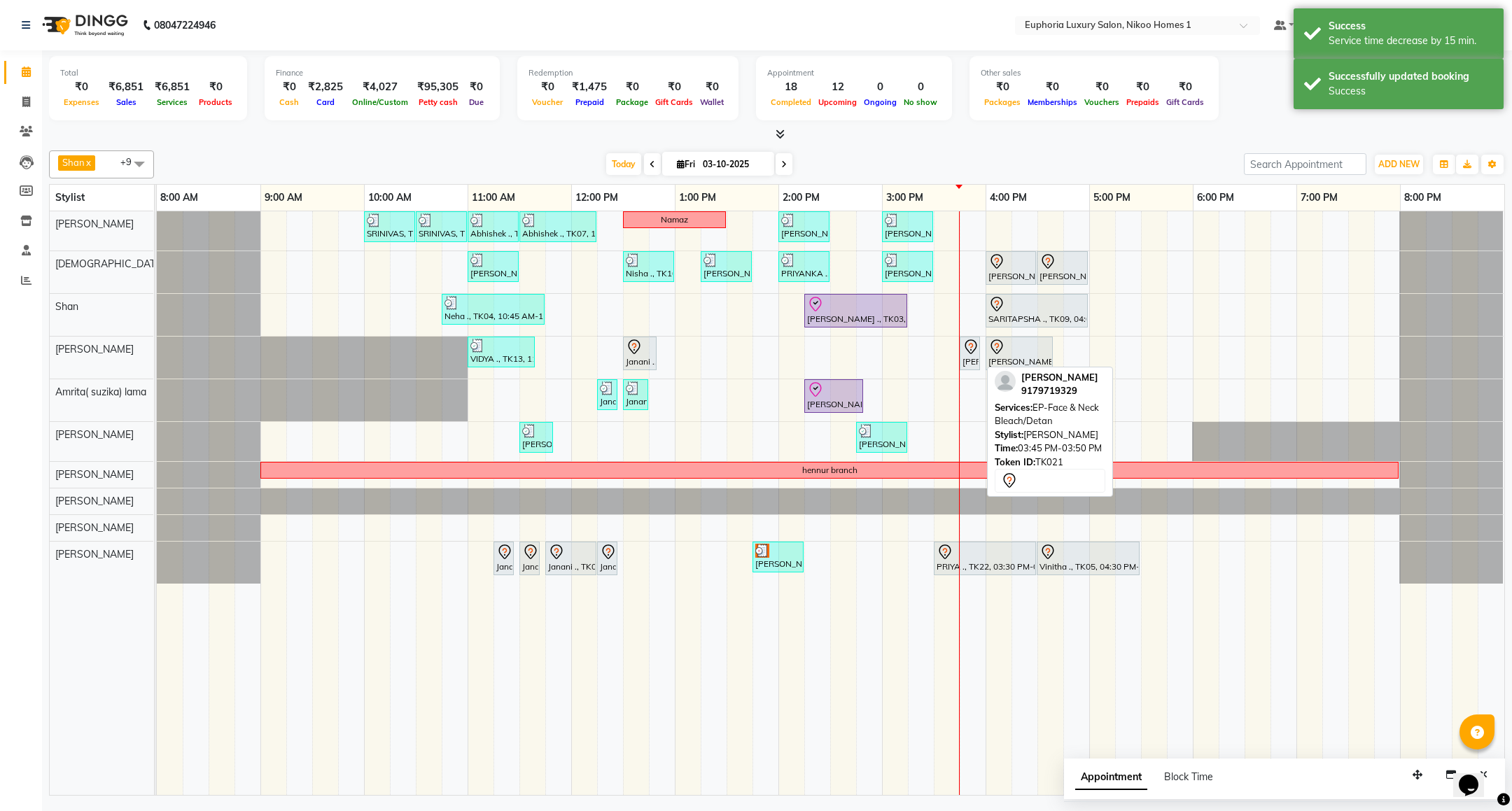
click at [972, 355] on icon at bounding box center [971, 347] width 17 height 17
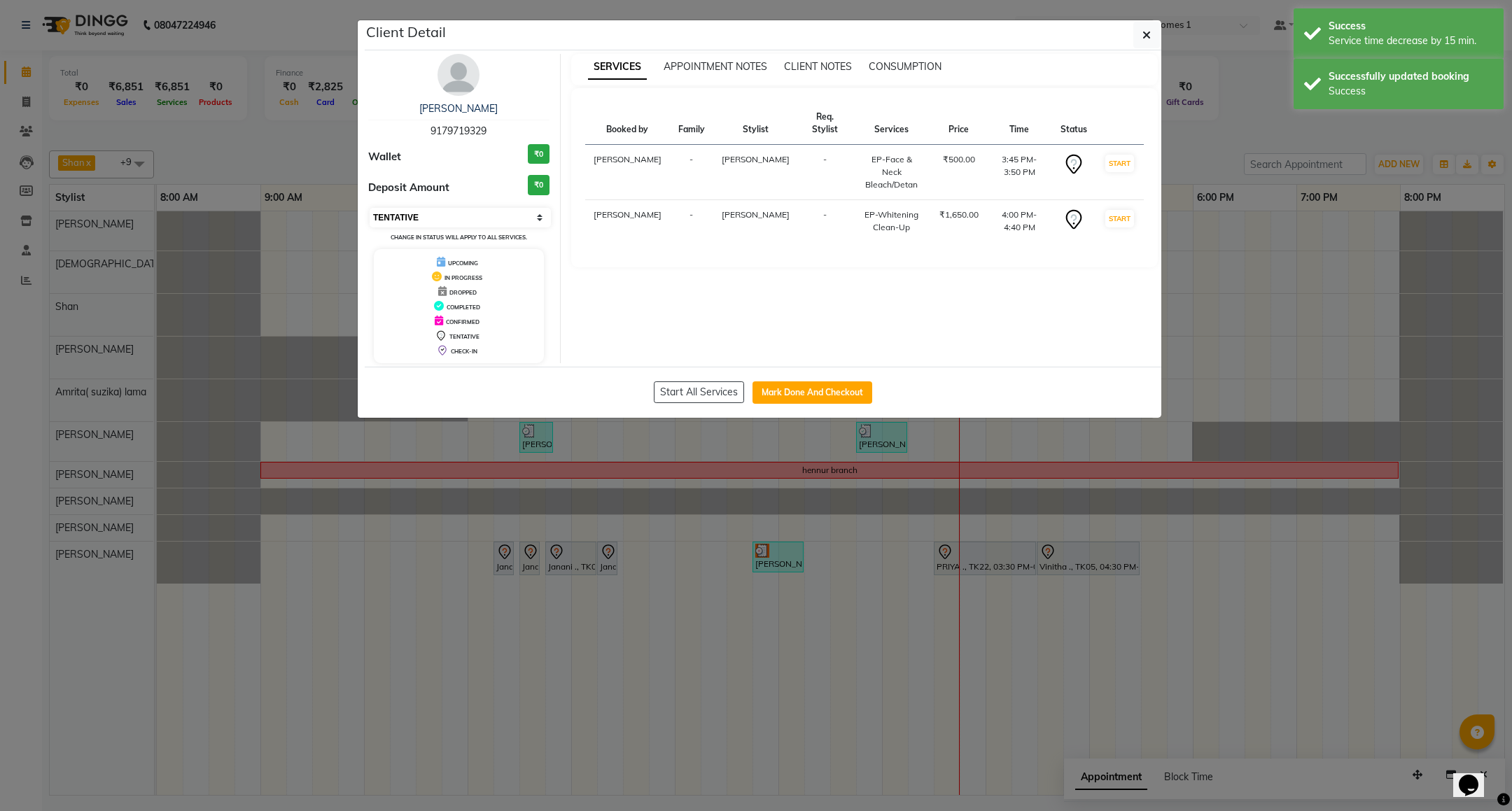
drag, startPoint x: 453, startPoint y: 213, endPoint x: 441, endPoint y: 225, distance: 17.0
click at [453, 213] on select "Select IN SERVICE CONFIRMED TENTATIVE CHECK IN MARK DONE DROPPED UPCOMING" at bounding box center [461, 217] width 181 height 19
select select "8"
click at [370, 209] on select "Select IN SERVICE CONFIRMED TENTATIVE CHECK IN MARK DONE DROPPED UPCOMING" at bounding box center [461, 217] width 181 height 19
click at [1156, 32] on button "button" at bounding box center [1146, 35] width 27 height 27
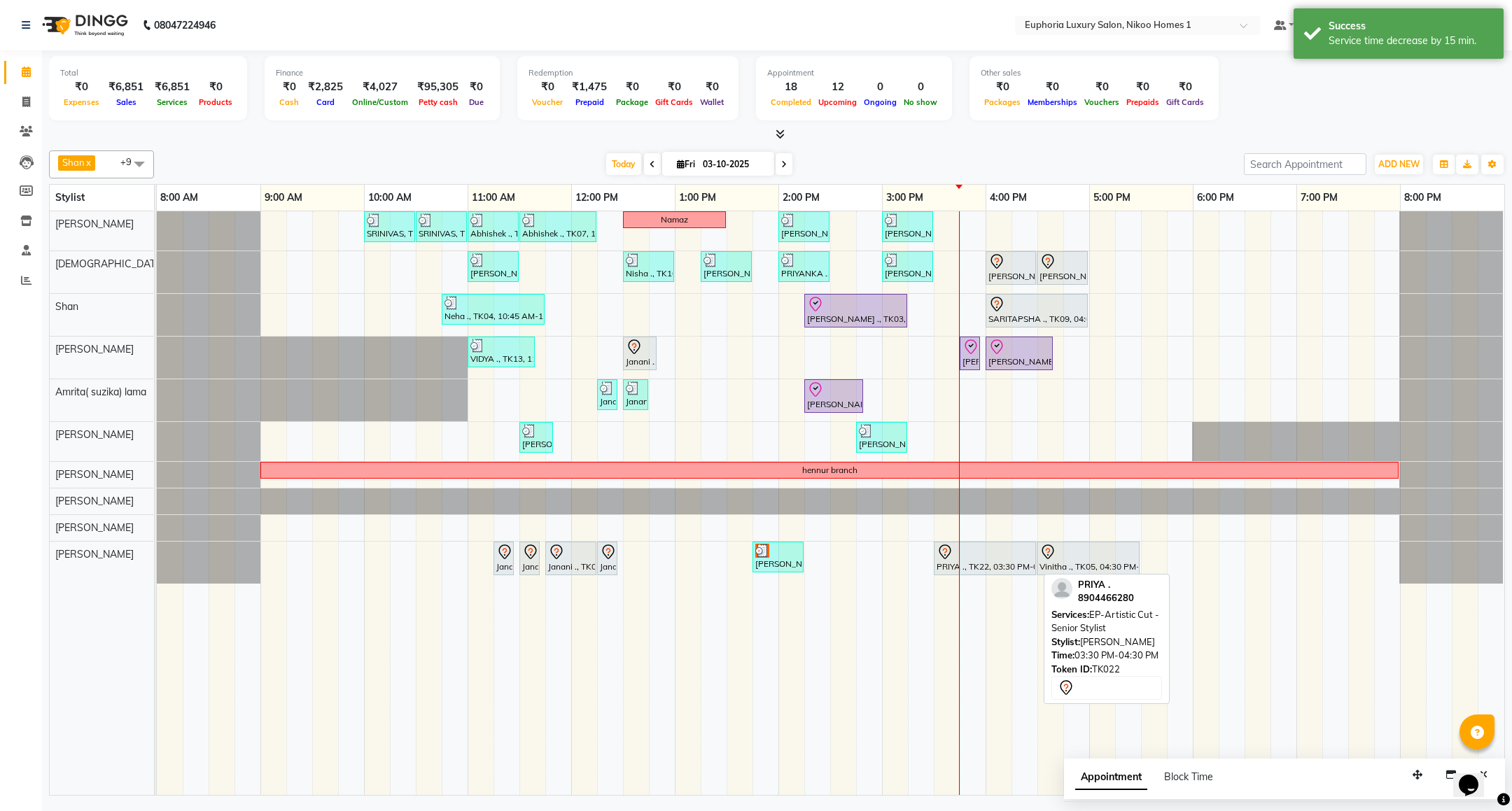
click at [971, 569] on div "PRIYA ., TK22, 03:30 PM-04:30 PM, EP-Artistic Cut - Senior Stylist" at bounding box center [985, 558] width 99 height 30
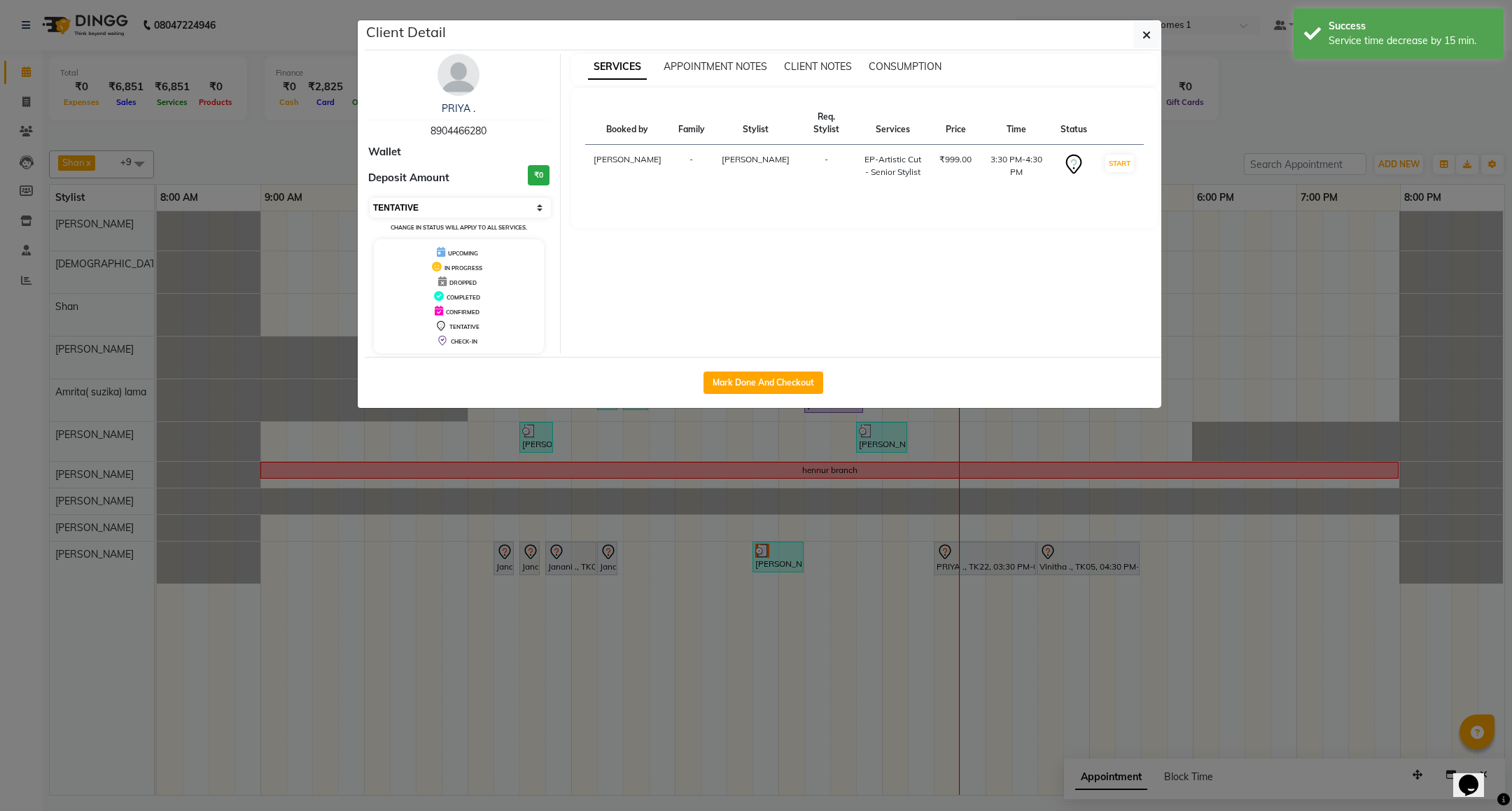
click at [458, 210] on select "Select IN SERVICE CONFIRMED TENTATIVE CHECK IN MARK DONE DROPPED UPCOMING" at bounding box center [461, 207] width 181 height 19
select select "8"
click at [370, 199] on select "Select IN SERVICE CONFIRMED TENTATIVE CHECK IN MARK DONE DROPPED UPCOMING" at bounding box center [461, 207] width 181 height 19
click at [1146, 28] on span "button" at bounding box center [1147, 35] width 9 height 14
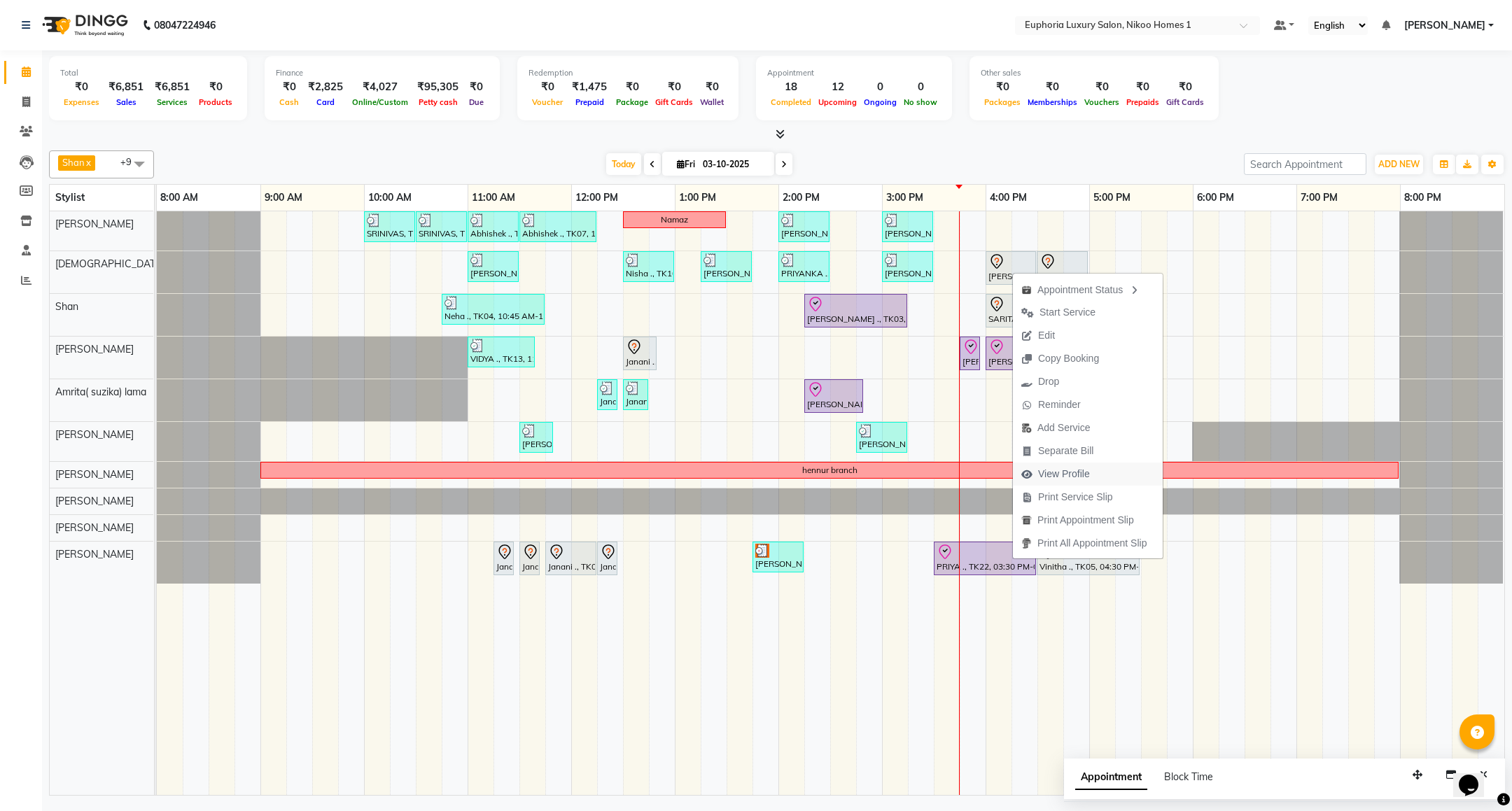
click at [1086, 471] on span "View Profile" at bounding box center [1064, 474] width 52 height 14
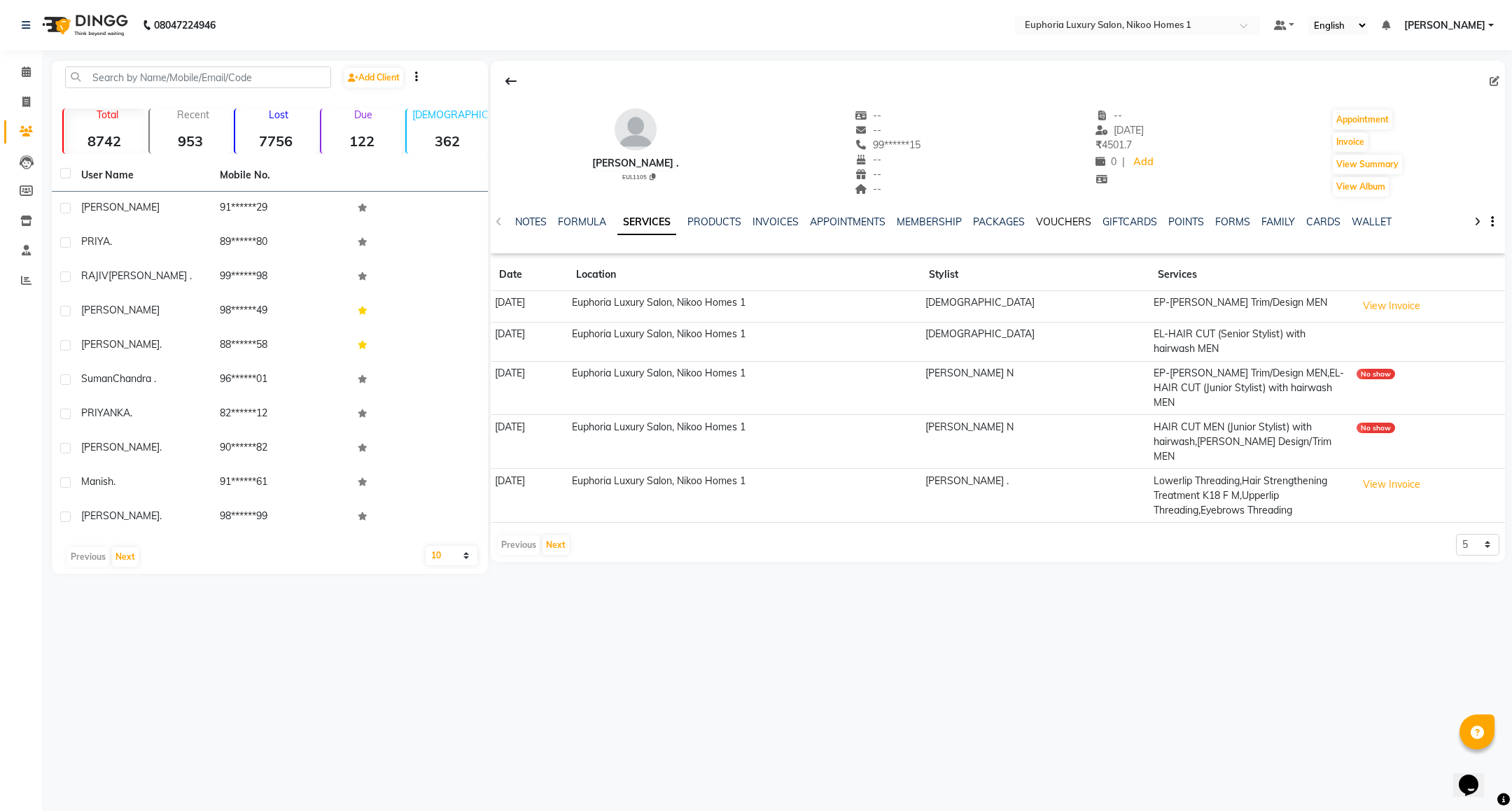
click at [1054, 220] on link "VOUCHERS" at bounding box center [1064, 222] width 55 height 13
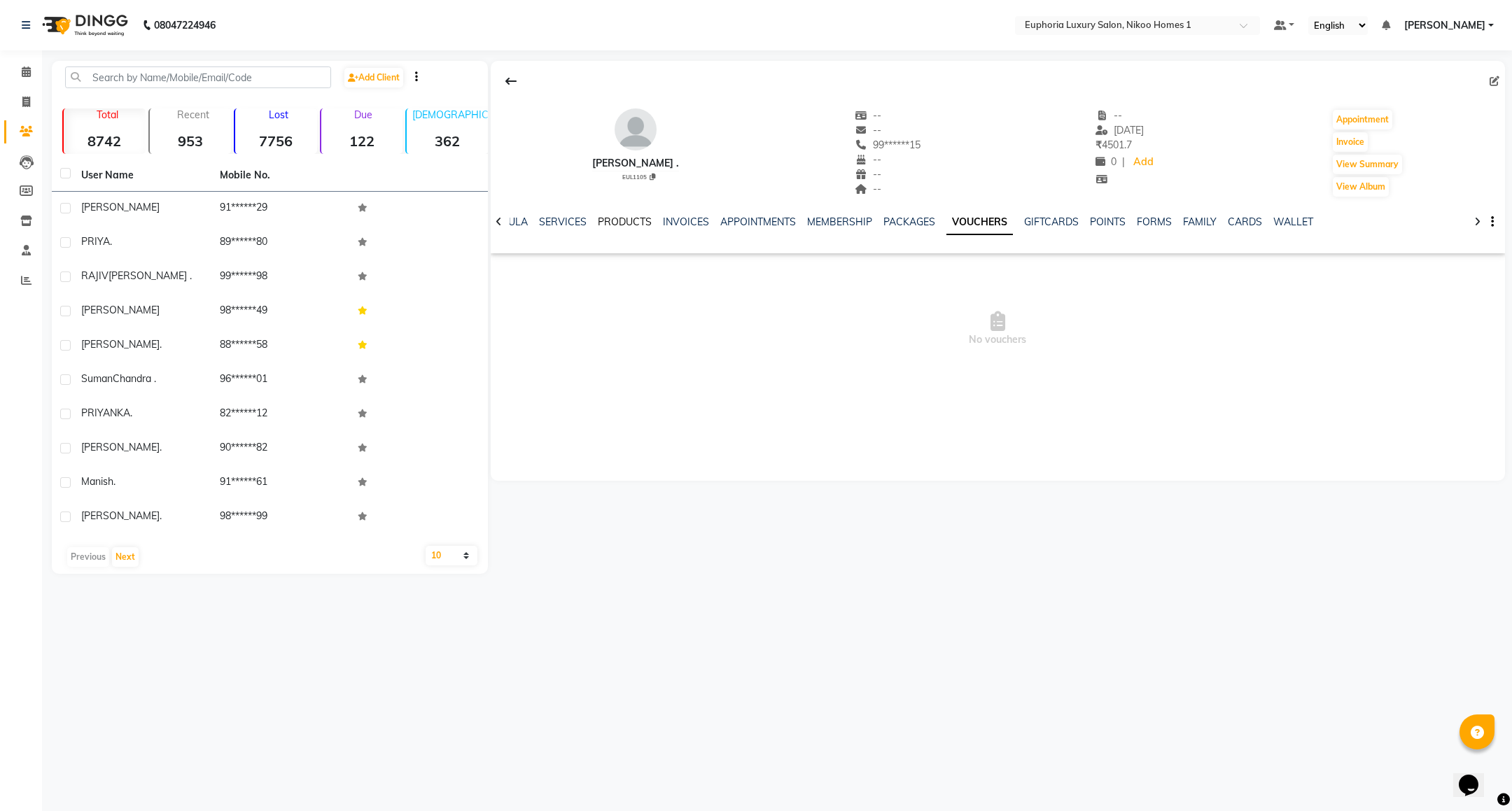
click at [620, 221] on link "PRODUCTS" at bounding box center [625, 222] width 54 height 13
click at [36, 65] on span at bounding box center [26, 72] width 24 height 16
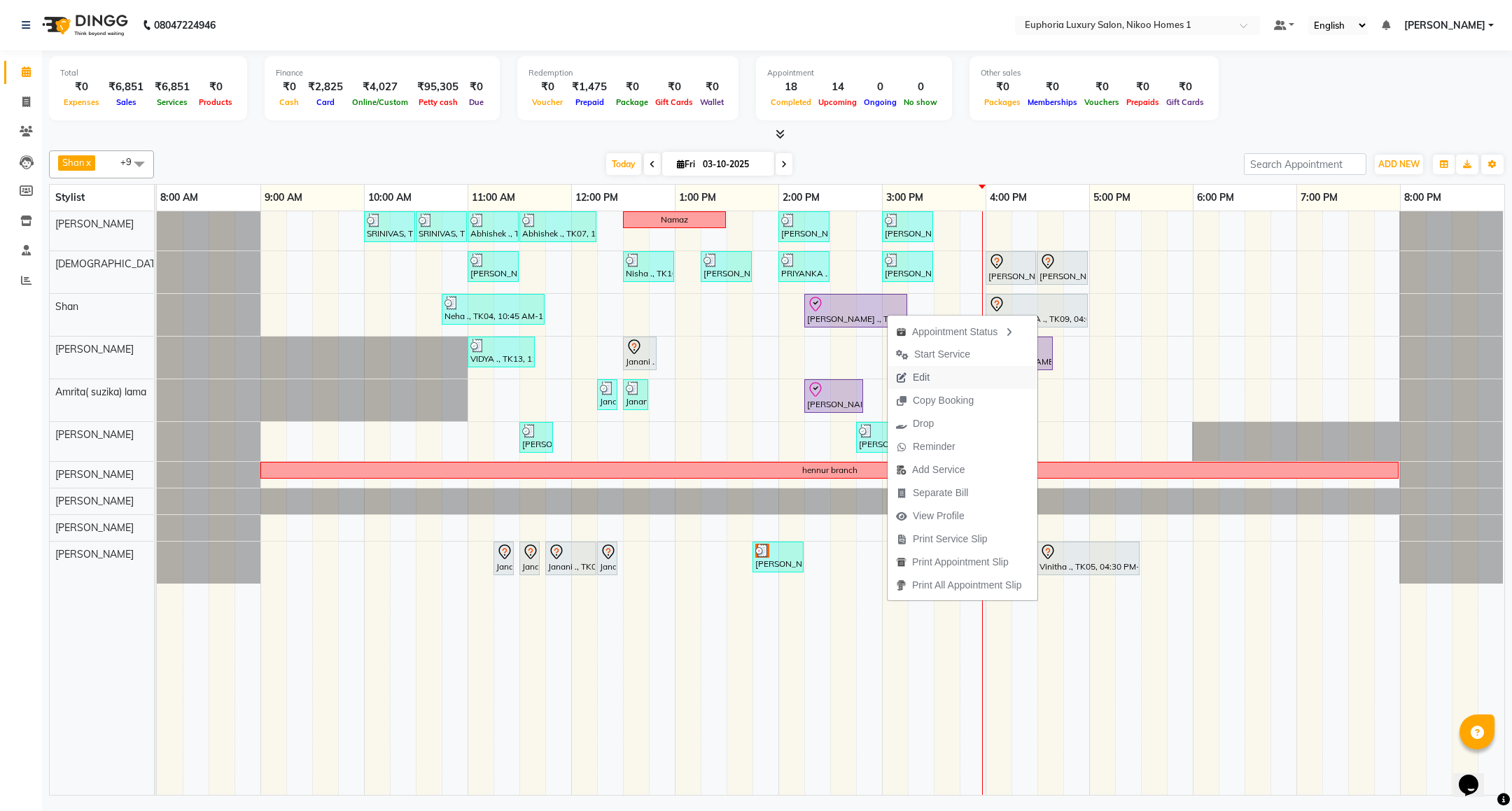
click at [928, 376] on span "Edit" at bounding box center [921, 378] width 17 height 14
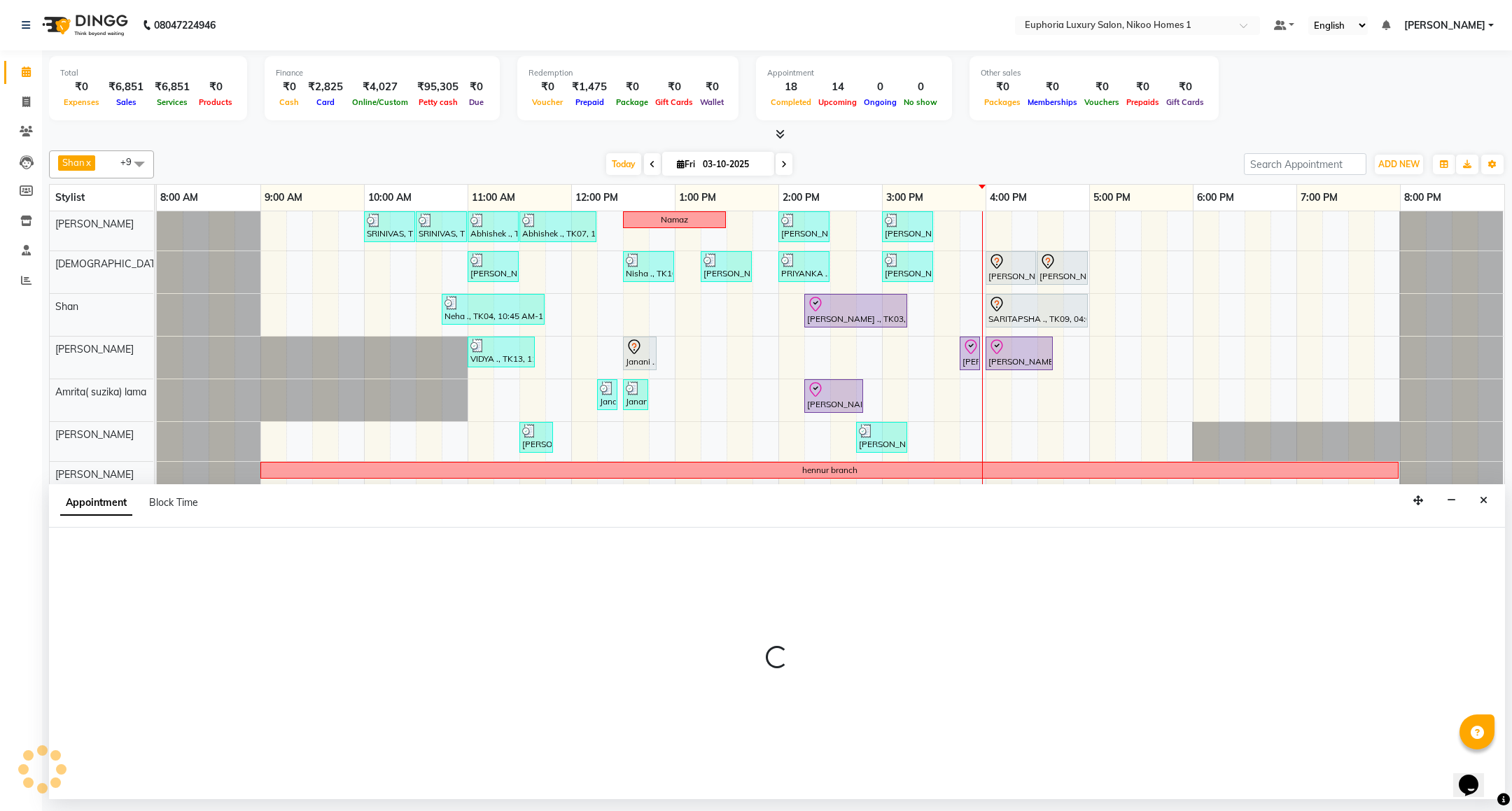
select select "check-in"
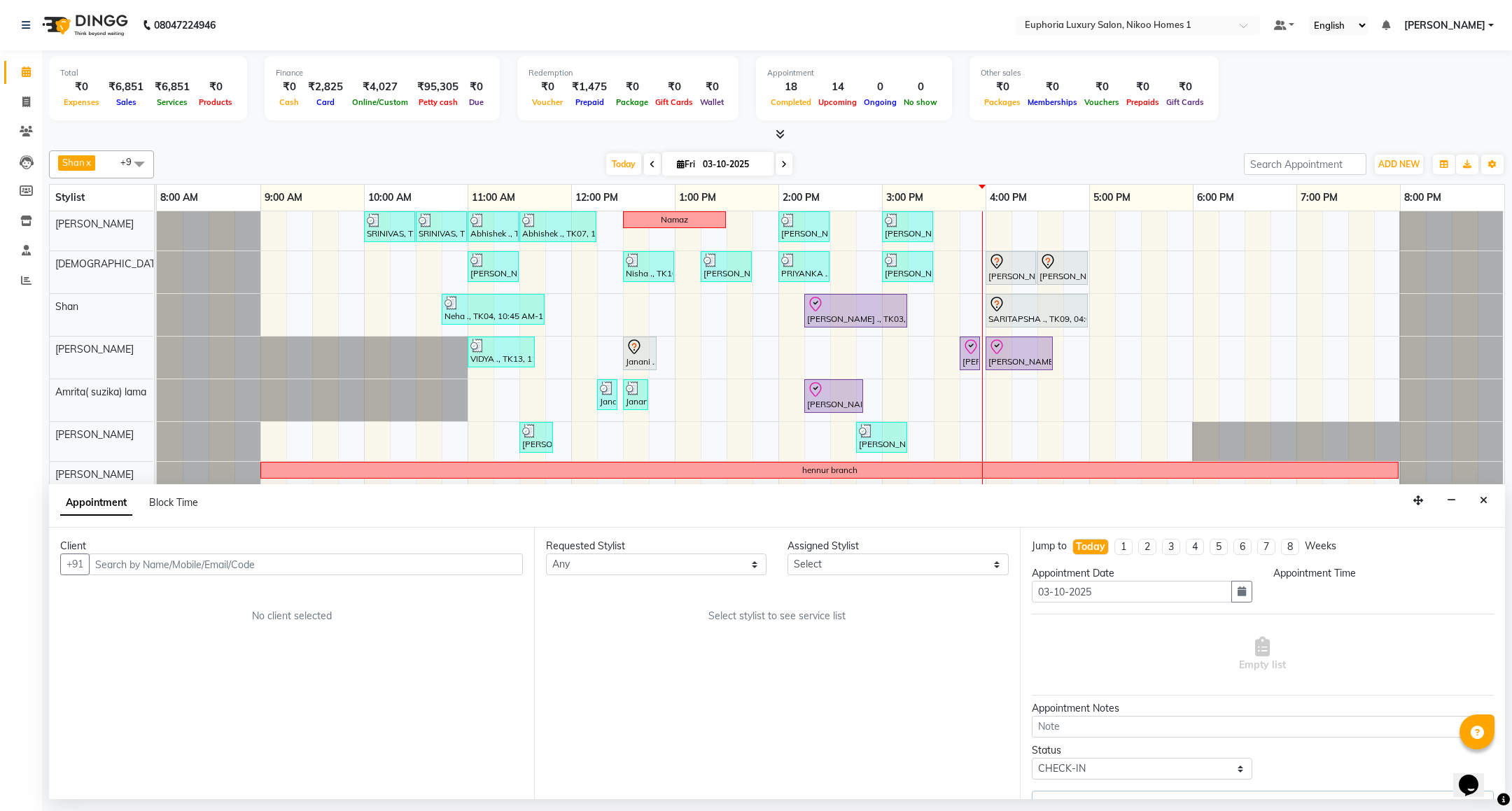
select select "74231"
select select "855"
select select "4025"
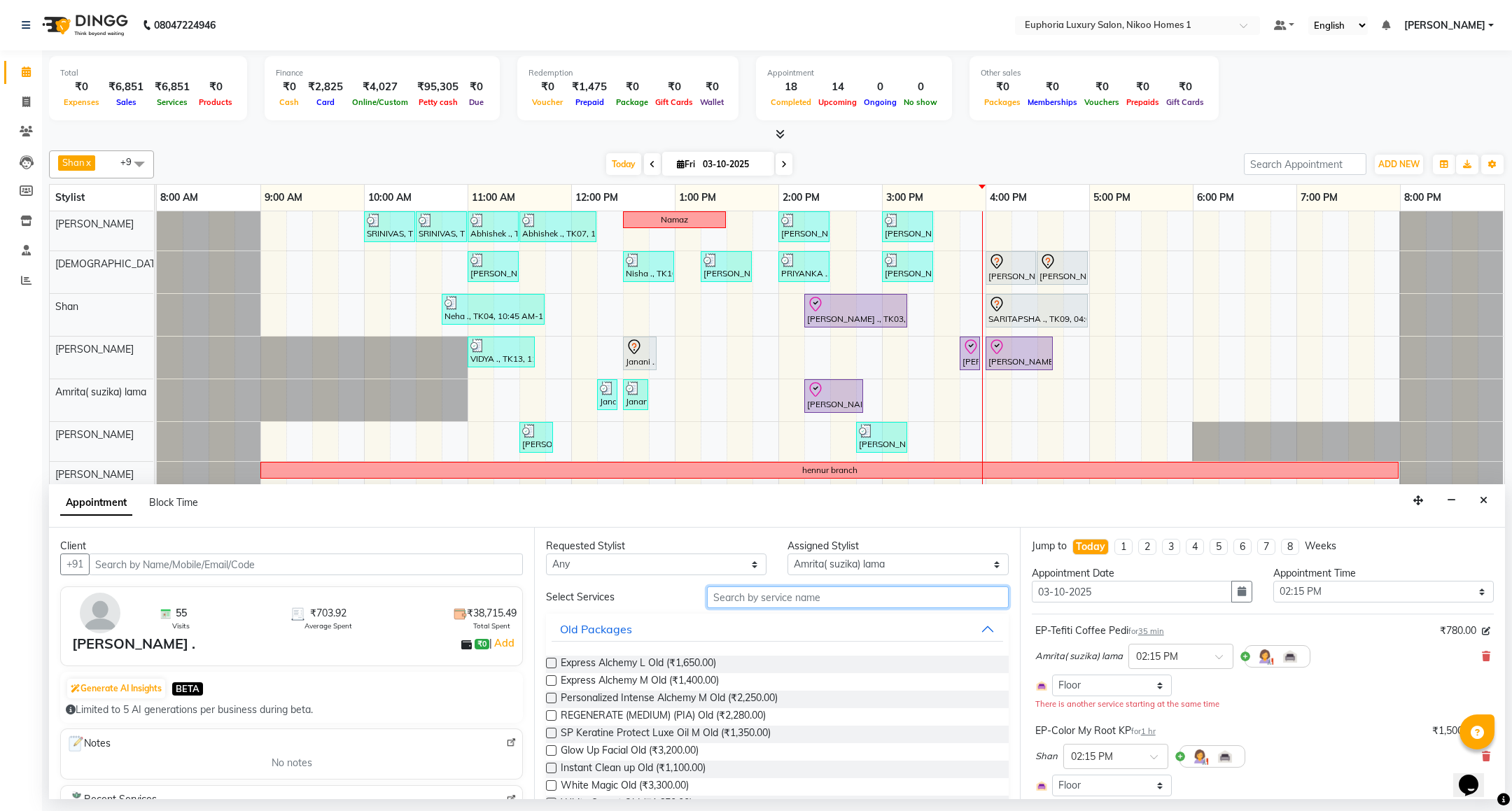
click at [753, 592] on input "text" at bounding box center [858, 597] width 301 height 22
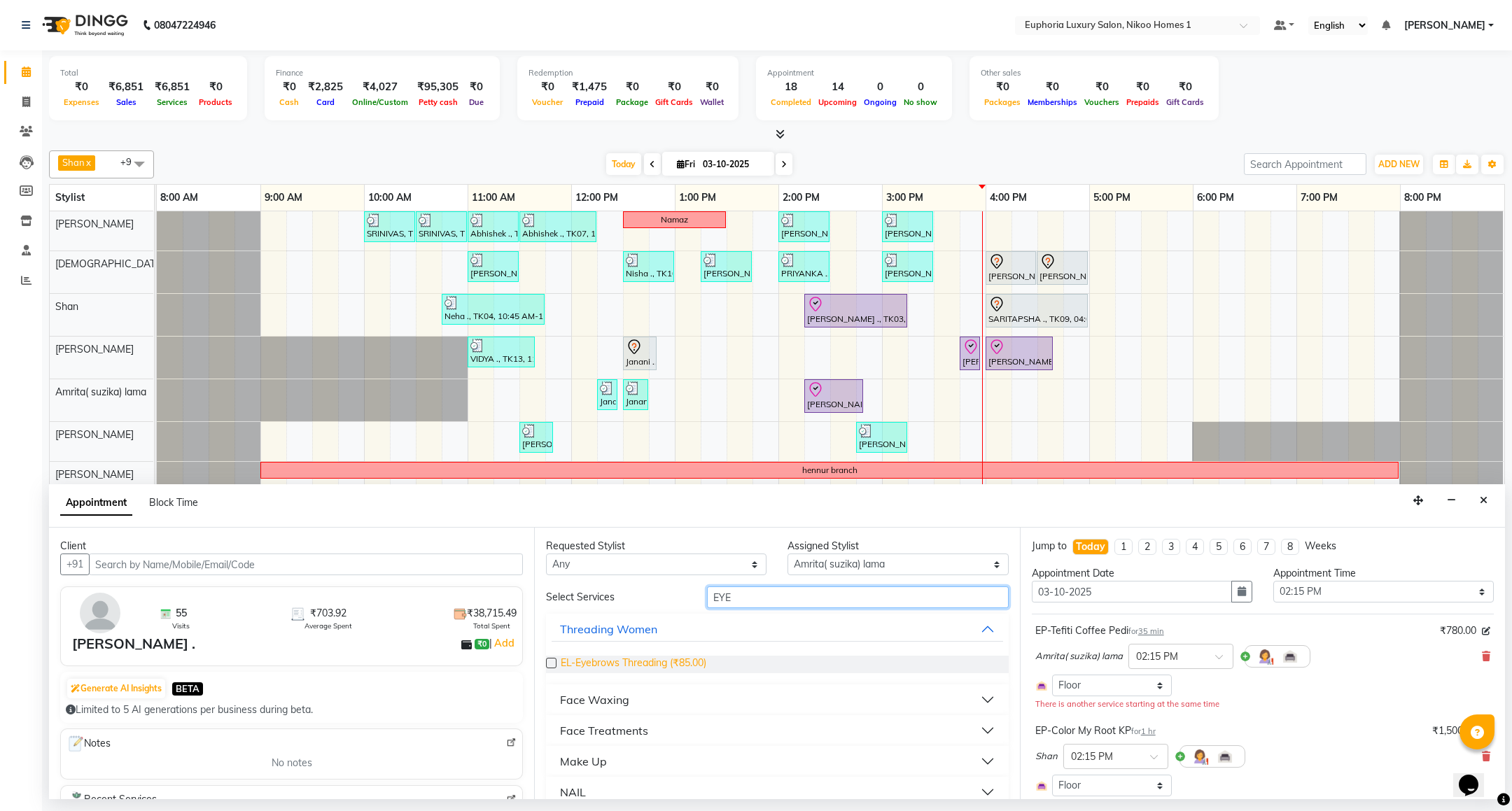
type input "EYE"
click at [700, 663] on span "EL-Eyebrows Threading (₹85.00)" at bounding box center [633, 664] width 145 height 17
checkbox input "false"
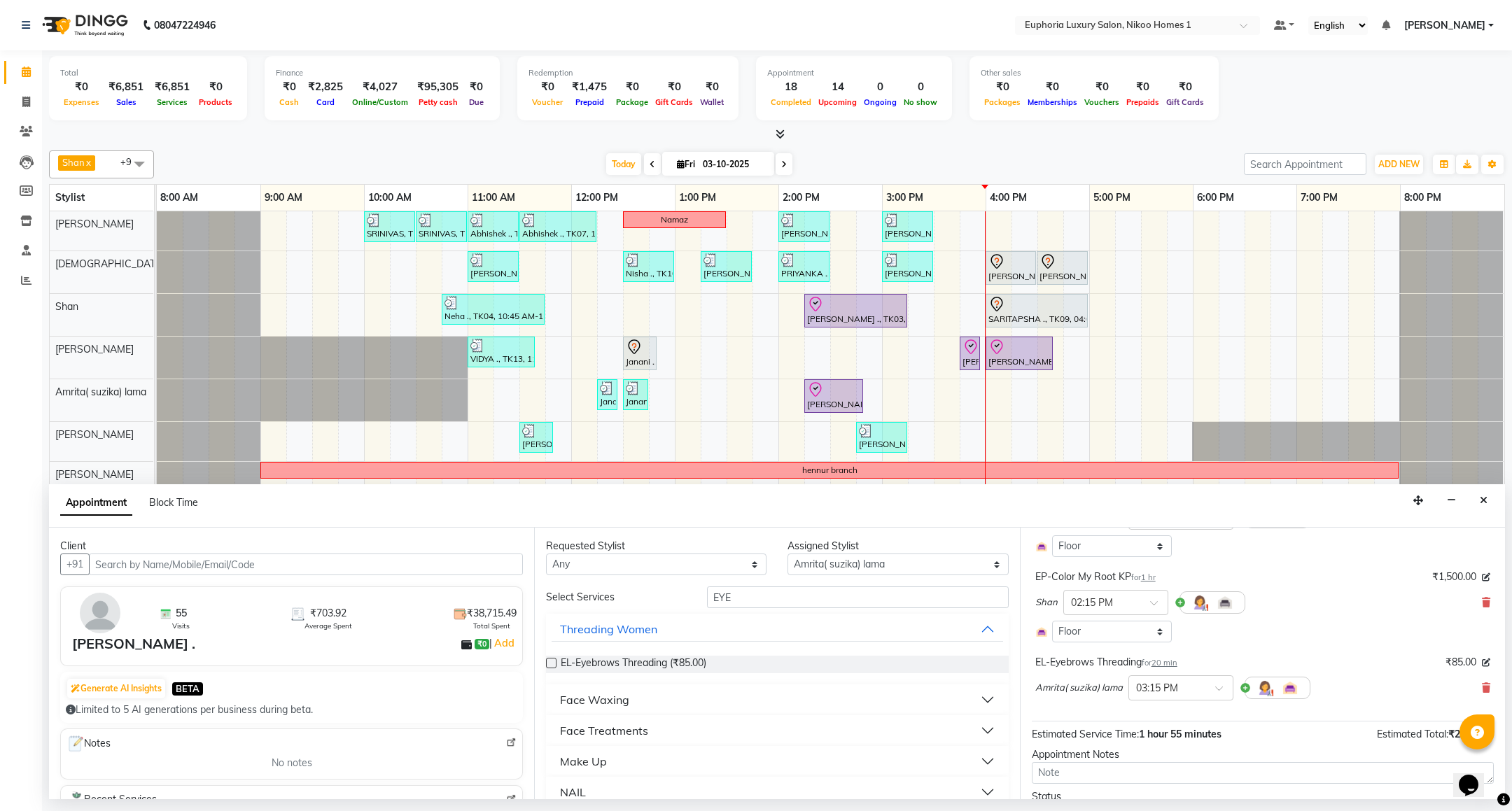
scroll to position [217, 0]
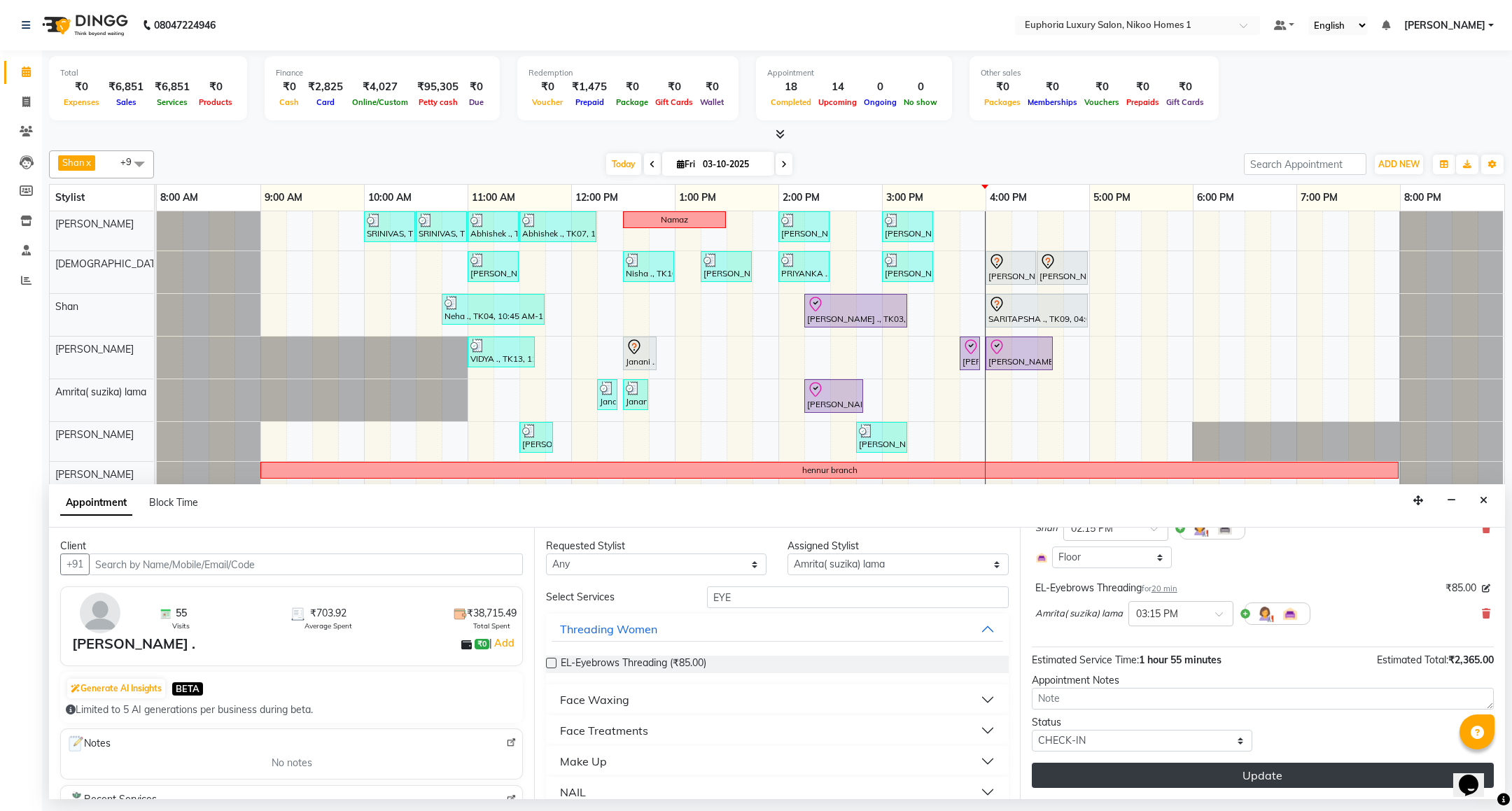
click at [1212, 778] on button "Update" at bounding box center [1263, 775] width 462 height 25
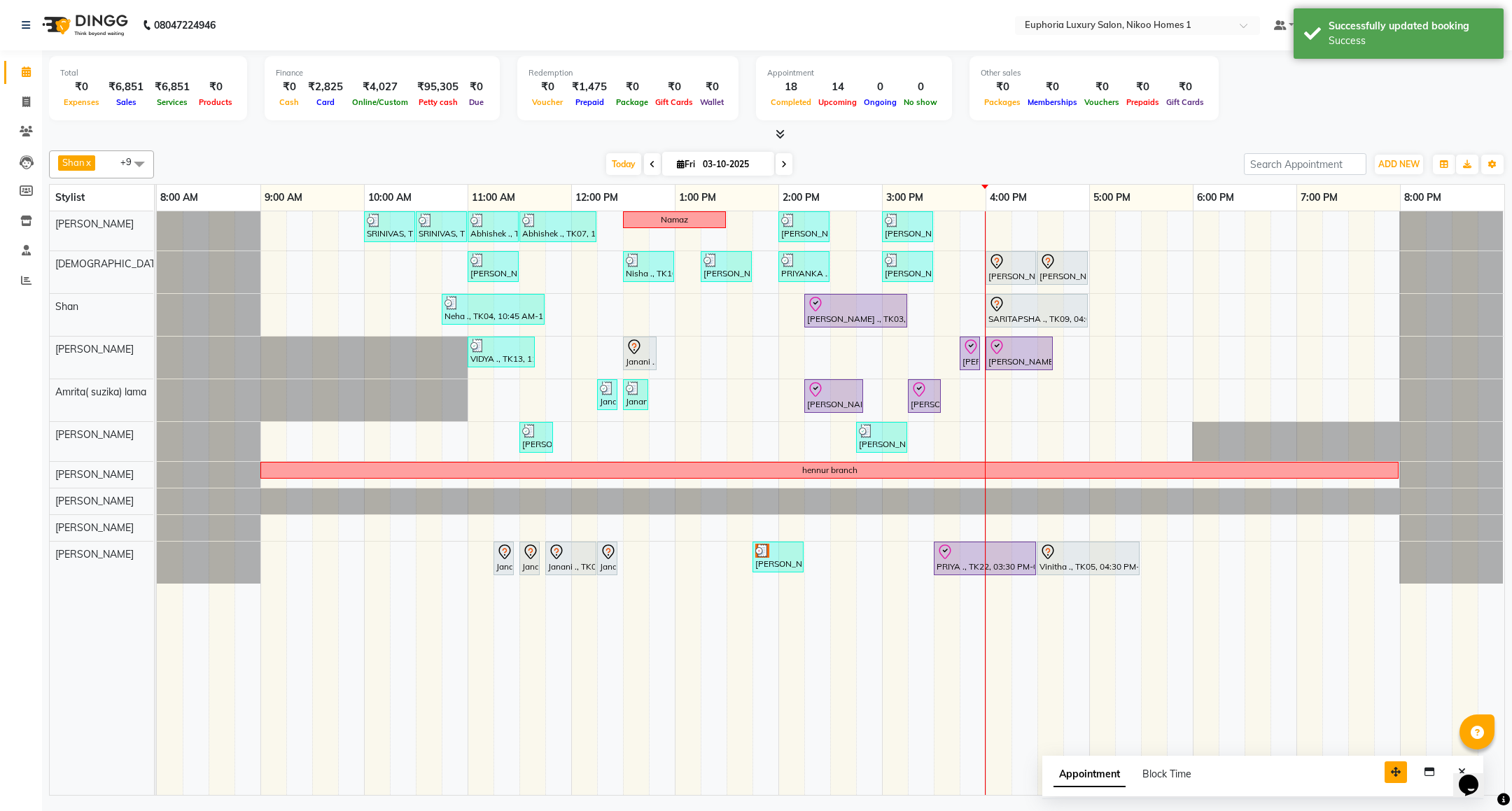
drag, startPoint x: 1416, startPoint y: 778, endPoint x: 1185, endPoint y: 744, distance: 233.5
click at [1391, 767] on icon "button" at bounding box center [1396, 772] width 10 height 10
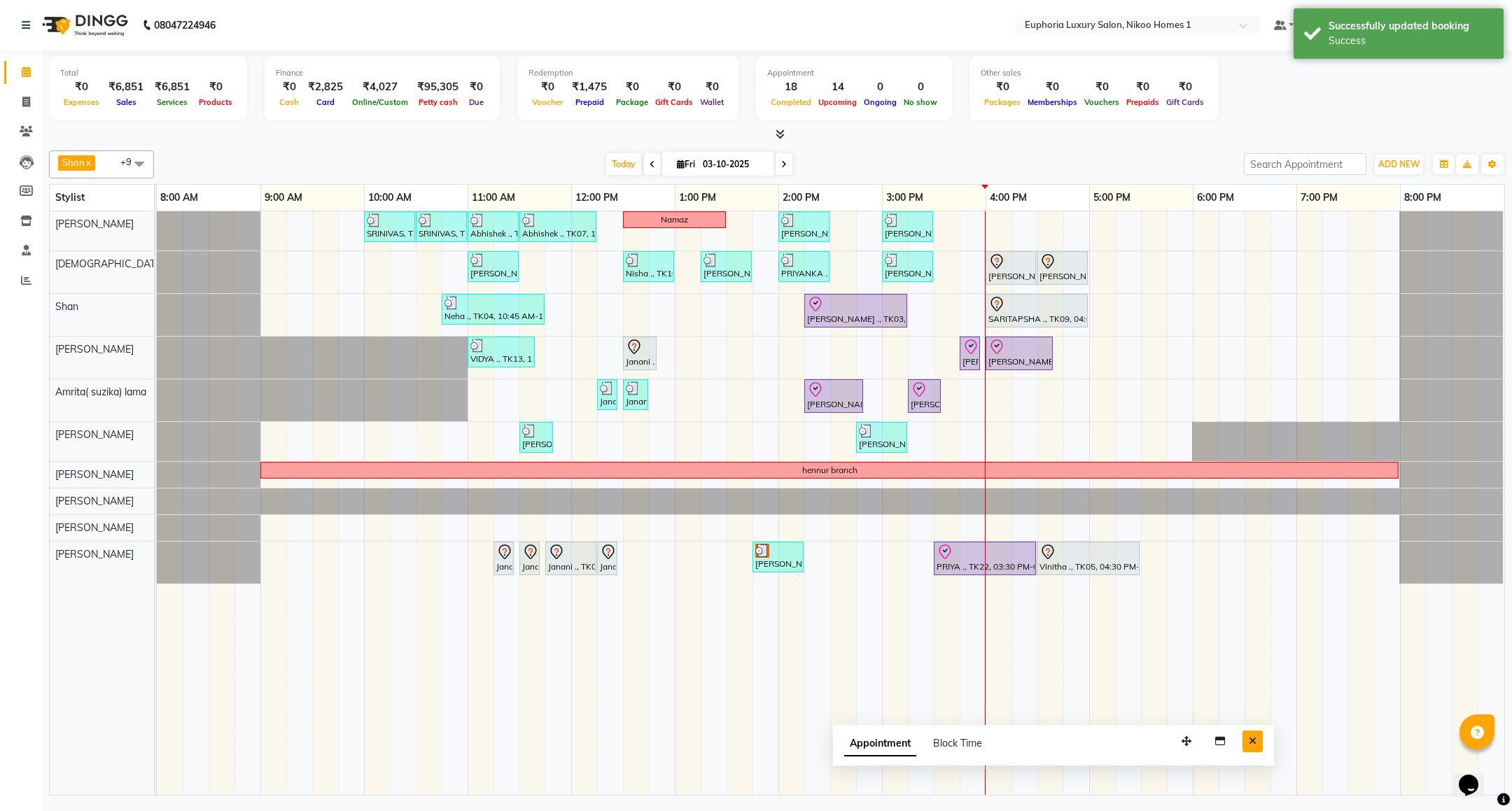
click at [1251, 740] on icon "Close" at bounding box center [1252, 741] width 8 height 10
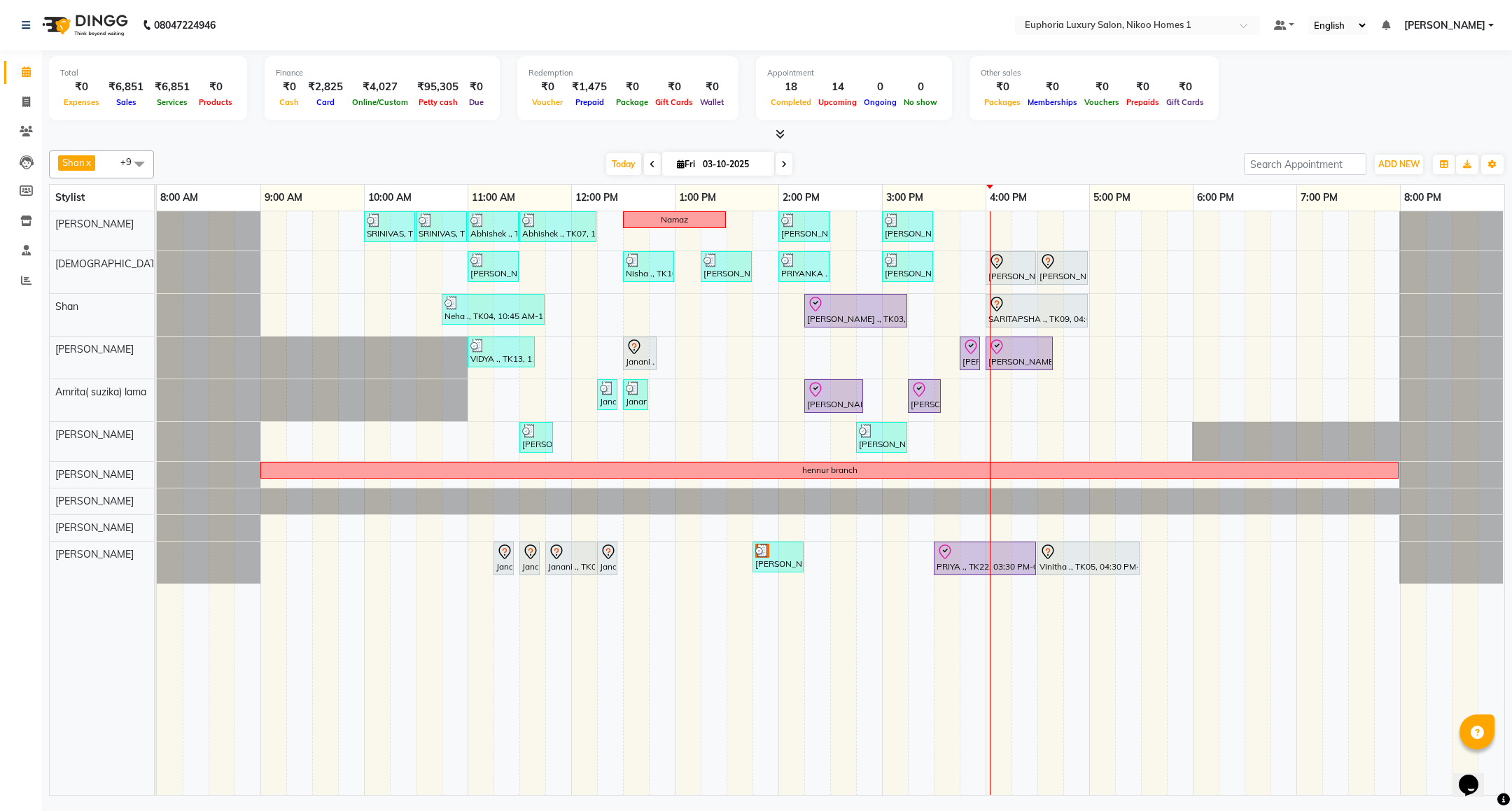
click at [664, 698] on td at bounding box center [662, 503] width 26 height 584
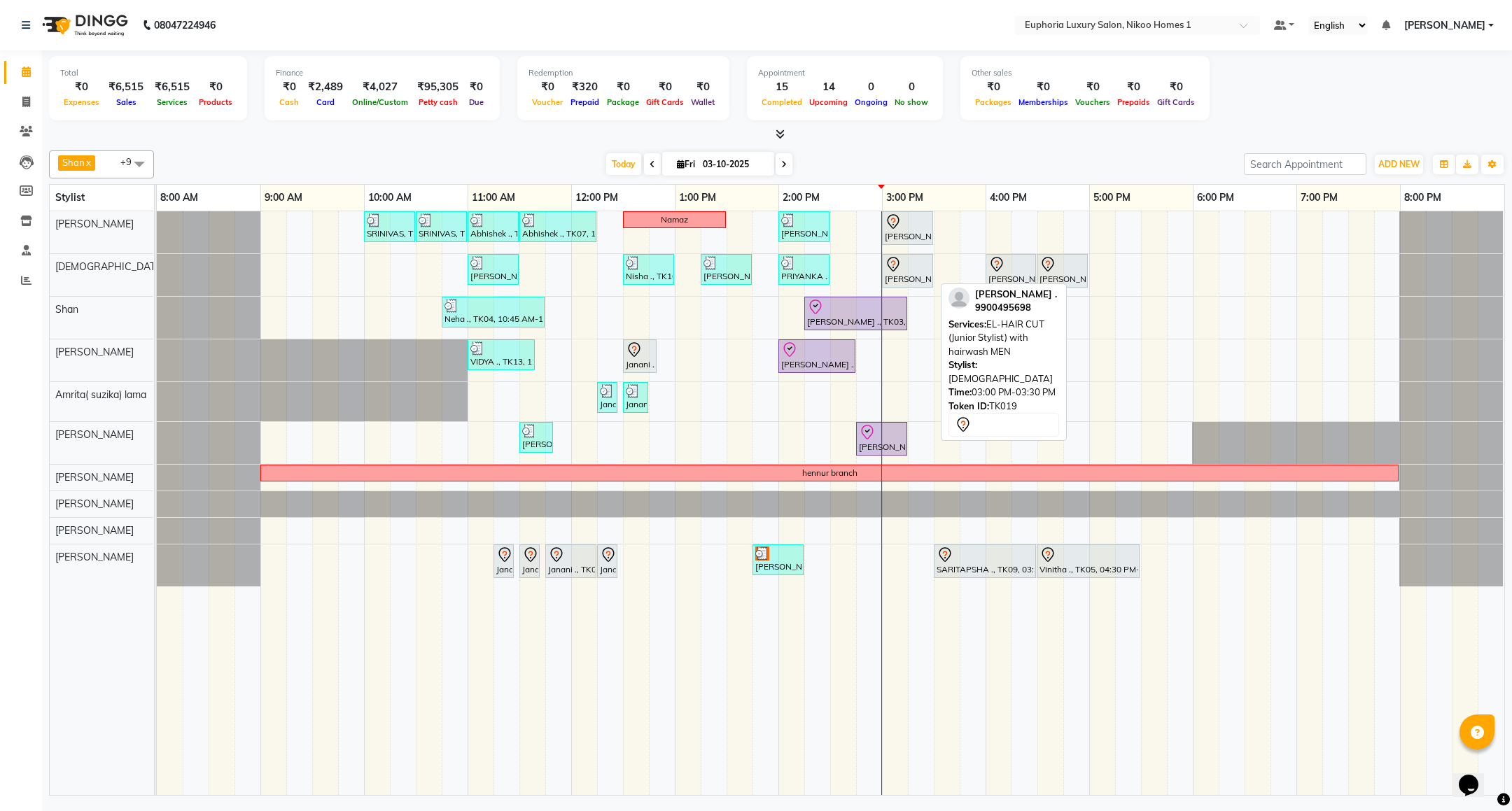
click at [907, 263] on div at bounding box center [907, 264] width 45 height 17
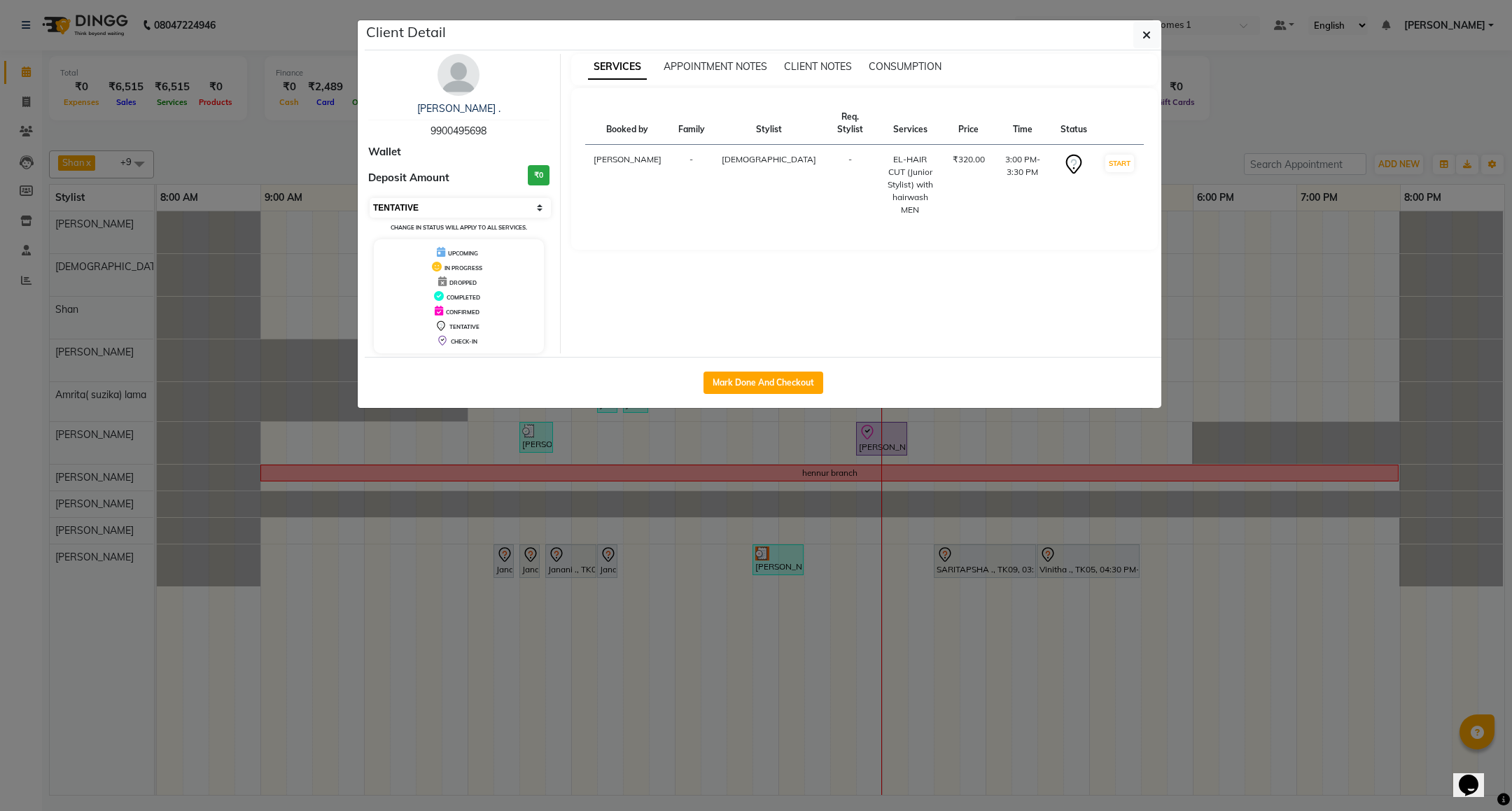
click at [452, 210] on select "Select IN SERVICE CONFIRMED TENTATIVE CHECK IN MARK DONE DROPPED UPCOMING" at bounding box center [461, 207] width 181 height 19
select select "8"
click at [370, 199] on select "Select IN SERVICE CONFIRMED TENTATIVE CHECK IN MARK DONE DROPPED UPCOMING" at bounding box center [461, 207] width 181 height 19
click at [1149, 37] on icon "button" at bounding box center [1147, 35] width 9 height 12
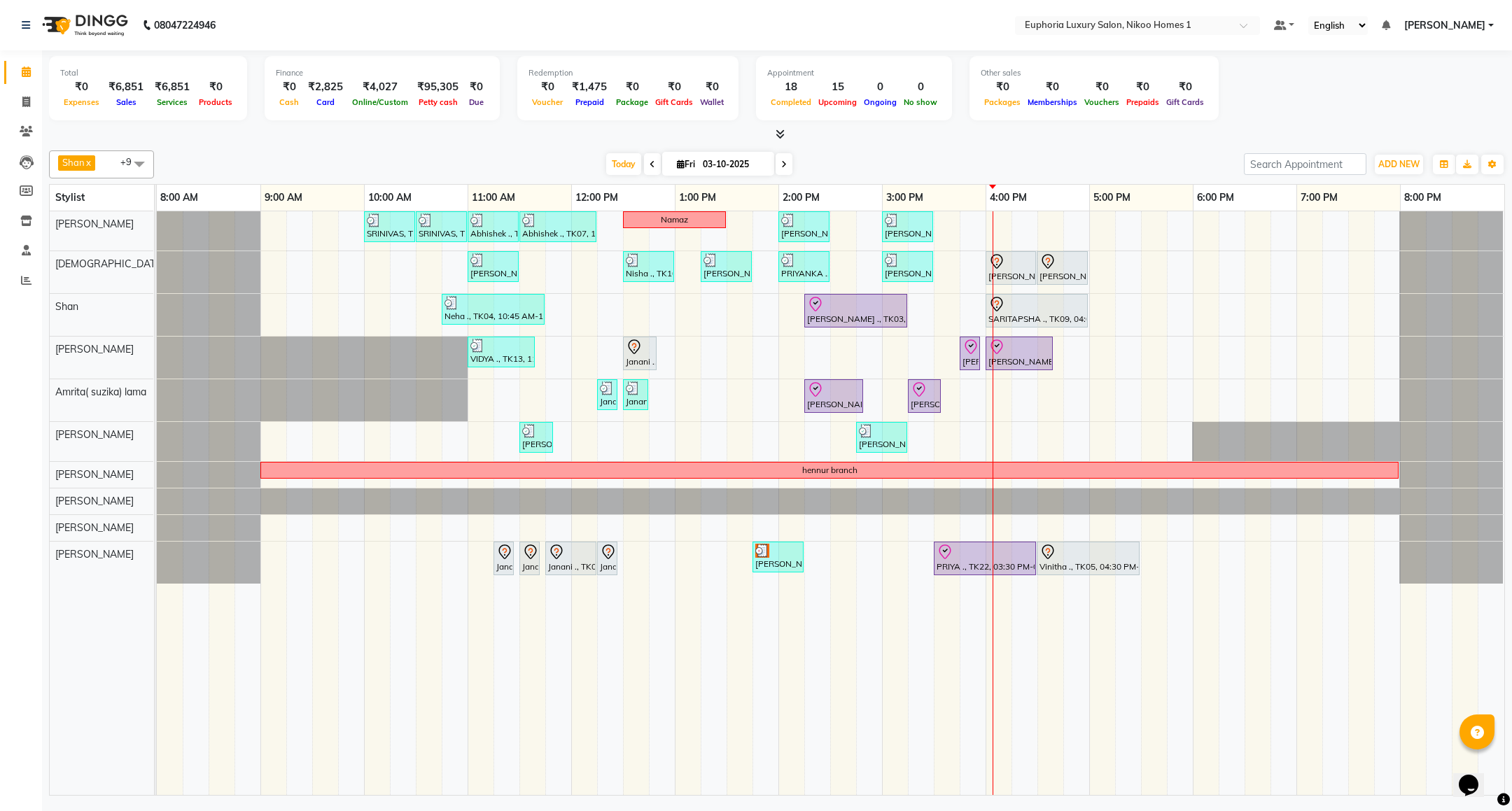
click at [313, 712] on td at bounding box center [325, 503] width 26 height 584
click at [1015, 269] on div at bounding box center [1011, 261] width 45 height 17
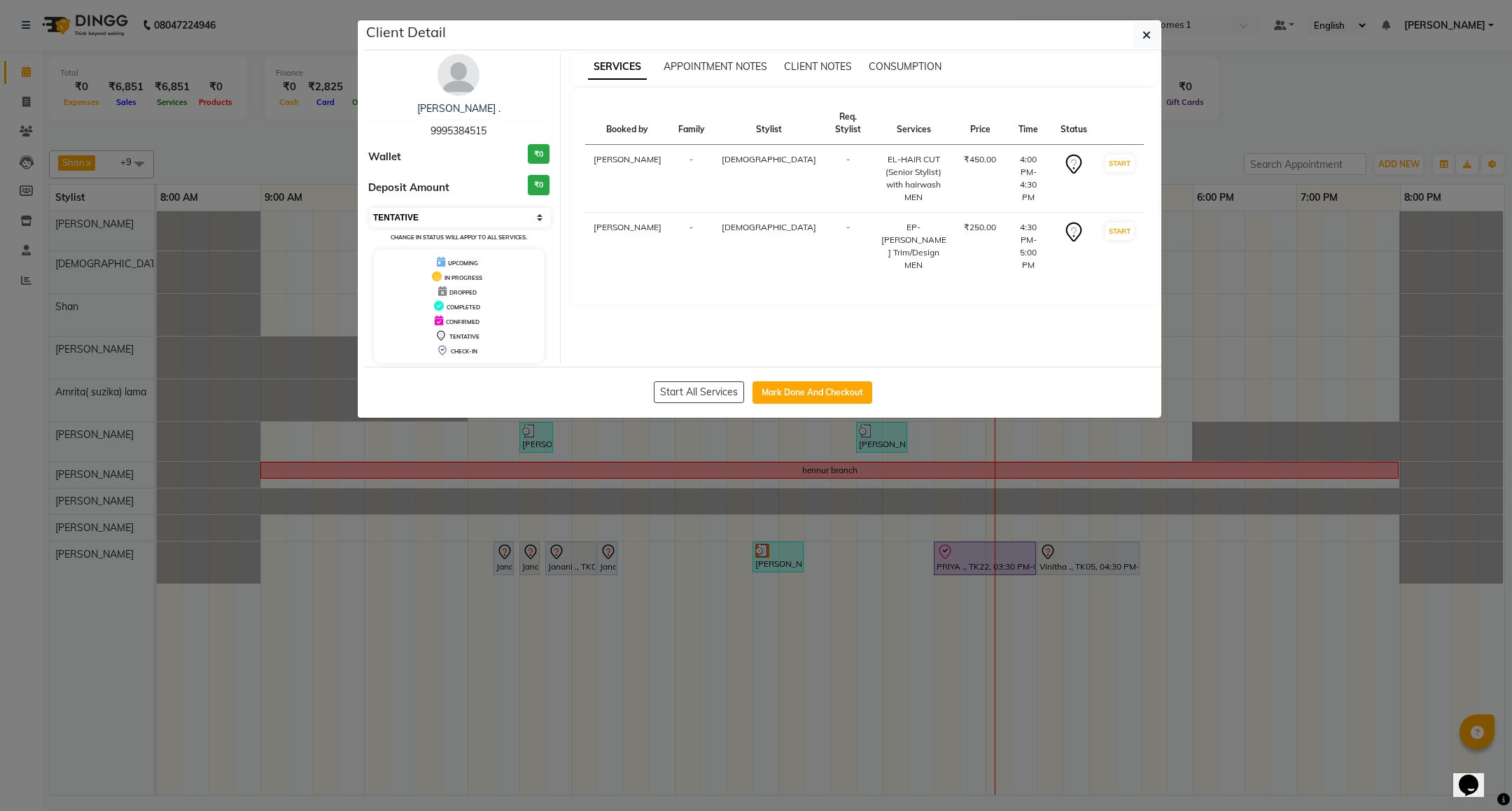
click at [446, 219] on select "Select IN SERVICE CONFIRMED TENTATIVE CHECK IN MARK DONE DROPPED UPCOMING" at bounding box center [461, 217] width 181 height 19
select select "8"
click at [370, 209] on select "Select IN SERVICE CONFIRMED TENTATIVE CHECK IN MARK DONE DROPPED UPCOMING" at bounding box center [461, 217] width 181 height 19
click at [1344, 376] on ngb-modal-window "Client Detail WALTS . 9995384515 Wallet ₹0 Deposit Amount ₹0 Select IN SERVICE …" at bounding box center [756, 405] width 1512 height 811
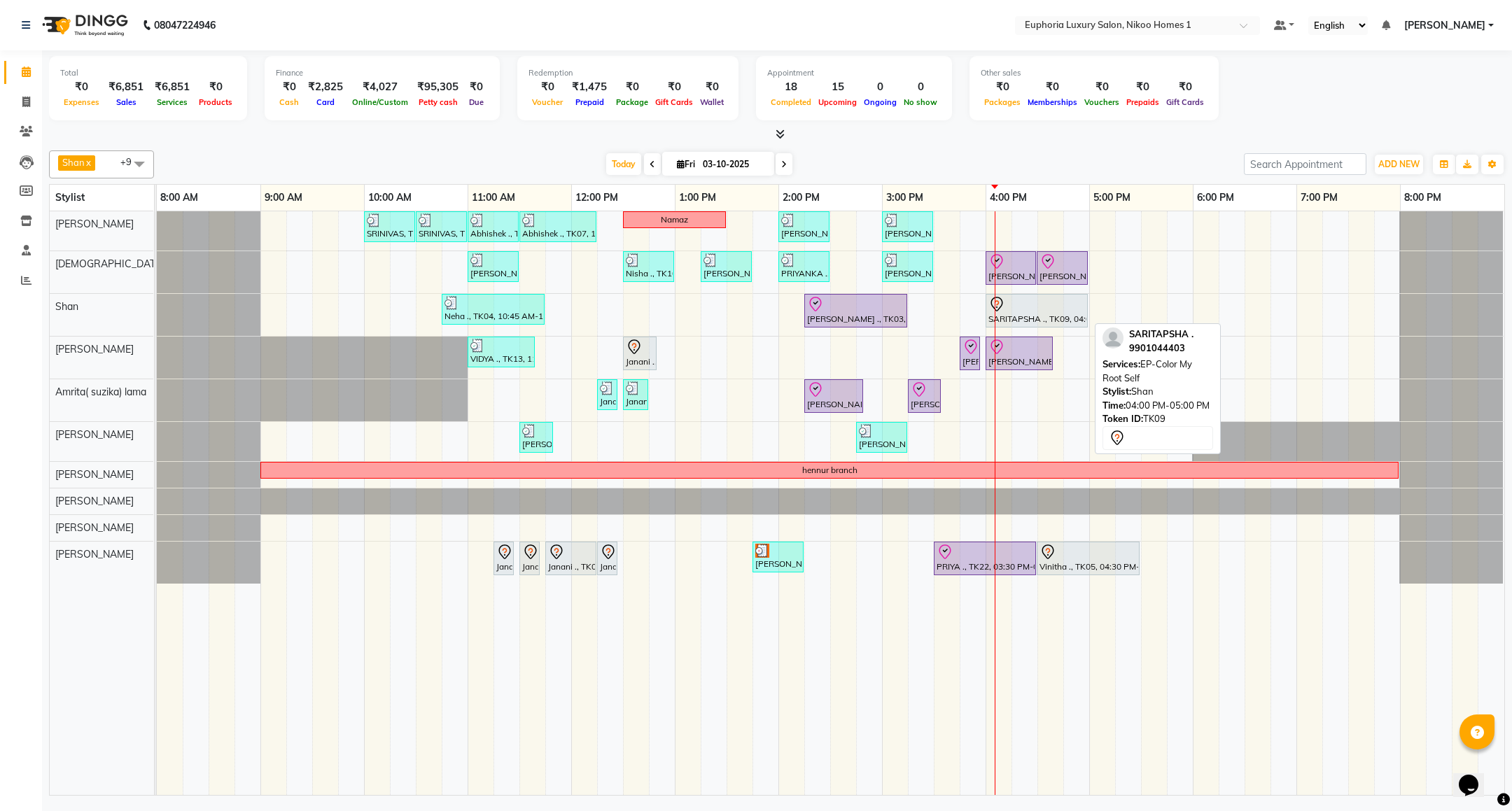
click at [1028, 322] on div "SARITAPSHA ., TK09, 04:00 PM-05:00 PM, EP-Color My Root Self" at bounding box center [1037, 310] width 99 height 30
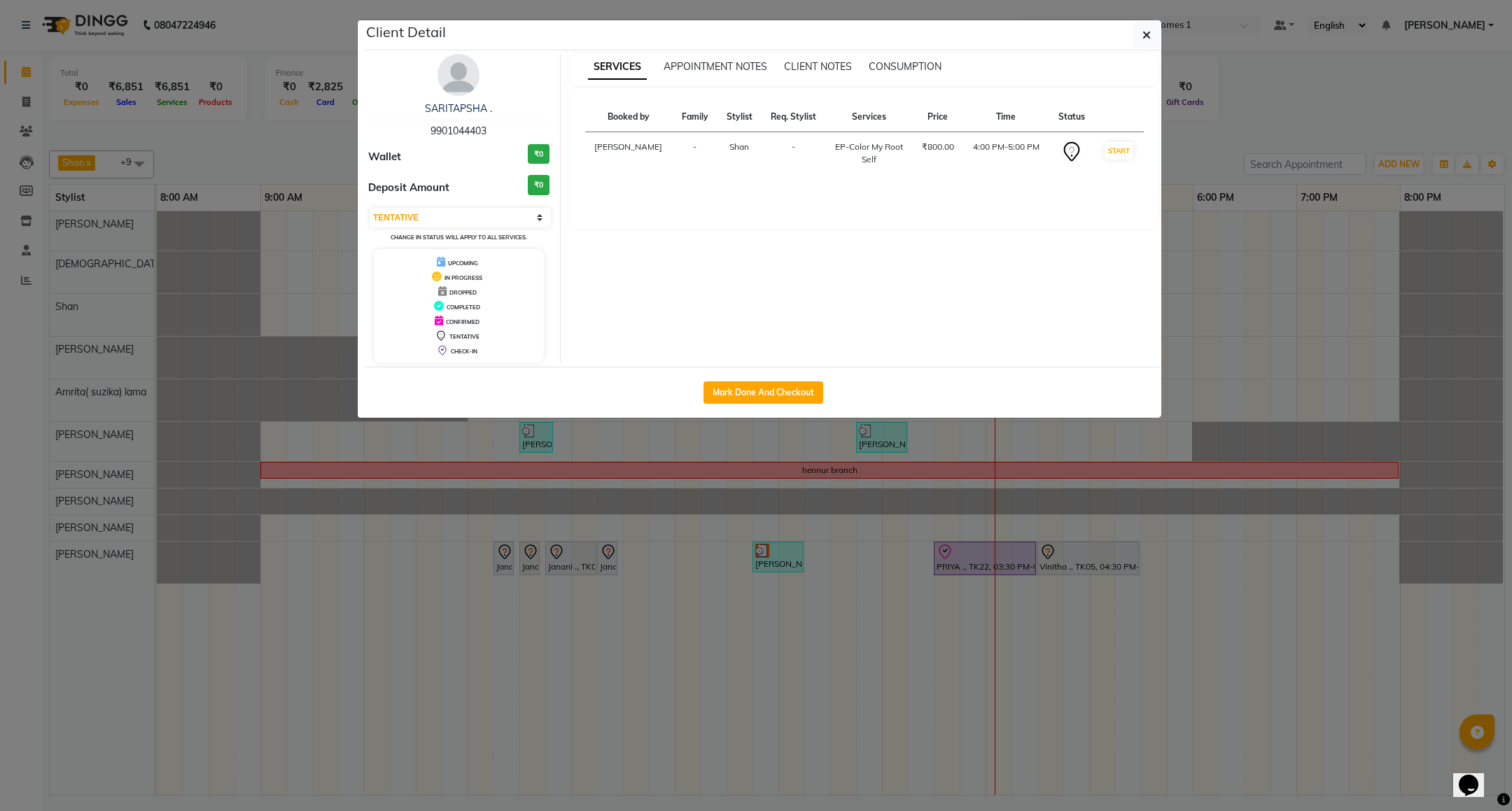
click at [450, 235] on small "Change in status will apply to all services." at bounding box center [459, 237] width 137 height 7
click at [443, 219] on select "Select IN SERVICE CONFIRMED TENTATIVE CHECK IN MARK DONE DROPPED UPCOMING" at bounding box center [461, 217] width 181 height 19
click at [370, 209] on select "Select IN SERVICE CONFIRMED TENTATIVE CHECK IN MARK DONE DROPPED UPCOMING" at bounding box center [461, 217] width 181 height 19
click at [492, 221] on select "Select IN SERVICE CONFIRMED TENTATIVE CHECK IN MARK DONE DROPPED UPCOMING" at bounding box center [461, 217] width 181 height 19
select select "8"
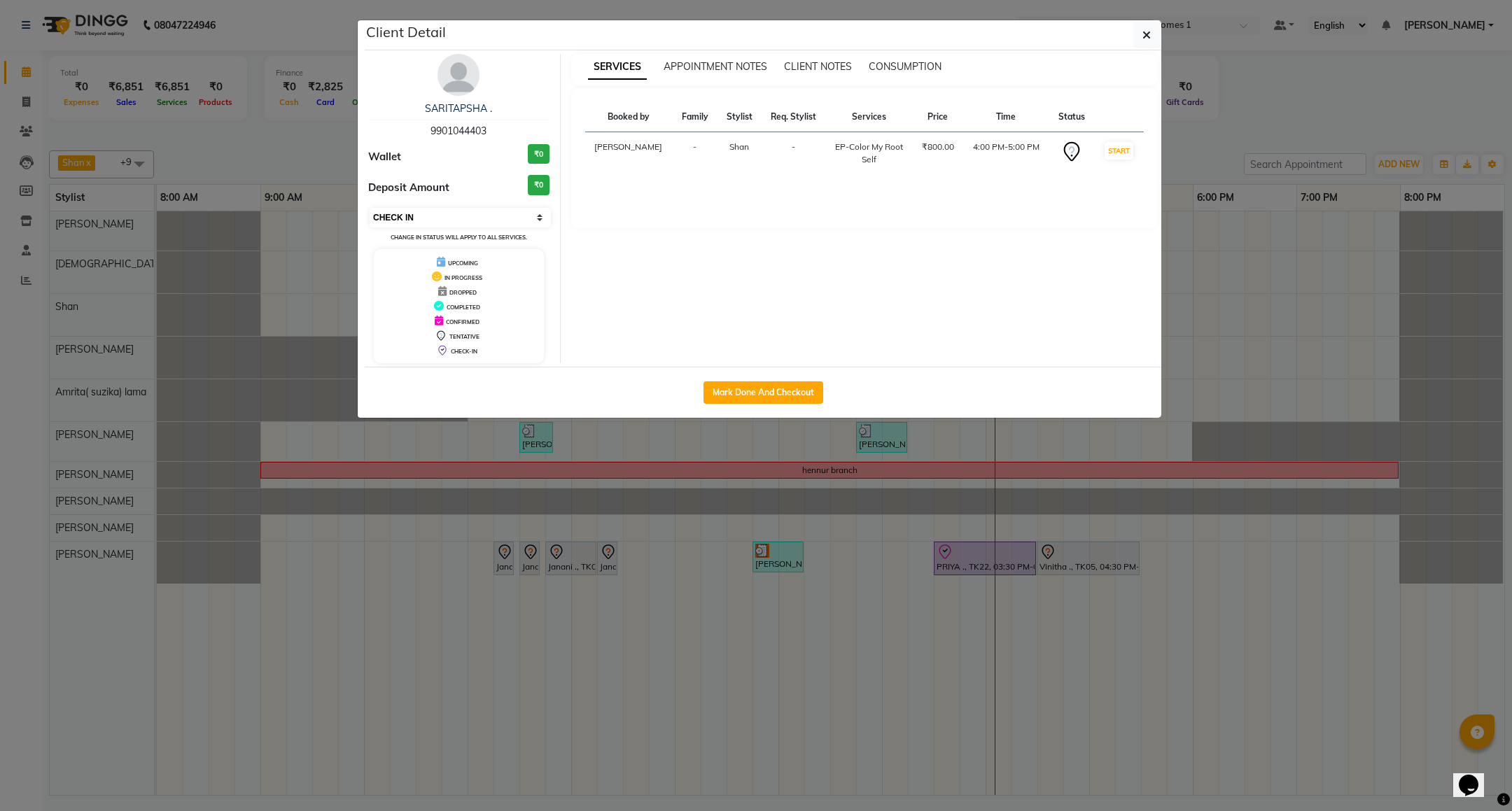
click at [370, 209] on select "Select IN SERVICE CONFIRMED TENTATIVE CHECK IN MARK DONE DROPPED UPCOMING" at bounding box center [461, 217] width 181 height 19
click at [1141, 40] on button "button" at bounding box center [1146, 35] width 27 height 27
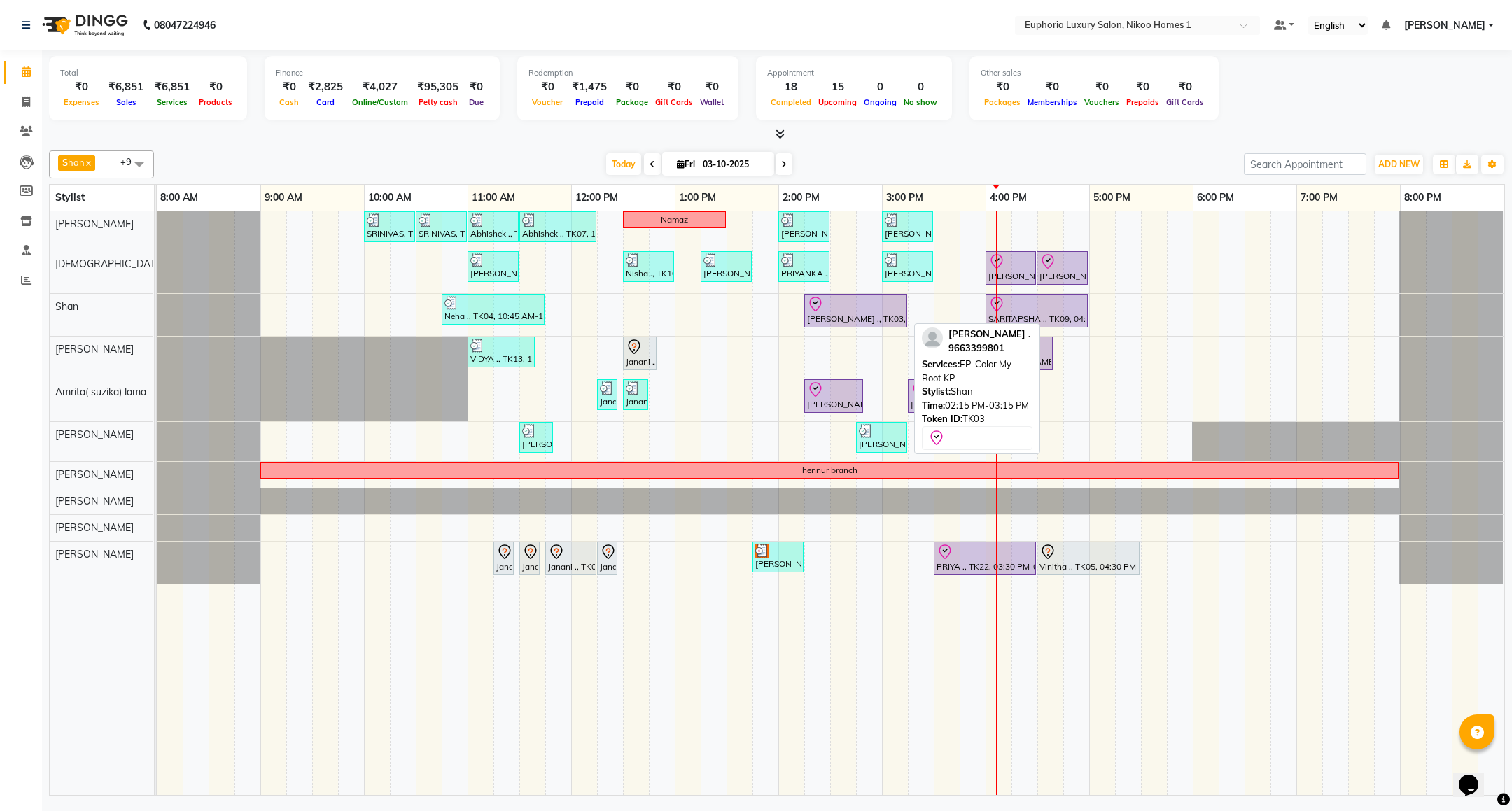
click at [849, 320] on div "[PERSON_NAME] ., TK03, 02:15 PM-03:15 PM, EP-Color My Root KP" at bounding box center [856, 310] width 100 height 30
select select "8"
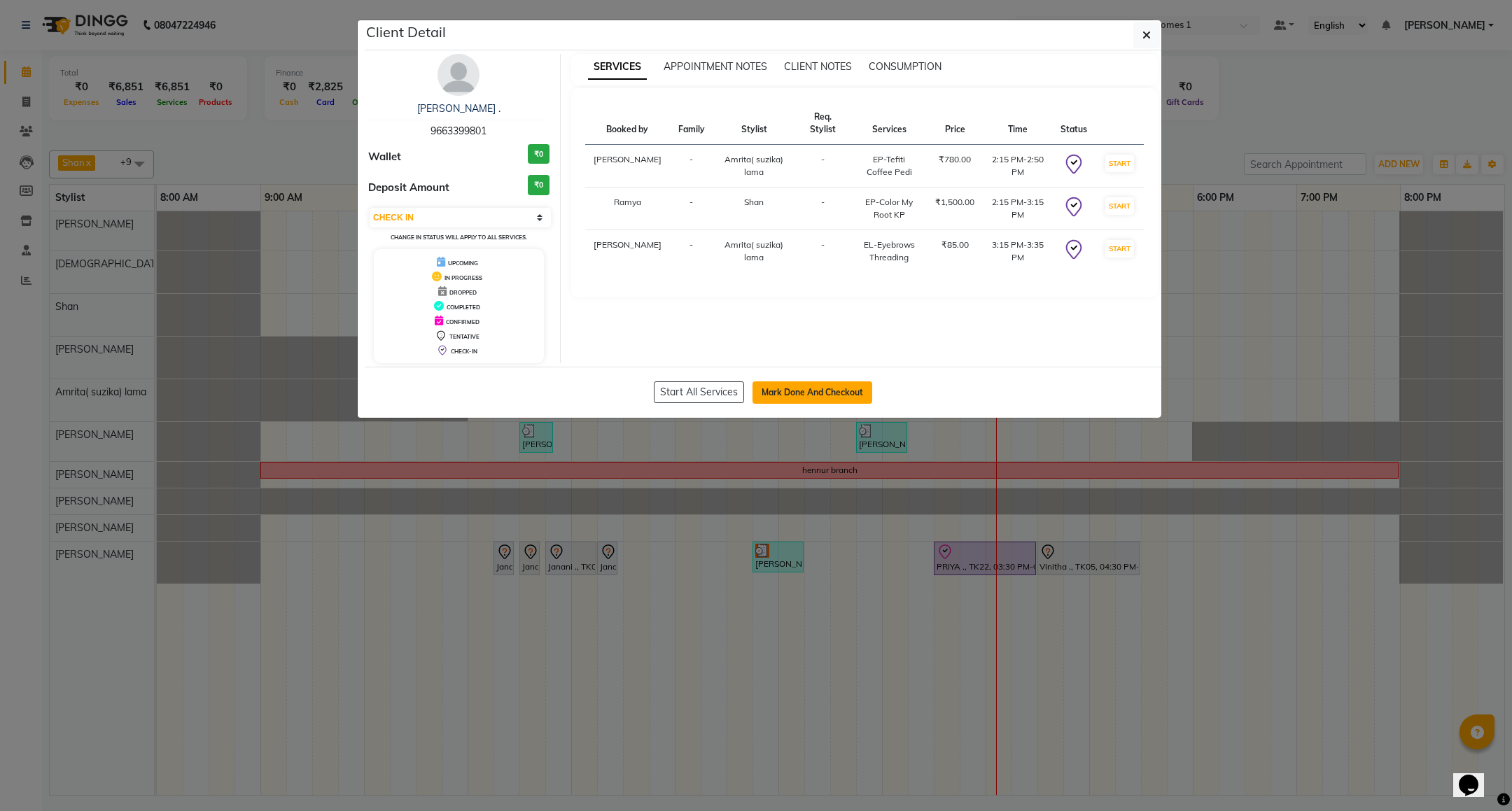
click at [771, 399] on button "Mark Done And Checkout" at bounding box center [812, 392] width 119 height 22
select select "service"
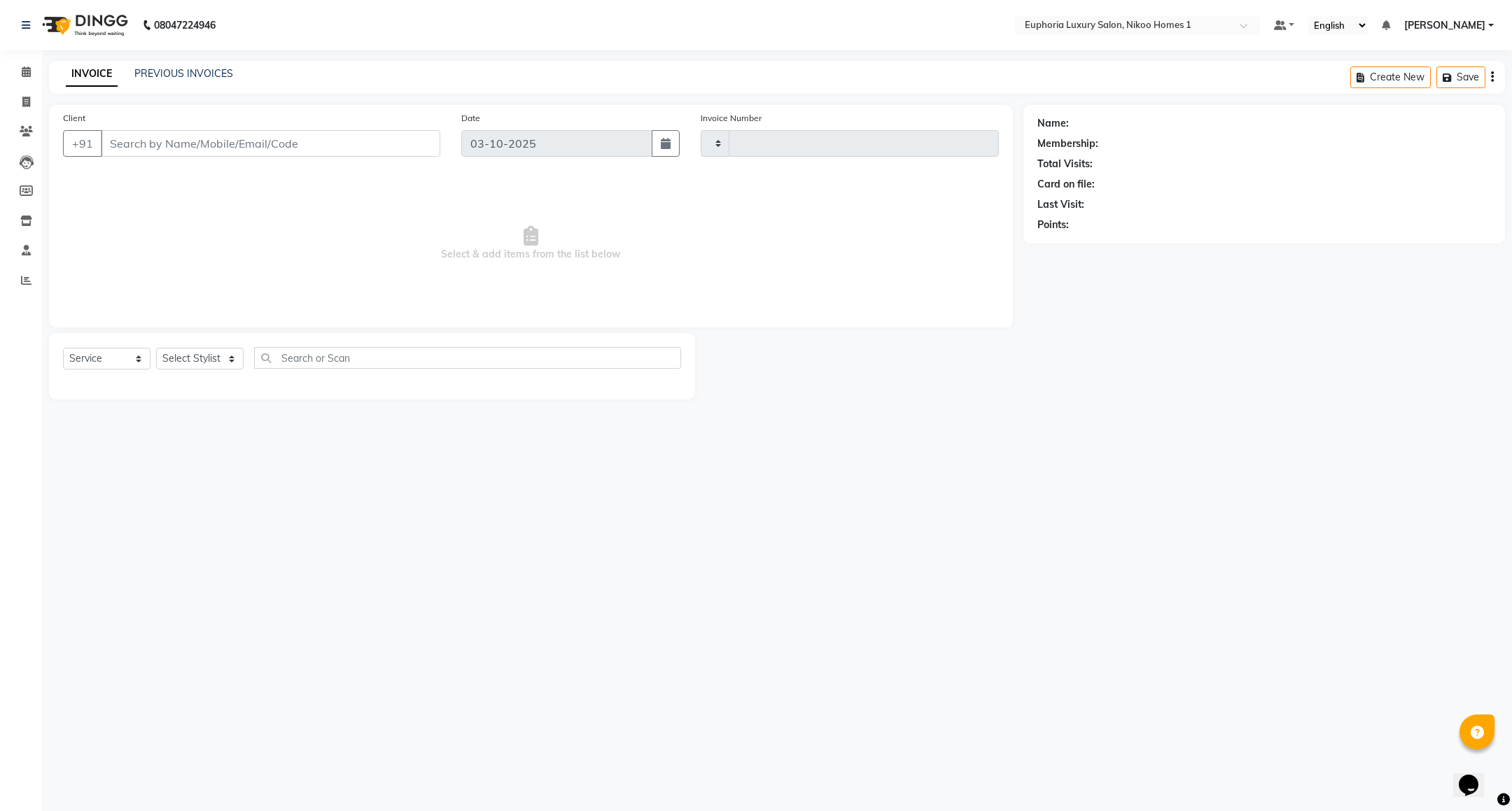
type input "4470"
select select "7987"
type input "96******01"
select select "74231"
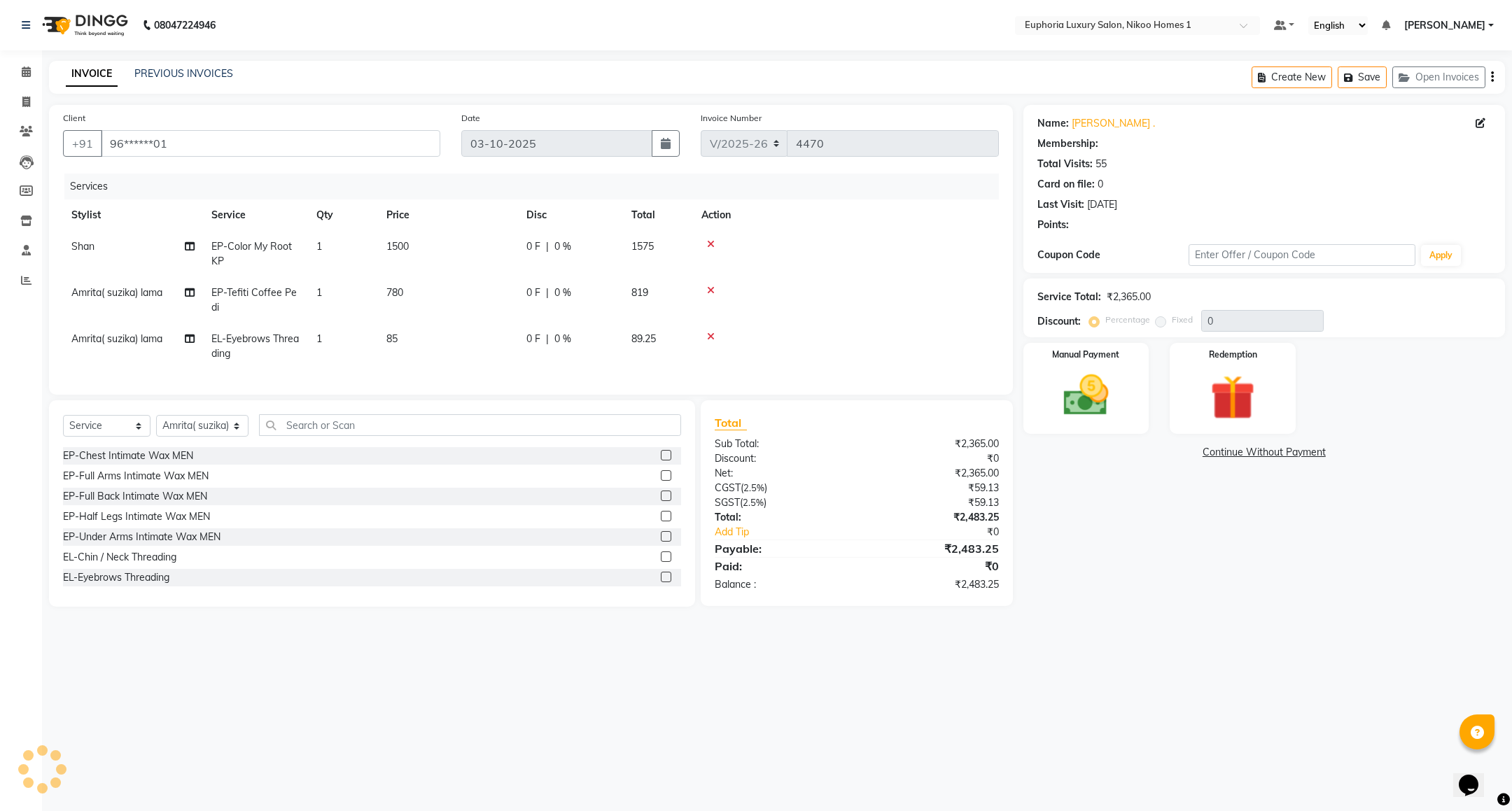
select select "1: Object"
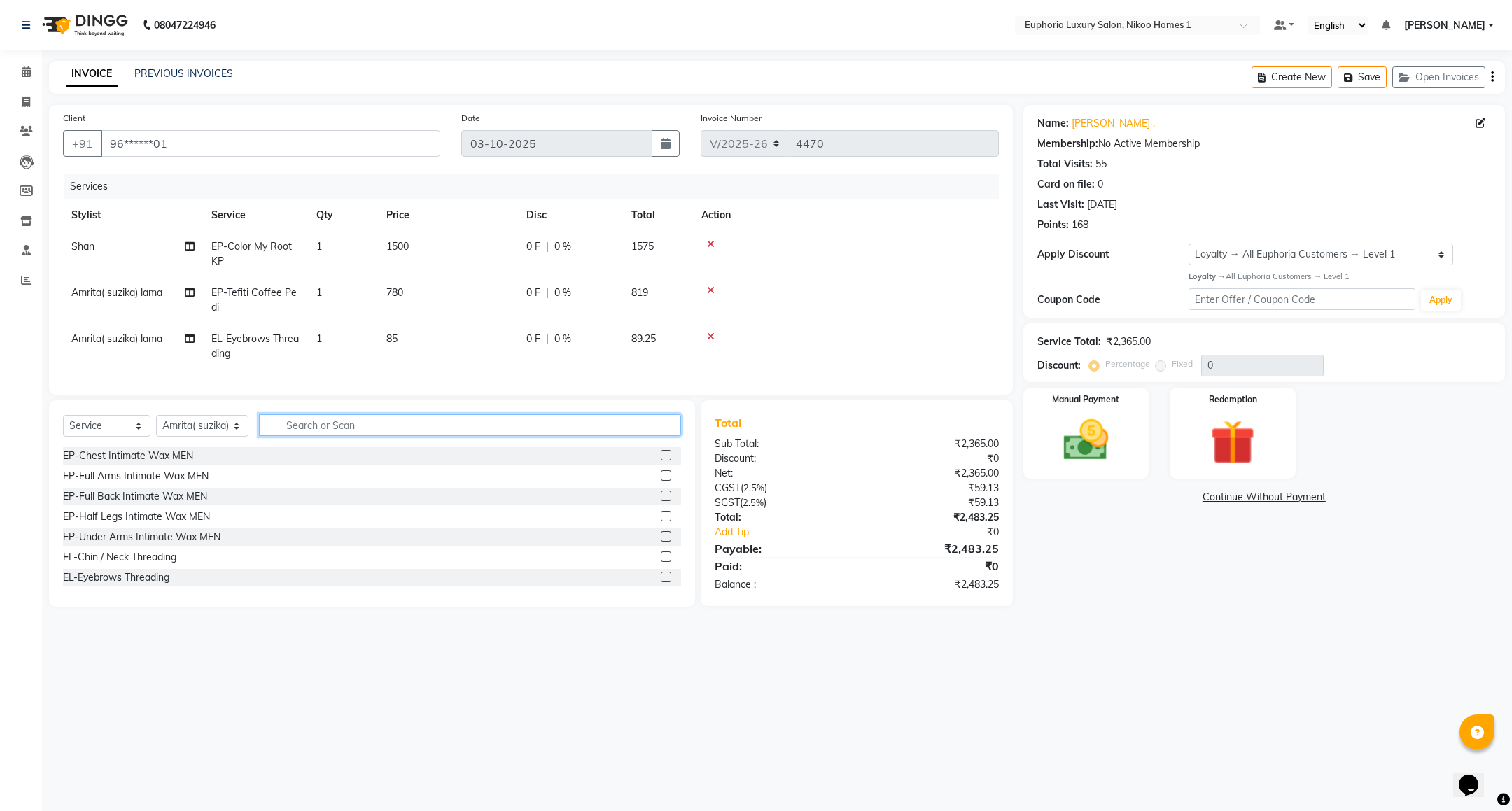
click at [355, 432] on input "text" at bounding box center [470, 425] width 422 height 22
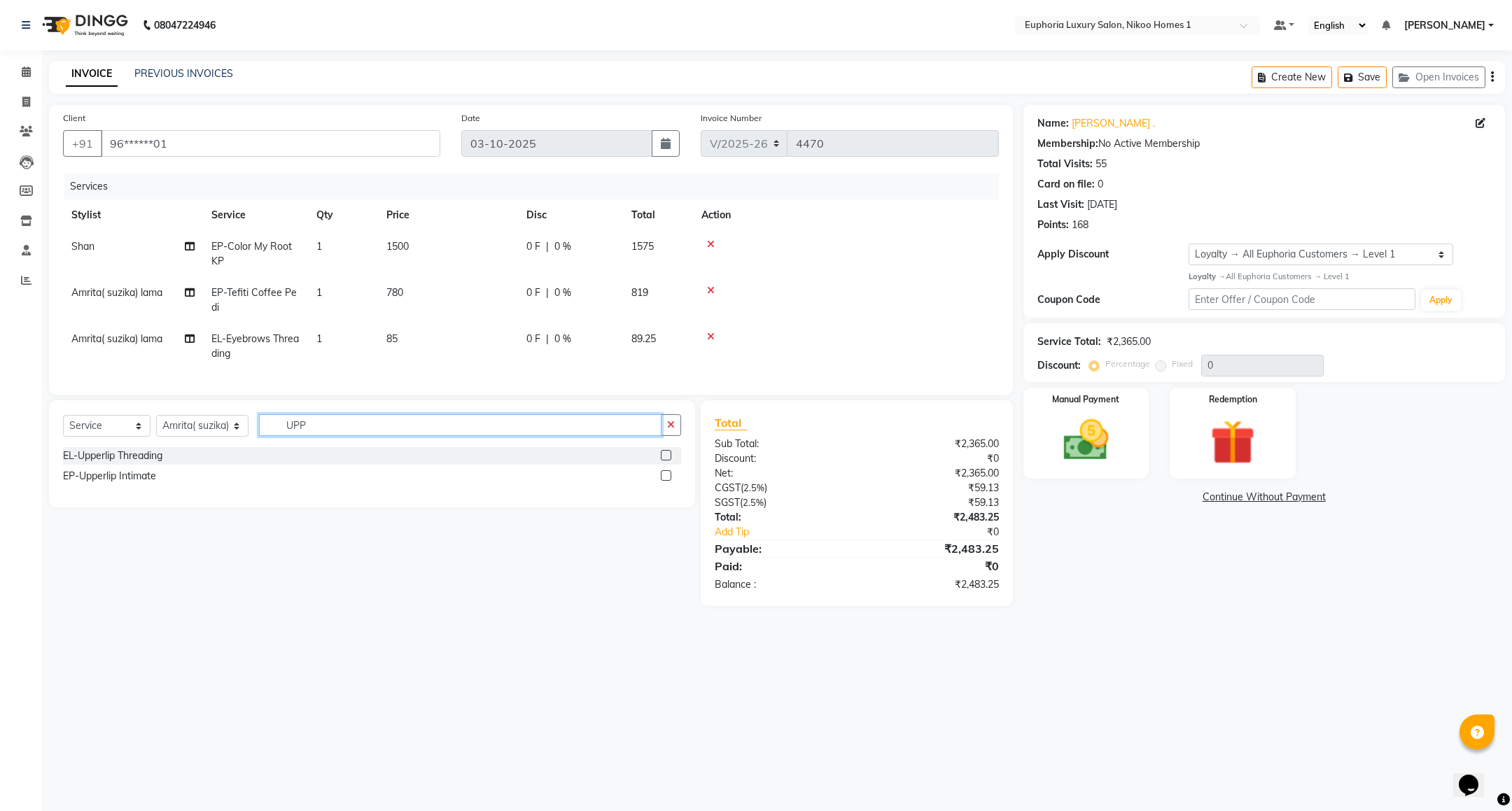
type input "UPP"
click at [217, 465] on div "EL-Upperlip Threading" at bounding box center [372, 456] width 618 height 17
click at [661, 461] on label at bounding box center [666, 455] width 11 height 11
click at [661, 461] on input "checkbox" at bounding box center [665, 456] width 9 height 9
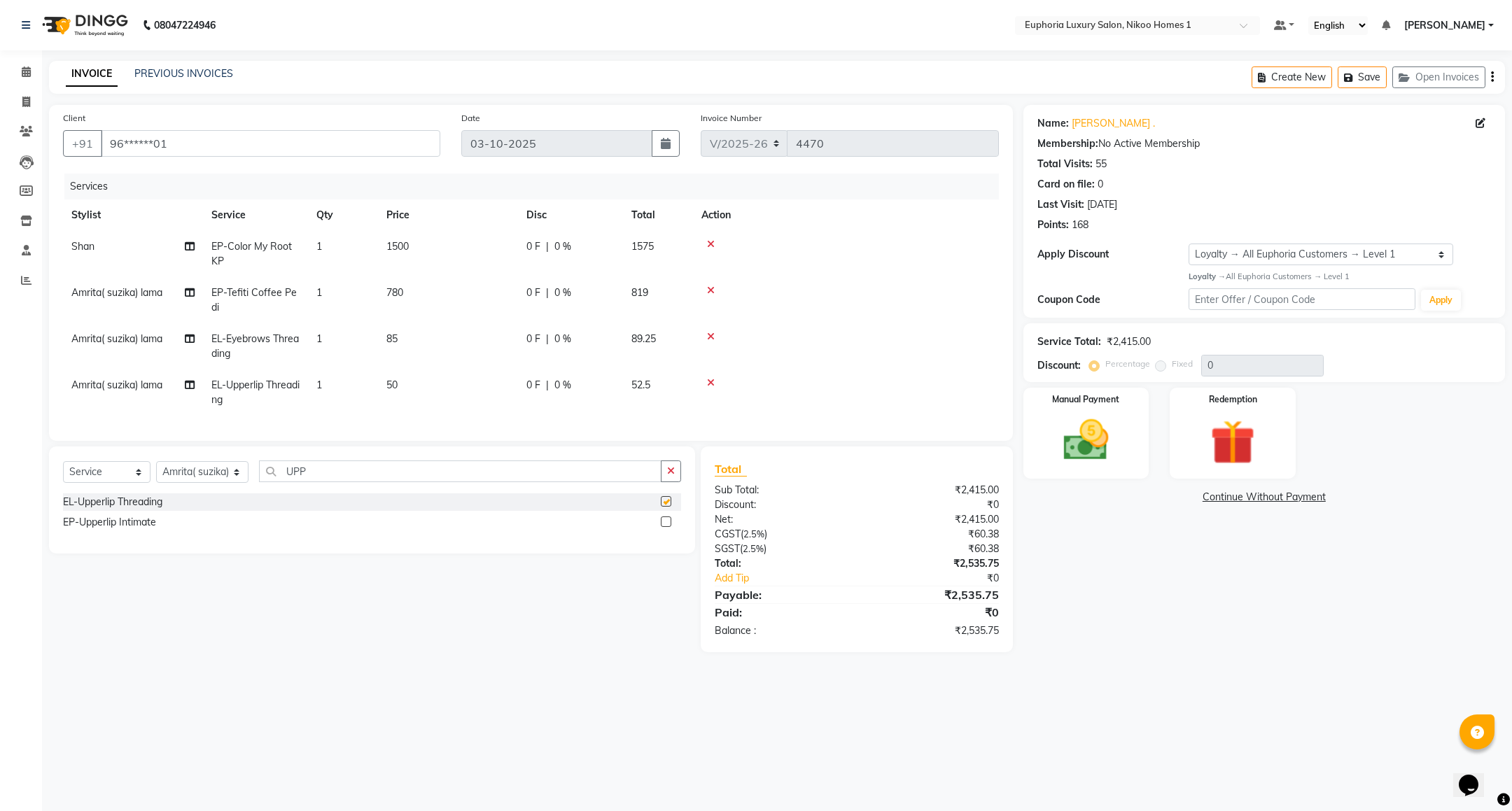
checkbox input "false"
click at [1241, 453] on img at bounding box center [1233, 443] width 76 height 58
click at [1105, 438] on img at bounding box center [1086, 440] width 76 height 54
click at [1130, 502] on span "UPI" at bounding box center [1136, 498] width 22 height 16
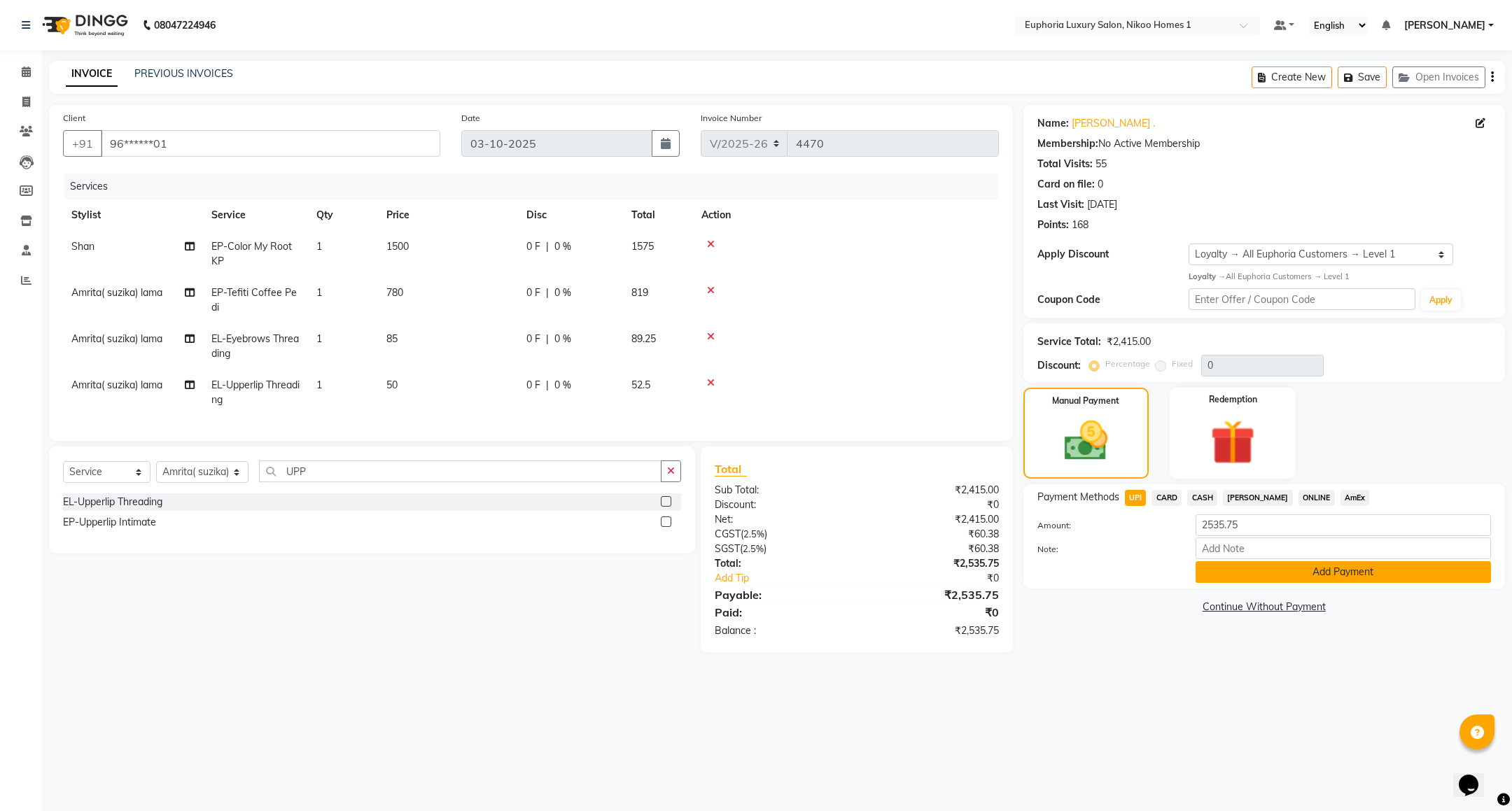
click at [1225, 571] on button "Add Payment" at bounding box center [1344, 572] width 296 height 22
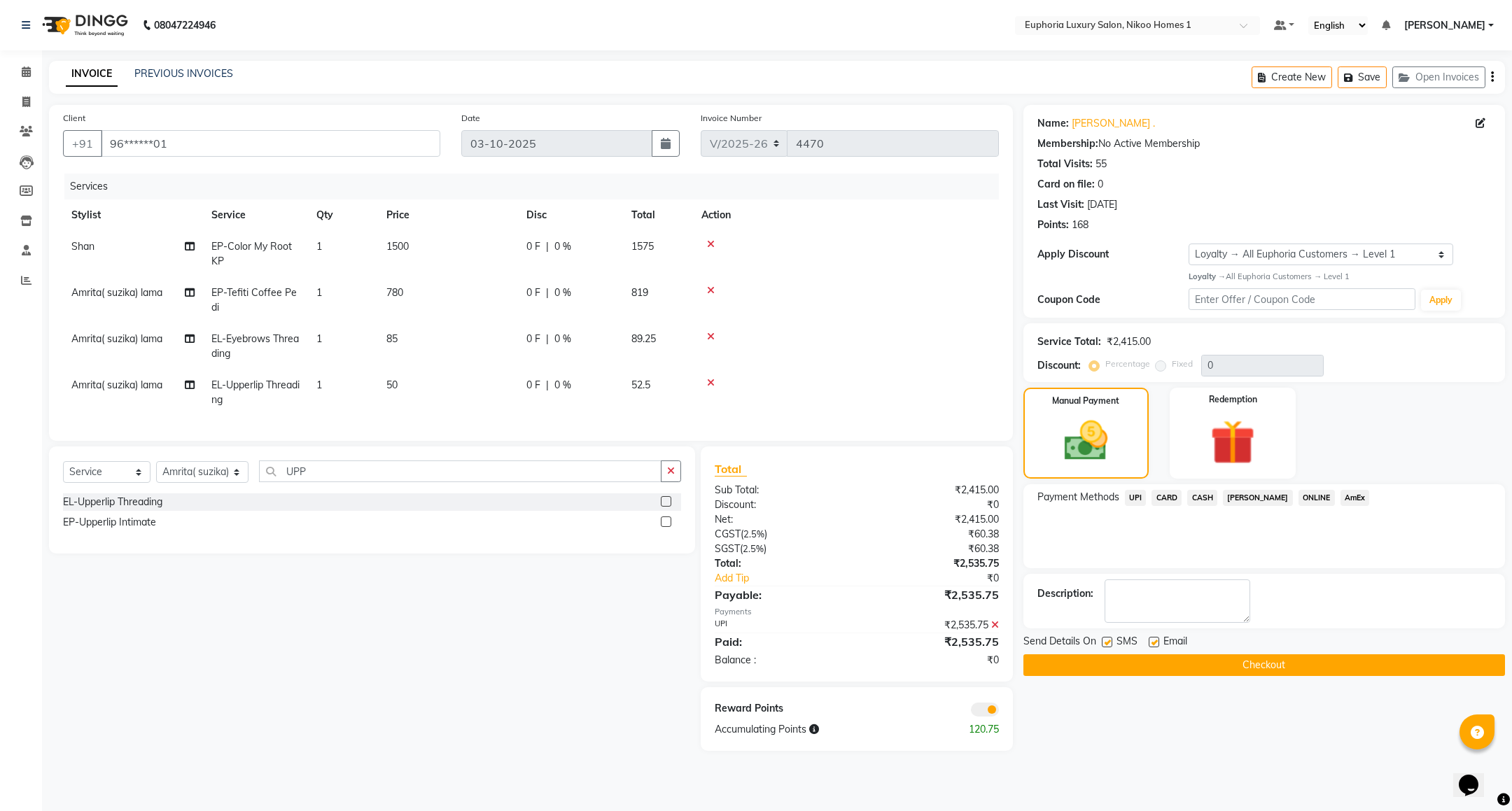
click at [1233, 671] on button "Checkout" at bounding box center [1264, 666] width 481 height 22
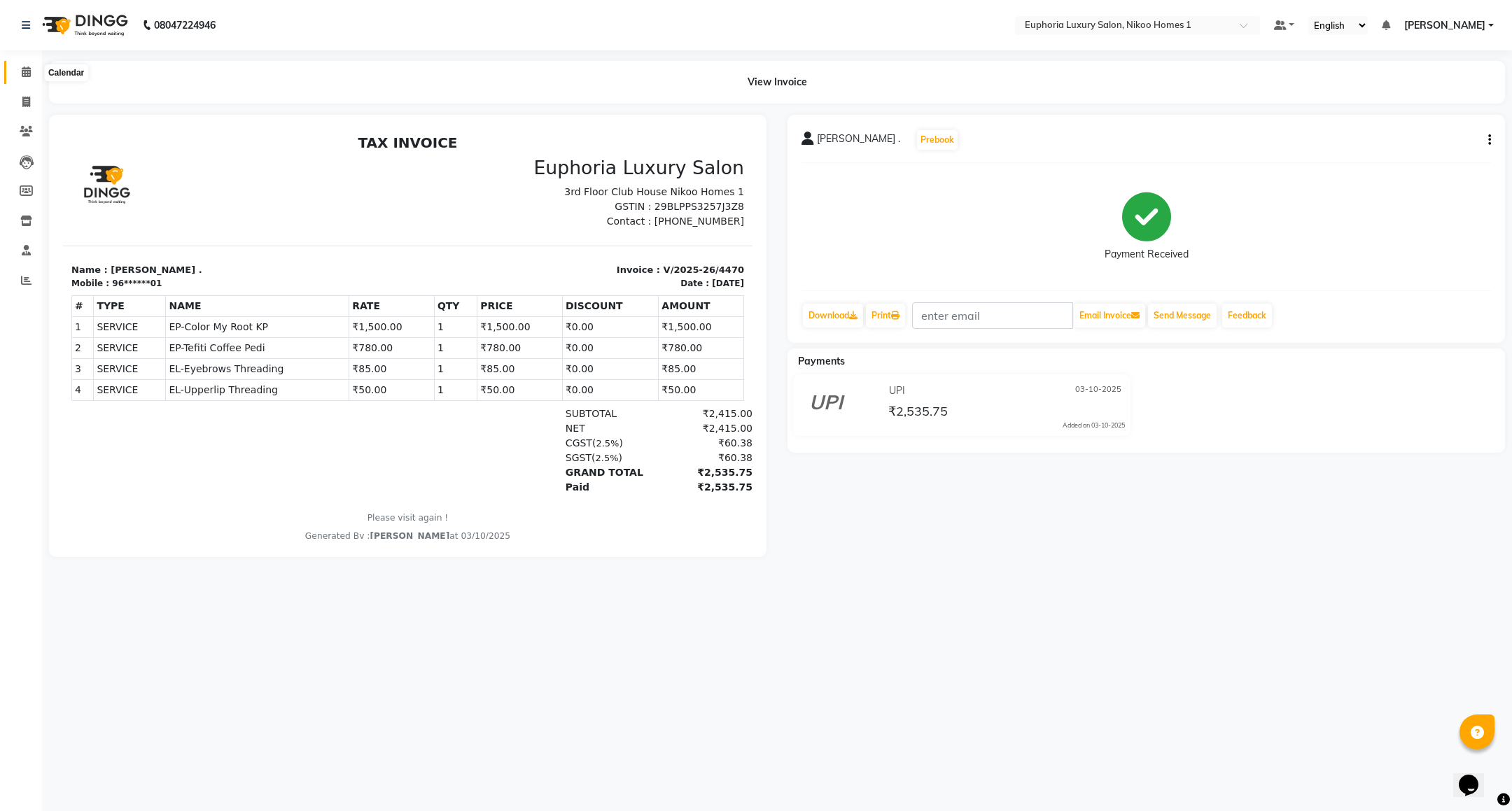
click at [21, 64] on span at bounding box center [26, 72] width 24 height 16
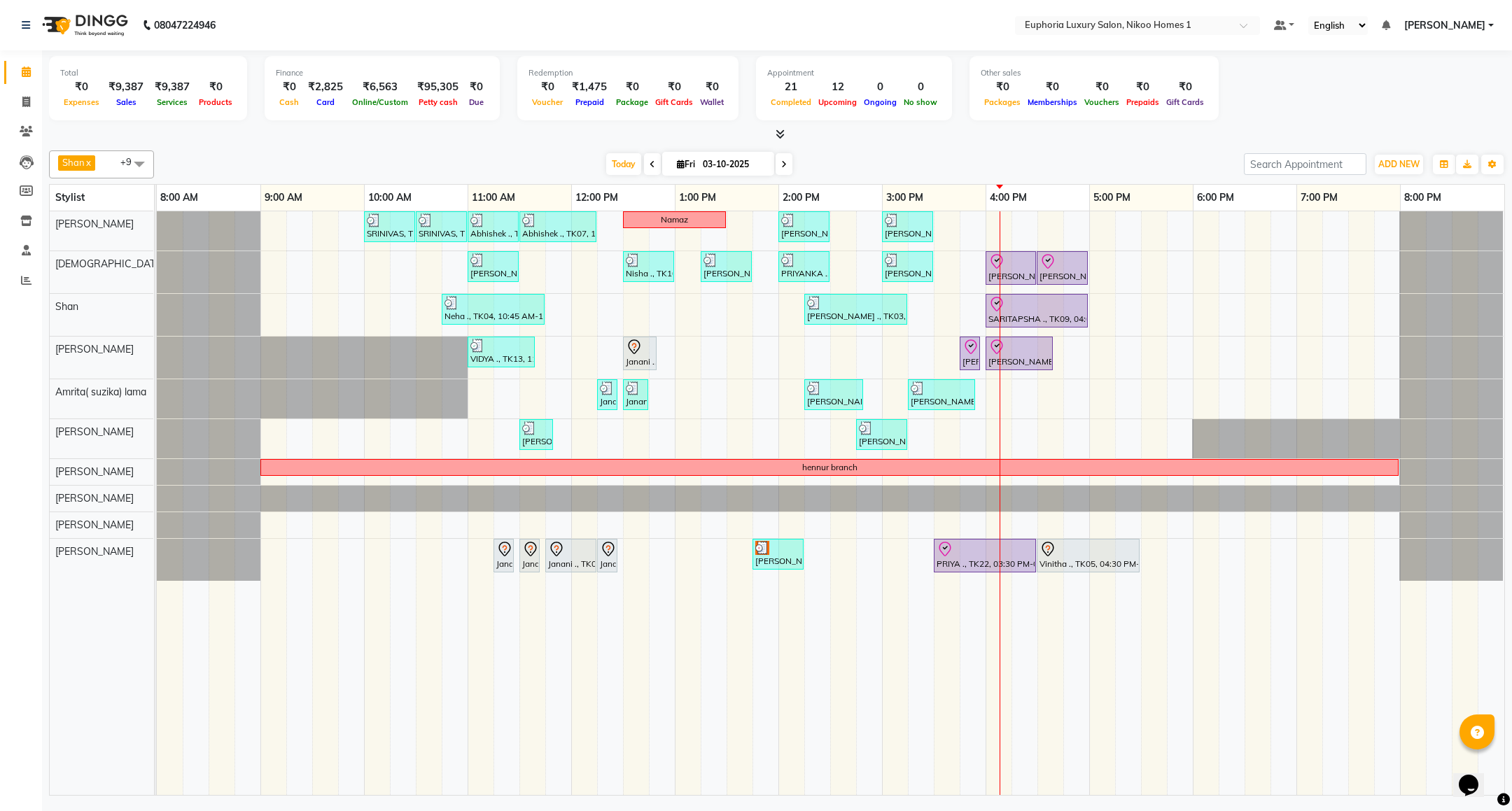
click at [784, 166] on icon at bounding box center [784, 165] width 6 height 9
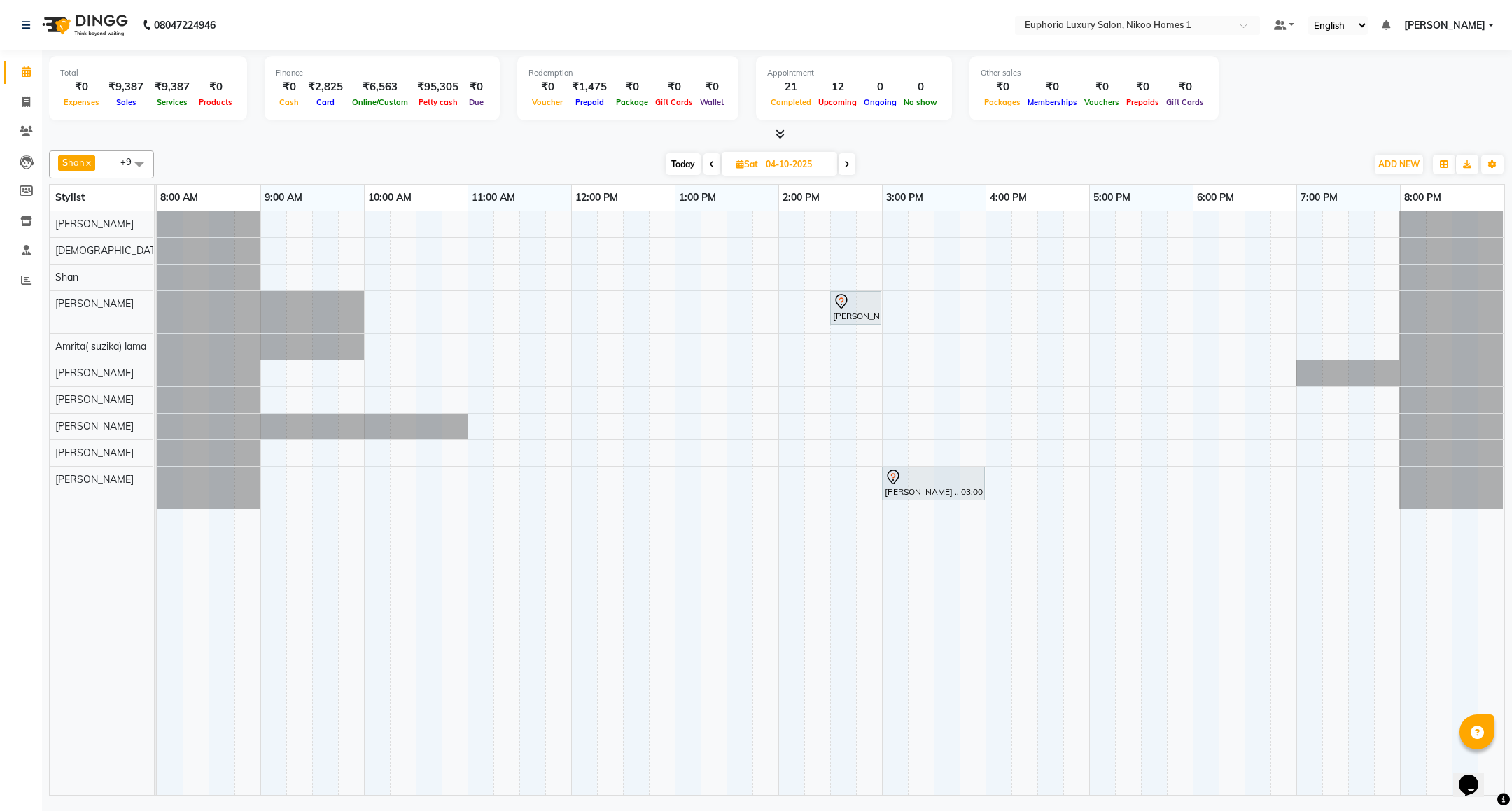
click at [677, 165] on span "Today" at bounding box center [683, 164] width 35 height 22
type input "03-10-2025"
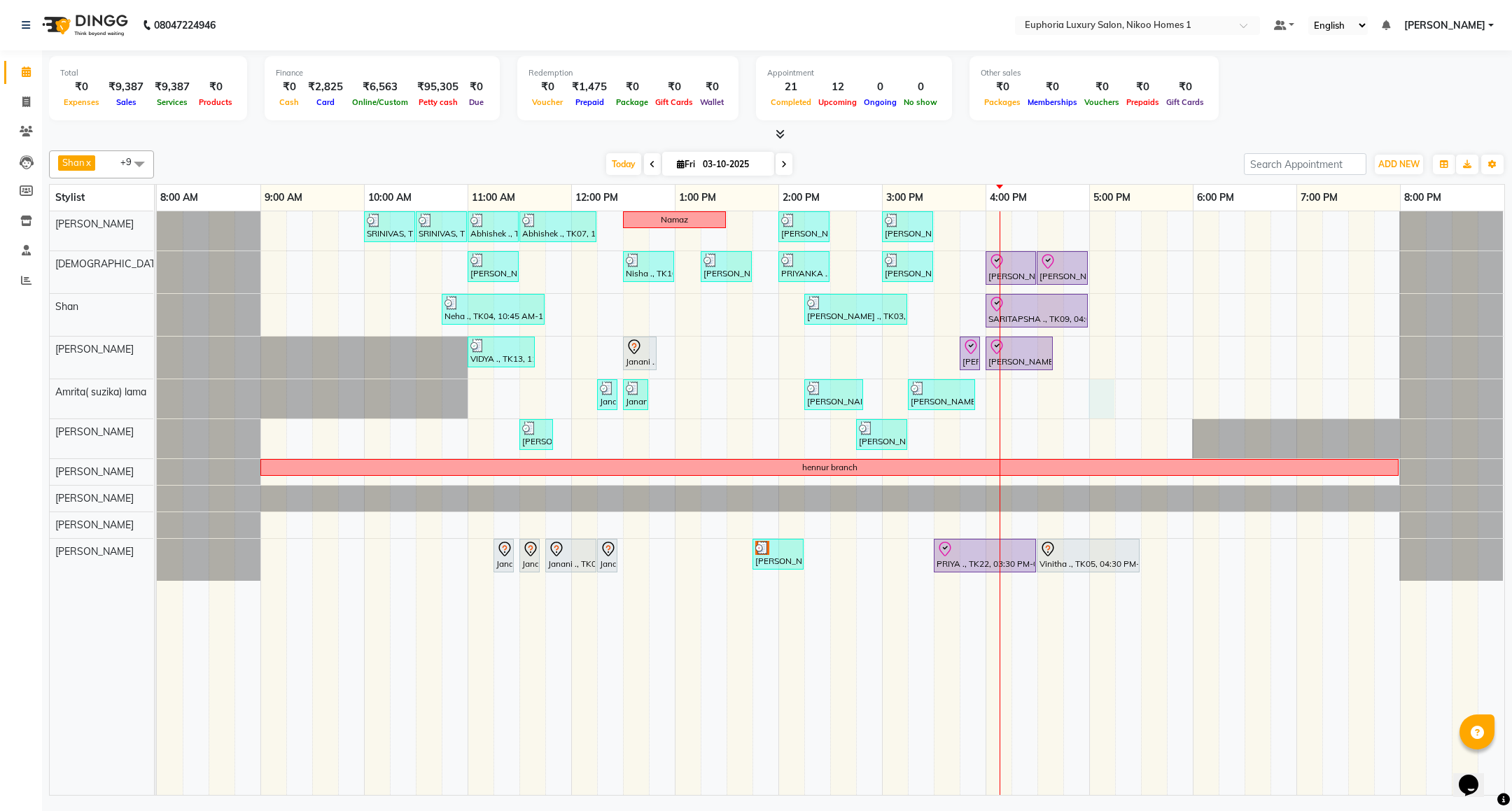
click at [1096, 394] on div "SRINIVAS, TK06, 10:00 AM-10:30 AM, EL-HAIR CUT (Senior Stylist) with hairwash M…" at bounding box center [830, 503] width 1348 height 584
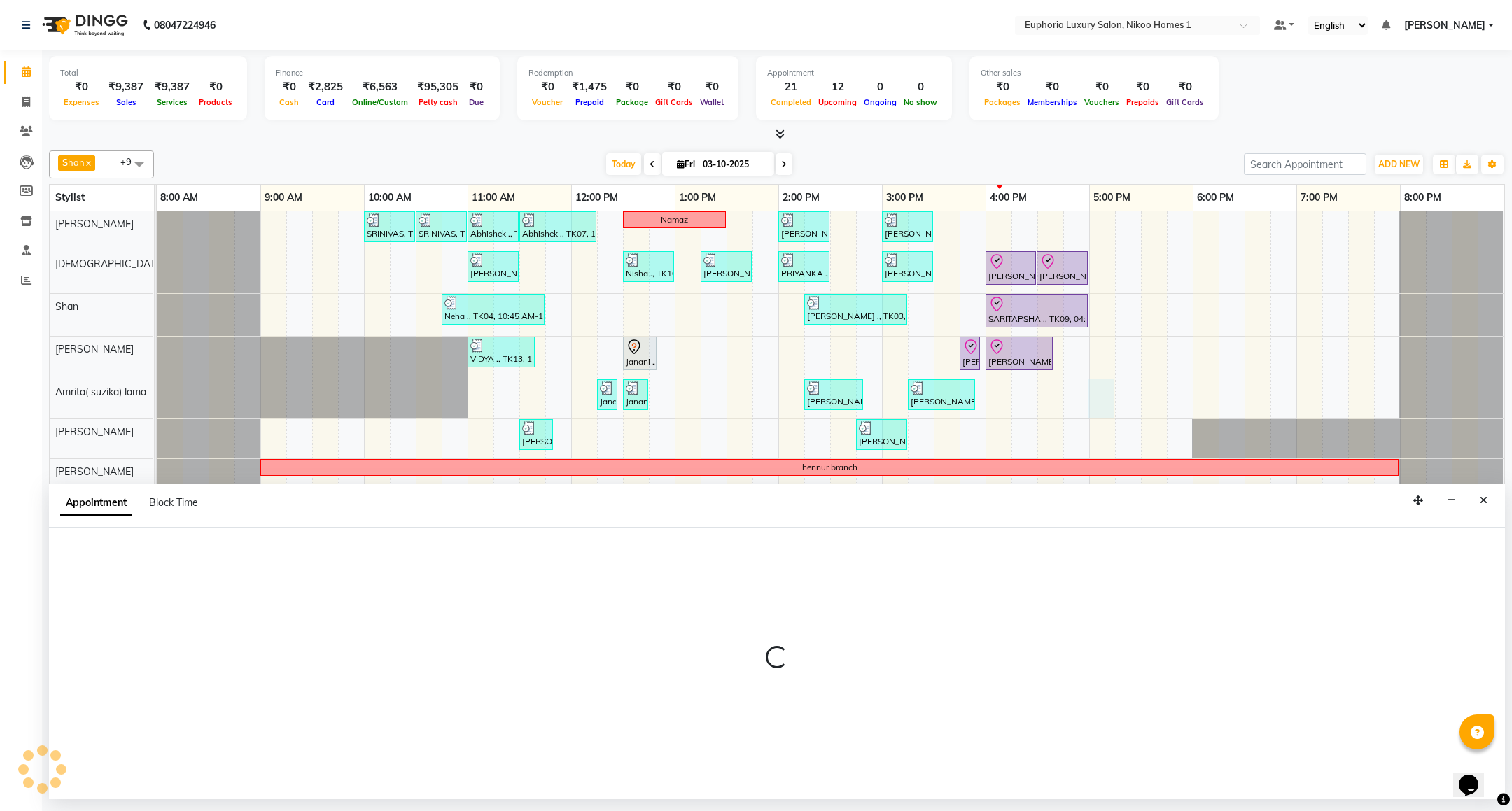
select select "74231"
select select "1020"
select select "tentative"
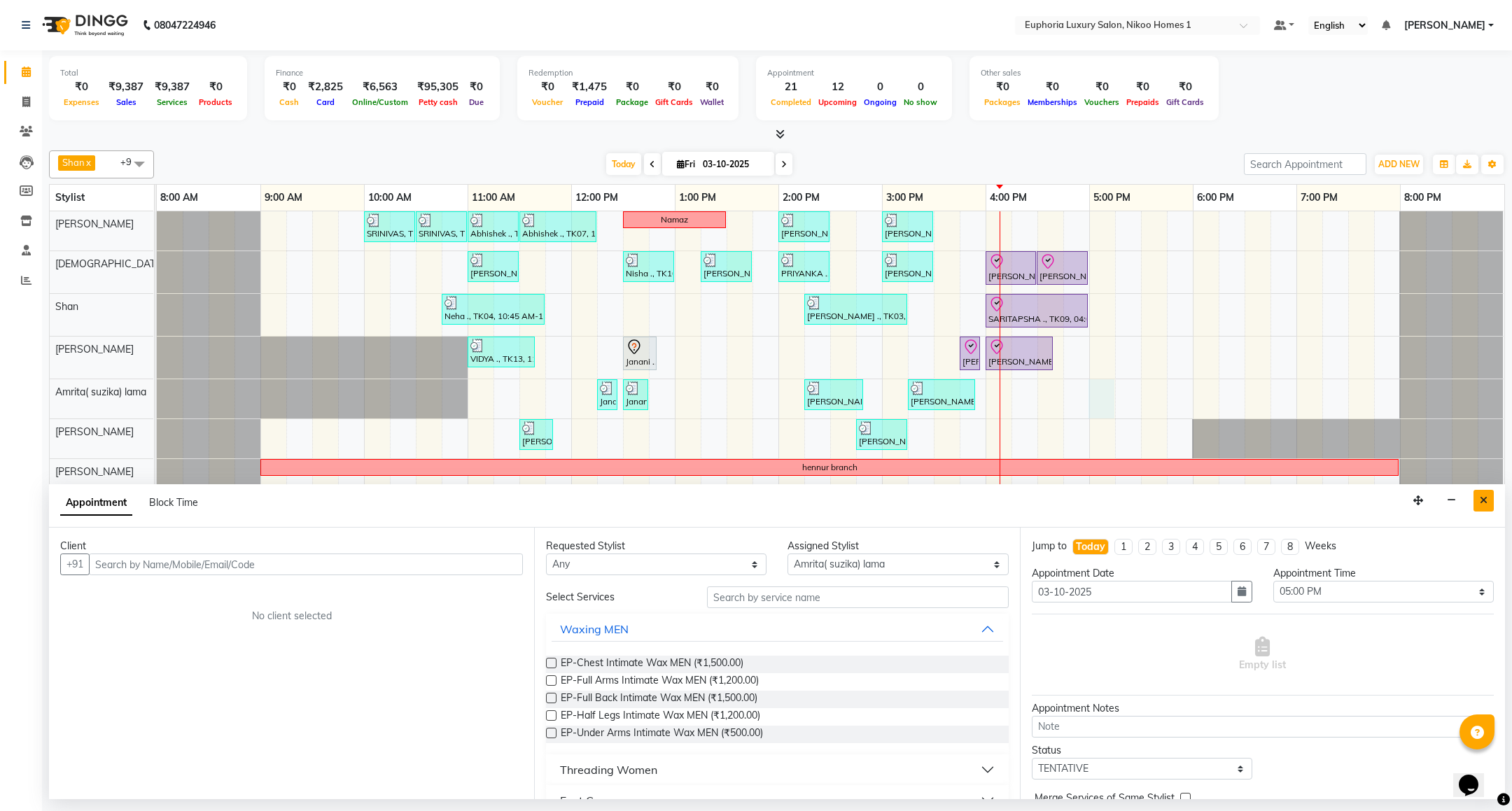
click at [1479, 492] on button "Close" at bounding box center [1484, 501] width 20 height 22
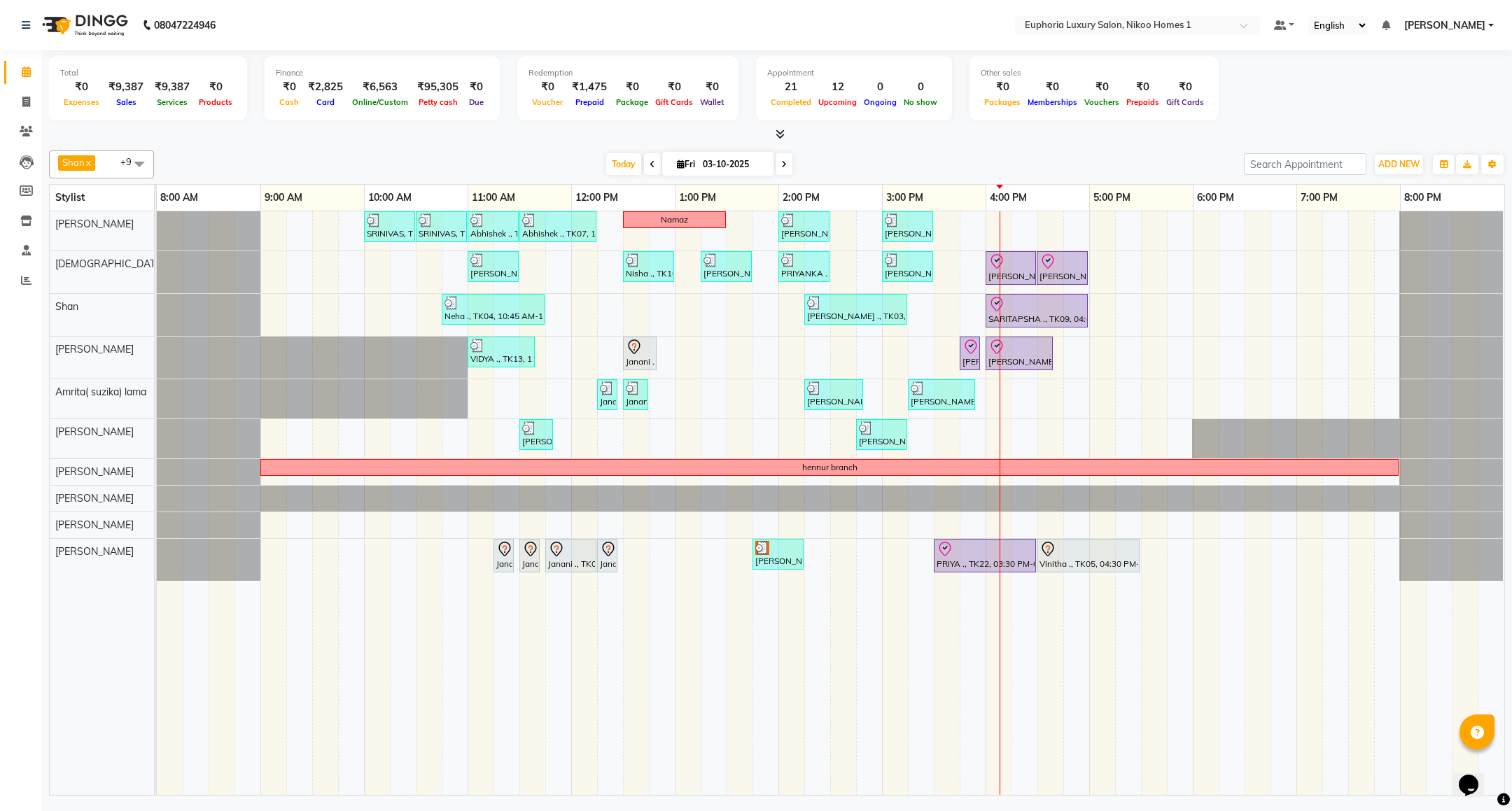
click at [674, 162] on span "Fri" at bounding box center [686, 164] width 25 height 11
select select "10"
select select "2025"
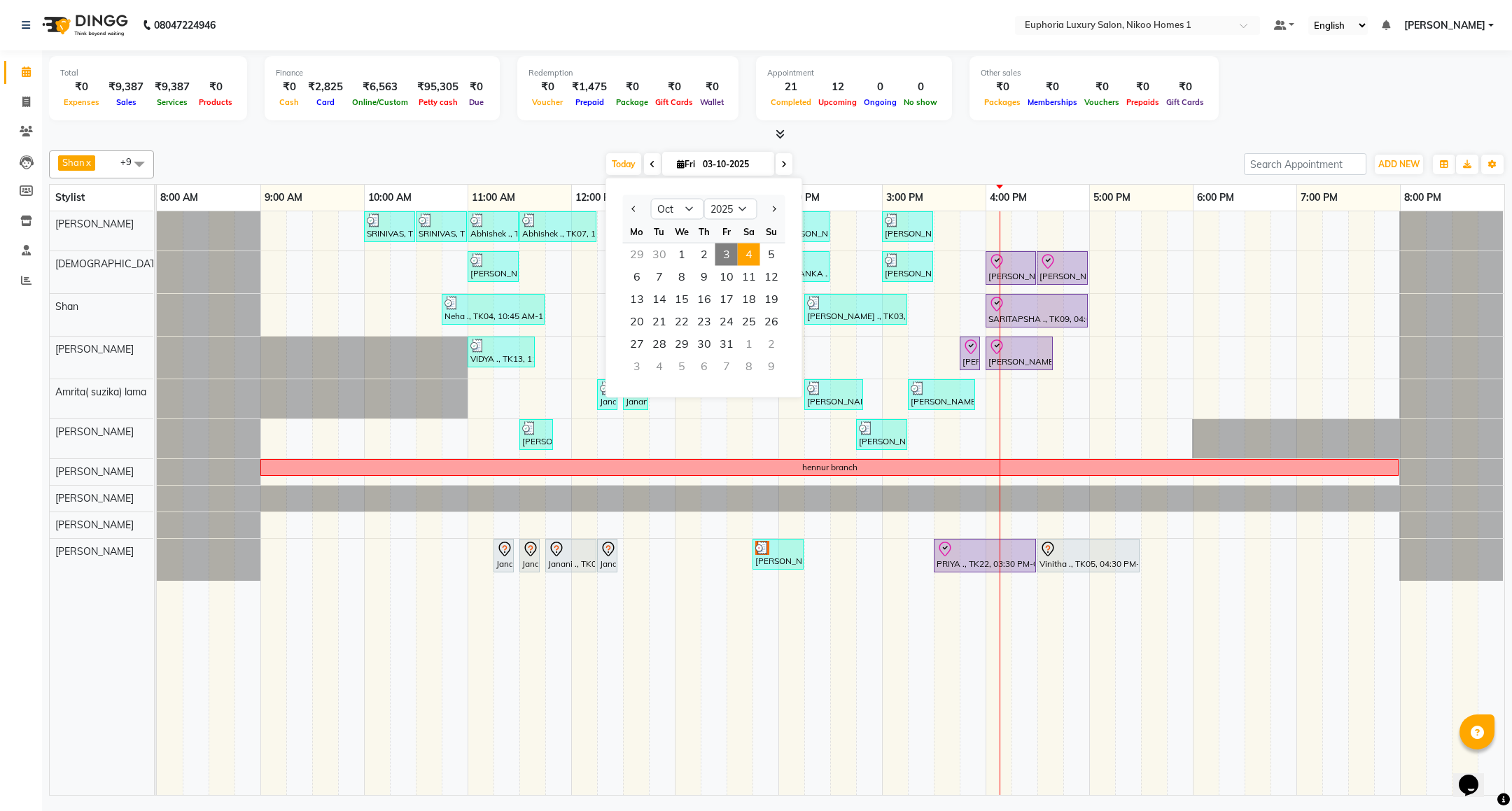
click at [750, 255] on span "4" at bounding box center [748, 255] width 22 height 22
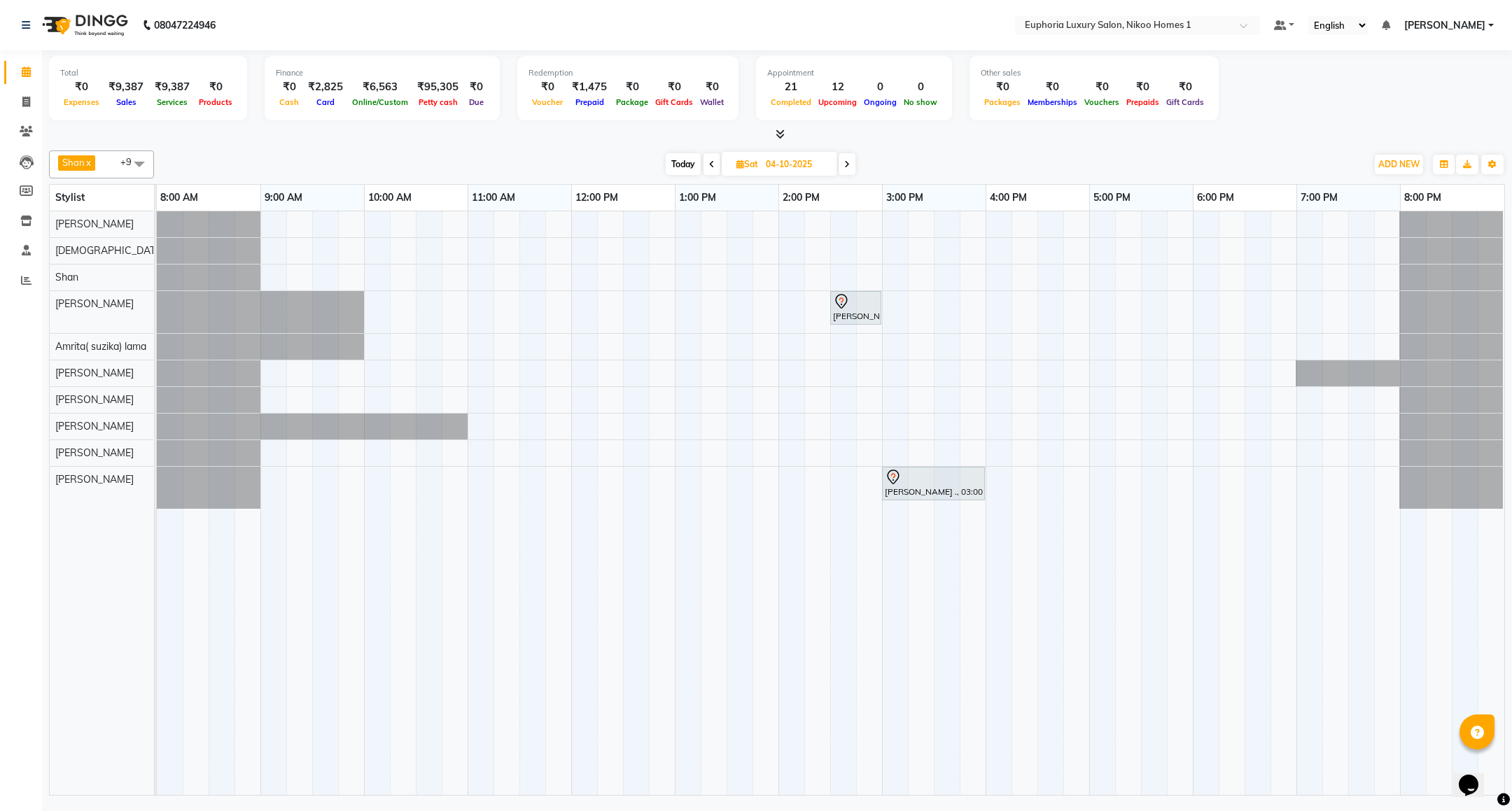
click at [689, 162] on span "Today" at bounding box center [683, 164] width 35 height 22
type input "03-10-2025"
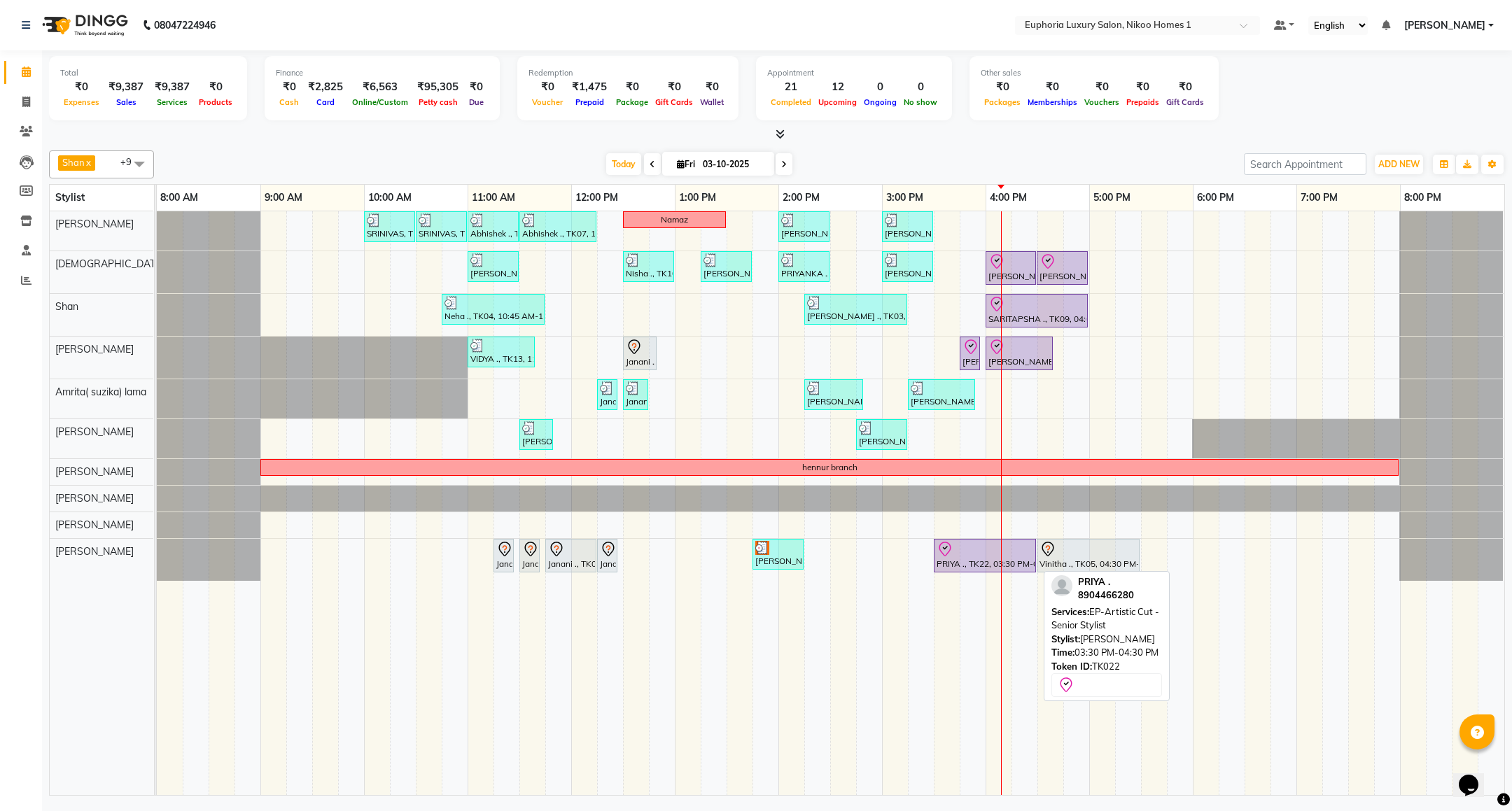
click at [943, 554] on icon at bounding box center [945, 549] width 17 height 17
select select "8"
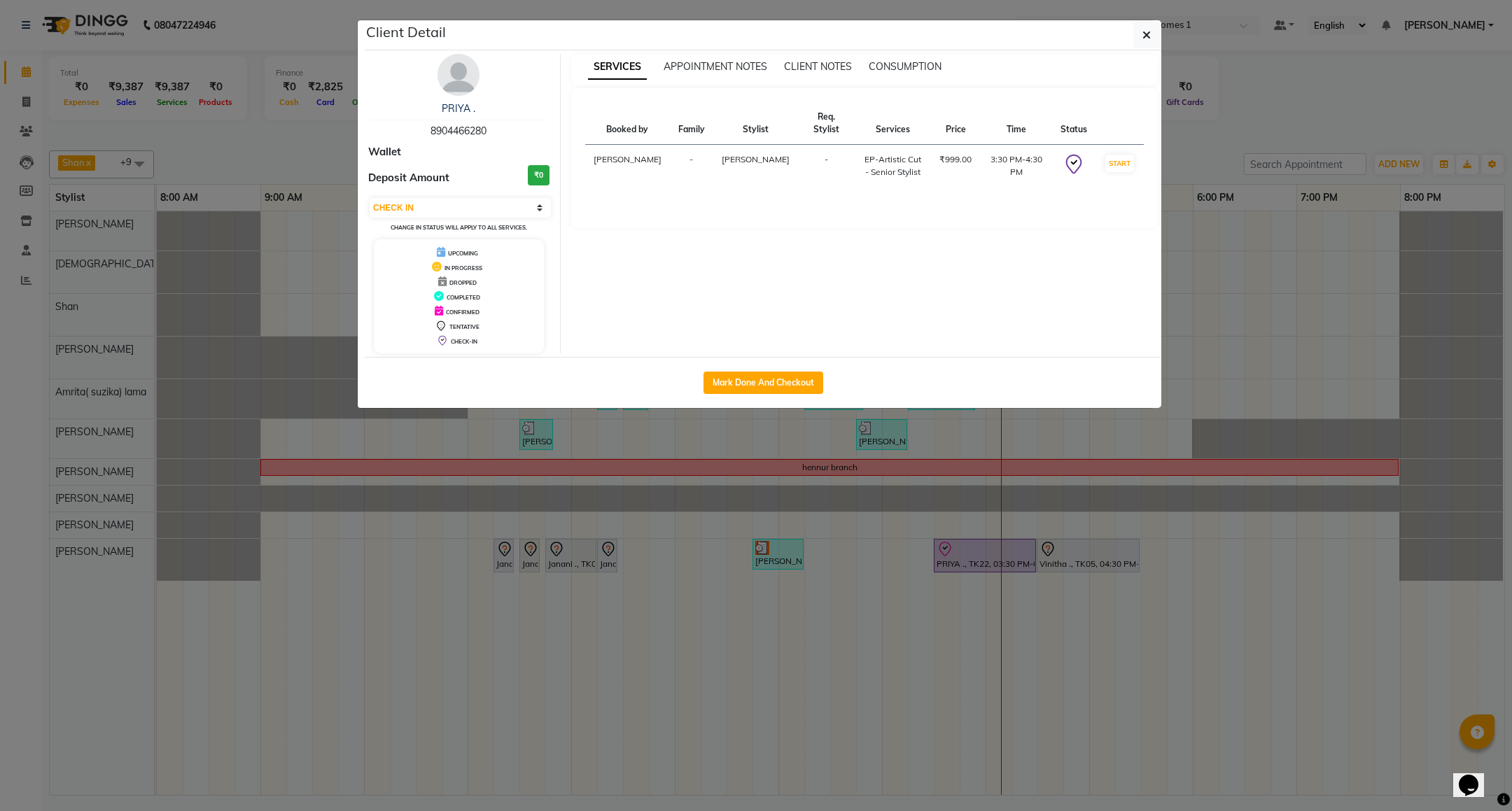
click at [748, 357] on div "PRIYA . 8904466280 Wallet Deposit Amount ₹0 Select IN SERVICE CONFIRMED TENTATI…" at bounding box center [763, 204] width 797 height 307
click at [742, 379] on button "Mark Done And Checkout" at bounding box center [764, 383] width 119 height 22
select select "7987"
select select "service"
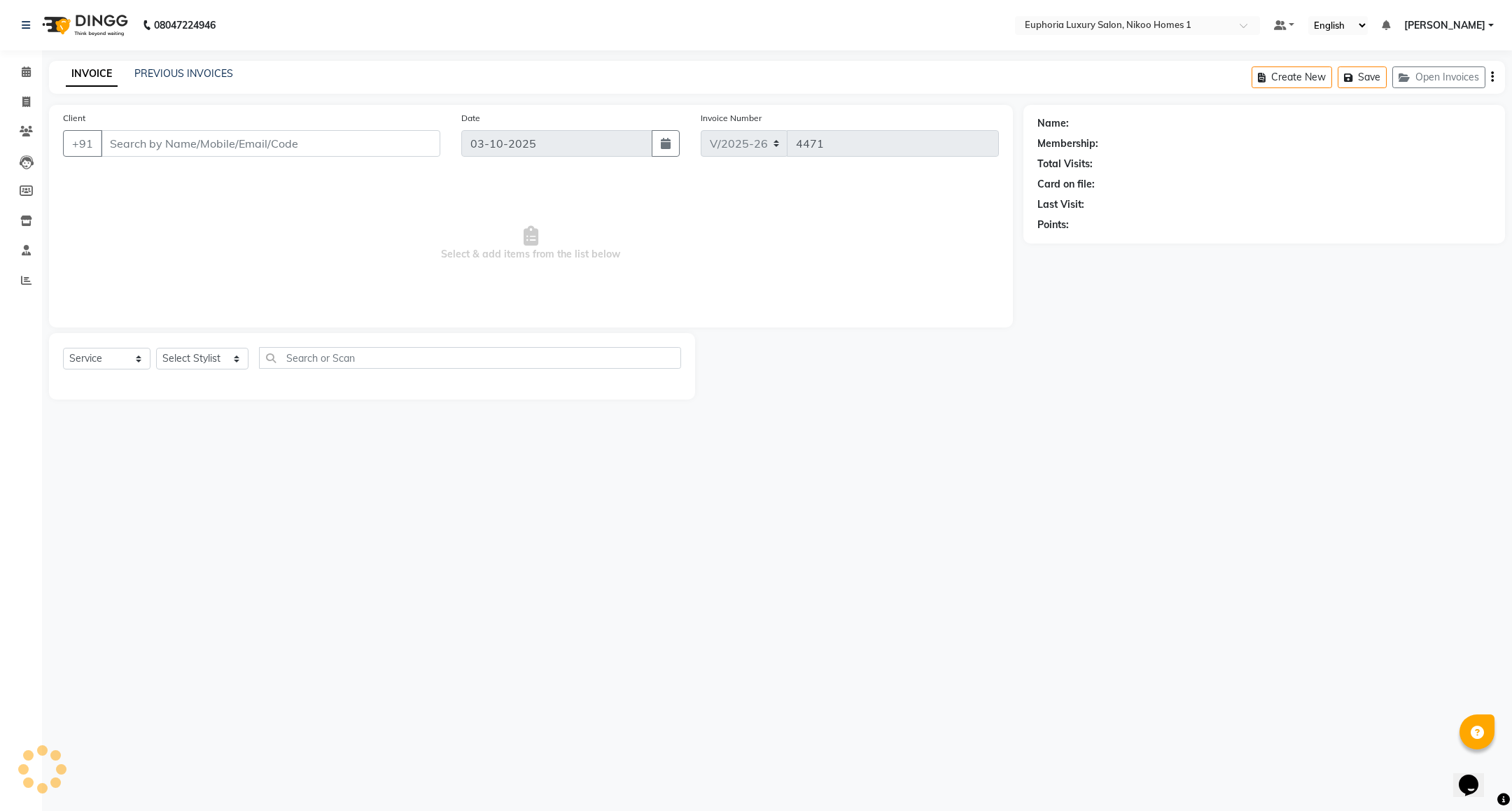
type input "89******80"
select select "93567"
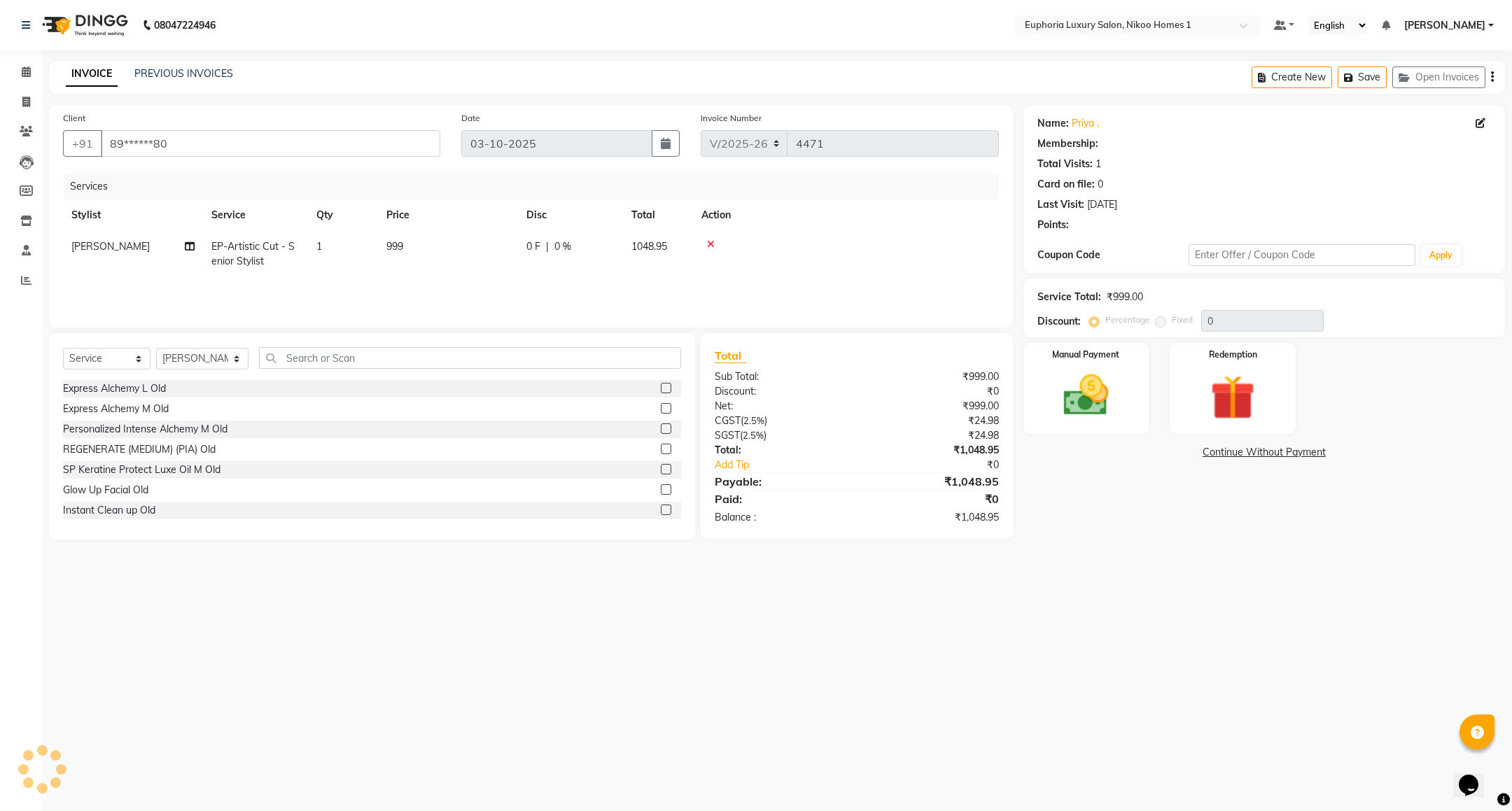
select select "1: Object"
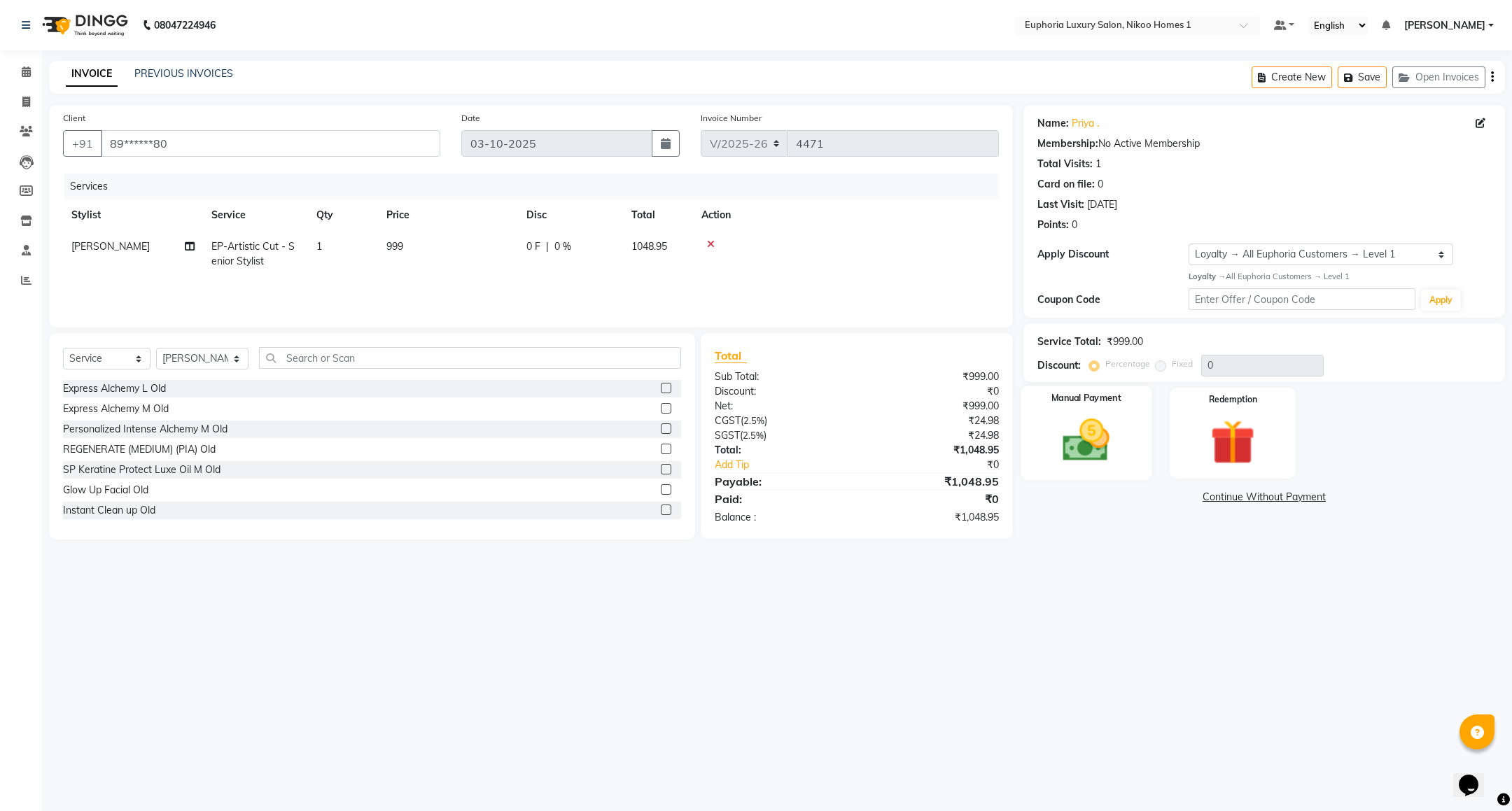
click at [1071, 454] on img at bounding box center [1086, 440] width 76 height 54
click at [1145, 497] on span "UPI" at bounding box center [1136, 498] width 22 height 16
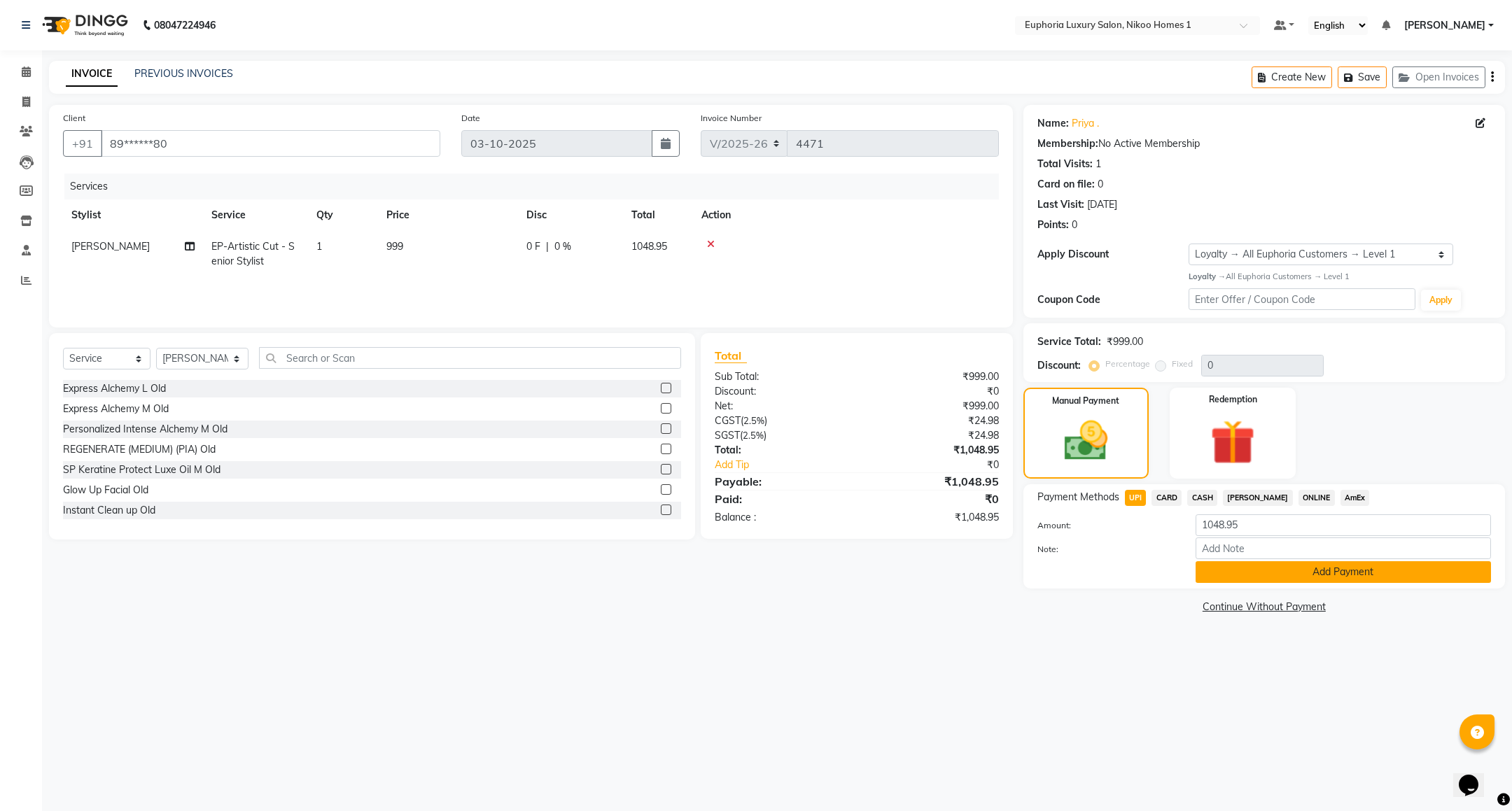
click at [1251, 568] on button "Add Payment" at bounding box center [1344, 572] width 296 height 22
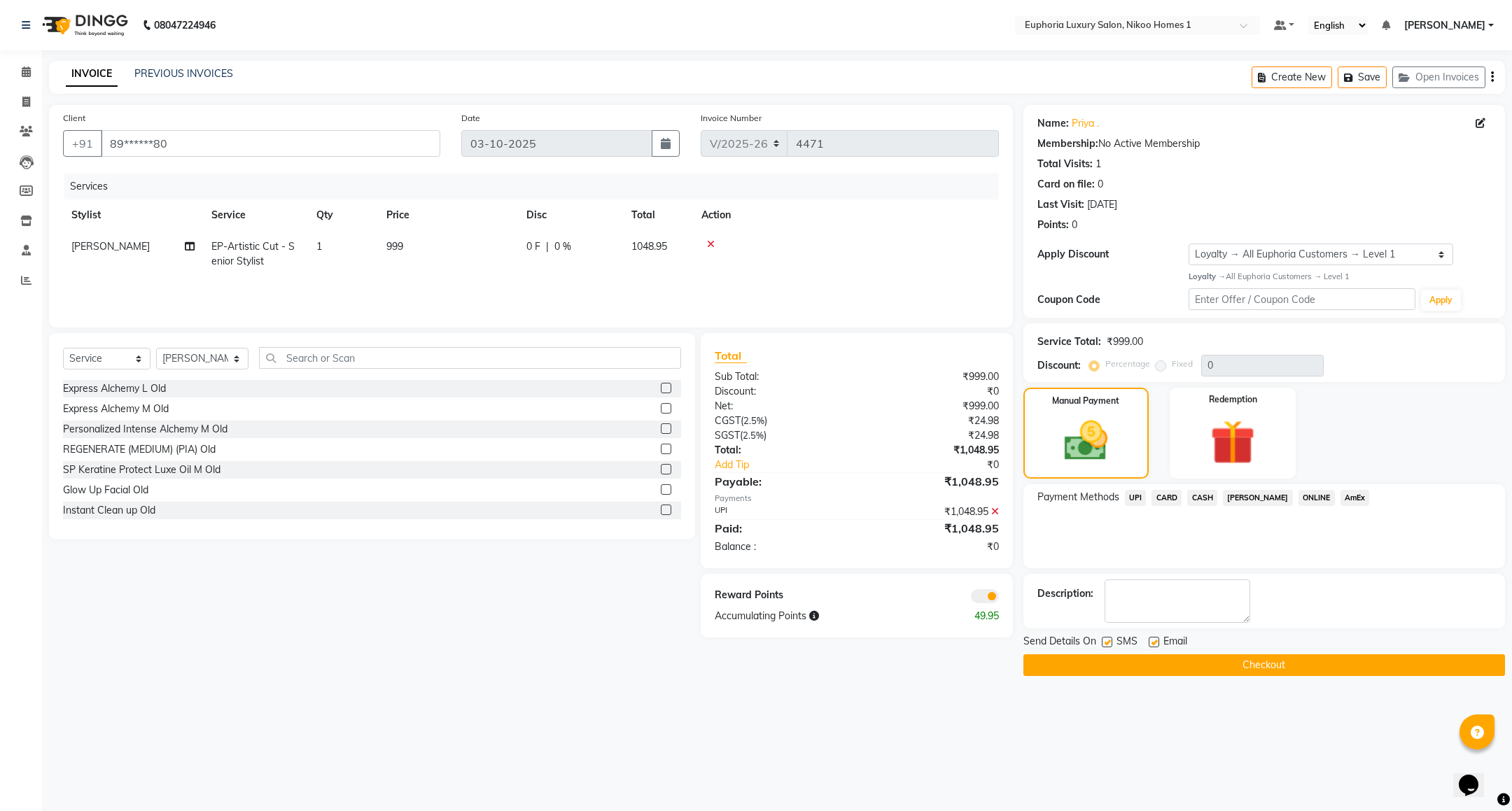
click at [1212, 662] on button "Checkout" at bounding box center [1264, 666] width 481 height 22
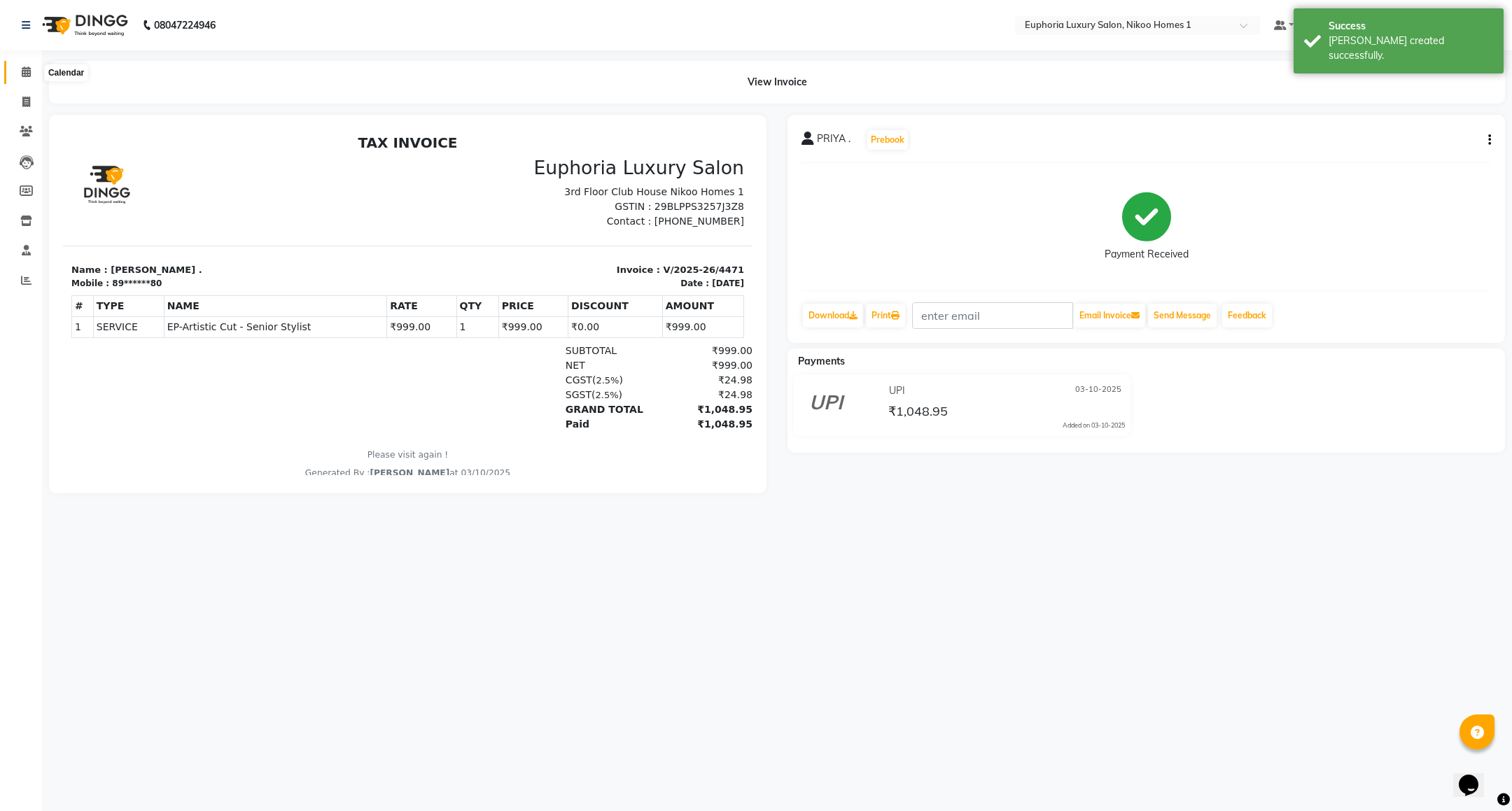
click at [30, 65] on span at bounding box center [26, 72] width 24 height 16
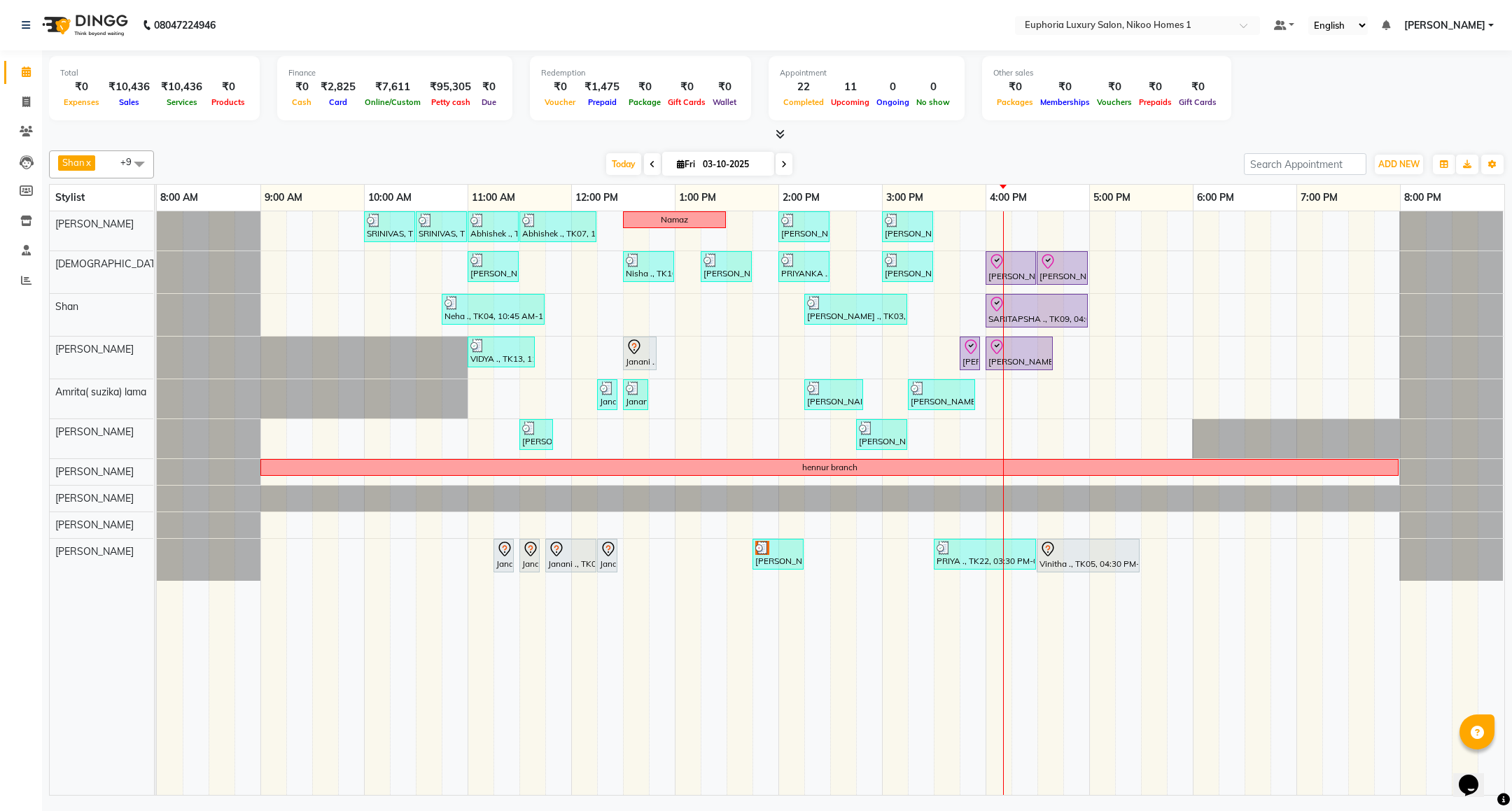
click at [785, 167] on span at bounding box center [784, 164] width 17 height 22
type input "04-10-2025"
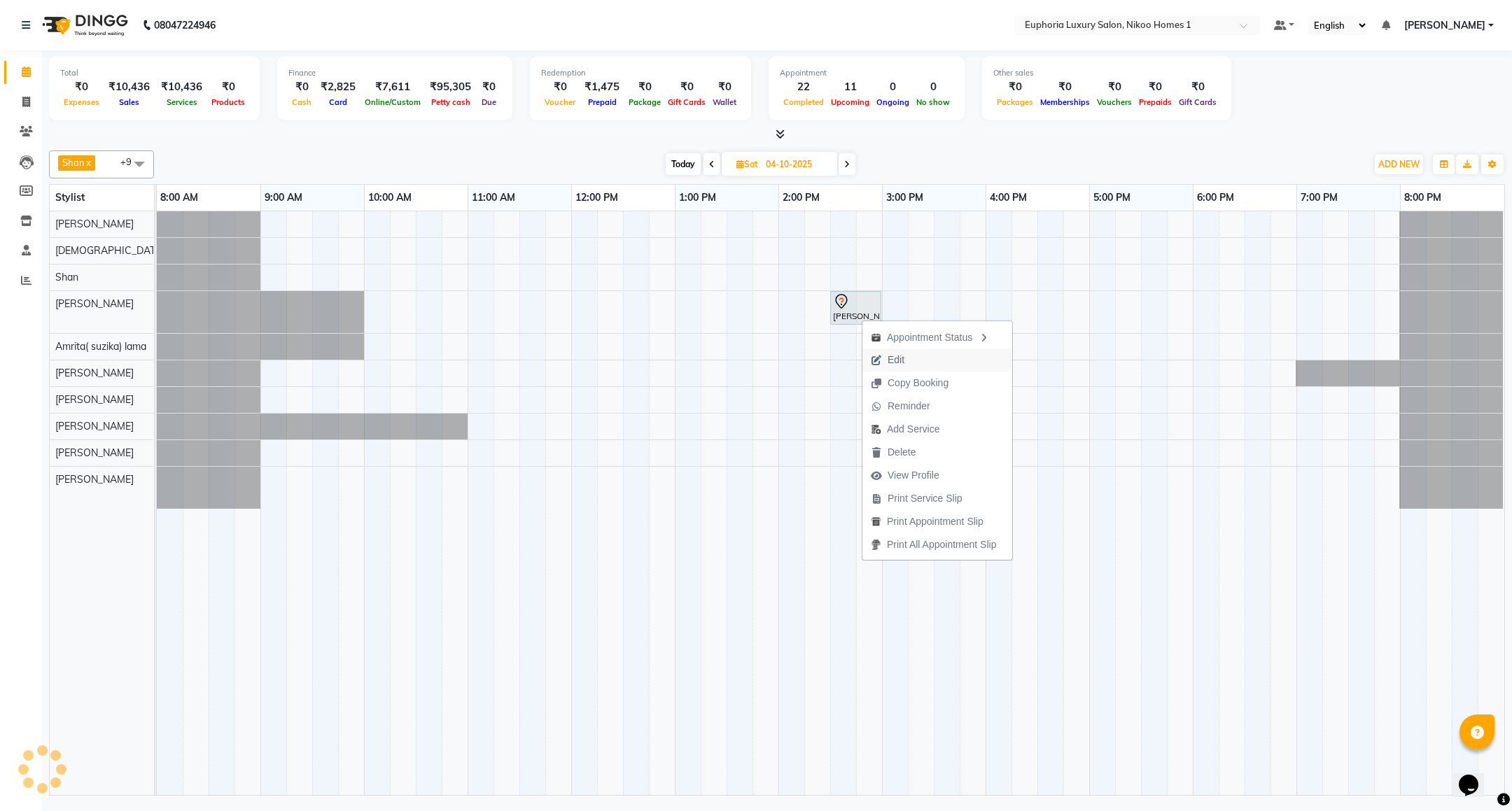
click at [892, 370] on span "Edit" at bounding box center [887, 360] width 50 height 23
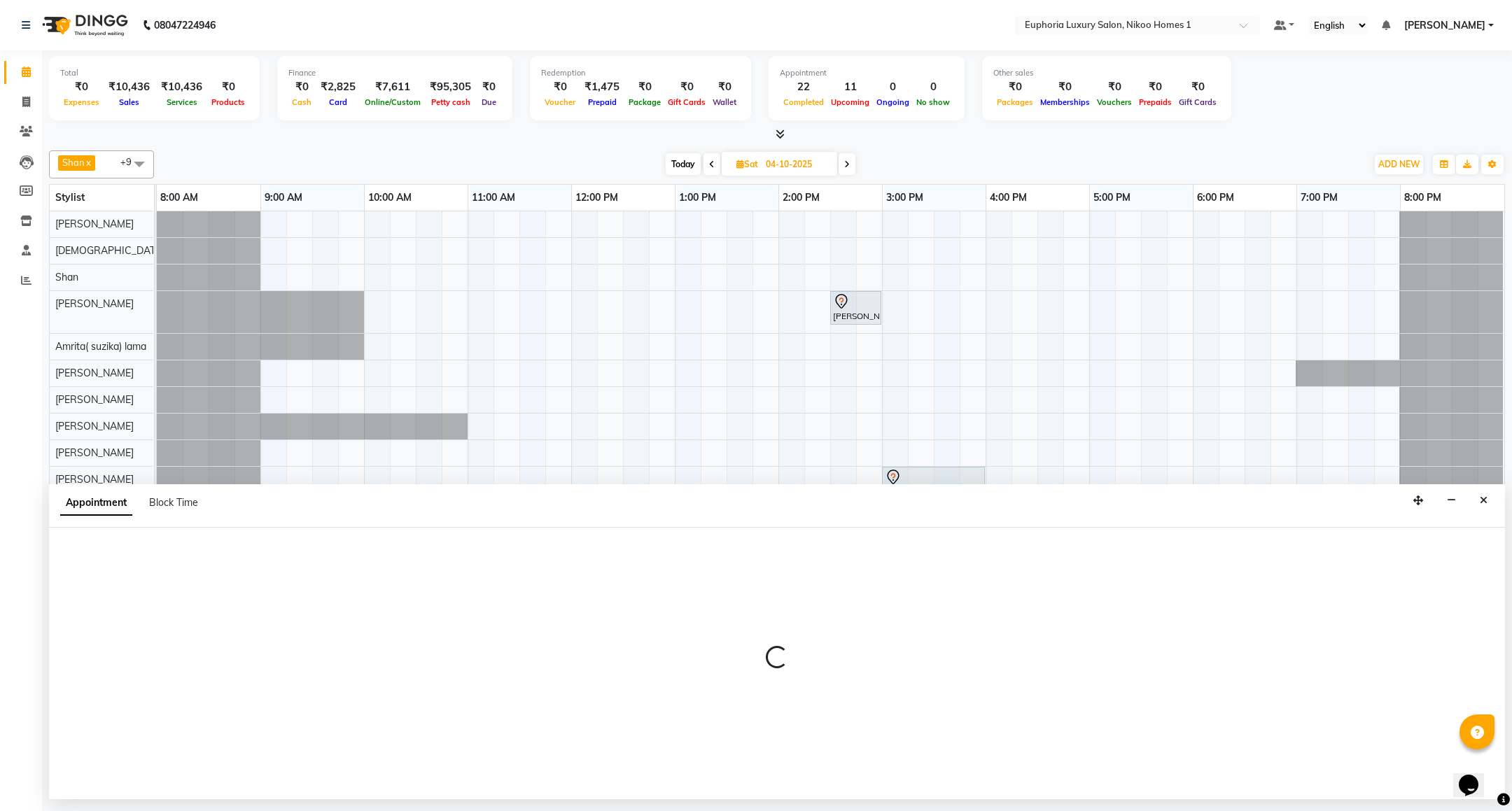
select select "tentative"
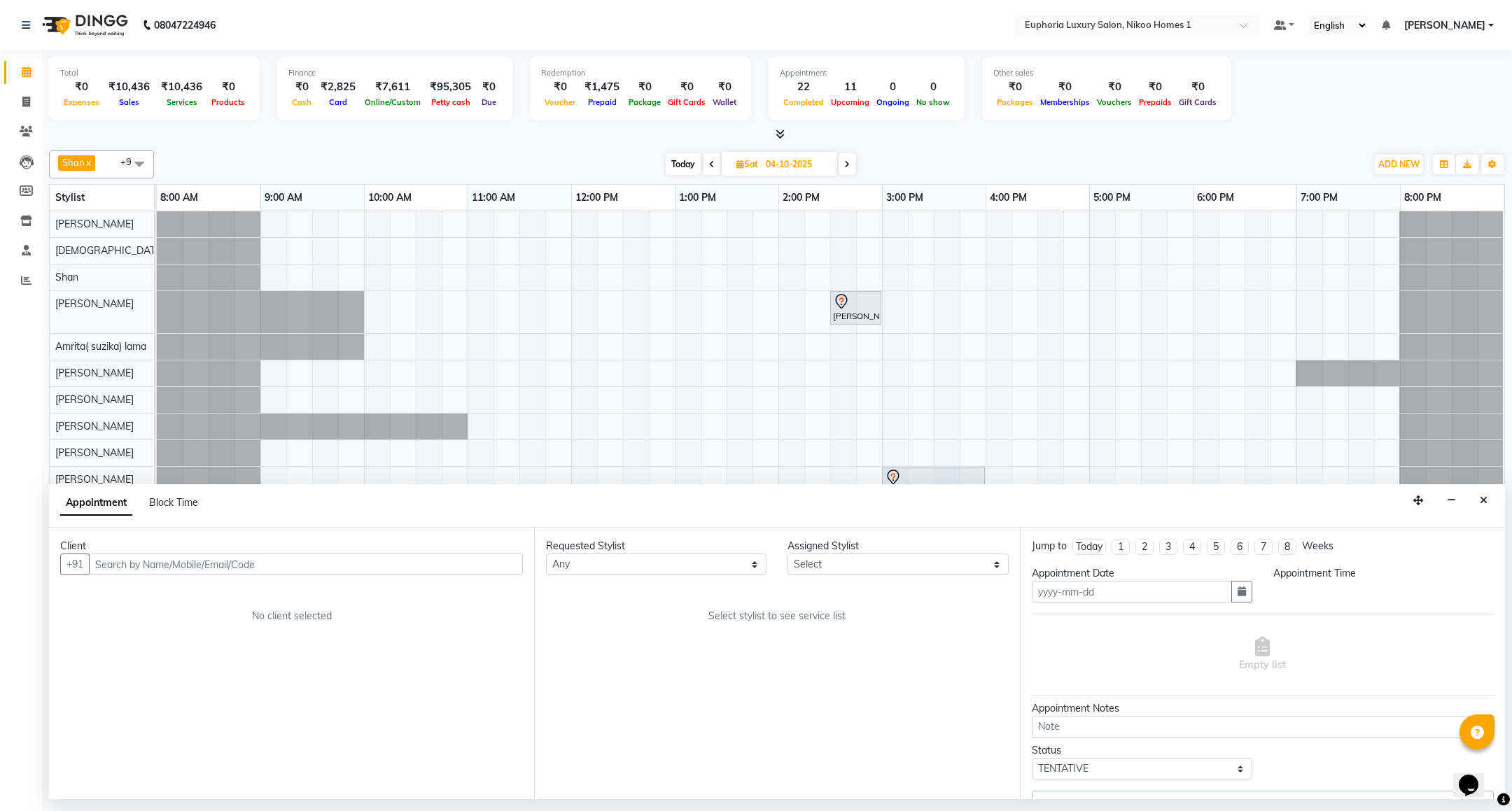
type input "04-10-2025"
select select "93567"
select select "870"
select select "4025"
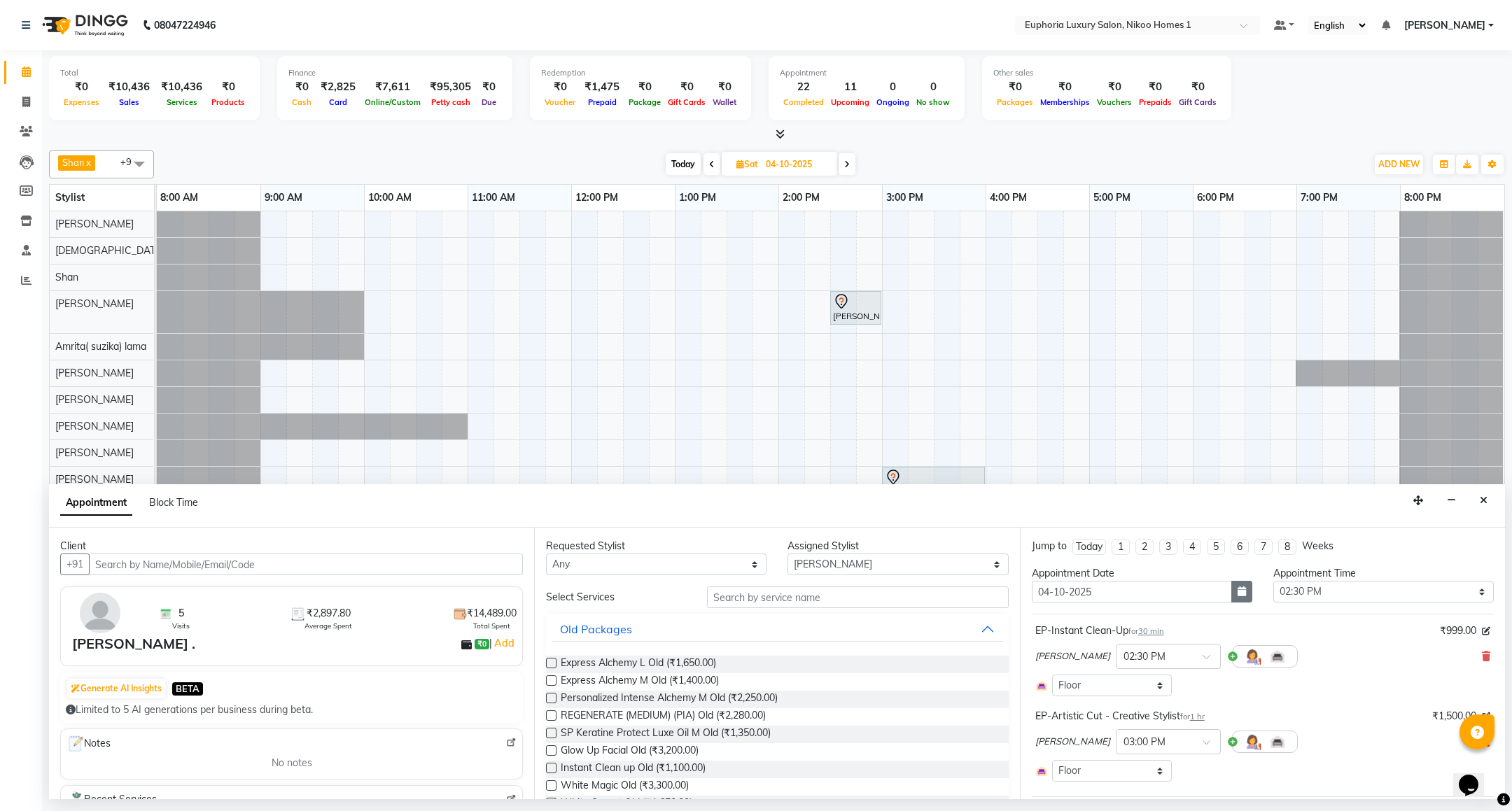
click at [1238, 593] on icon "button" at bounding box center [1242, 592] width 9 height 10
click at [1133, 666] on div "3" at bounding box center [1136, 664] width 22 height 22
type input "03-10-2025"
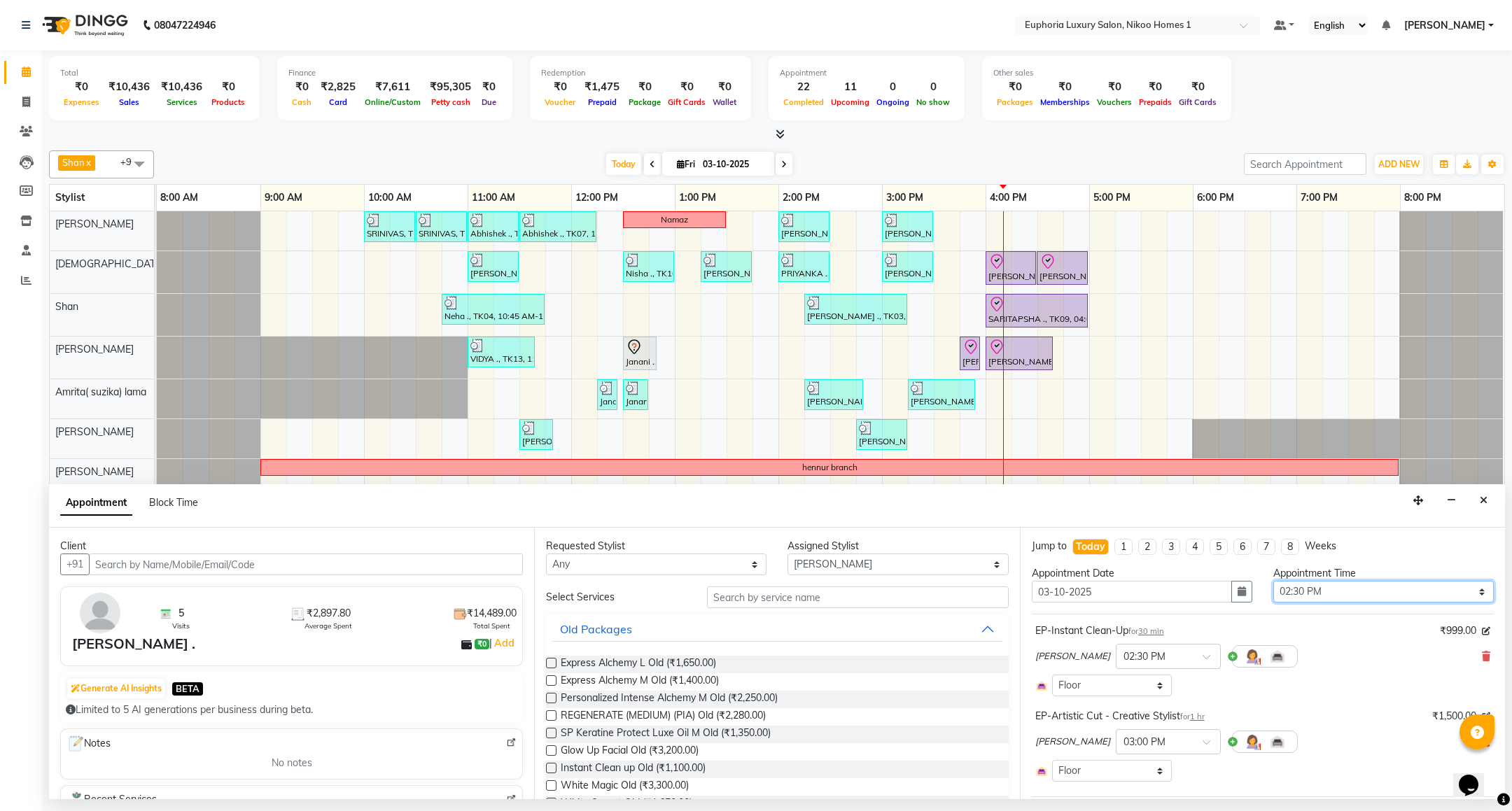
click at [1300, 597] on select "Select 09:00 AM 09:15 AM 09:30 AM 09:45 AM 10:00 AM 10:15 AM 10:30 AM 10:45 AM …" at bounding box center [1383, 592] width 220 height 22
select select "1020"
click at [1273, 583] on select "Select 09:00 AM 09:15 AM 09:30 AM 09:45 AM 10:00 AM 10:15 AM 10:30 AM 10:45 AM …" at bounding box center [1383, 592] width 220 height 22
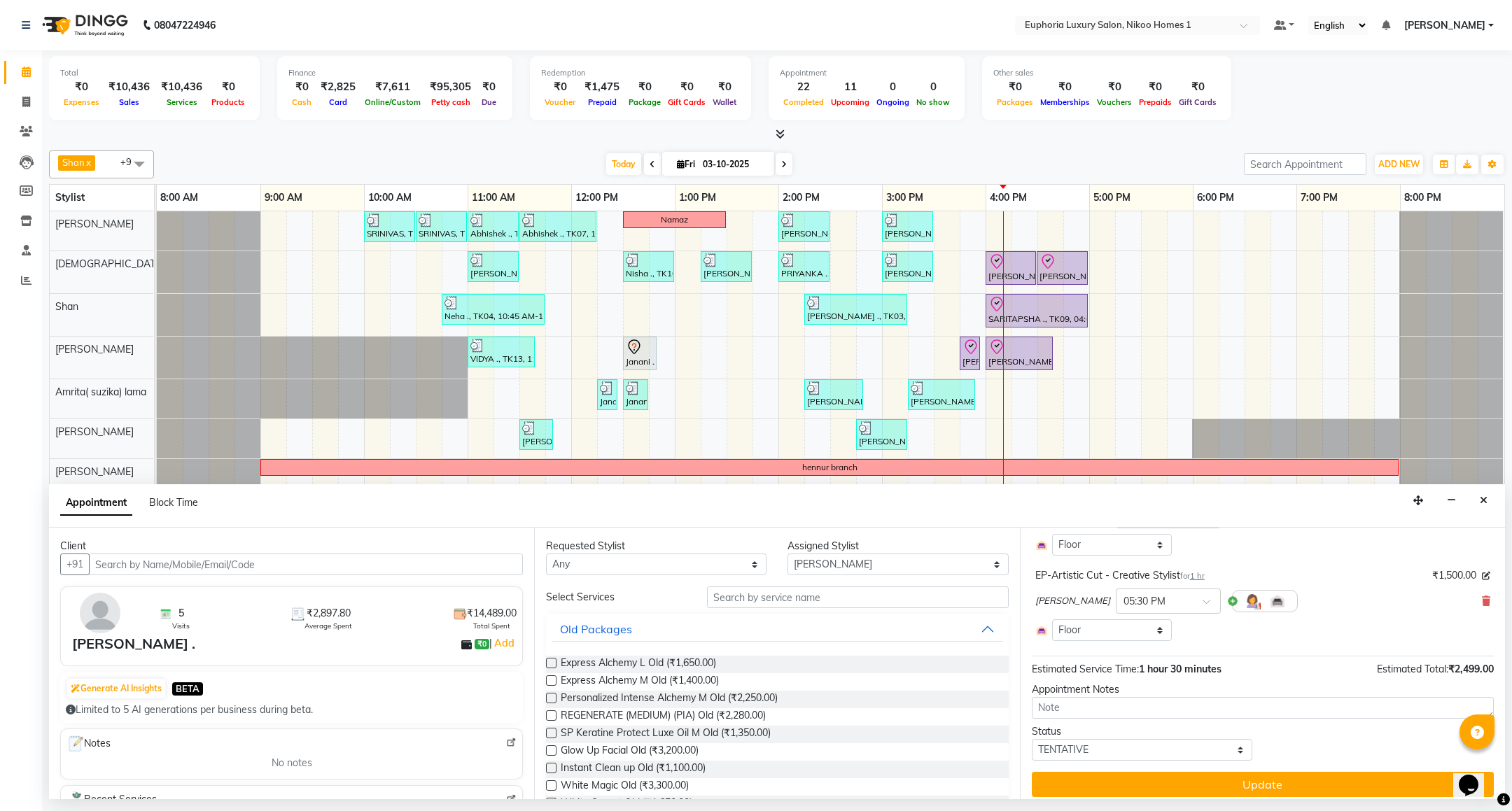
scroll to position [152, 0]
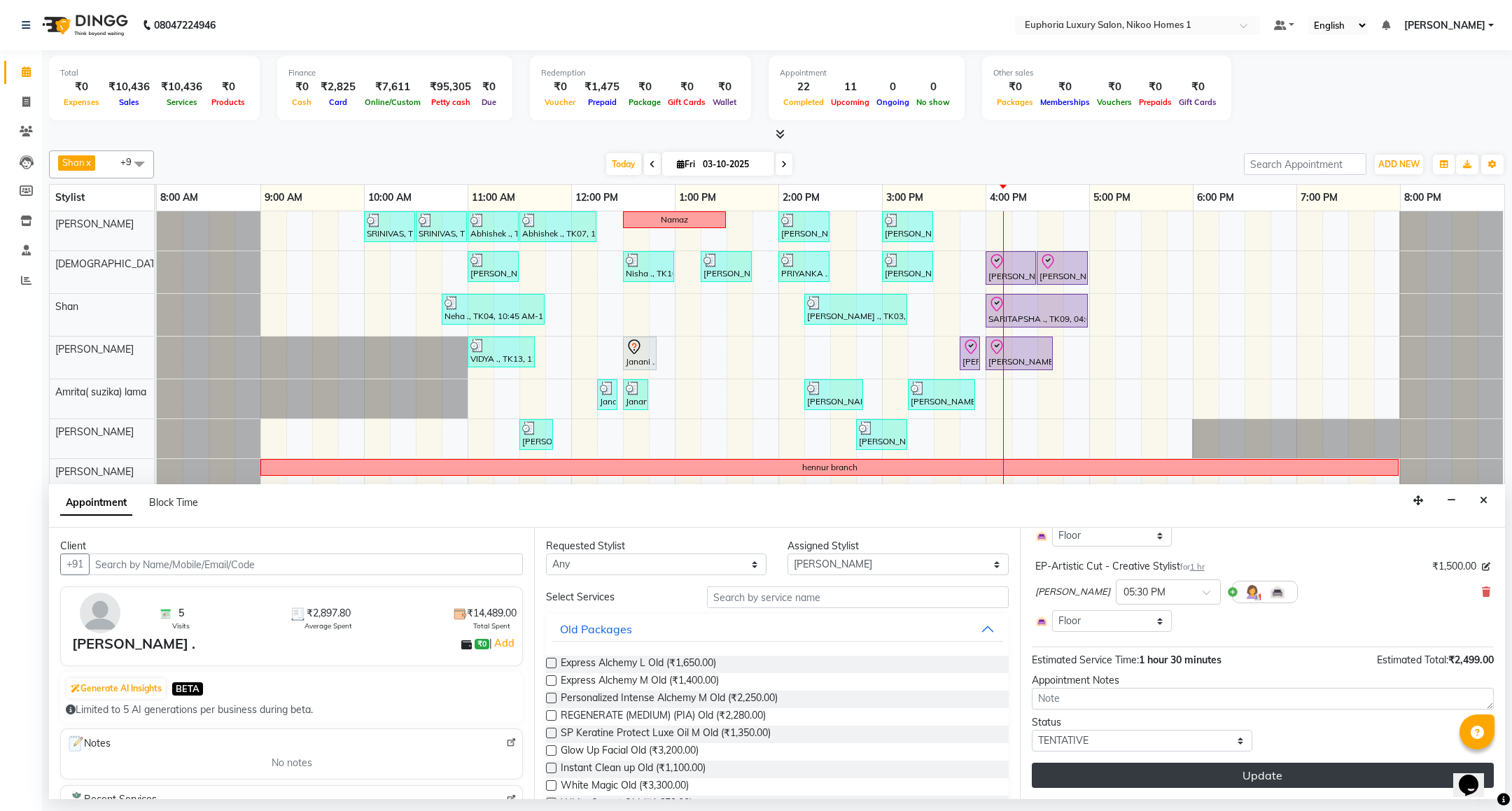
click at [1248, 769] on button "Update" at bounding box center [1263, 775] width 462 height 25
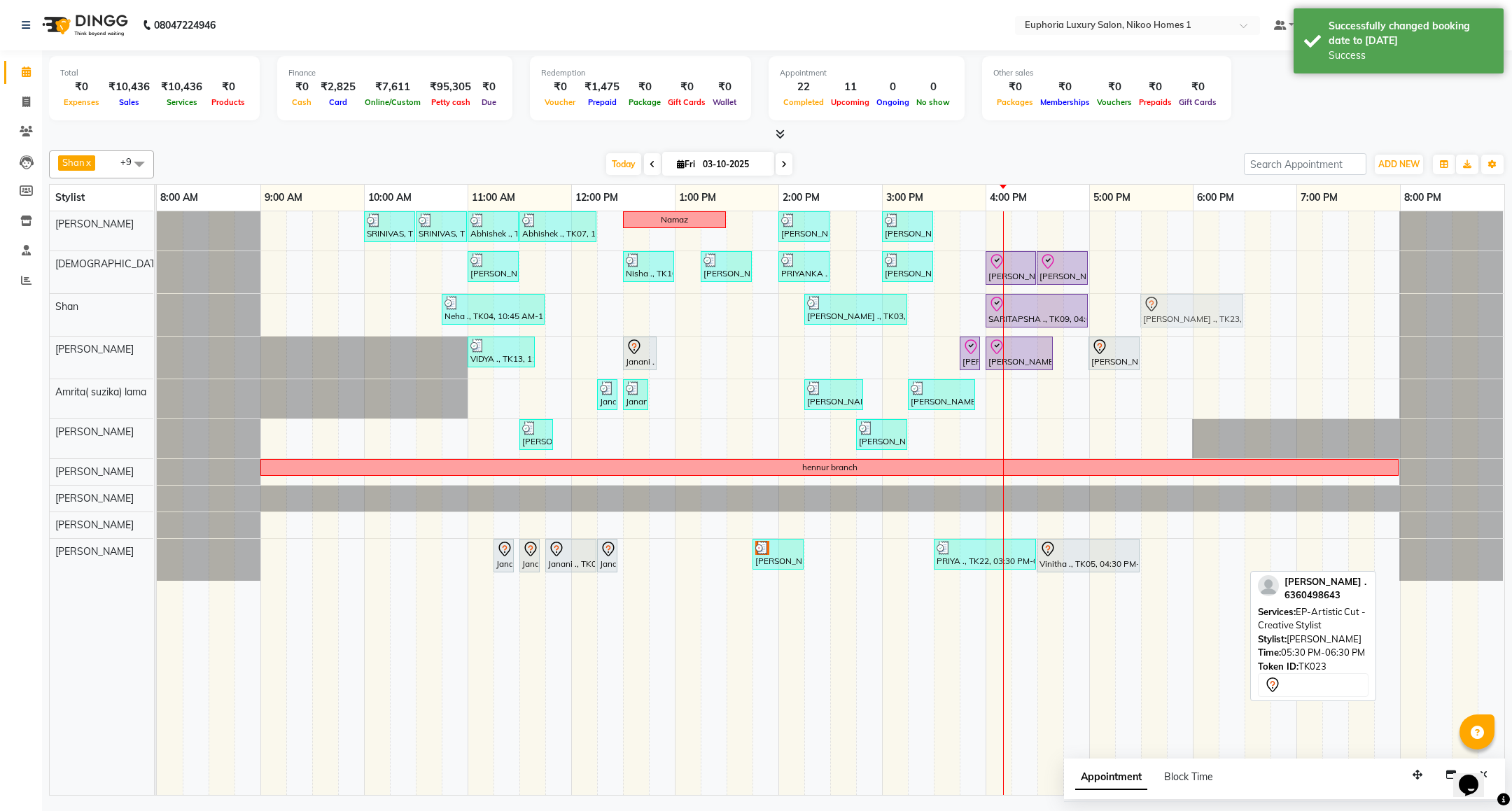
drag, startPoint x: 1176, startPoint y: 561, endPoint x: 1169, endPoint y: 316, distance: 245.1
click at [1169, 316] on tbody "SRINIVAS, TK06, 10:00 AM-10:30 AM, EL-HAIR CUT (Senior Stylist) with hairwash M…" at bounding box center [830, 397] width 1347 height 370
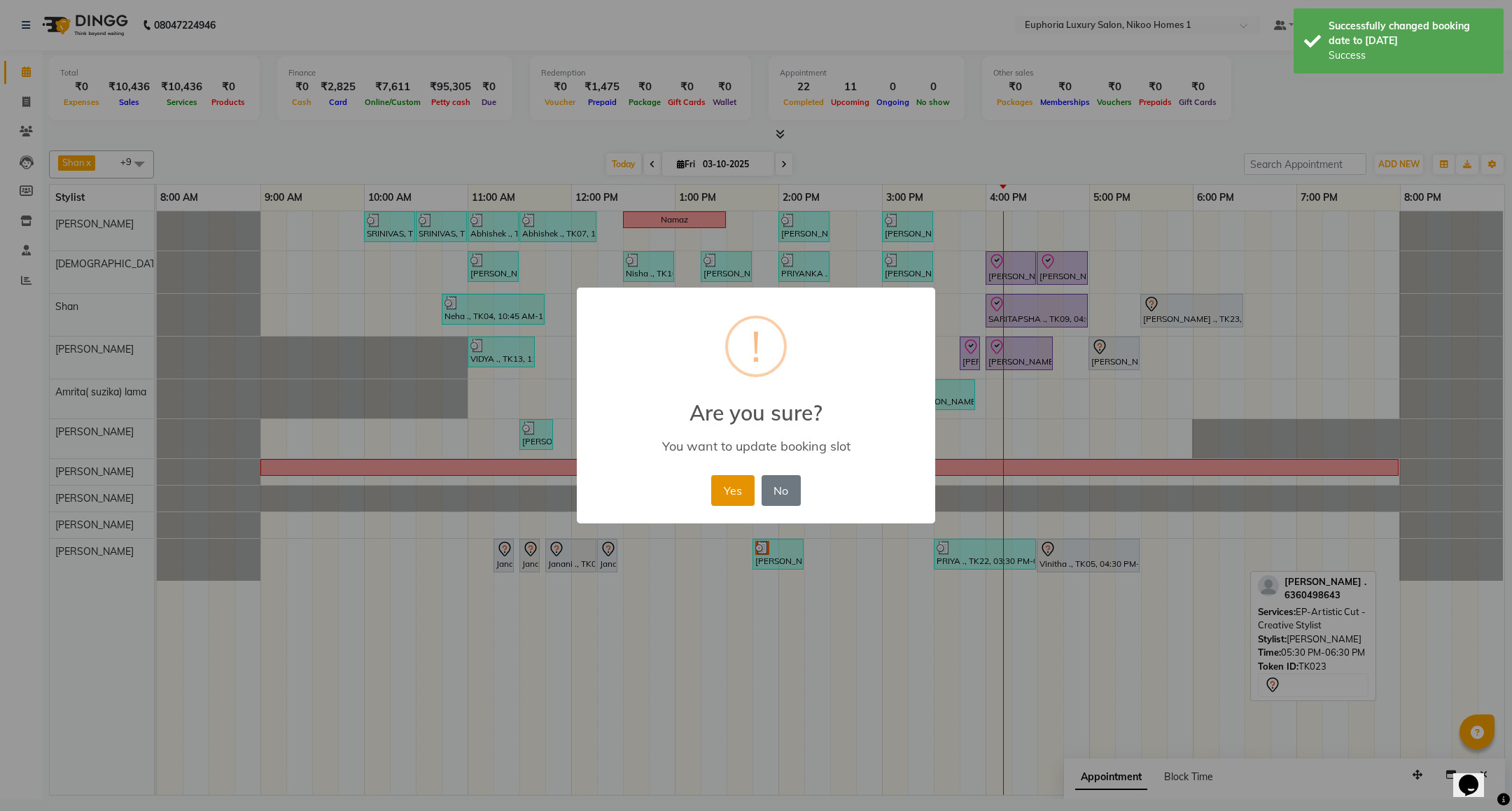
click at [720, 491] on button "Yes" at bounding box center [732, 491] width 42 height 31
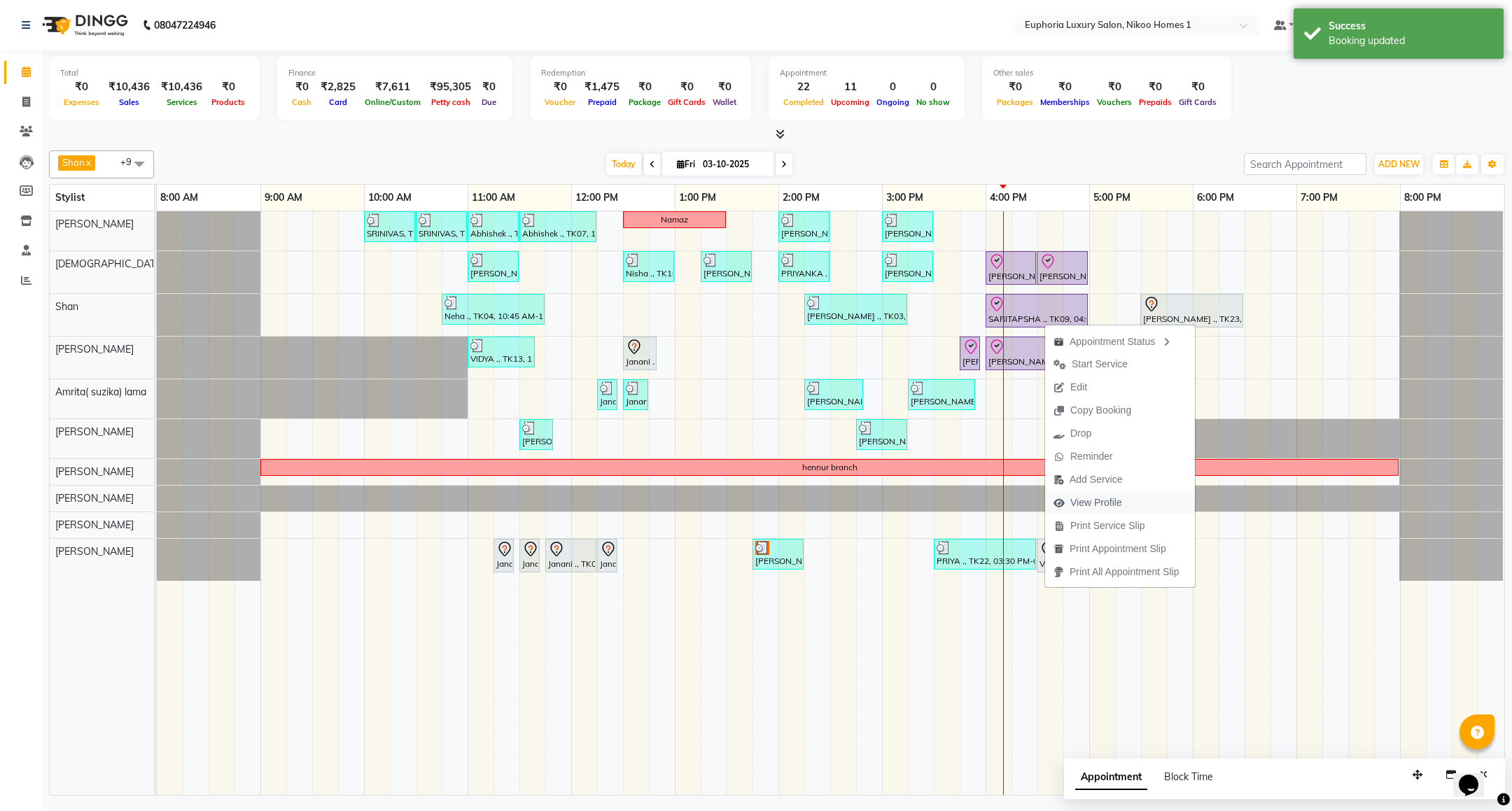
click at [1103, 494] on span "View Profile" at bounding box center [1087, 503] width 86 height 23
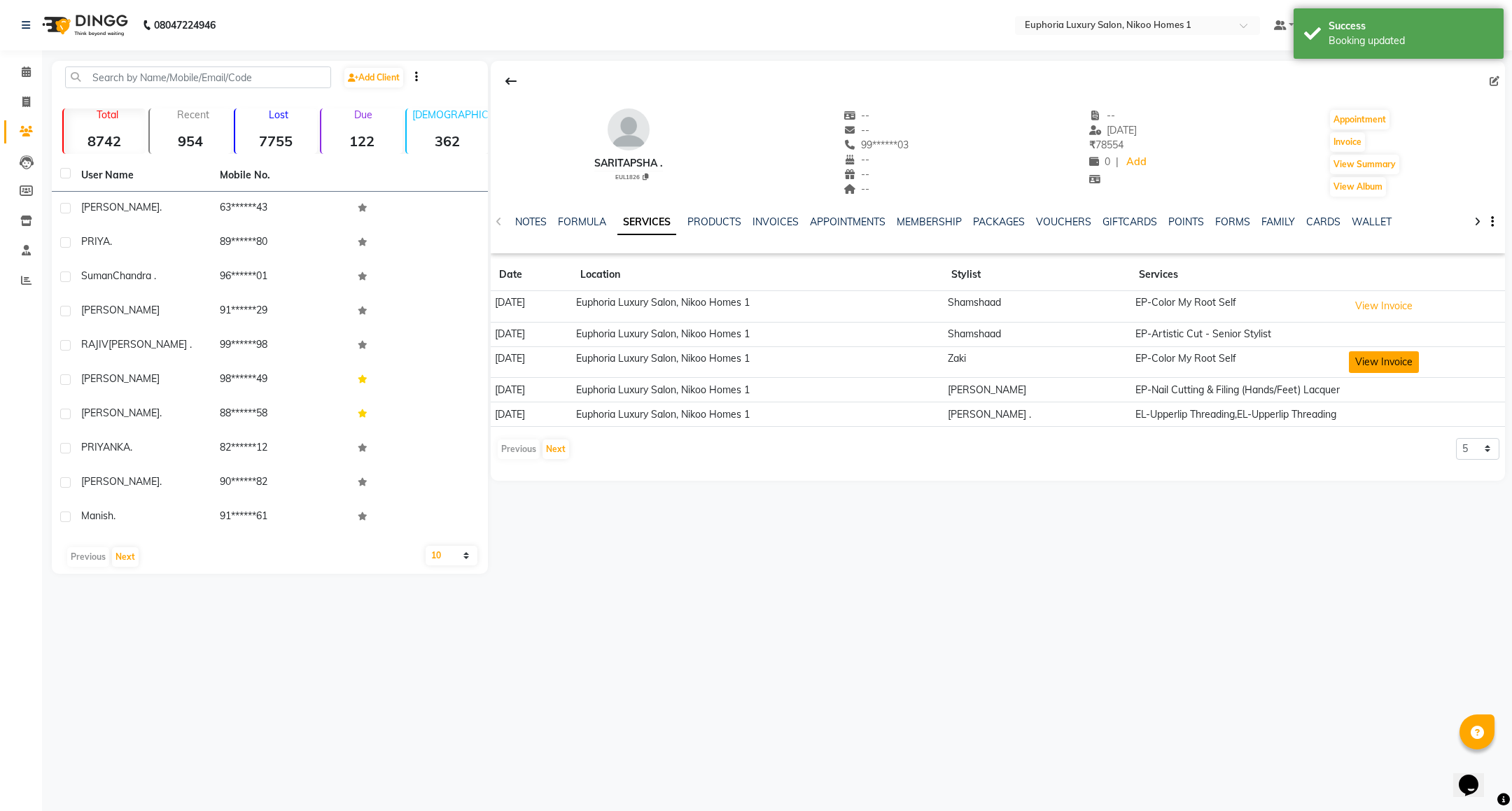
click at [1359, 371] on button "View Invoice" at bounding box center [1384, 362] width 70 height 22
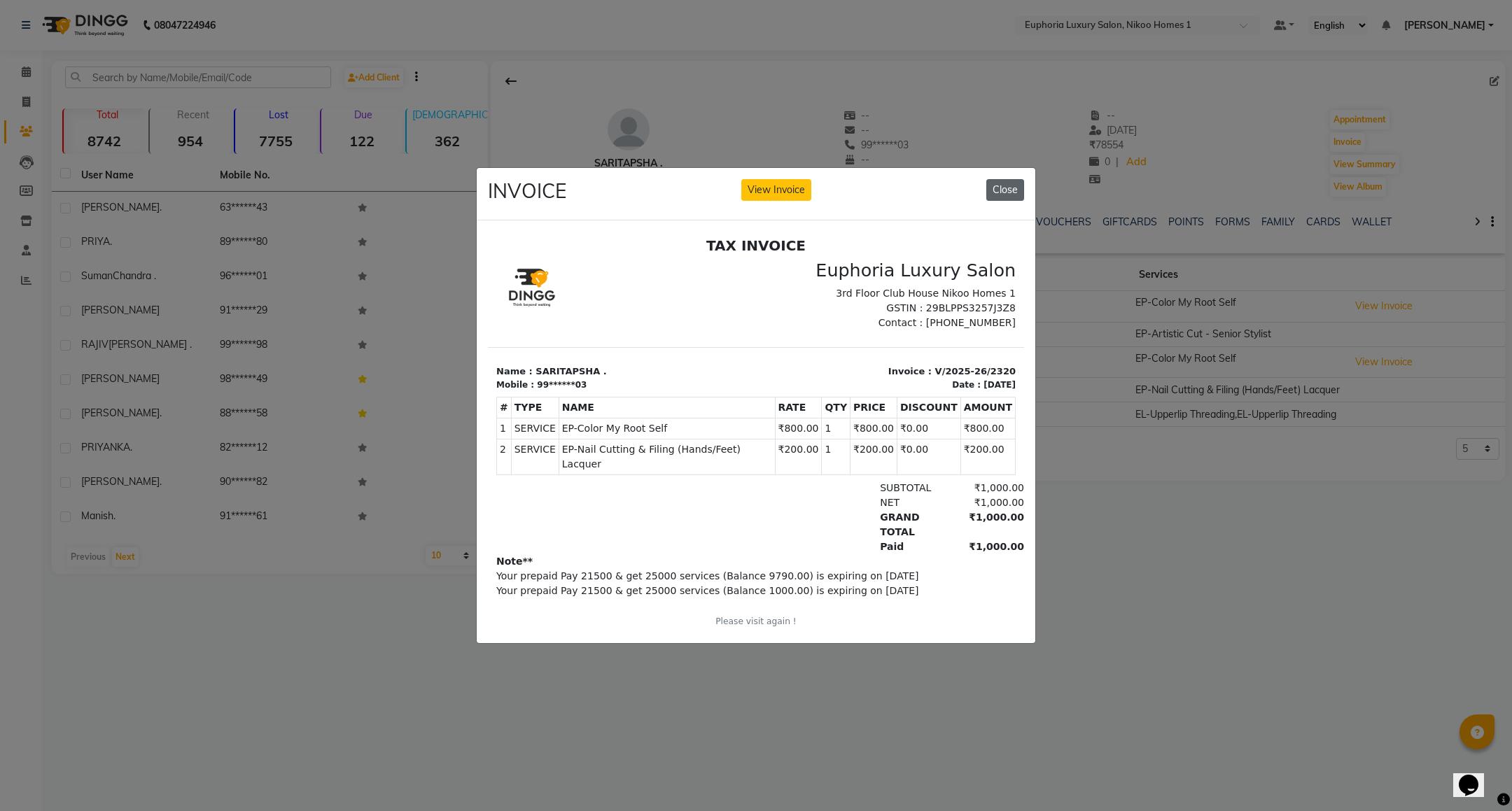
click at [1004, 189] on button "Close" at bounding box center [1005, 190] width 38 height 22
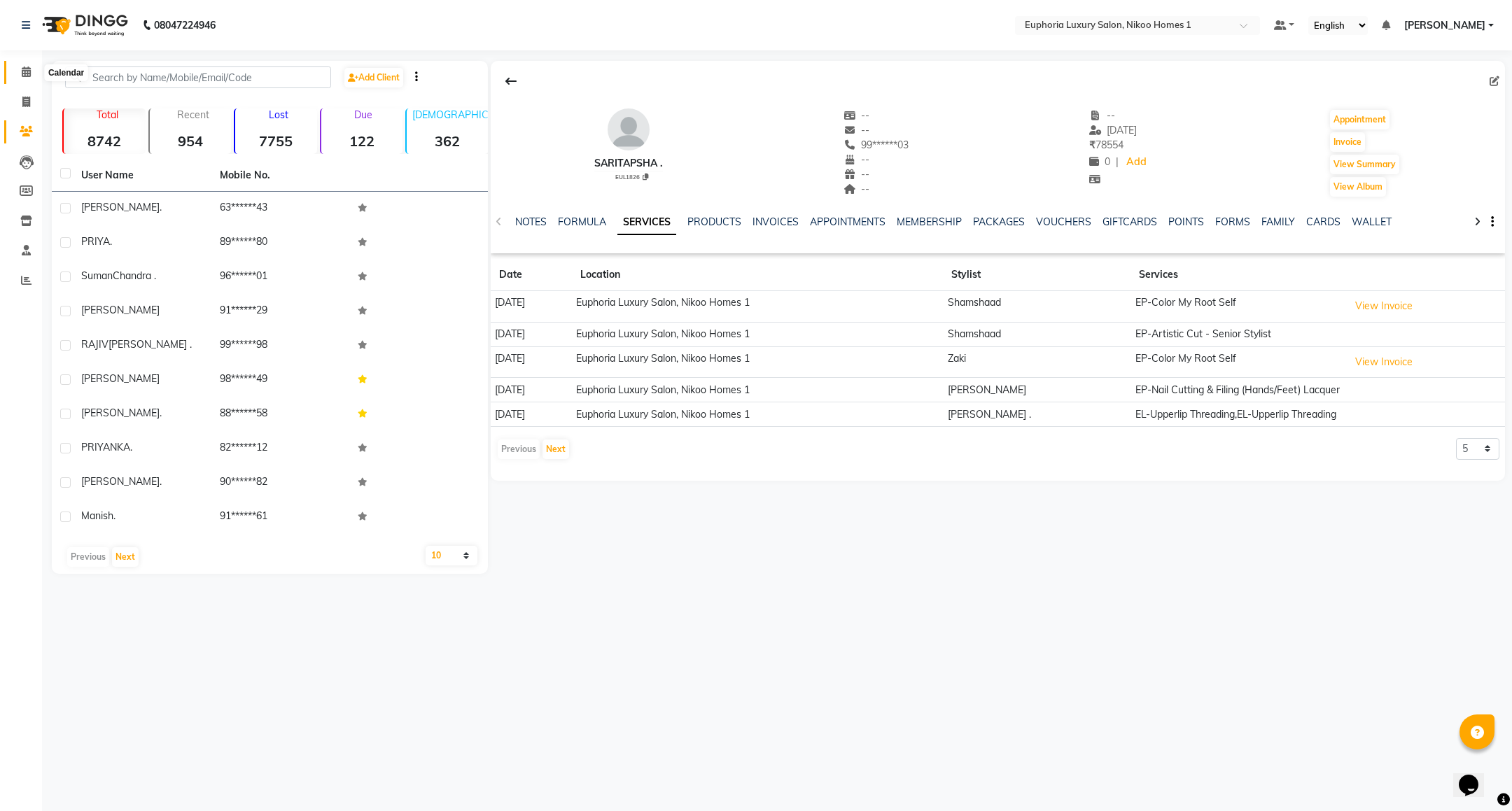
click at [17, 76] on span at bounding box center [26, 72] width 24 height 16
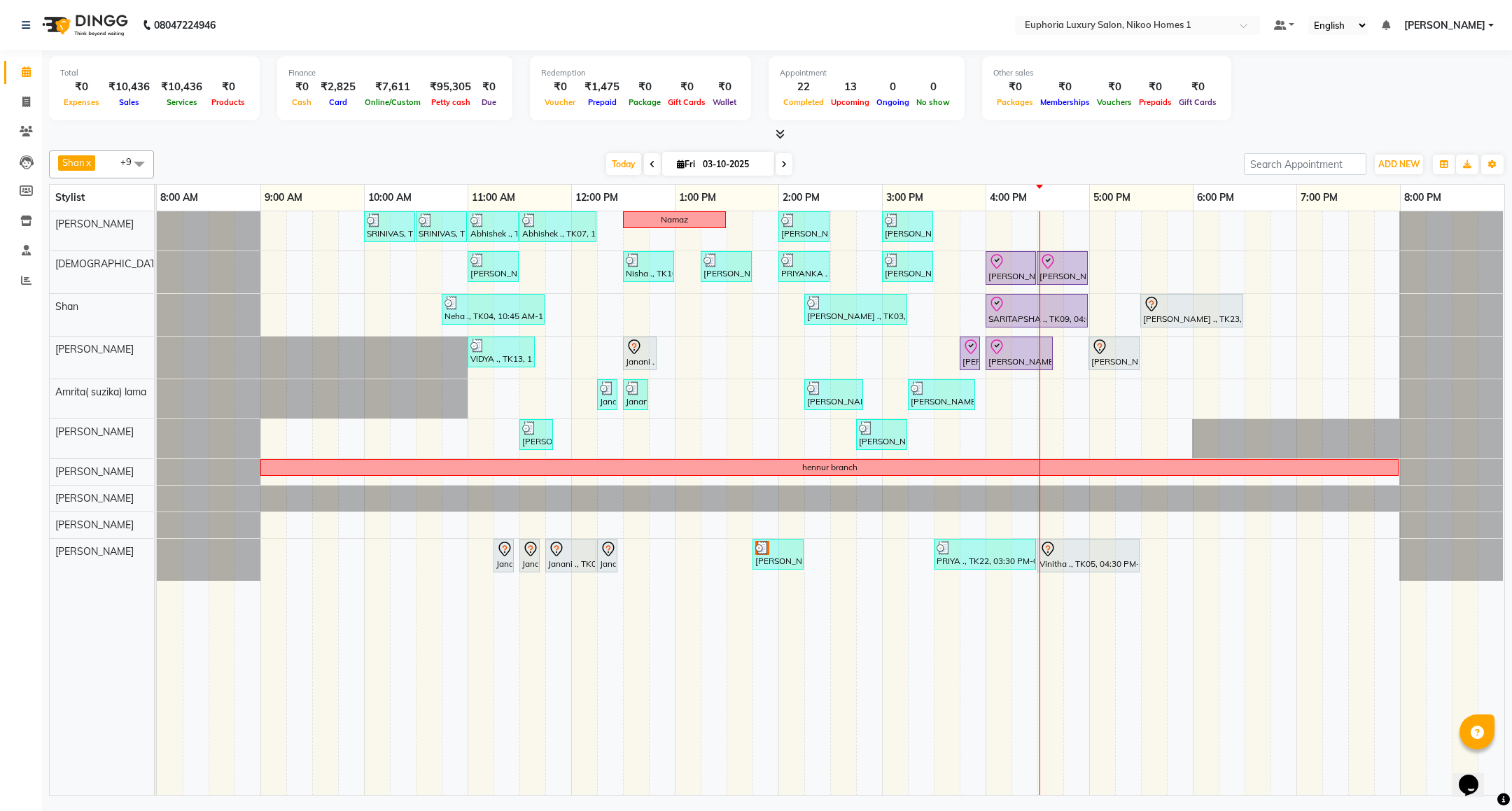
click at [1073, 225] on div "SRINIVAS, TK06, 10:00 AM-10:30 AM, EL-HAIR CUT (Senior Stylist) with hairwash M…" at bounding box center [830, 503] width 1348 height 584
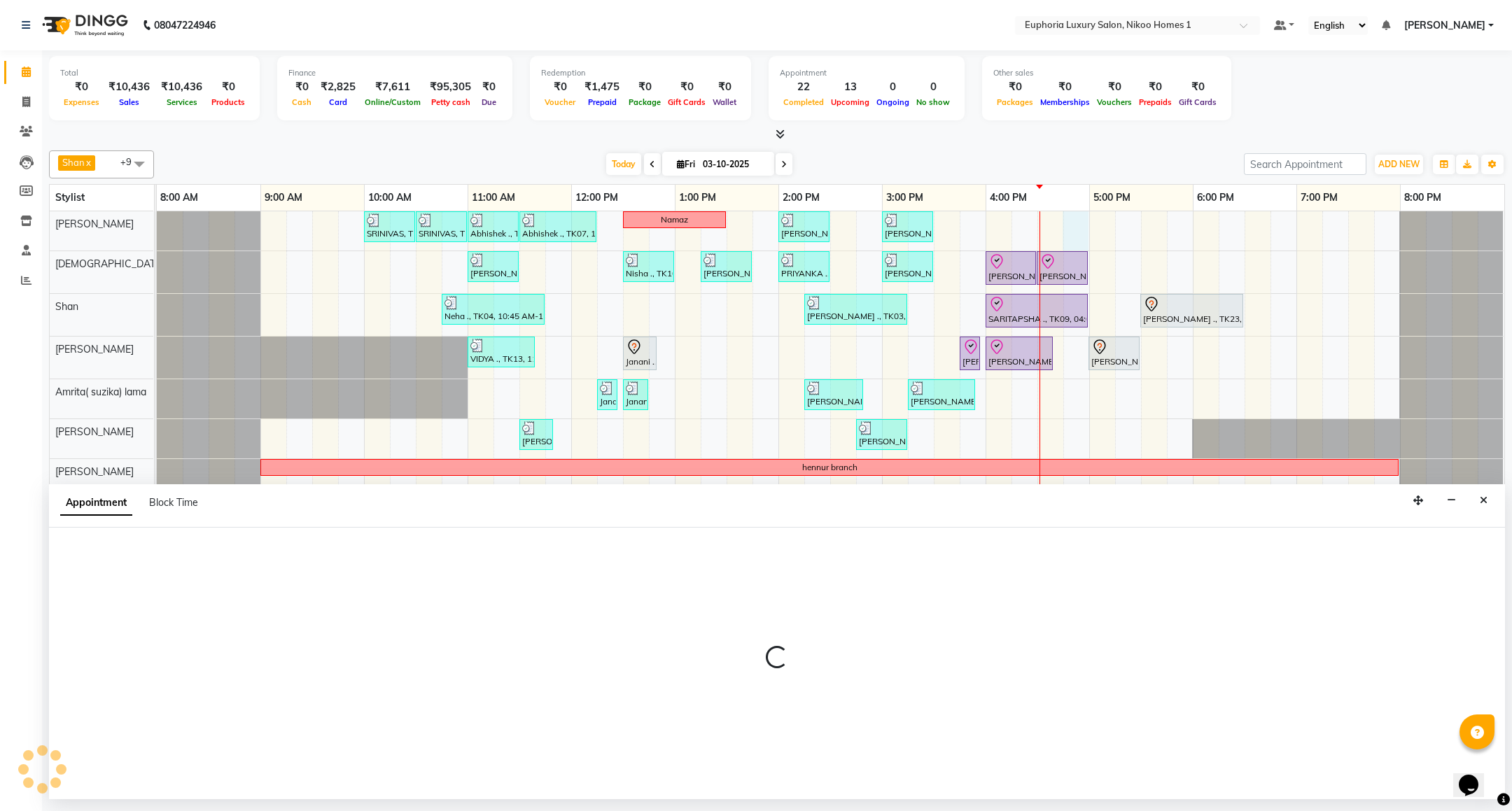
select select "85468"
select select "tentative"
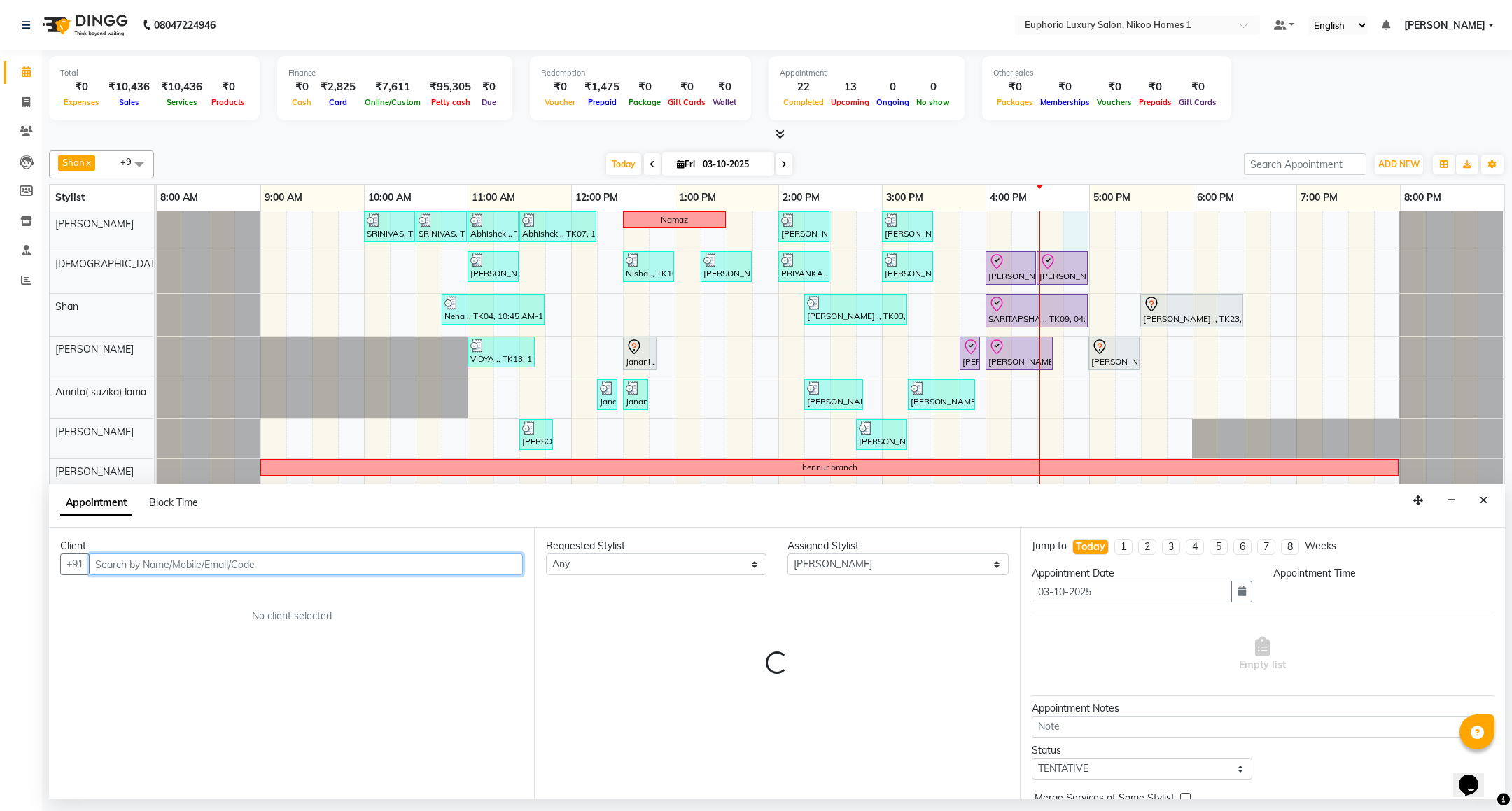
select select "1005"
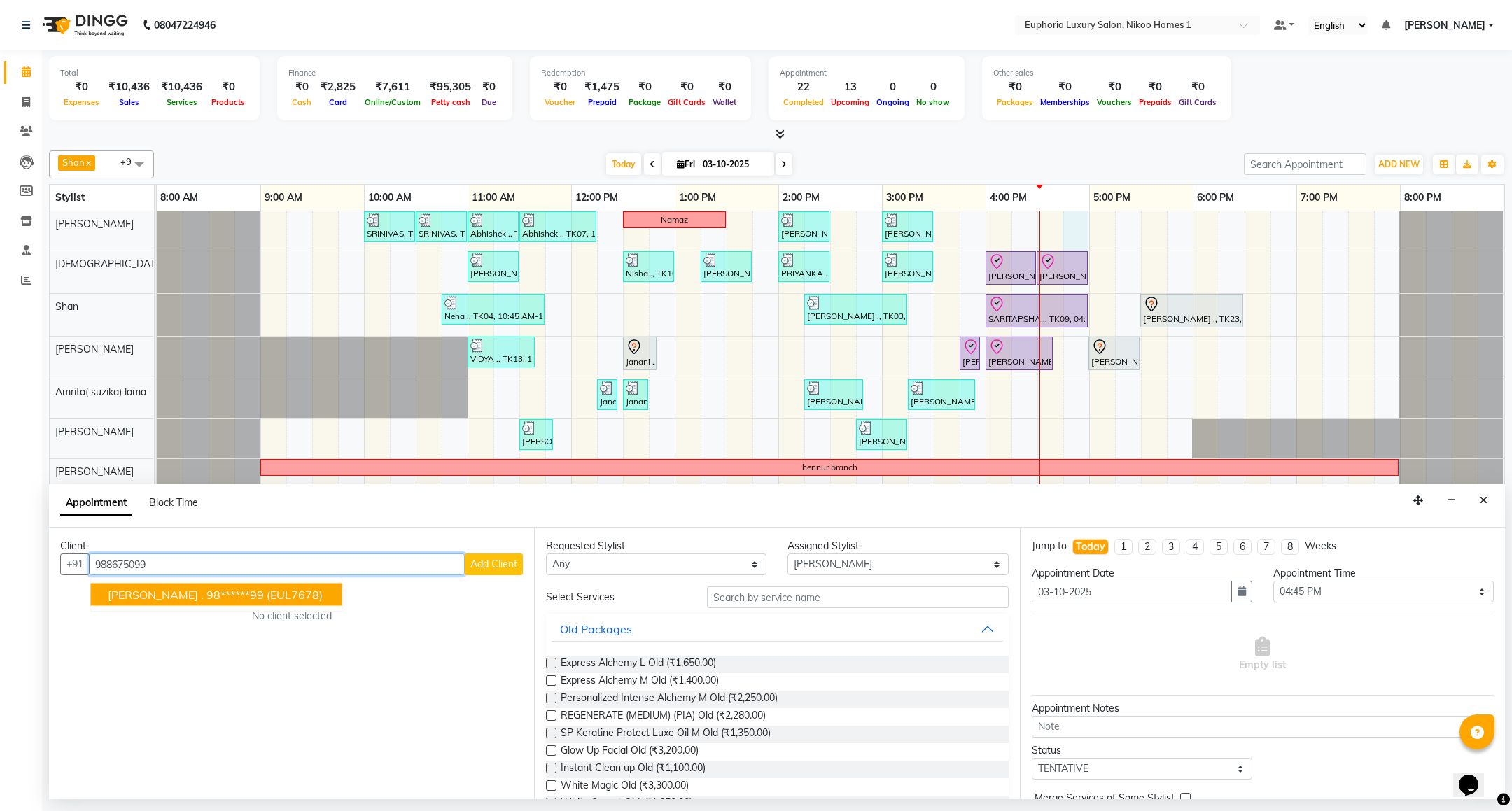
click at [207, 595] on ngb-highlight "98******99" at bounding box center [235, 594] width 58 height 14
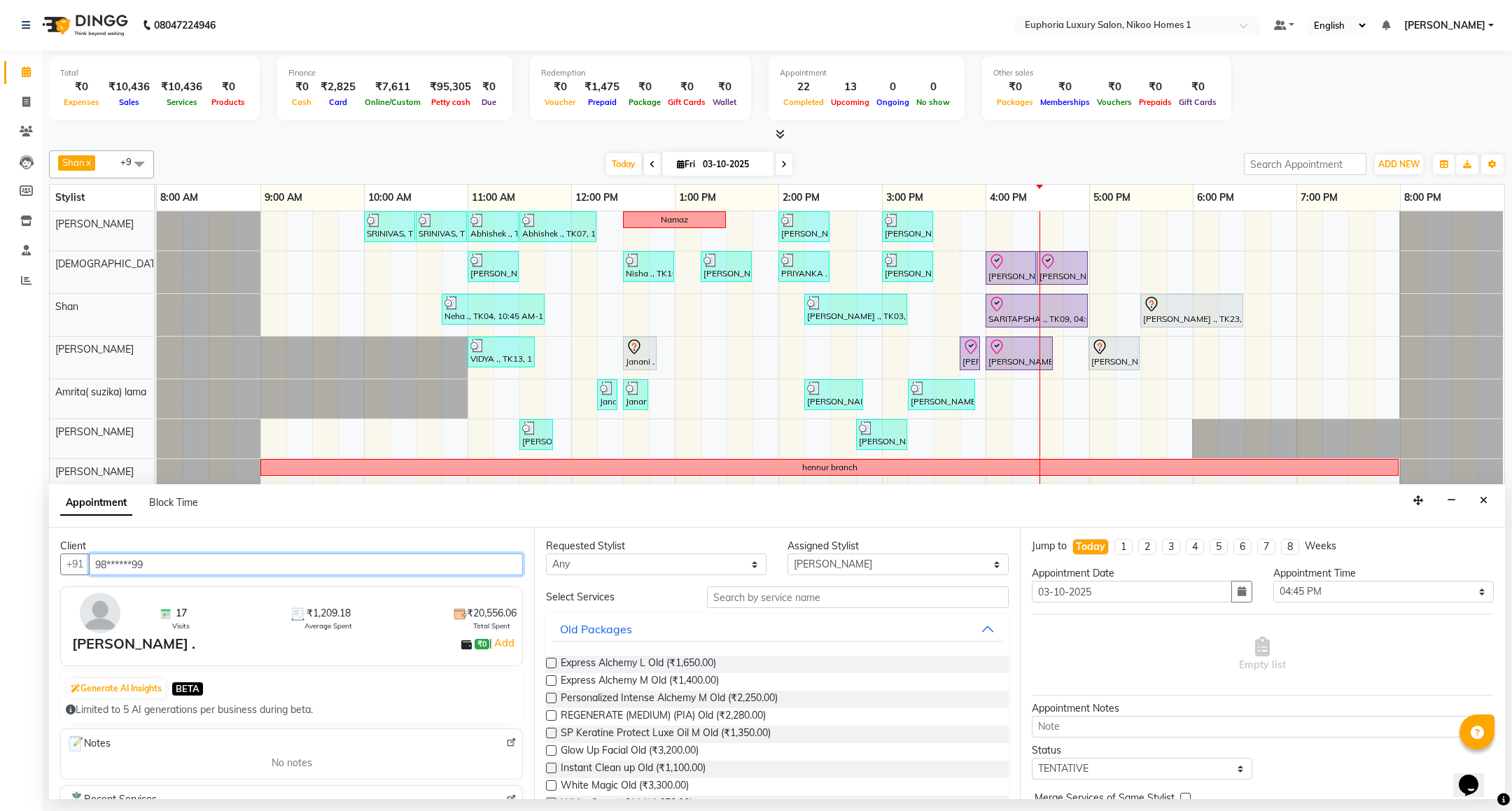
type input "98******99"
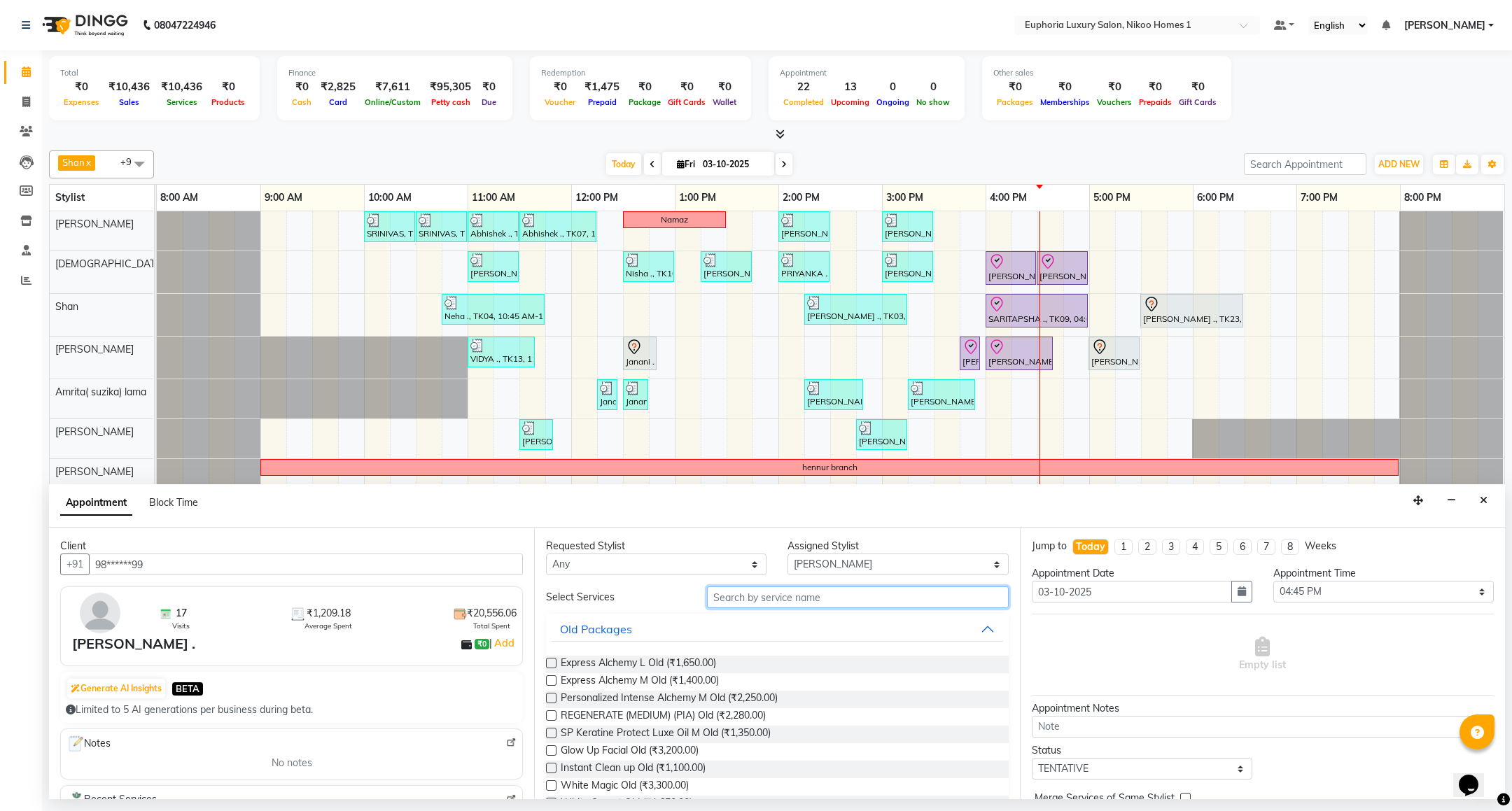
click at [746, 607] on input "text" at bounding box center [858, 597] width 301 height 22
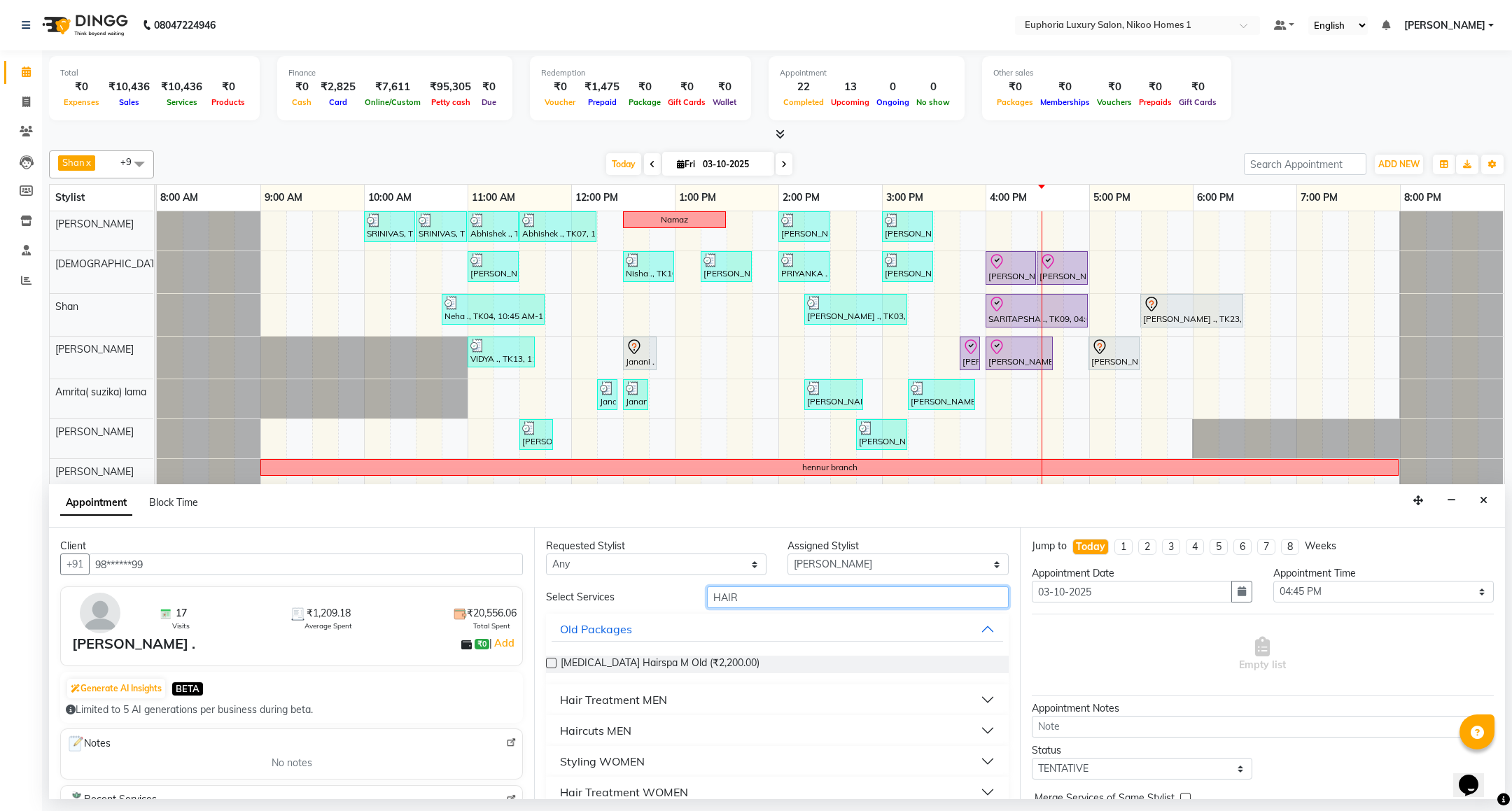
type input "HAIR"
click at [615, 733] on div "Haircuts MEN" at bounding box center [595, 730] width 71 height 17
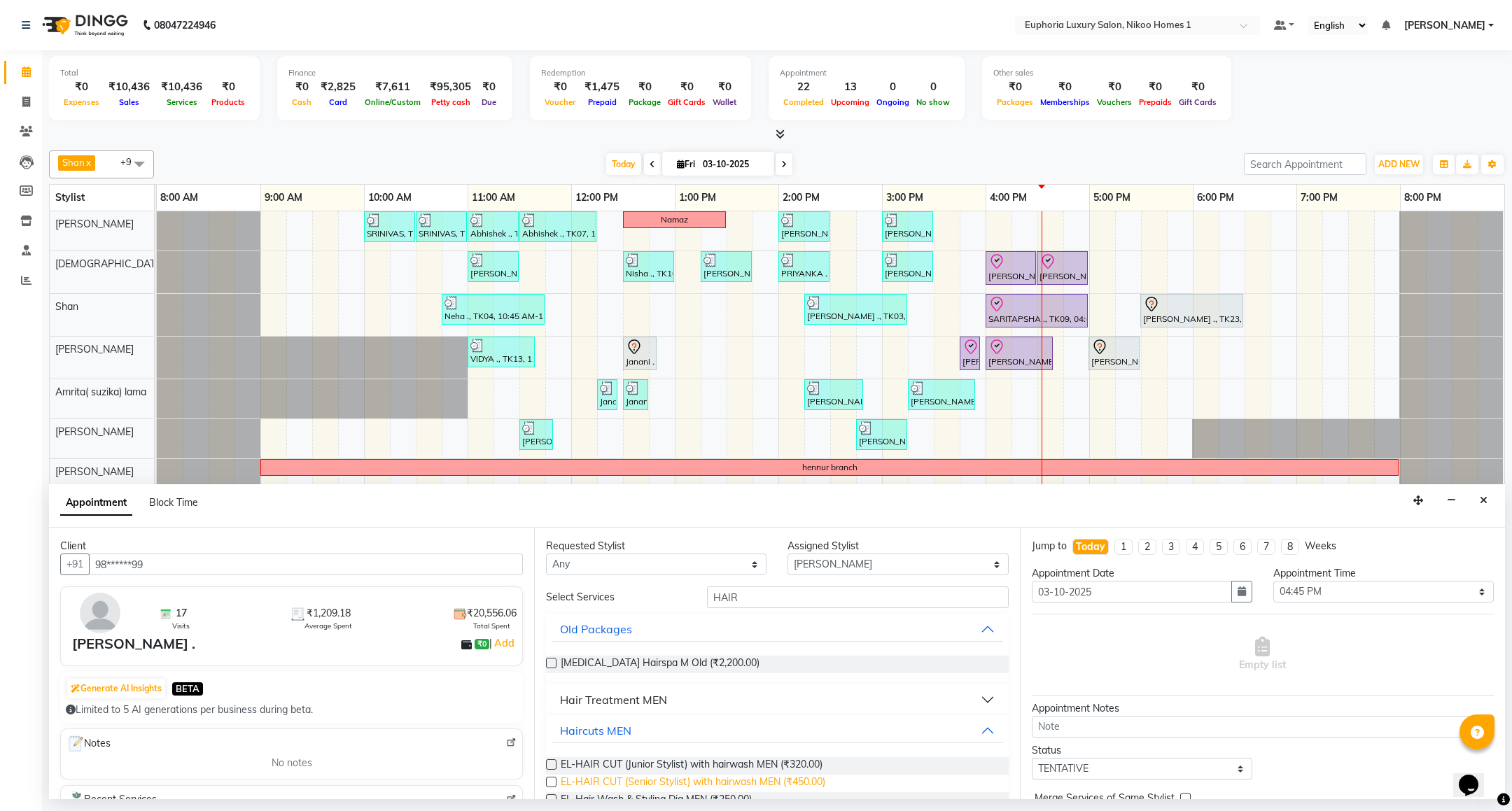
click at [782, 775] on span "EL-HAIR CUT (Senior Stylist) with hairwash MEN (₹450.00)" at bounding box center [693, 784] width 265 height 17
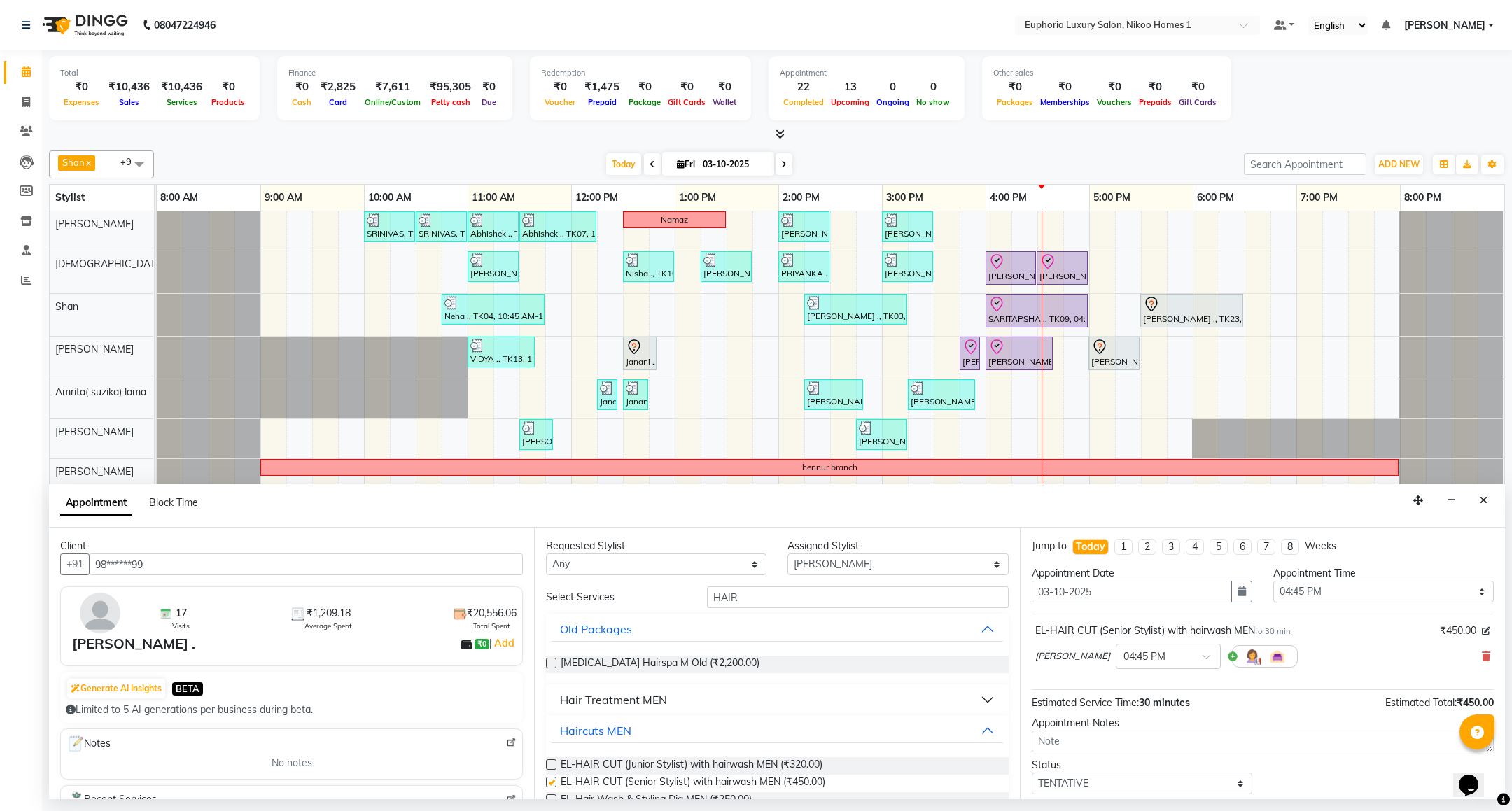
checkbox input "false"
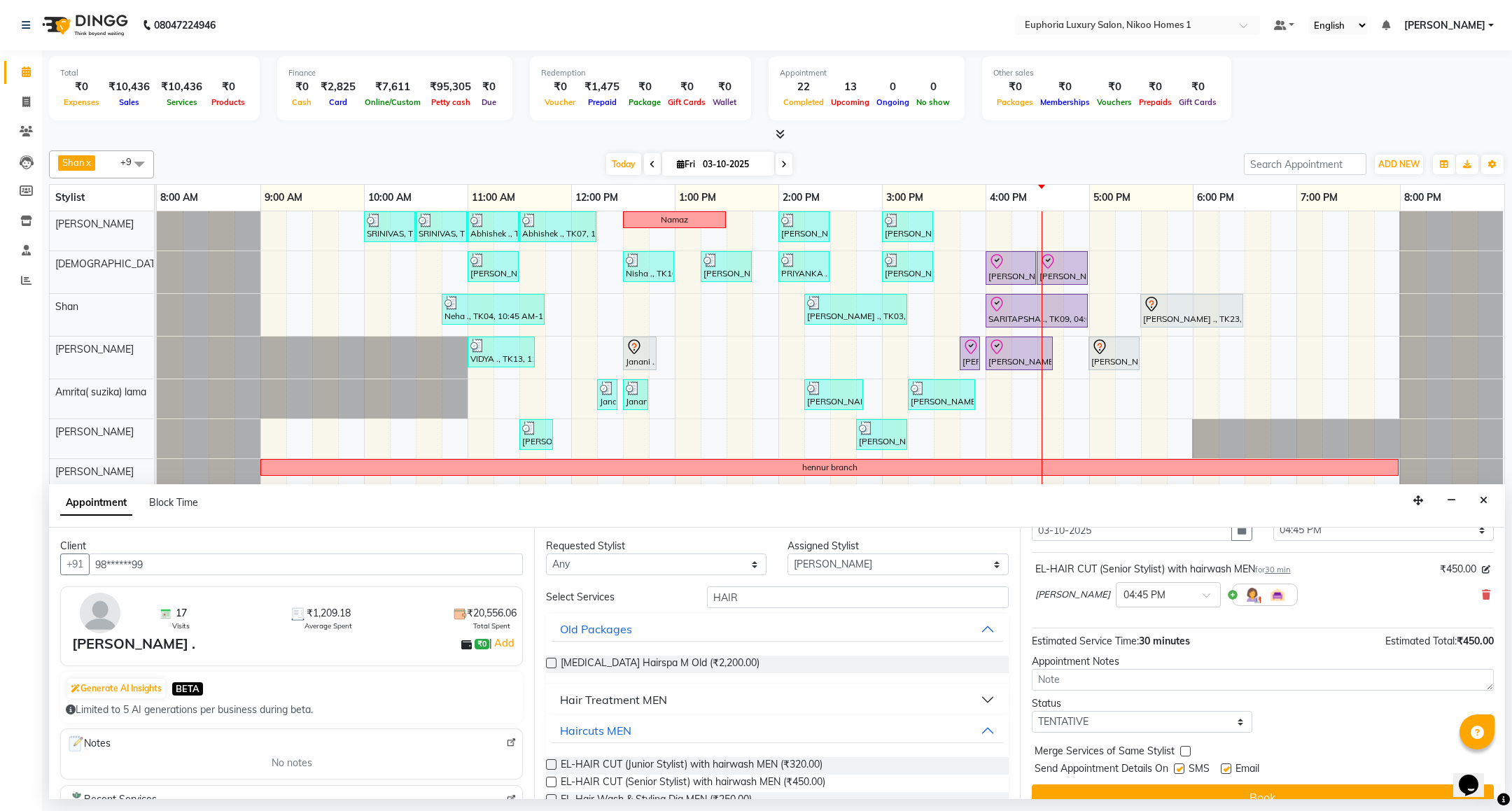
scroll to position [86, 0]
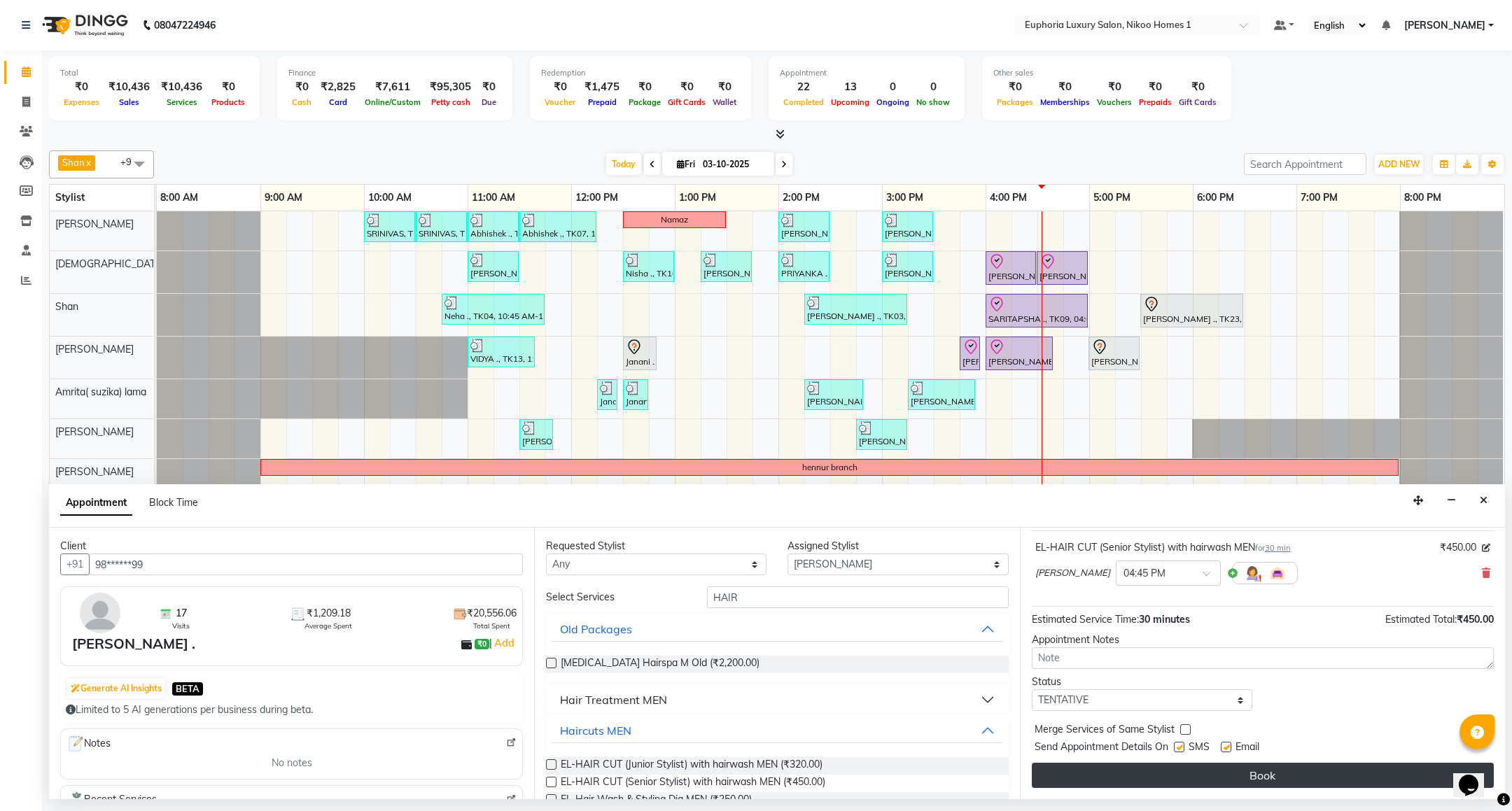
click at [1172, 775] on button "Book" at bounding box center [1263, 775] width 462 height 25
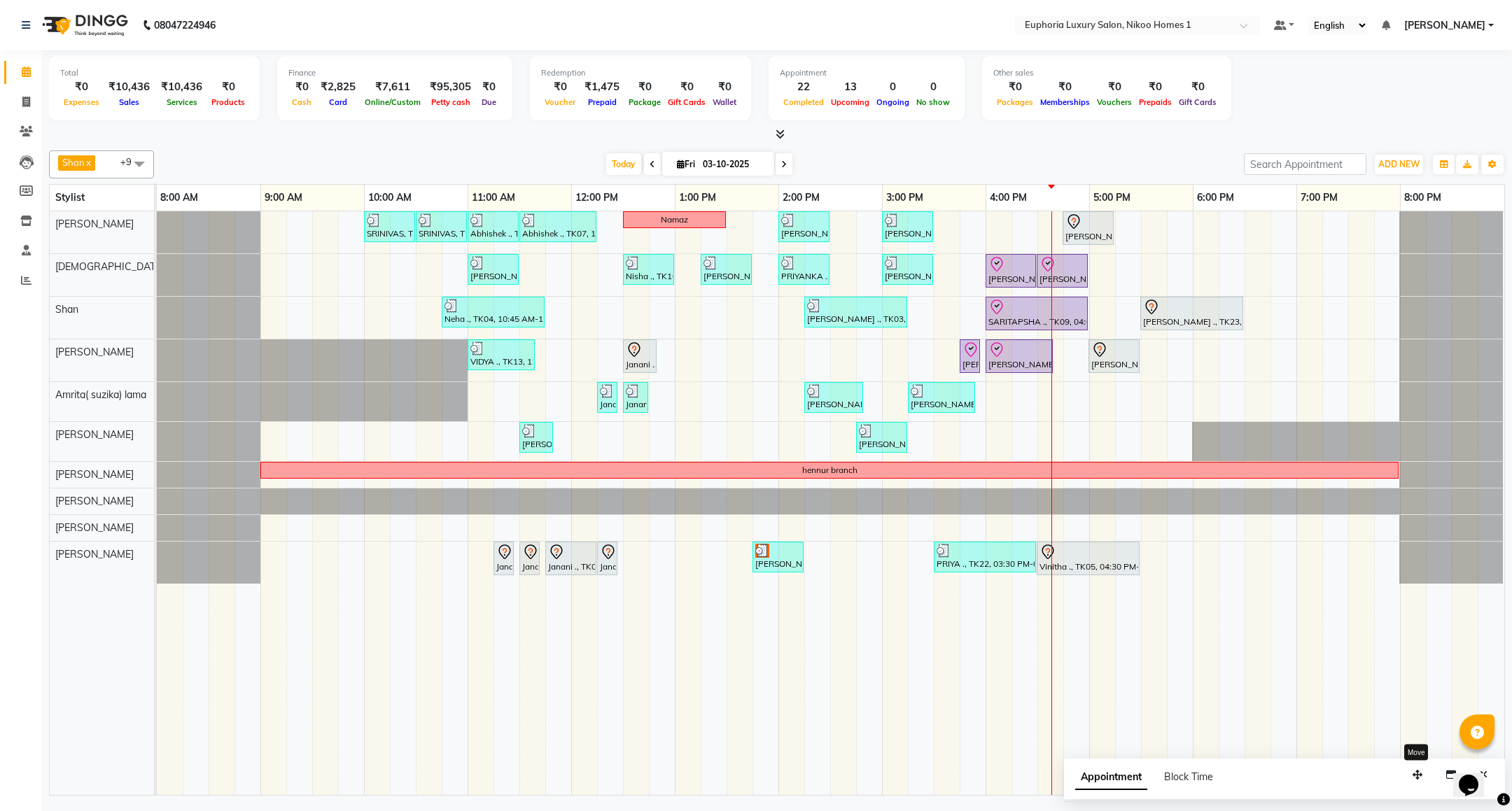
drag, startPoint x: 1410, startPoint y: 775, endPoint x: 1210, endPoint y: 769, distance: 200.1
click at [1406, 769] on button "button" at bounding box center [1417, 775] width 22 height 22
click at [1287, 773] on icon "Close" at bounding box center [1284, 769] width 8 height 10
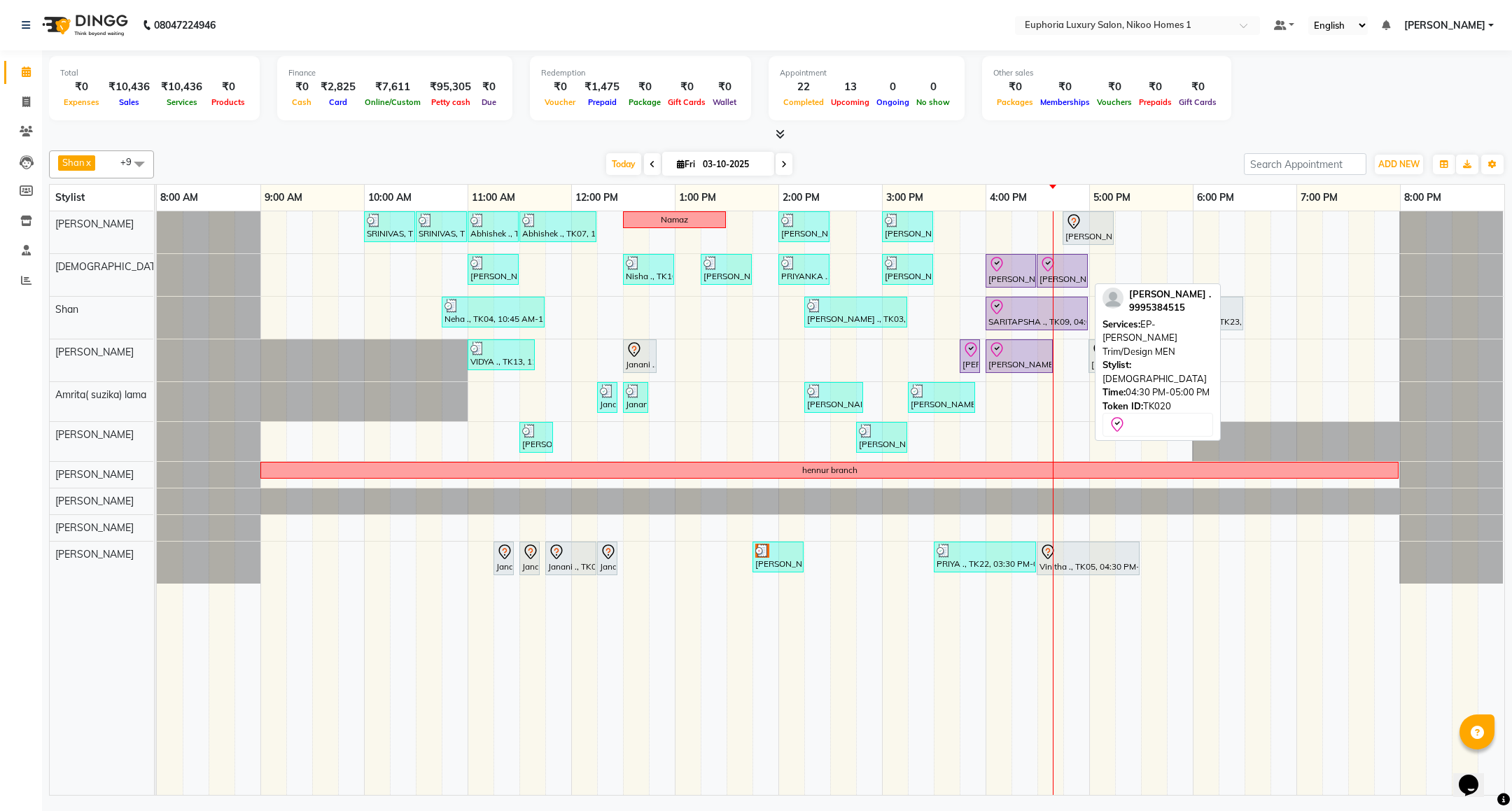
click at [1044, 278] on div "[PERSON_NAME] ., TK20, 04:30 PM-05:00 PM, EP-[PERSON_NAME] Trim/Design MEN" at bounding box center [1062, 271] width 48 height 30
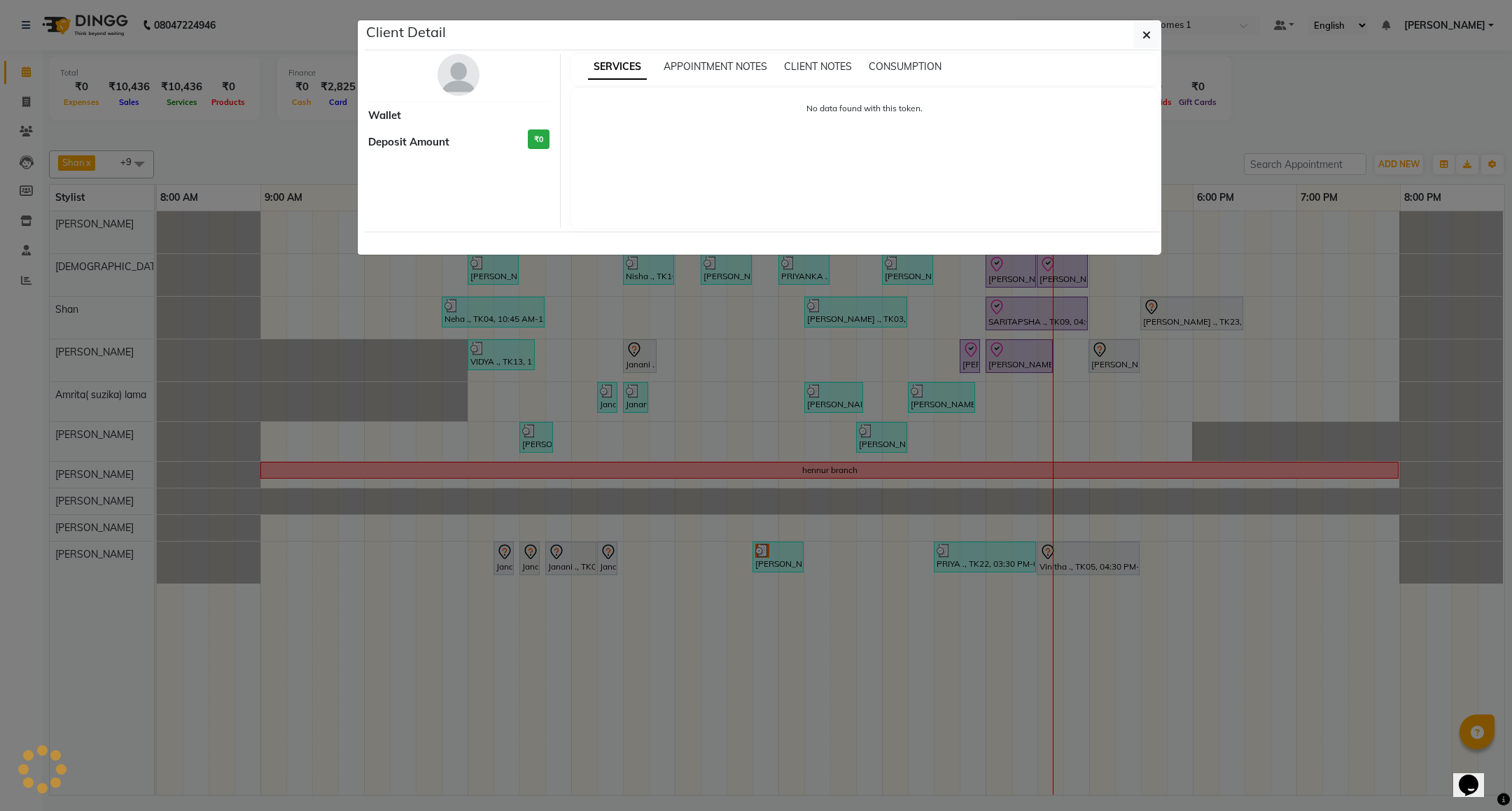
select select "8"
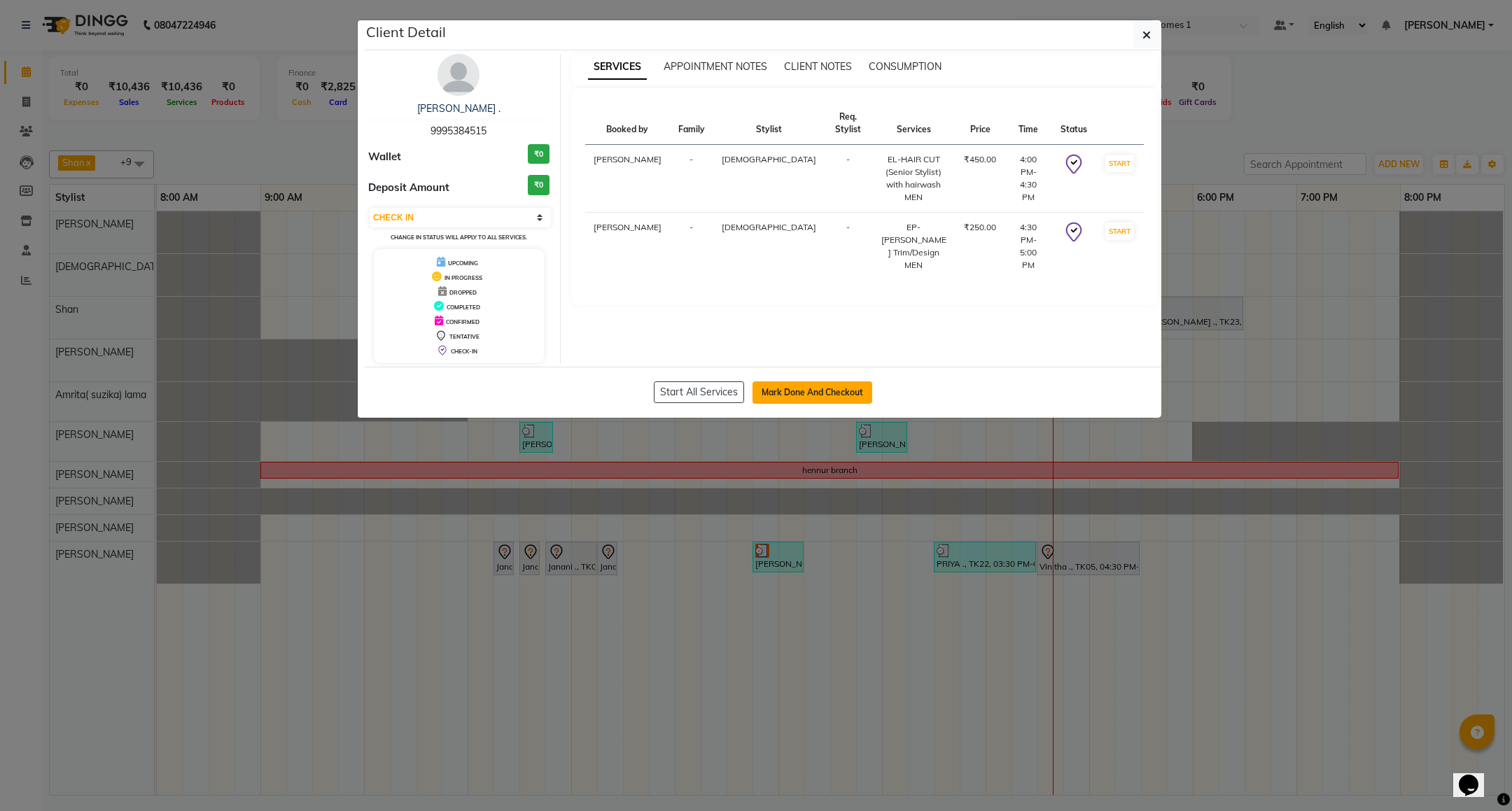
click at [790, 391] on button "Mark Done And Checkout" at bounding box center [812, 392] width 119 height 22
select select "7987"
select select "service"
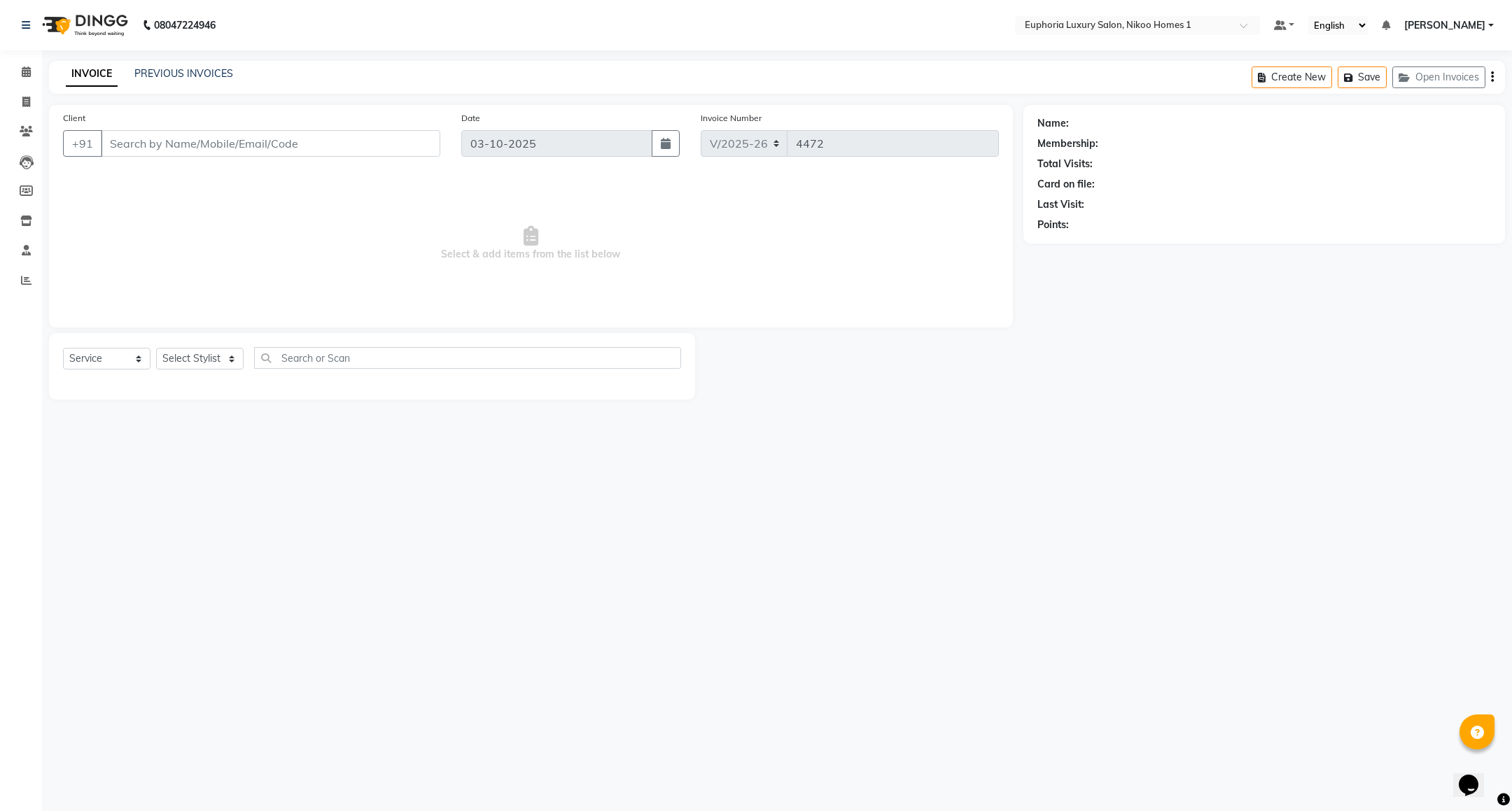
type input "99******15"
select select "85373"
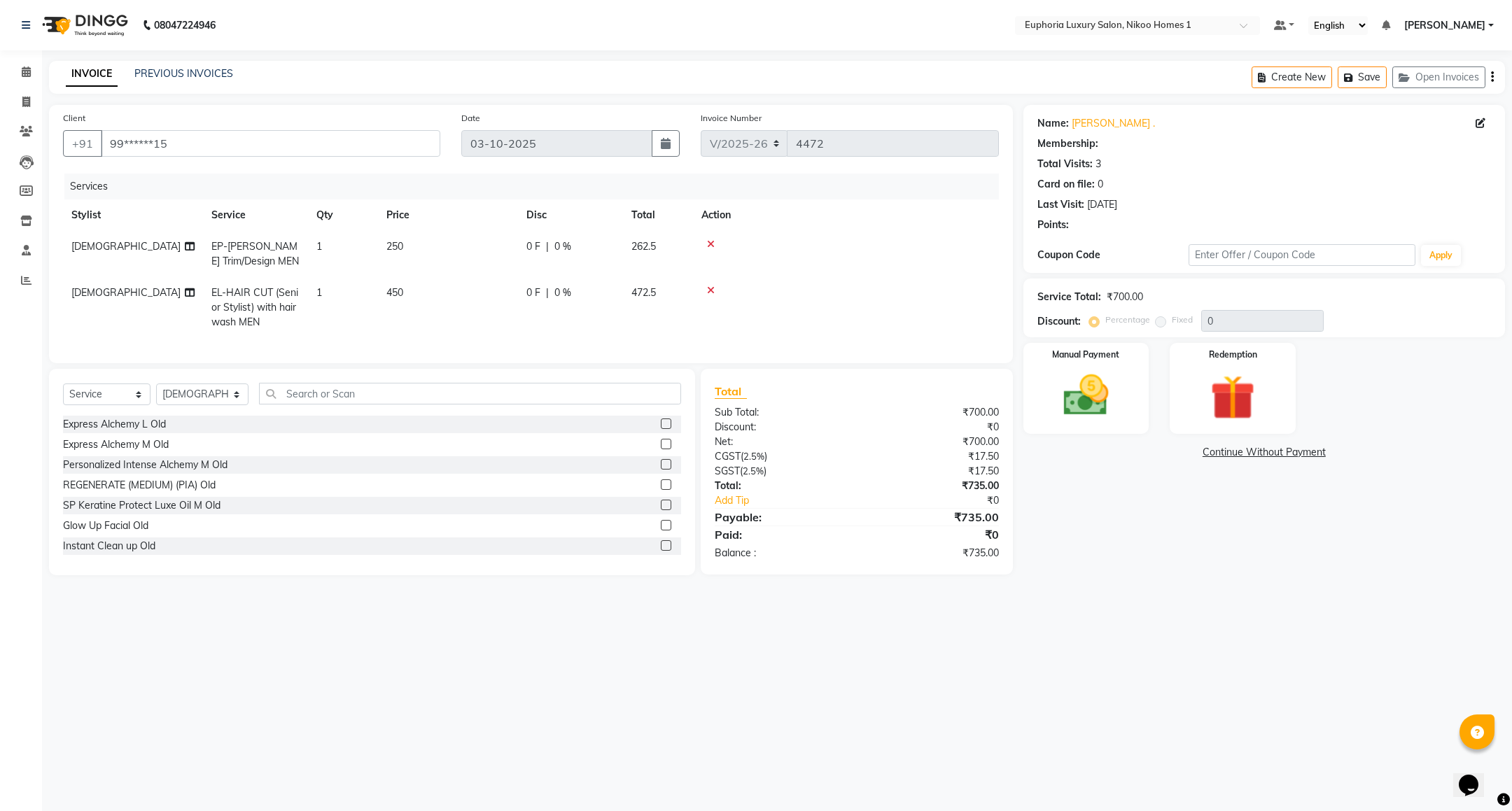
select select "1: Object"
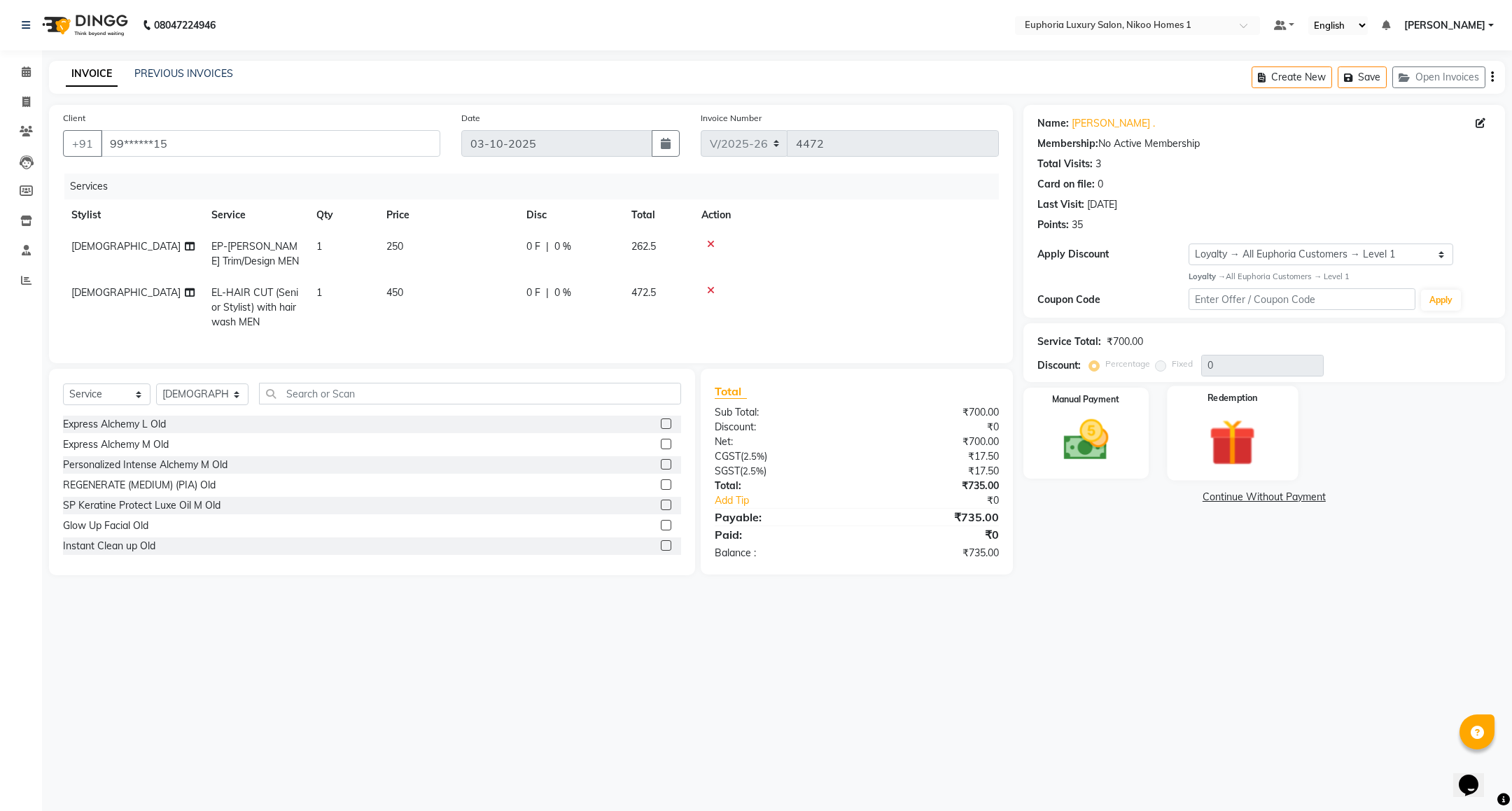
click at [1241, 417] on img at bounding box center [1233, 443] width 76 height 58
click at [1059, 419] on img at bounding box center [1086, 440] width 76 height 54
click at [1131, 496] on span "UPI" at bounding box center [1136, 498] width 22 height 16
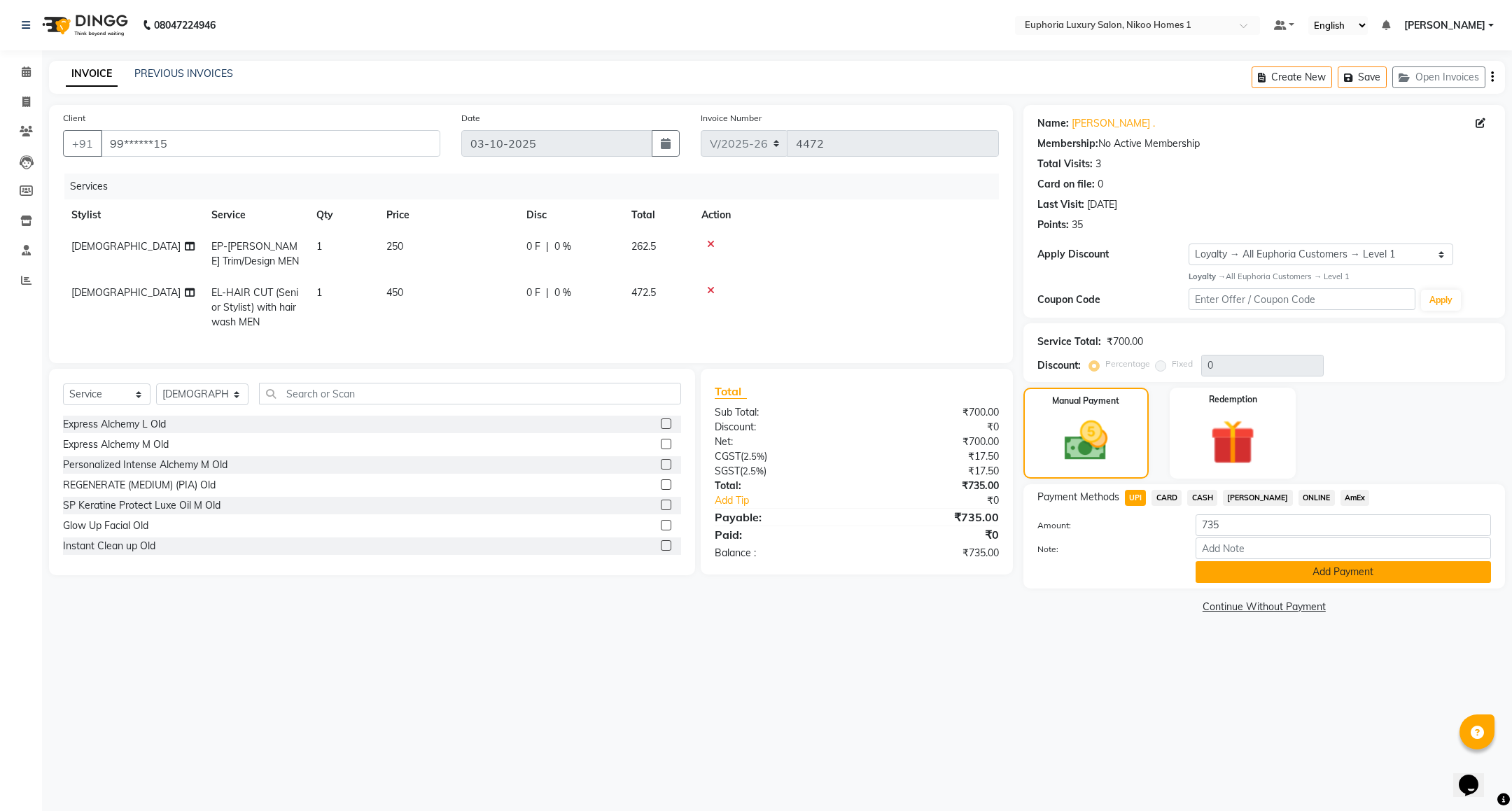
click at [1269, 574] on button "Add Payment" at bounding box center [1344, 572] width 296 height 22
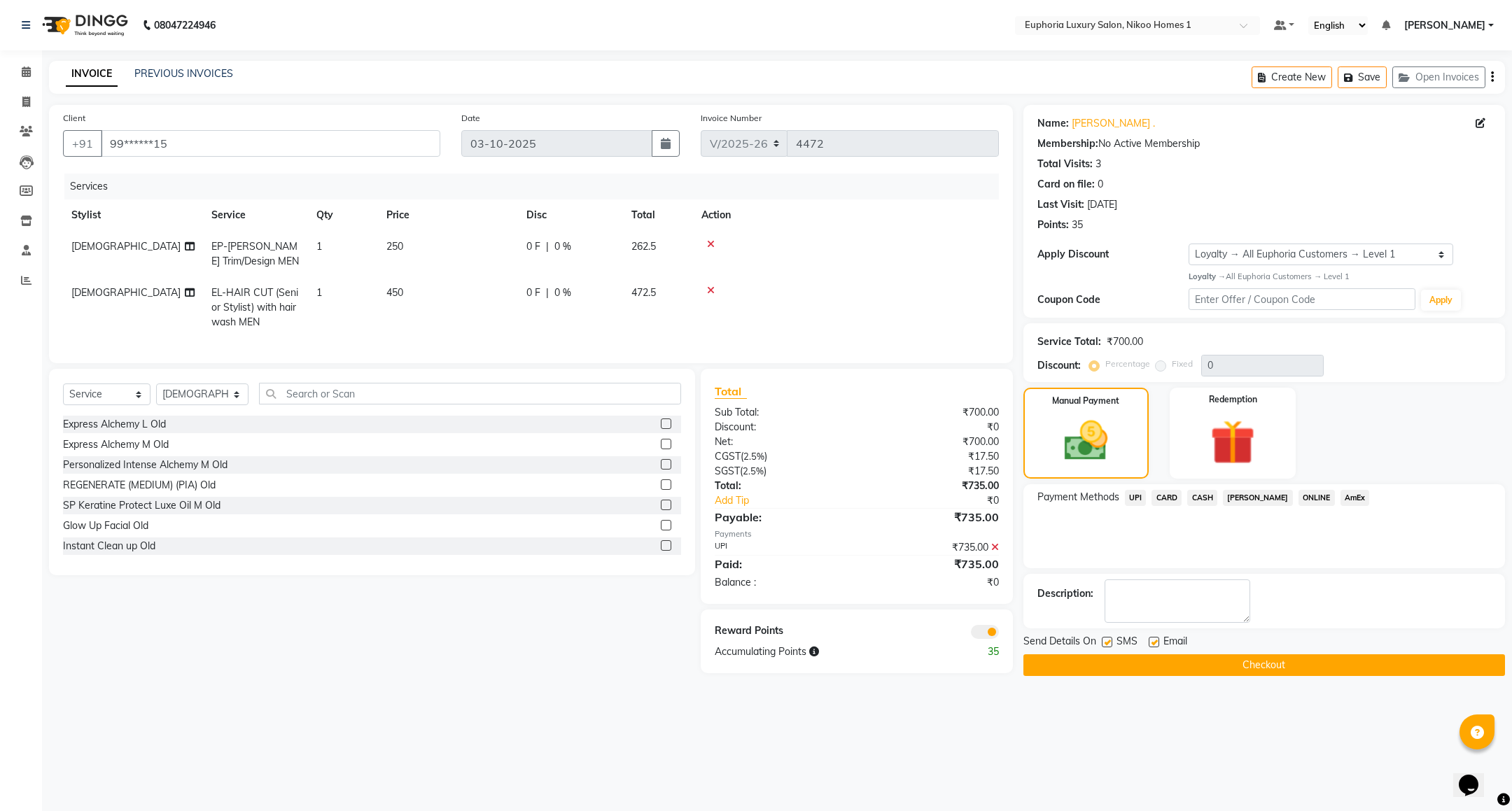
click at [1267, 663] on button "Checkout" at bounding box center [1264, 666] width 481 height 22
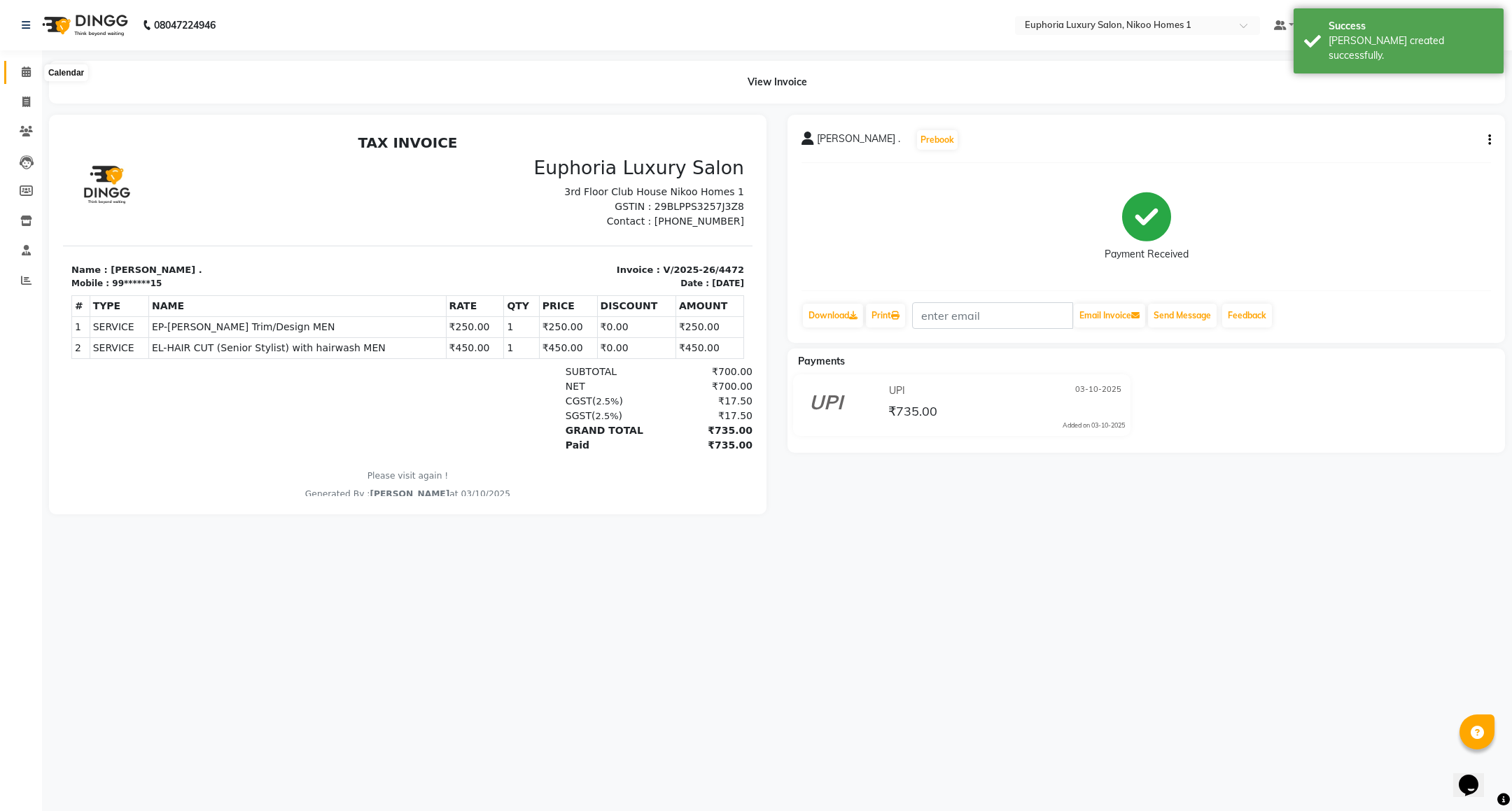
click at [22, 70] on icon at bounding box center [26, 71] width 9 height 11
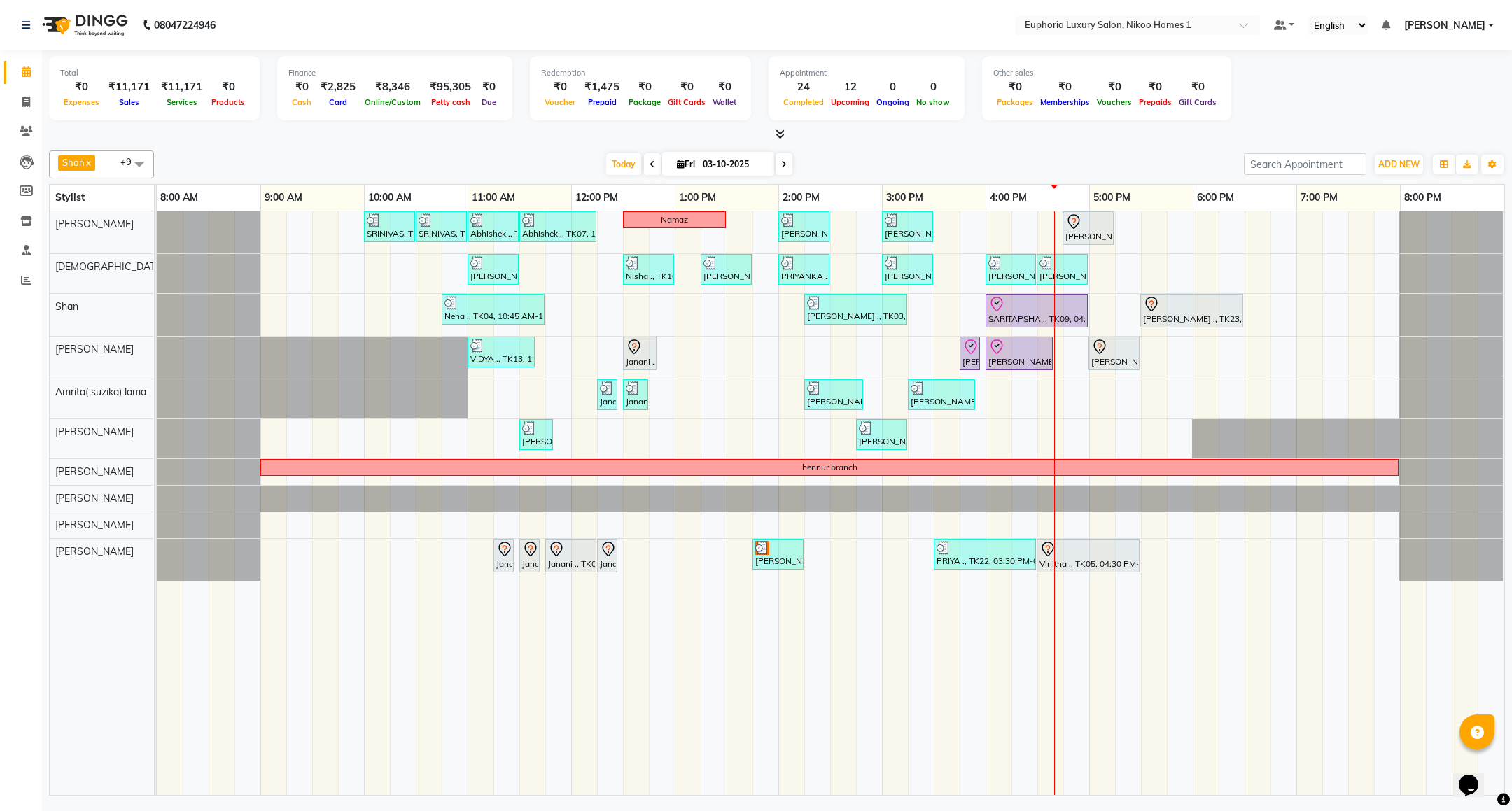
click at [784, 166] on icon at bounding box center [784, 165] width 6 height 9
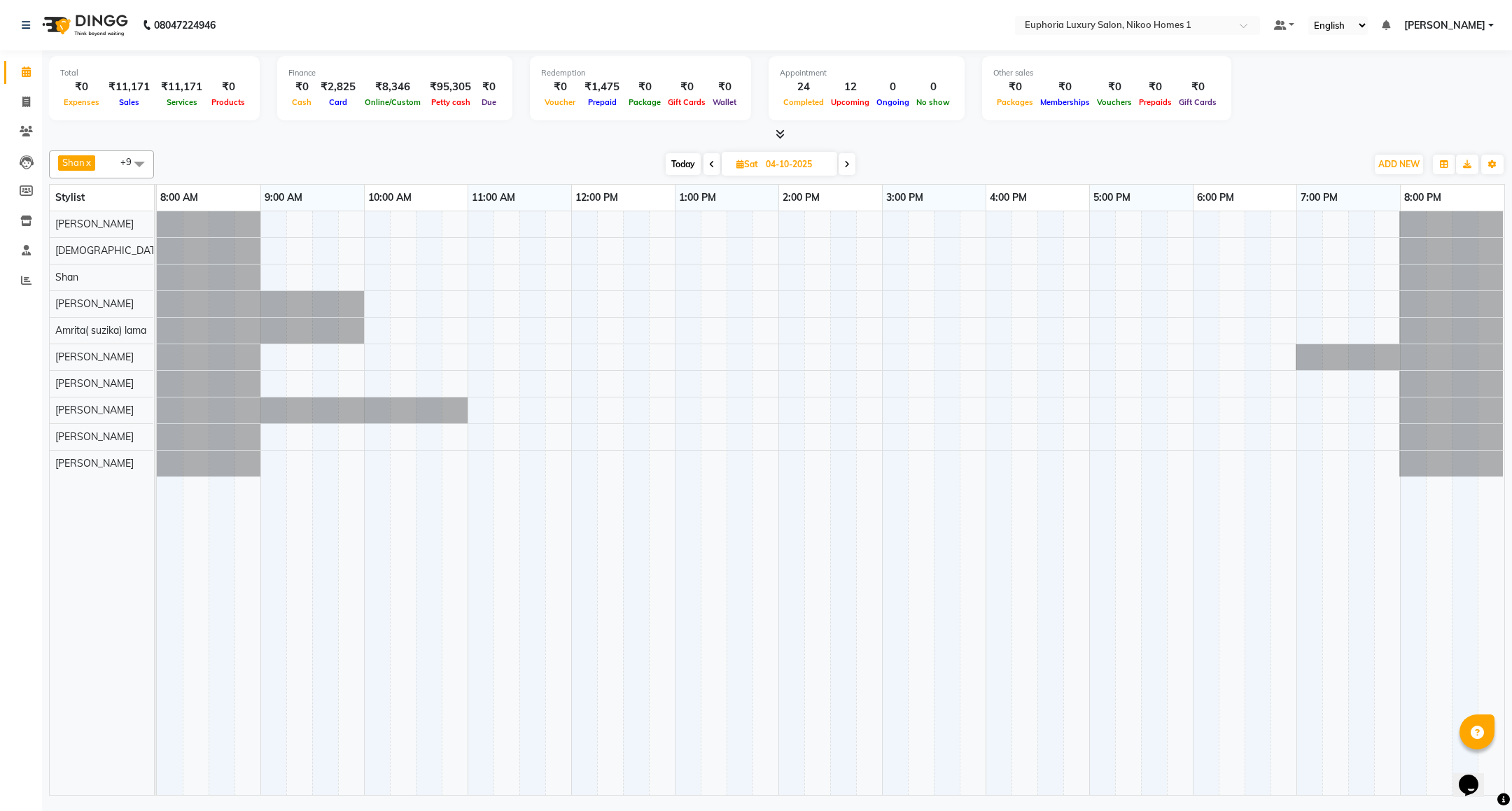
click at [845, 168] on icon at bounding box center [847, 165] width 6 height 9
click at [677, 170] on span "Today" at bounding box center [682, 164] width 35 height 22
type input "03-10-2025"
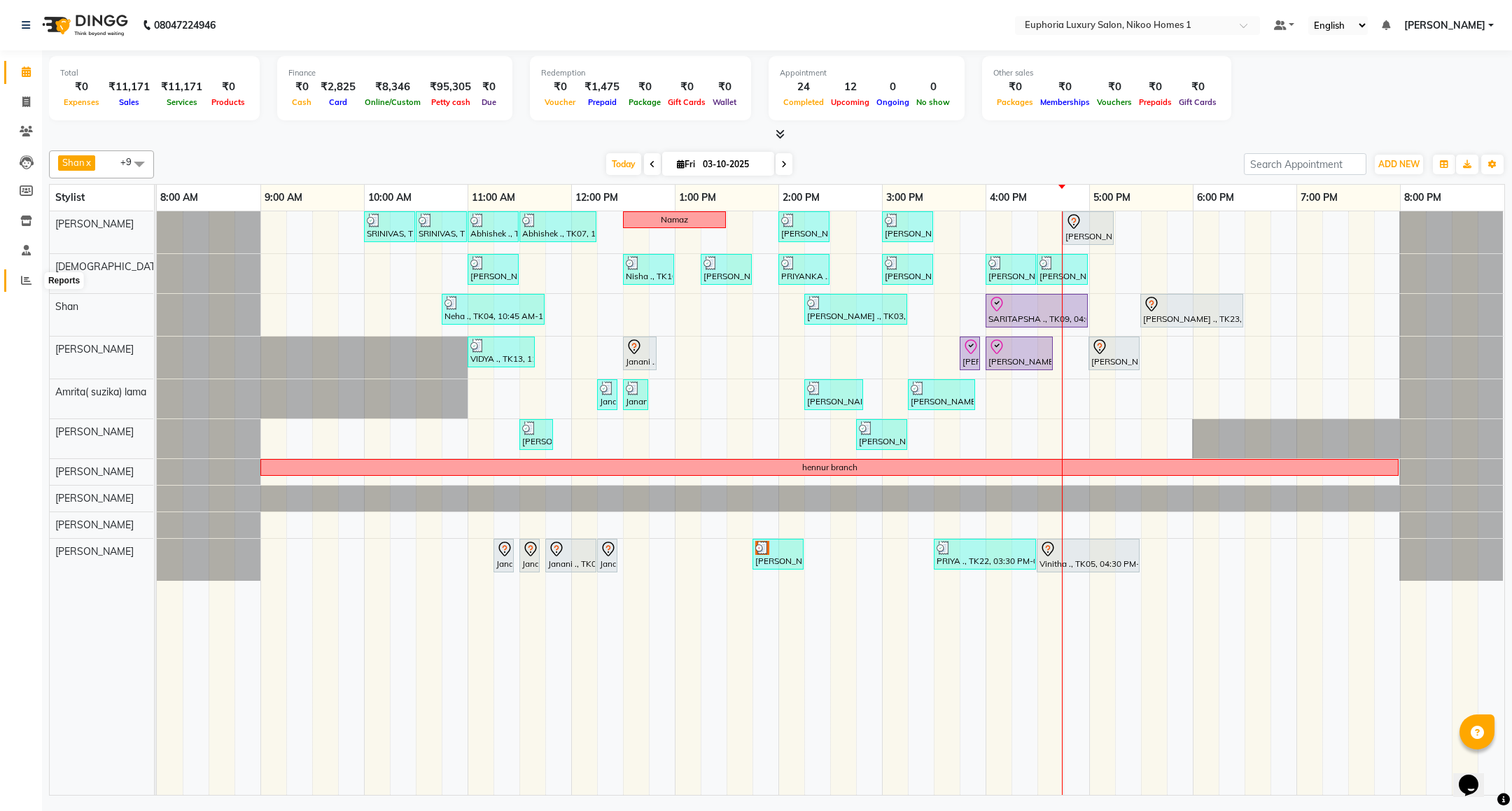
click at [19, 286] on span at bounding box center [26, 281] width 24 height 16
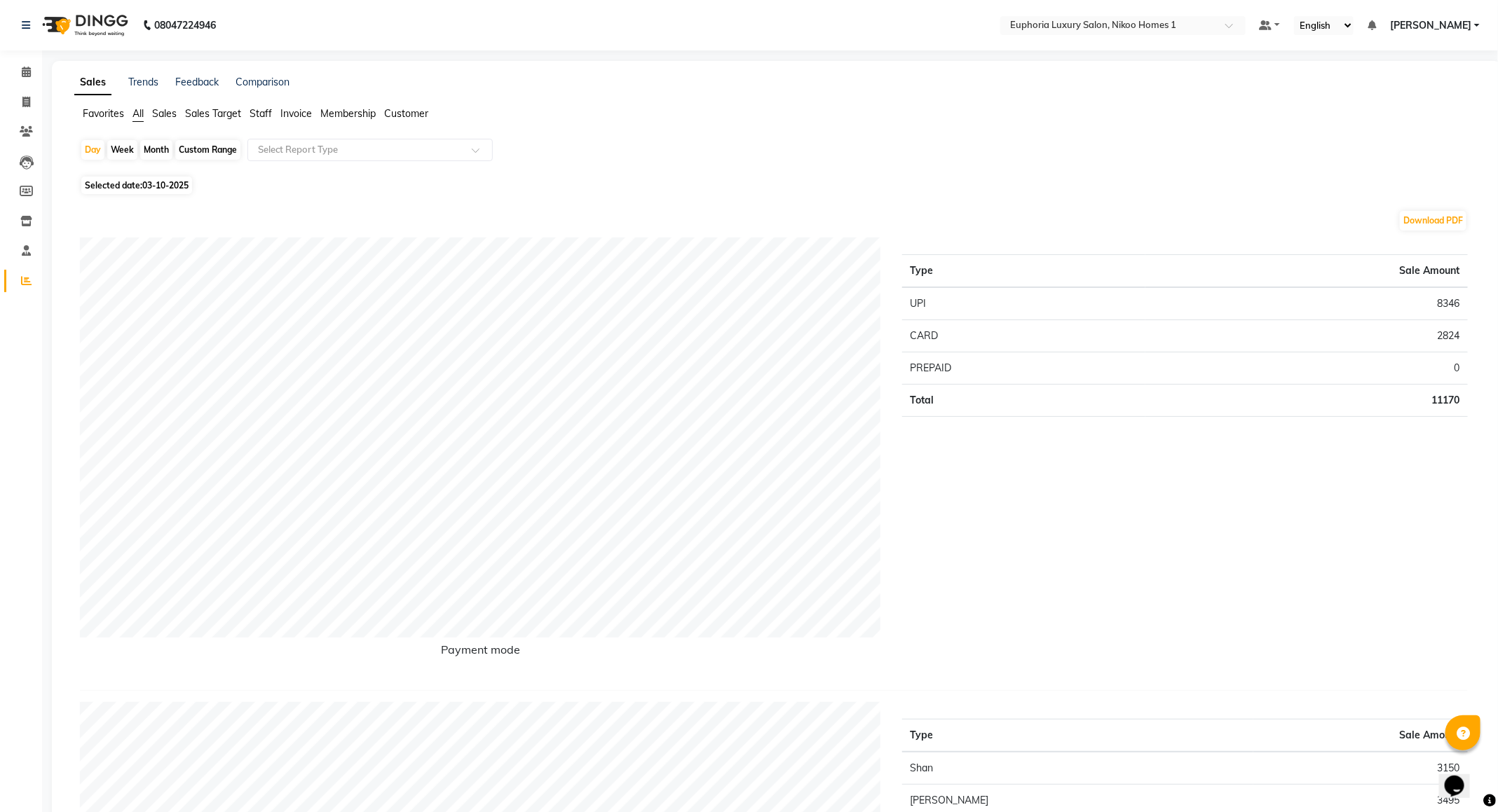
click at [217, 152] on div "Custom Range" at bounding box center [208, 150] width 65 height 19
select select "10"
select select "2025"
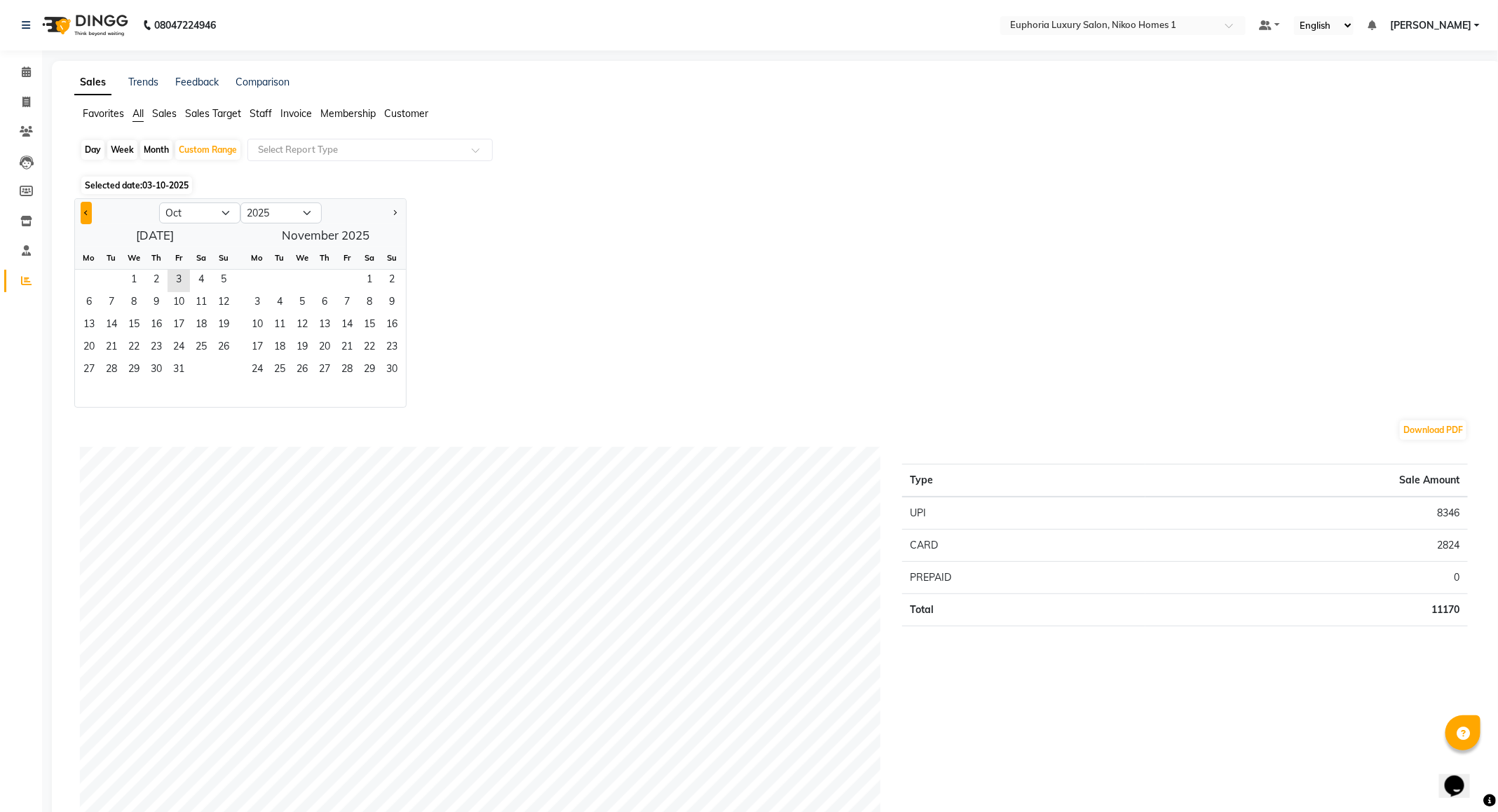
click at [84, 217] on button "Previous month" at bounding box center [86, 213] width 12 height 22
select select "9"
click at [92, 371] on span "29" at bounding box center [89, 370] width 22 height 22
click at [346, 282] on span "3" at bounding box center [347, 281] width 22 height 22
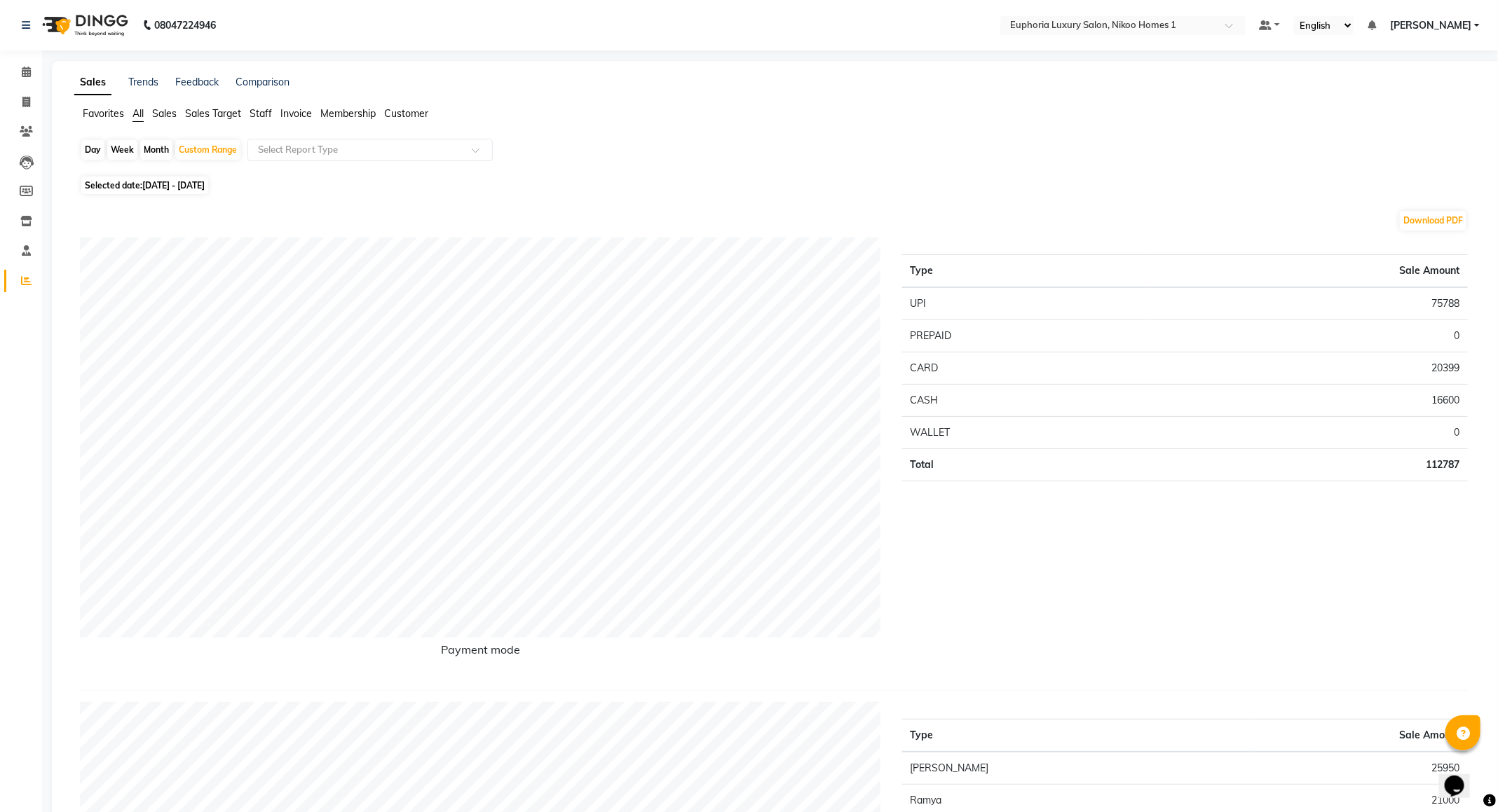
click at [261, 112] on span "Staff" at bounding box center [260, 114] width 22 height 13
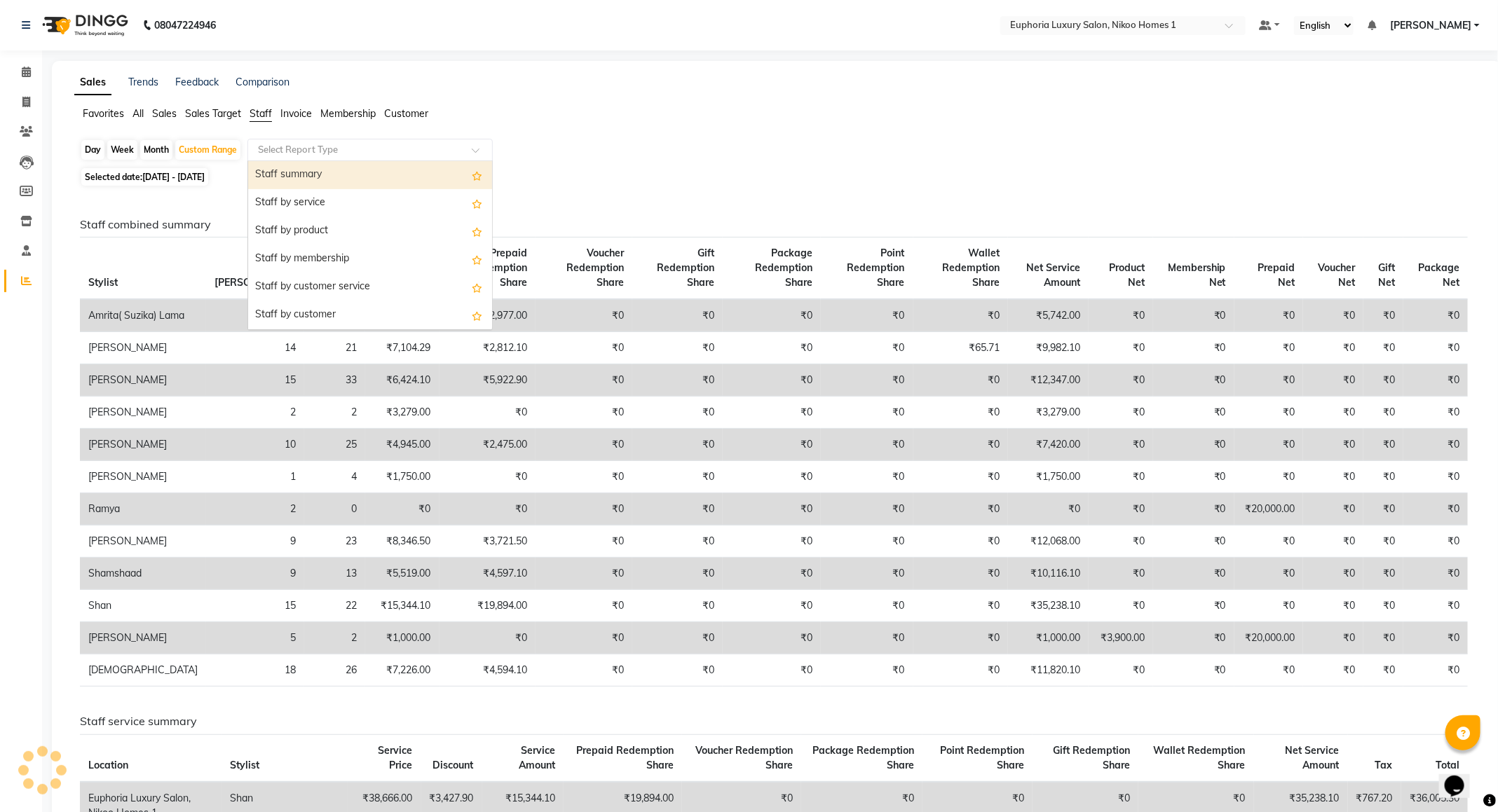
click at [303, 148] on input "text" at bounding box center [356, 149] width 202 height 14
click at [316, 173] on div "Staff summary" at bounding box center [370, 175] width 244 height 28
select select "full_report"
select select "csv"
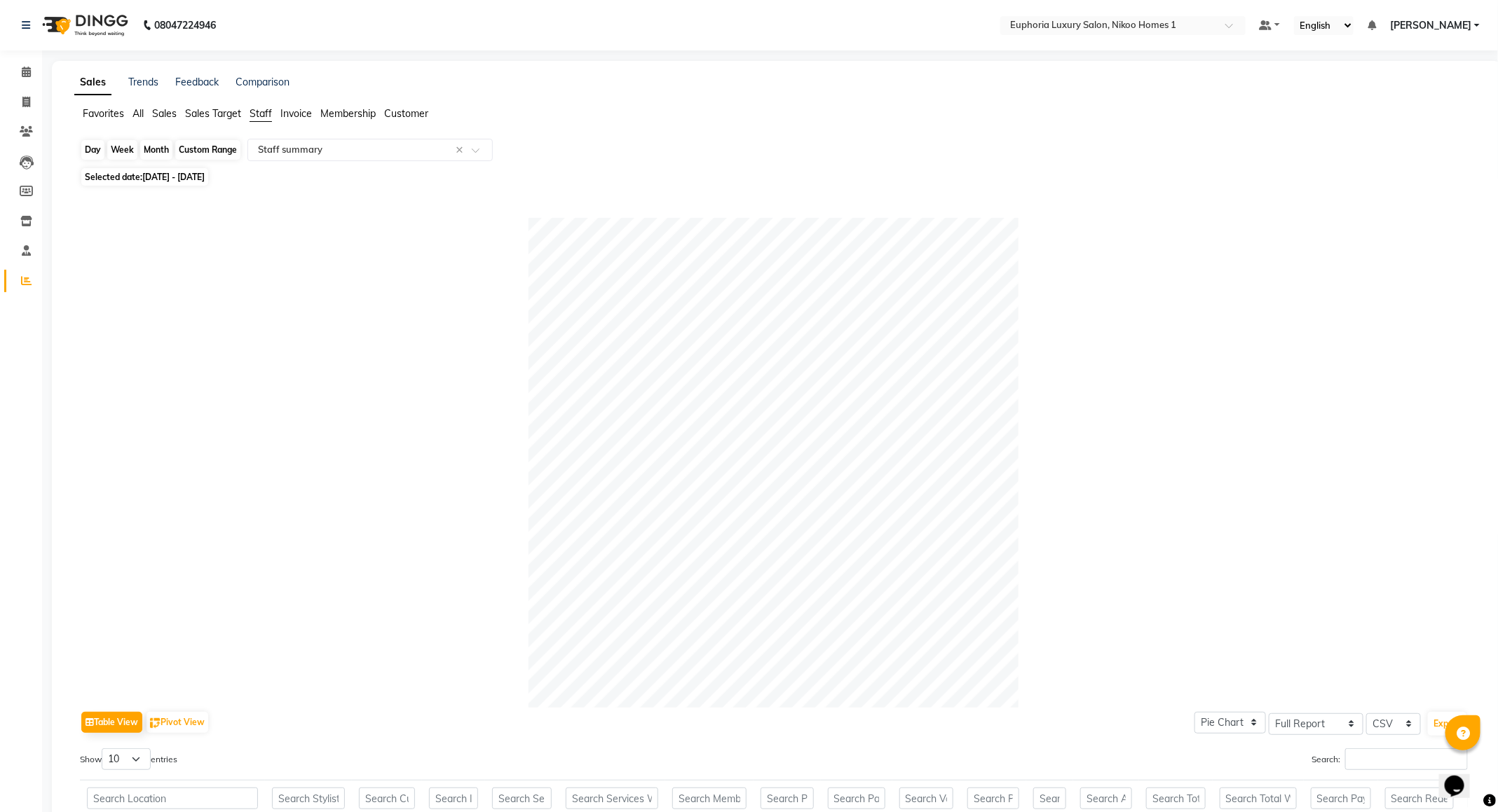
click at [210, 148] on div "Custom Range" at bounding box center [208, 150] width 65 height 19
select select "9"
select select "2025"
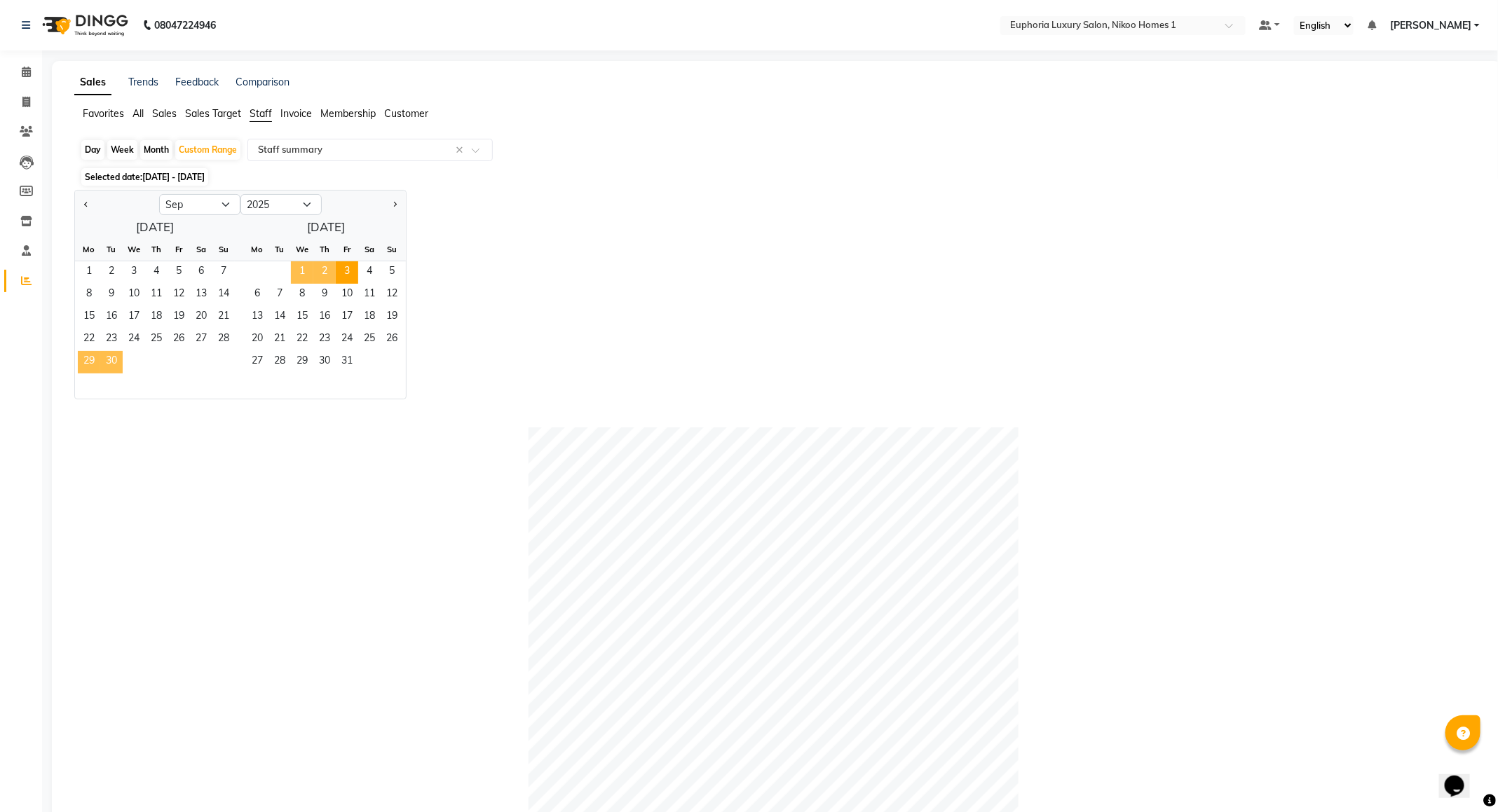
click at [93, 362] on span "29" at bounding box center [89, 362] width 22 height 22
click at [87, 364] on span "29" at bounding box center [89, 362] width 22 height 22
click at [354, 273] on span "3" at bounding box center [347, 272] width 22 height 22
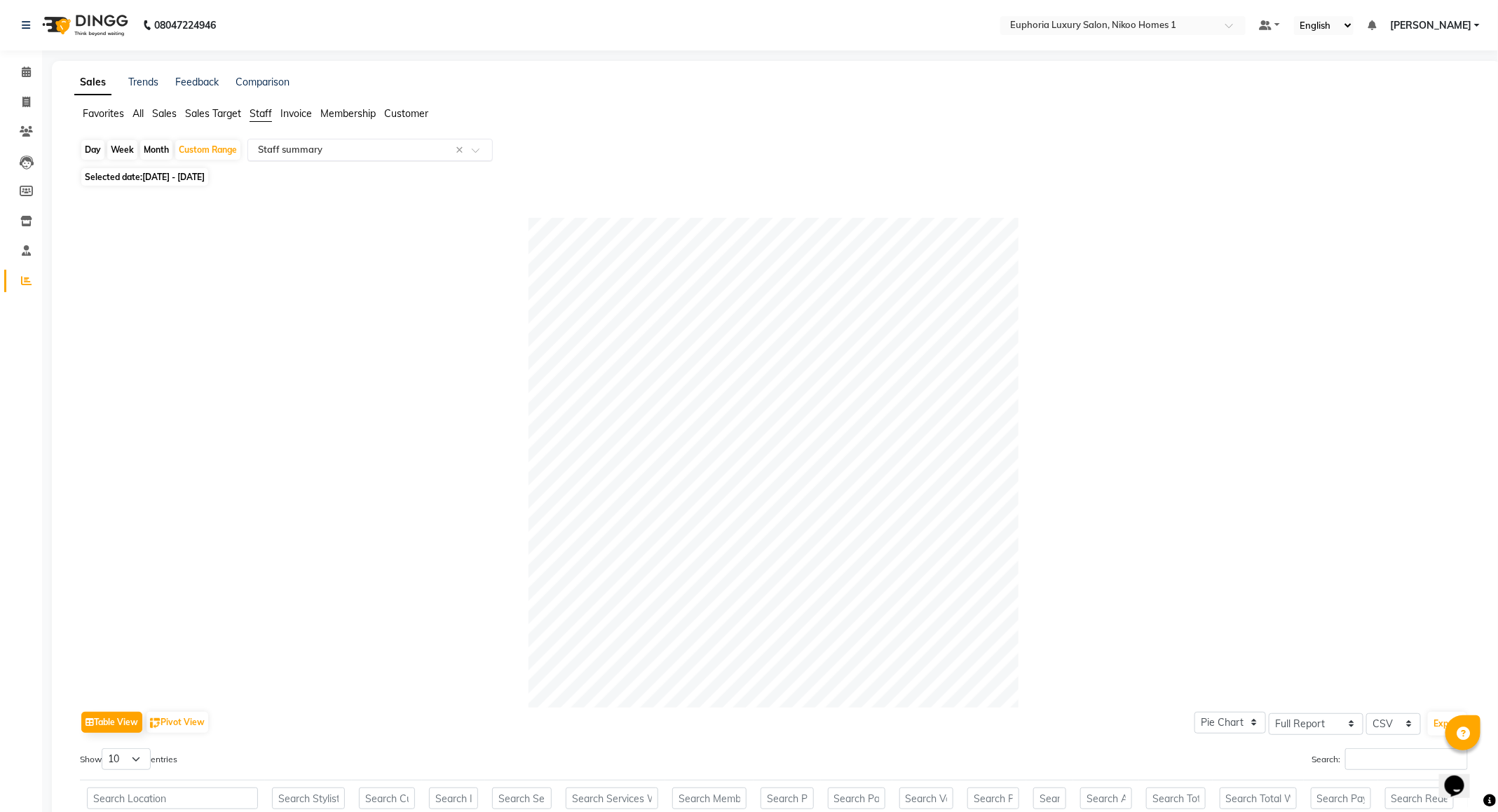
click at [342, 150] on input "text" at bounding box center [356, 149] width 202 height 14
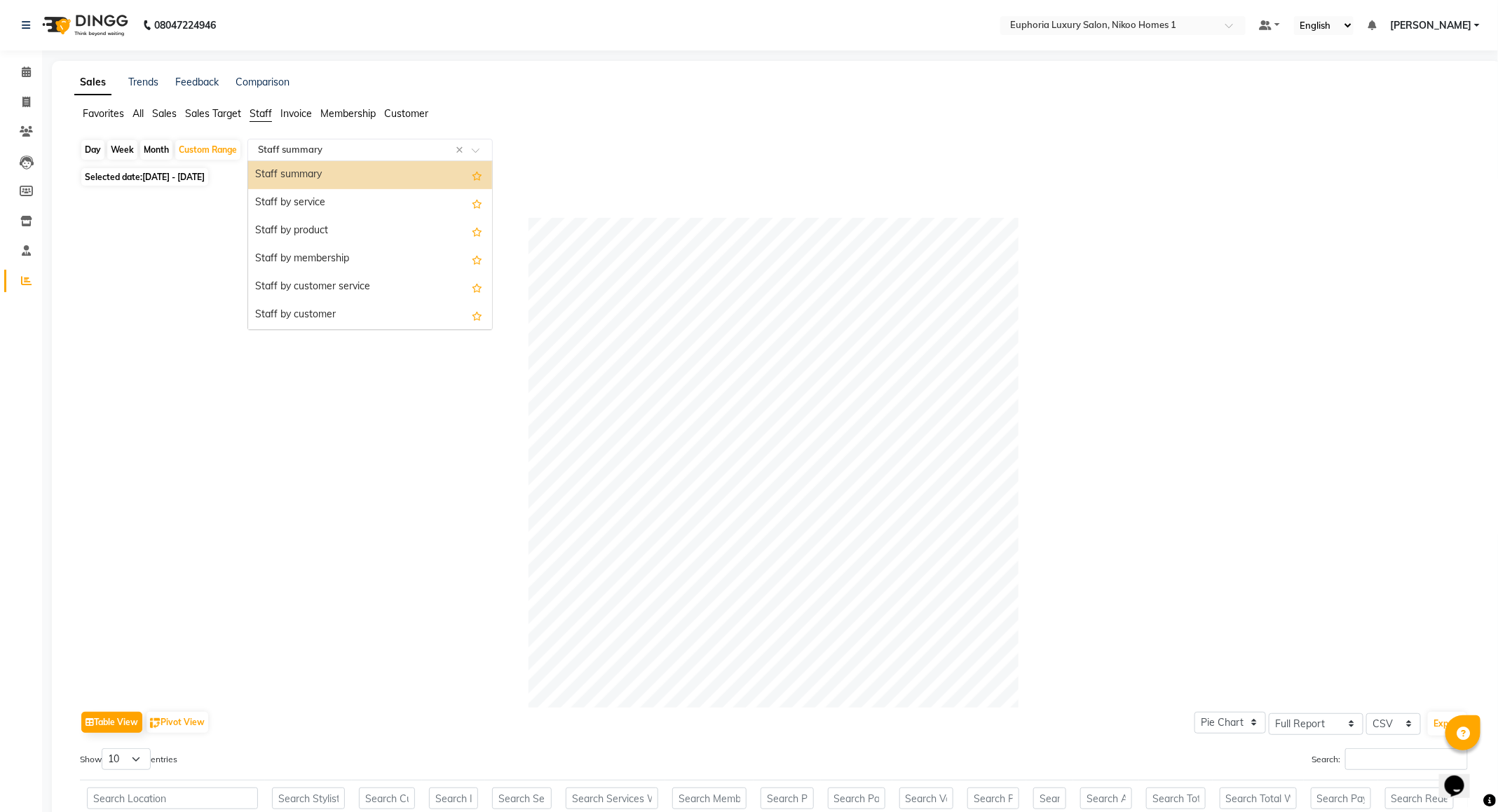
click at [342, 150] on input "text" at bounding box center [356, 149] width 202 height 14
click at [322, 186] on div "Staff summary" at bounding box center [370, 175] width 244 height 28
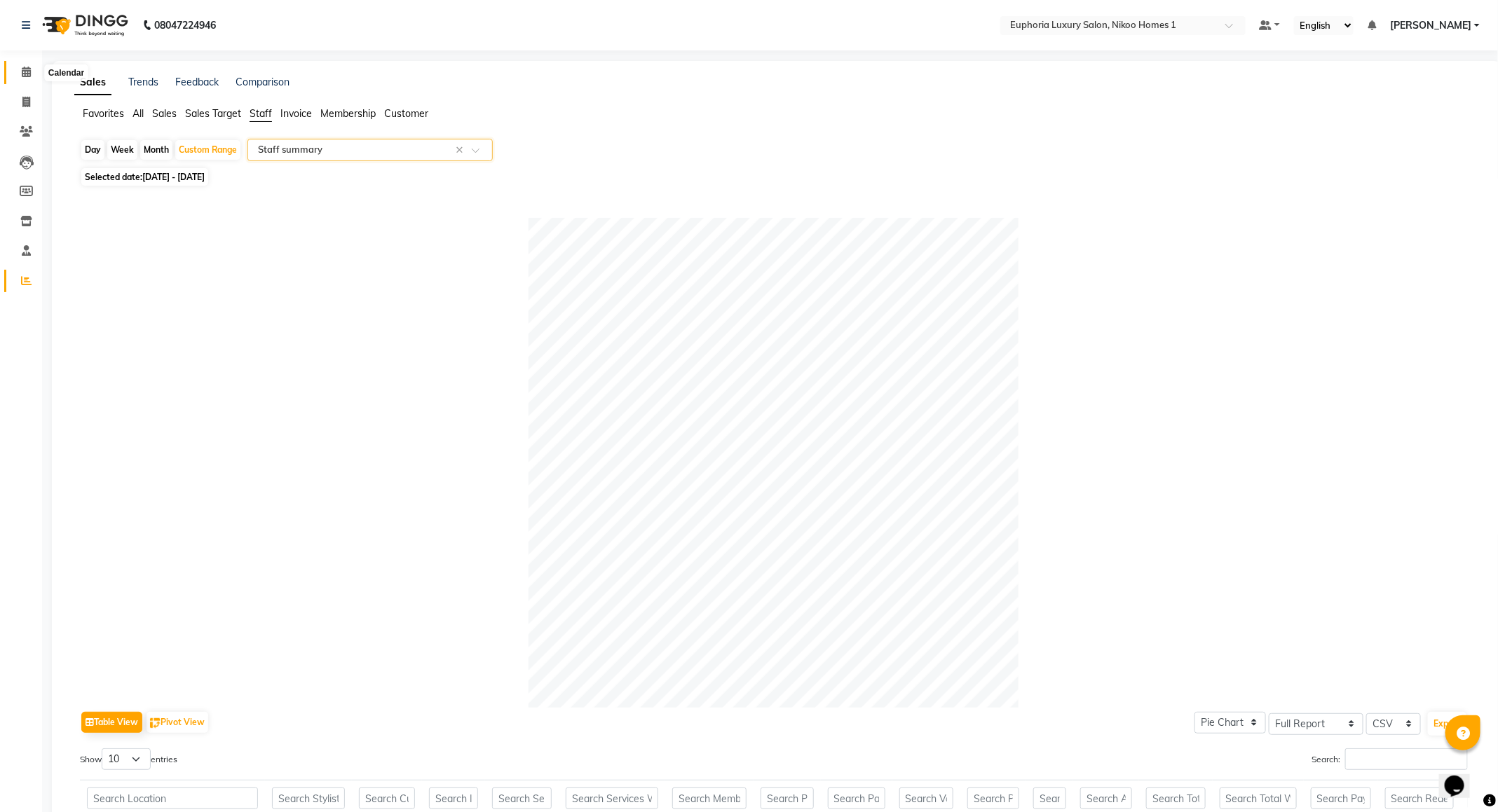
click at [27, 72] on icon at bounding box center [26, 71] width 9 height 11
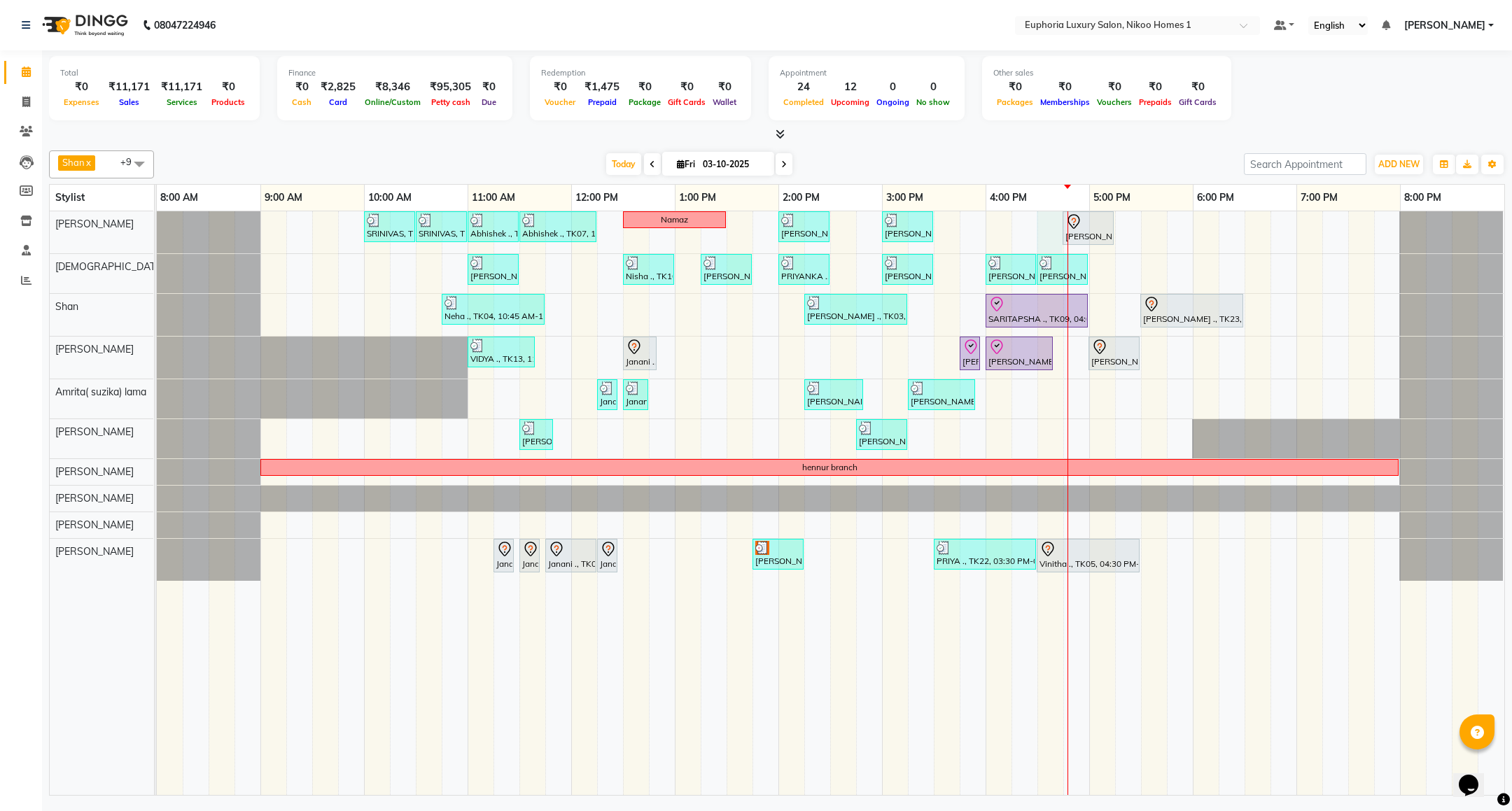
click at [1053, 237] on div "SRINIVAS, TK06, 10:00 AM-10:30 AM, EL-HAIR CUT (Senior Stylist) with hairwash M…" at bounding box center [830, 503] width 1348 height 584
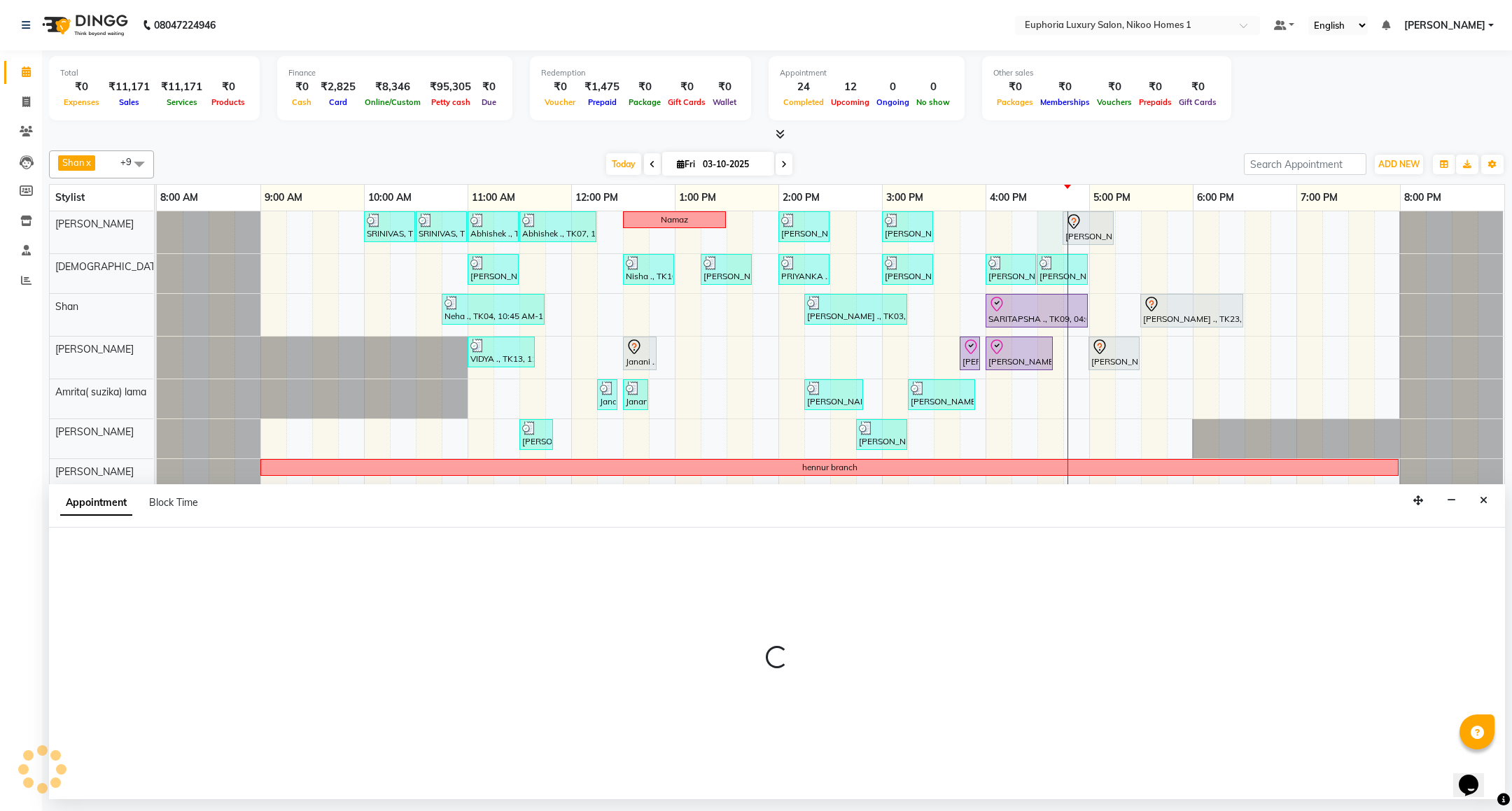
select select "85468"
select select "990"
select select "tentative"
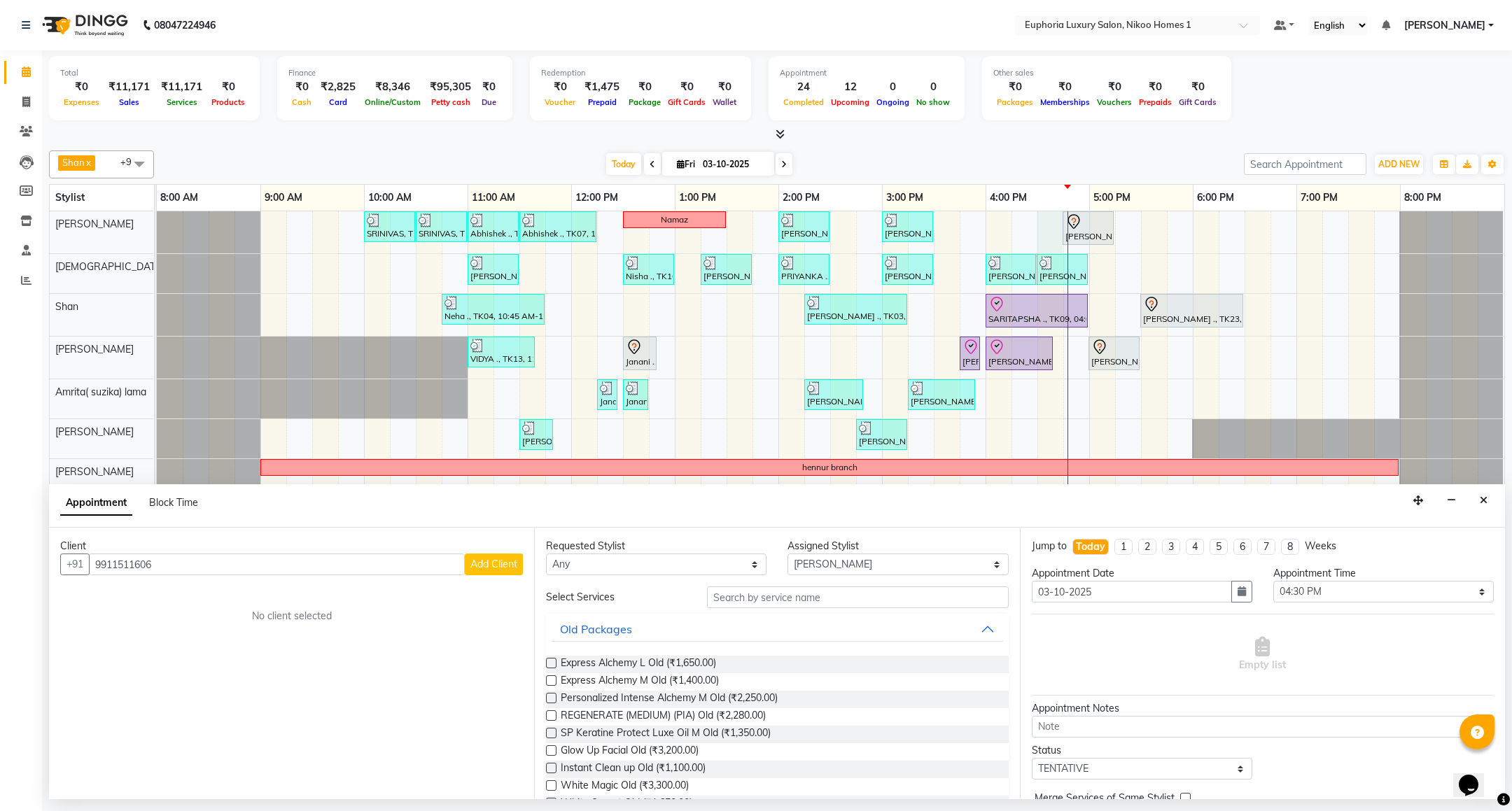
type input "9911511606"
click at [481, 563] on span "Add Client" at bounding box center [494, 564] width 47 height 13
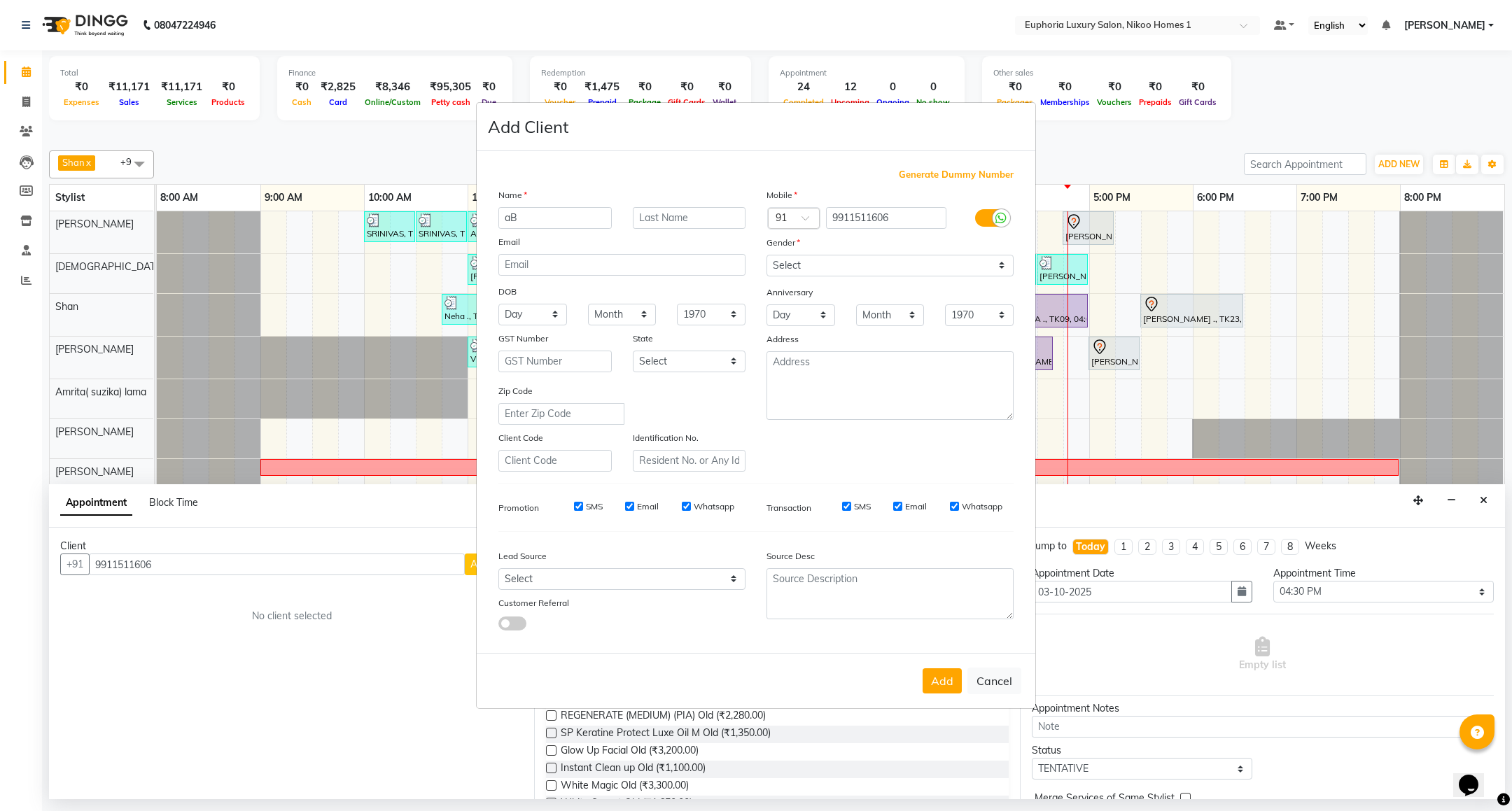
type input "a"
type input "[PERSON_NAME]"
click at [858, 263] on select "Select [DEMOGRAPHIC_DATA] [DEMOGRAPHIC_DATA] Other Prefer Not To Say" at bounding box center [889, 266] width 247 height 22
select select "[DEMOGRAPHIC_DATA]"
click at [766, 255] on select "Select [DEMOGRAPHIC_DATA] [DEMOGRAPHIC_DATA] Other Prefer Not To Say" at bounding box center [889, 266] width 247 height 22
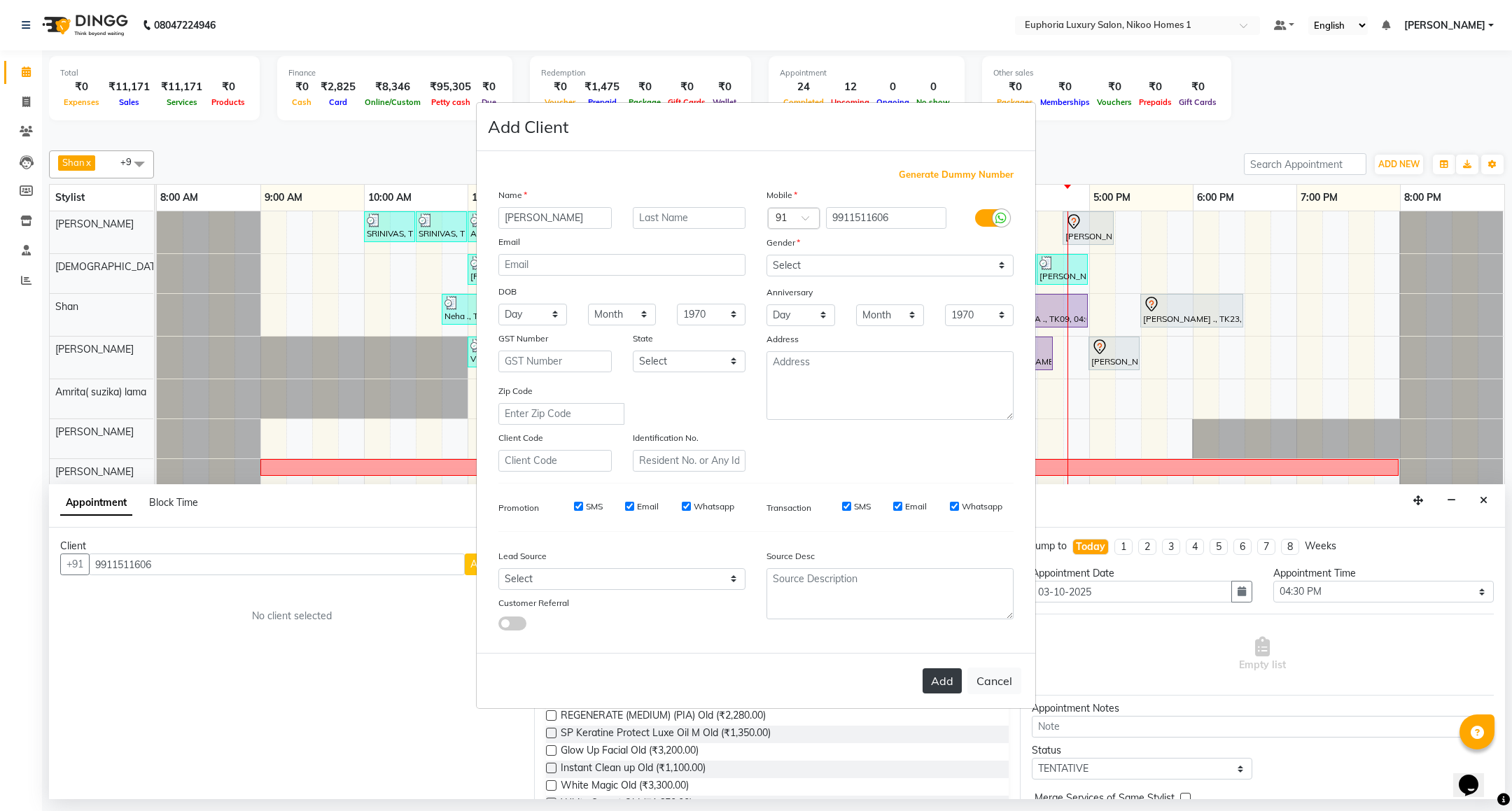
click at [948, 684] on button "Add" at bounding box center [942, 681] width 39 height 25
type input "99******06"
select select
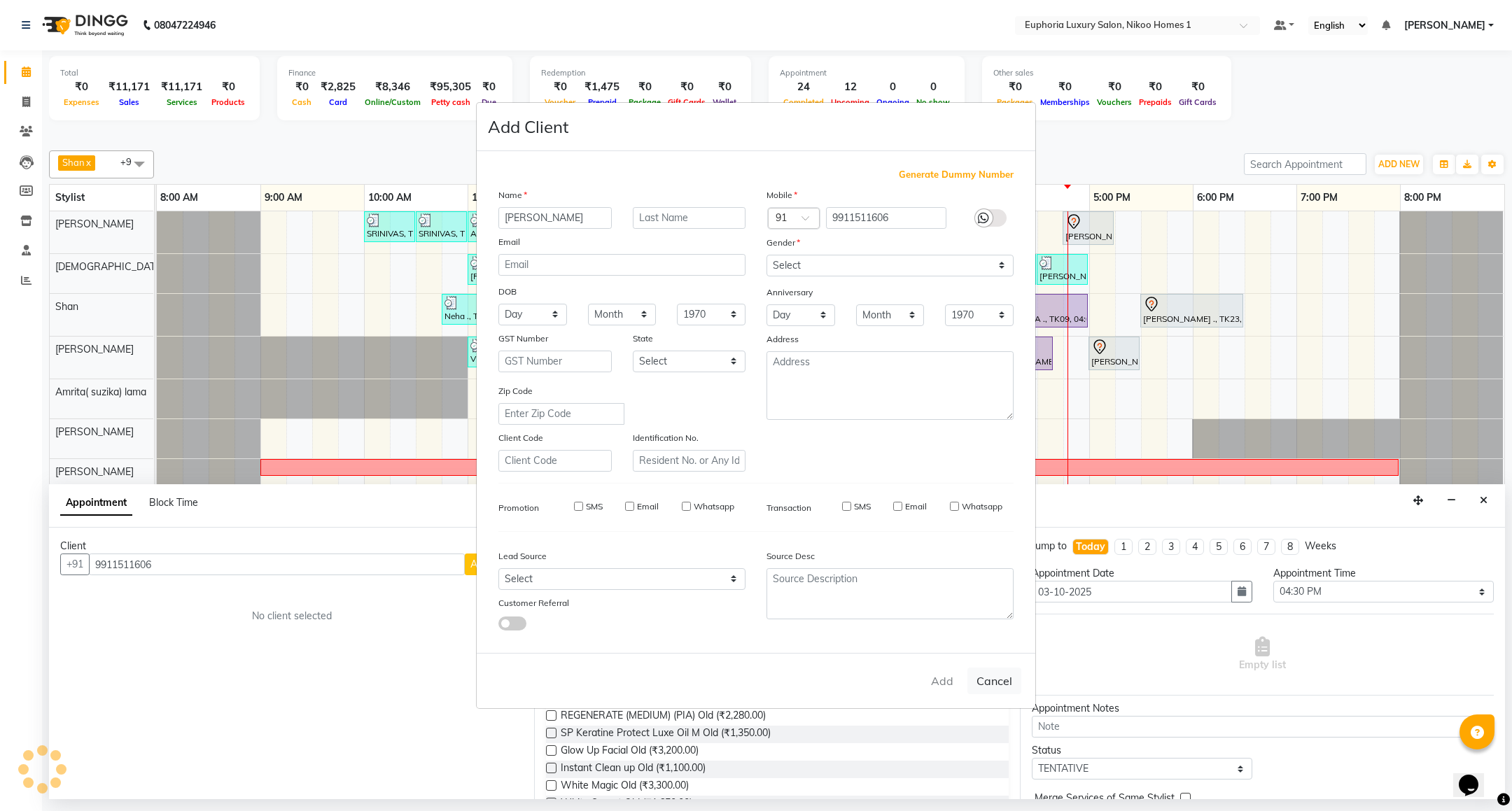
select select
checkbox input "false"
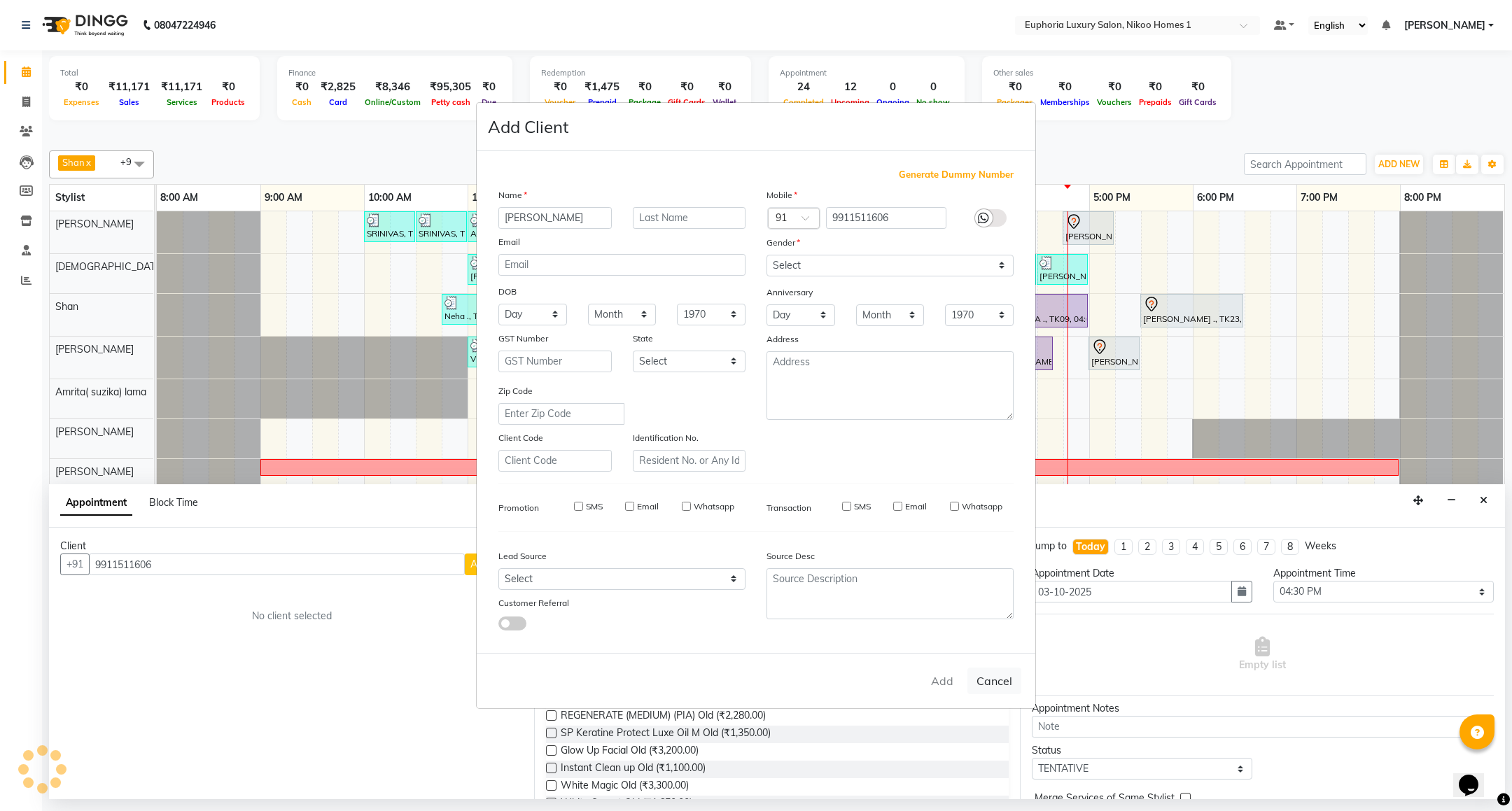
checkbox input "false"
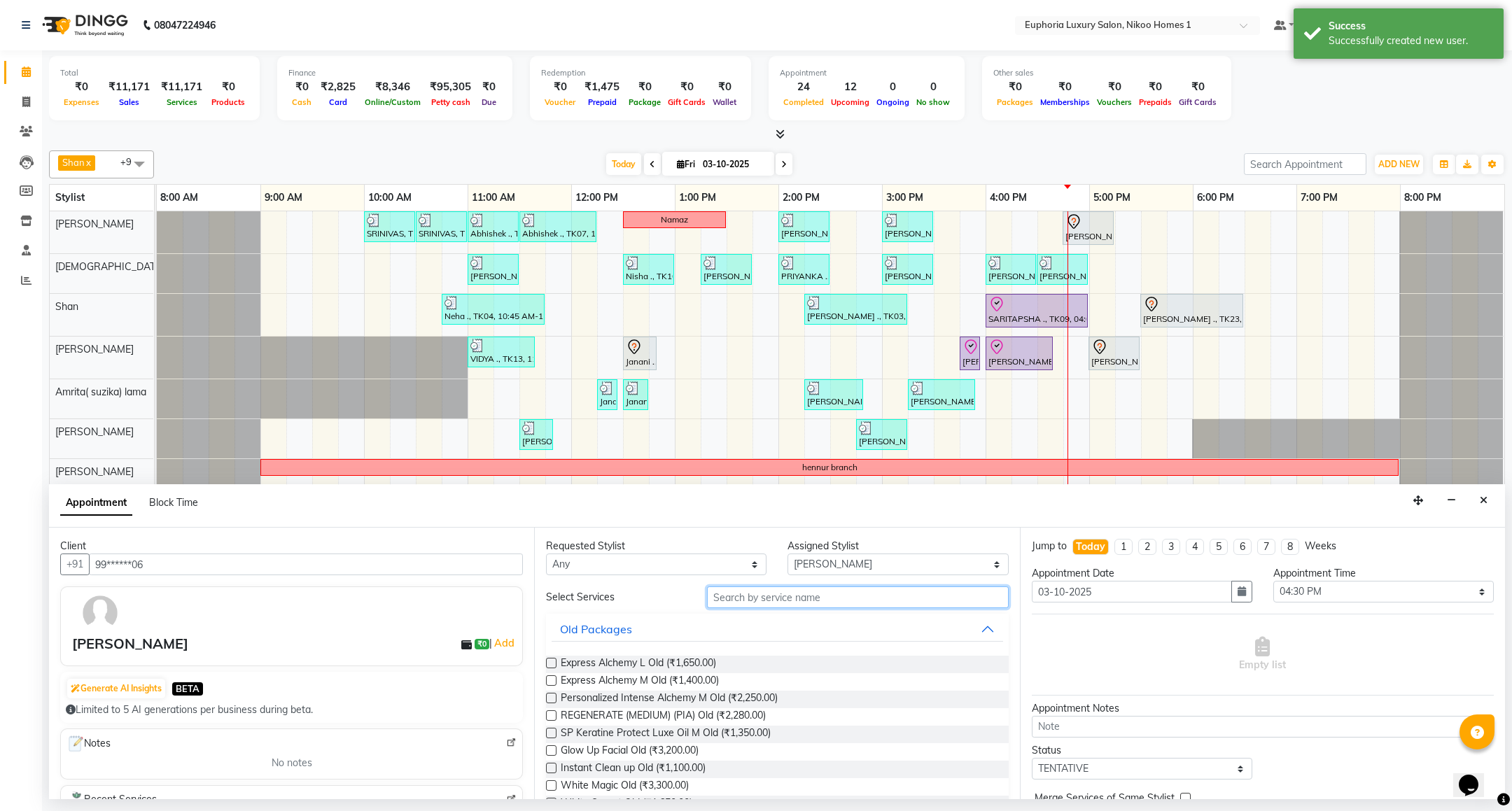
click at [776, 604] on input "text" at bounding box center [858, 597] width 301 height 22
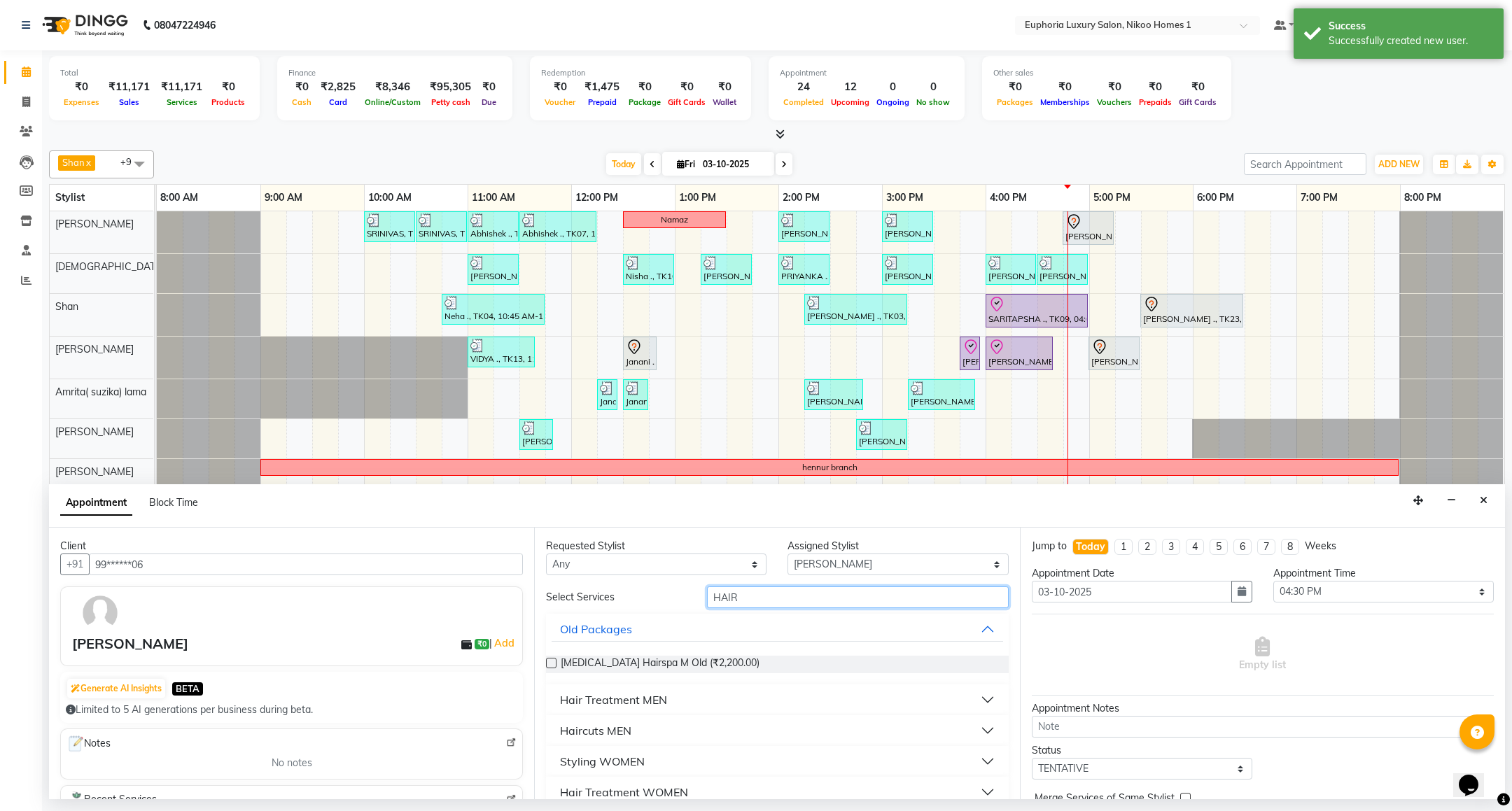
type input "HAIR"
click at [605, 729] on div "Haircuts MEN" at bounding box center [595, 730] width 71 height 17
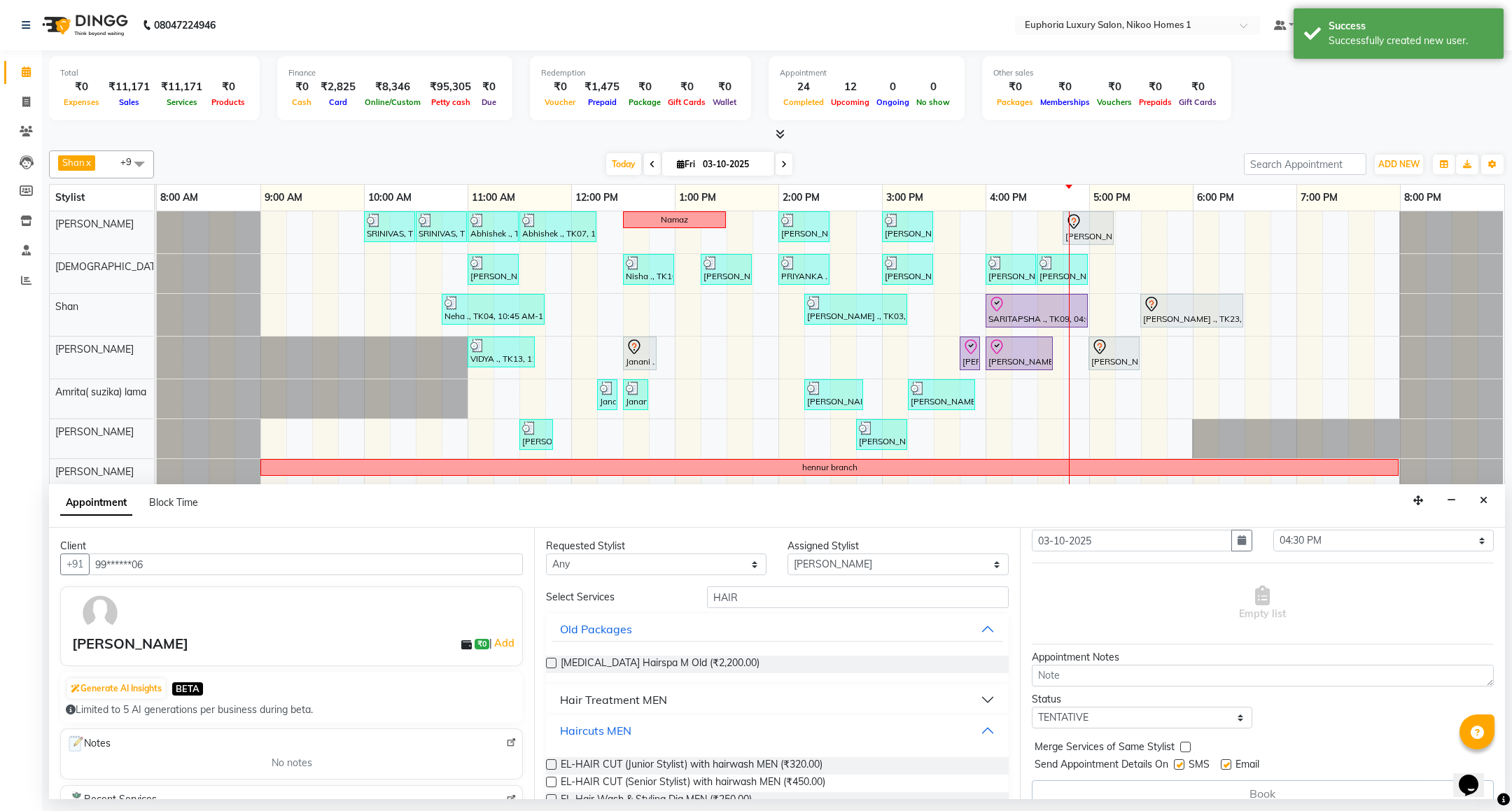
scroll to position [73, 0]
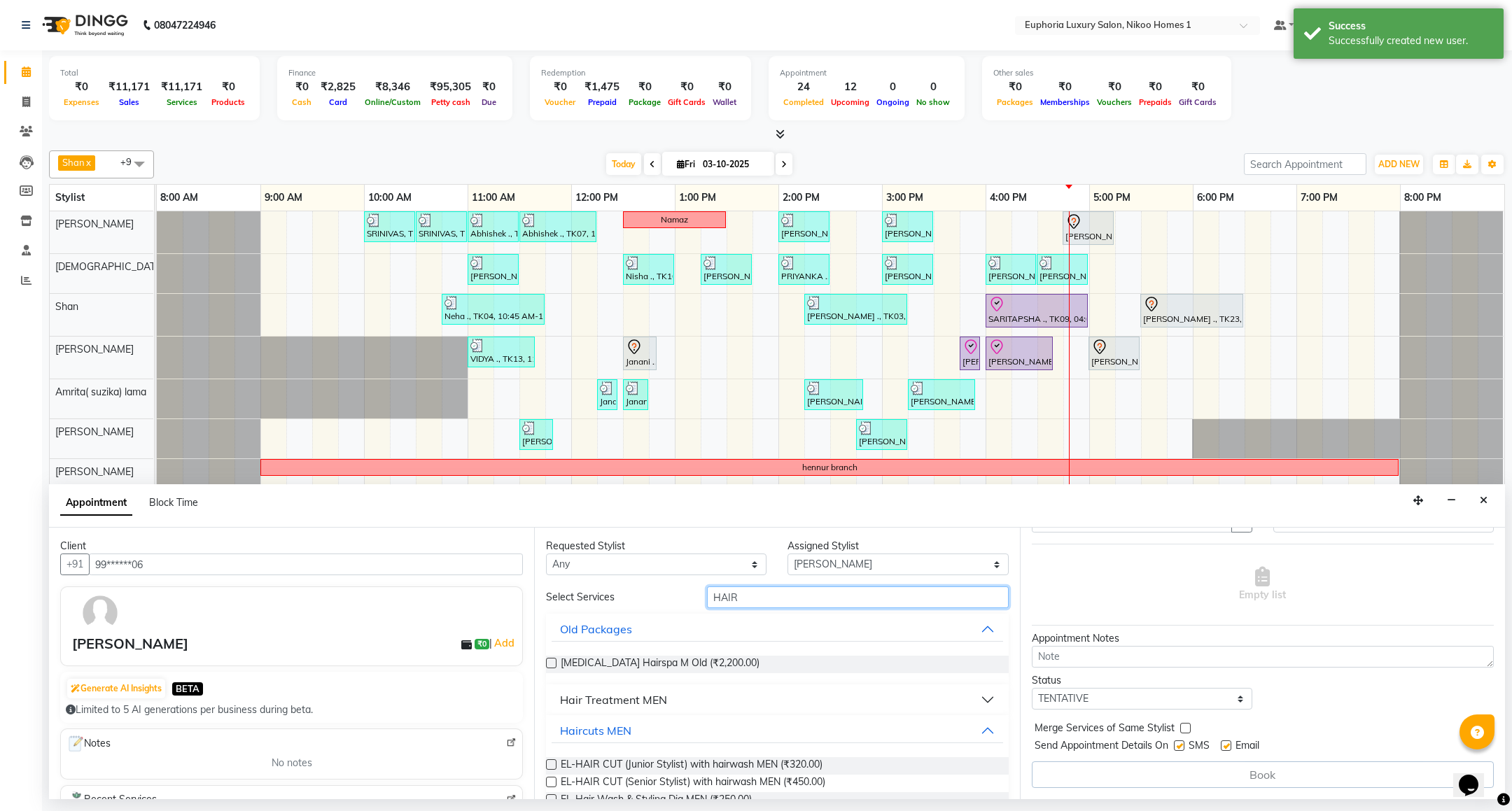
click at [812, 605] on input "HAIR" at bounding box center [858, 597] width 301 height 22
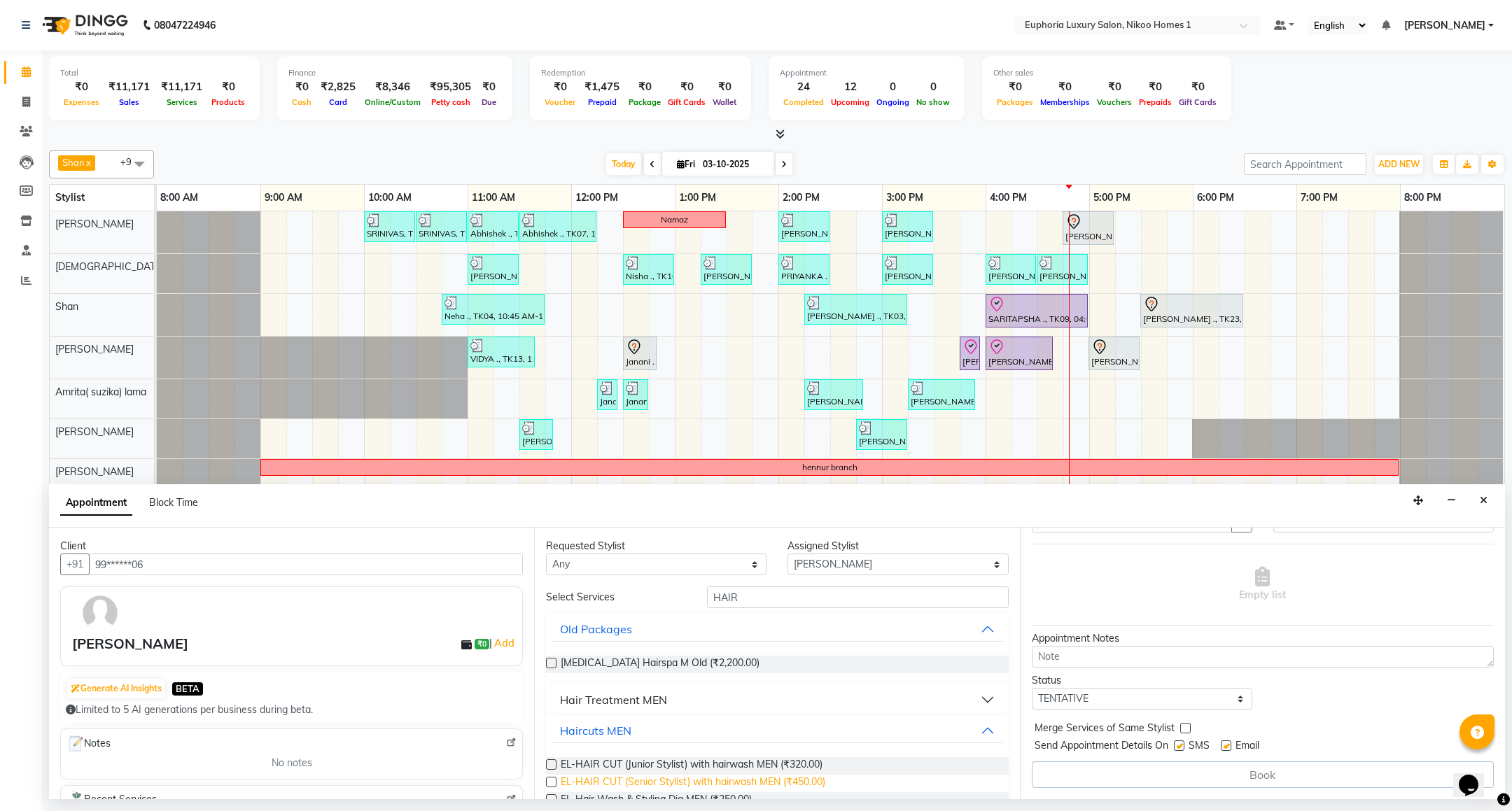
click at [815, 775] on span "EL-HAIR CUT (Senior Stylist) with hairwash MEN (₹450.00)" at bounding box center [693, 784] width 265 height 17
checkbox input "false"
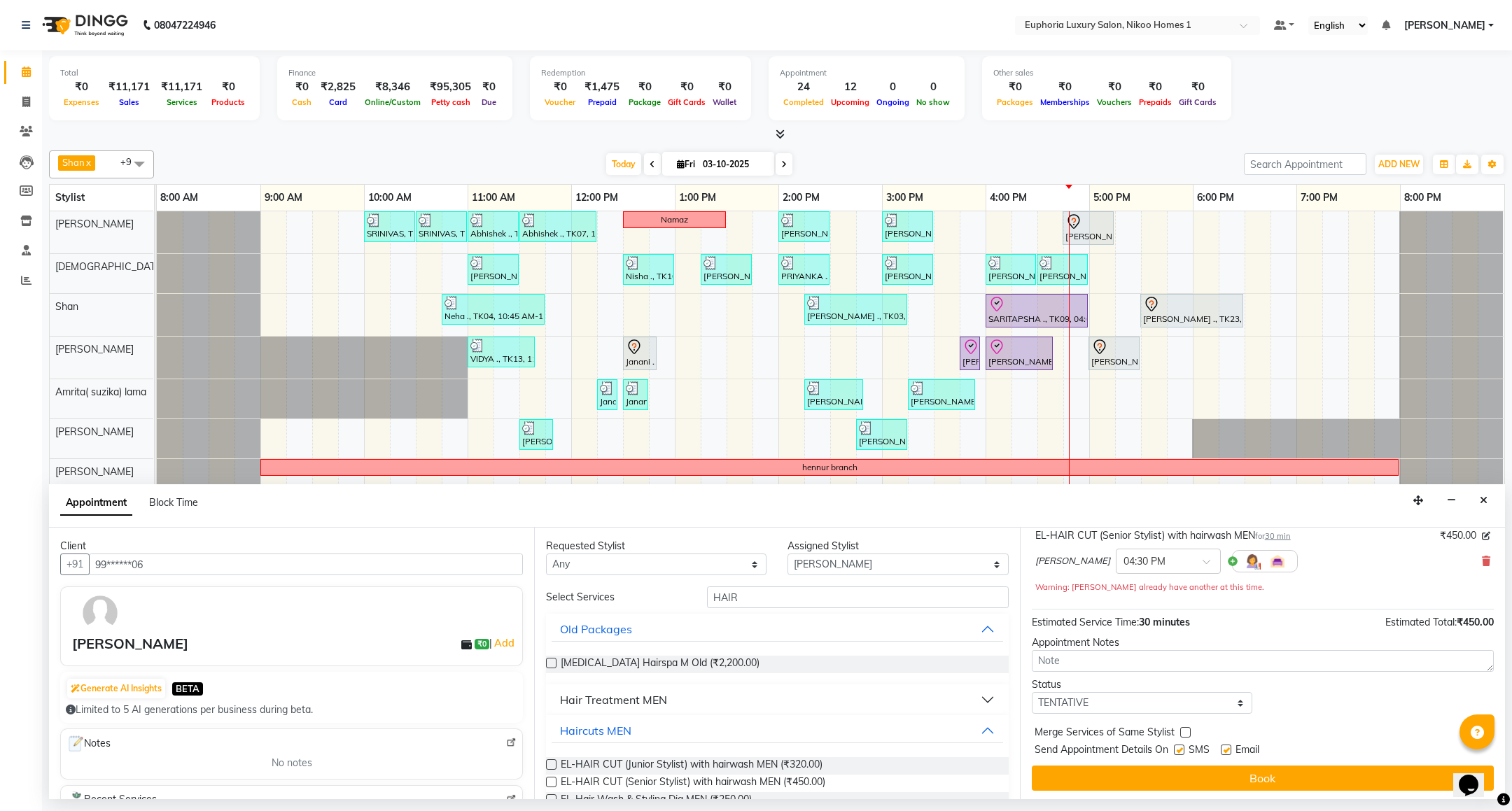
scroll to position [101, 0]
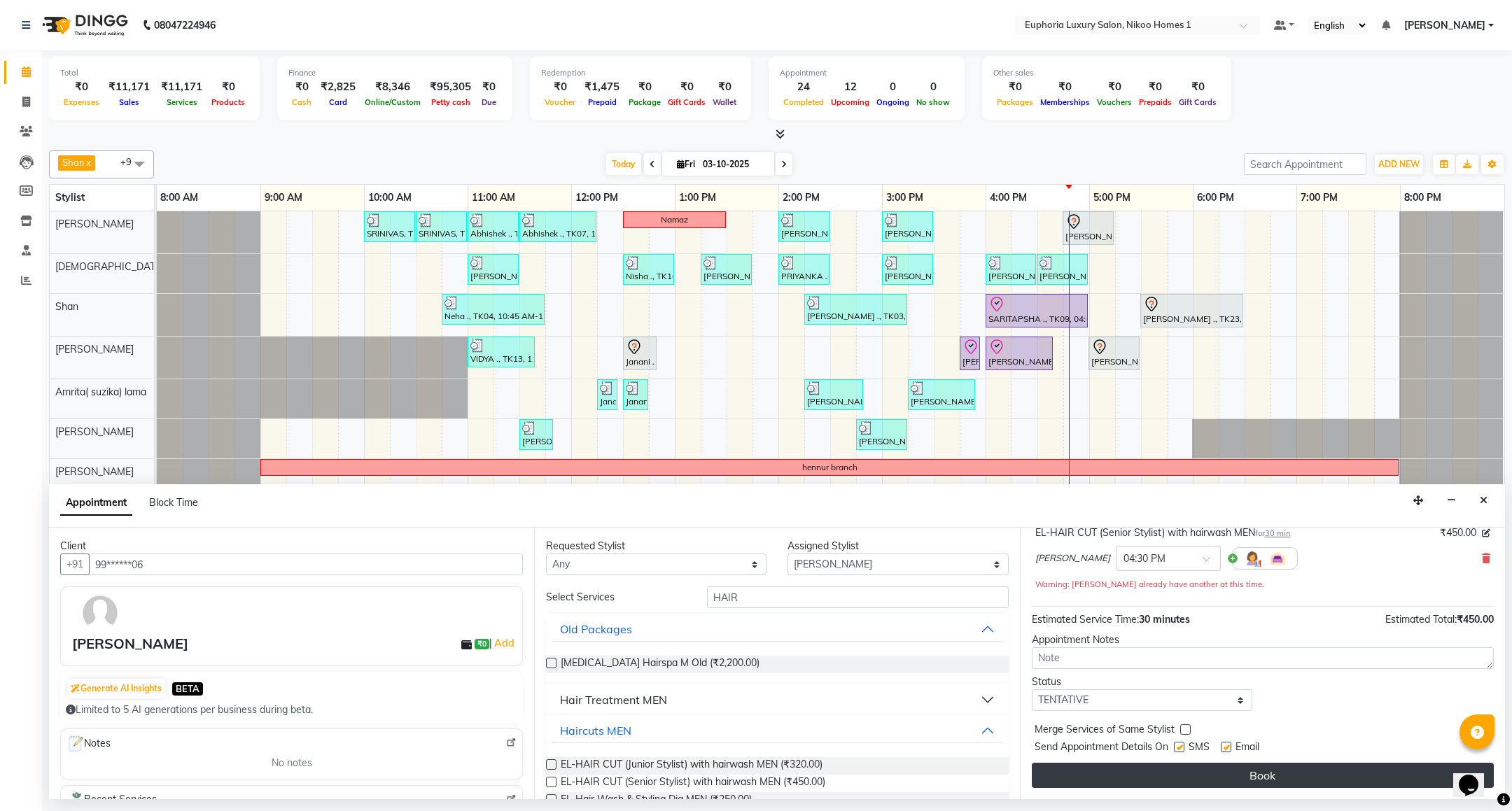
click at [1321, 775] on button "Book" at bounding box center [1263, 775] width 462 height 25
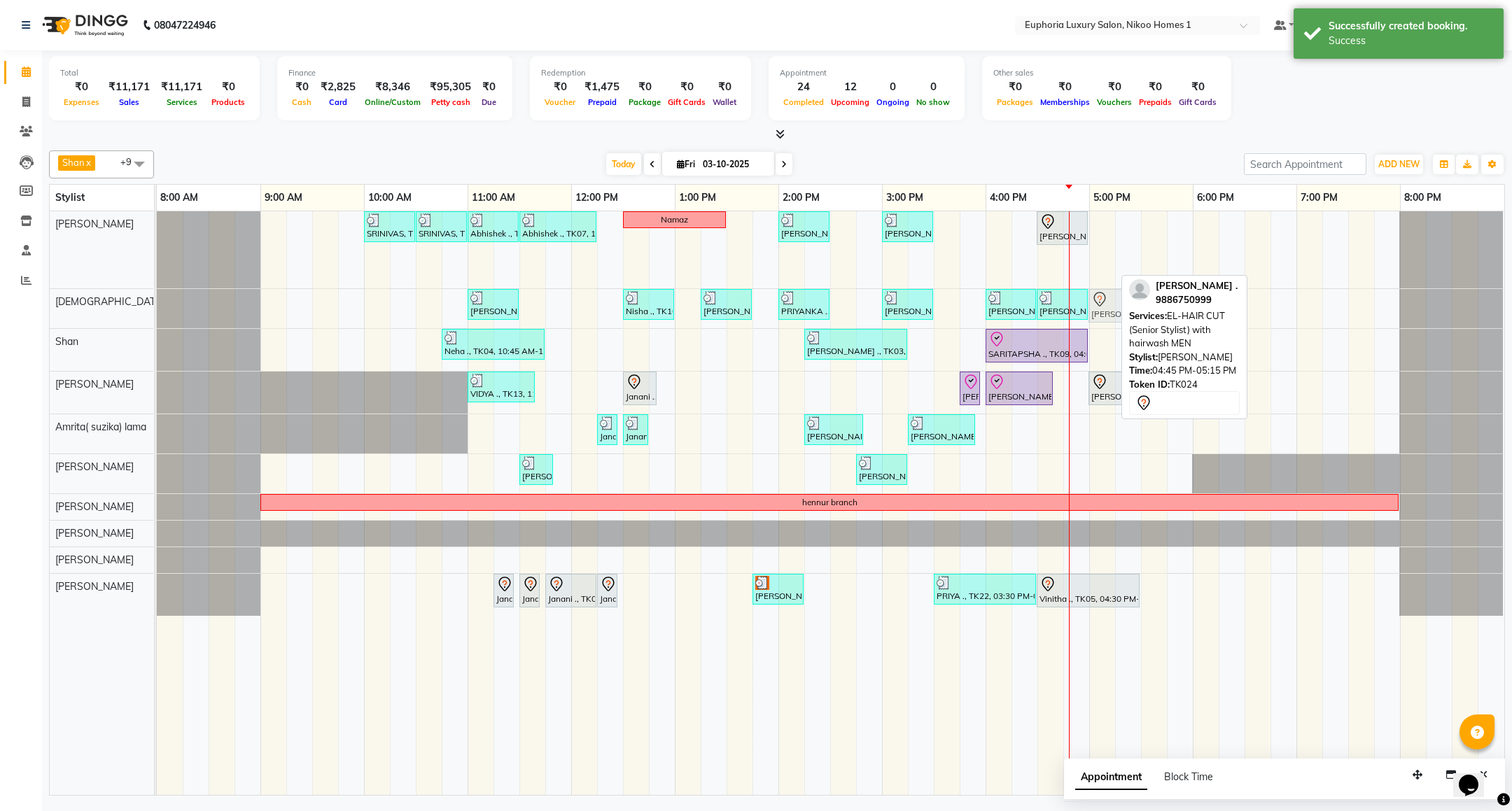
drag, startPoint x: 1080, startPoint y: 268, endPoint x: 1097, endPoint y: 296, distance: 32.8
click at [1098, 302] on tbody "SRINIVAS, TK06, 10:00 AM-10:30 AM, EL-HAIR CUT (Senior Stylist) with hairwash M…" at bounding box center [830, 414] width 1347 height 404
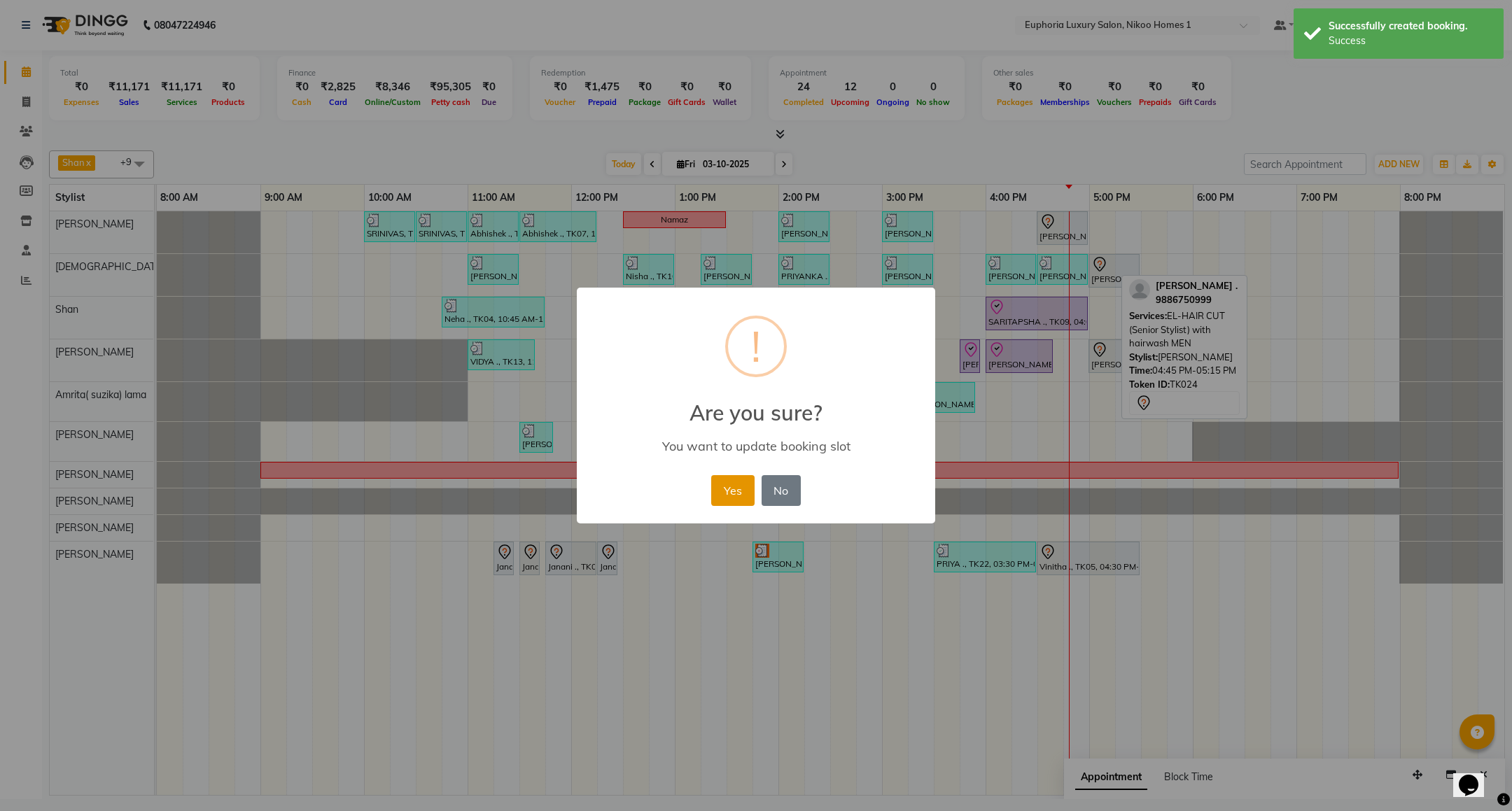
click at [730, 490] on button "Yes" at bounding box center [732, 491] width 42 height 31
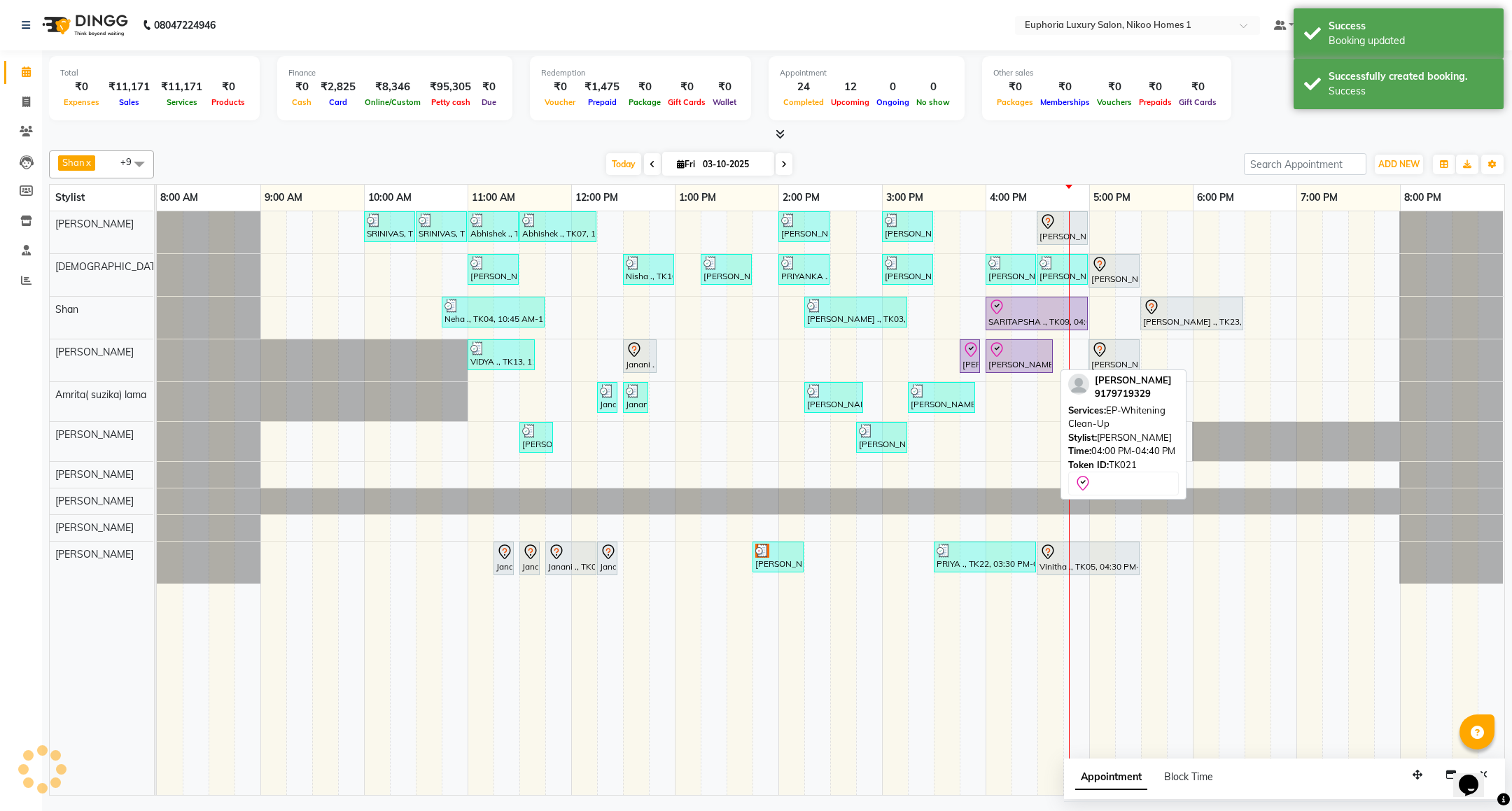
click at [1007, 371] on div "[PERSON_NAME], TK21, 04:00 PM-04:40 PM, EP-[MEDICAL_DATA] Clean-Up" at bounding box center [1019, 356] width 64 height 30
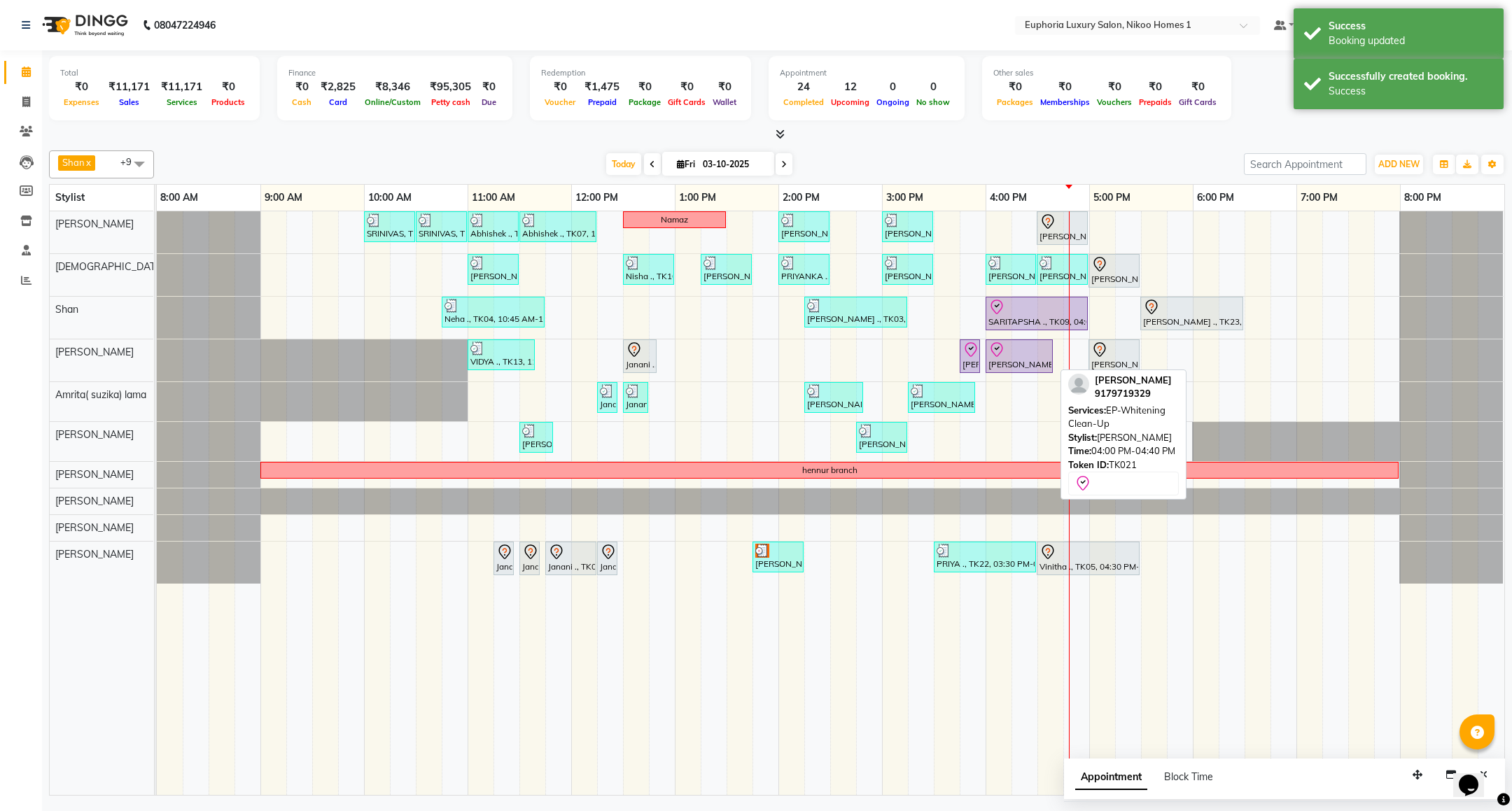
click at [1007, 358] on div at bounding box center [1020, 350] width 62 height 17
select select "8"
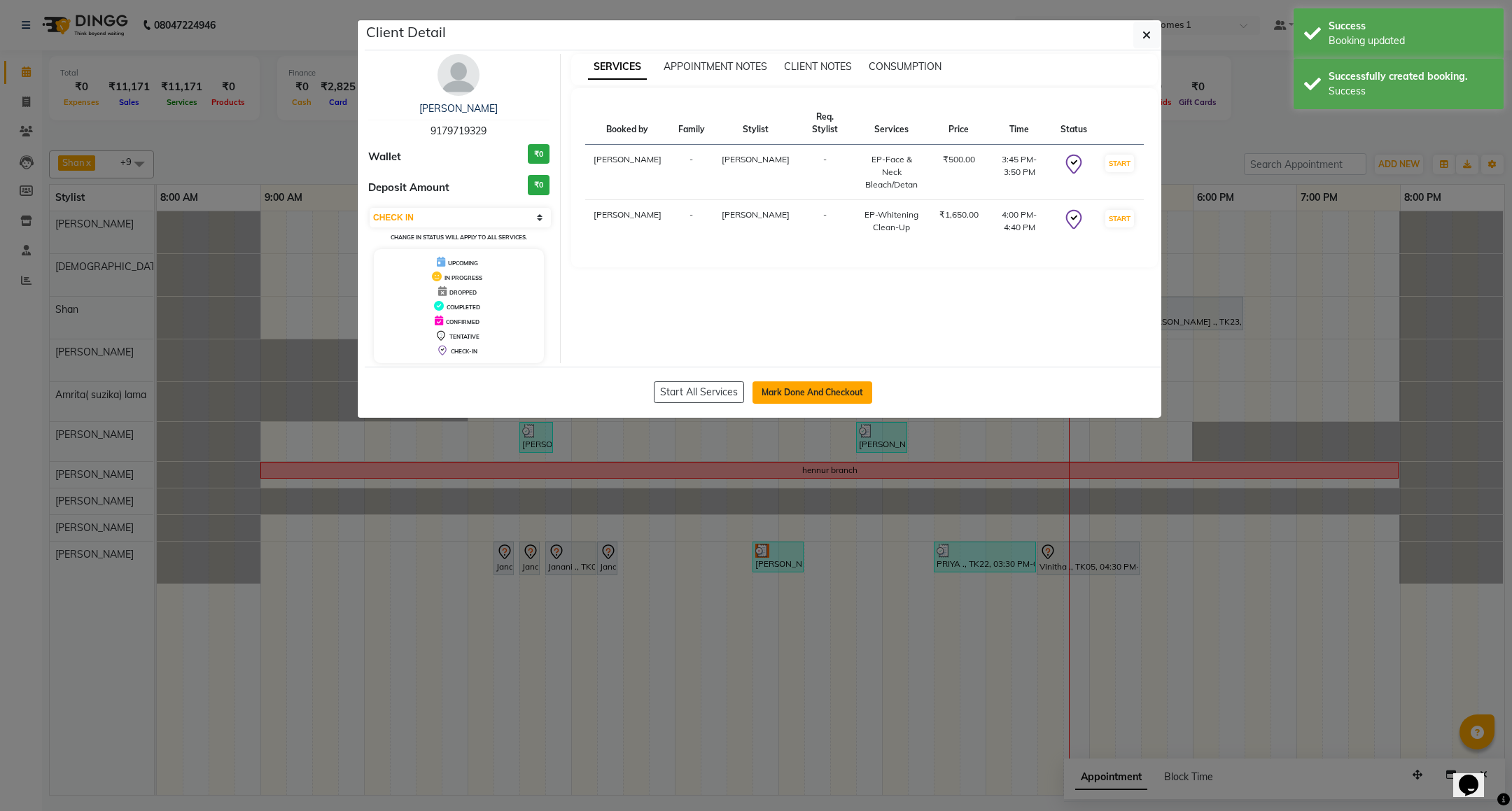
click at [777, 396] on button "Mark Done And Checkout" at bounding box center [812, 392] width 119 height 22
select select "service"
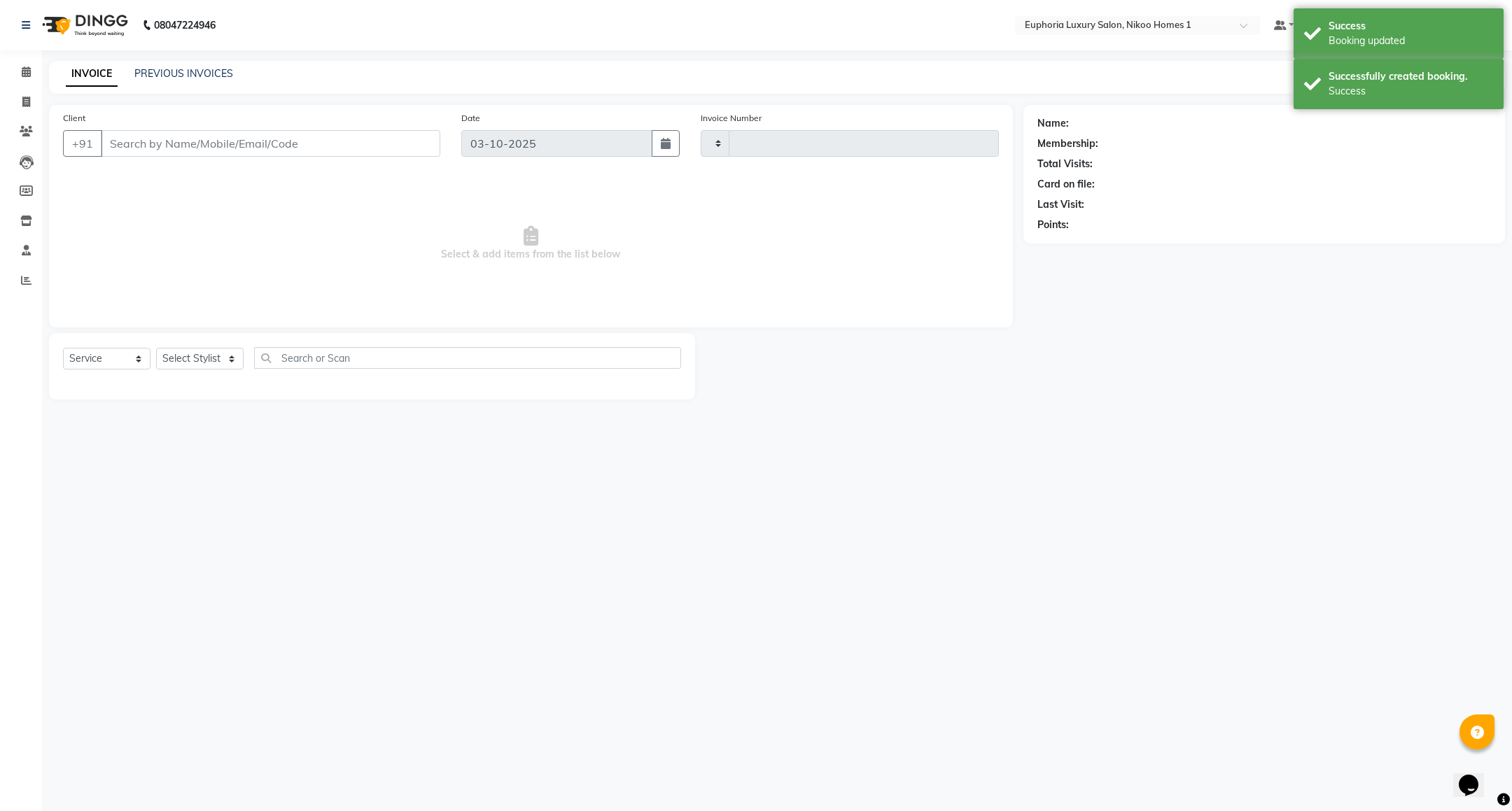
type input "4473"
select select "7987"
type input "91******29"
select select "81452"
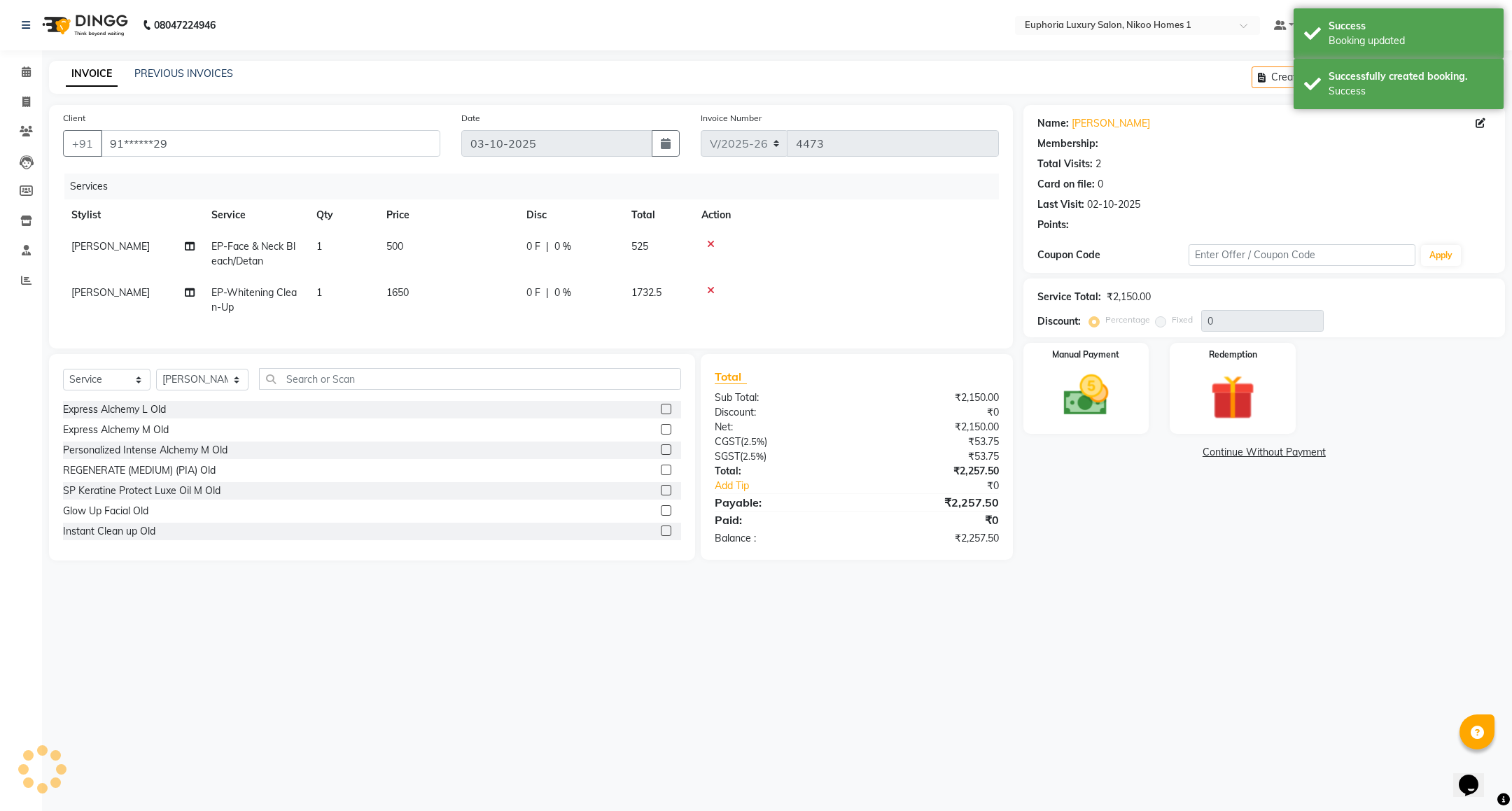
select select "1: Object"
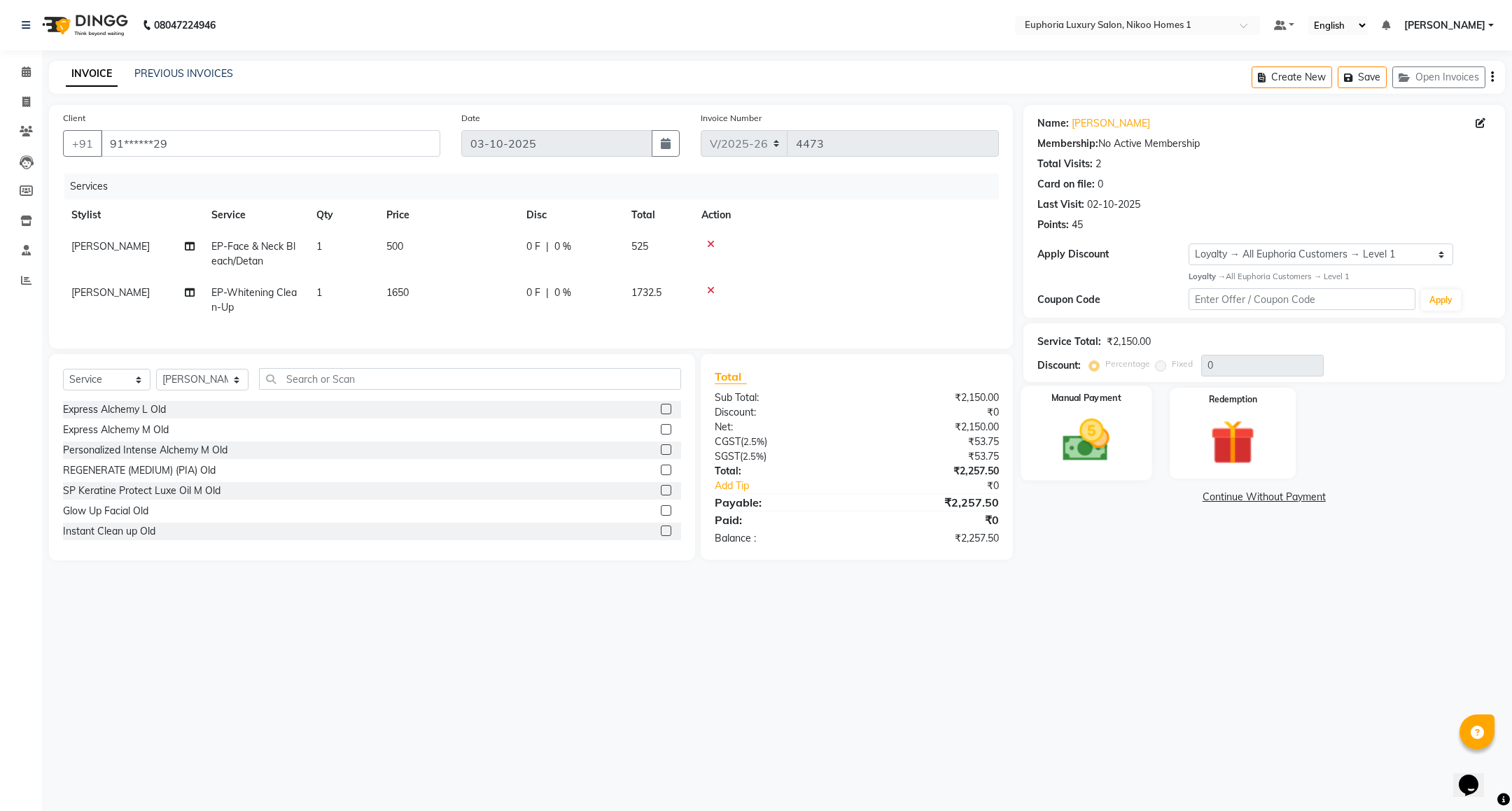
click at [1087, 446] on img at bounding box center [1086, 440] width 76 height 54
click at [1133, 502] on span "UPI" at bounding box center [1136, 498] width 22 height 16
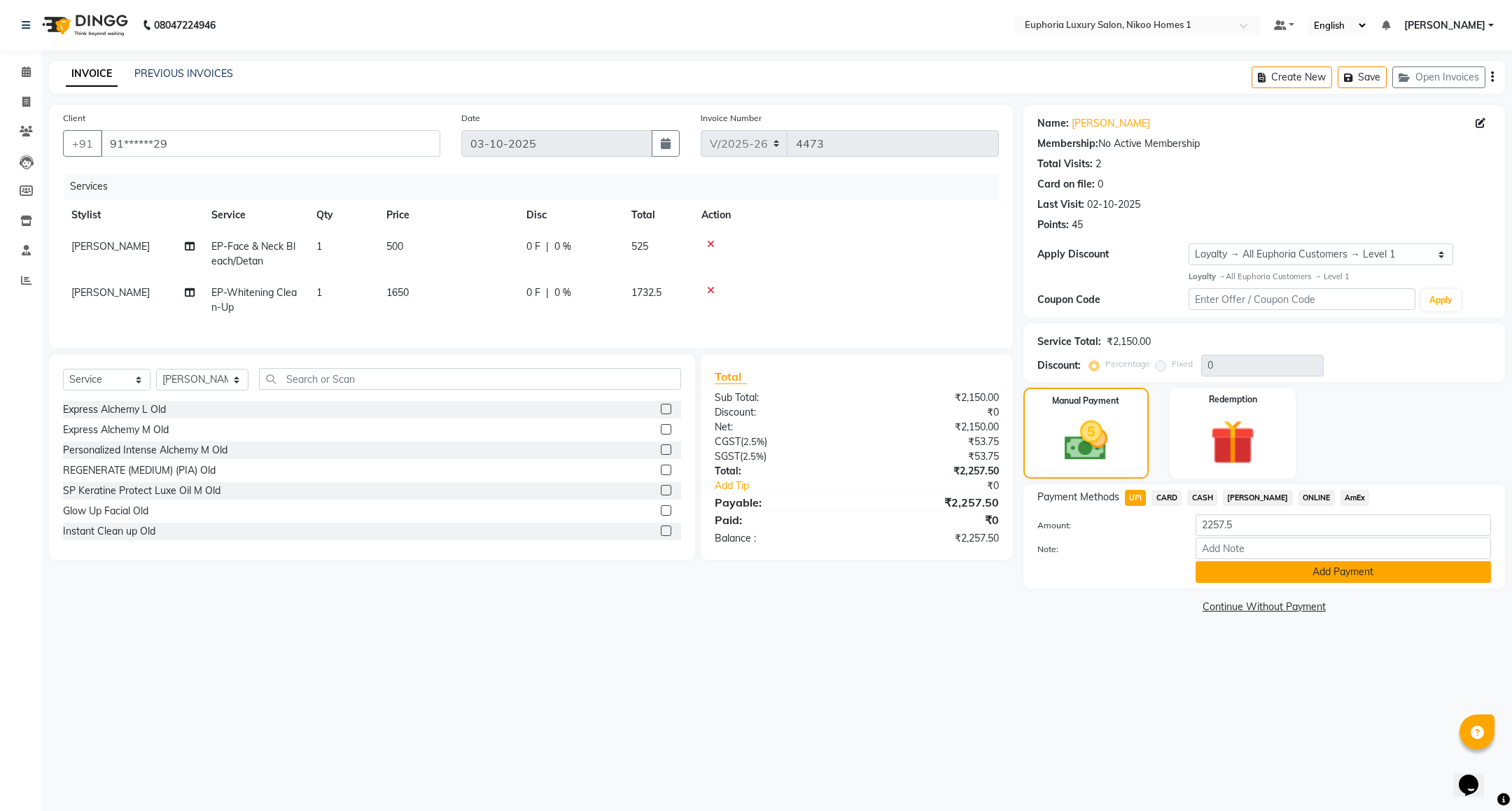
click at [1265, 574] on button "Add Payment" at bounding box center [1344, 572] width 296 height 22
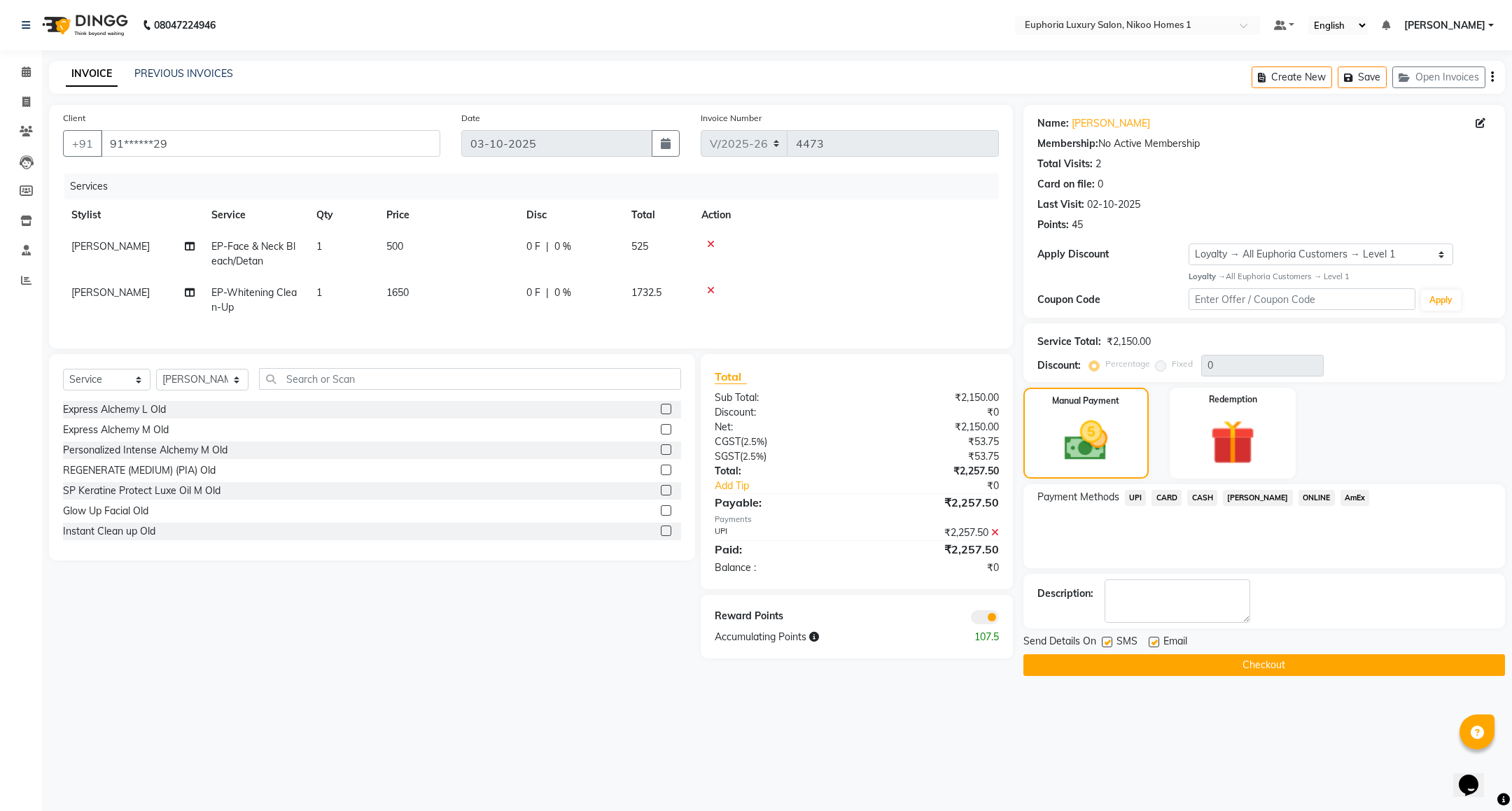
click at [1180, 666] on button "Checkout" at bounding box center [1264, 666] width 481 height 22
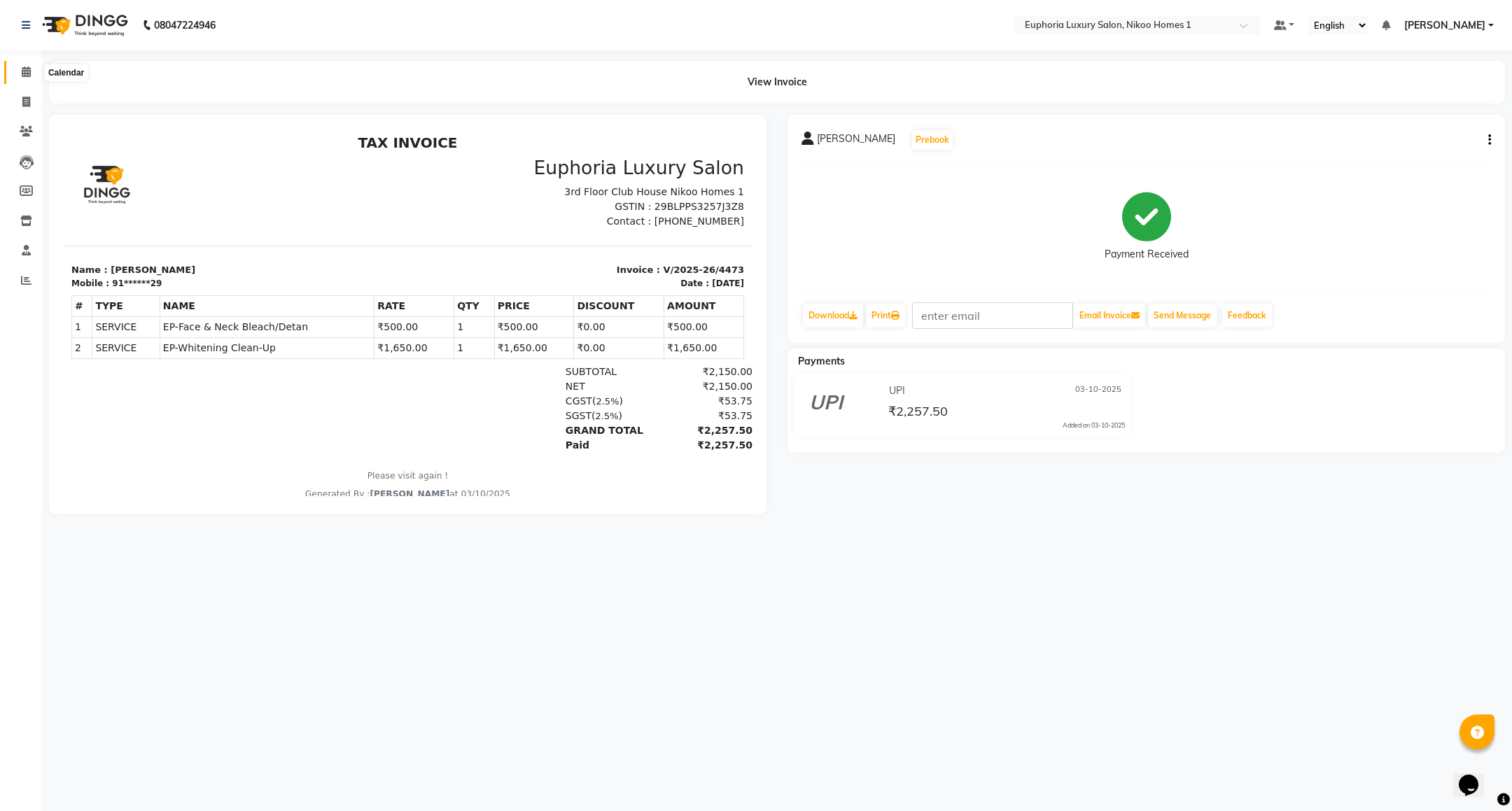
click at [26, 71] on icon at bounding box center [26, 71] width 9 height 11
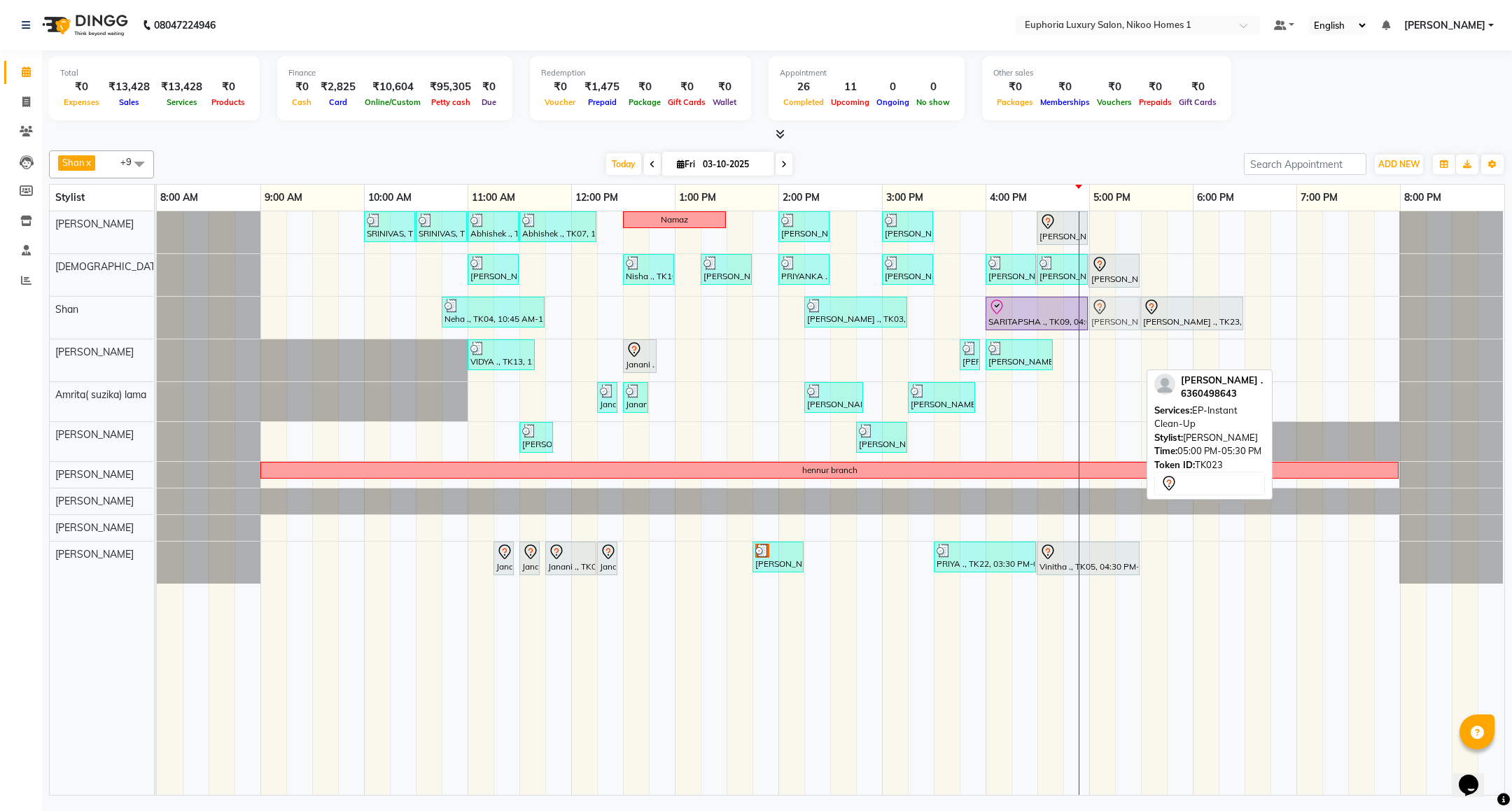
drag, startPoint x: 1105, startPoint y: 353, endPoint x: 1105, endPoint y: 326, distance: 27.0
click at [1105, 326] on tbody "SRINIVAS, TK06, 10:00 AM-10:30 AM, EL-HAIR CUT (Senior Stylist) with hairwash M…" at bounding box center [830, 398] width 1347 height 373
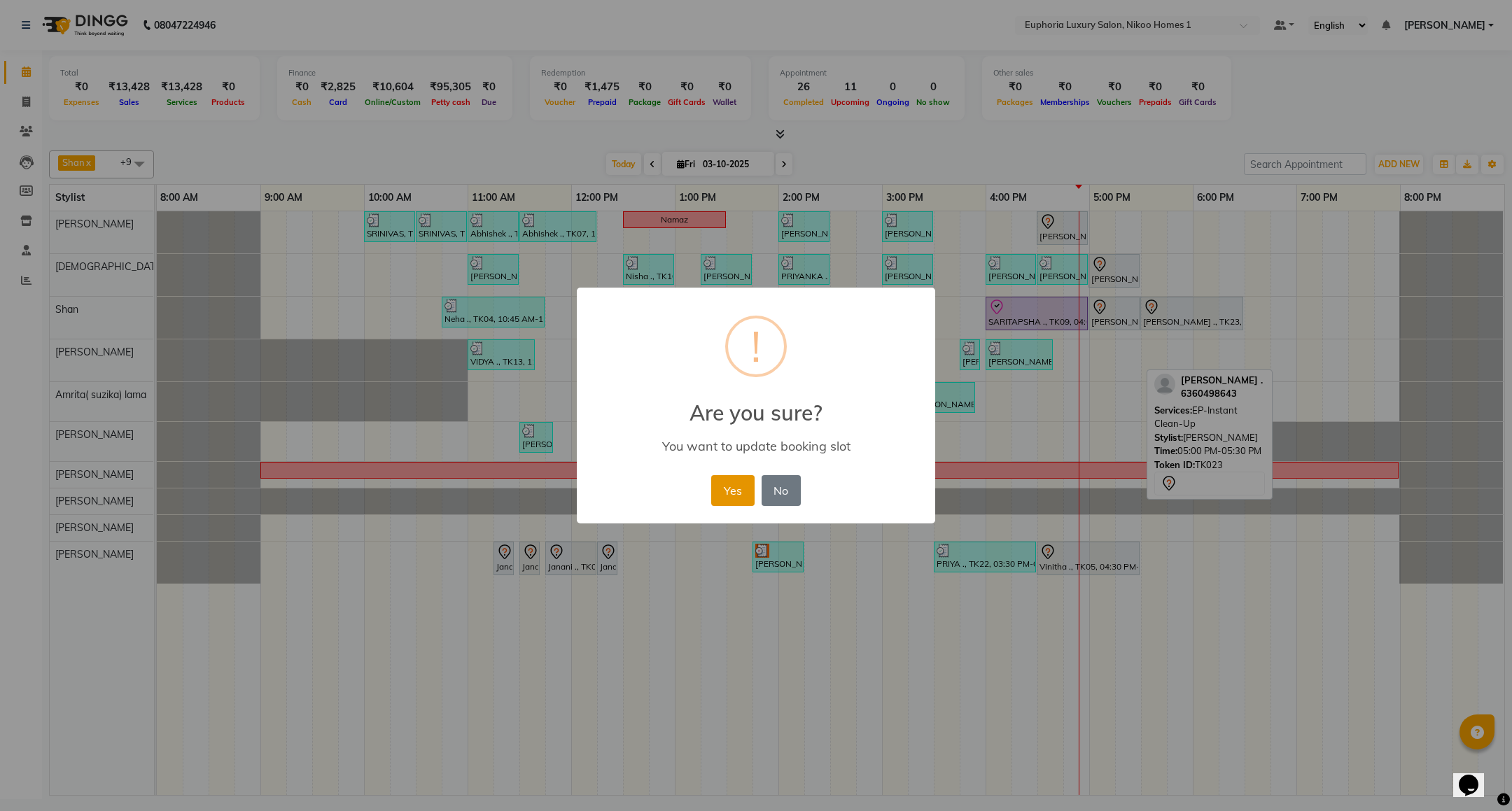
click at [746, 477] on button "Yes" at bounding box center [732, 491] width 42 height 31
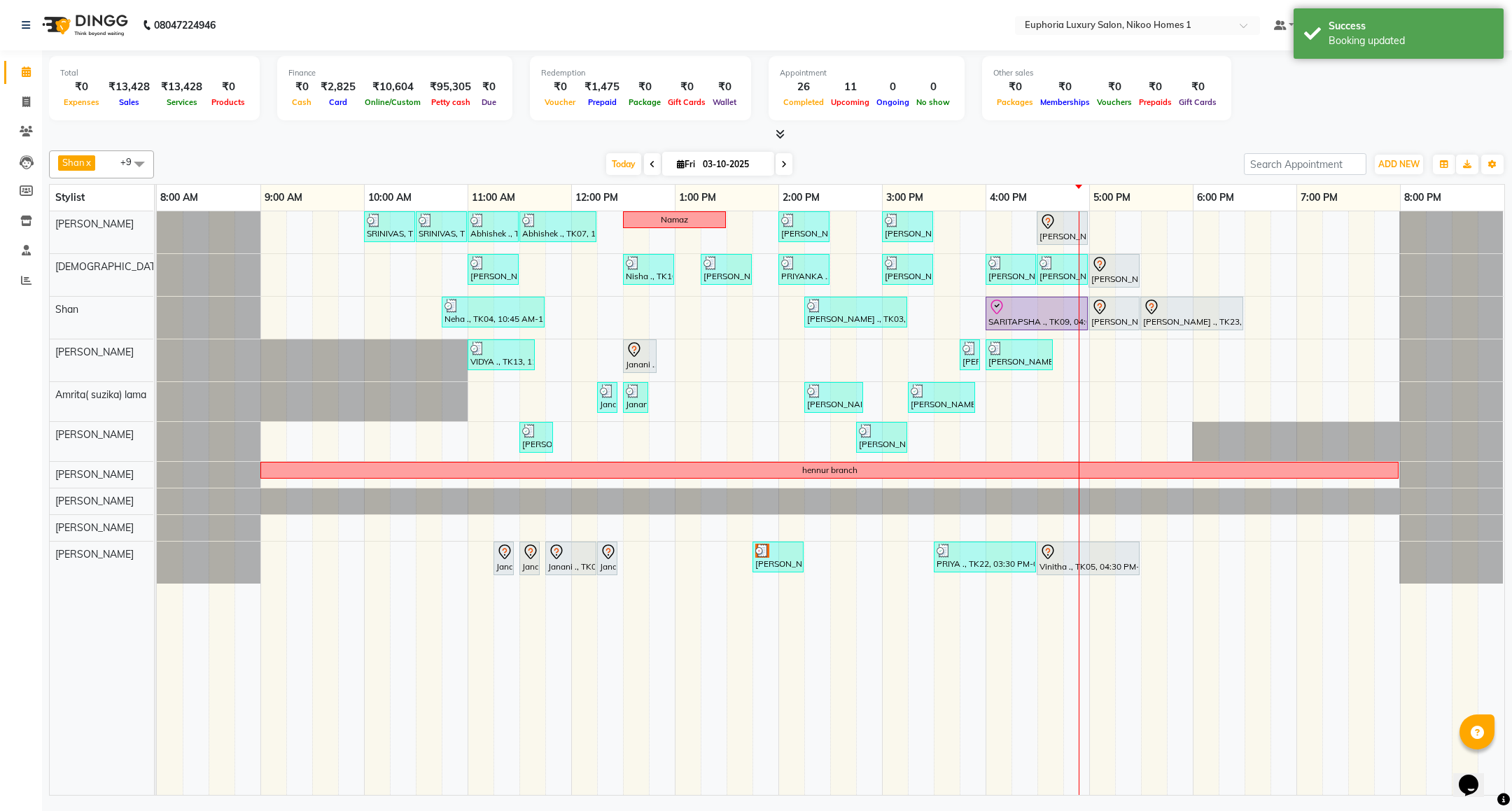
click at [1082, 398] on div "SRINIVAS, TK06, 10:00 AM-10:30 AM, EL-HAIR CUT (Senior Stylist) with hairwash M…" at bounding box center [830, 503] width 1348 height 584
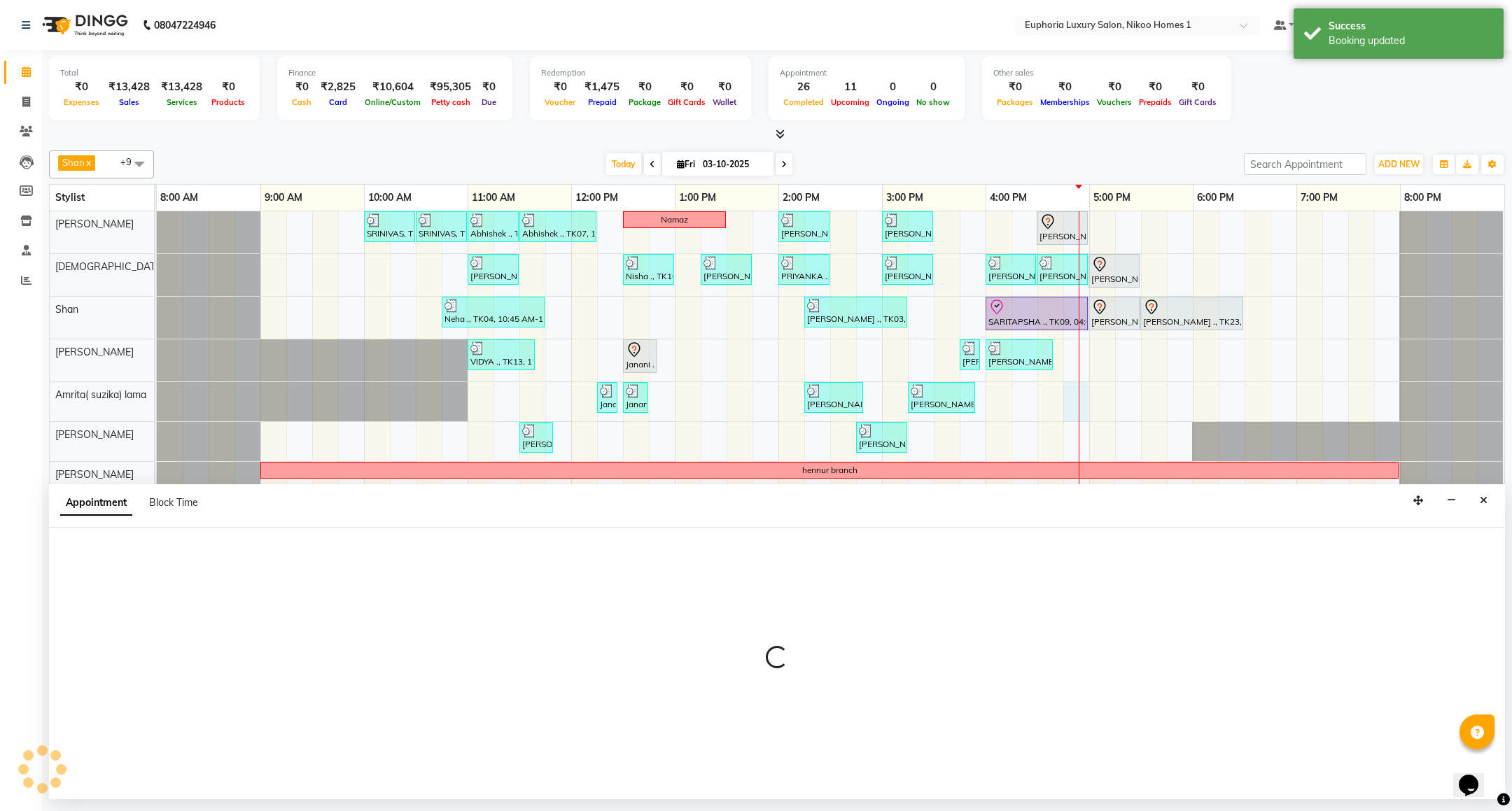
select select "74231"
select select "1005"
select select "tentative"
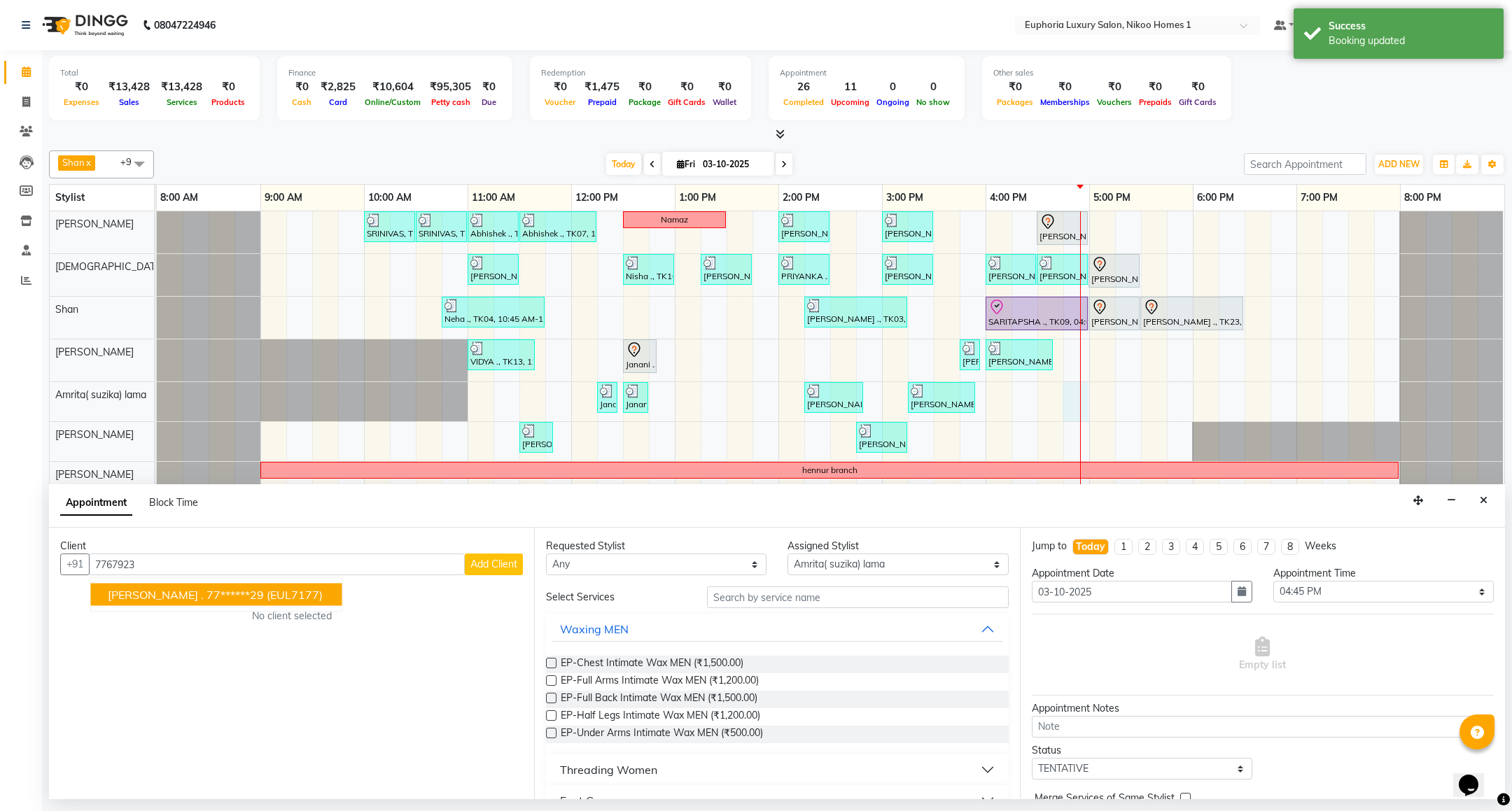
click at [129, 602] on span "[PERSON_NAME] ." at bounding box center [155, 594] width 96 height 14
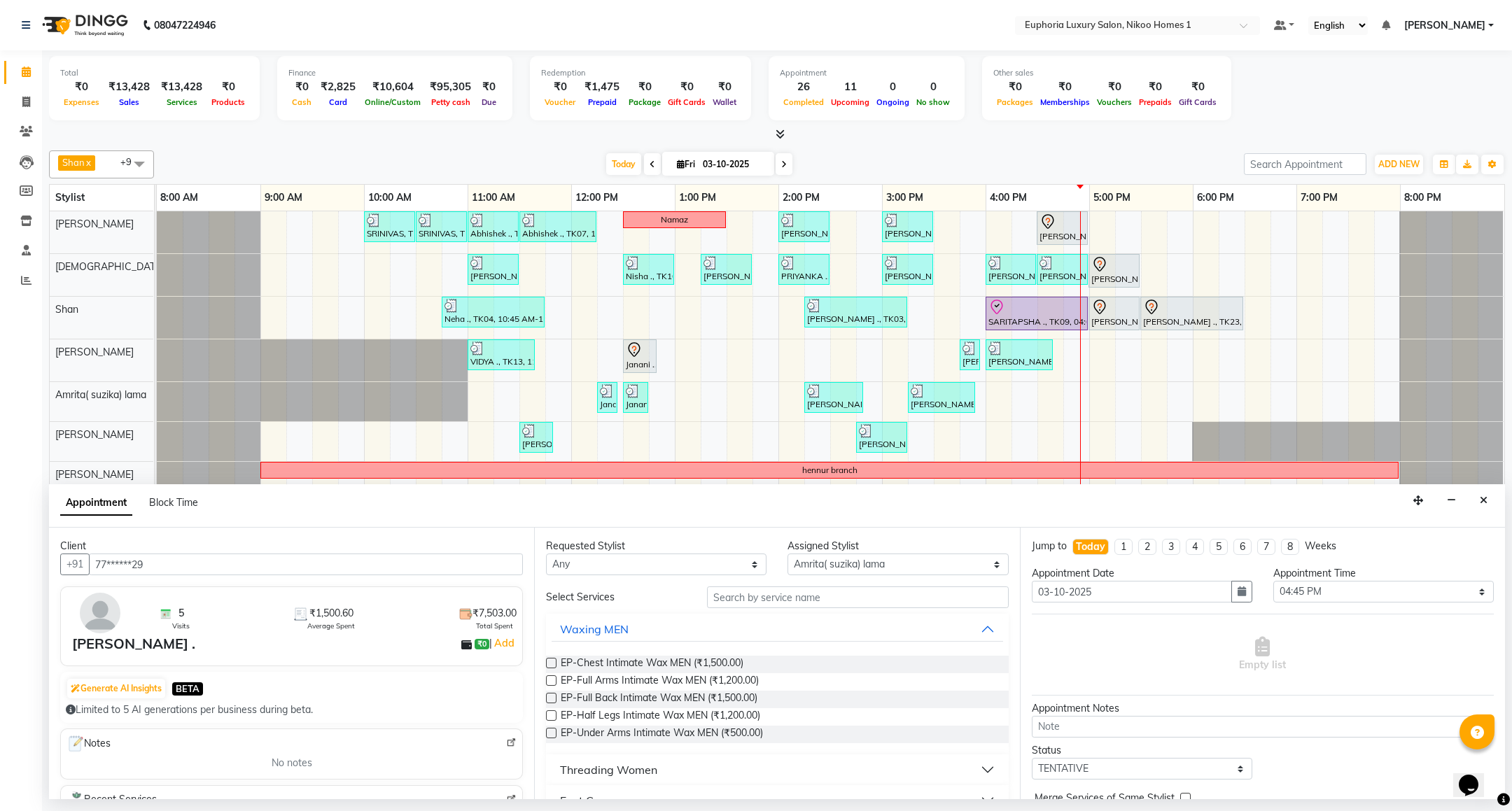
type input "77******29"
click at [754, 602] on input "text" at bounding box center [858, 597] width 301 height 22
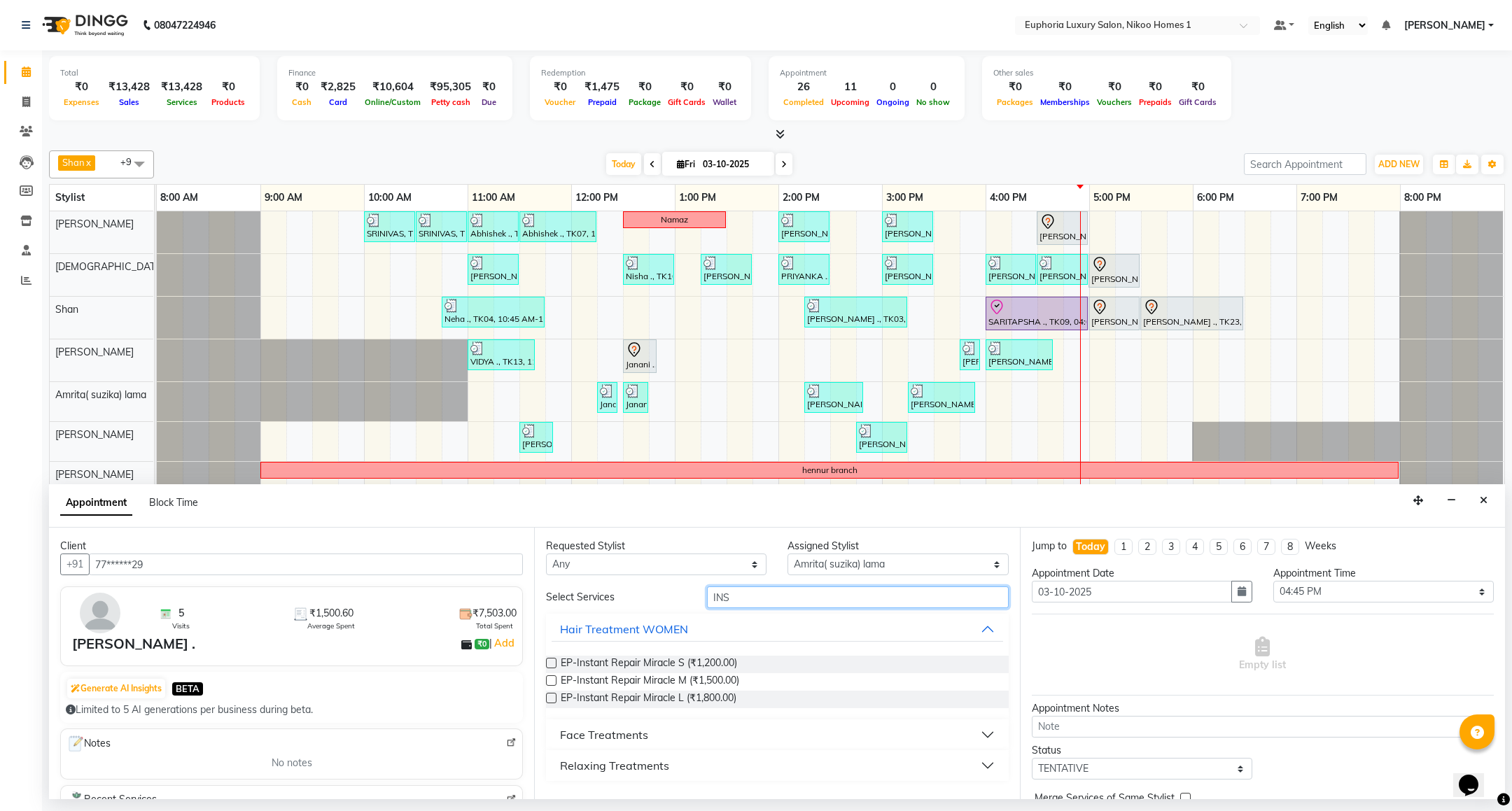
type input "INS"
click at [622, 742] on div "Face Treatments" at bounding box center [604, 735] width 89 height 17
click at [637, 771] on span "EP-Instant Clean-Up (₹999.00)" at bounding box center [630, 770] width 138 height 17
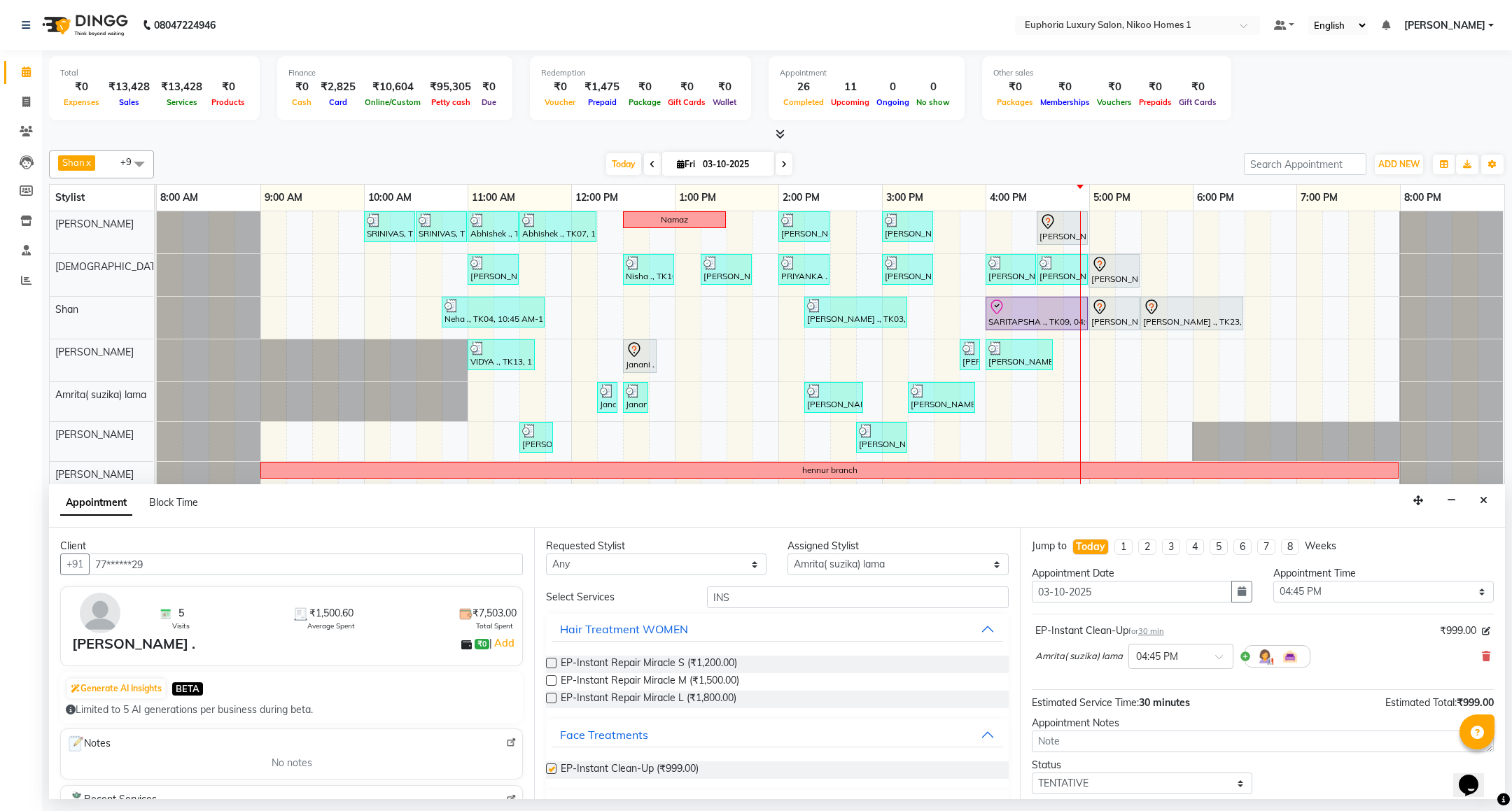
checkbox input "false"
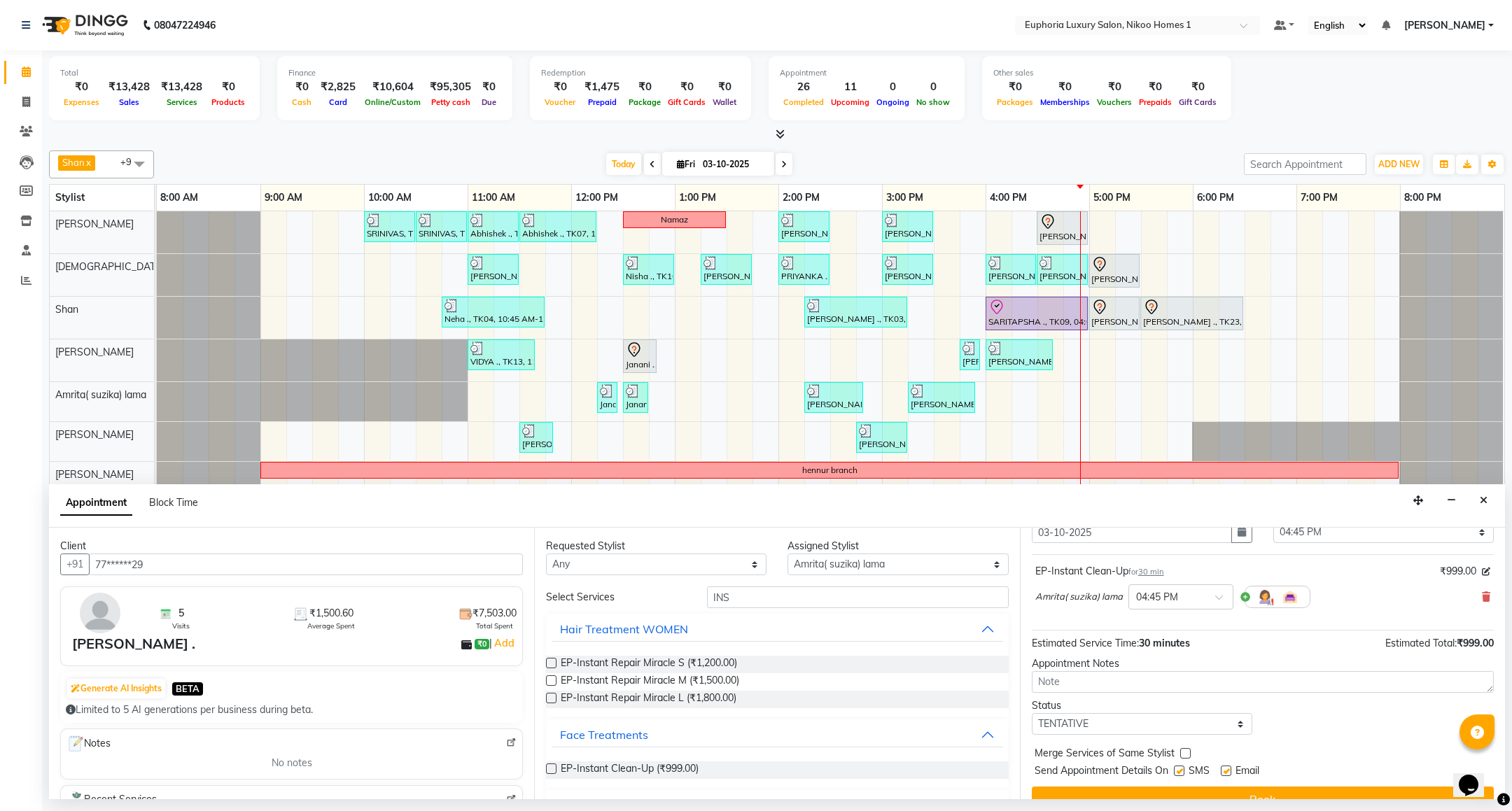
scroll to position [86, 0]
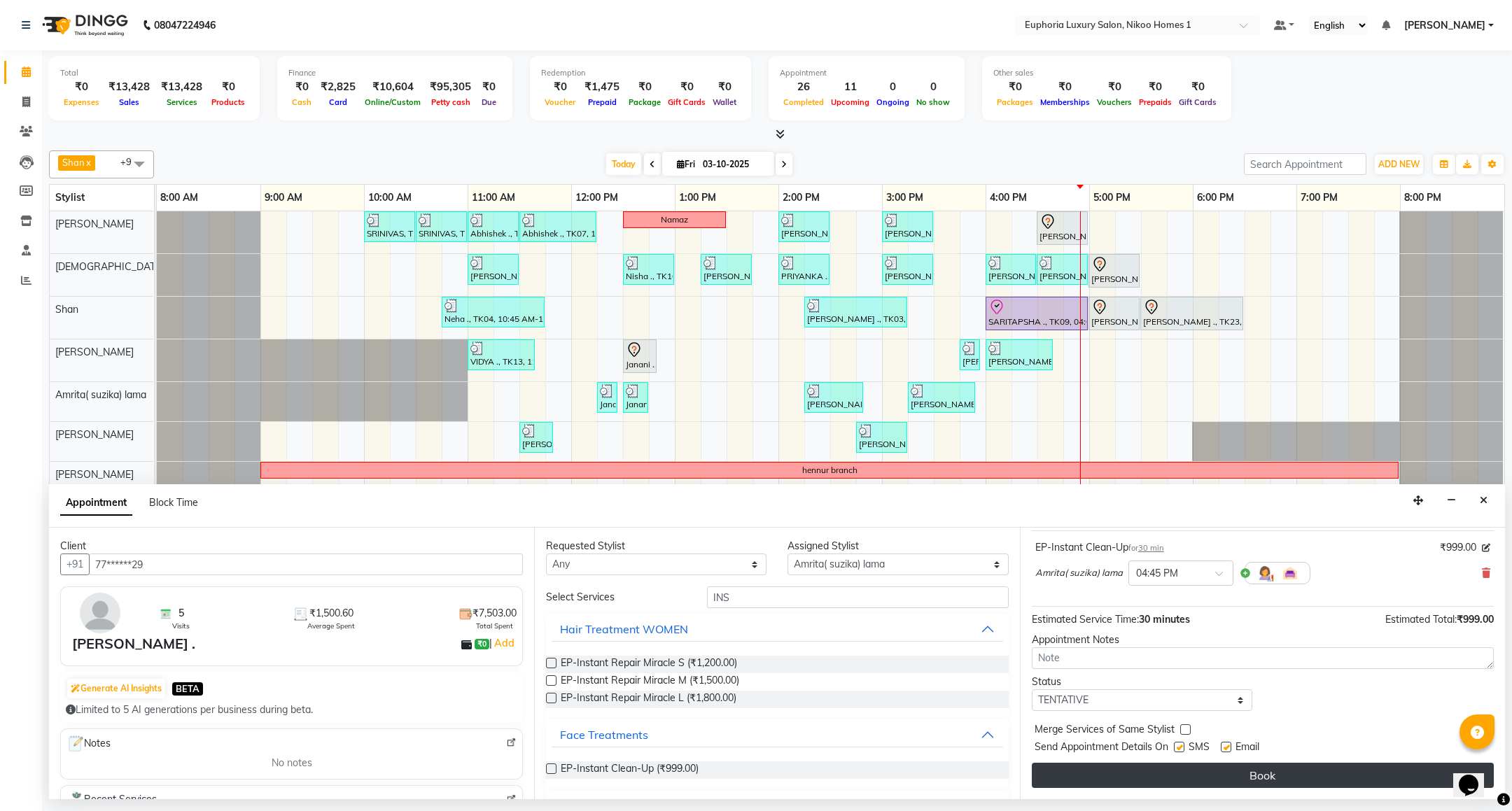
click at [1223, 775] on button "Book" at bounding box center [1263, 775] width 462 height 25
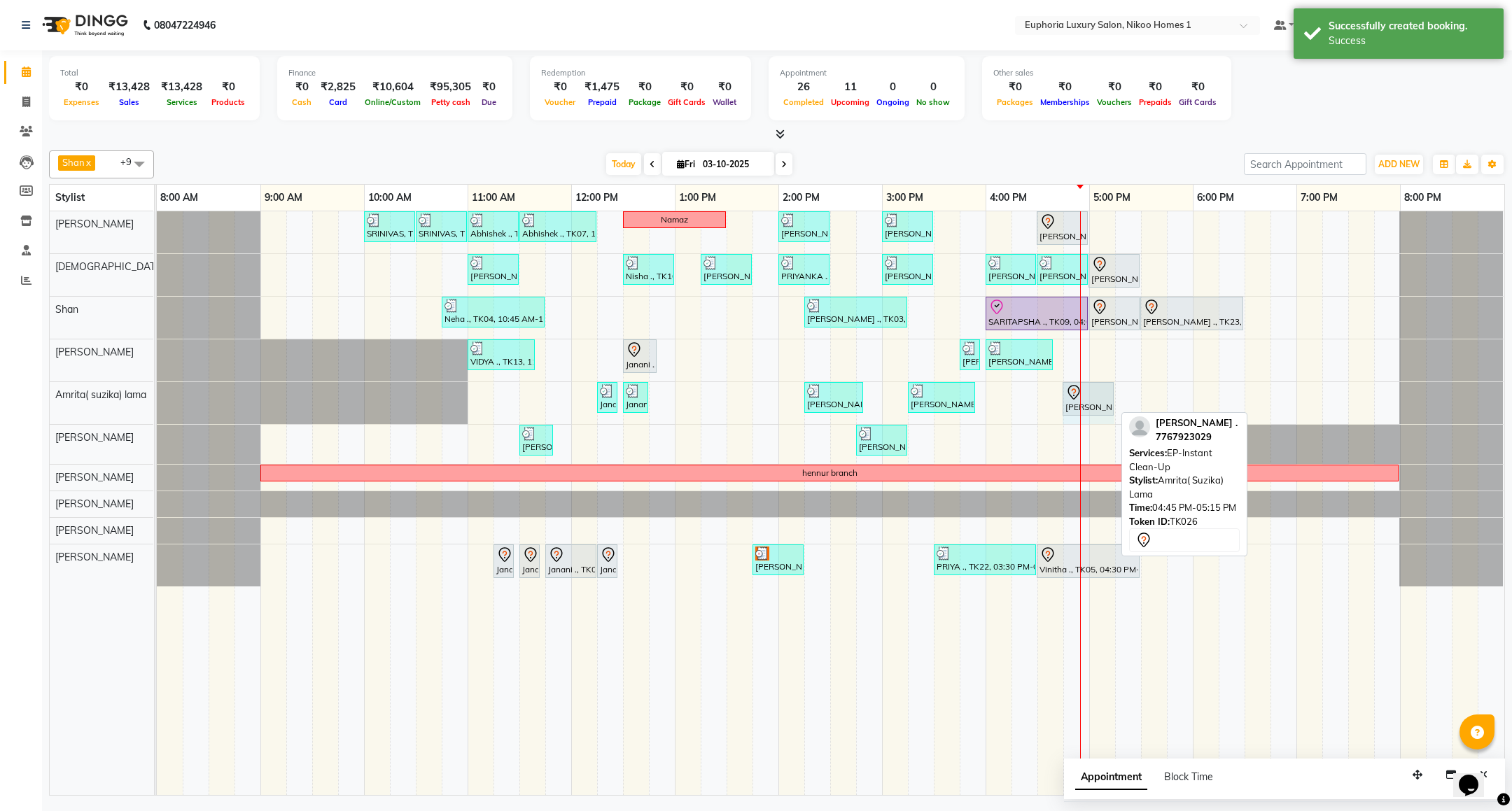
drag, startPoint x: 1082, startPoint y: 406, endPoint x: 1105, endPoint y: 408, distance: 23.1
click at [1105, 408] on div "SRINIVAS, TK06, 10:00 AM-10:30 AM, EL-HAIR CUT (Senior Stylist) with hairwash M…" at bounding box center [830, 503] width 1348 height 584
select select "74231"
select select "1005"
select select "tentative"
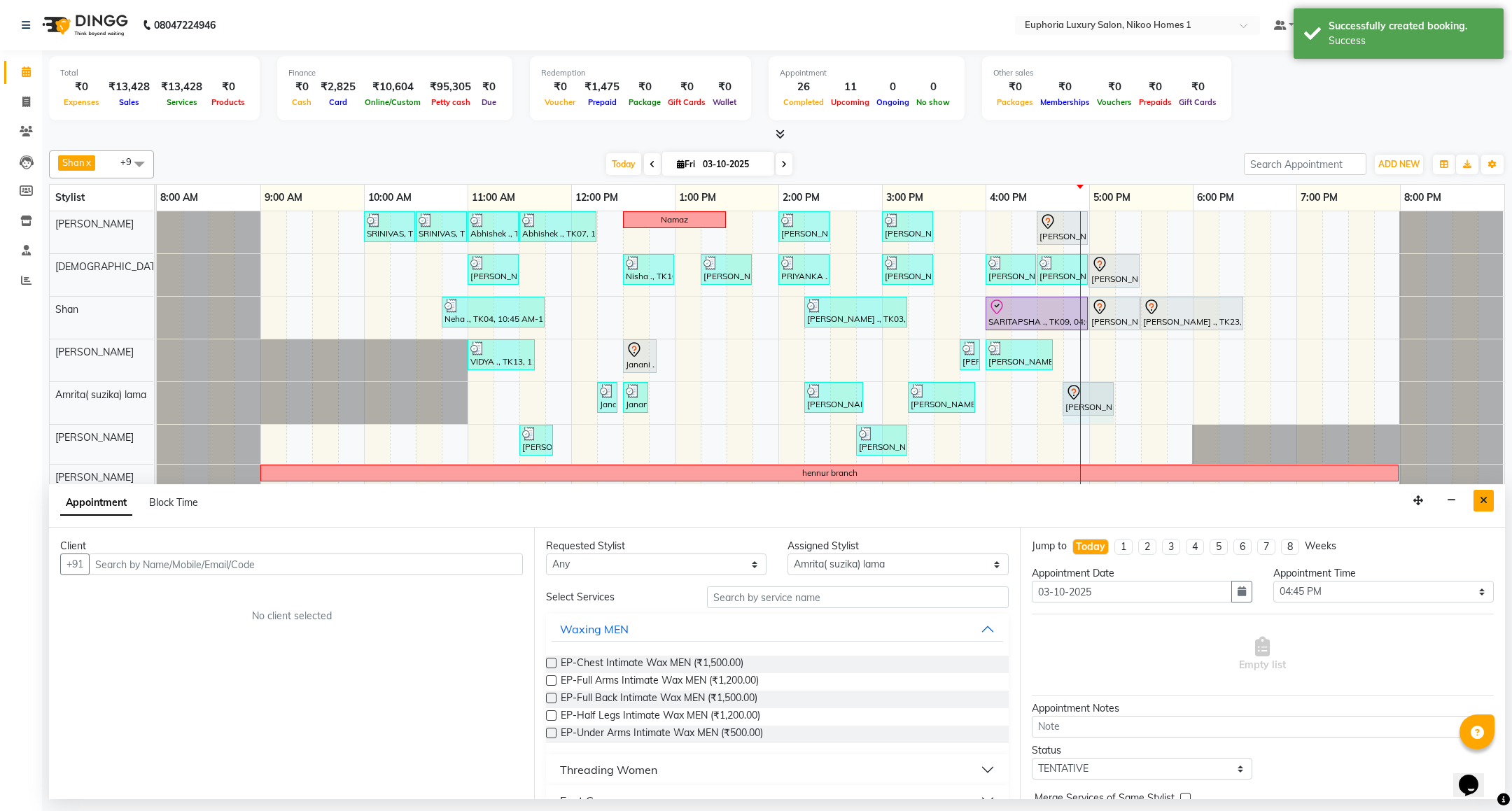
click at [1487, 502] on icon "Close" at bounding box center [1483, 501] width 8 height 10
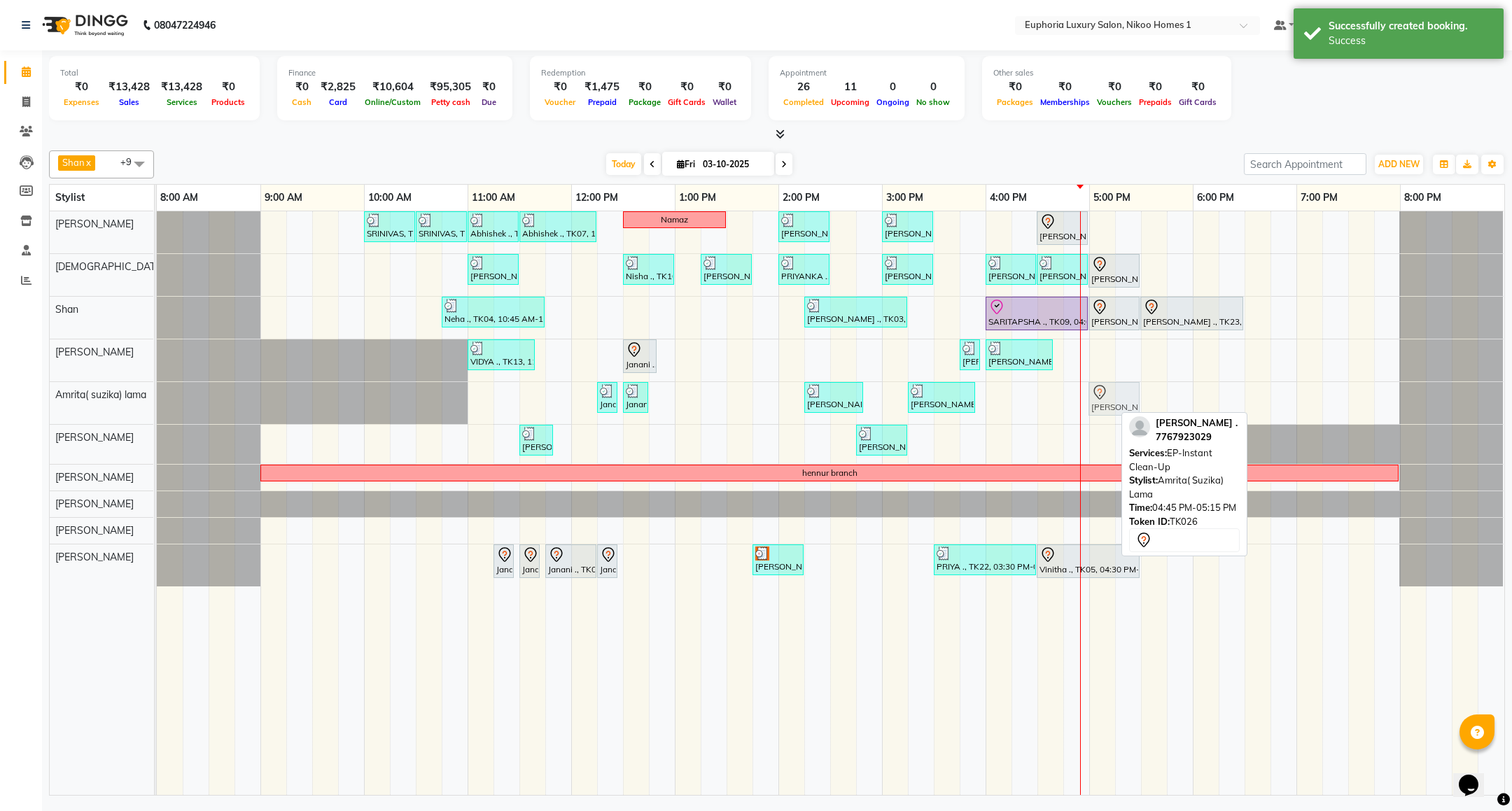
click at [157, 399] on div "Janani, TK16, 12:15 PM-12:20 PM, EP-Under Arms Intimate Janani, TK16, 12:30 PM-…" at bounding box center [157, 403] width 0 height 42
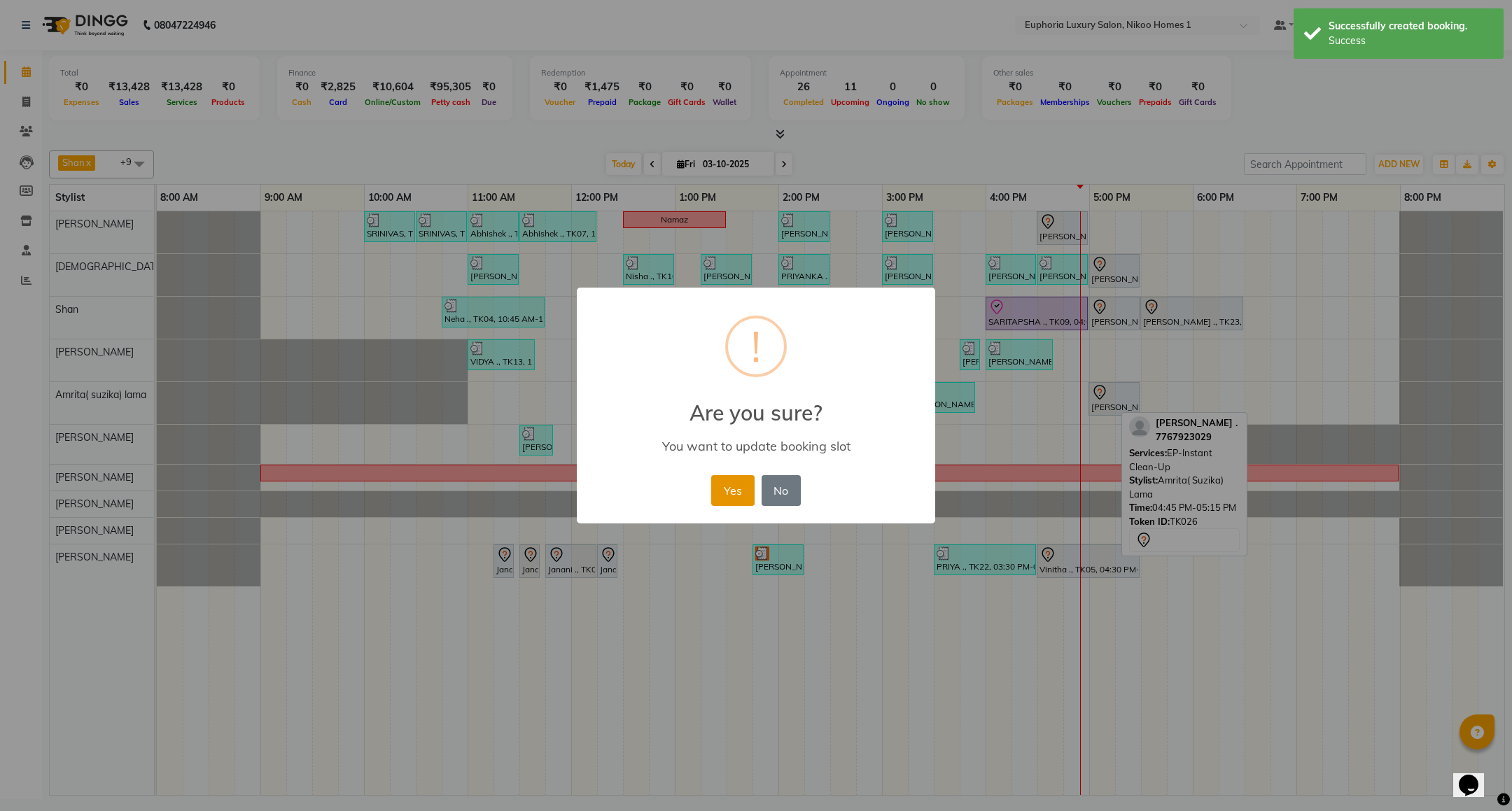
click at [746, 481] on button "Yes" at bounding box center [732, 491] width 42 height 31
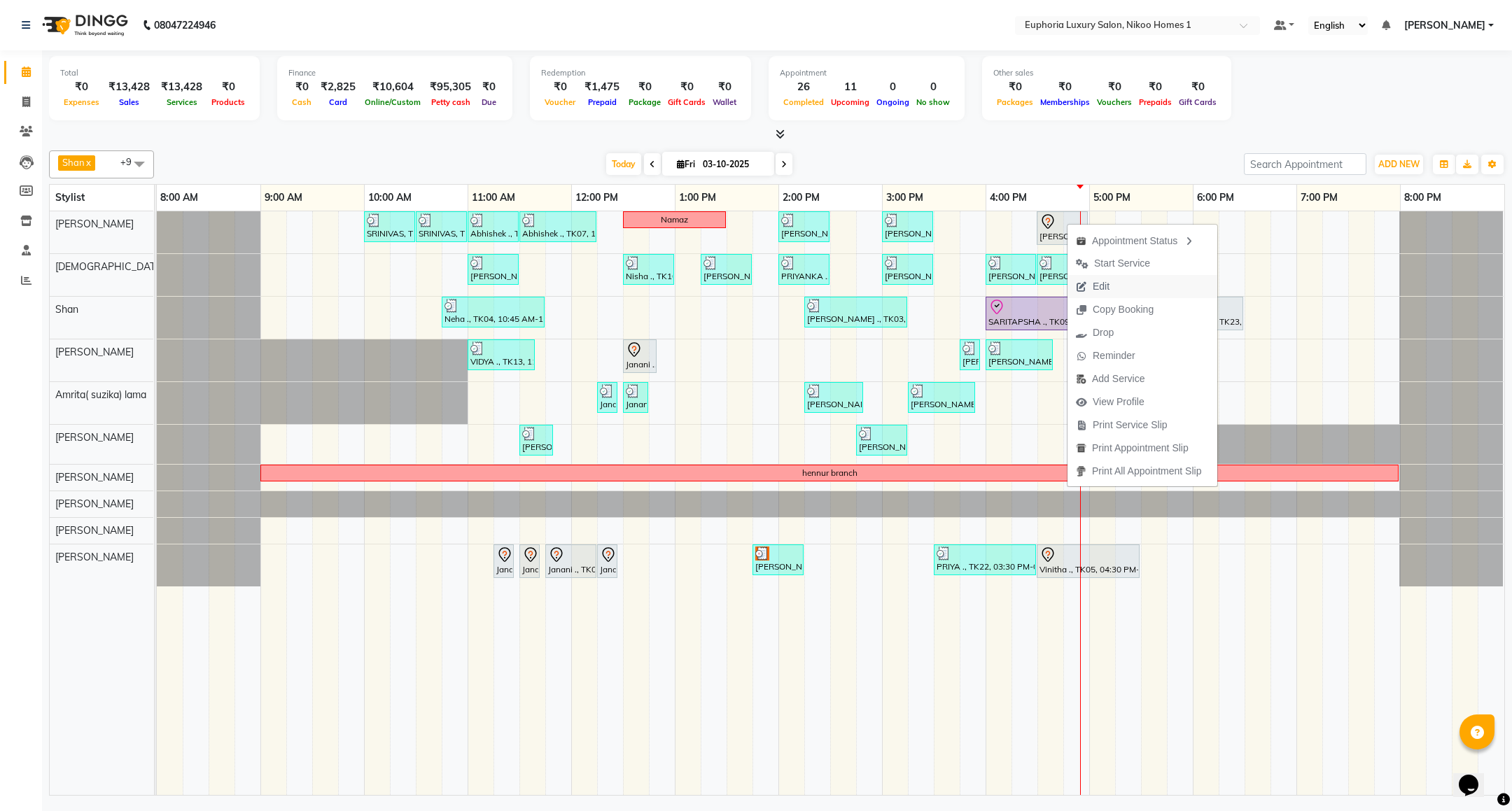
click at [1099, 280] on span "Edit" at bounding box center [1101, 286] width 17 height 14
select select "990"
select select "tentative"
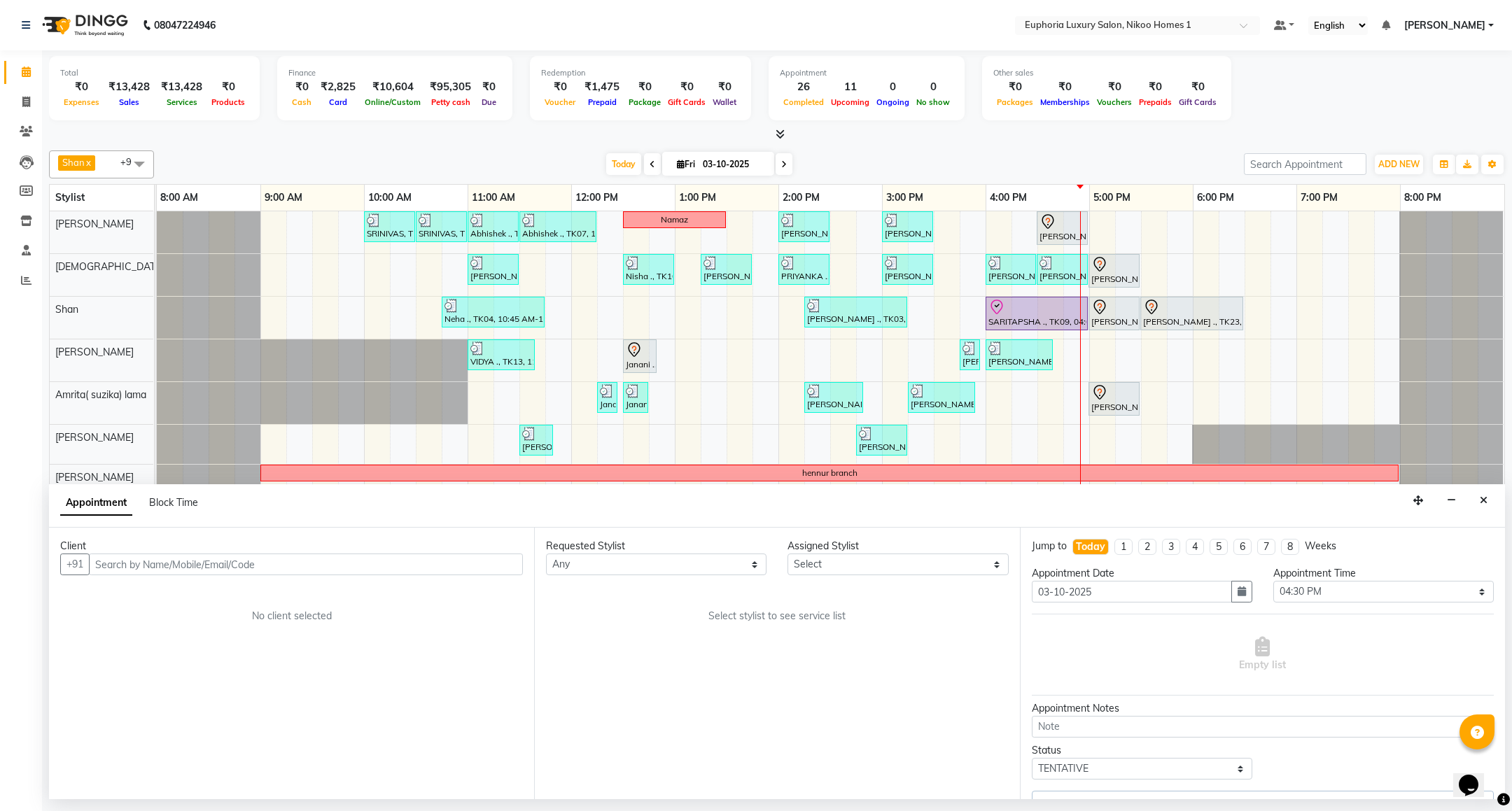
select select "85468"
select select "4025"
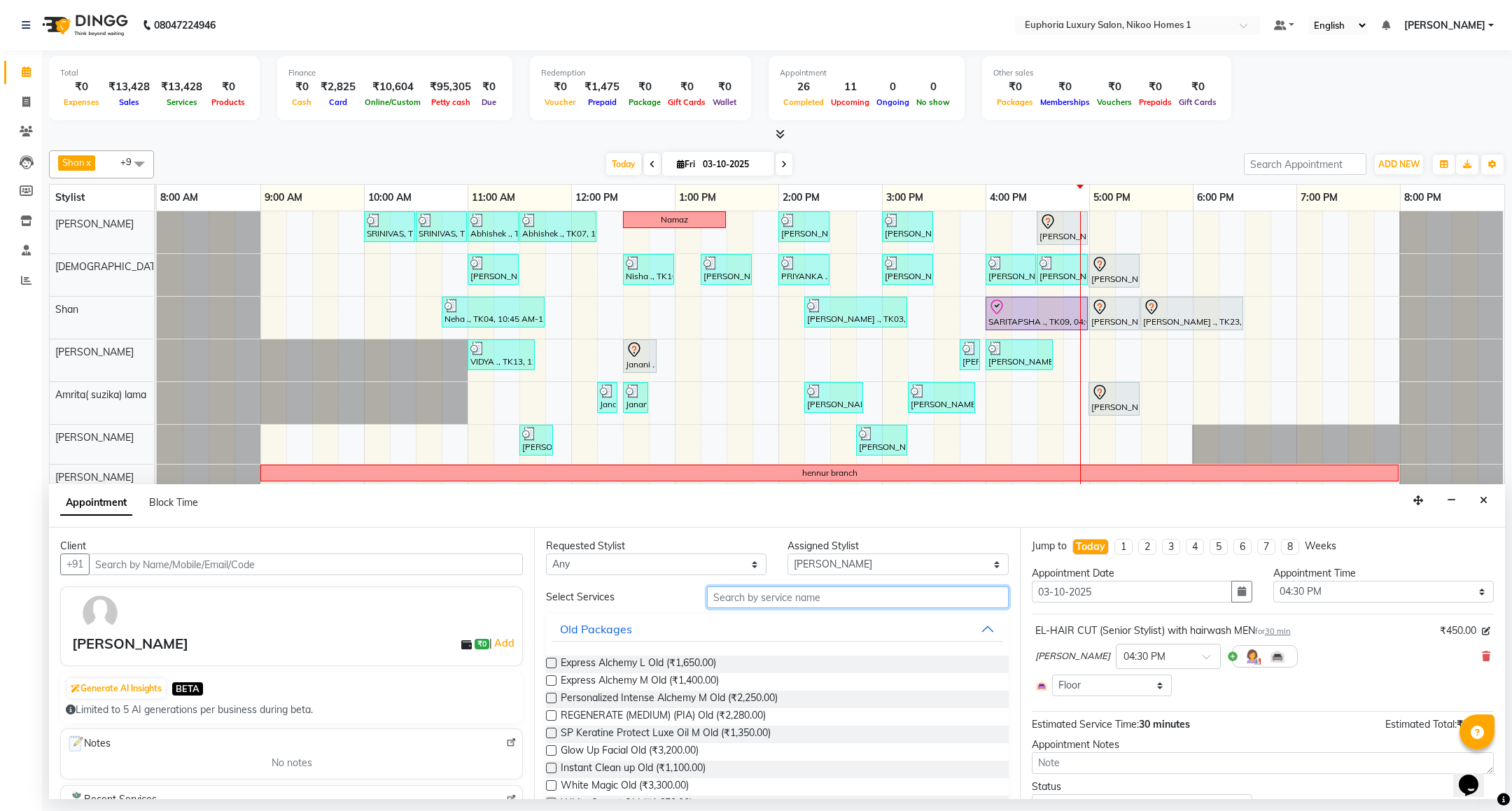
click at [861, 594] on input "text" at bounding box center [858, 597] width 301 height 22
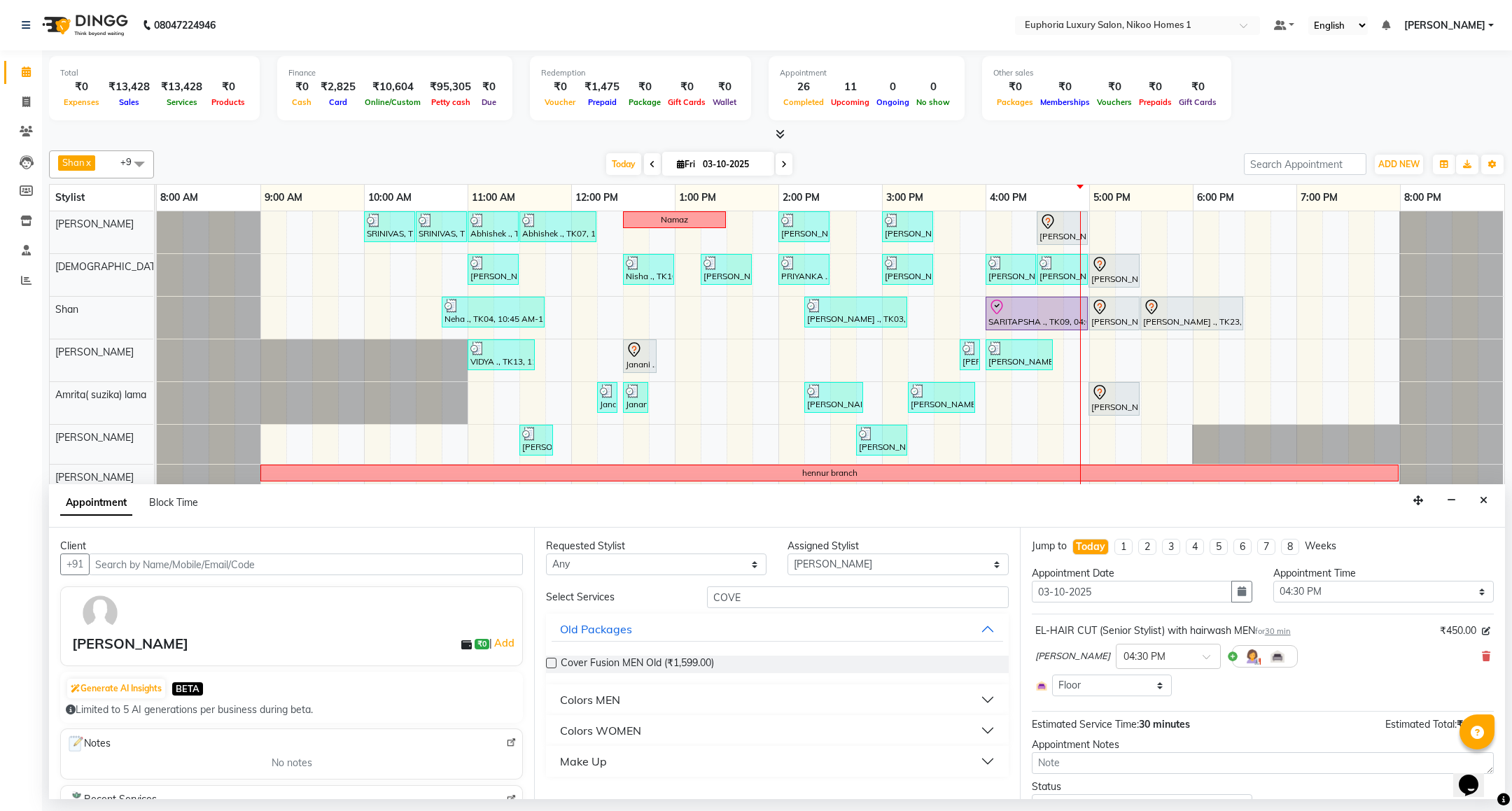
click at [612, 700] on div "Colors MEN" at bounding box center [590, 699] width 60 height 17
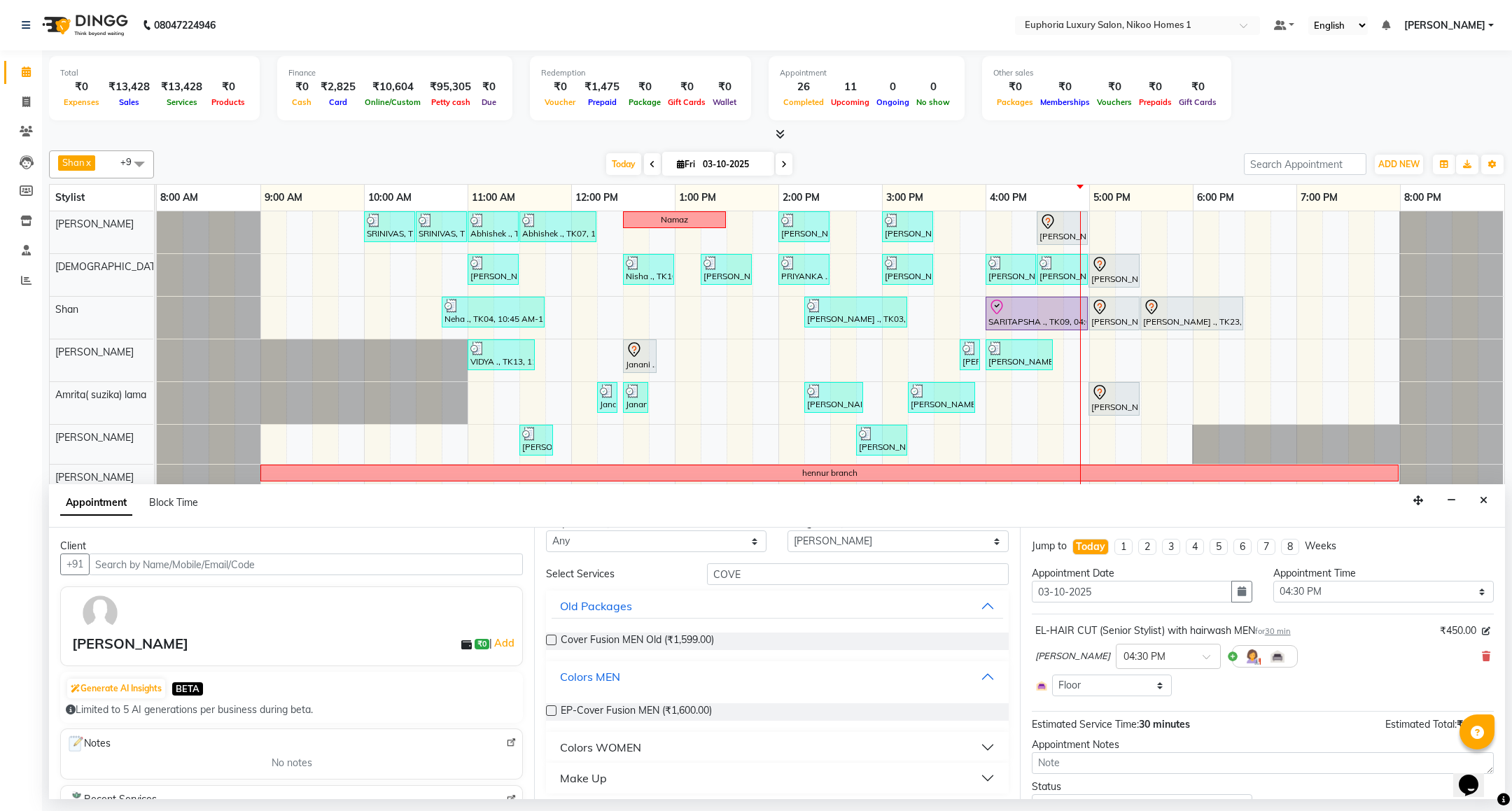
scroll to position [28, 0]
click at [748, 578] on input "COVE" at bounding box center [858, 569] width 301 height 22
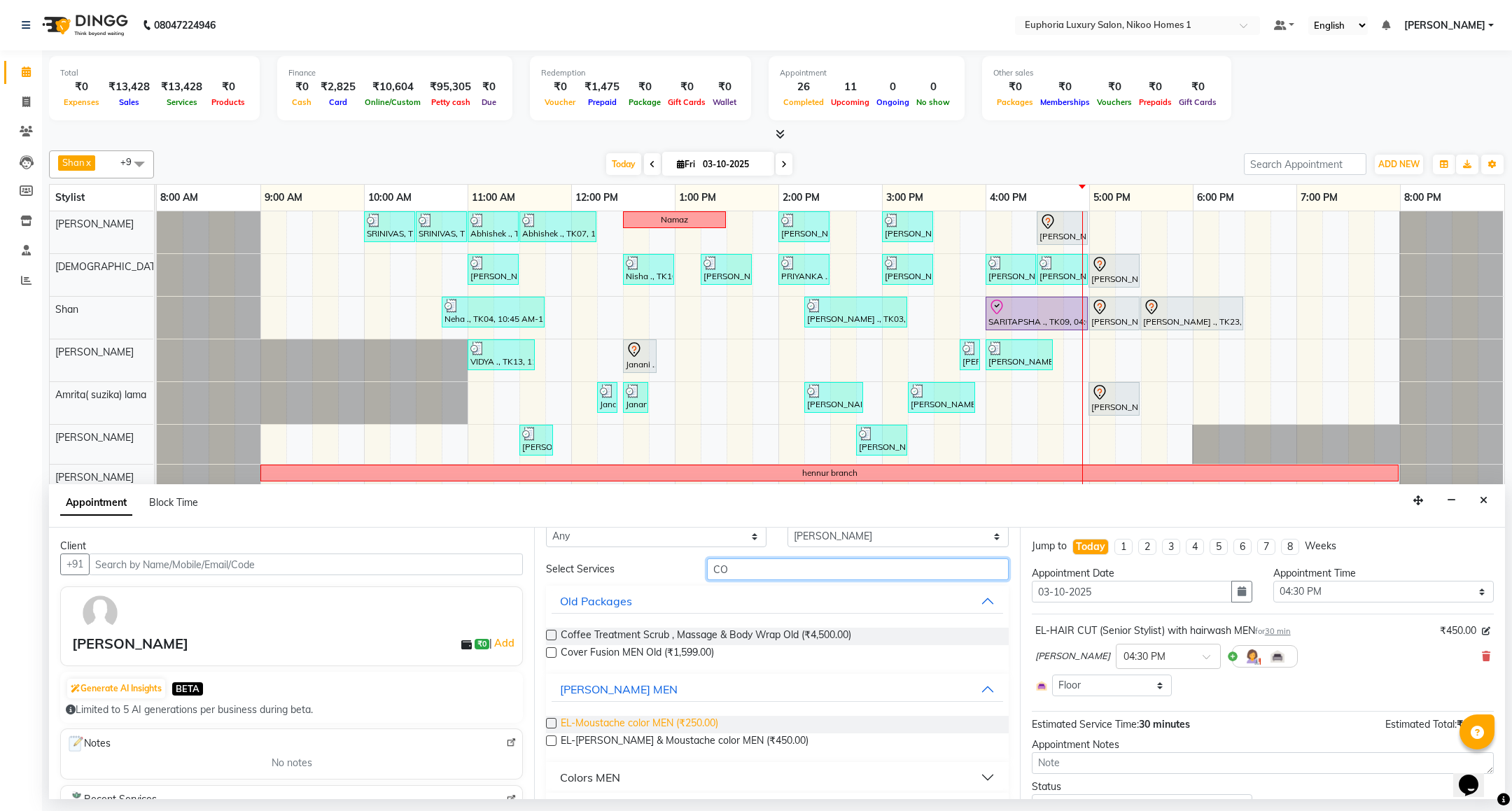
scroll to position [133, 0]
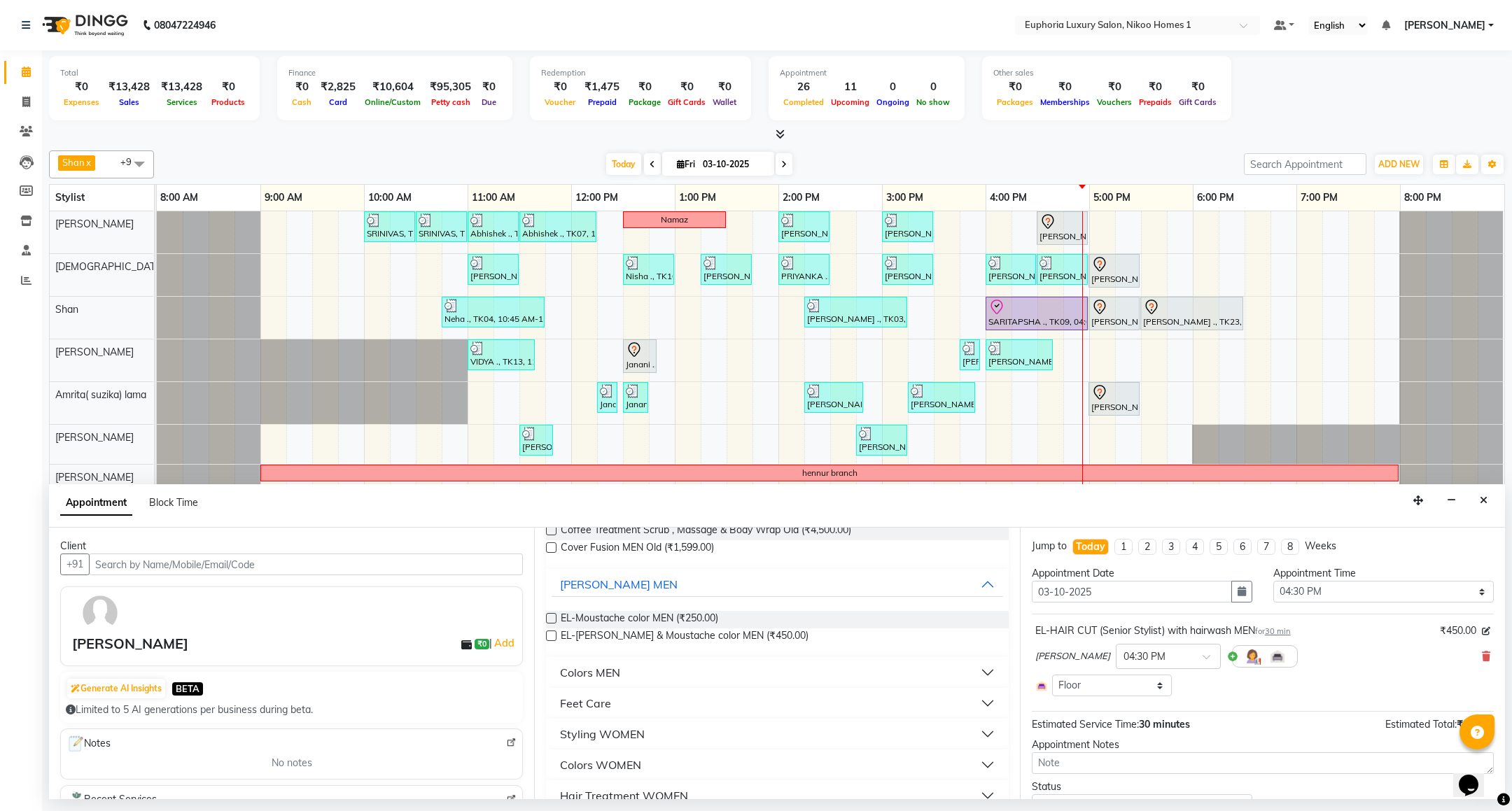
type input "CO"
click at [599, 671] on div "Colors MEN" at bounding box center [590, 672] width 60 height 17
click at [673, 704] on span "EP-Color Fusion MEN (₹1,999.00)" at bounding box center [635, 708] width 148 height 17
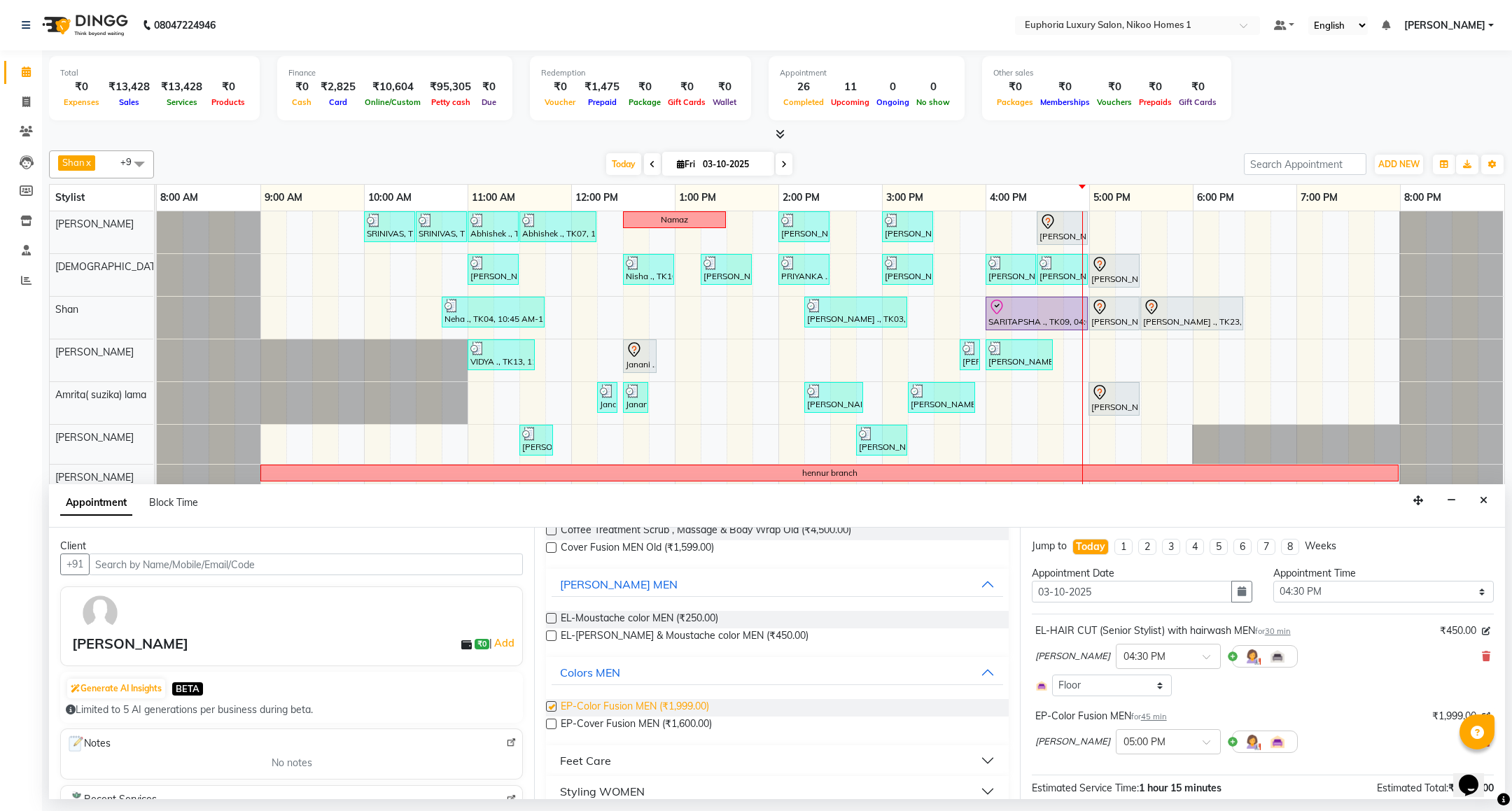
checkbox input "false"
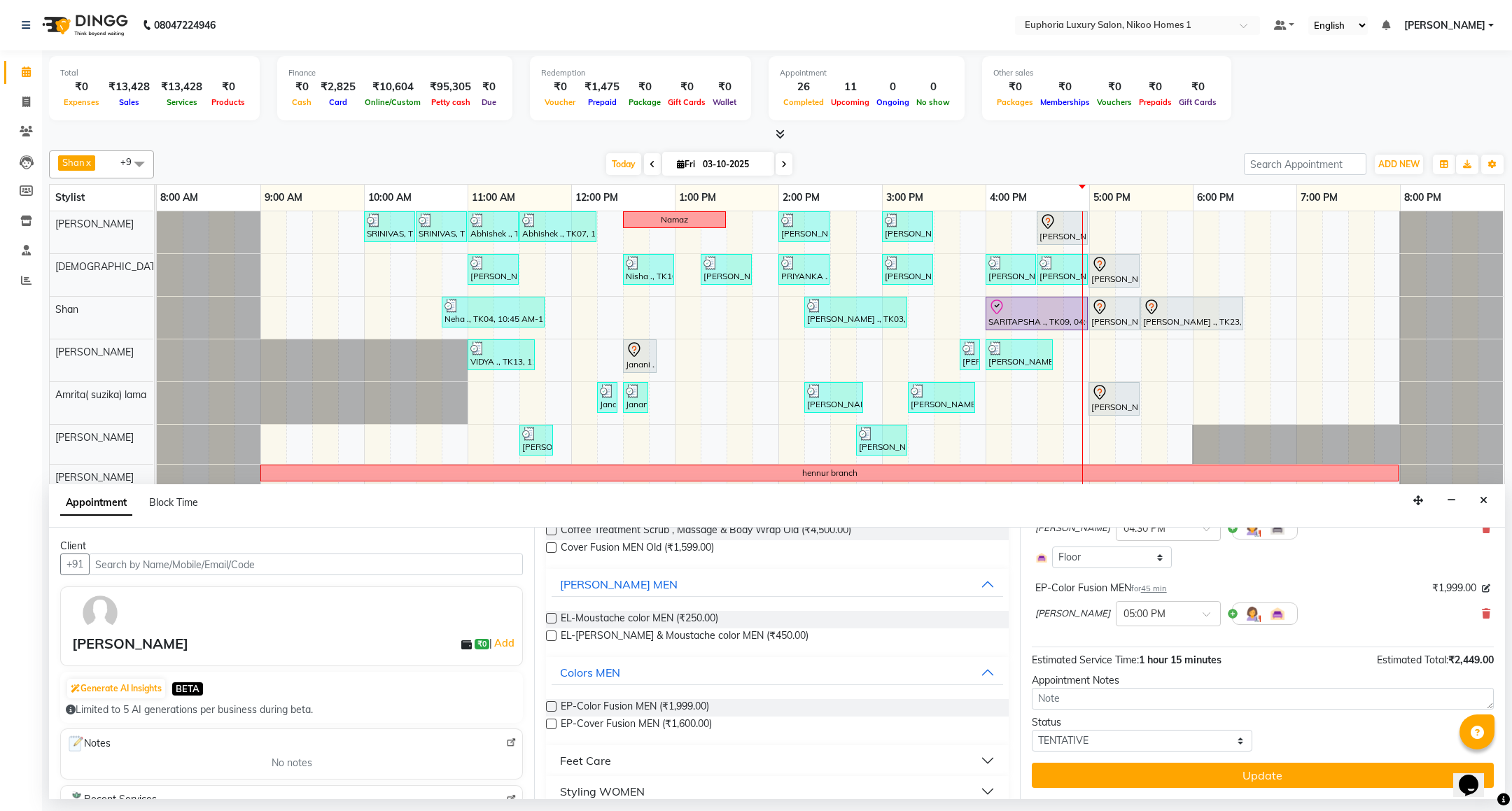
scroll to position [130, 0]
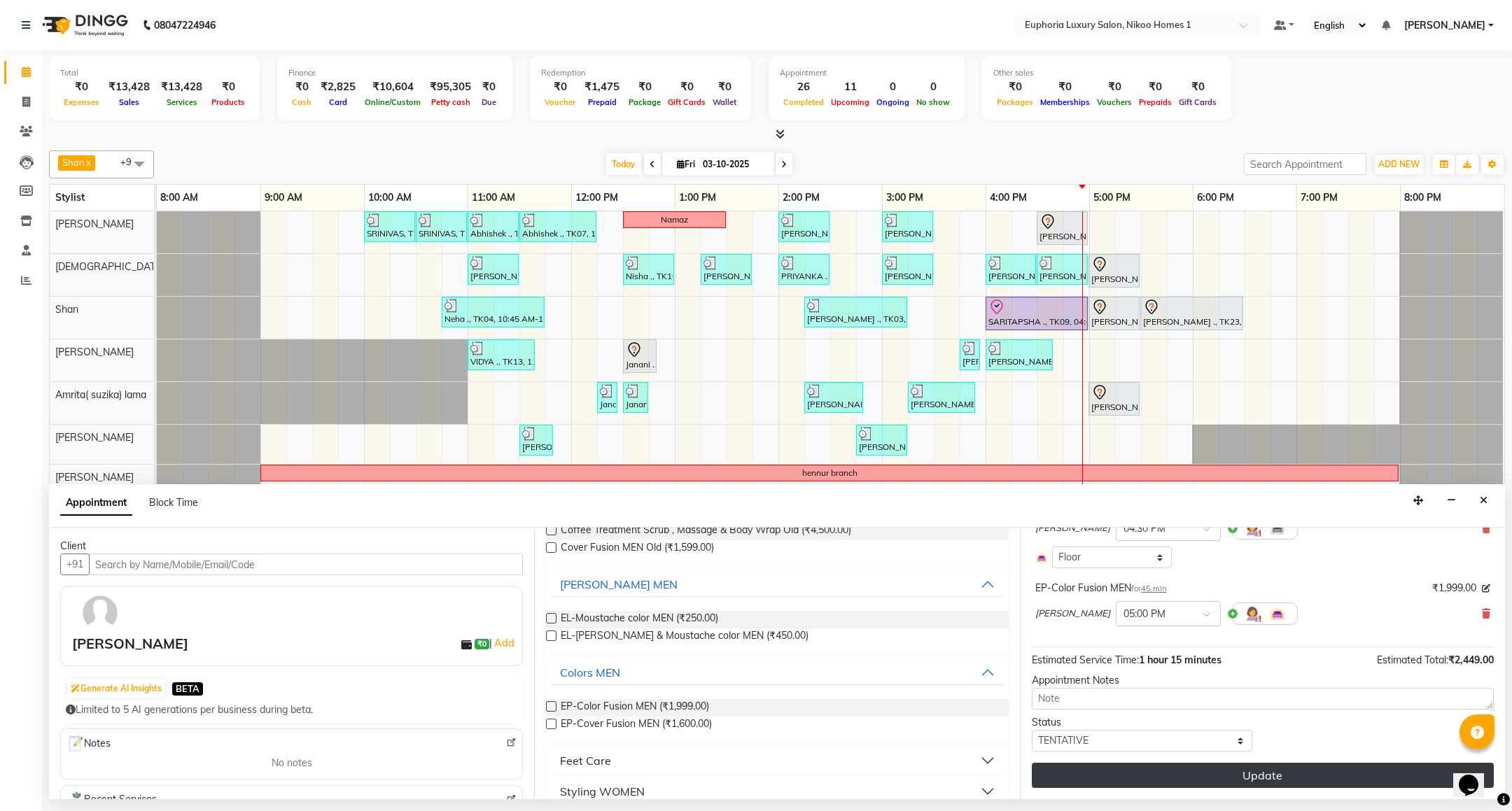
click at [1233, 775] on button "Update" at bounding box center [1263, 775] width 462 height 25
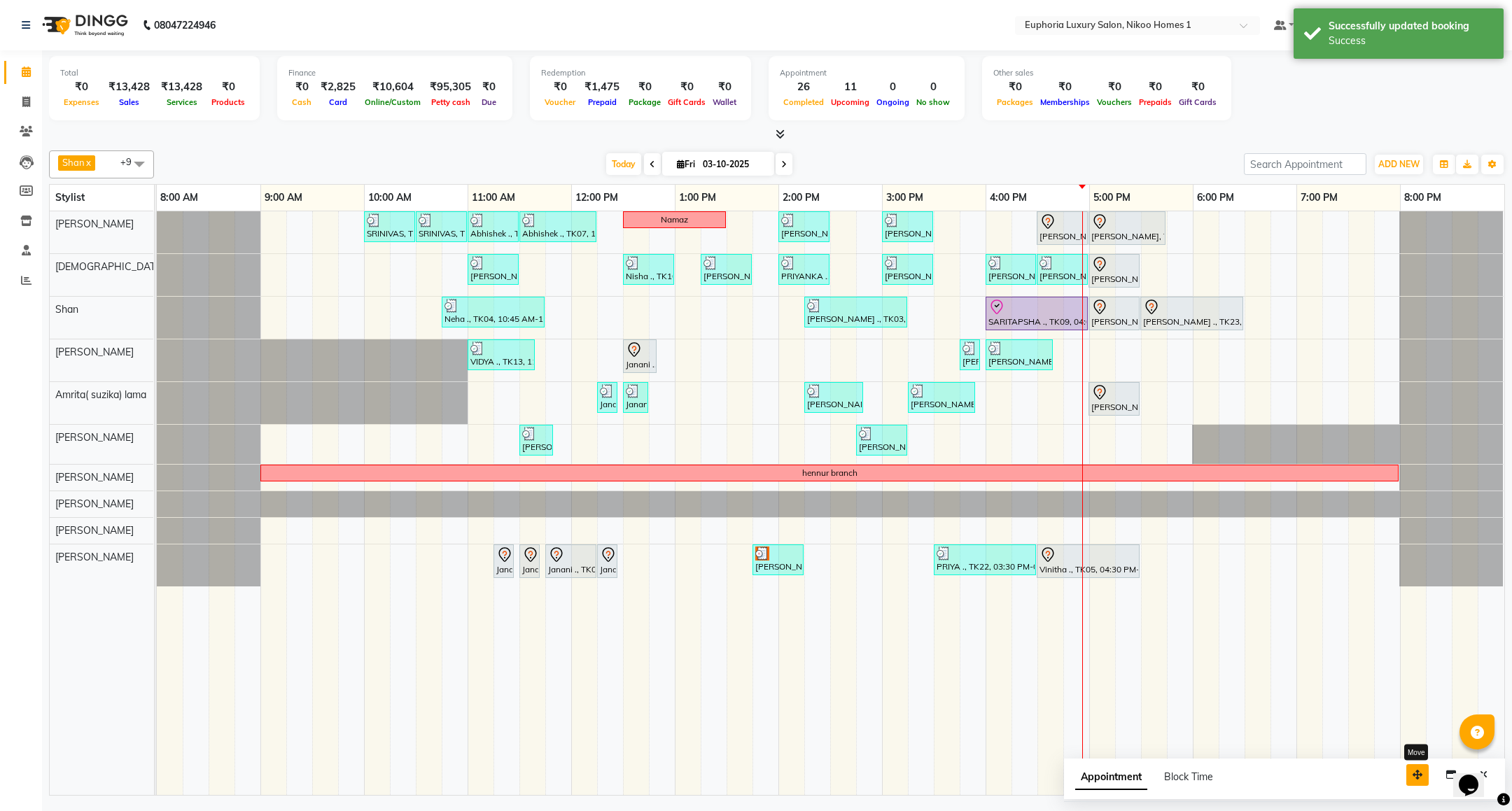
drag, startPoint x: 1424, startPoint y: 766, endPoint x: 1192, endPoint y: 762, distance: 232.0
click at [1406, 764] on button "button" at bounding box center [1417, 775] width 22 height 22
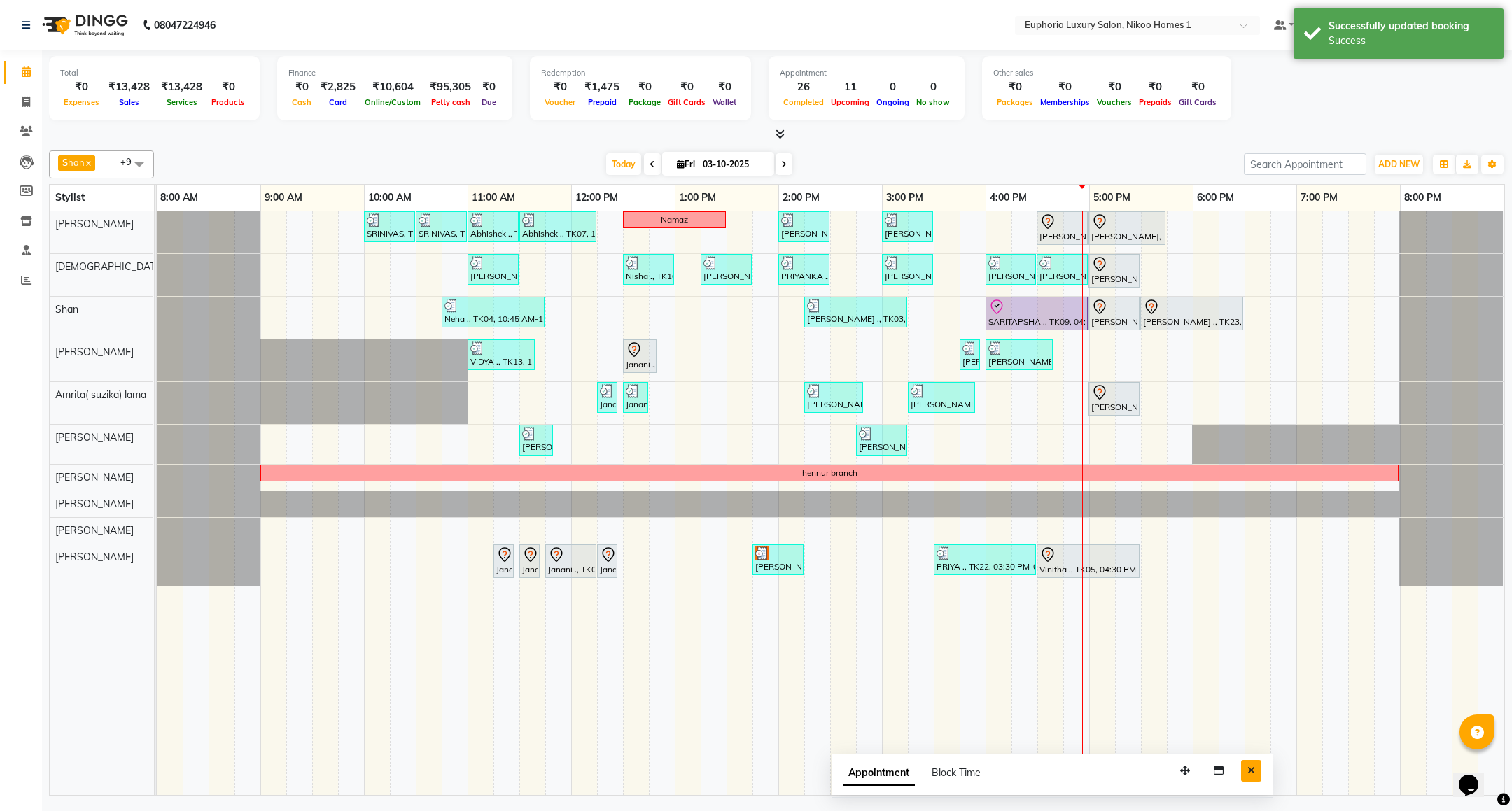
click at [1246, 771] on button "Close" at bounding box center [1251, 771] width 20 height 22
click at [1405, 86] on div "Total ₹0 Expenses ₹13,428 Sales ₹13,428 Services ₹0 Products Finance ₹0 Cash ₹2…" at bounding box center [777, 90] width 1456 height 68
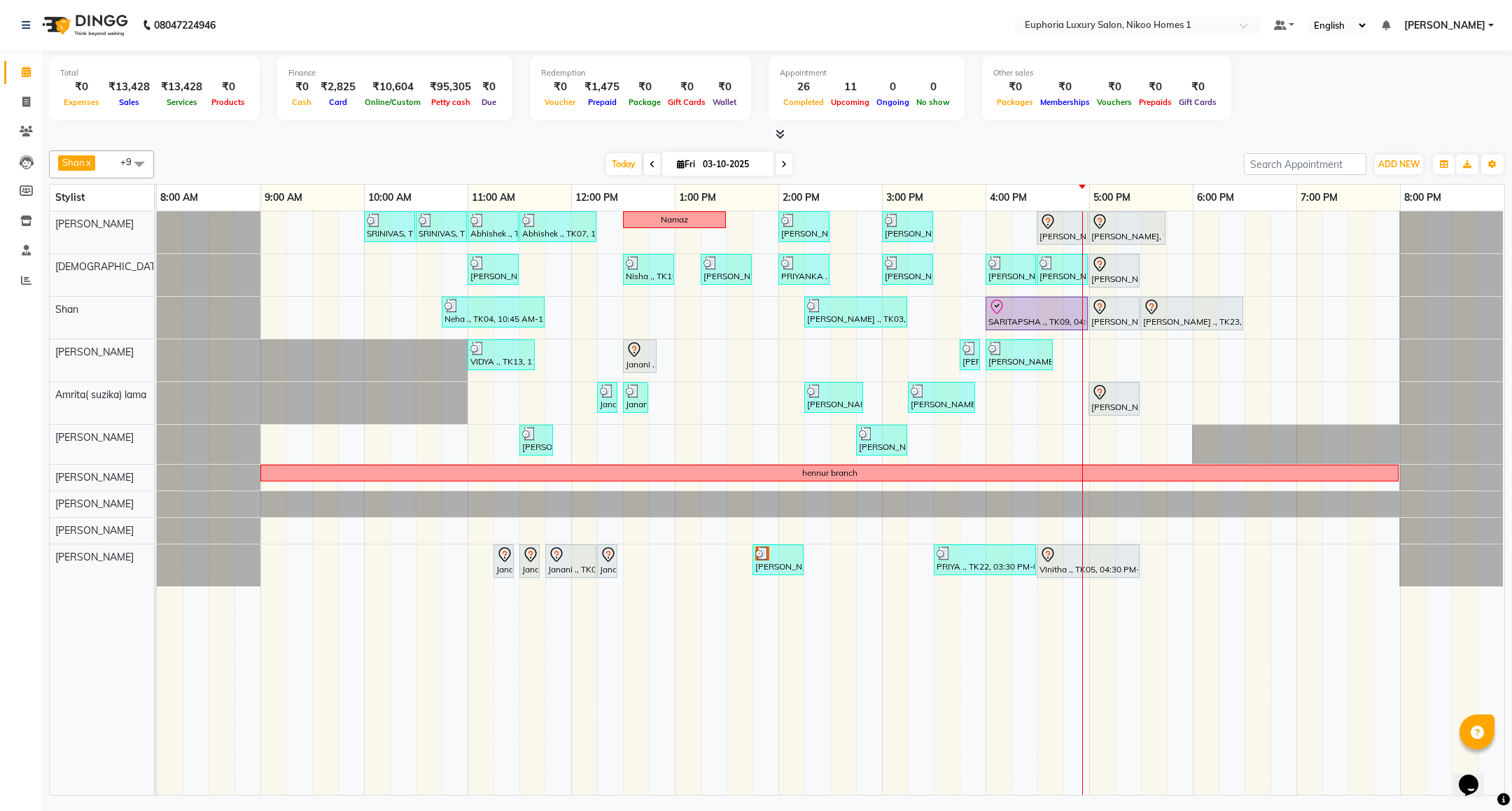
click at [1439, 26] on span "[PERSON_NAME]" at bounding box center [1444, 25] width 81 height 14
click at [1418, 94] on link "Sign out" at bounding box center [1422, 96] width 128 height 22
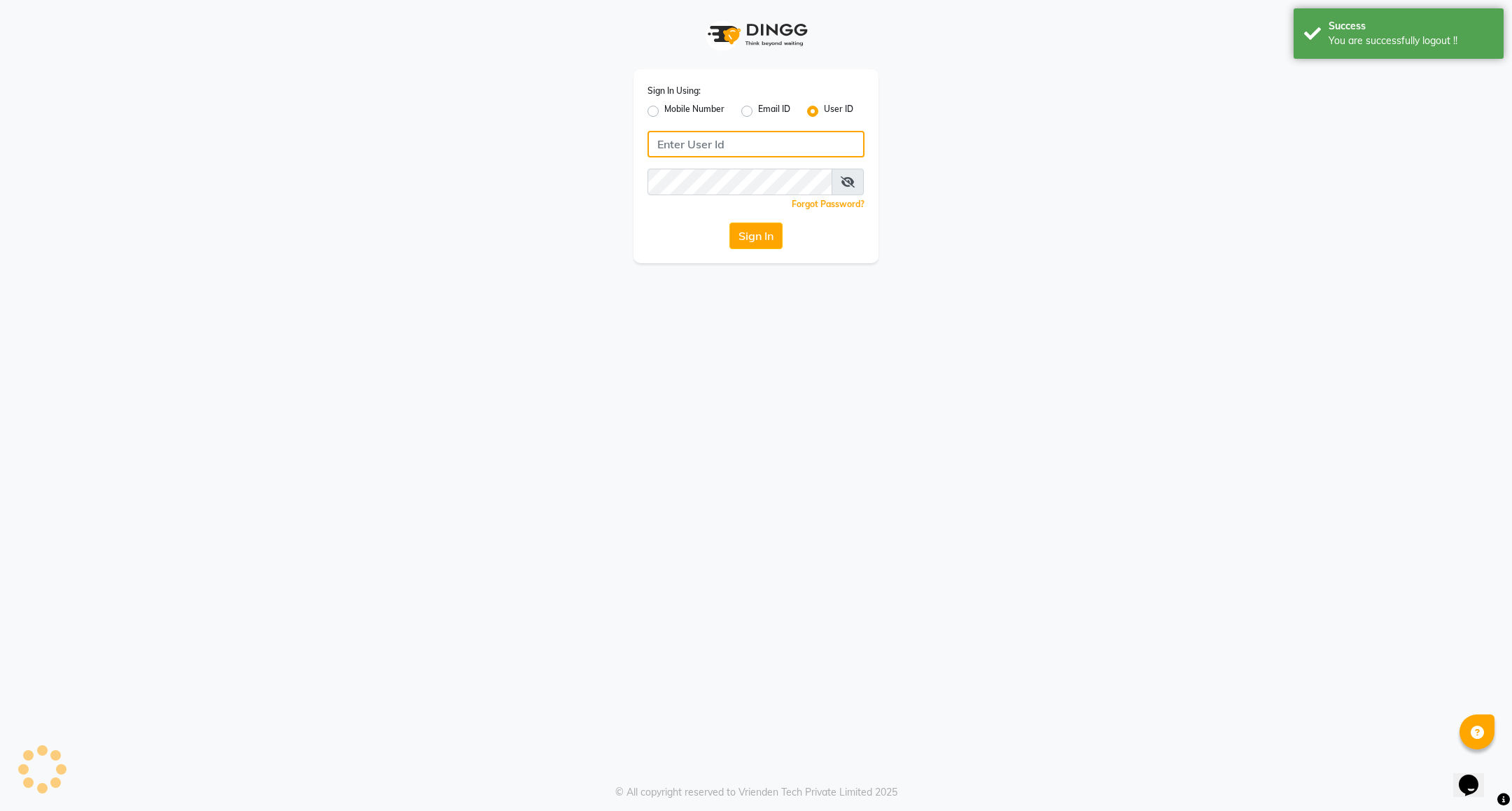
type input "8073170422"
click at [702, 112] on label "Mobile Number" at bounding box center [694, 111] width 60 height 17
click at [674, 112] on input "Mobile Number" at bounding box center [669, 107] width 9 height 9
radio input "true"
radio input "false"
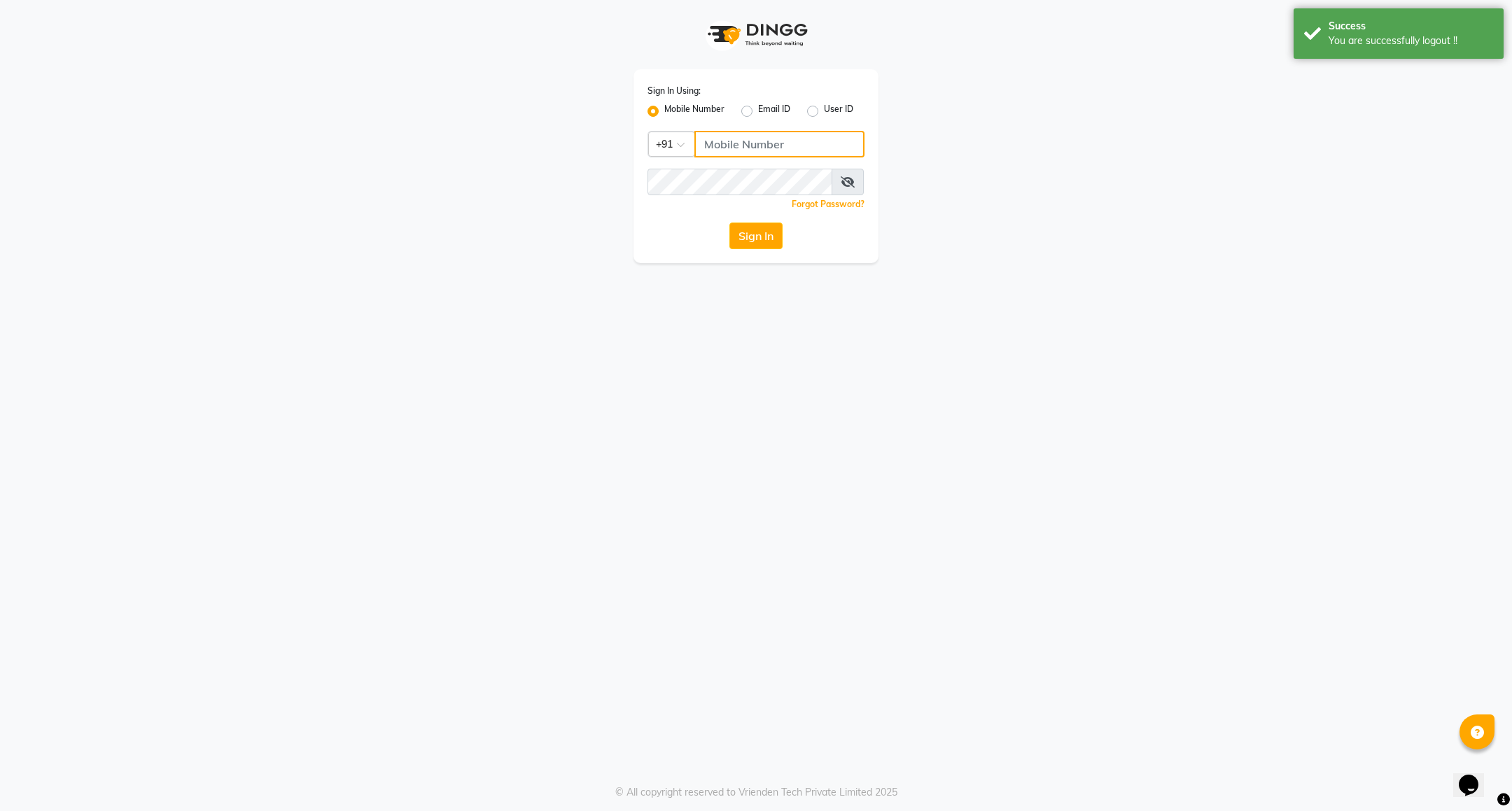
click at [725, 142] on input "Username" at bounding box center [779, 144] width 170 height 27
type input "7760179992"
click at [742, 227] on button "Sign In" at bounding box center [756, 235] width 53 height 27
